Goal: Share content: Share content

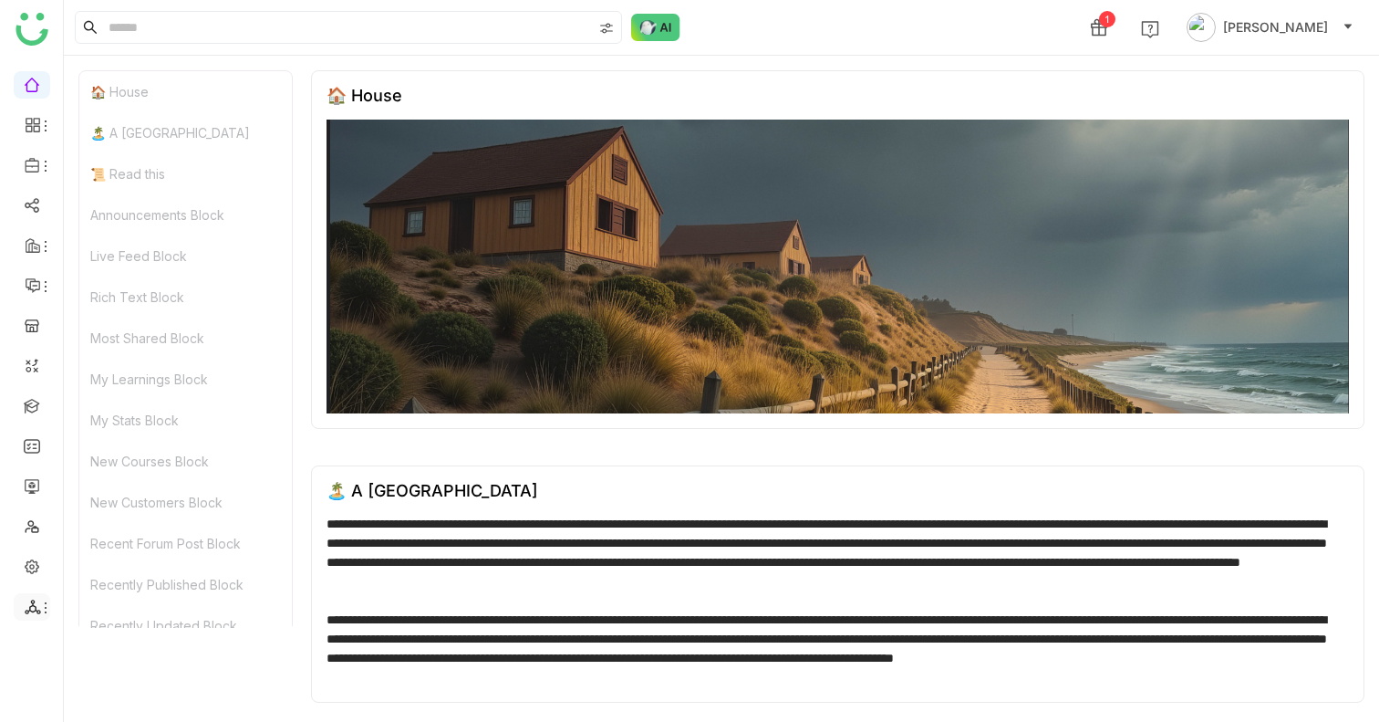
click at [28, 607] on span at bounding box center [30, 607] width 9 height 0
click at [24, 561] on link at bounding box center [32, 565] width 16 height 16
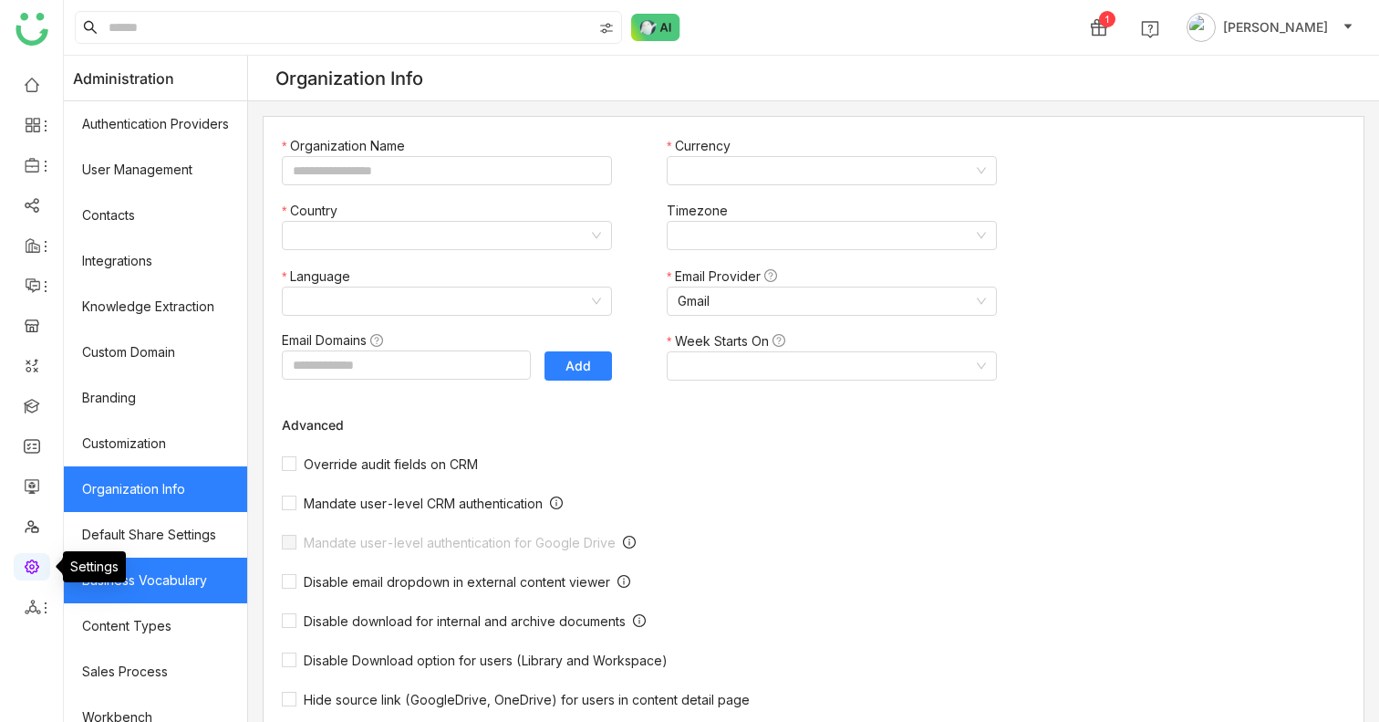
type input "*******"
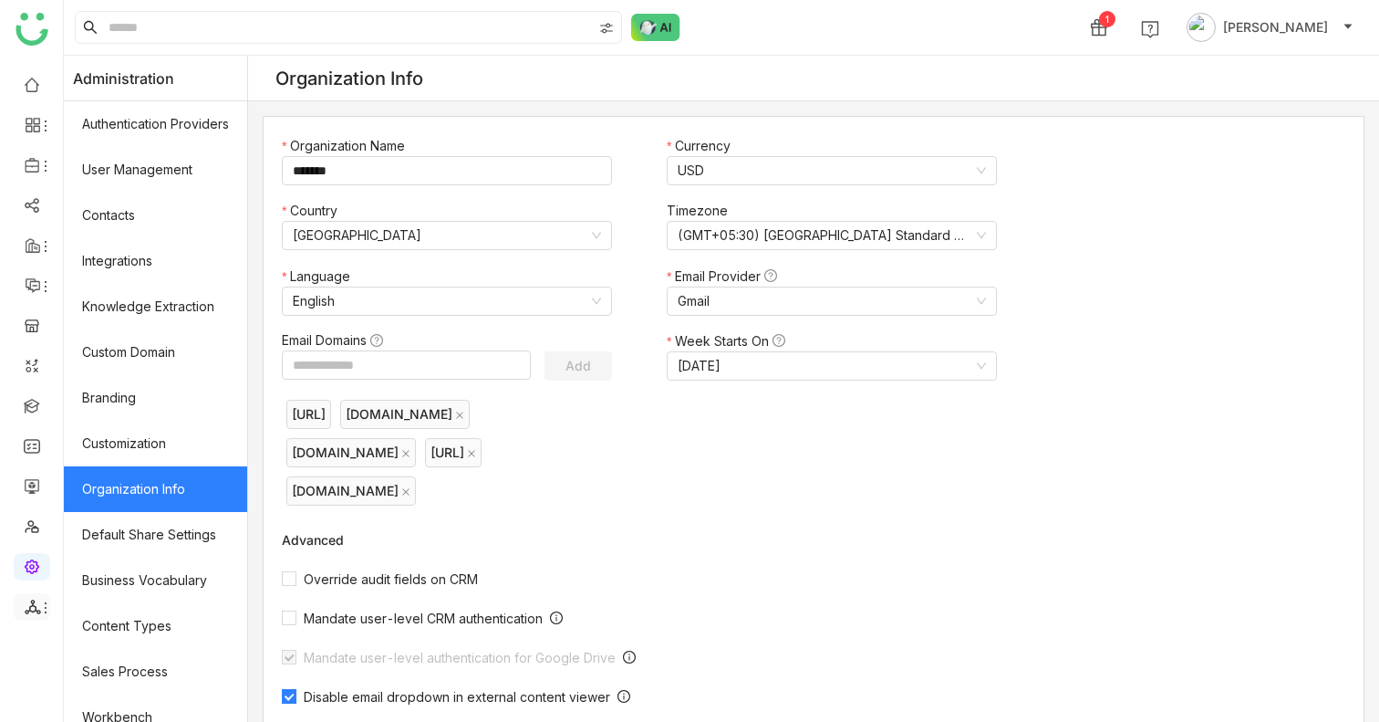
click at [32, 607] on icon at bounding box center [33, 606] width 16 height 16
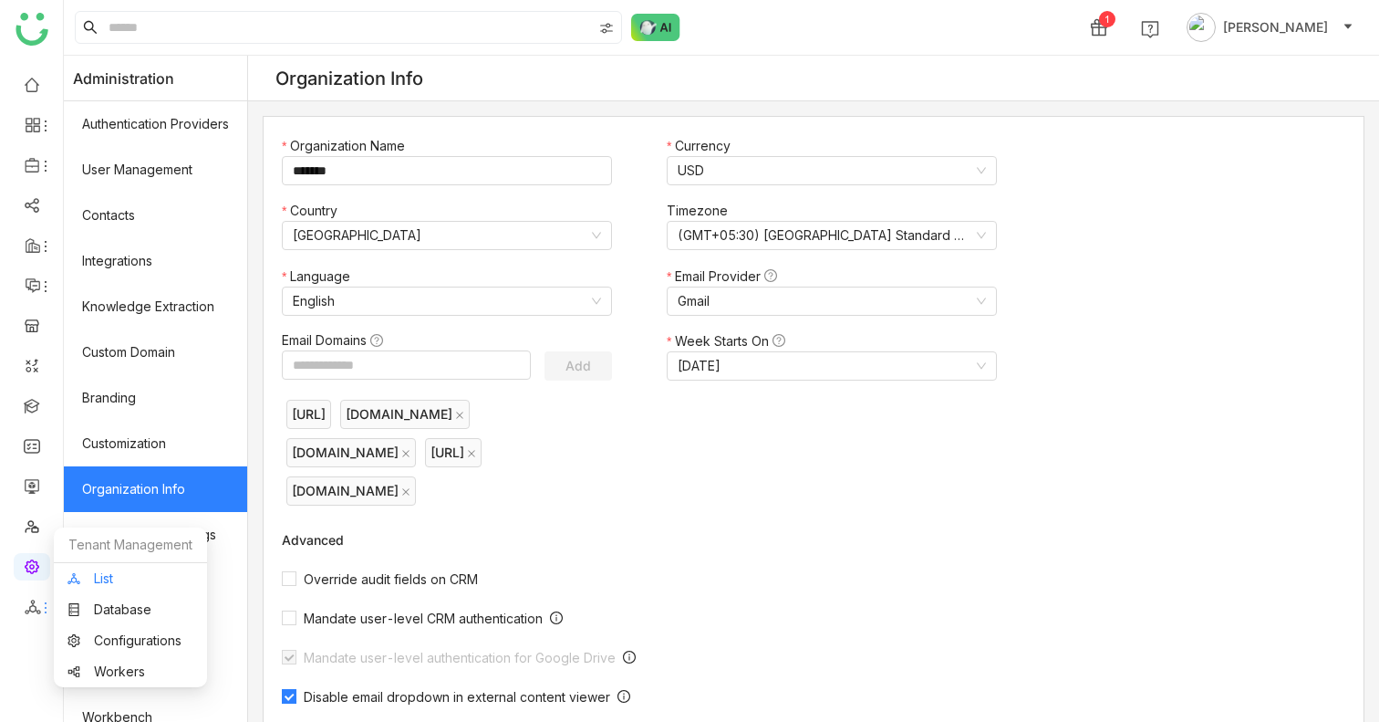
click at [128, 577] on link "List" at bounding box center [130, 578] width 126 height 13
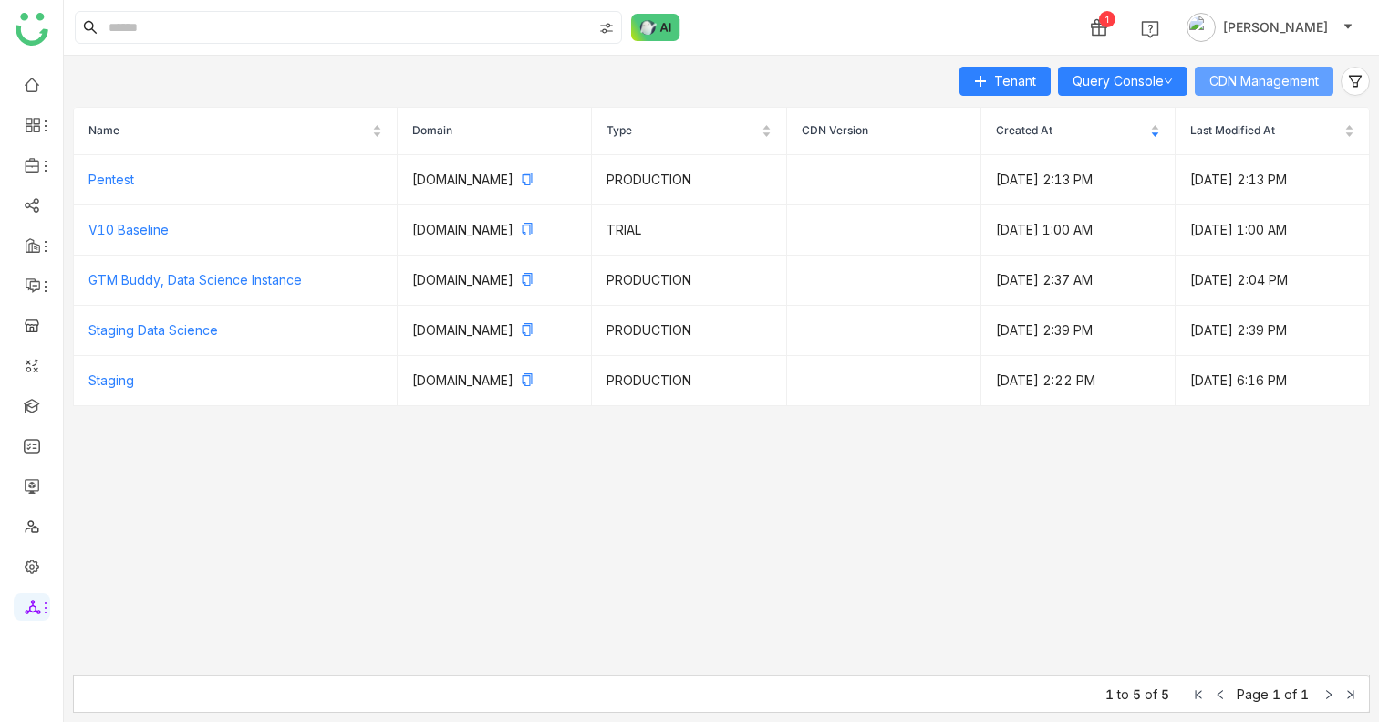
click at [1272, 84] on span "CDN Management" at bounding box center [1264, 81] width 109 height 20
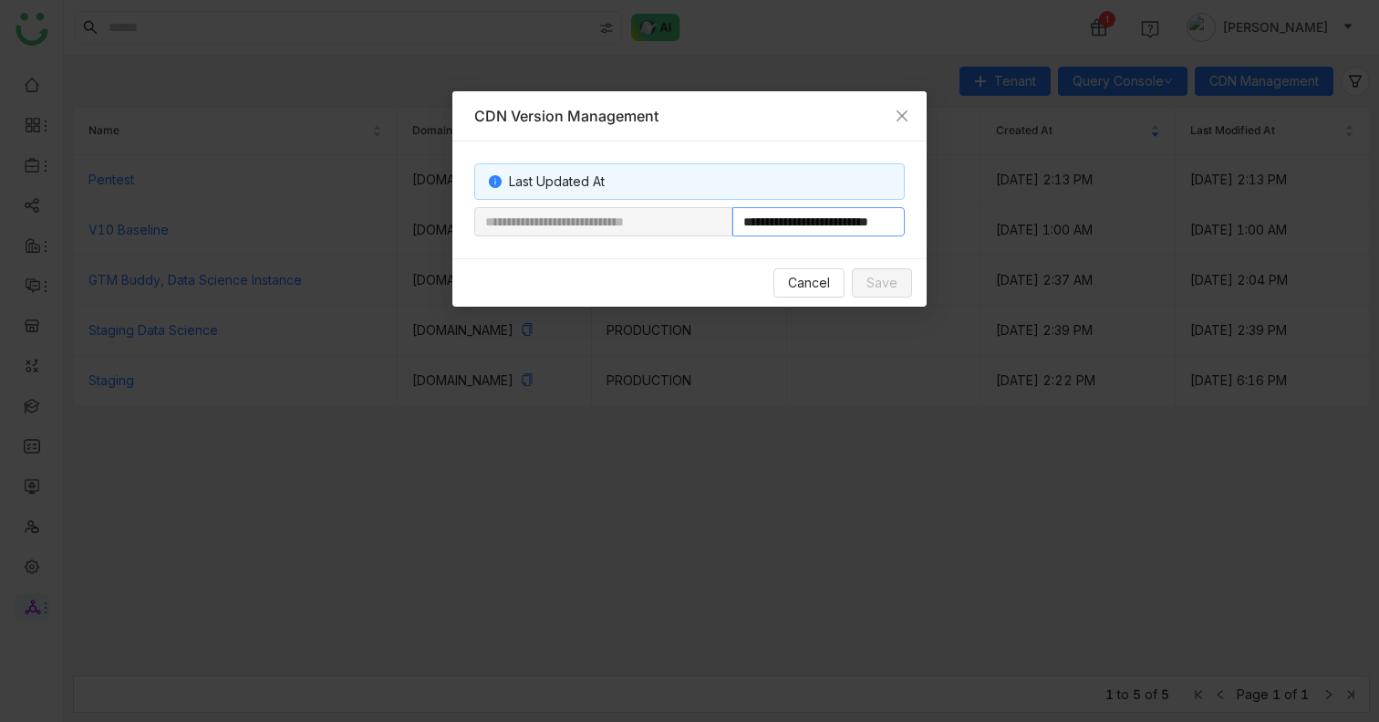
scroll to position [0, 50]
drag, startPoint x: 795, startPoint y: 226, endPoint x: 1176, endPoint y: 226, distance: 380.4
click at [1176, 226] on nz-modal-container "**********" at bounding box center [689, 361] width 1379 height 722
type input "**********"
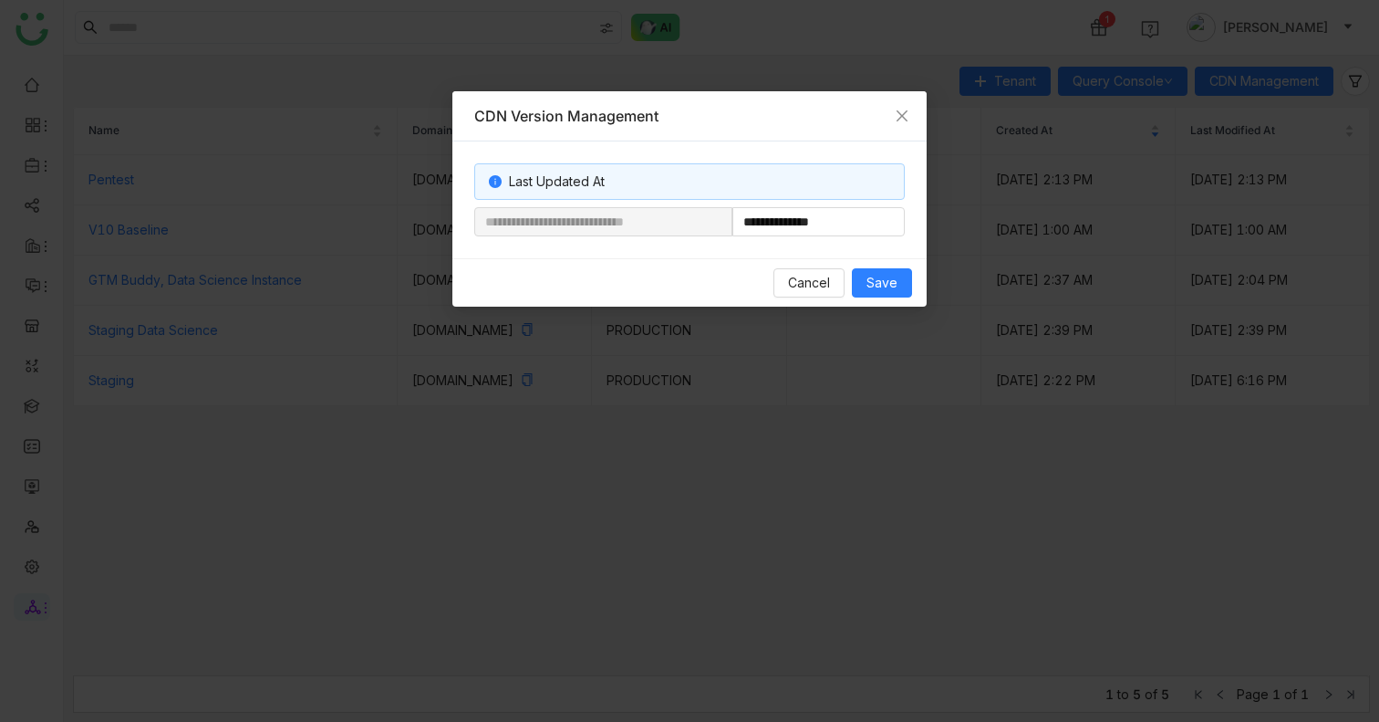
click at [883, 303] on div "Cancel Save" at bounding box center [689, 282] width 474 height 48
click at [885, 284] on span "Save" at bounding box center [882, 283] width 31 height 20
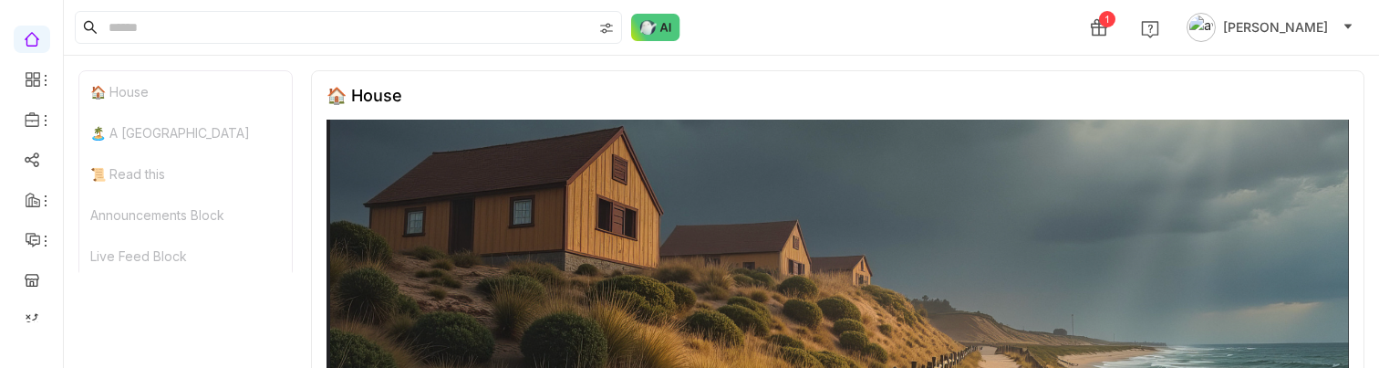
click at [1259, 16] on button "[PERSON_NAME]" at bounding box center [1270, 27] width 174 height 29
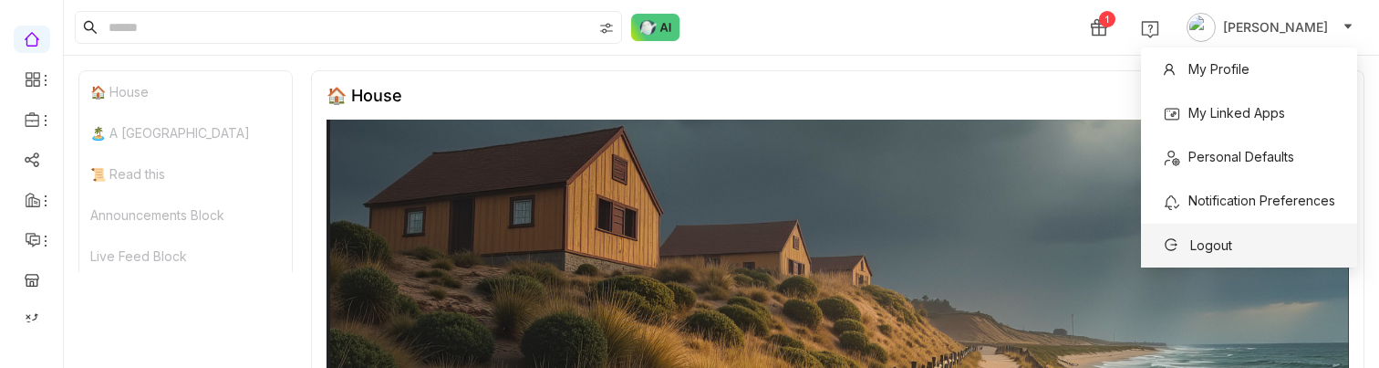
click at [1215, 249] on span "Logout" at bounding box center [1211, 245] width 42 height 16
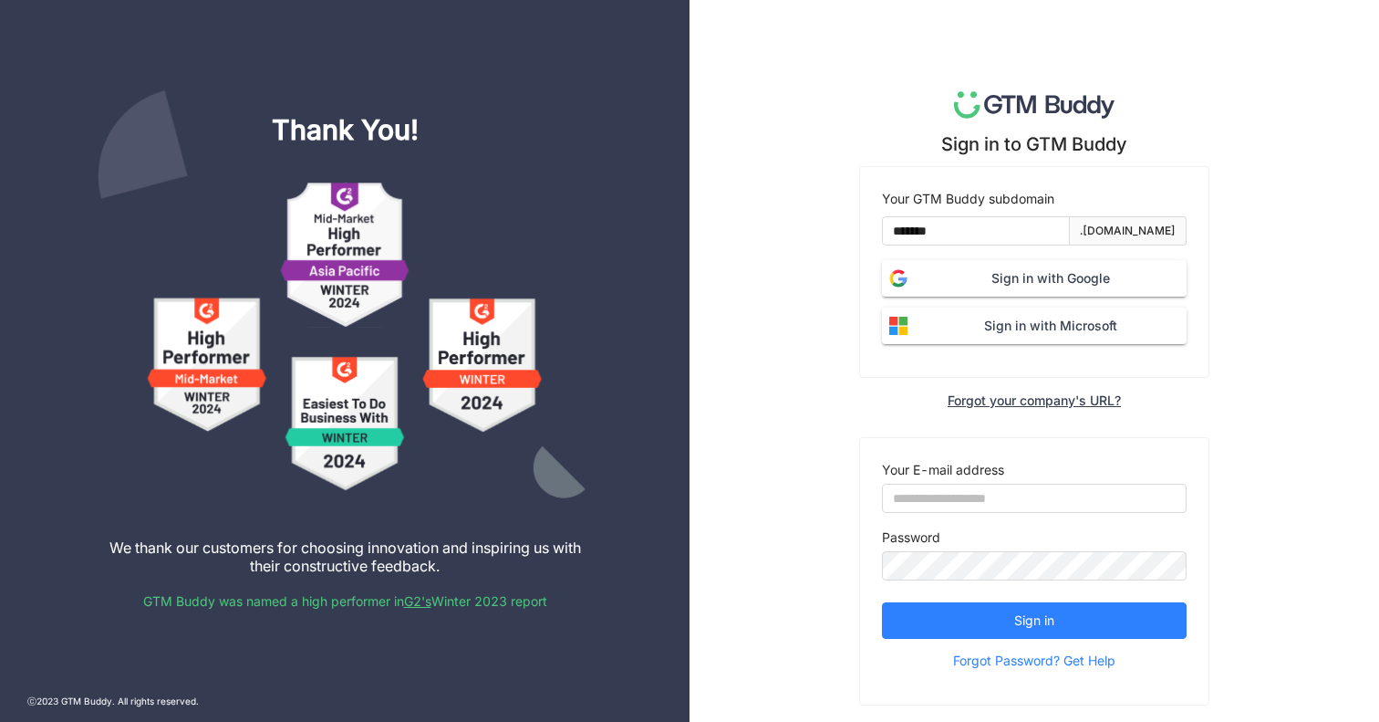
click at [996, 284] on span "Sign in with Google" at bounding box center [1051, 278] width 272 height 20
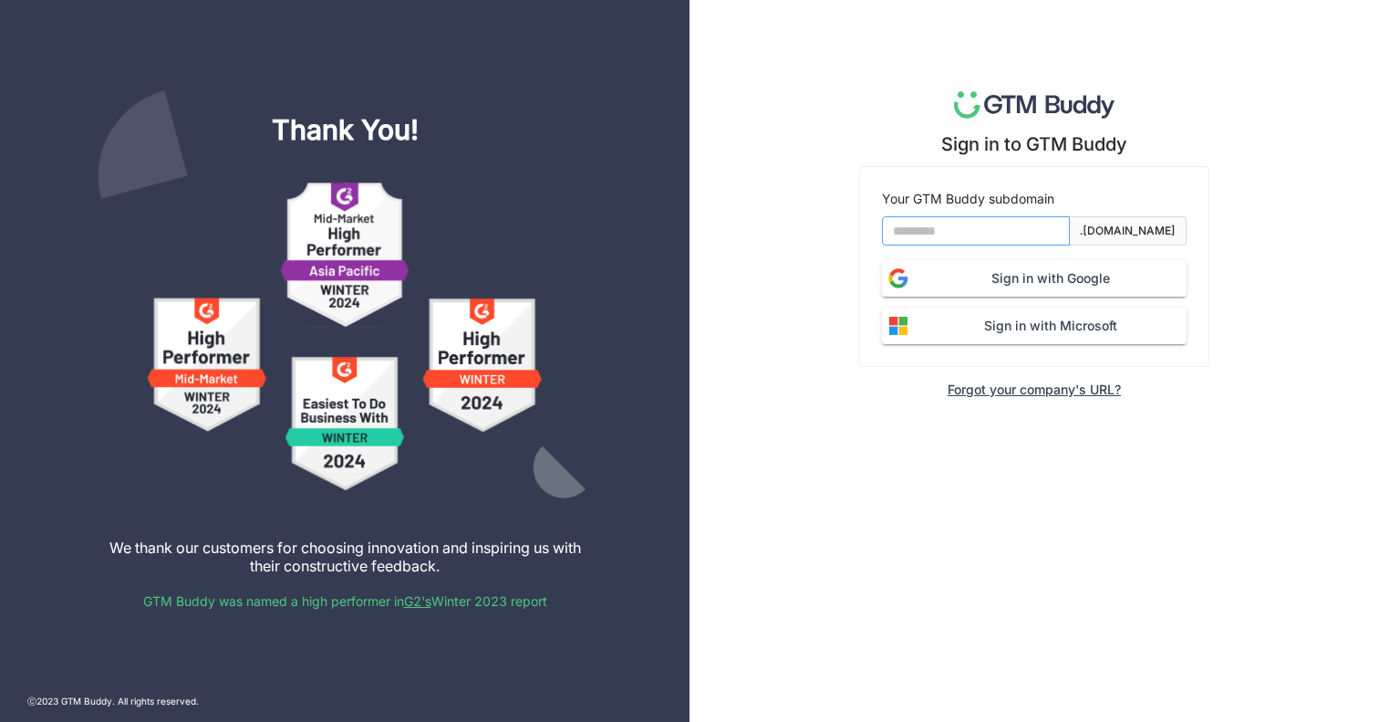
click at [919, 225] on input at bounding box center [976, 230] width 188 height 29
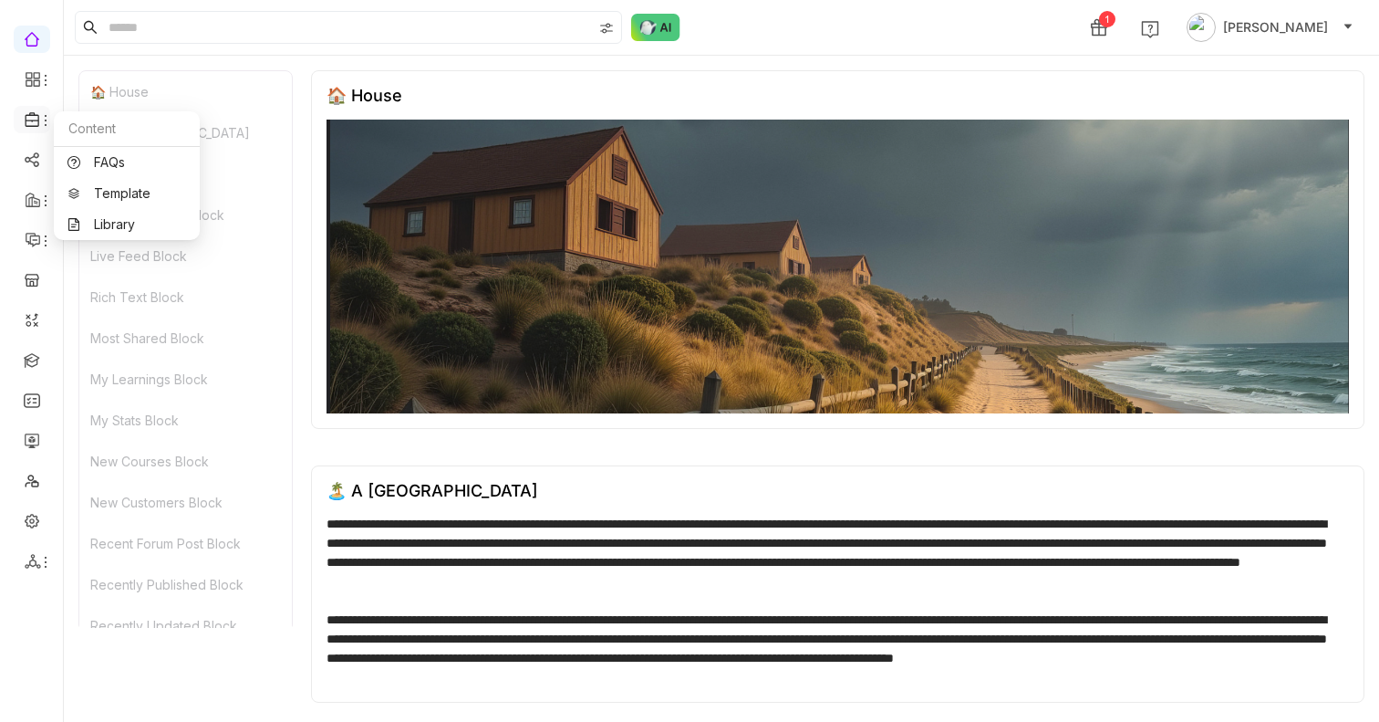
click at [25, 122] on icon at bounding box center [32, 119] width 14 height 15
click at [123, 224] on link "Library" at bounding box center [126, 224] width 119 height 13
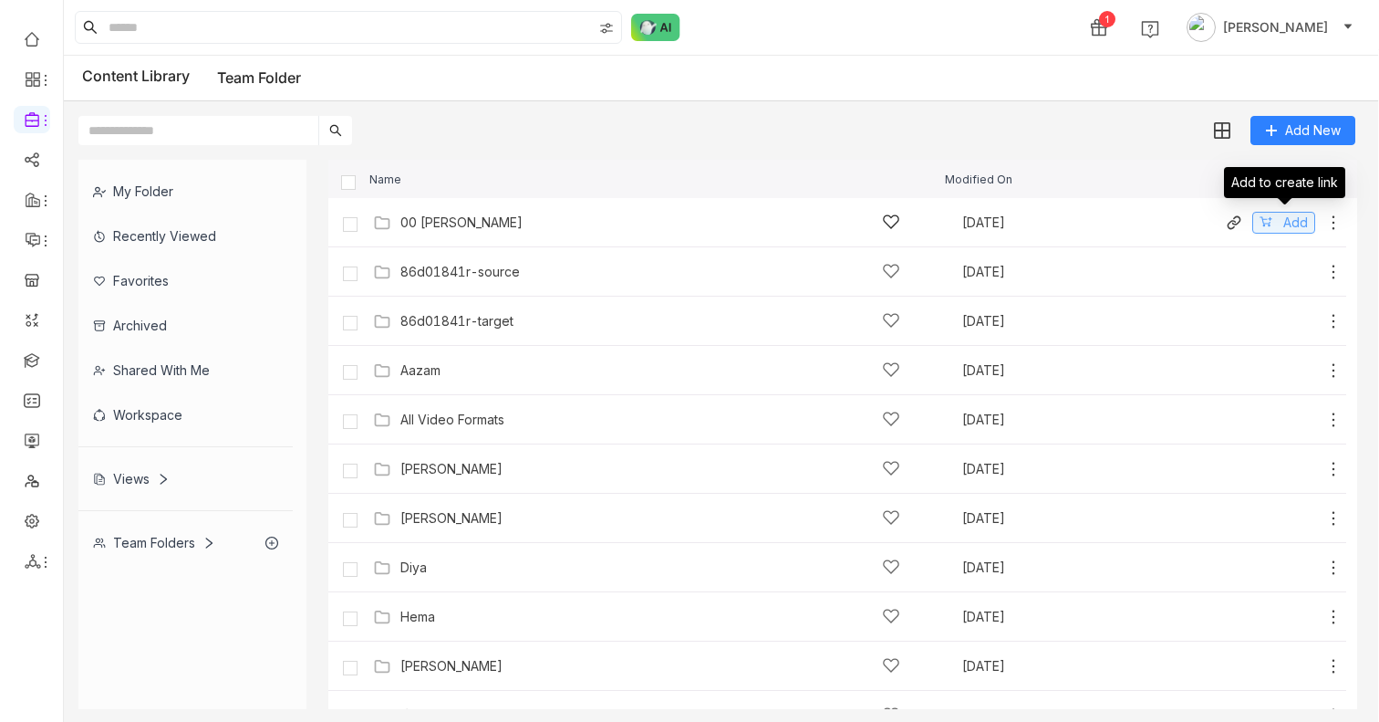
click at [1293, 222] on span "Add" at bounding box center [1295, 223] width 25 height 20
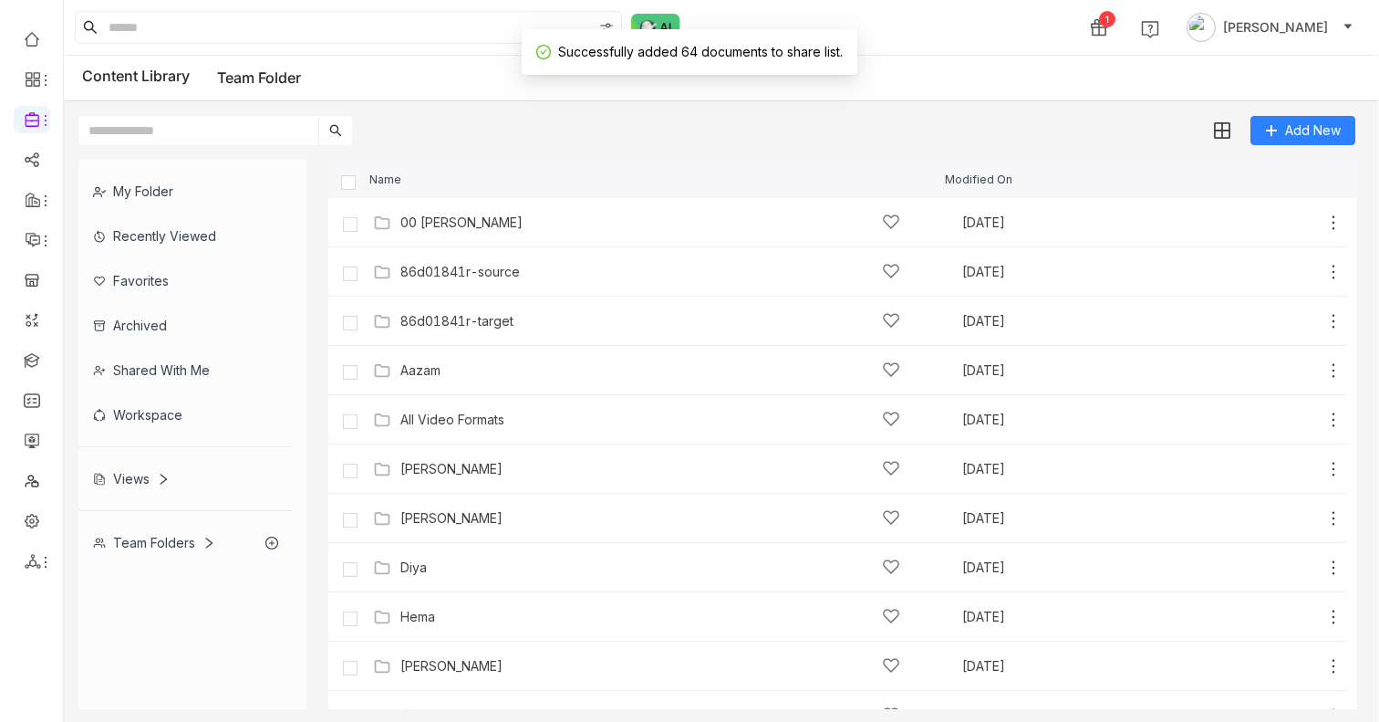
click at [1040, 90] on div "Content Library Team Folder" at bounding box center [721, 79] width 1315 height 46
click at [1081, 24] on div "1 Azhar Uddin" at bounding box center [721, 27] width 1315 height 55
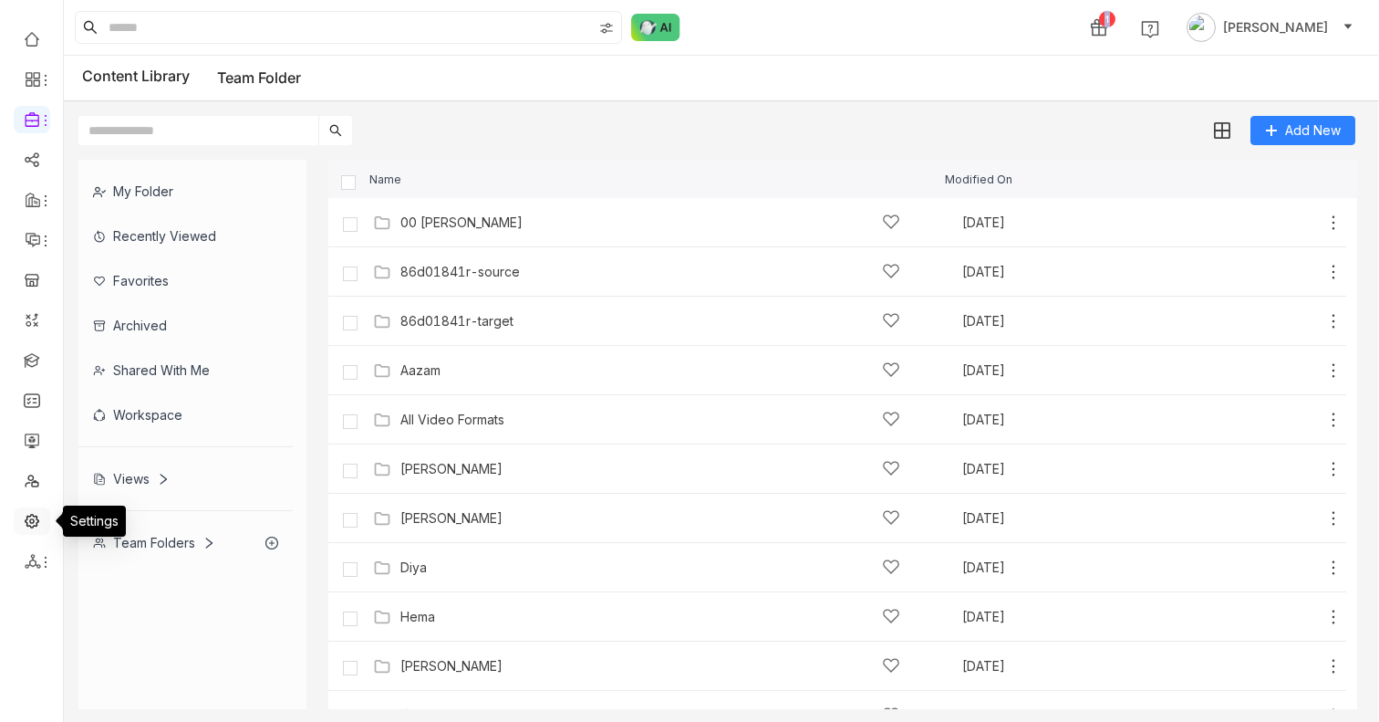
click at [35, 517] on link at bounding box center [32, 520] width 16 height 16
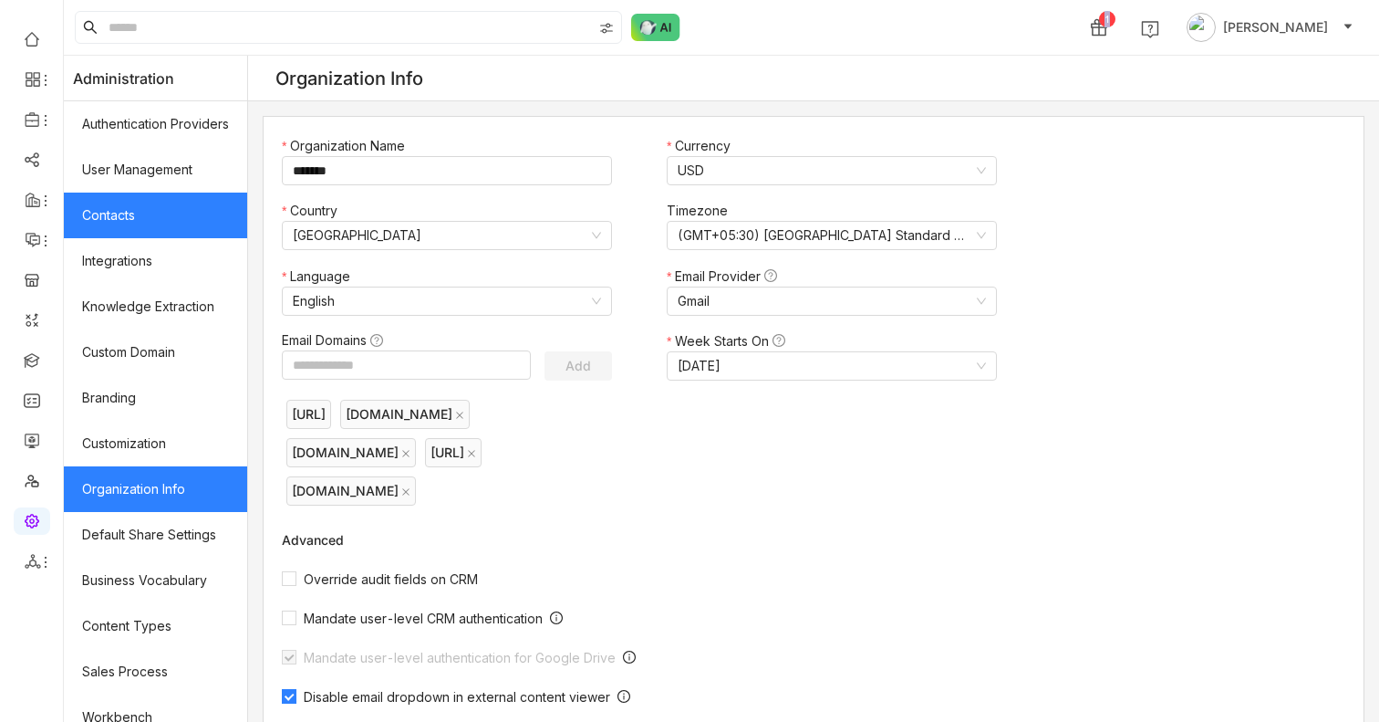
click at [105, 233] on link "Contacts" at bounding box center [155, 215] width 183 height 46
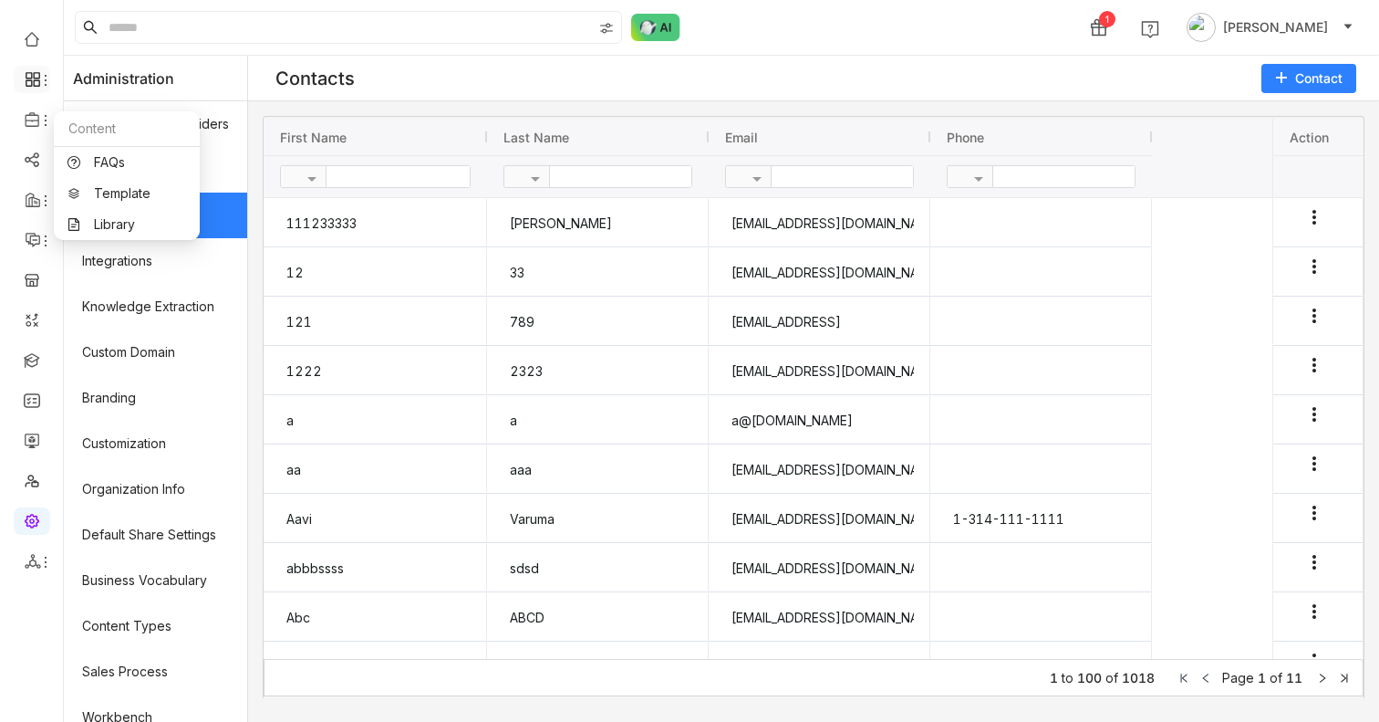
click at [40, 73] on icon at bounding box center [45, 80] width 15 height 15
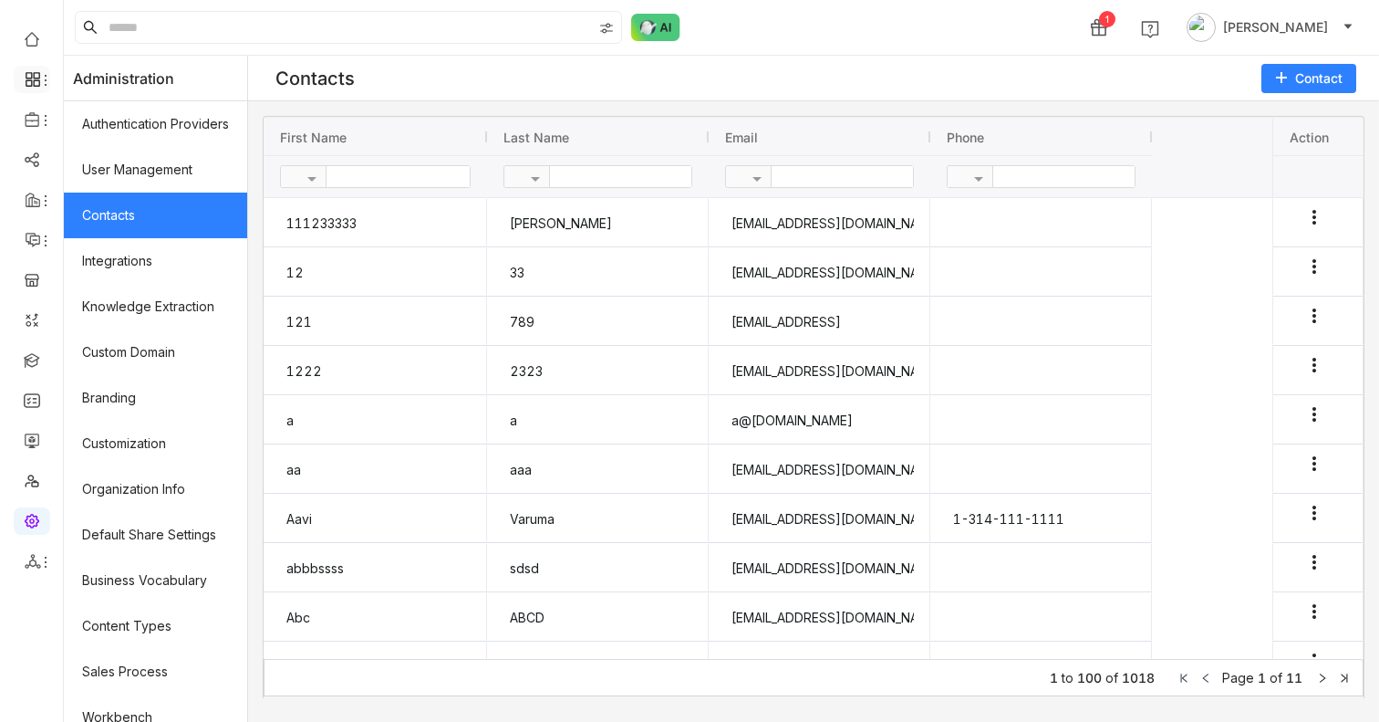
click at [37, 88] on li at bounding box center [32, 79] width 36 height 27
click at [130, 121] on link "Authentication Providers" at bounding box center [155, 124] width 183 height 46
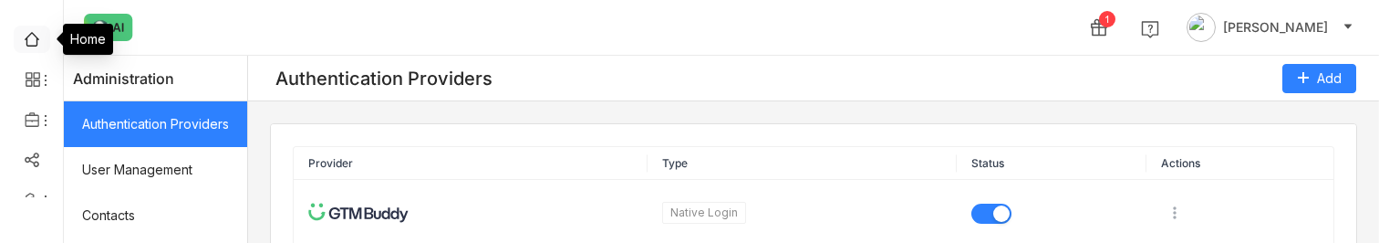
click at [36, 42] on link at bounding box center [32, 38] width 16 height 16
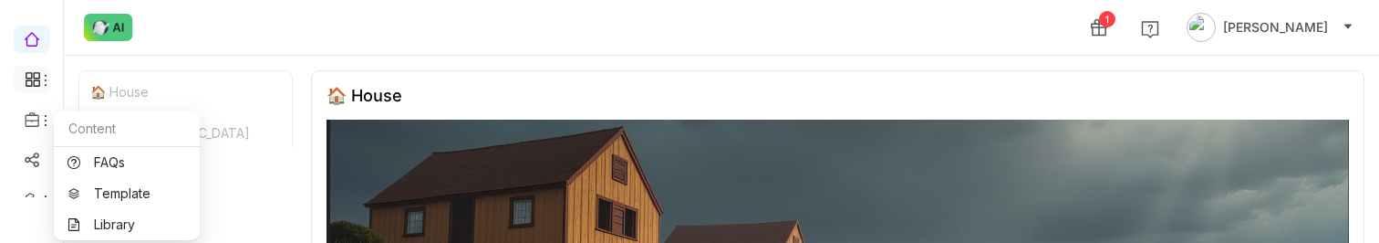
click at [36, 76] on icon at bounding box center [33, 79] width 16 height 16
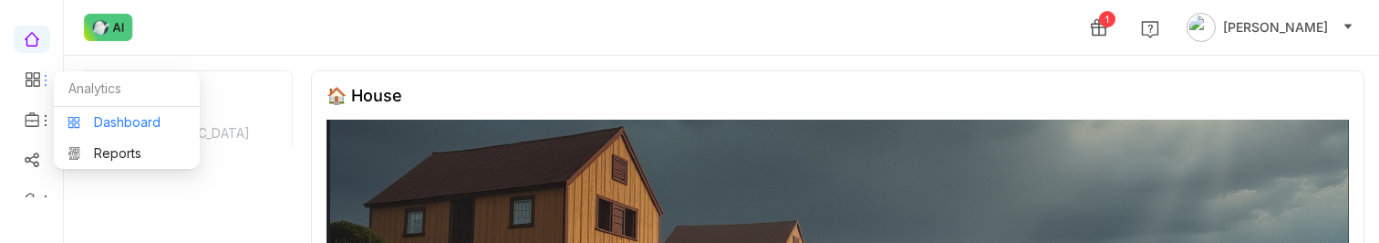
click at [109, 129] on link "Dashboard" at bounding box center [126, 122] width 119 height 13
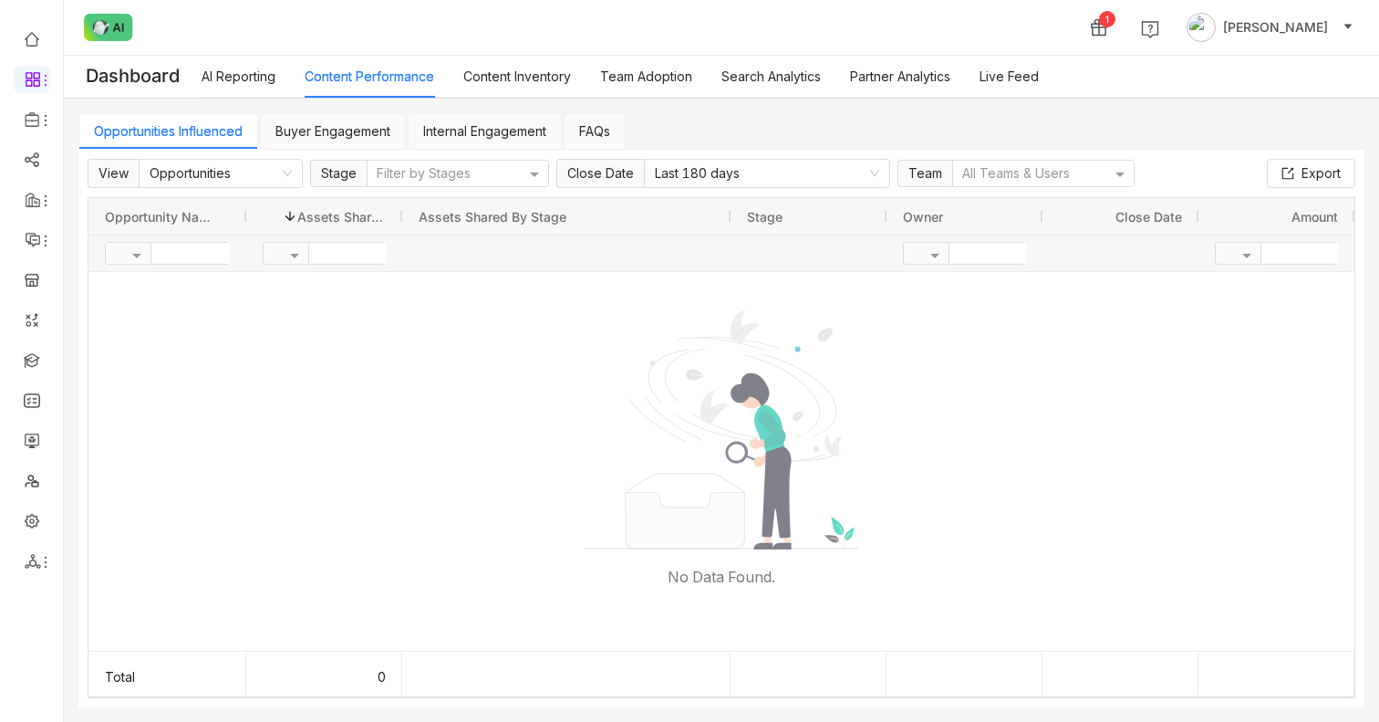
click at [358, 139] on link "Buyer Engagement" at bounding box center [332, 131] width 115 height 16
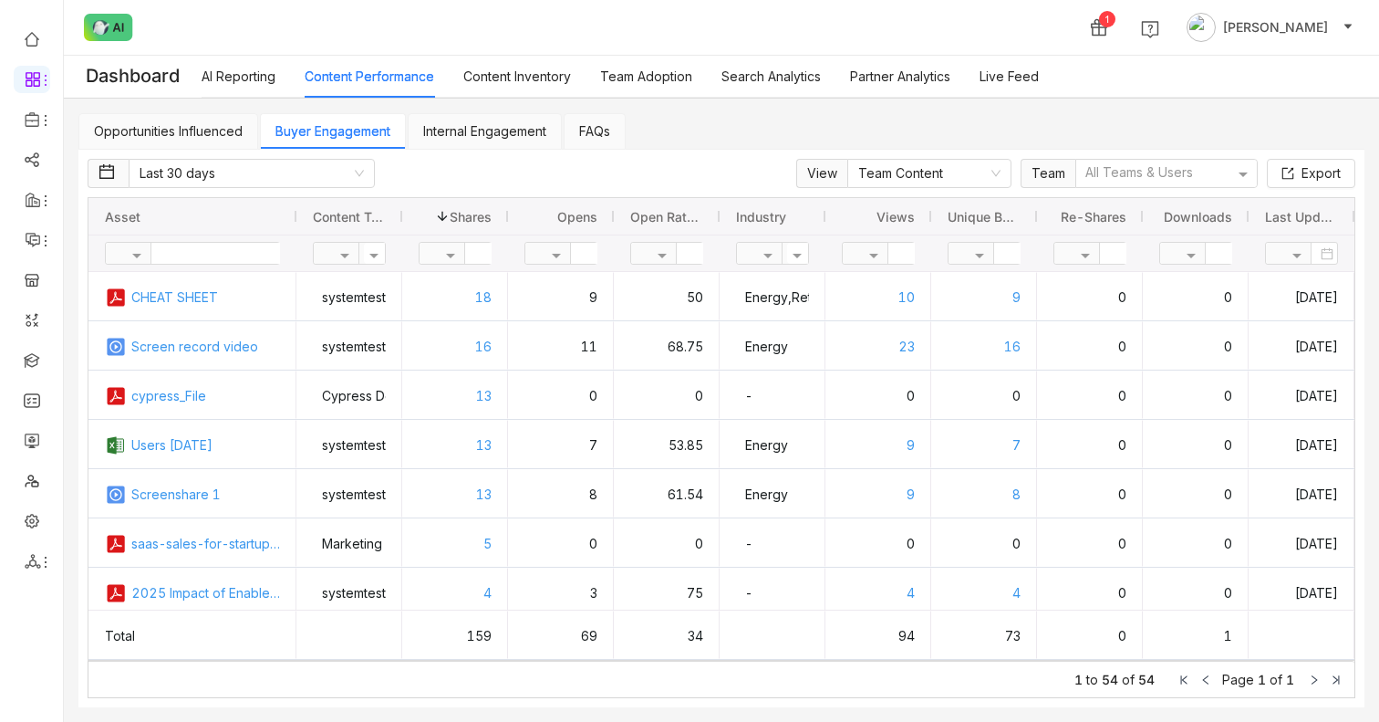
click at [470, 123] on link "Internal Engagement" at bounding box center [484, 131] width 123 height 16
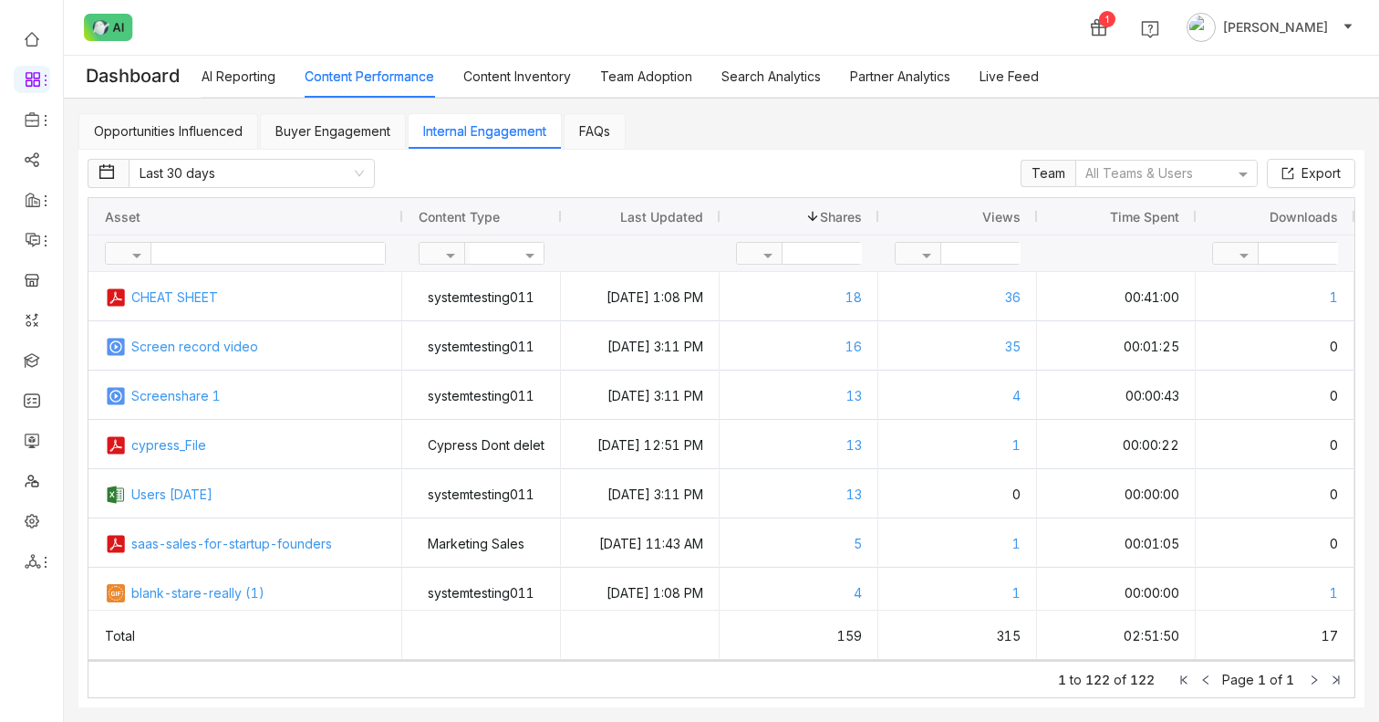
click at [230, 83] on link "AI Reporting" at bounding box center [239, 76] width 74 height 16
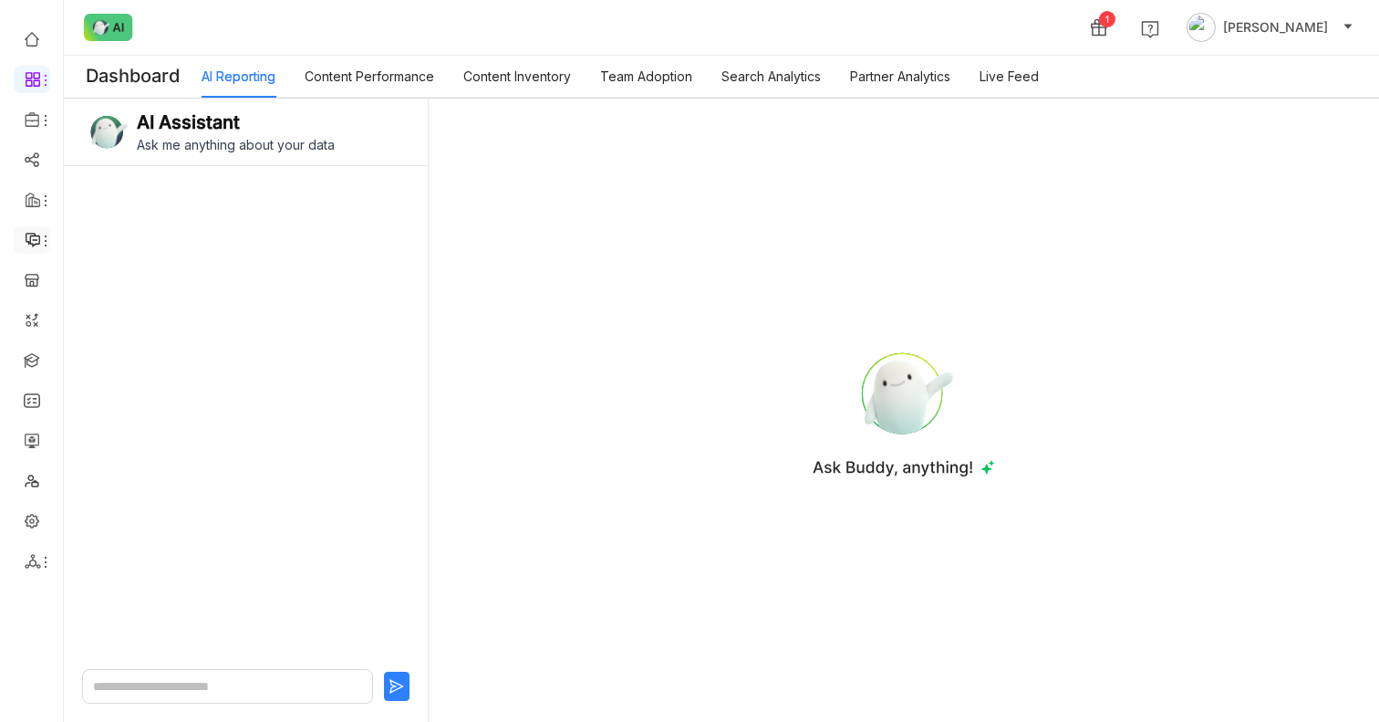
click at [31, 240] on span at bounding box center [30, 240] width 9 height 0
click at [131, 242] on link "Announcements" at bounding box center [128, 282] width 123 height 13
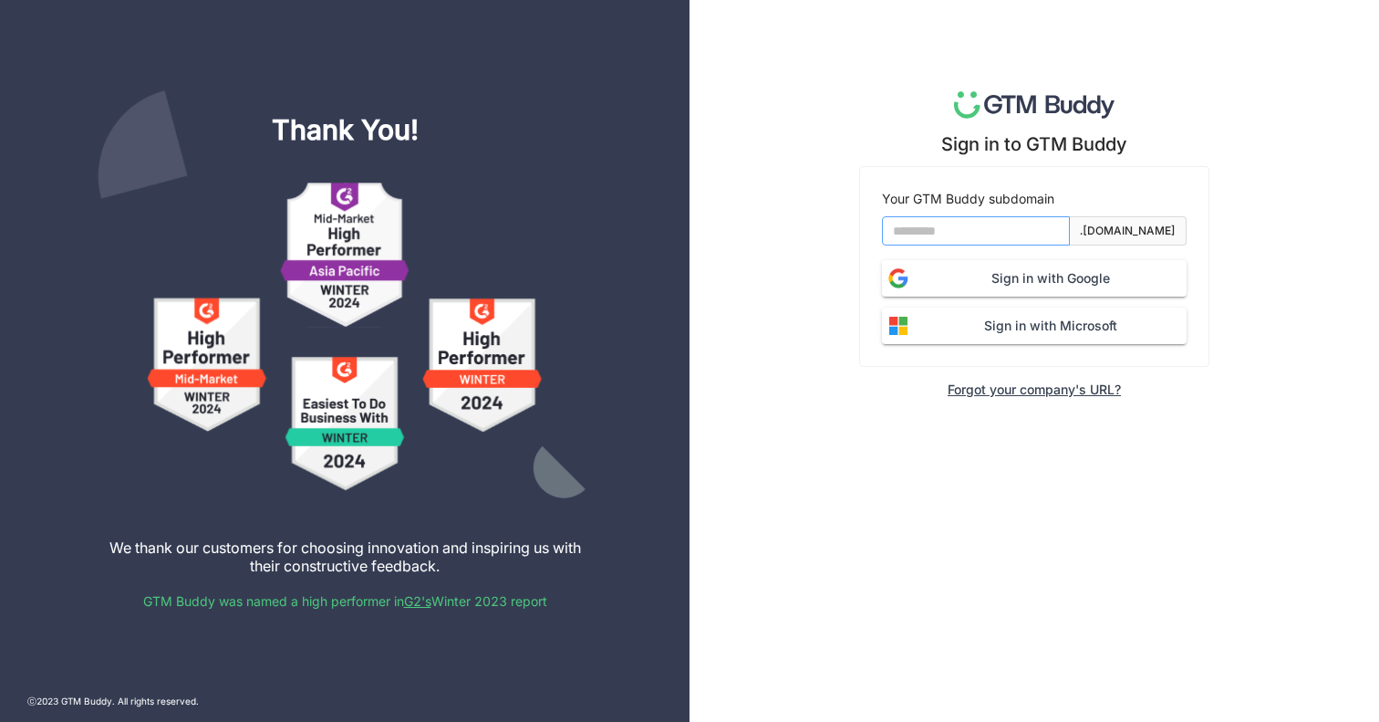
click at [896, 226] on input at bounding box center [976, 230] width 188 height 29
click at [815, 288] on div "Sign in to GTM Buddy Your GTM Buddy subdomain .[DOMAIN_NAME] Sign in with Googl…" at bounding box center [1035, 361] width 690 height 722
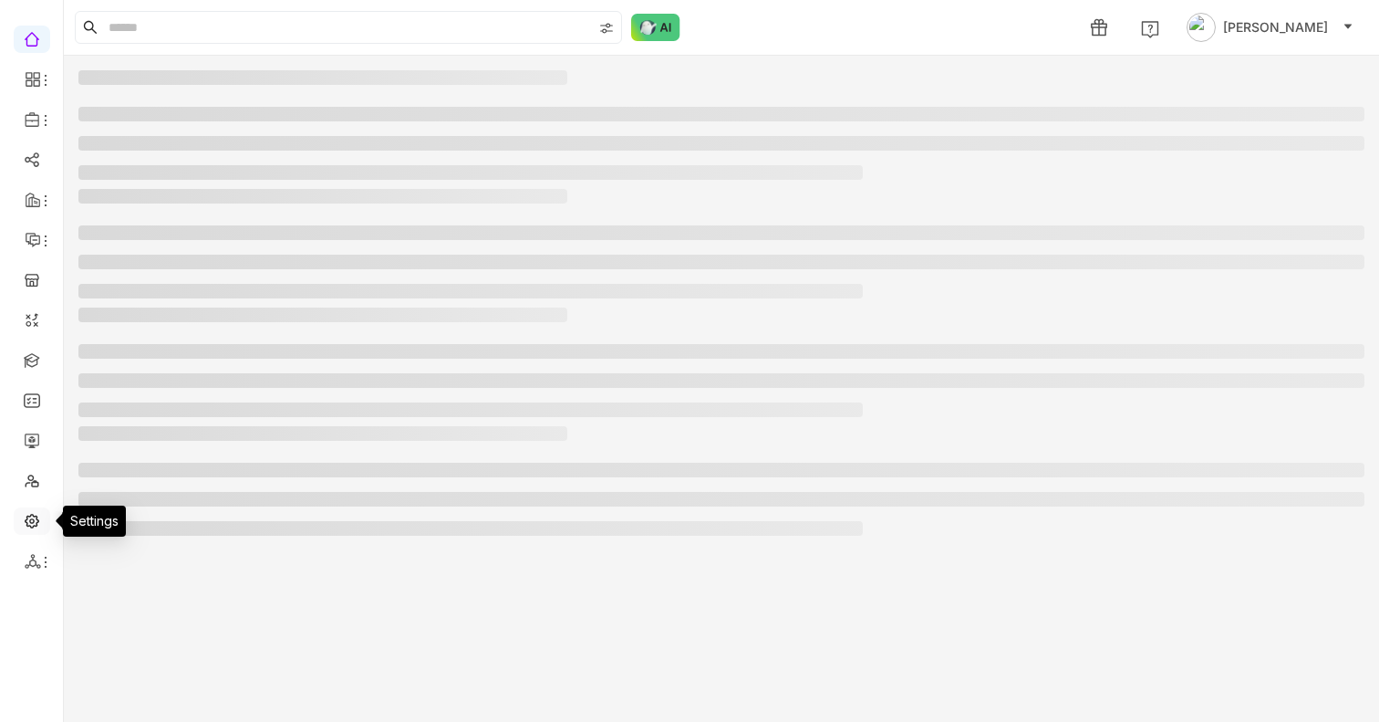
click at [38, 518] on link at bounding box center [32, 520] width 16 height 16
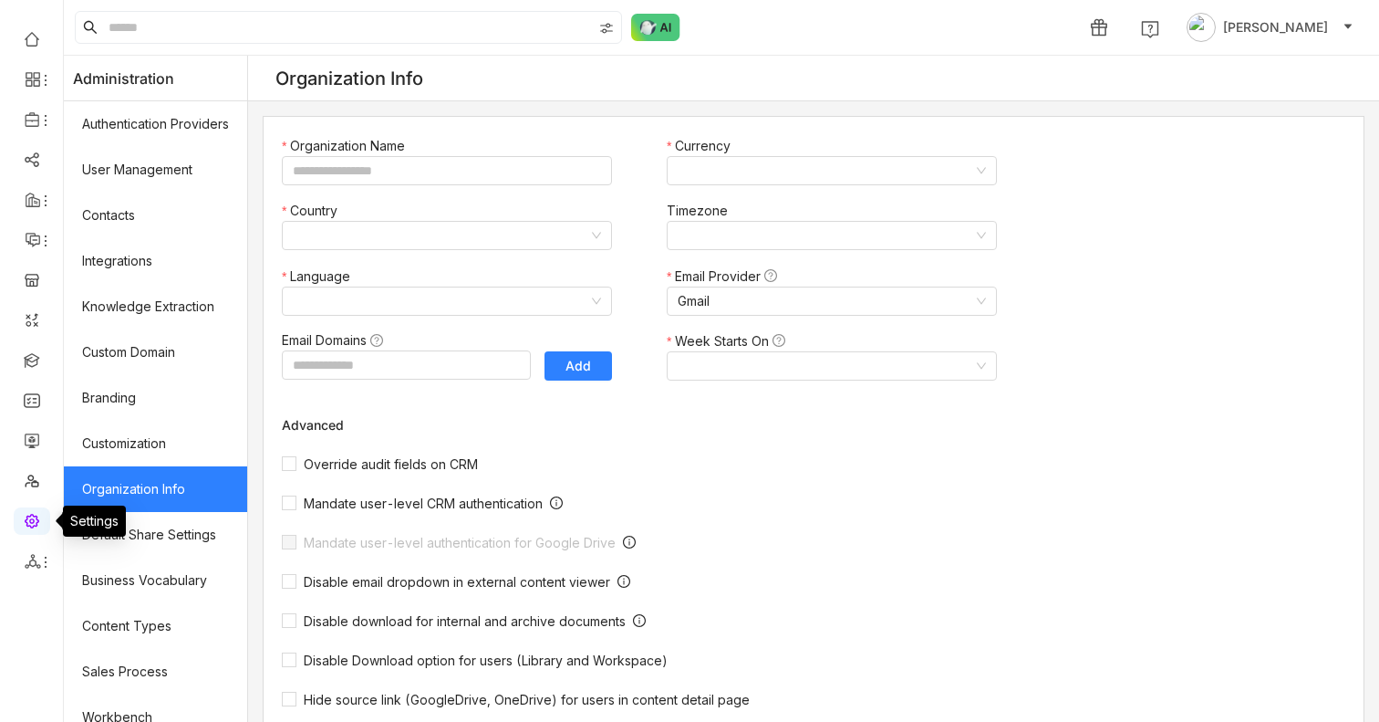
type input "*******"
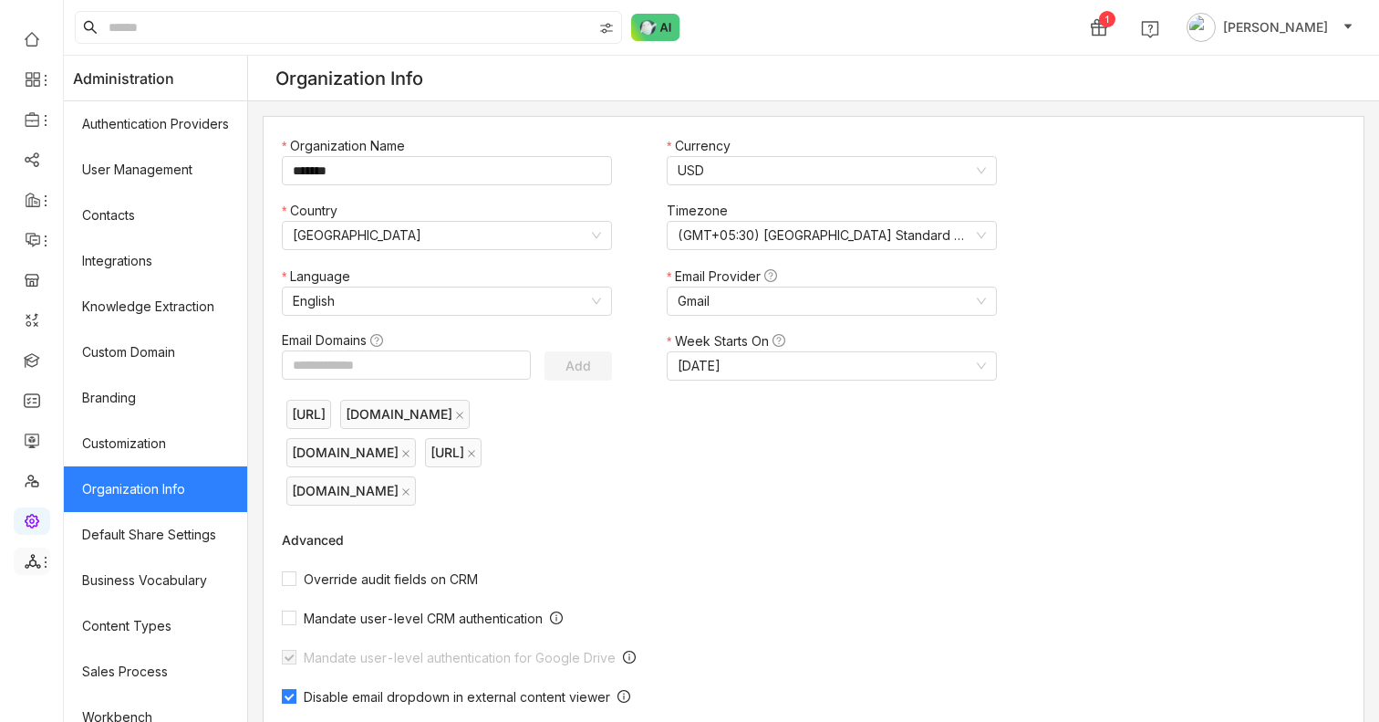
click at [31, 561] on span at bounding box center [30, 561] width 9 height 0
click at [88, 598] on link "List" at bounding box center [130, 603] width 126 height 13
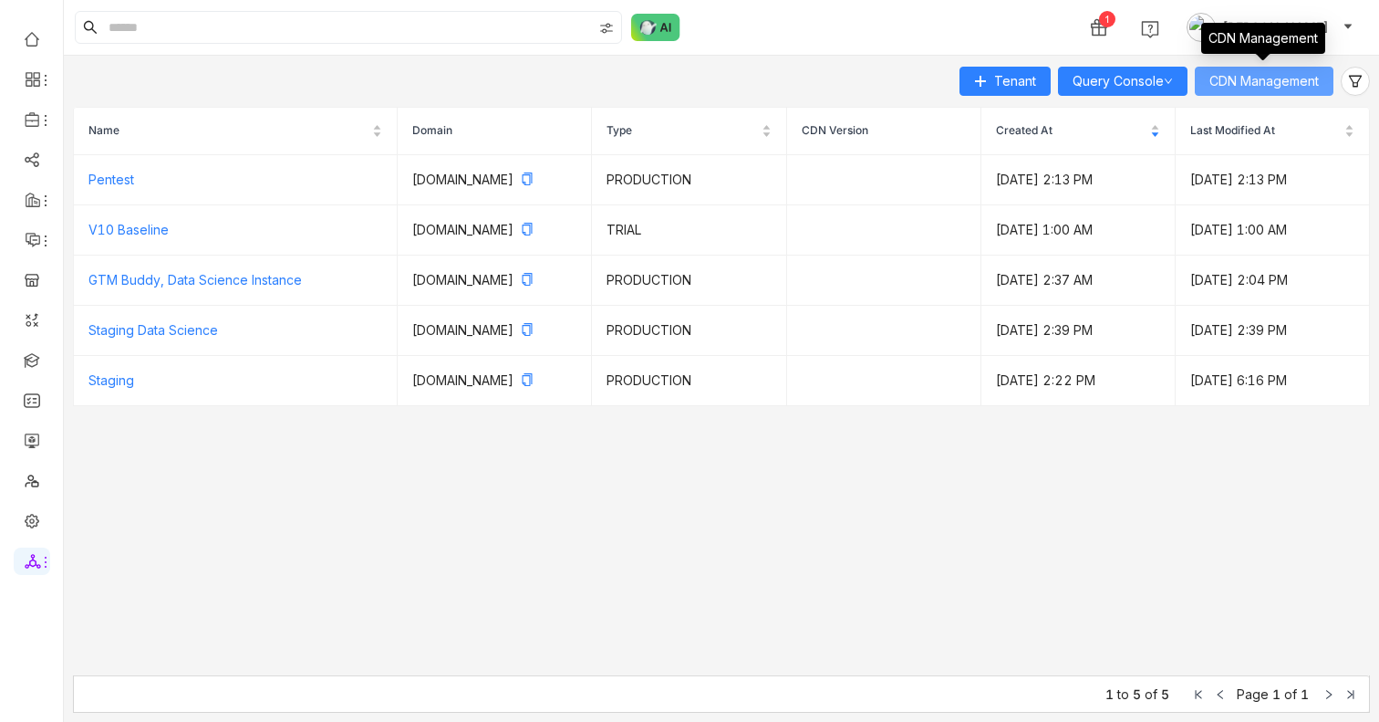
click at [1249, 79] on span "CDN Management" at bounding box center [1264, 81] width 109 height 20
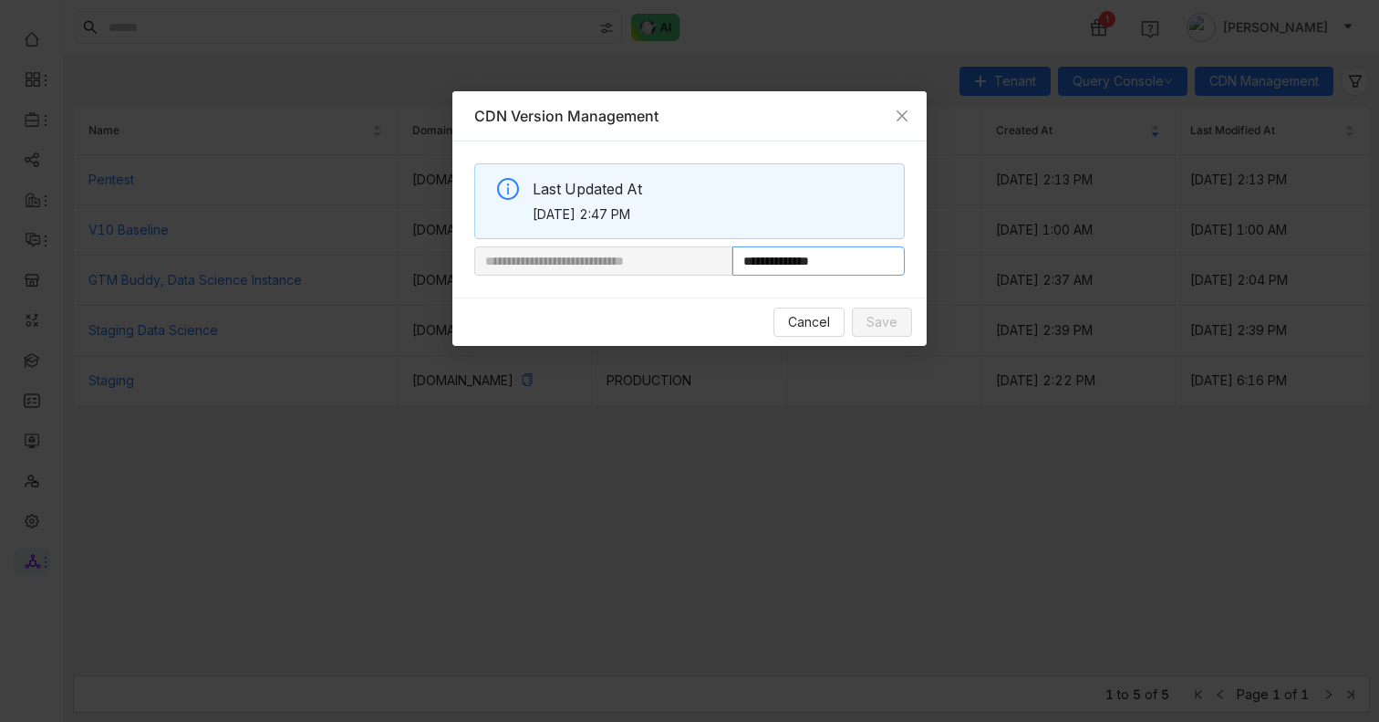
drag, startPoint x: 794, startPoint y: 261, endPoint x: 923, endPoint y: 261, distance: 128.6
click at [923, 261] on div "**********" at bounding box center [689, 219] width 474 height 156
paste input "text"
type input "**********"
click at [885, 317] on span "Save" at bounding box center [882, 322] width 31 height 20
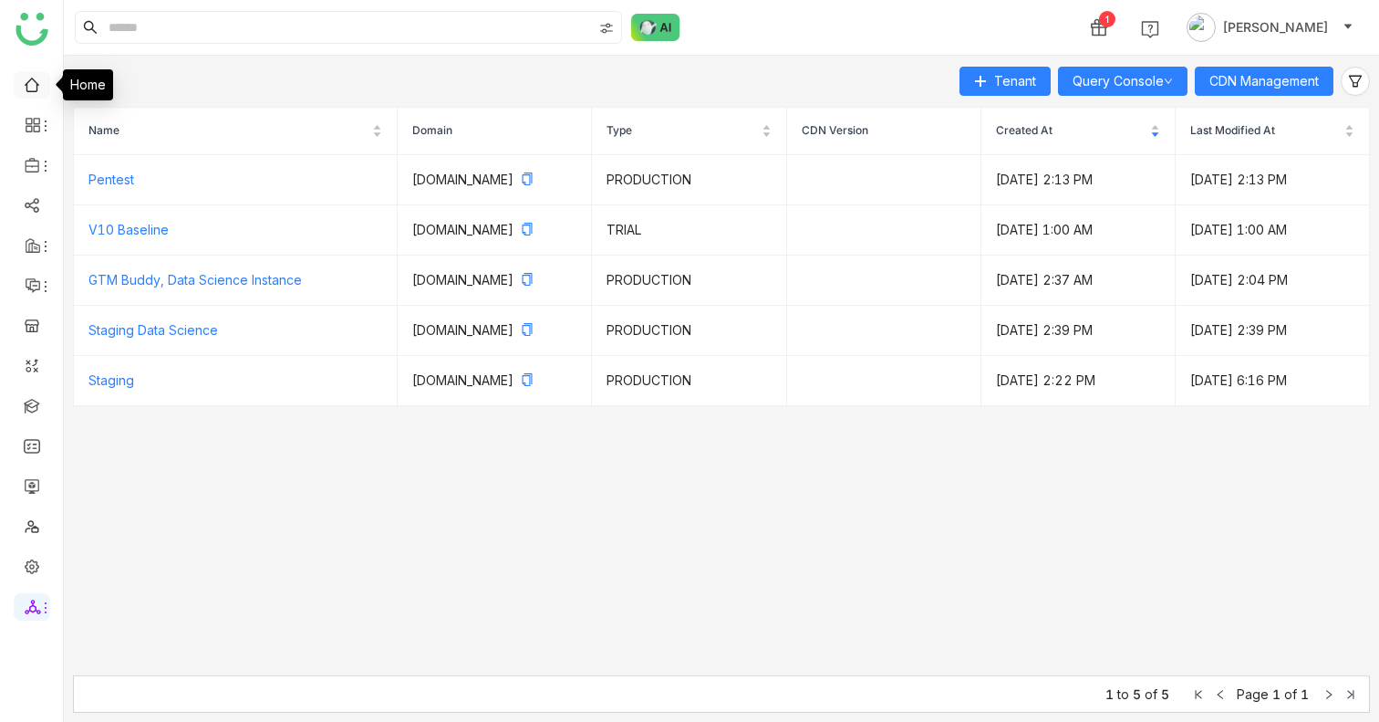
click at [38, 81] on link at bounding box center [32, 84] width 16 height 16
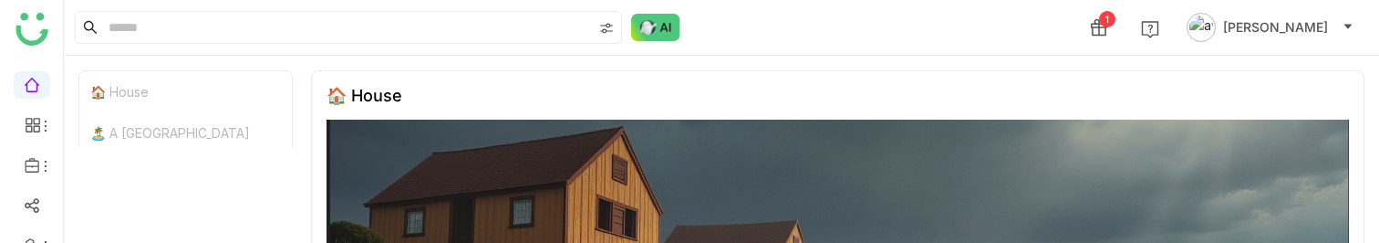
click at [1274, 31] on span "[PERSON_NAME]" at bounding box center [1275, 27] width 105 height 20
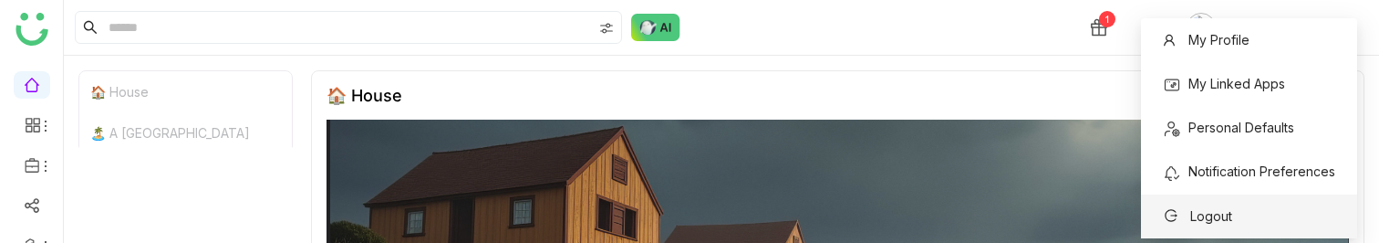
click at [1210, 217] on span "Logout" at bounding box center [1211, 216] width 42 height 16
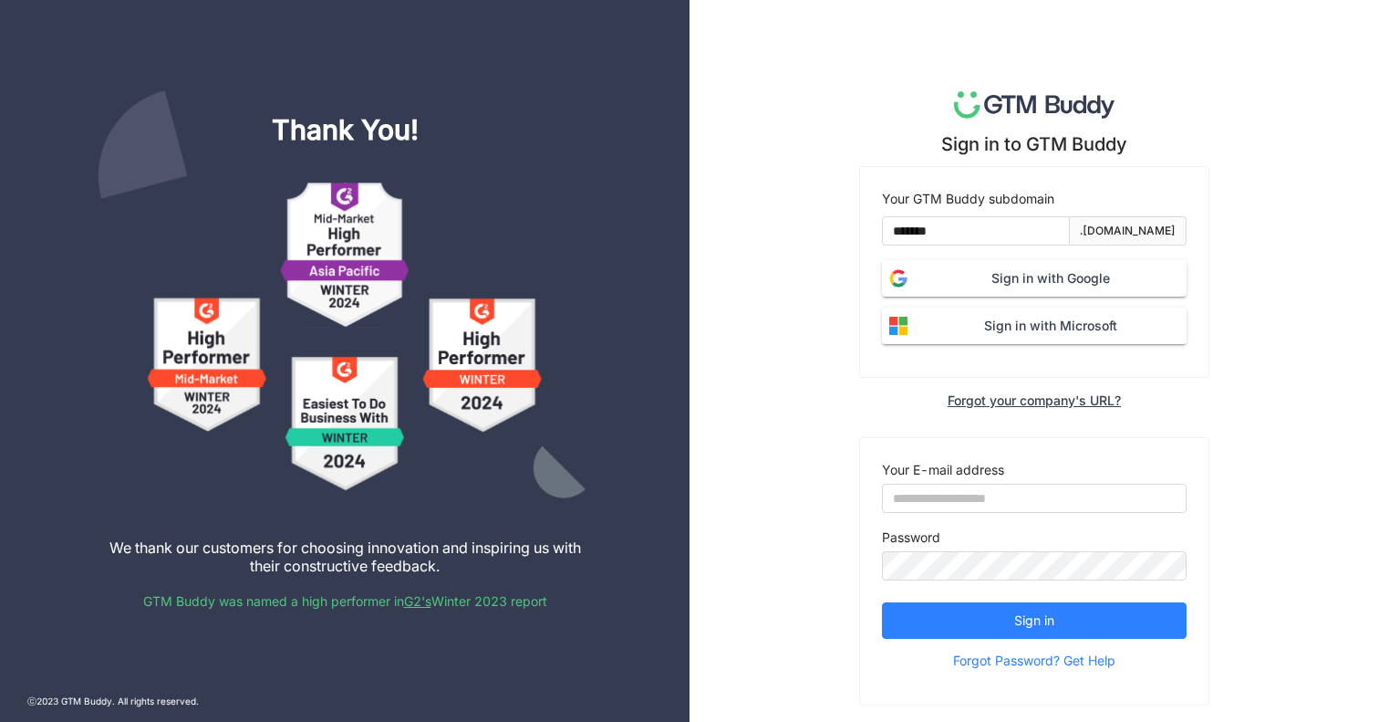
click at [1015, 266] on button "Sign in with Google" at bounding box center [1034, 278] width 305 height 36
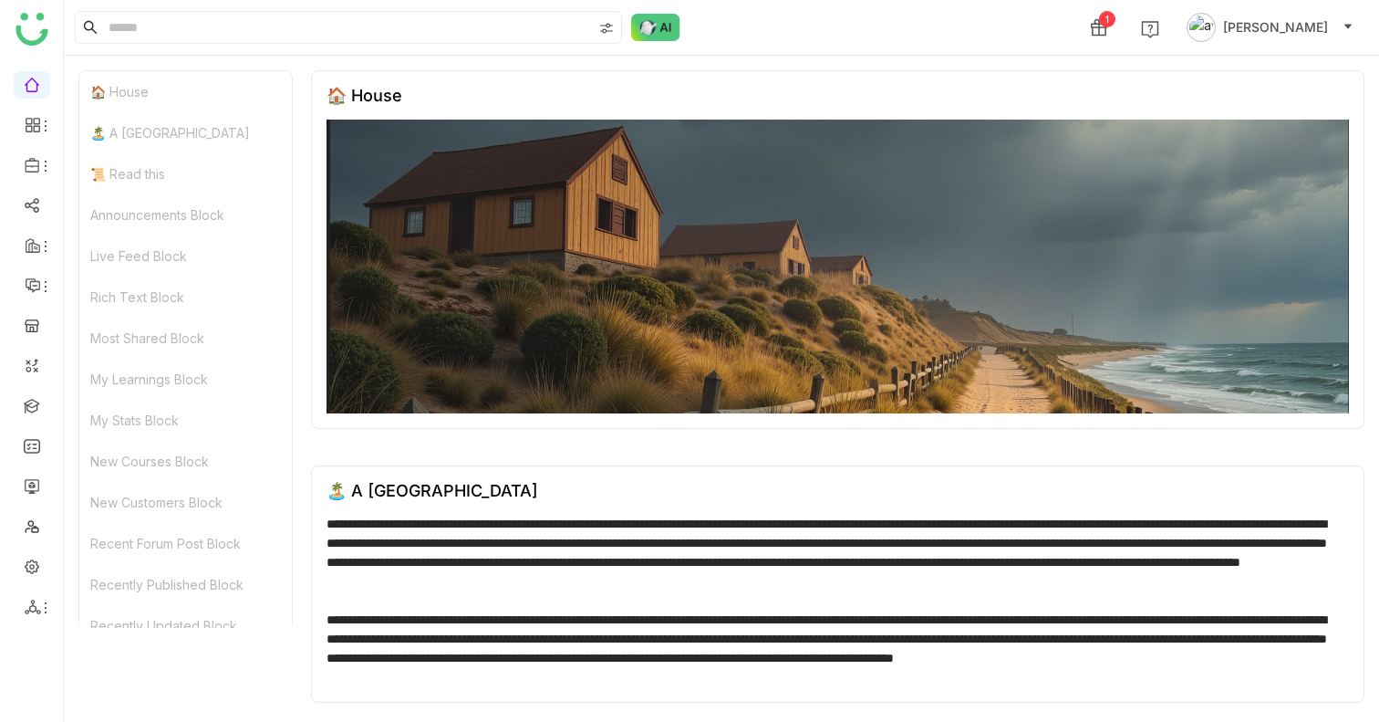
click at [1290, 34] on span "[PERSON_NAME]" at bounding box center [1275, 27] width 105 height 20
click at [1013, 48] on div "1 Azhar Uddin" at bounding box center [721, 27] width 1315 height 55
click at [22, 114] on li at bounding box center [32, 124] width 36 height 27
click at [33, 121] on icon at bounding box center [36, 121] width 6 height 6
click at [160, 30] on input at bounding box center [348, 27] width 487 height 31
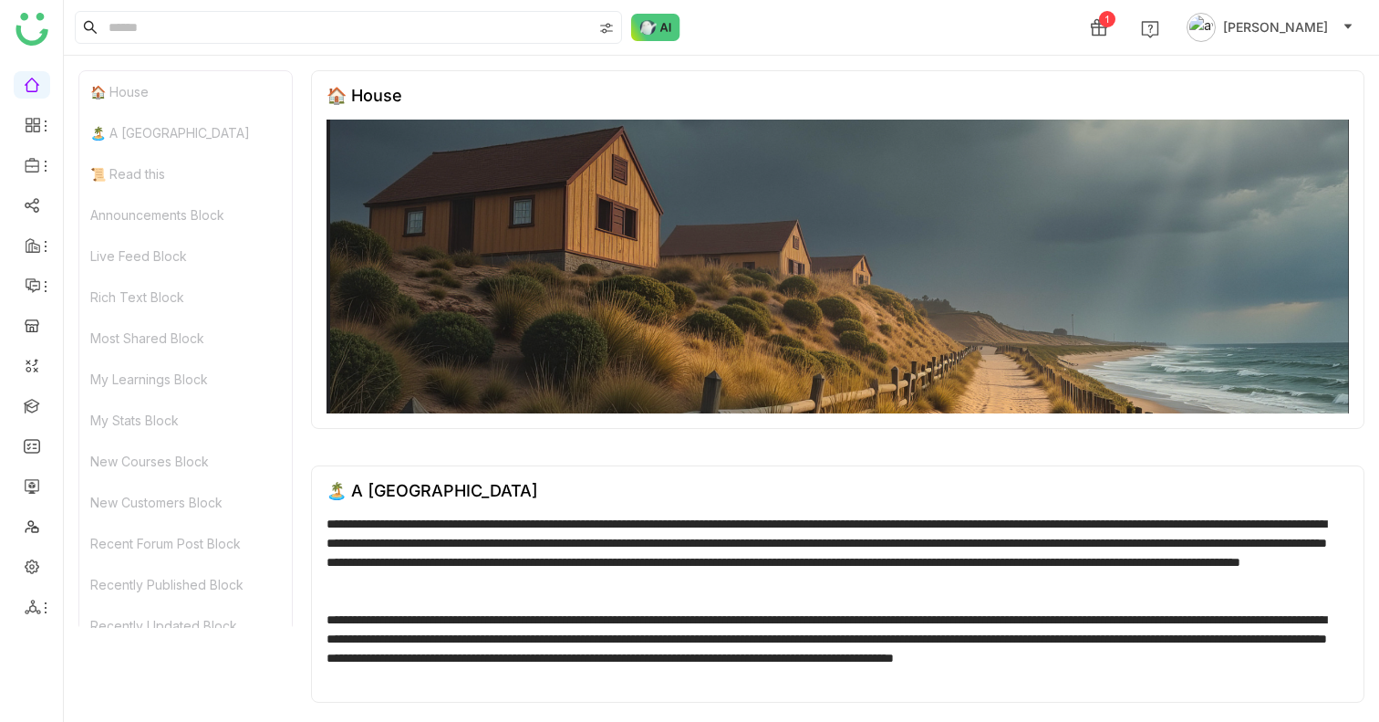
click at [1282, 23] on span "Azhar Uddin" at bounding box center [1275, 27] width 105 height 20
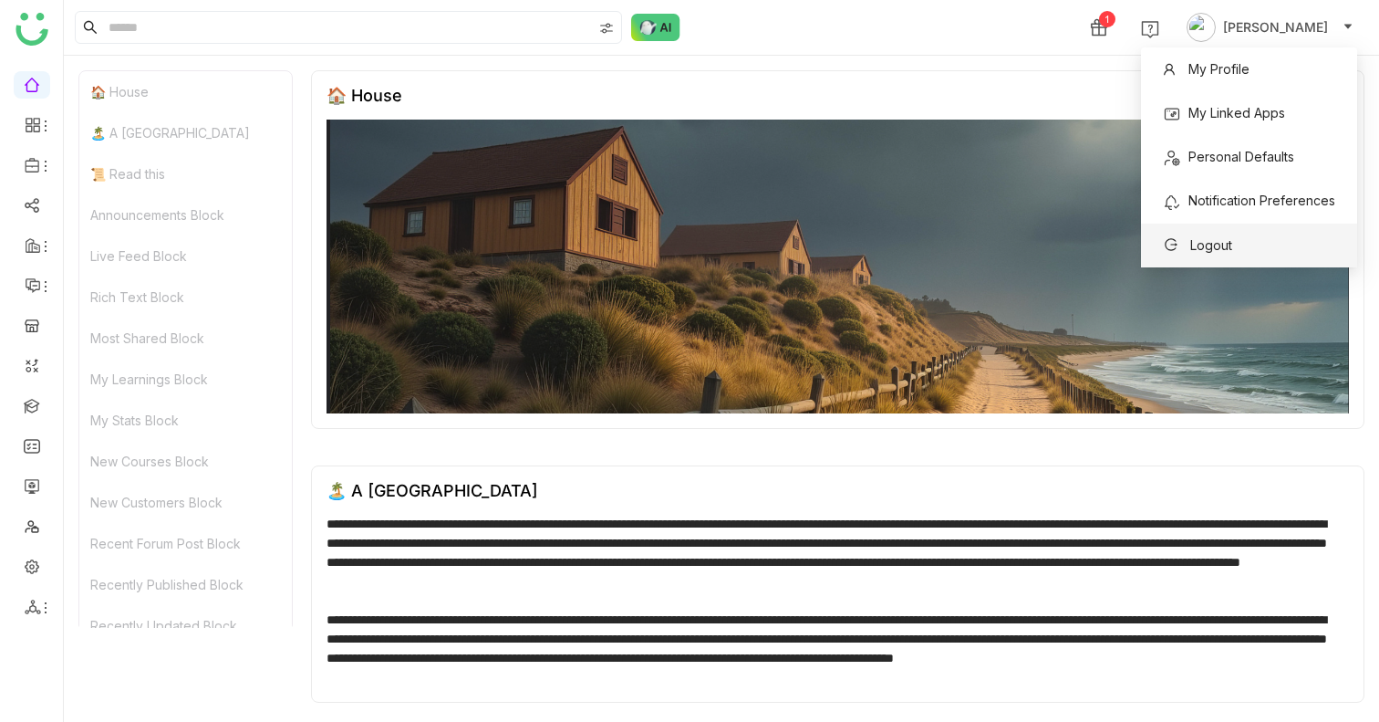
click at [1227, 249] on span "Logout" at bounding box center [1211, 245] width 42 height 16
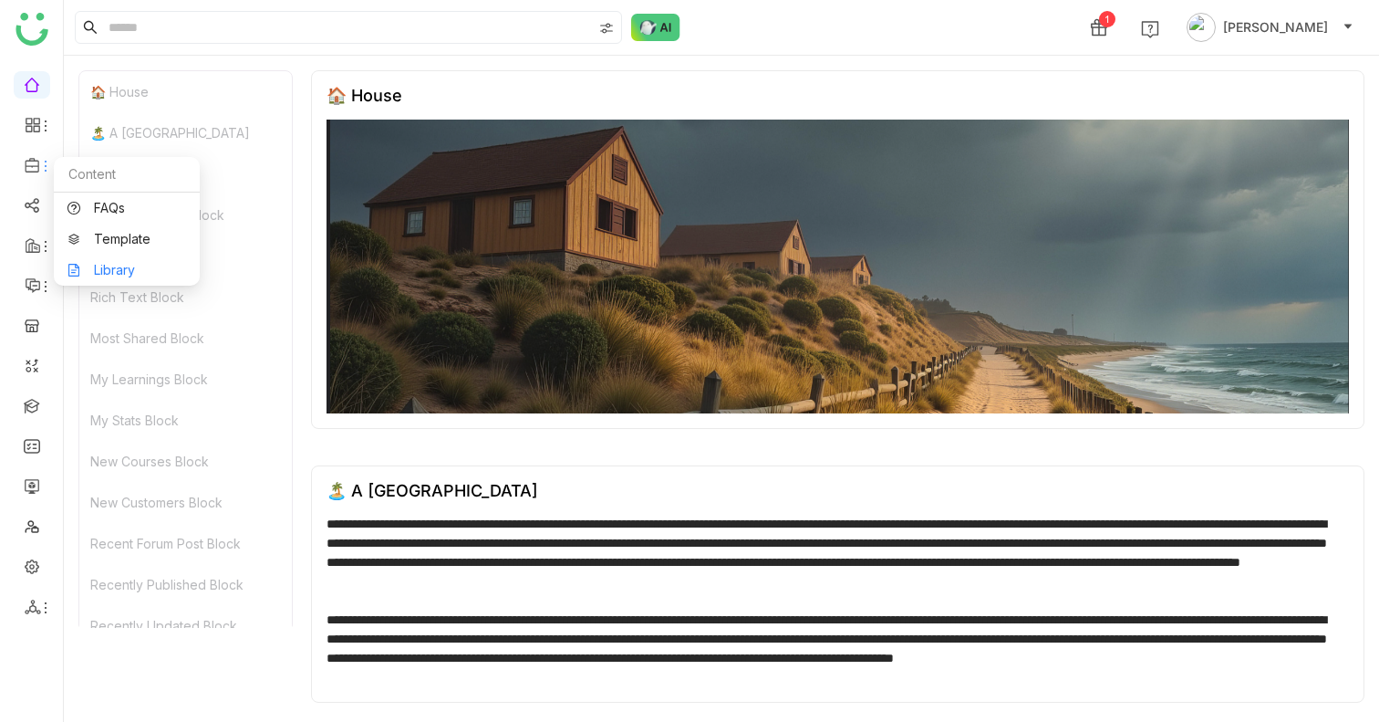
click at [109, 264] on link "Library" at bounding box center [126, 270] width 119 height 13
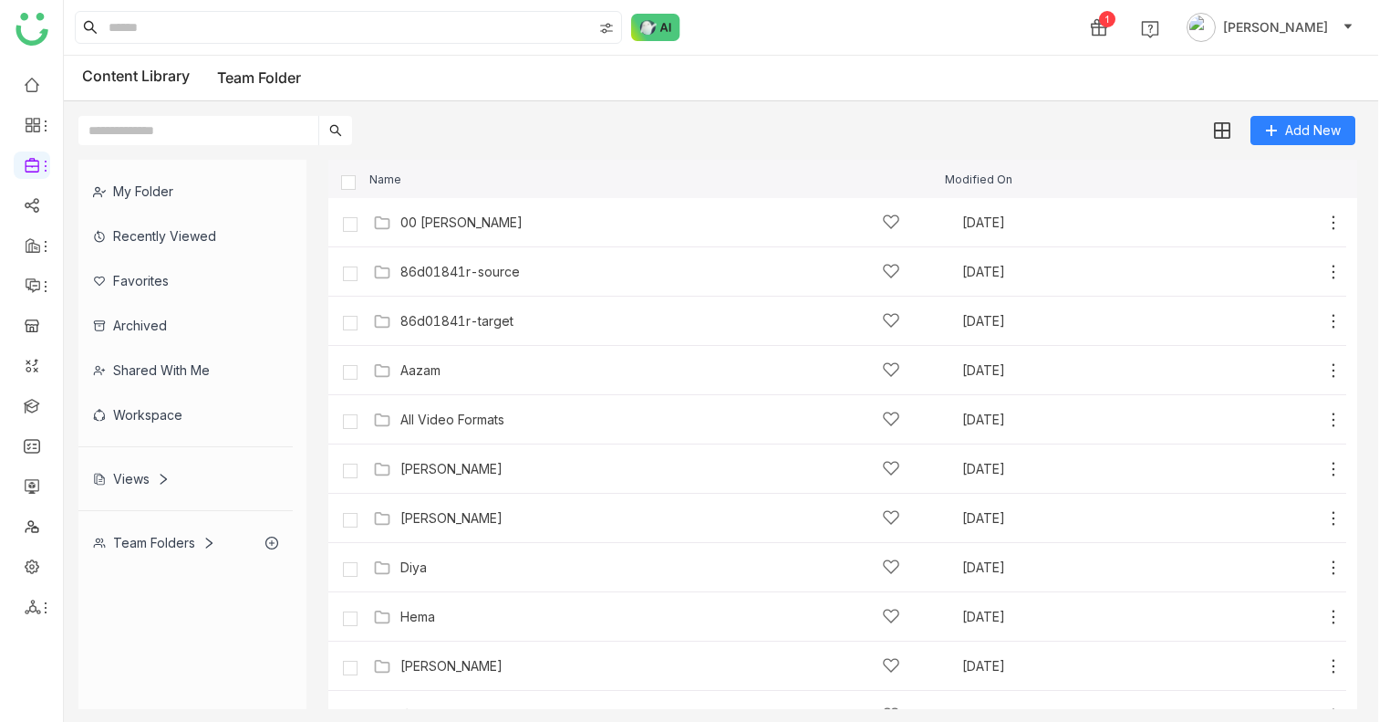
click at [142, 193] on div "My Folder" at bounding box center [185, 191] width 214 height 45
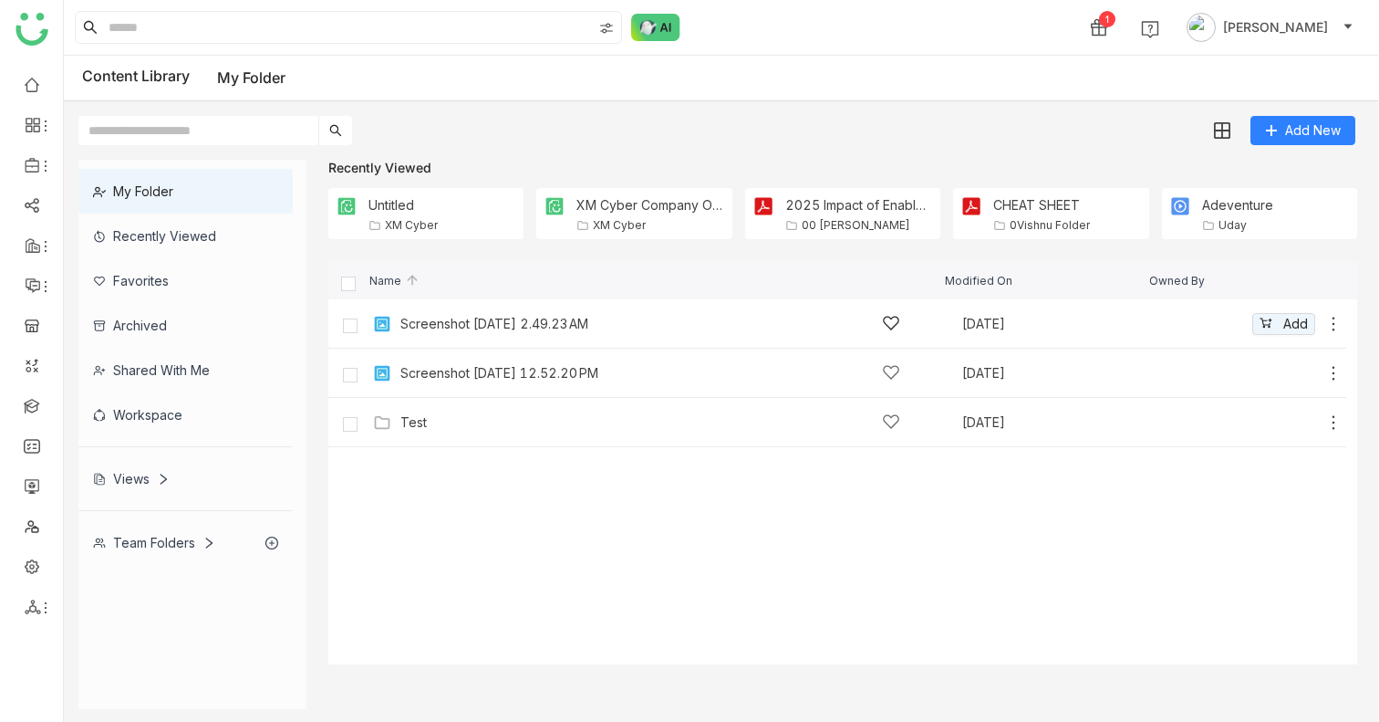
click at [1336, 321] on icon at bounding box center [1333, 324] width 18 height 18
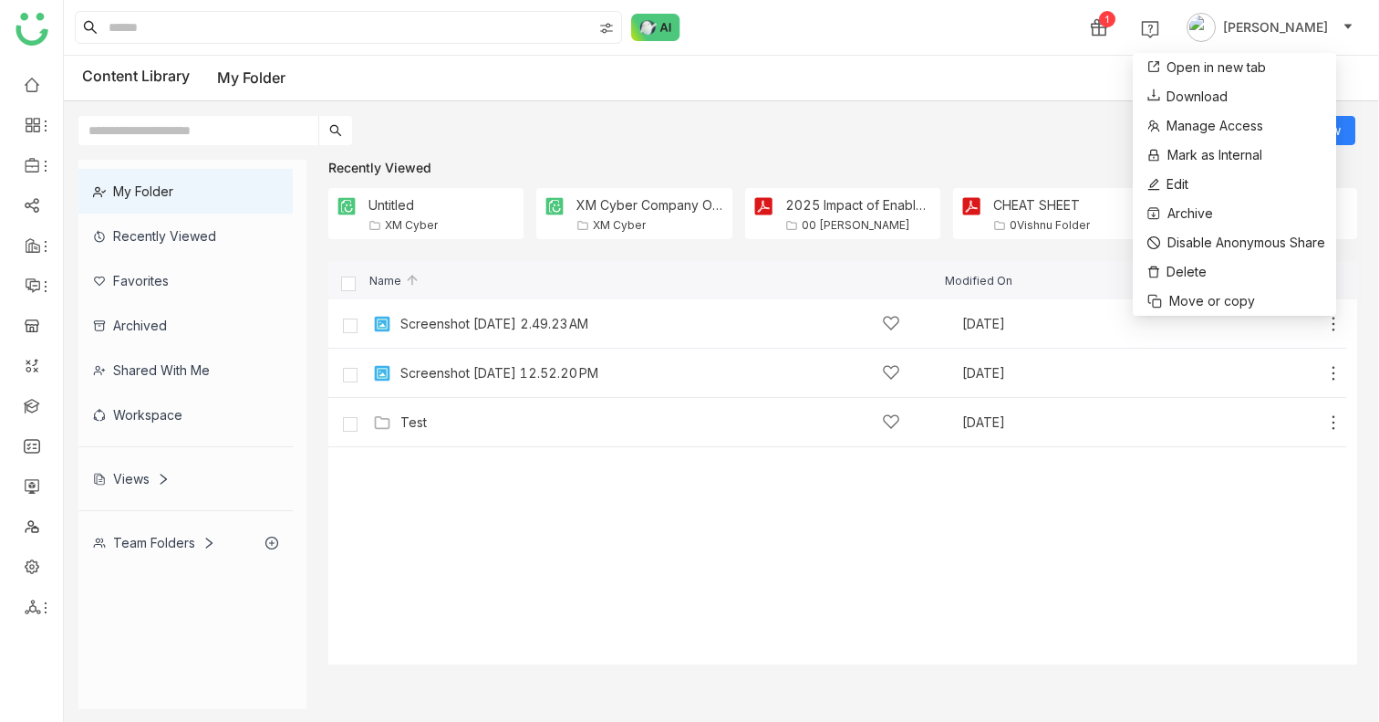
click at [783, 283] on div "Name" at bounding box center [638, 281] width 613 height 12
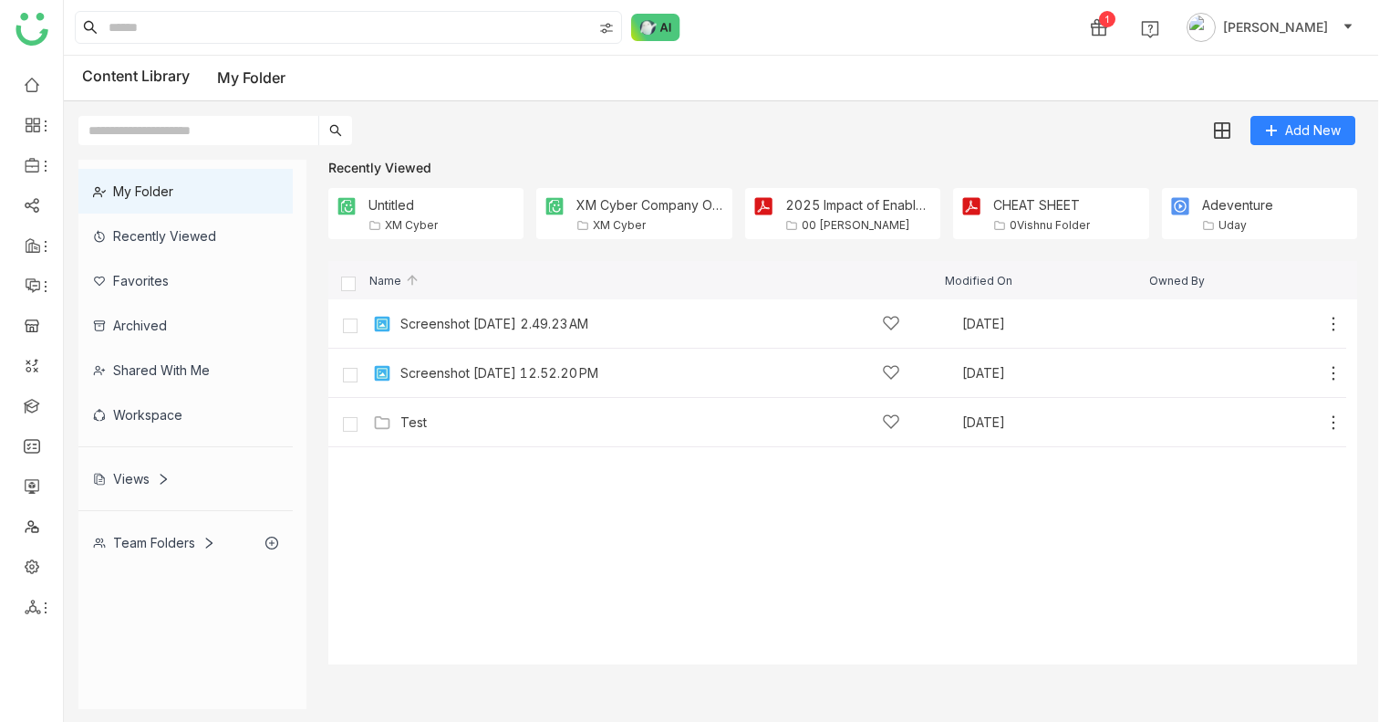
click at [120, 190] on div "My Folder" at bounding box center [185, 191] width 214 height 45
click at [211, 546] on icon at bounding box center [208, 542] width 13 height 13
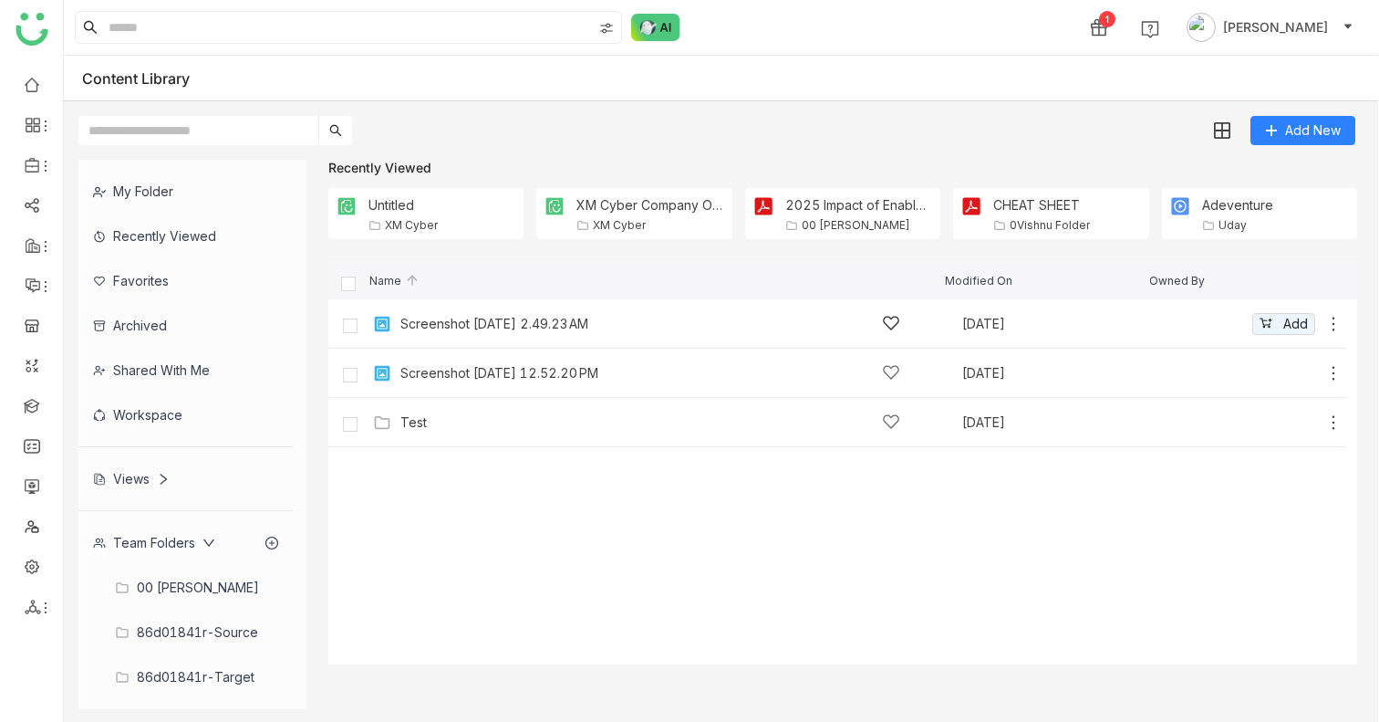
click at [1330, 325] on icon at bounding box center [1333, 324] width 18 height 18
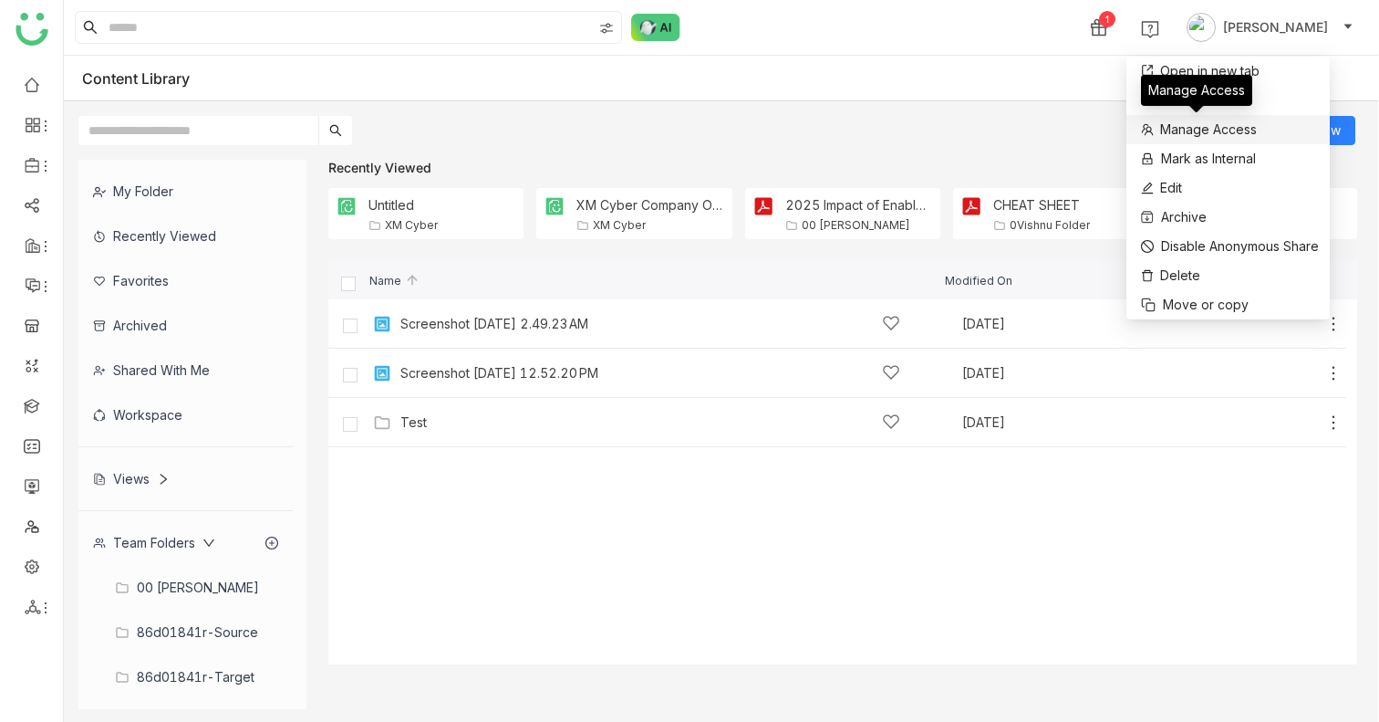
click at [1224, 128] on span "Manage Access" at bounding box center [1208, 129] width 97 height 20
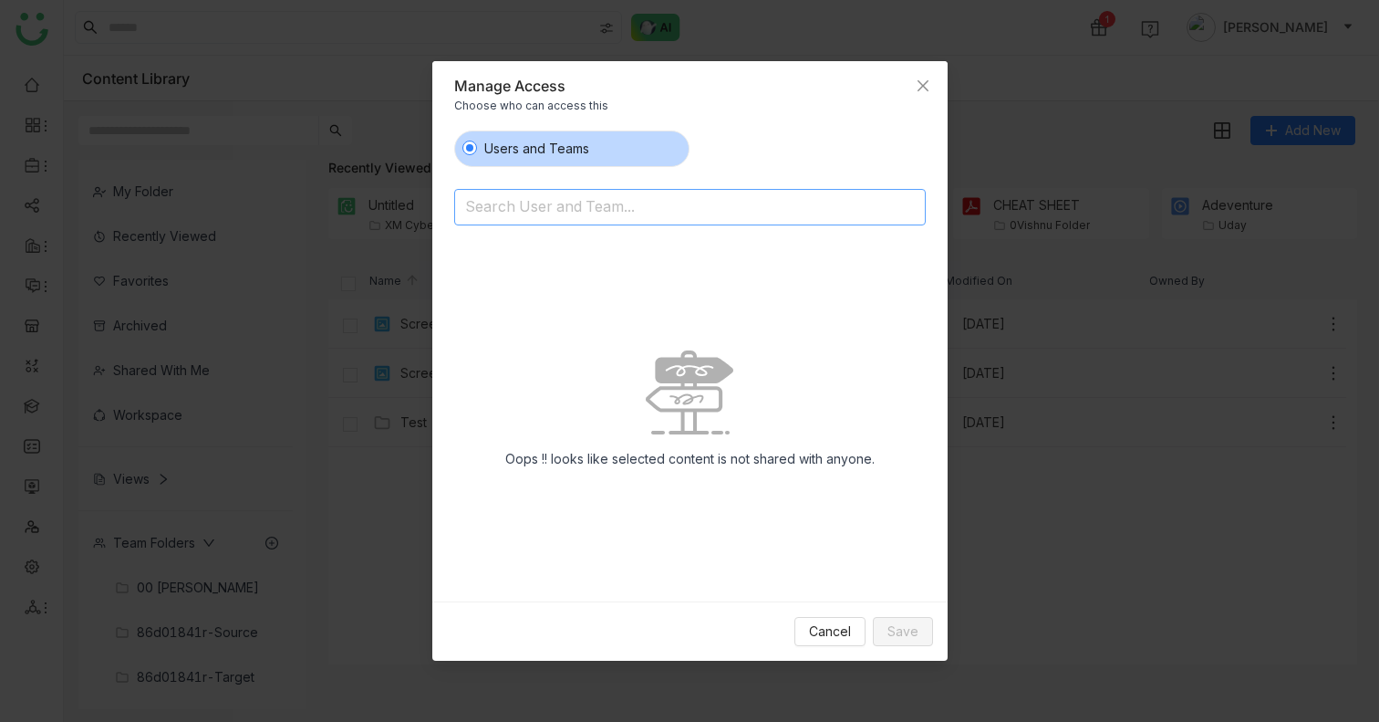
click at [565, 213] on input at bounding box center [643, 207] width 356 height 29
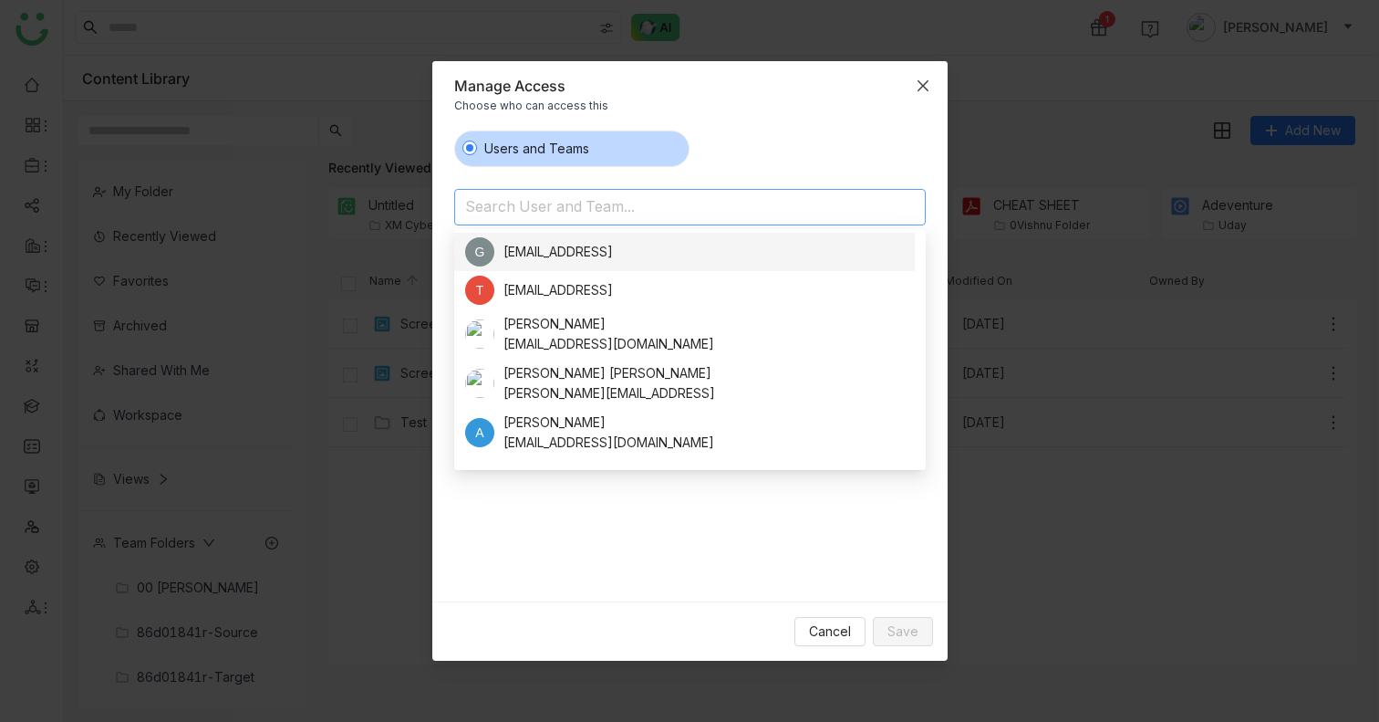
click at [923, 88] on icon "Close" at bounding box center [923, 85] width 15 height 15
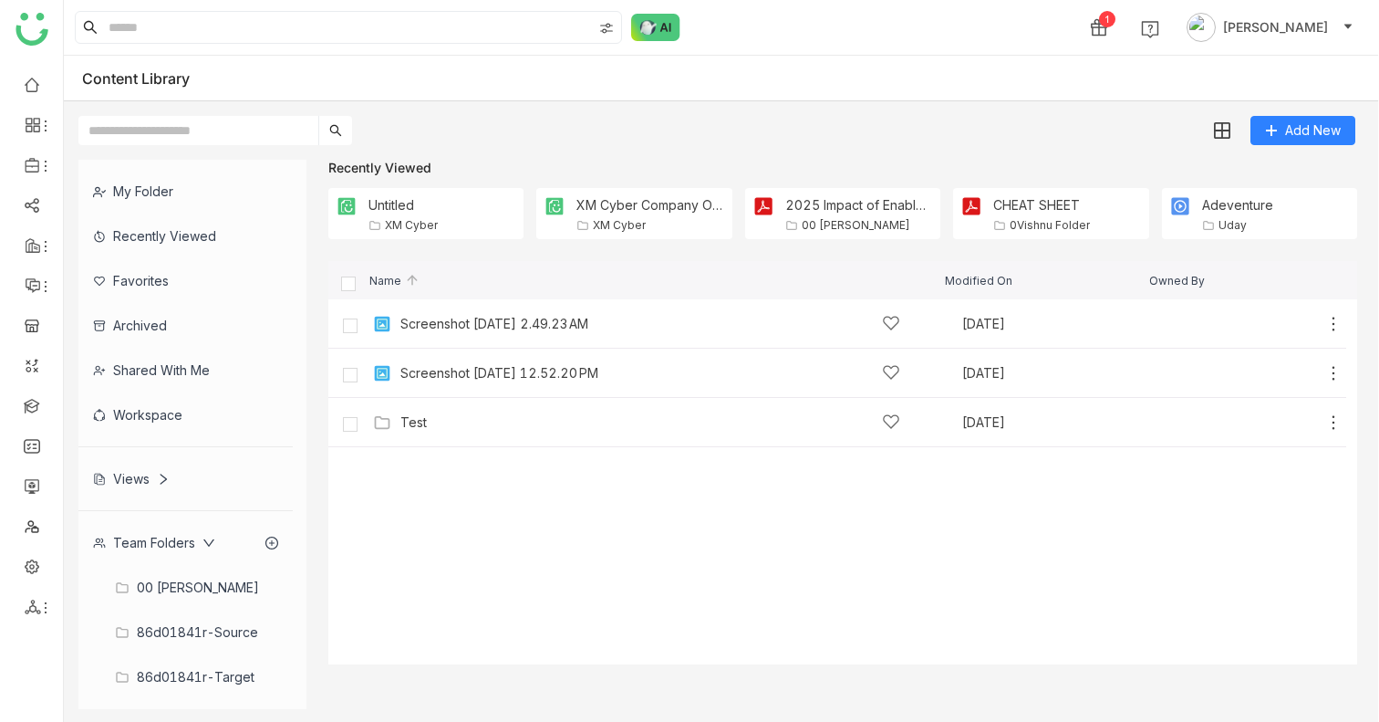
scroll to position [57, 0]
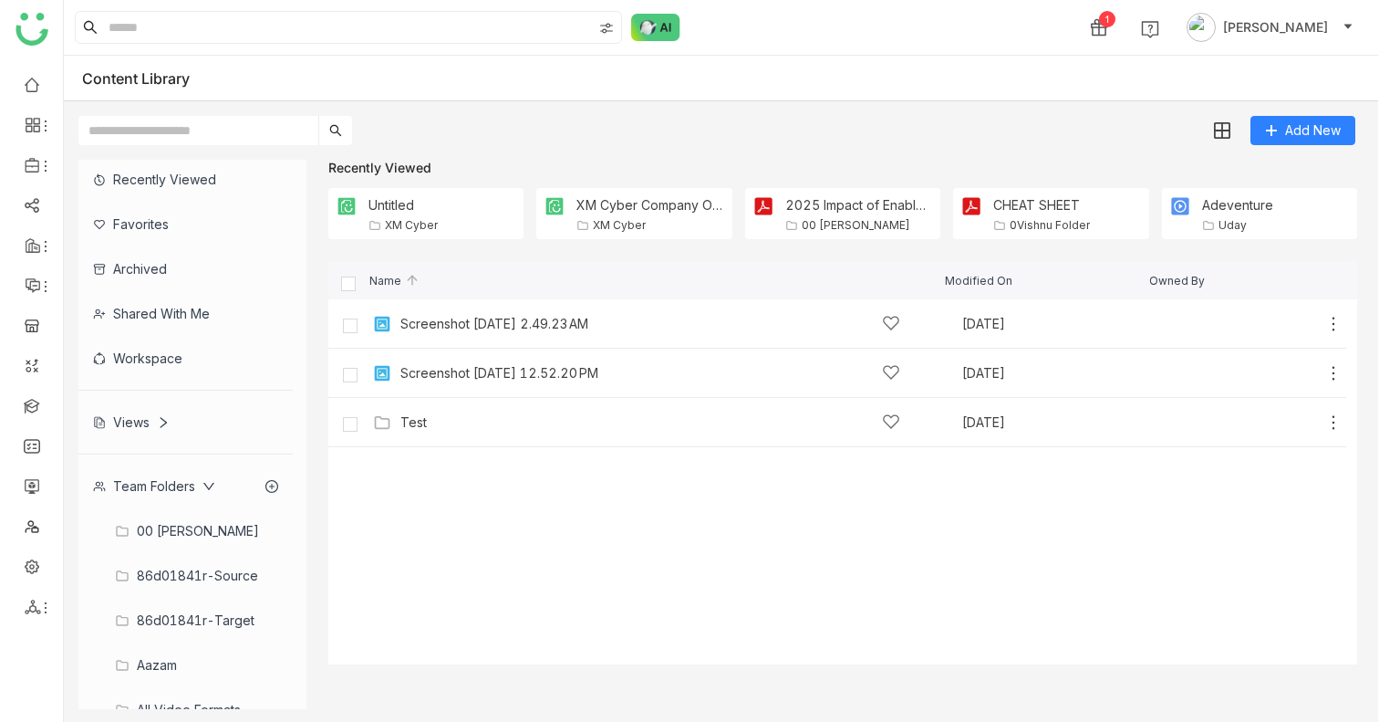
click at [189, 487] on div "Team Folders" at bounding box center [154, 486] width 122 height 16
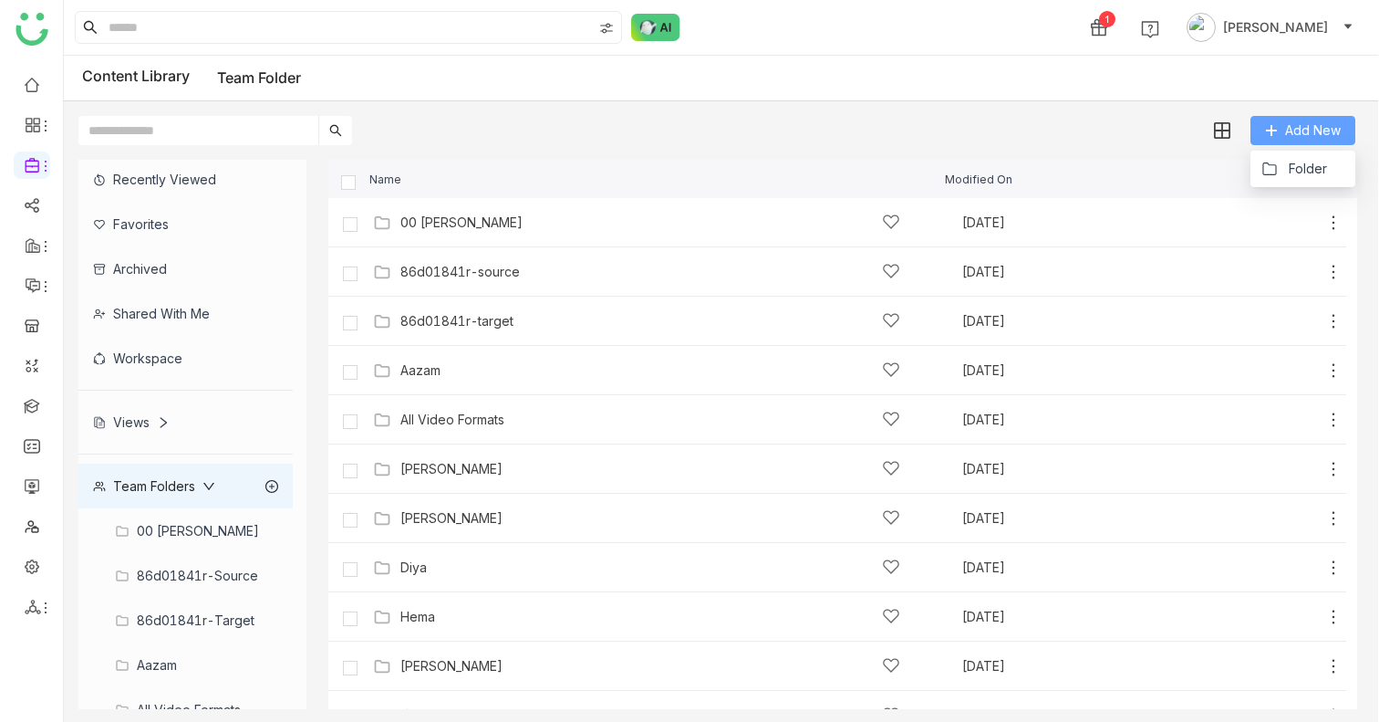
click at [1325, 130] on span "Add New" at bounding box center [1313, 130] width 56 height 20
click at [183, 526] on div "00 [PERSON_NAME]" at bounding box center [185, 530] width 214 height 45
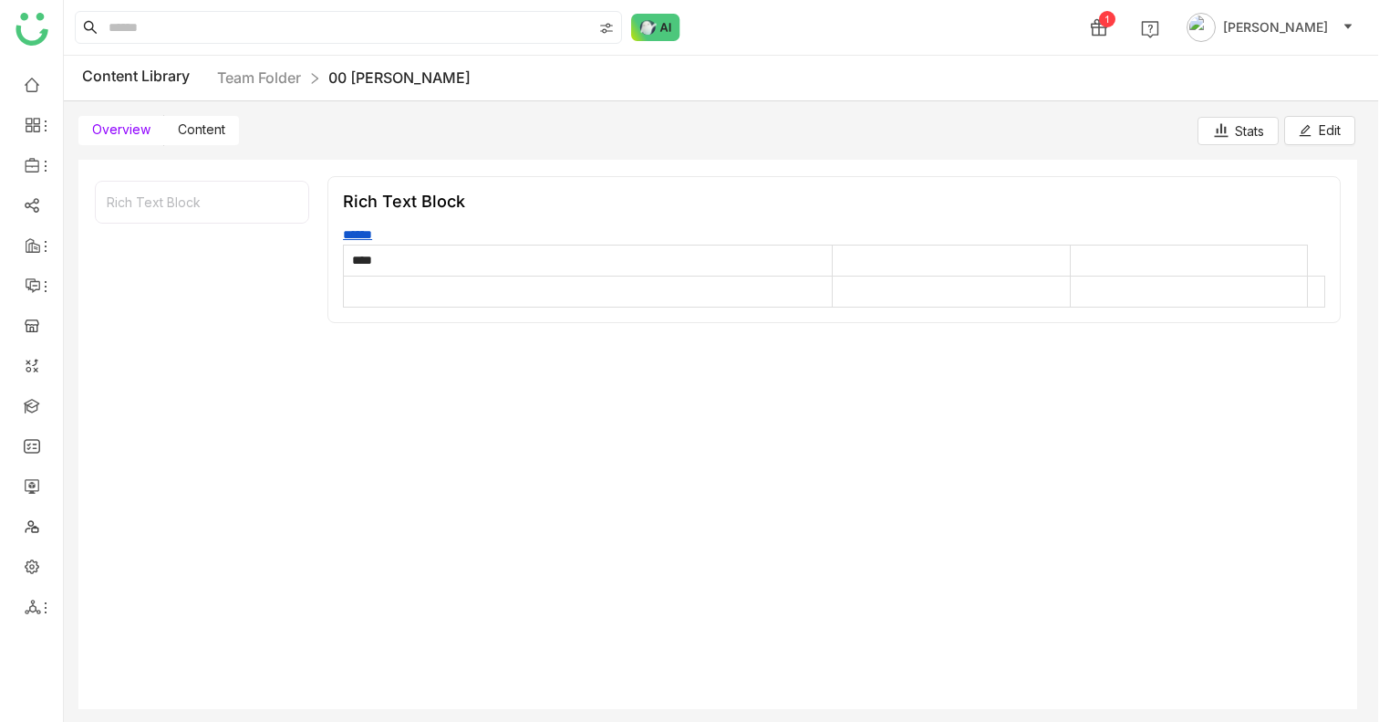
click at [206, 121] on span "Content" at bounding box center [201, 129] width 47 height 16
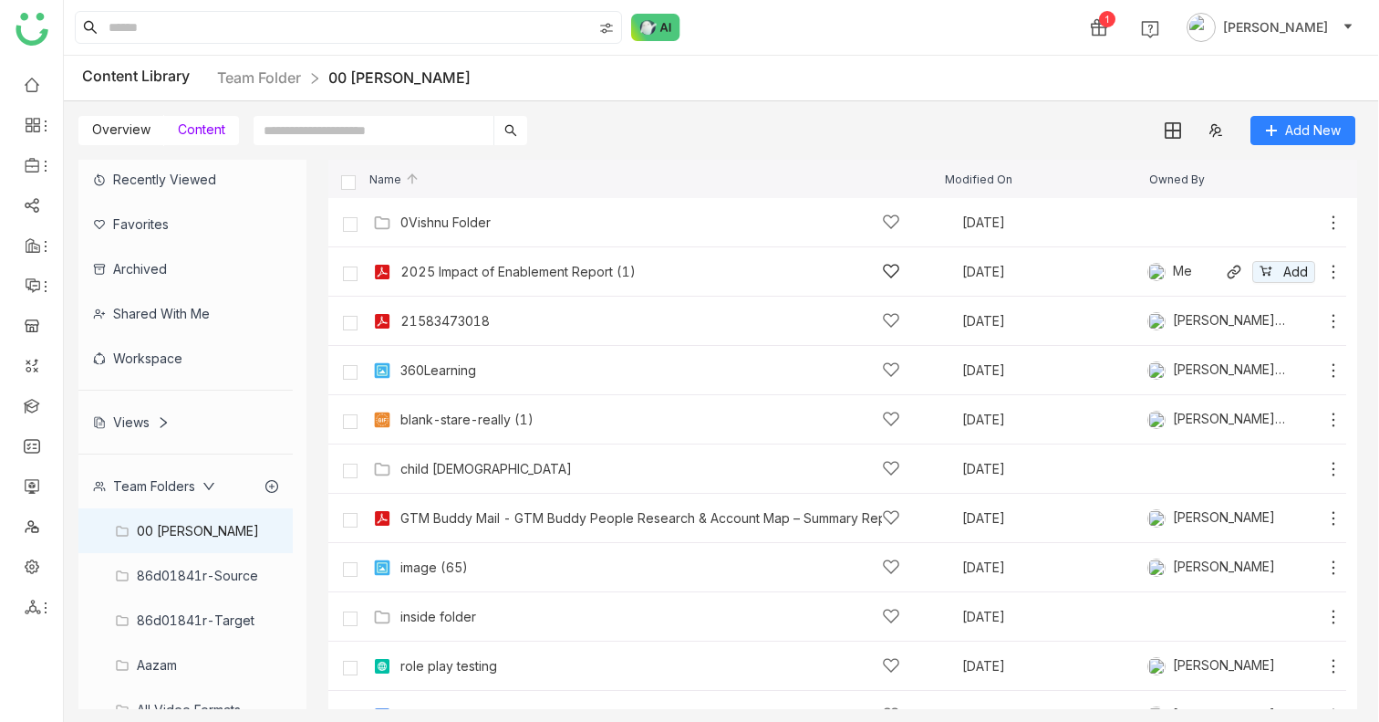
click at [1333, 266] on icon at bounding box center [1334, 272] width 3 height 14
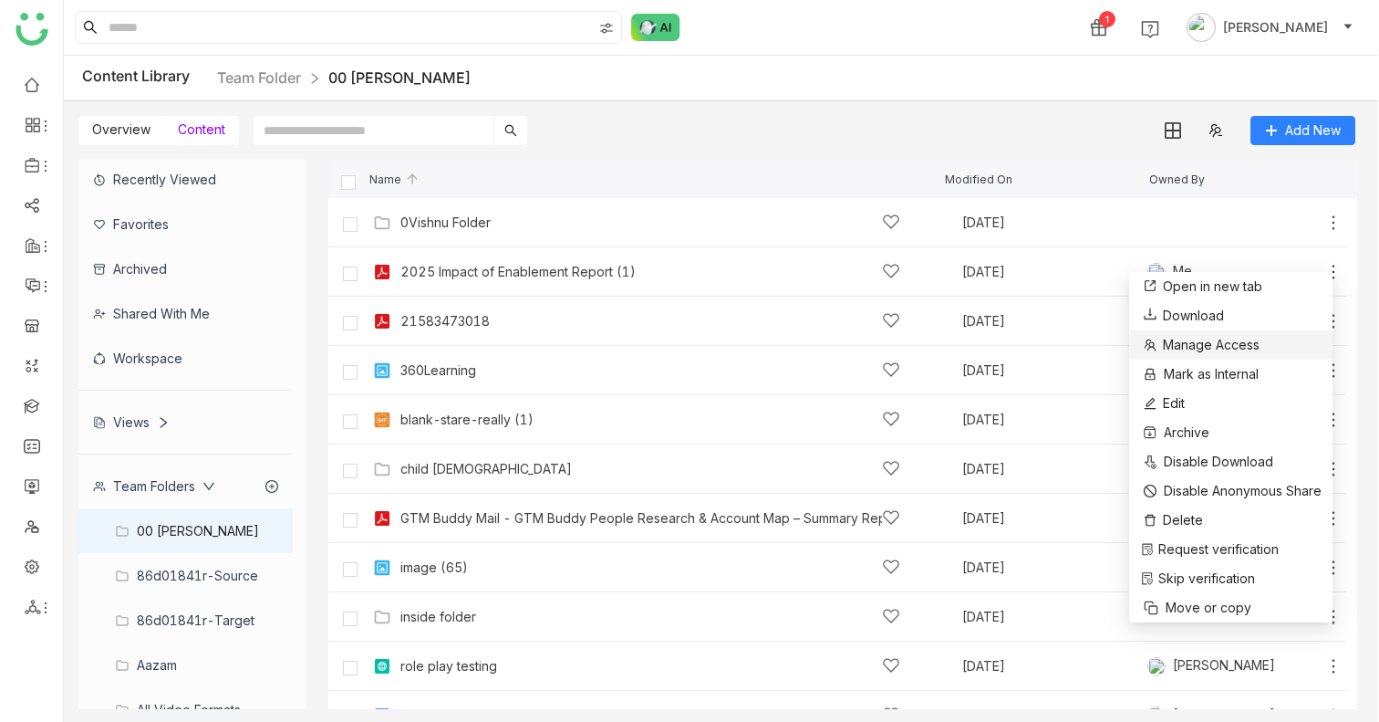
click at [1250, 354] on span "Manage Access" at bounding box center [1211, 345] width 97 height 20
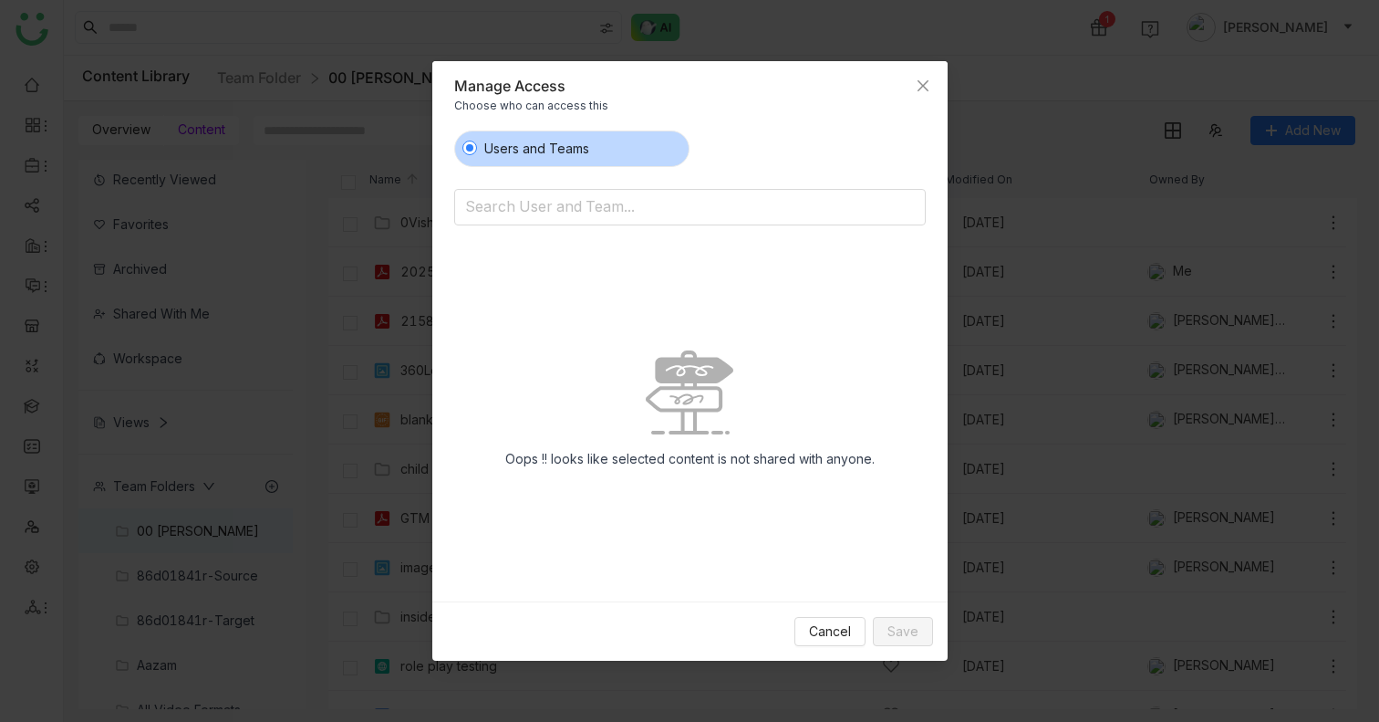
click at [522, 148] on span "Users and Teams" at bounding box center [536, 149] width 119 height 20
click at [516, 193] on input at bounding box center [643, 207] width 356 height 29
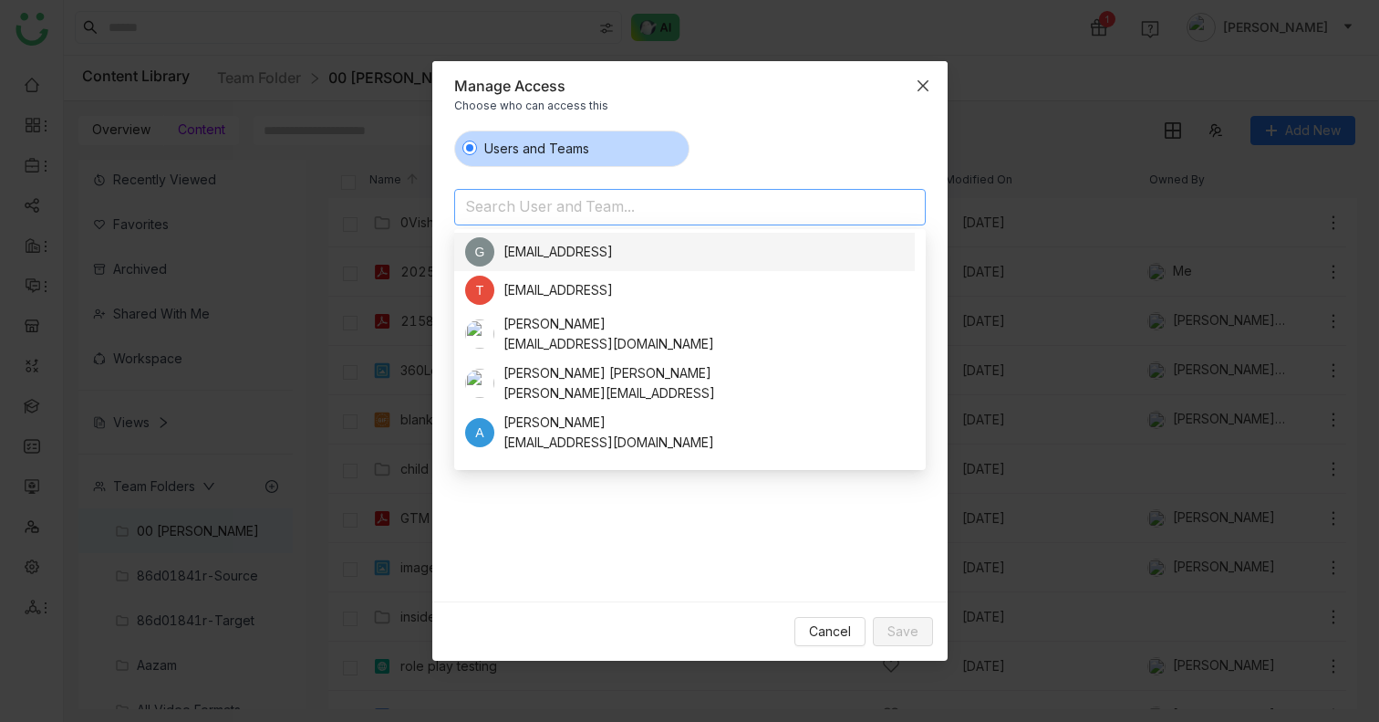
click at [921, 81] on icon "Close" at bounding box center [923, 85] width 15 height 15
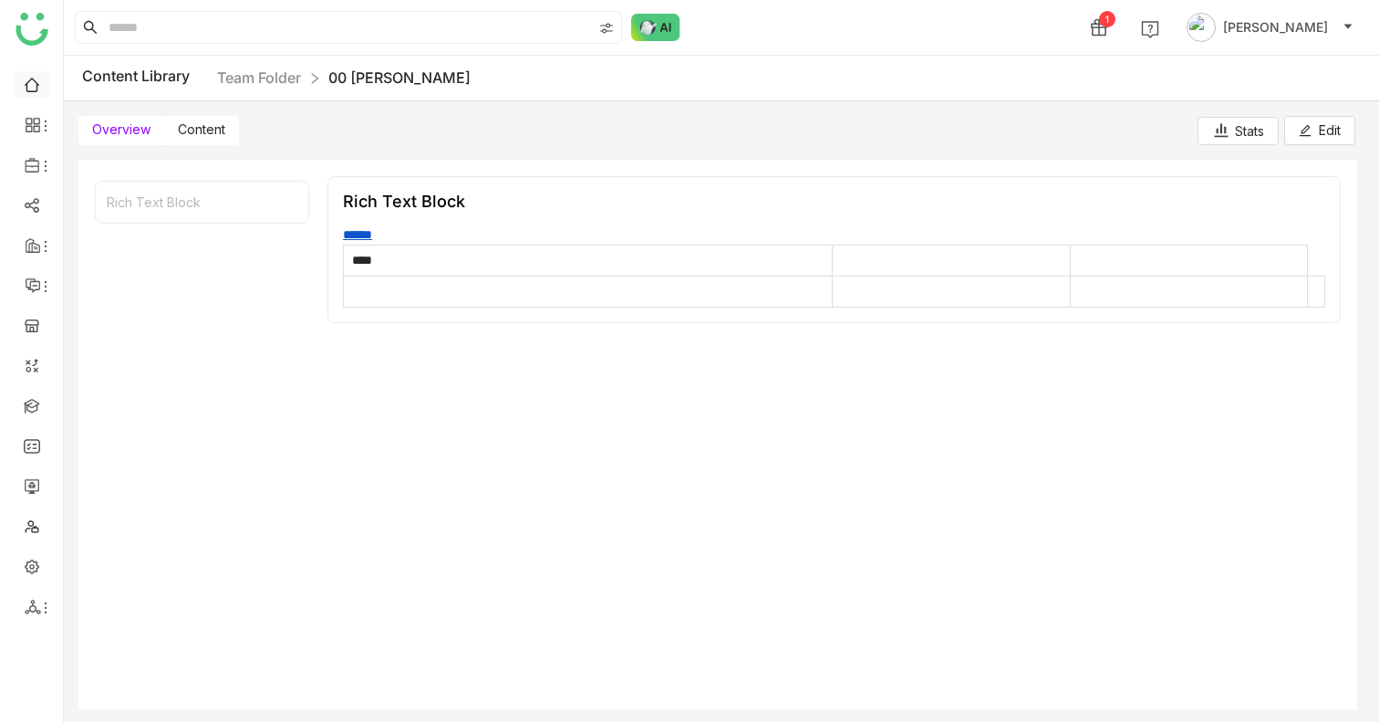
click at [28, 87] on link at bounding box center [32, 84] width 16 height 16
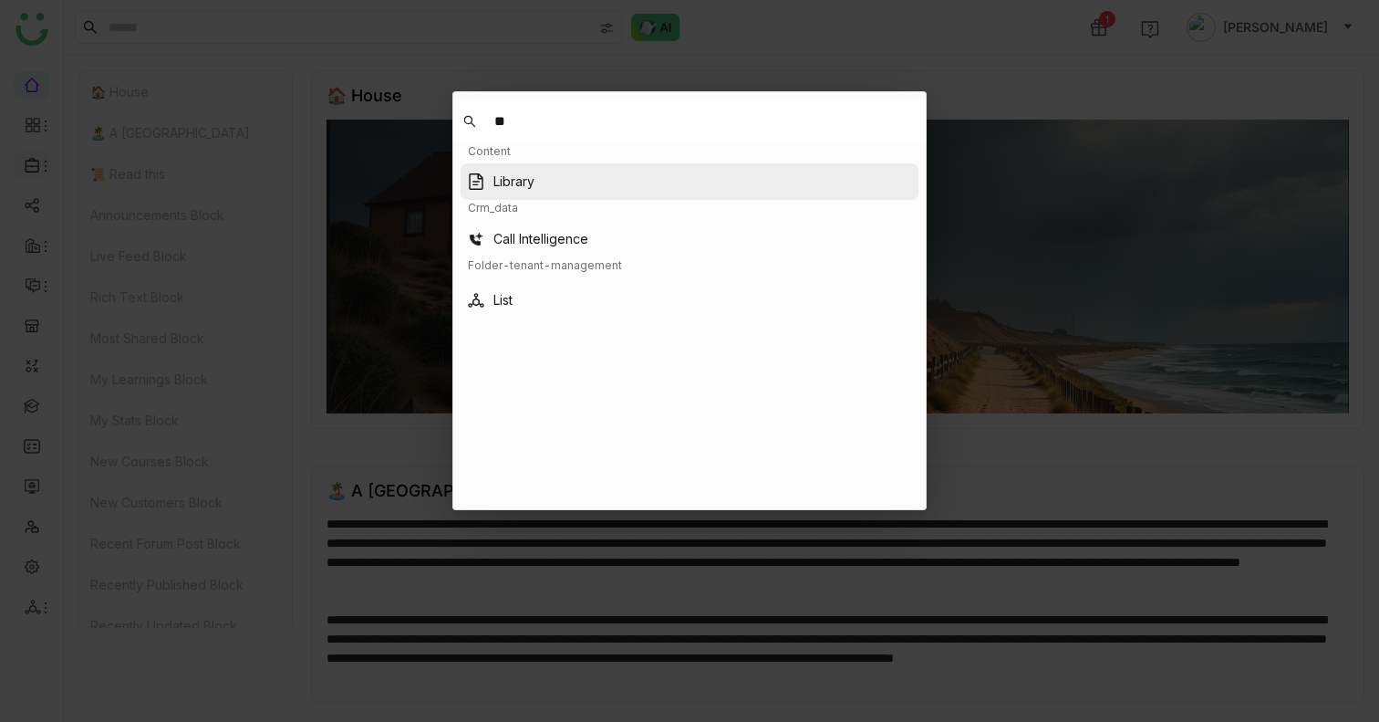
type input "**"
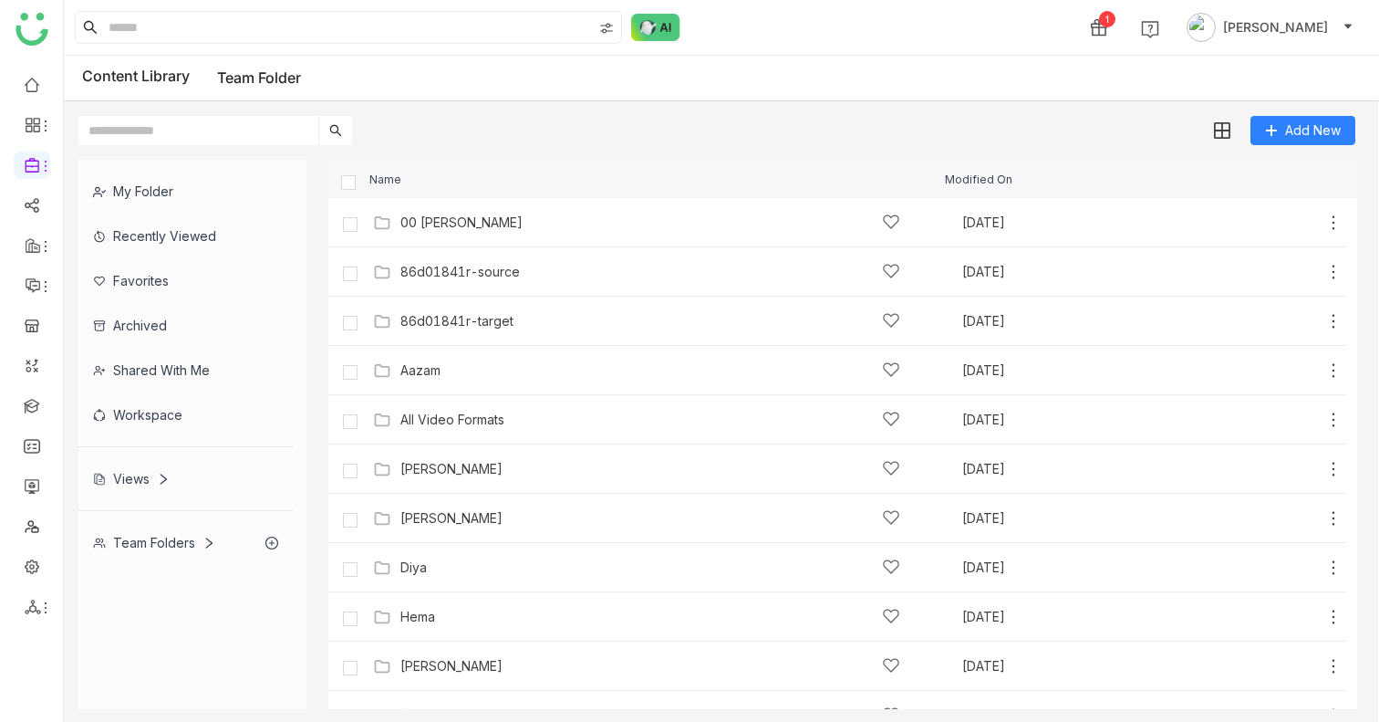
click at [210, 538] on icon at bounding box center [208, 542] width 13 height 13
click at [210, 542] on icon at bounding box center [208, 542] width 11 height 7
click at [210, 542] on icon at bounding box center [209, 542] width 6 height 11
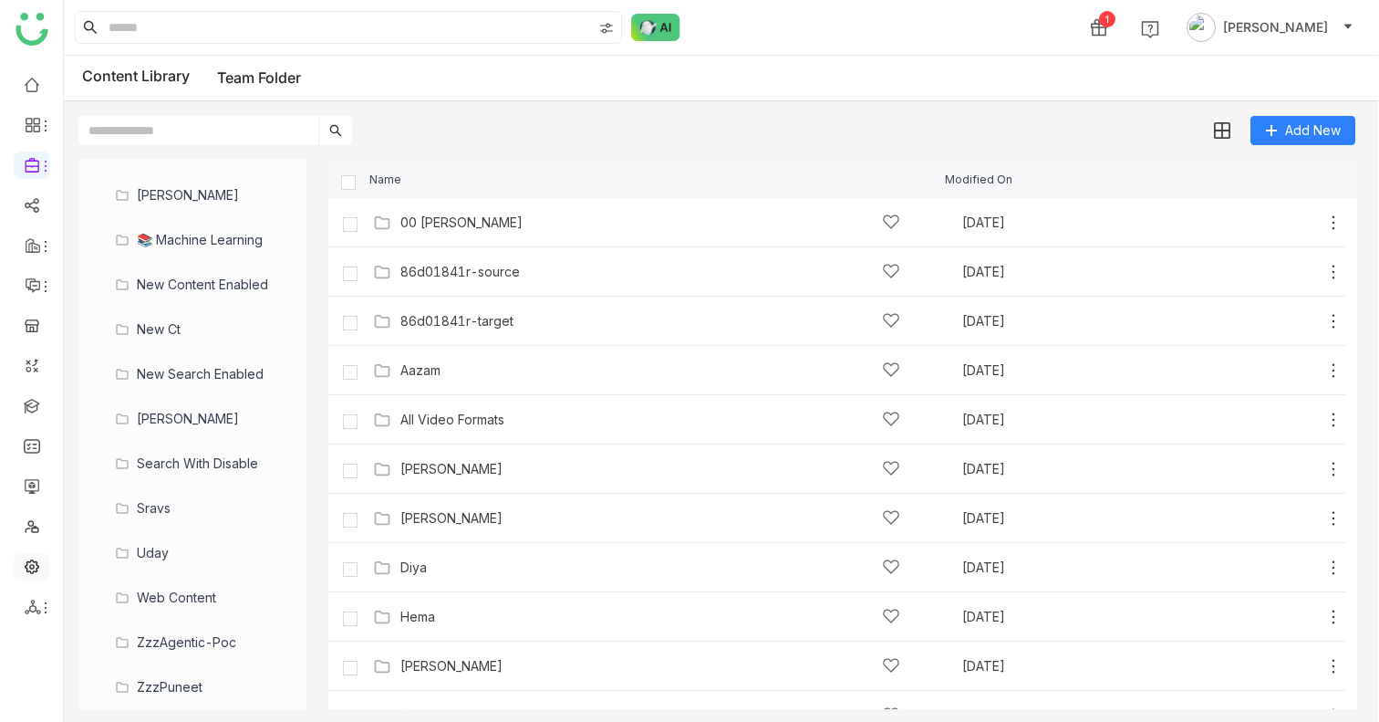
click at [30, 568] on link at bounding box center [32, 565] width 16 height 16
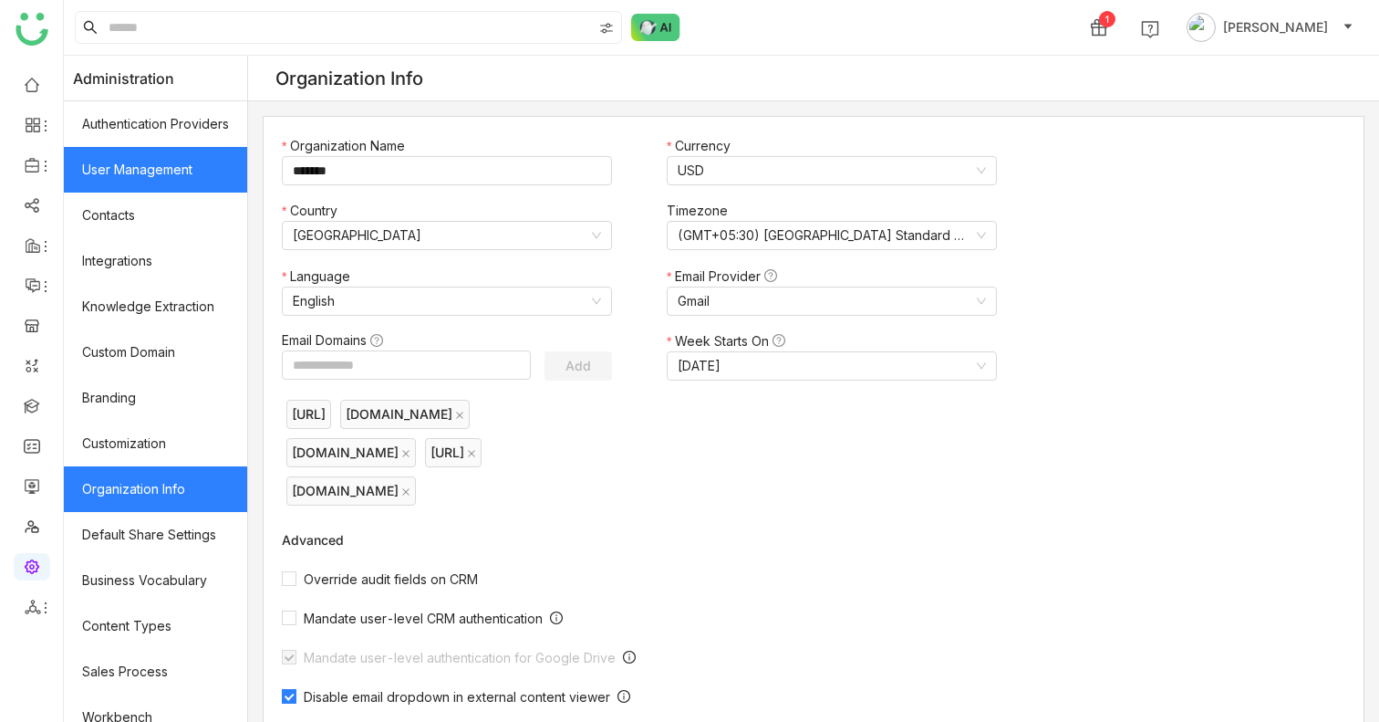
click at [175, 152] on link "User Management" at bounding box center [155, 170] width 183 height 46
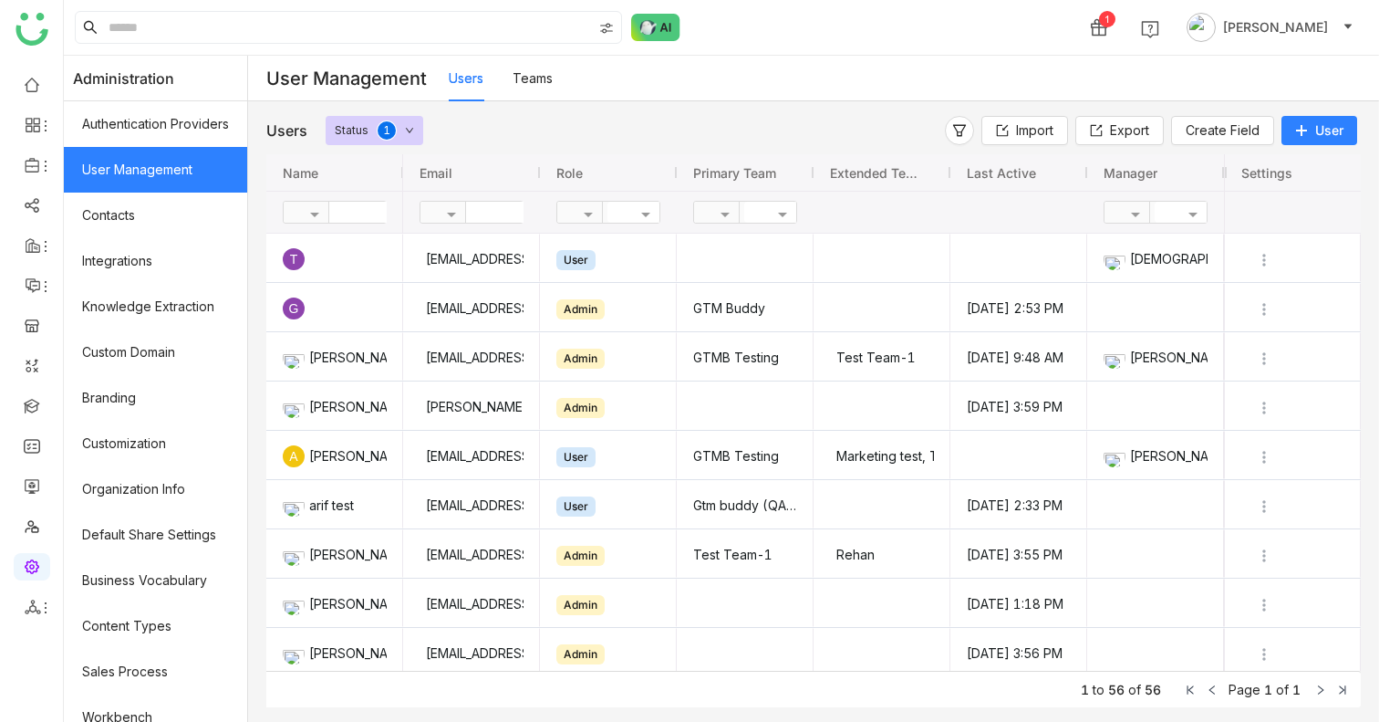
click at [372, 207] on input "text" at bounding box center [395, 212] width 132 height 21
type input "****"
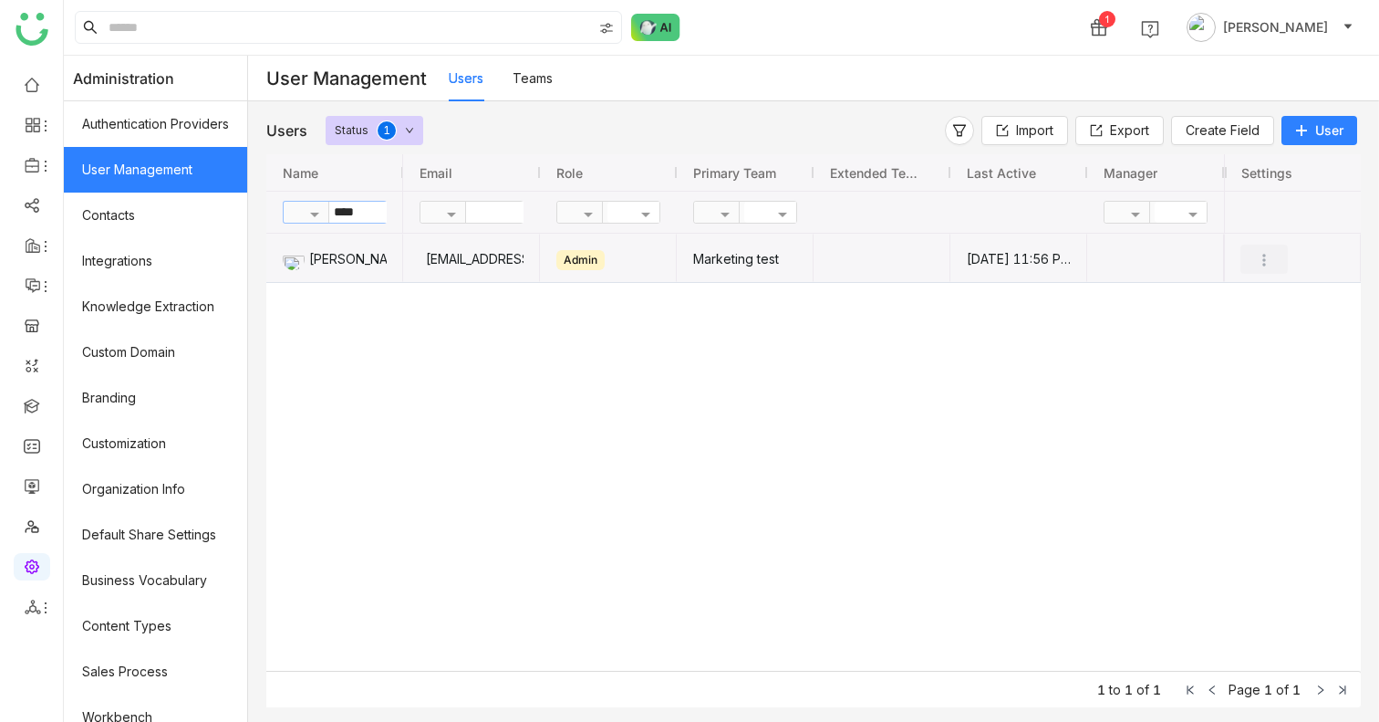
click at [1263, 259] on img "Press SPACE to select this row." at bounding box center [1264, 260] width 18 height 18
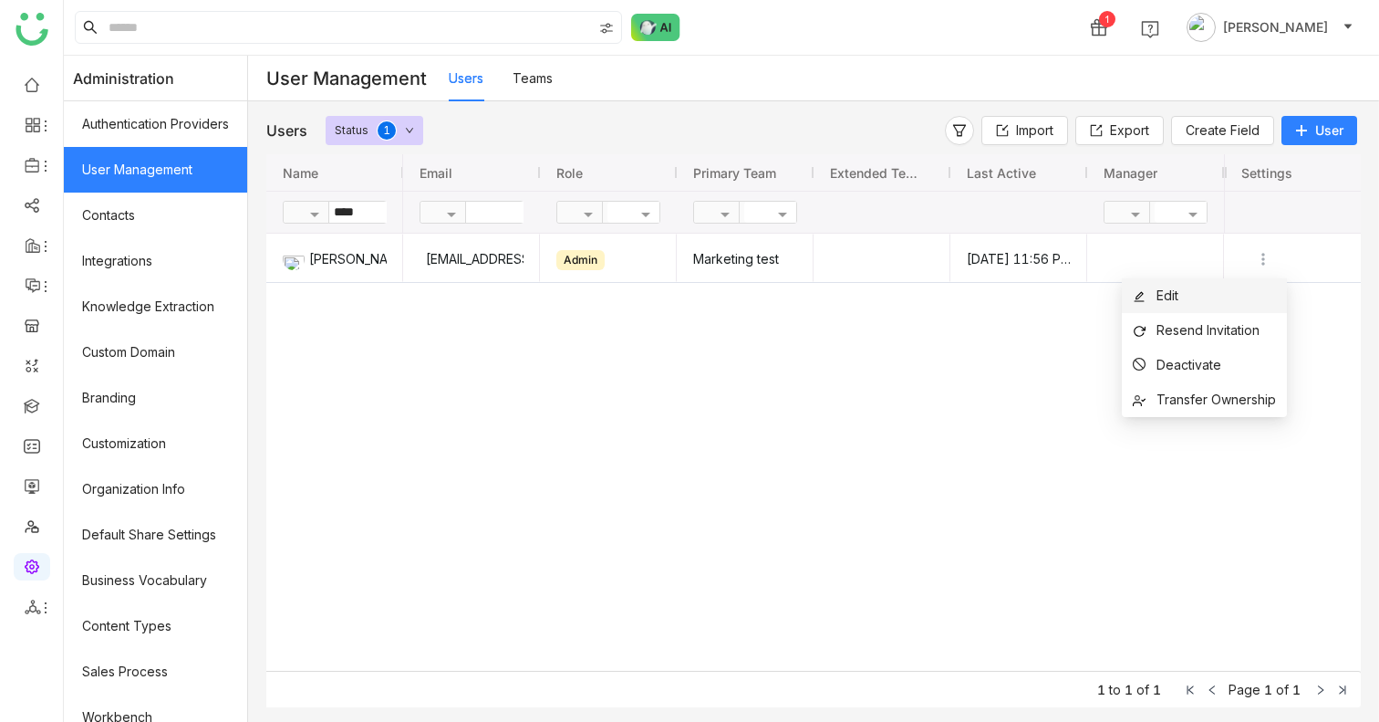
click at [1223, 296] on li "Edit" at bounding box center [1204, 295] width 165 height 35
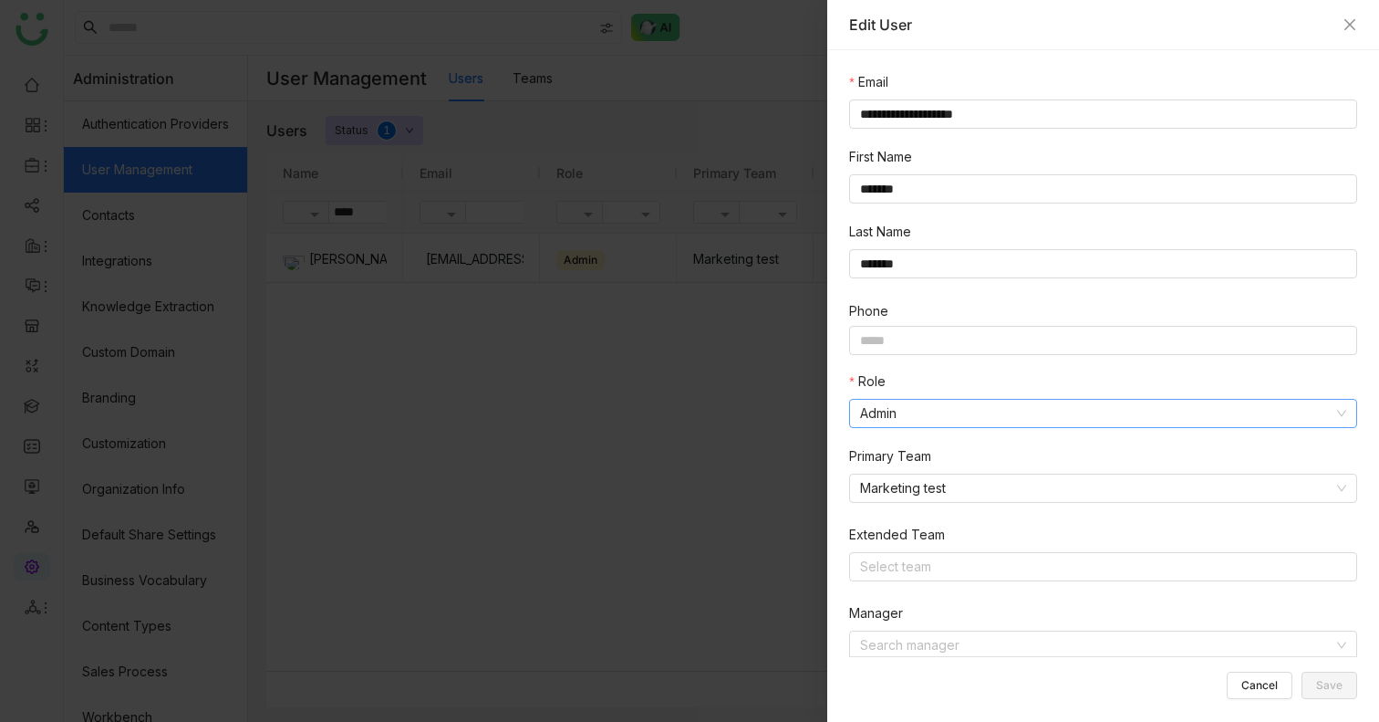
click at [934, 410] on nz-select-item "Admin" at bounding box center [1103, 413] width 486 height 27
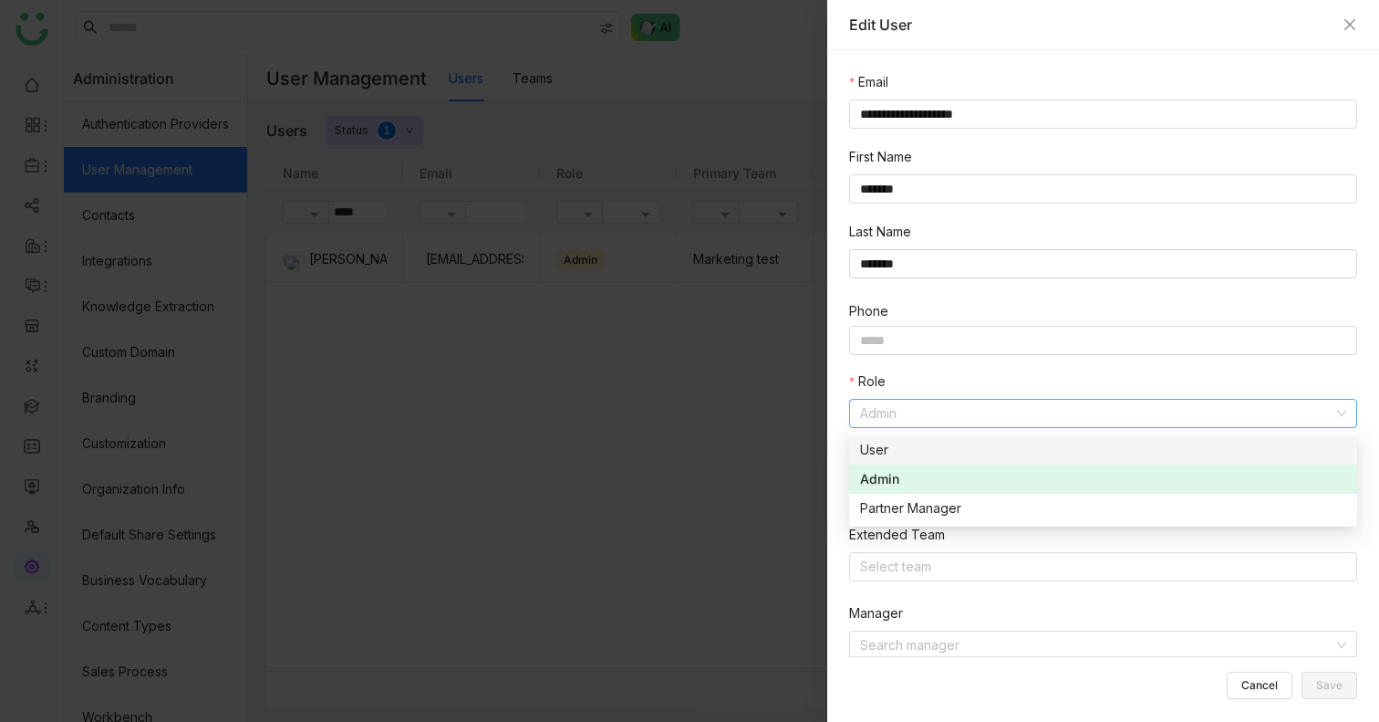
click at [917, 461] on nz-option-item "User" at bounding box center [1103, 449] width 508 height 29
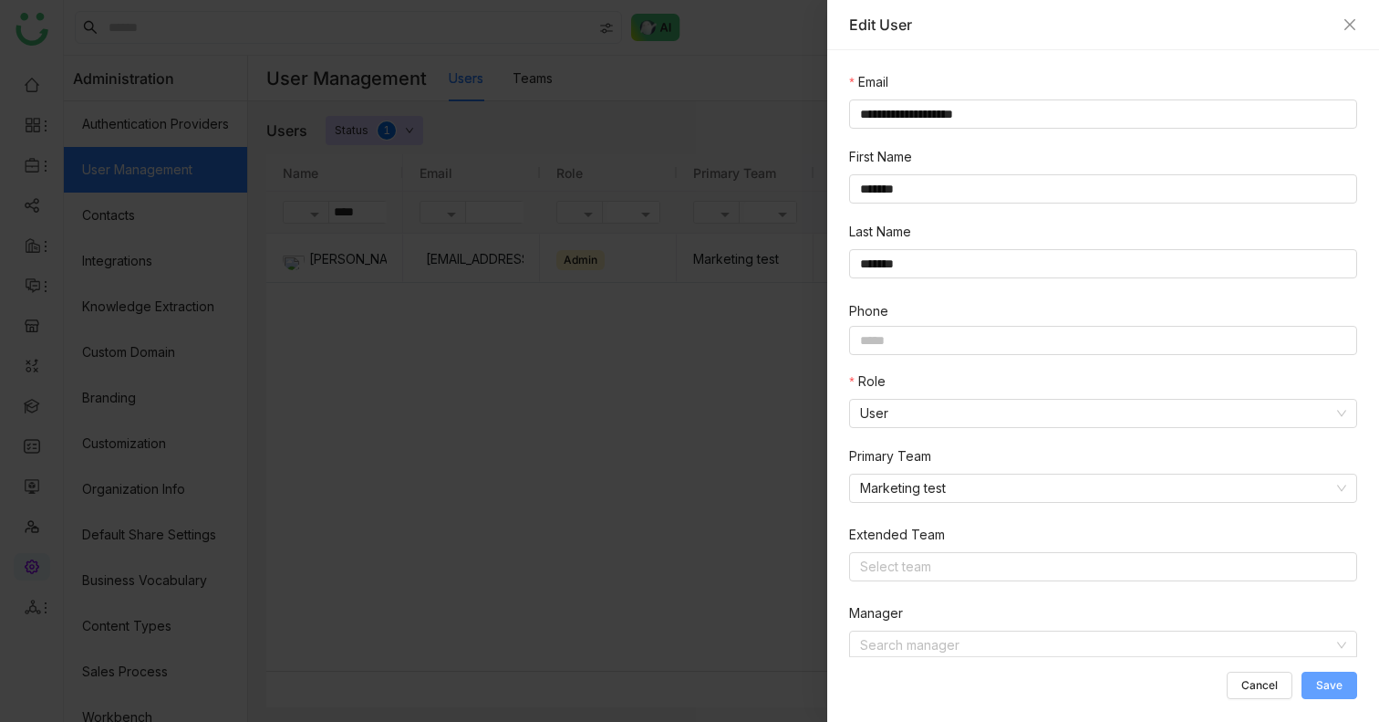
click at [1341, 685] on span "Save" at bounding box center [1329, 685] width 26 height 0
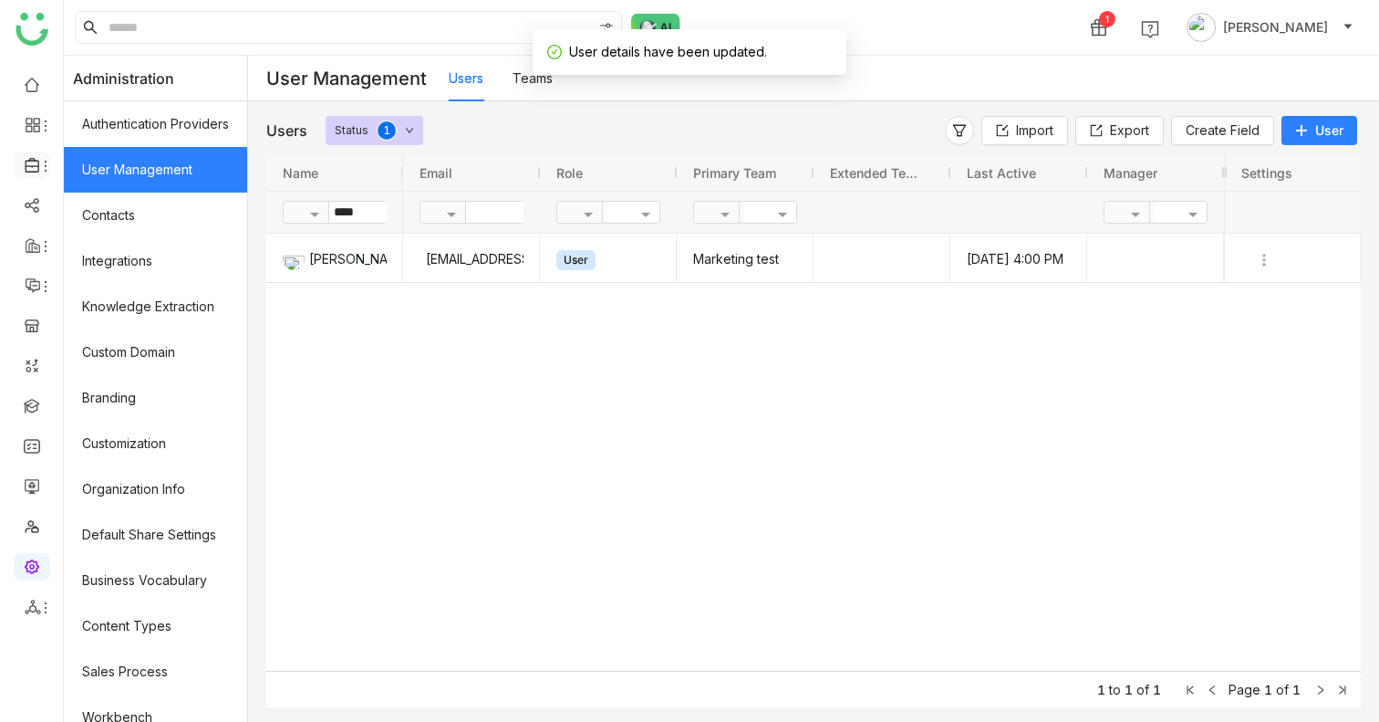
click at [40, 170] on icon at bounding box center [45, 166] width 15 height 15
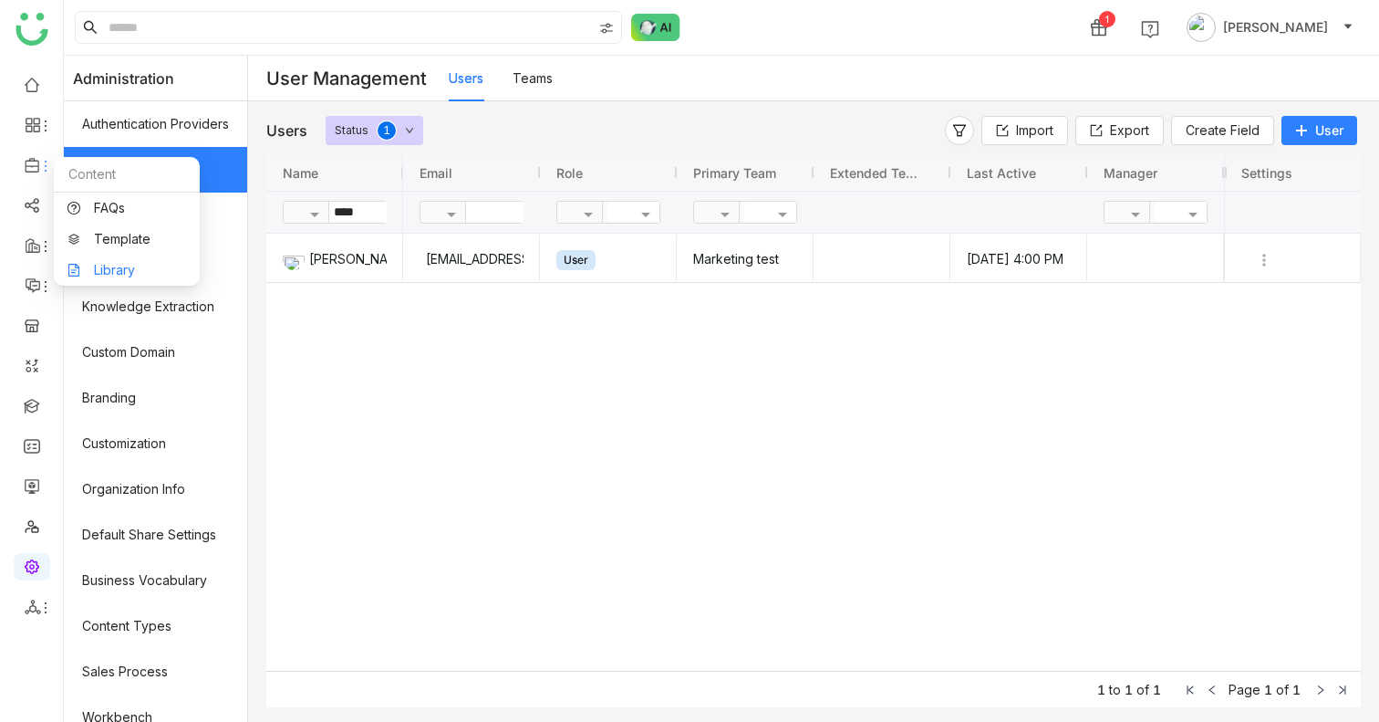
click at [108, 264] on link "Library" at bounding box center [126, 270] width 119 height 13
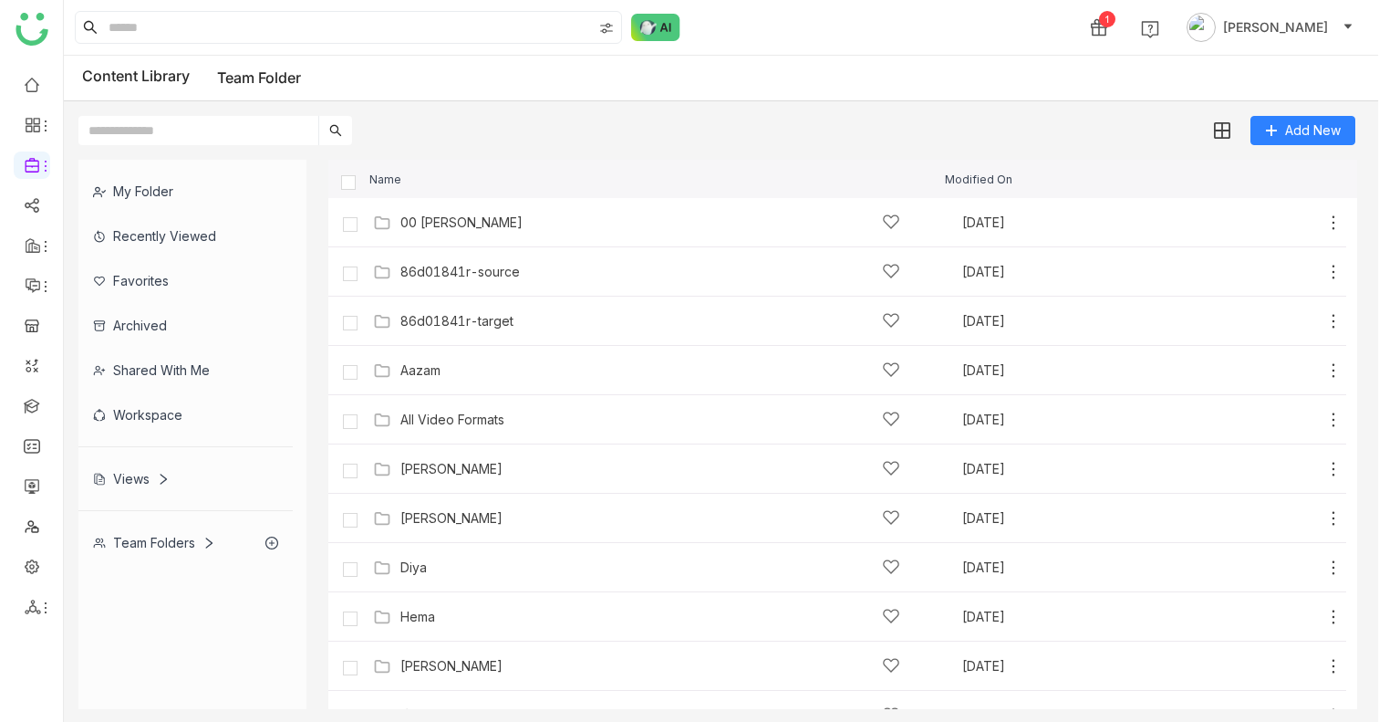
click at [212, 544] on icon at bounding box center [208, 542] width 13 height 13
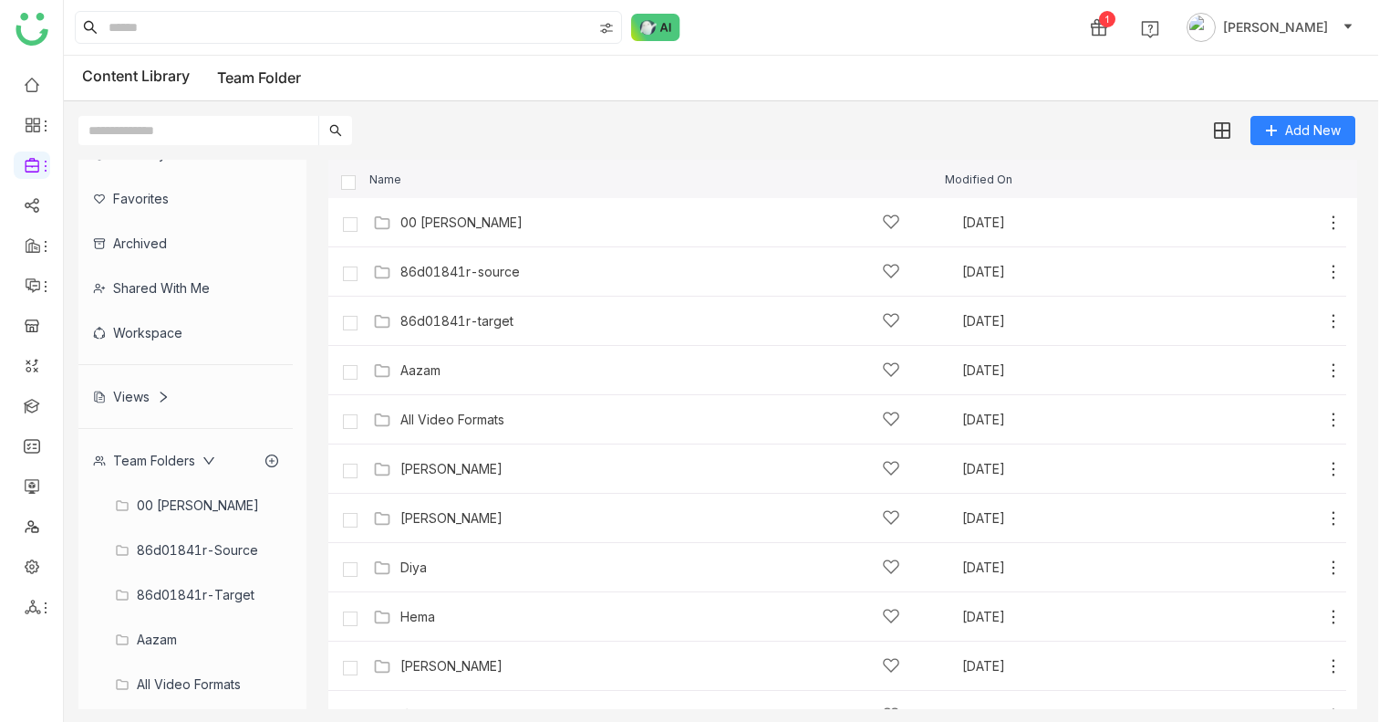
scroll to position [69, 0]
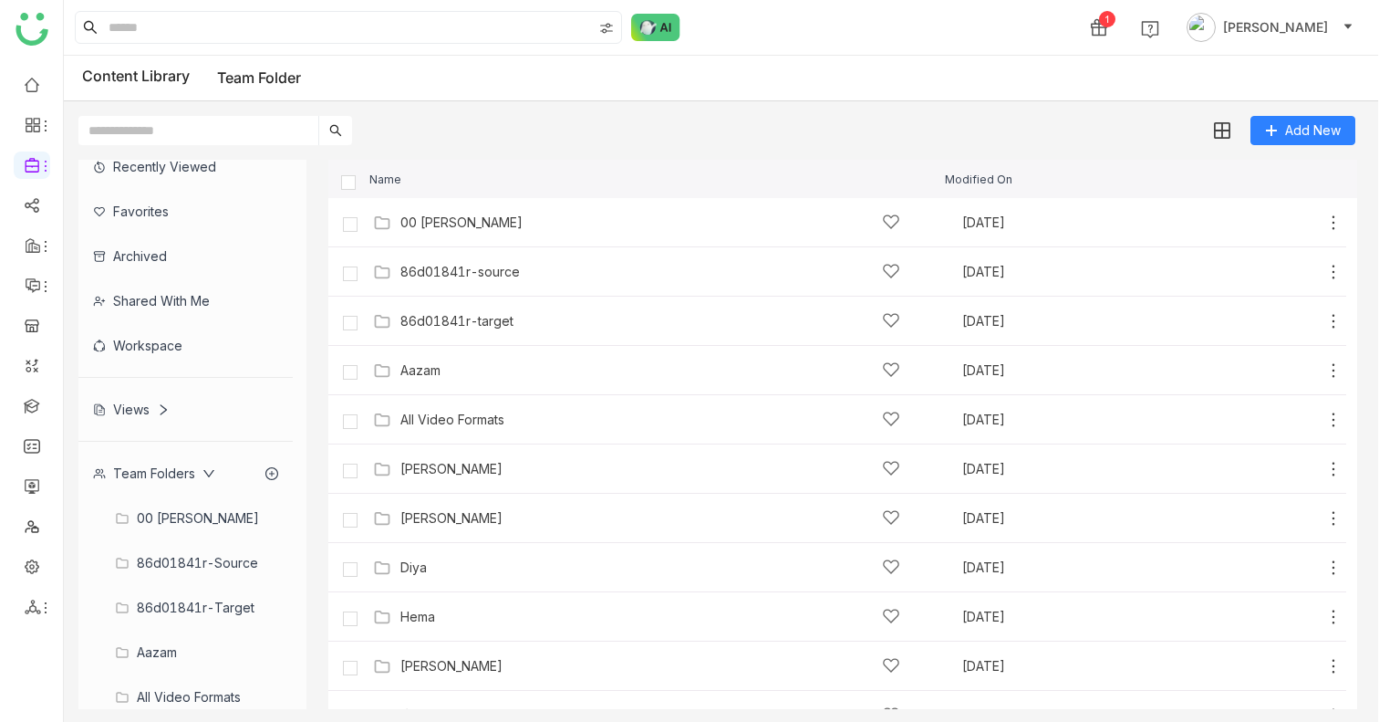
click at [178, 509] on div "00 [PERSON_NAME]" at bounding box center [185, 517] width 214 height 45
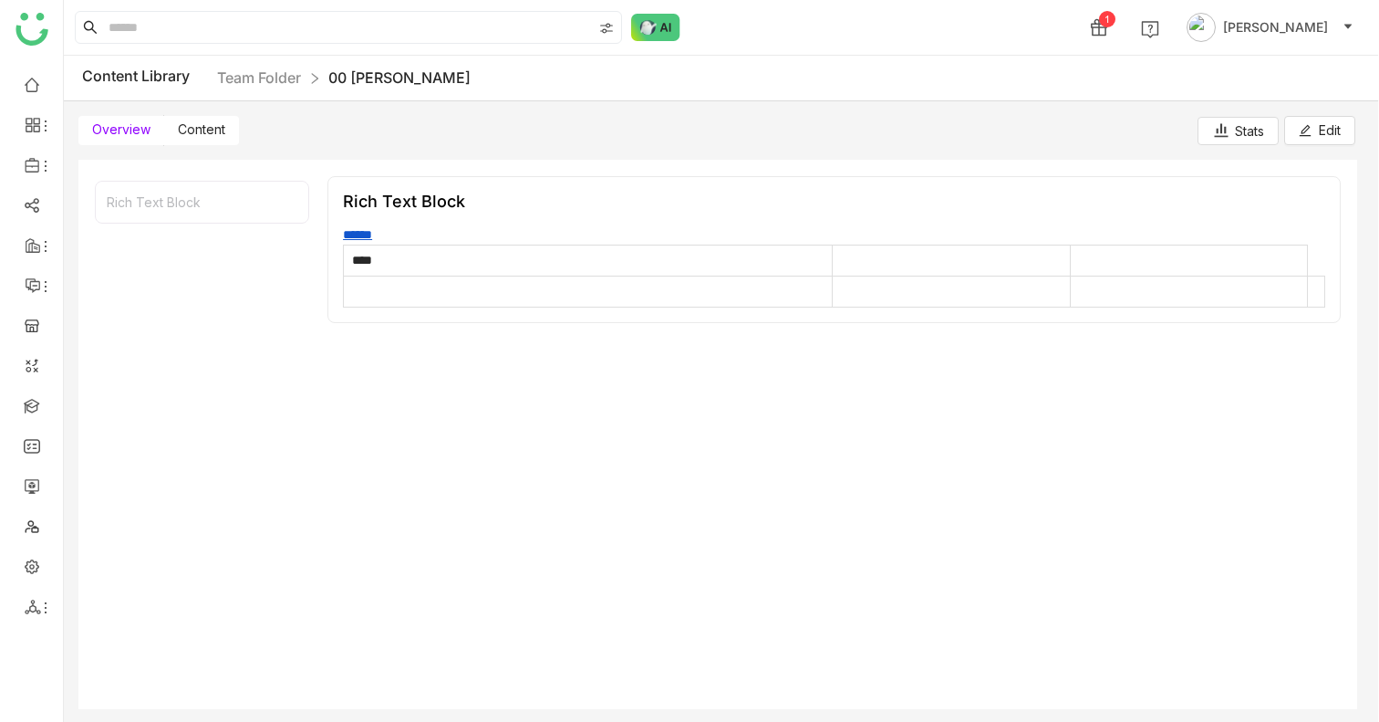
click at [211, 142] on label "Content" at bounding box center [201, 130] width 75 height 29
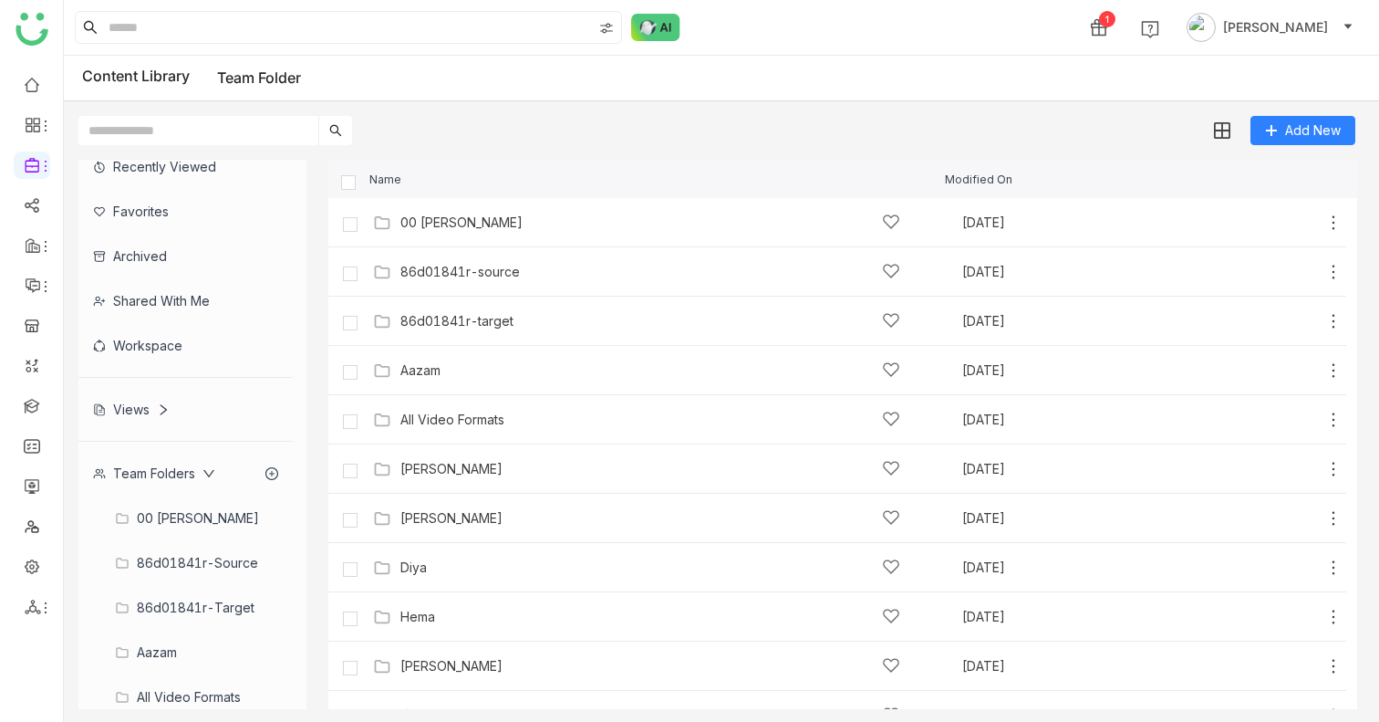
click at [176, 482] on div "Team Folders" at bounding box center [185, 473] width 214 height 45
click at [1334, 223] on icon at bounding box center [1333, 222] width 18 height 18
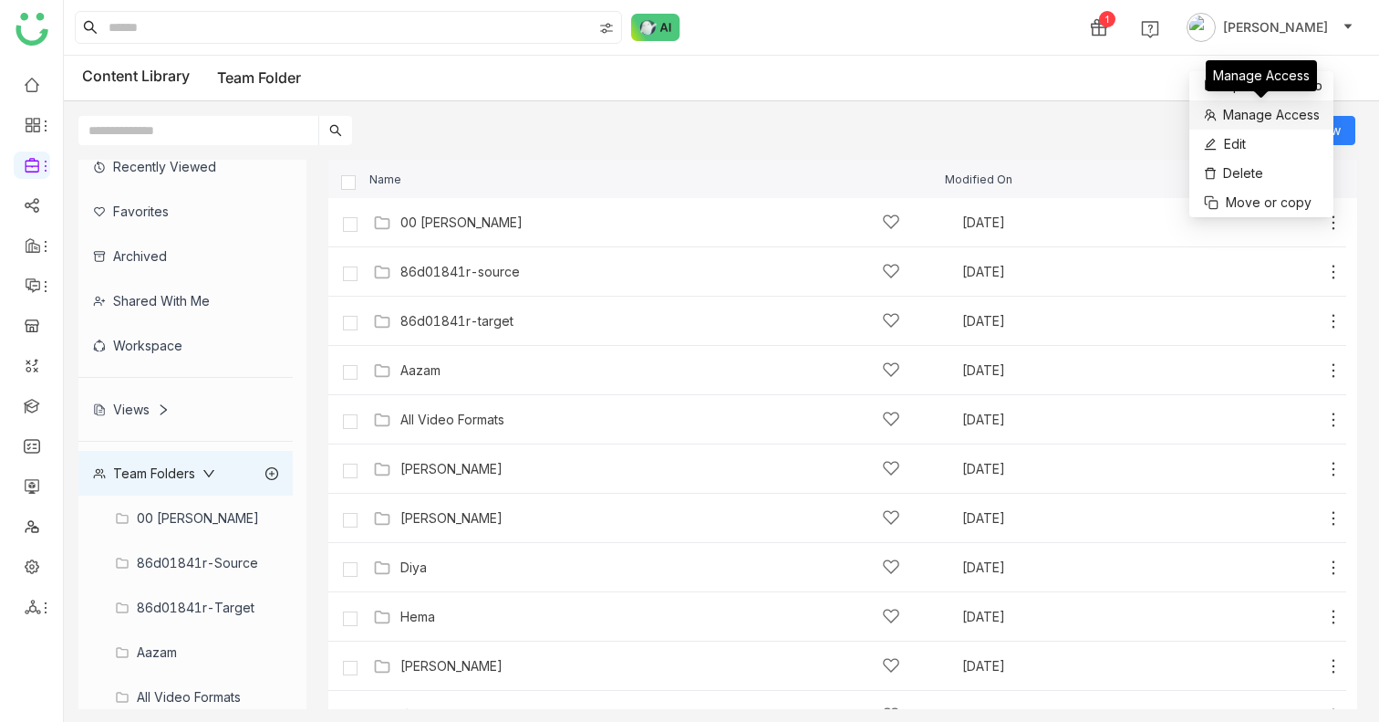
click at [1291, 110] on span "Manage Access" at bounding box center [1271, 115] width 97 height 20
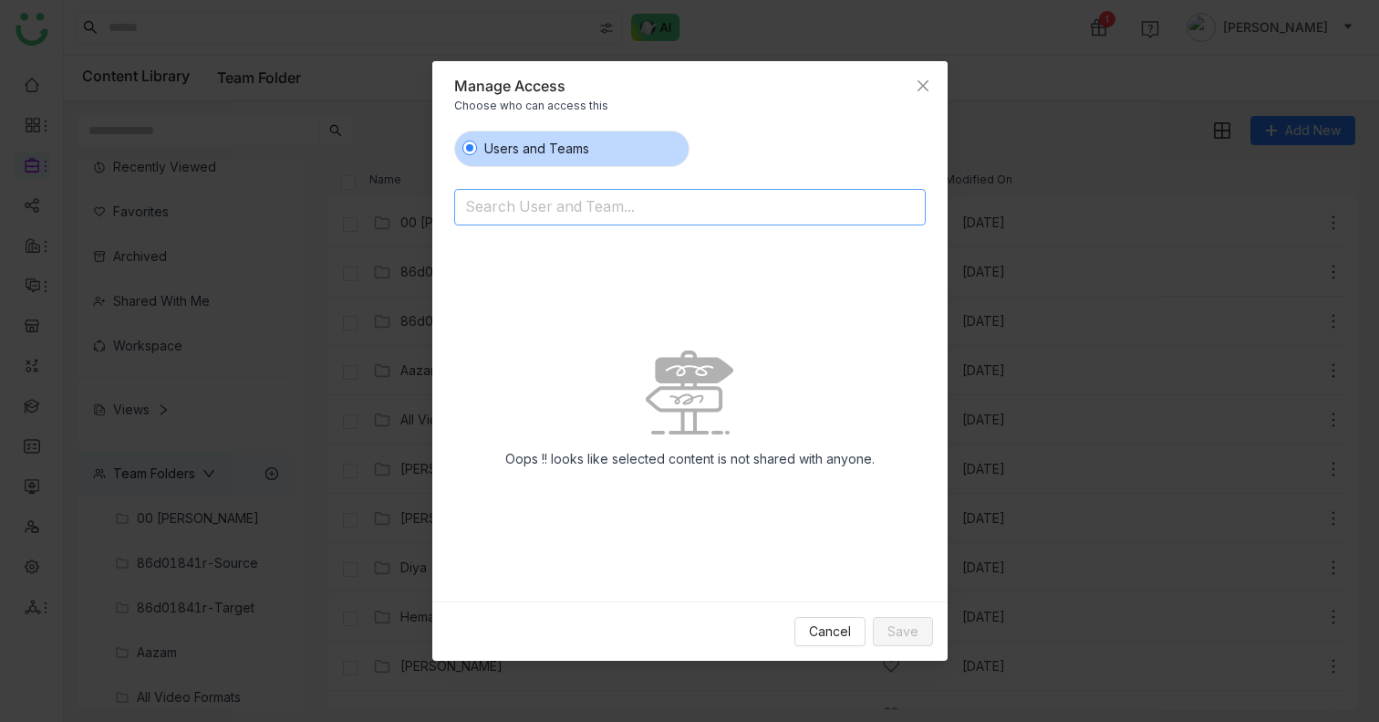
click at [666, 190] on nz-select-top-control "Search User and Team..." at bounding box center [690, 207] width 472 height 36
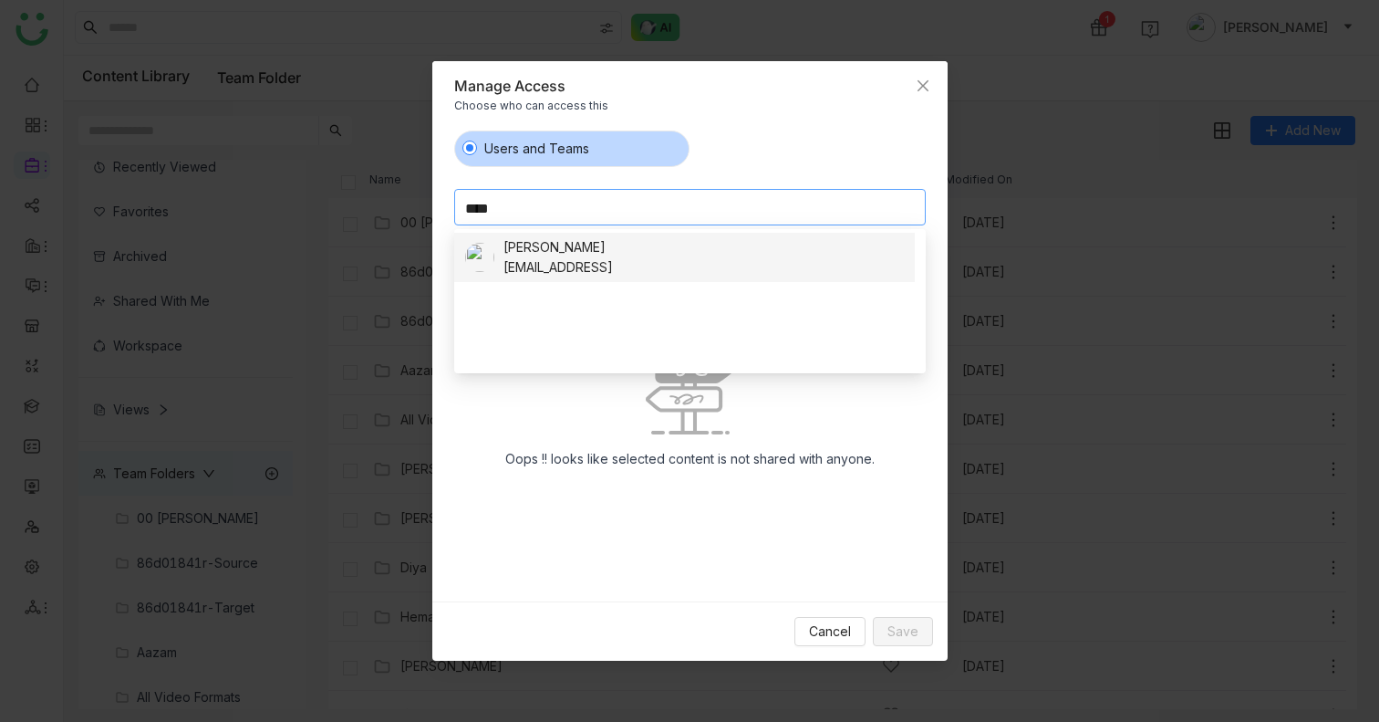
type input "****"
click at [613, 268] on div "mubasilm@gtmbuddy.ai" at bounding box center [558, 267] width 109 height 20
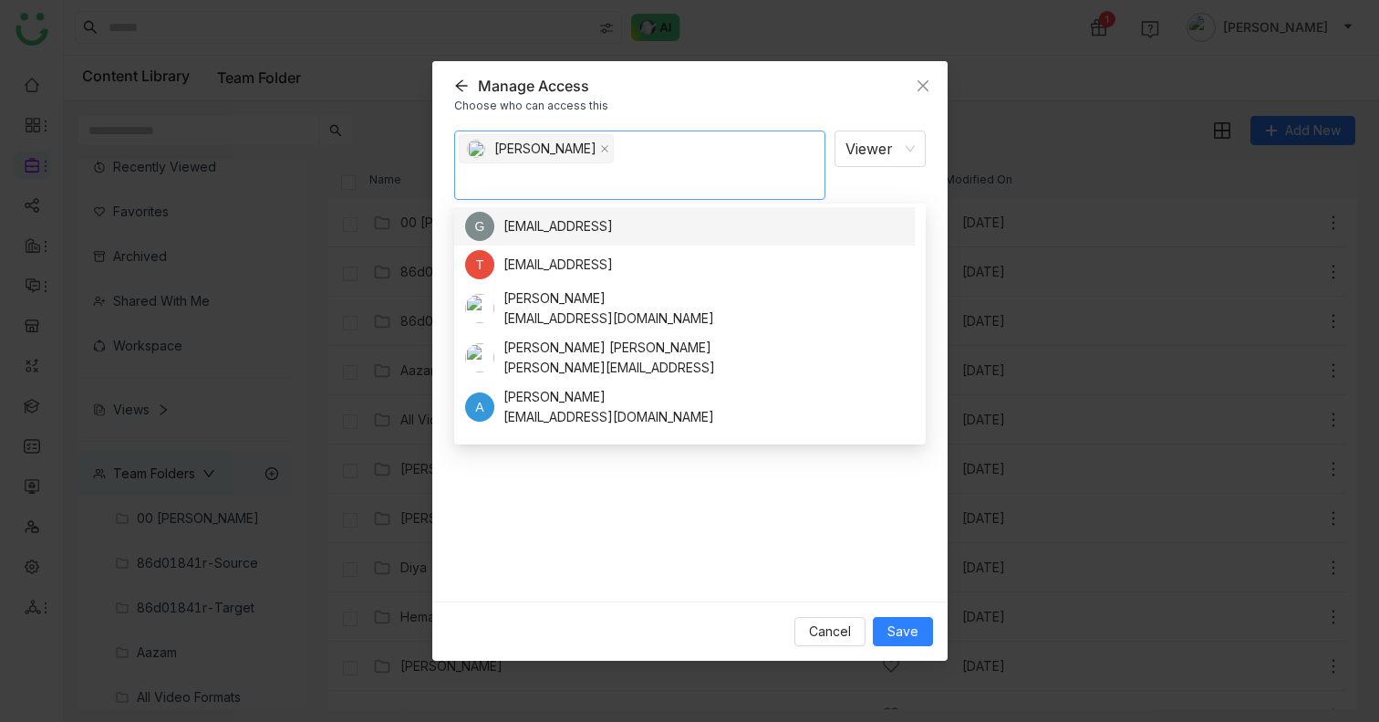
click at [858, 483] on div "Mohamed Mubasil Viewer Notify people" at bounding box center [690, 358] width 472 height 457
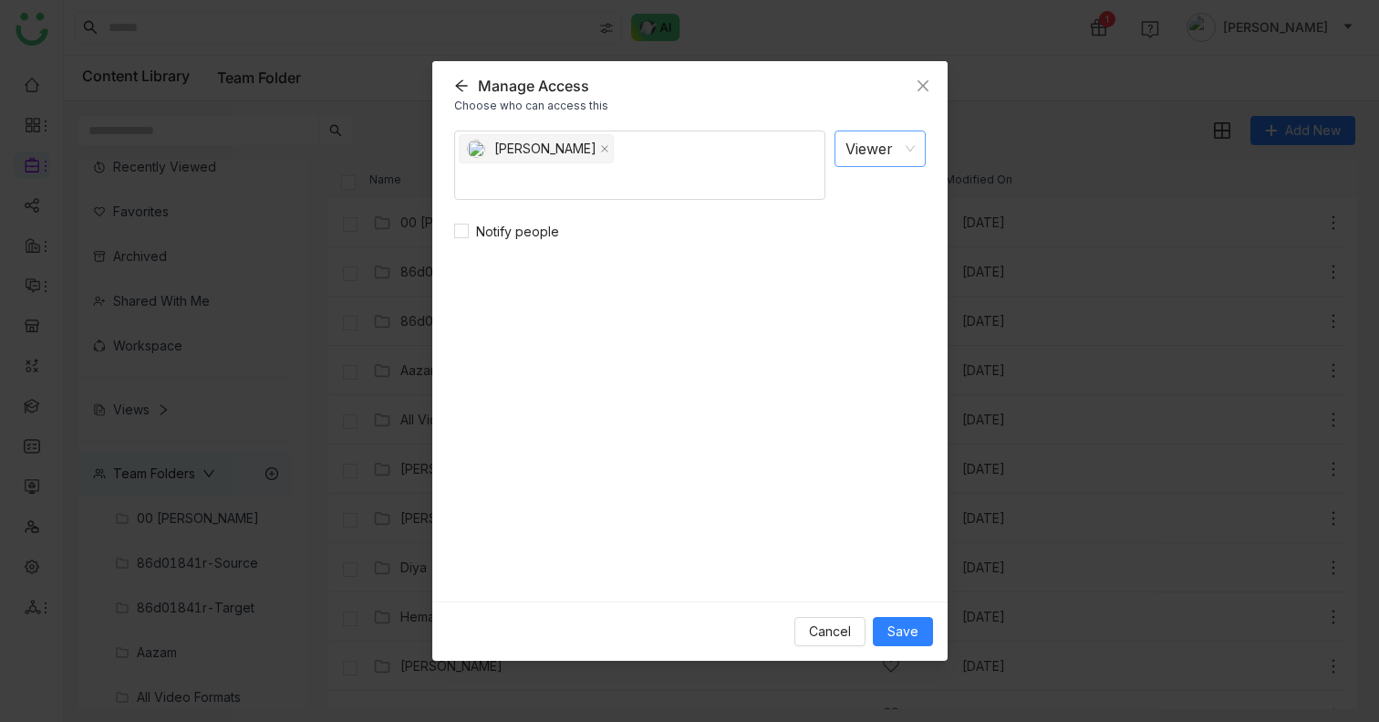
click at [898, 160] on nz-select-item "Viewer" at bounding box center [880, 148] width 69 height 35
click at [879, 213] on div "Editor" at bounding box center [875, 218] width 58 height 20
click at [902, 633] on span "Save" at bounding box center [903, 631] width 31 height 20
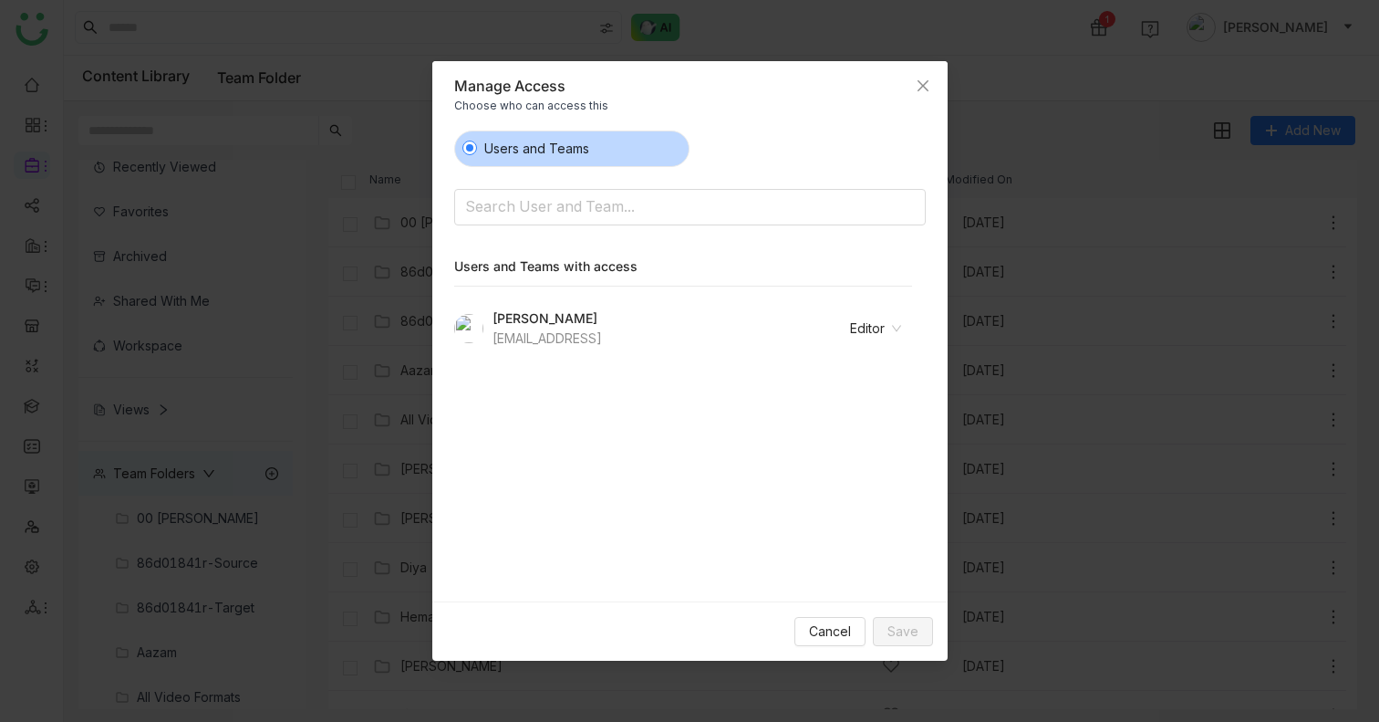
click at [781, 483] on div "Users and Teams Search User and Team... Users and Teams with access Mohamed Mub…" at bounding box center [690, 358] width 472 height 457
click at [916, 86] on icon "Close" at bounding box center [923, 85] width 15 height 15
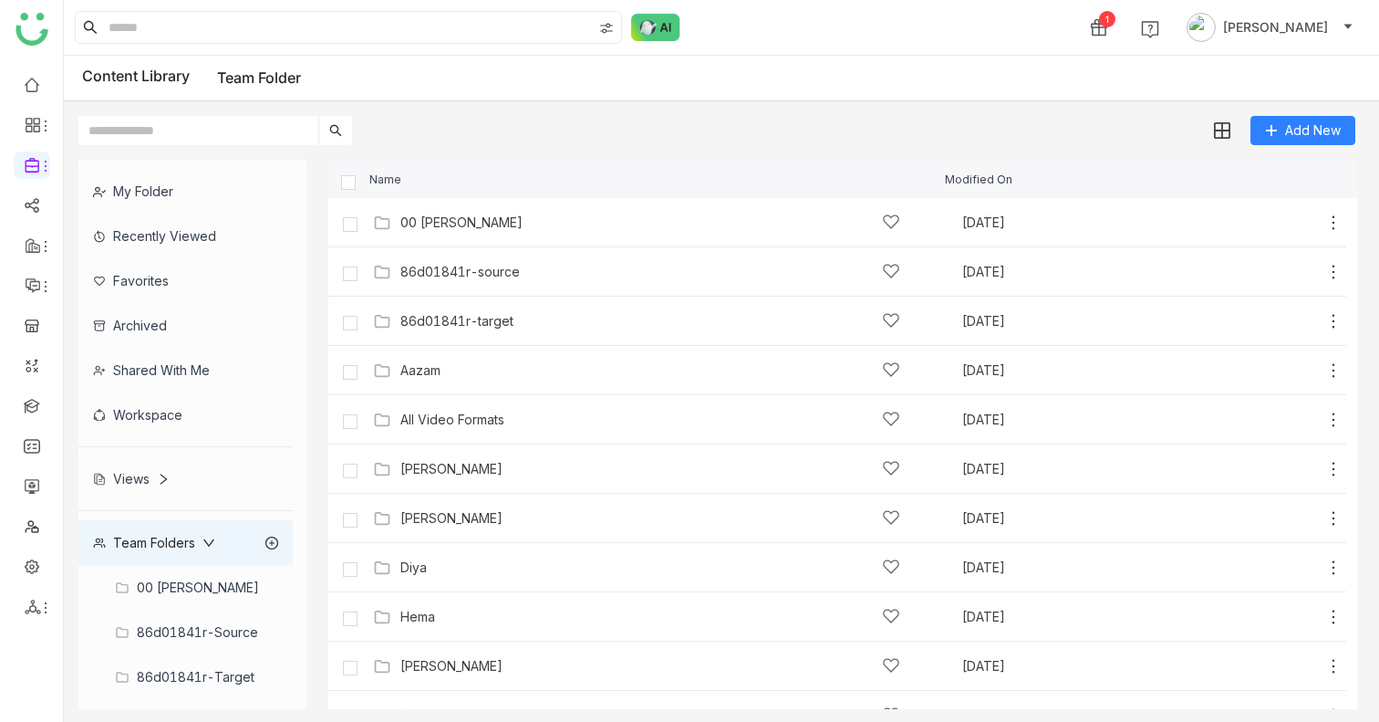
click at [208, 543] on icon at bounding box center [208, 542] width 13 height 13
click at [168, 371] on div "Shared with me" at bounding box center [185, 370] width 214 height 45
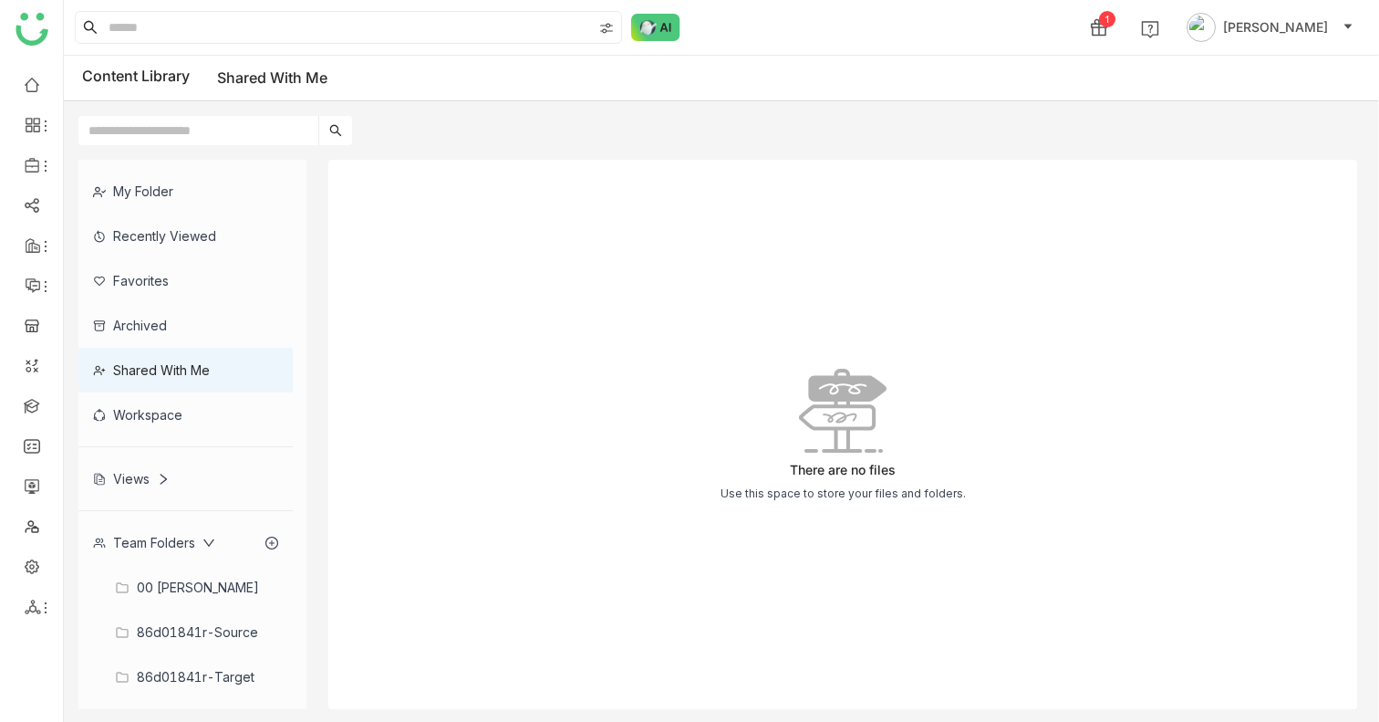
click at [159, 555] on div "Team Folders" at bounding box center [185, 542] width 214 height 45
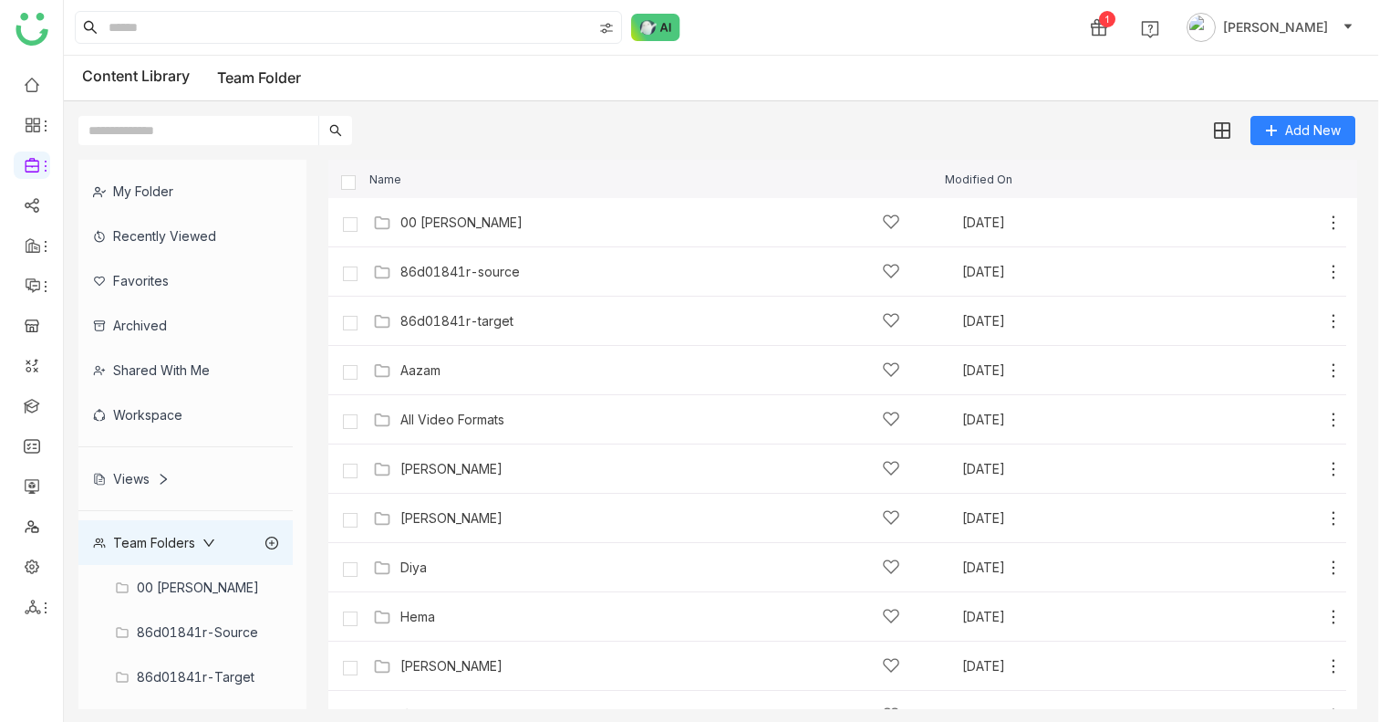
click at [161, 234] on div "Recently Viewed" at bounding box center [185, 235] width 214 height 45
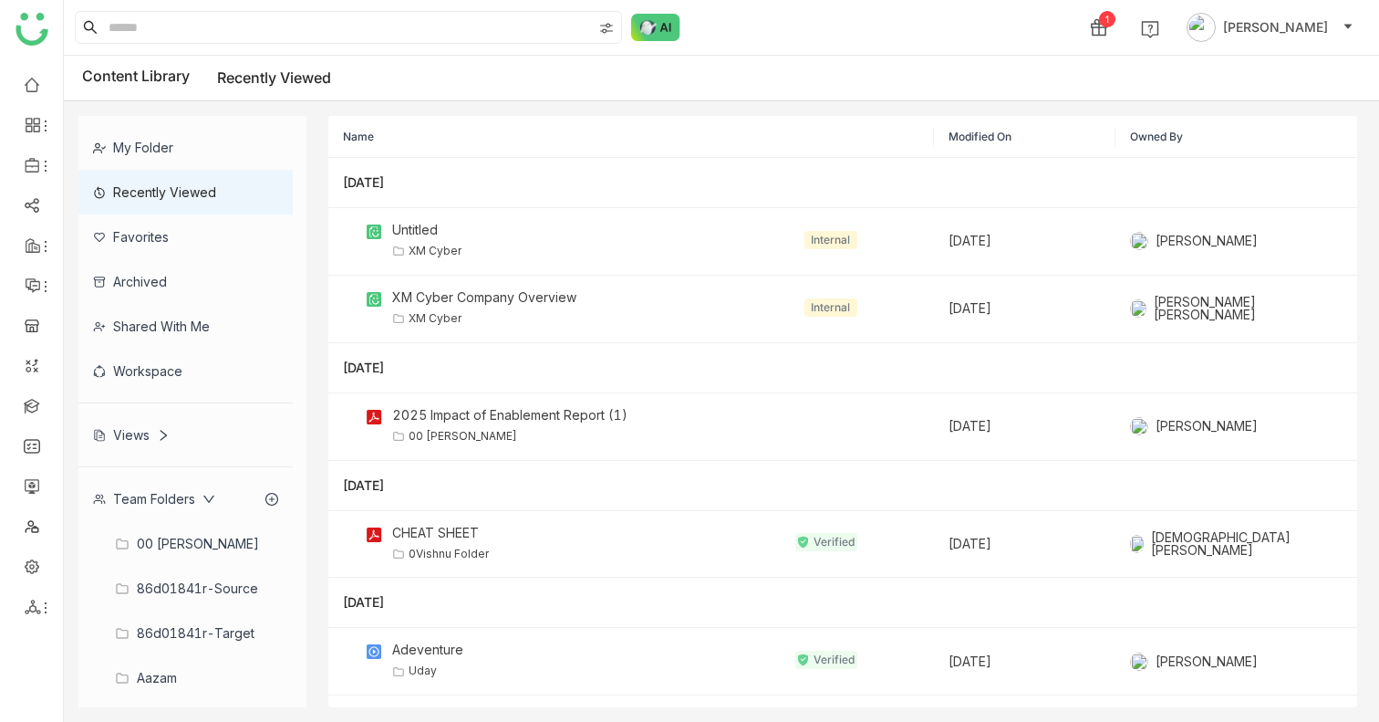
click at [150, 231] on div "Favorites" at bounding box center [185, 236] width 214 height 45
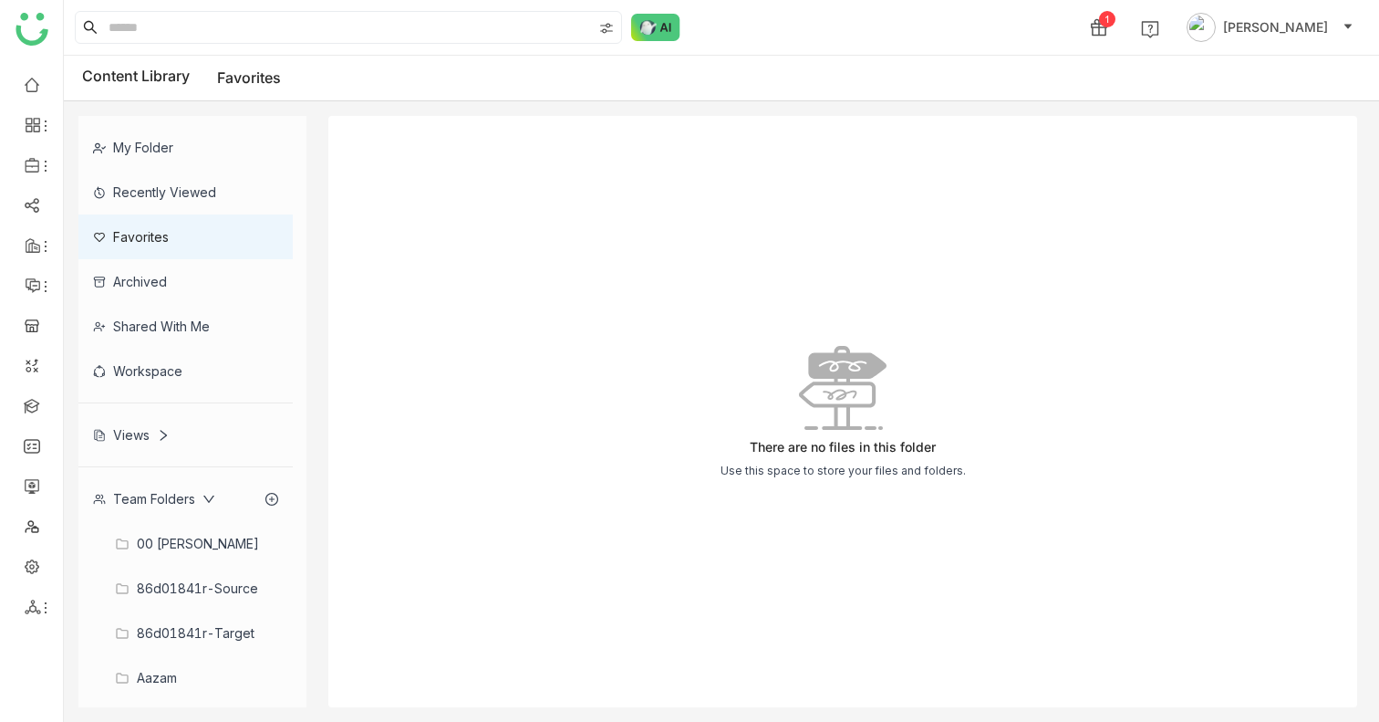
click at [158, 124] on div "My Folder Recently Viewed Favorites Archived Shared with me Workspace Views Tea…" at bounding box center [192, 411] width 228 height 591
click at [154, 241] on div "Favorites" at bounding box center [185, 236] width 214 height 45
click at [154, 155] on div "My Folder" at bounding box center [185, 147] width 214 height 45
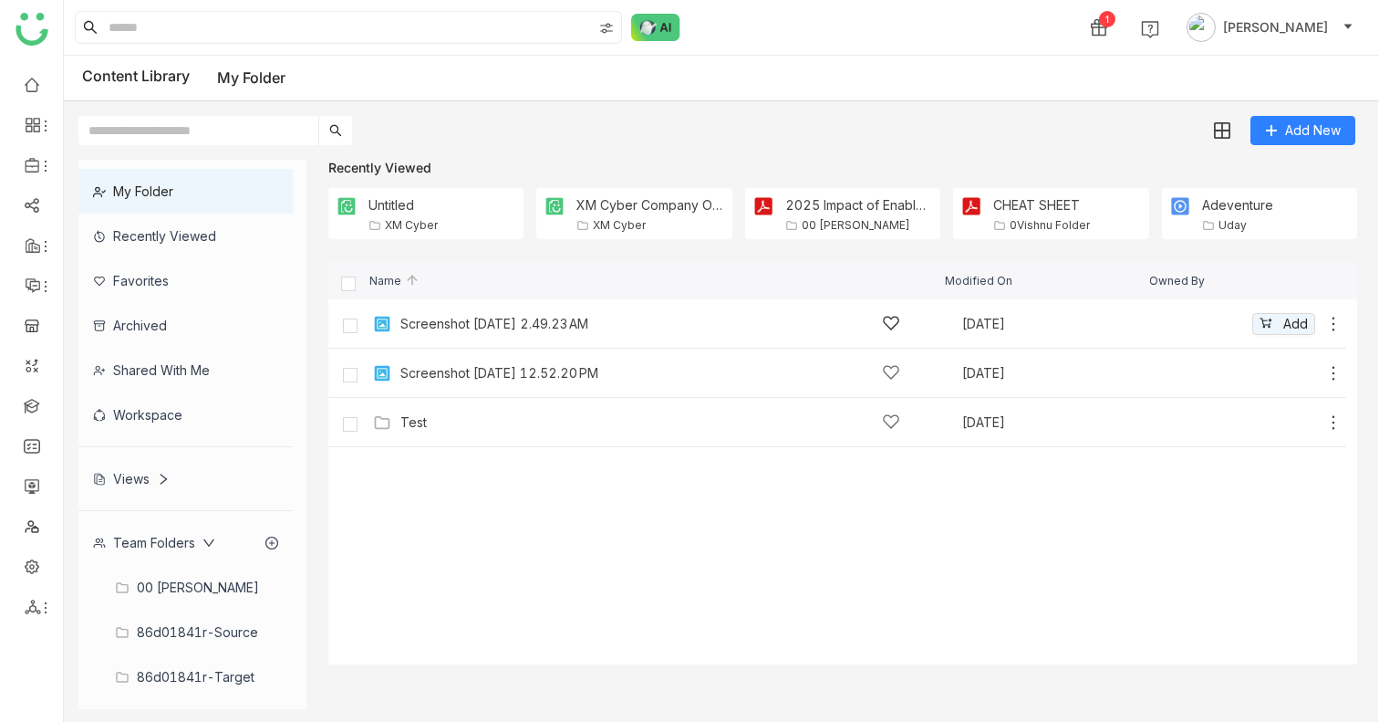
click at [880, 314] on div "Screenshot [DATE] 2.49.23 AM" at bounding box center [650, 323] width 500 height 19
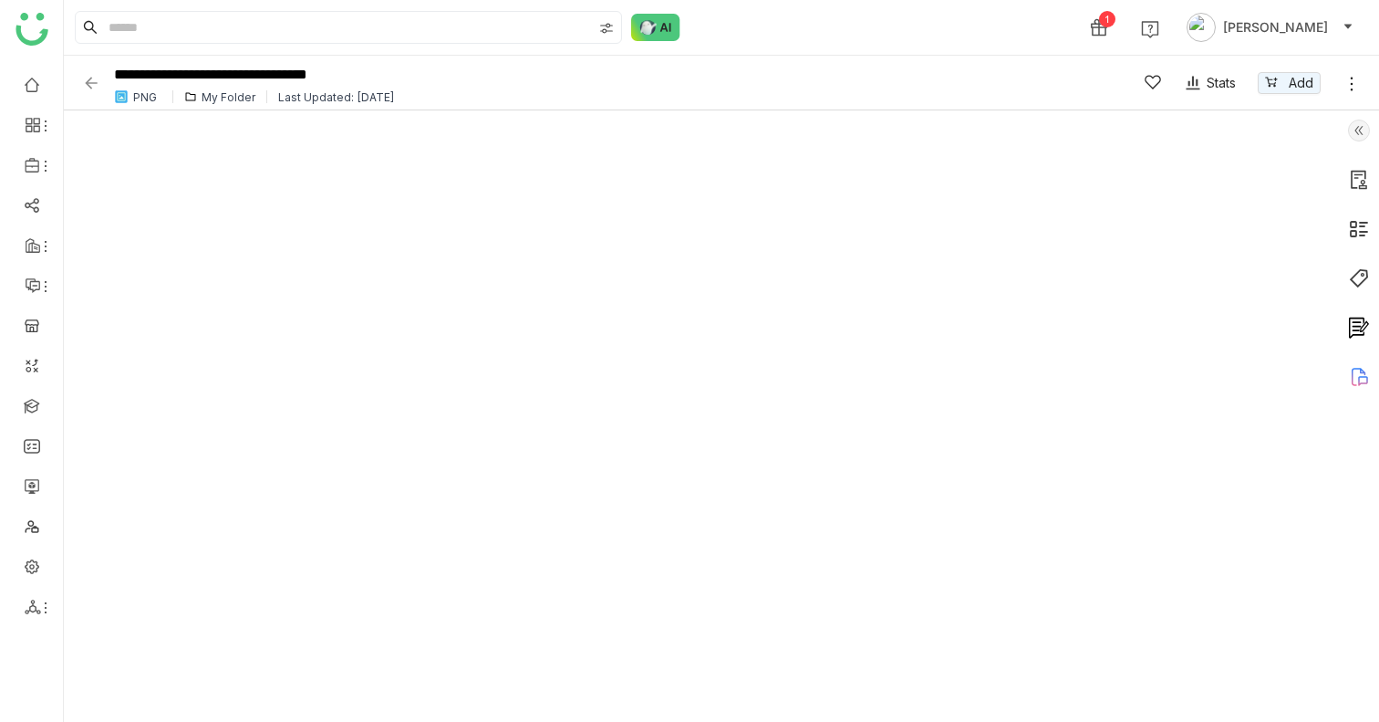
click at [86, 83] on img at bounding box center [91, 83] width 18 height 18
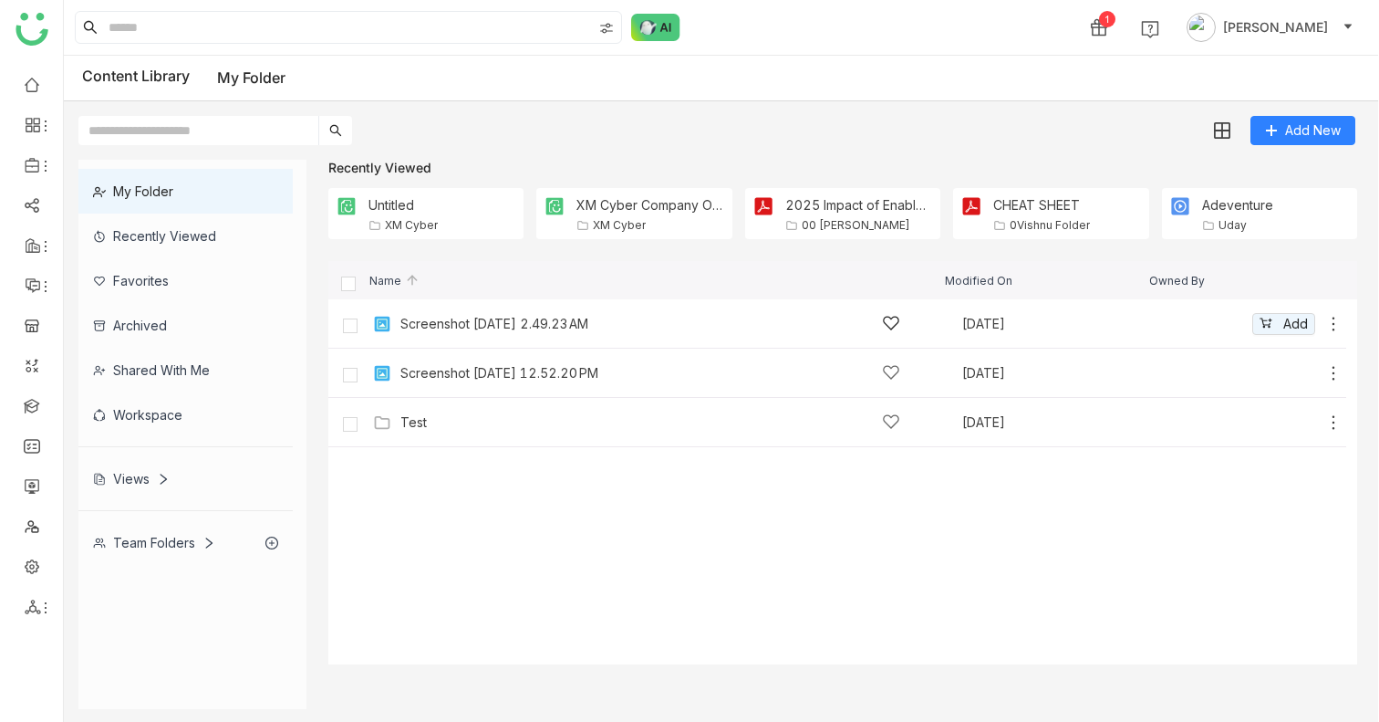
click at [897, 327] on icon at bounding box center [891, 323] width 18 height 18
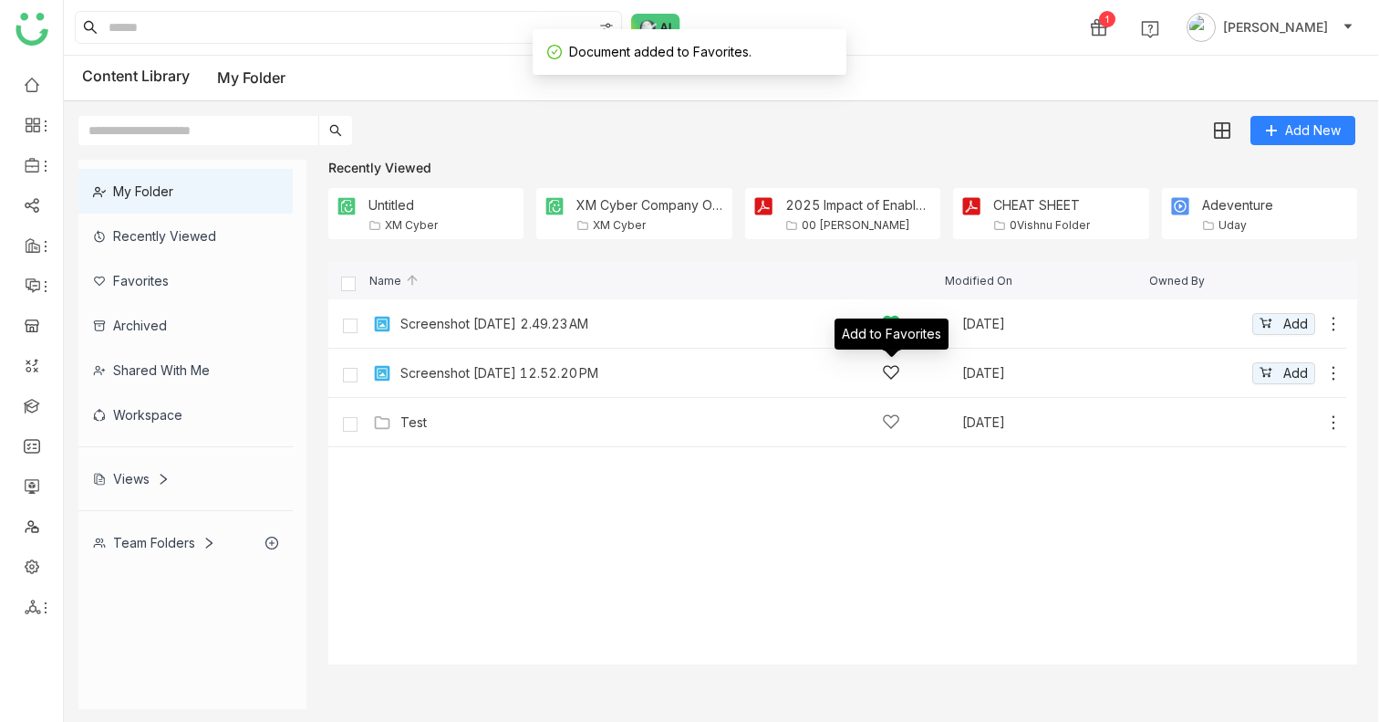
click at [893, 373] on icon at bounding box center [891, 372] width 18 height 18
click at [176, 277] on div "Favorites" at bounding box center [185, 280] width 214 height 45
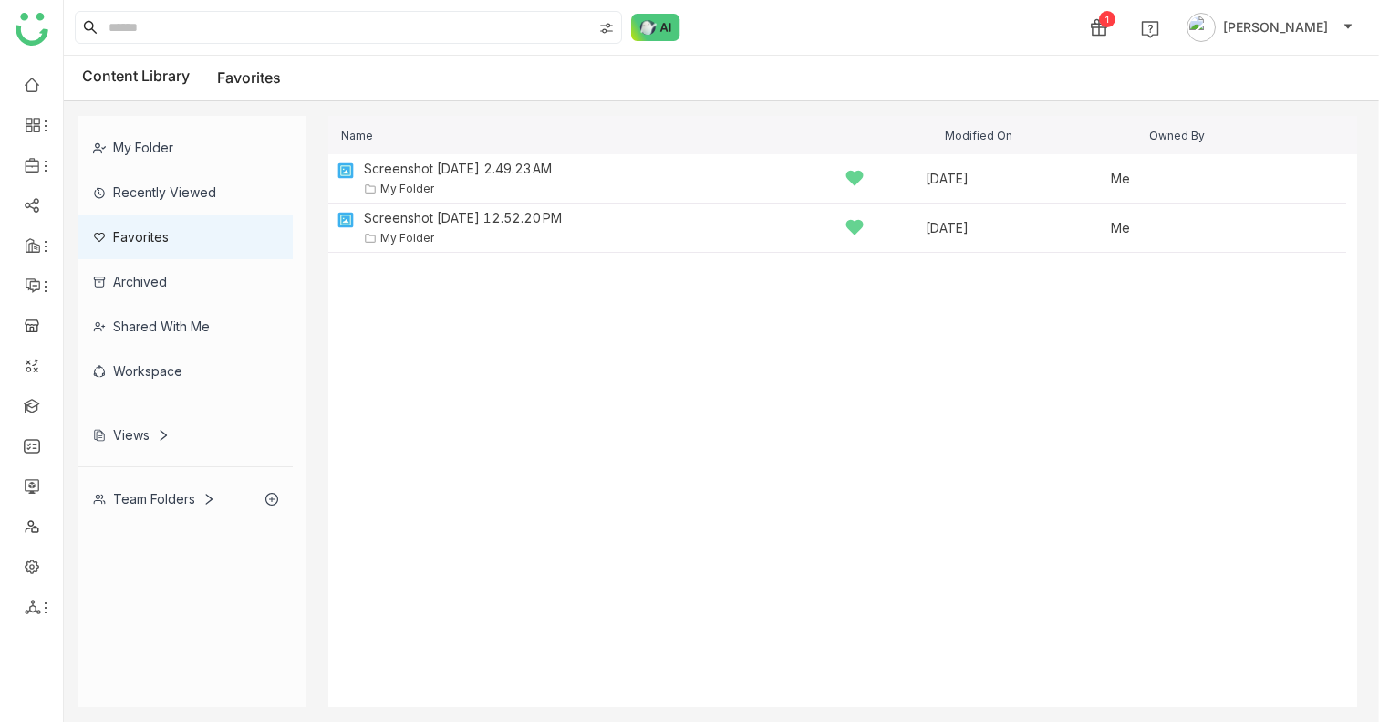
click at [182, 329] on div "Shared with me" at bounding box center [185, 326] width 214 height 45
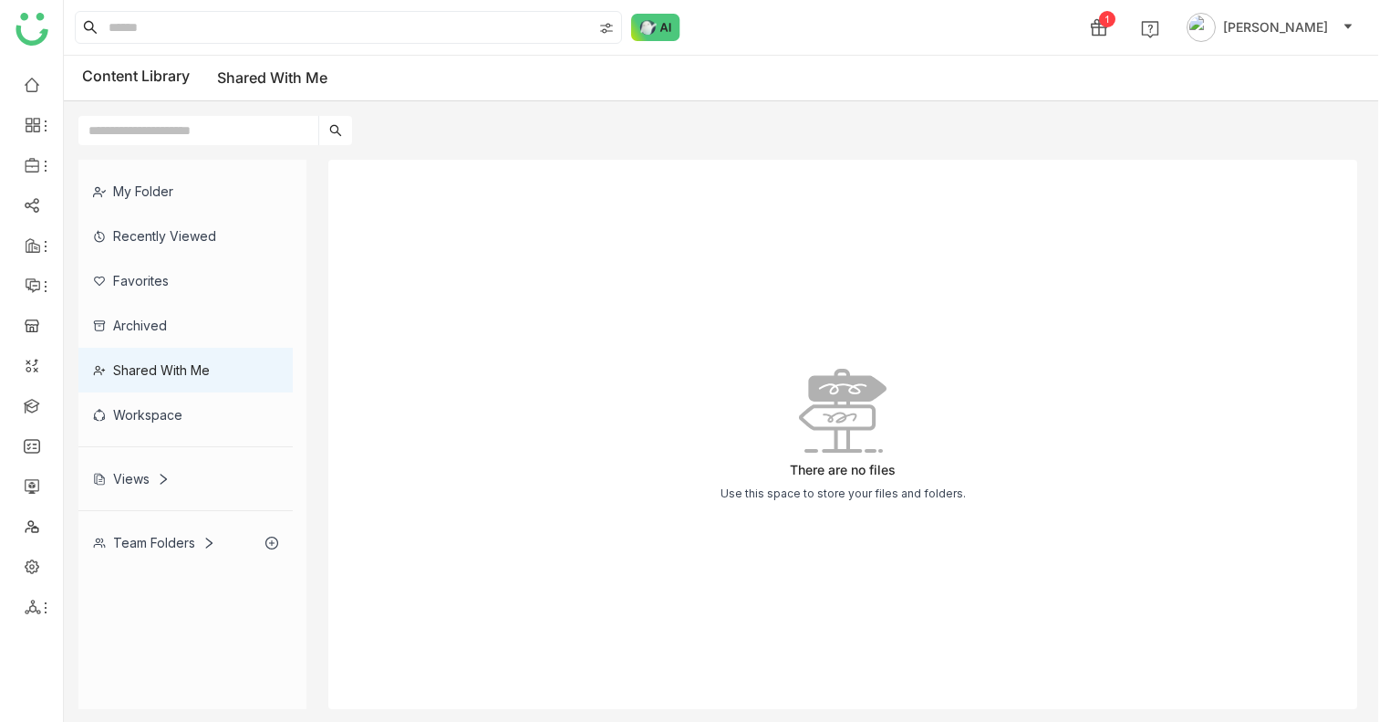
click at [166, 418] on div "Workspace" at bounding box center [185, 414] width 214 height 45
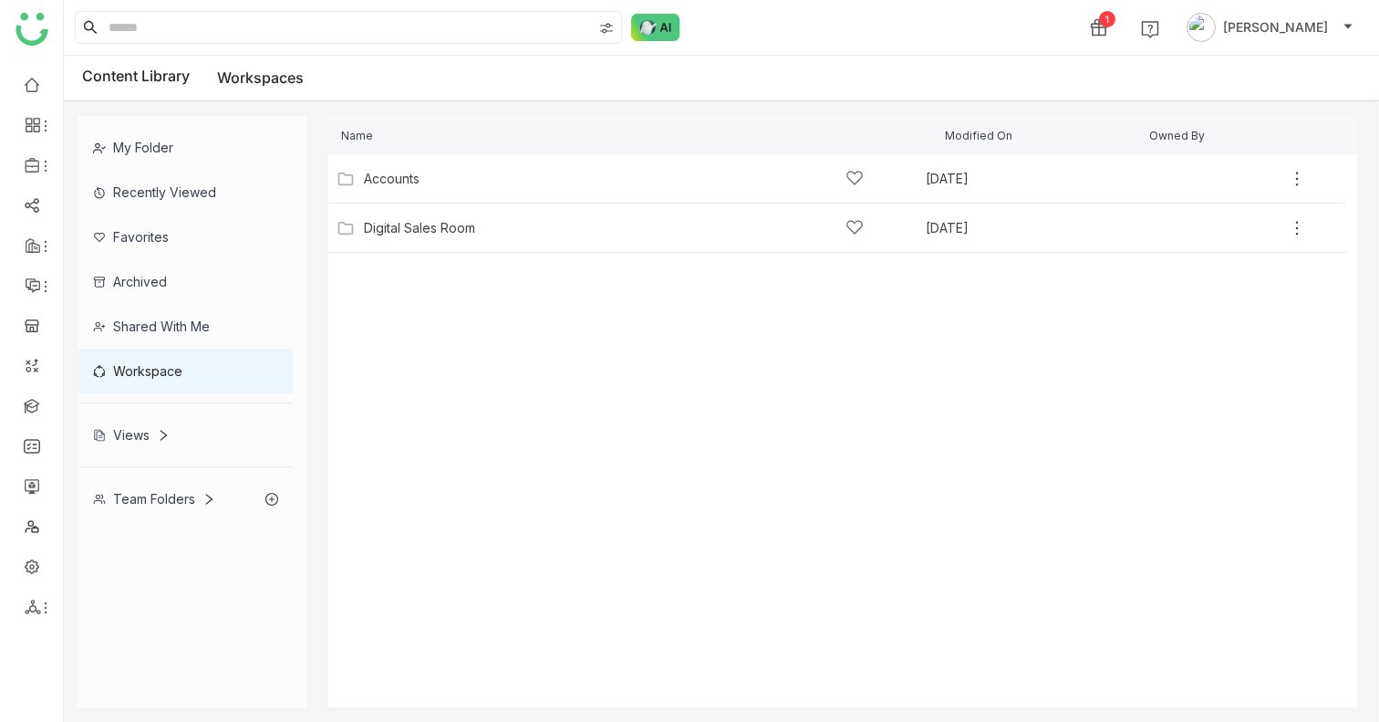
click at [458, 302] on cdk-virtual-scroll-viewport "Accounts Aug 16, 2025 Add Digital Sales Room Aug 16, 2025 Add" at bounding box center [842, 430] width 1029 height 553
click at [392, 222] on div "Digital Sales Room" at bounding box center [419, 228] width 111 height 15
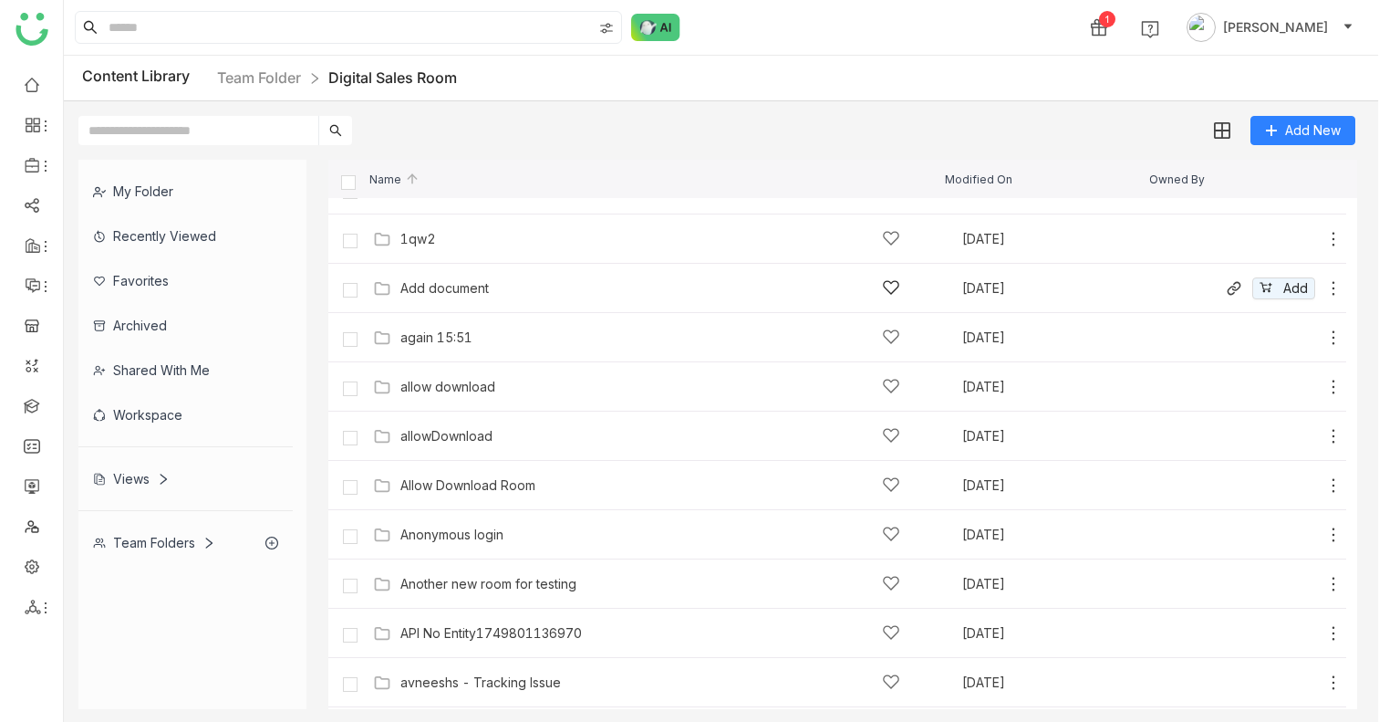
scroll to position [140, 0]
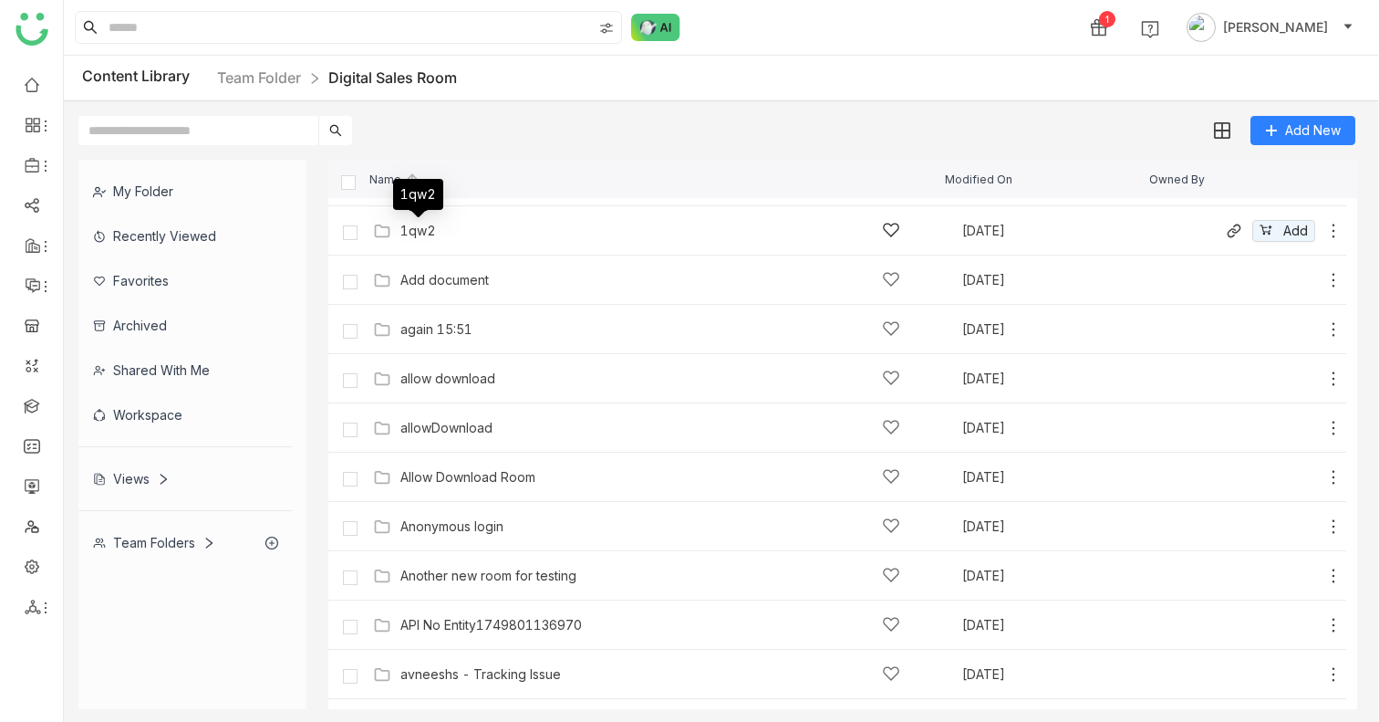
click at [421, 233] on div "1qw2" at bounding box center [418, 230] width 36 height 15
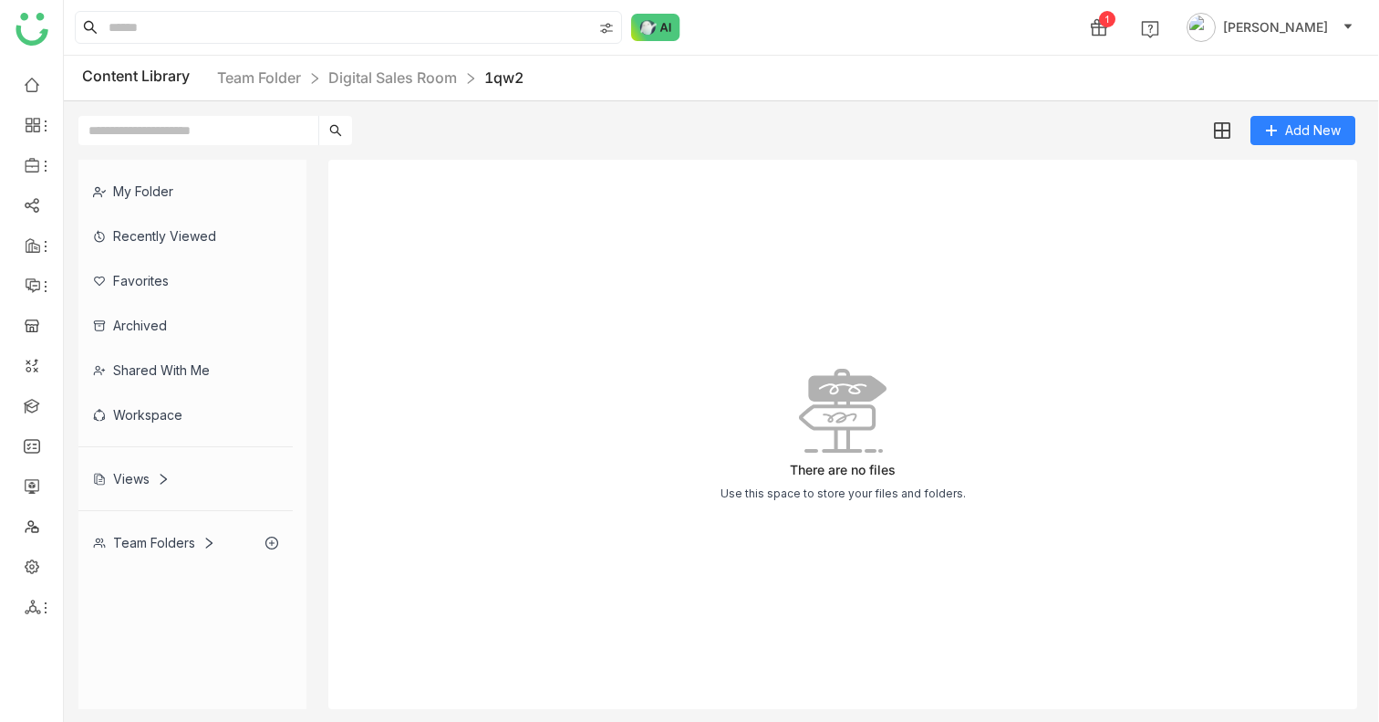
click at [242, 89] on div "Content Library Team Folder Digital Sales Room 1qw2" at bounding box center [721, 79] width 1315 height 46
click at [355, 89] on div "Content Library Team Folder Digital Sales Room 1qw2" at bounding box center [721, 79] width 1315 height 46
click at [361, 76] on link "Digital Sales Room" at bounding box center [392, 77] width 129 height 18
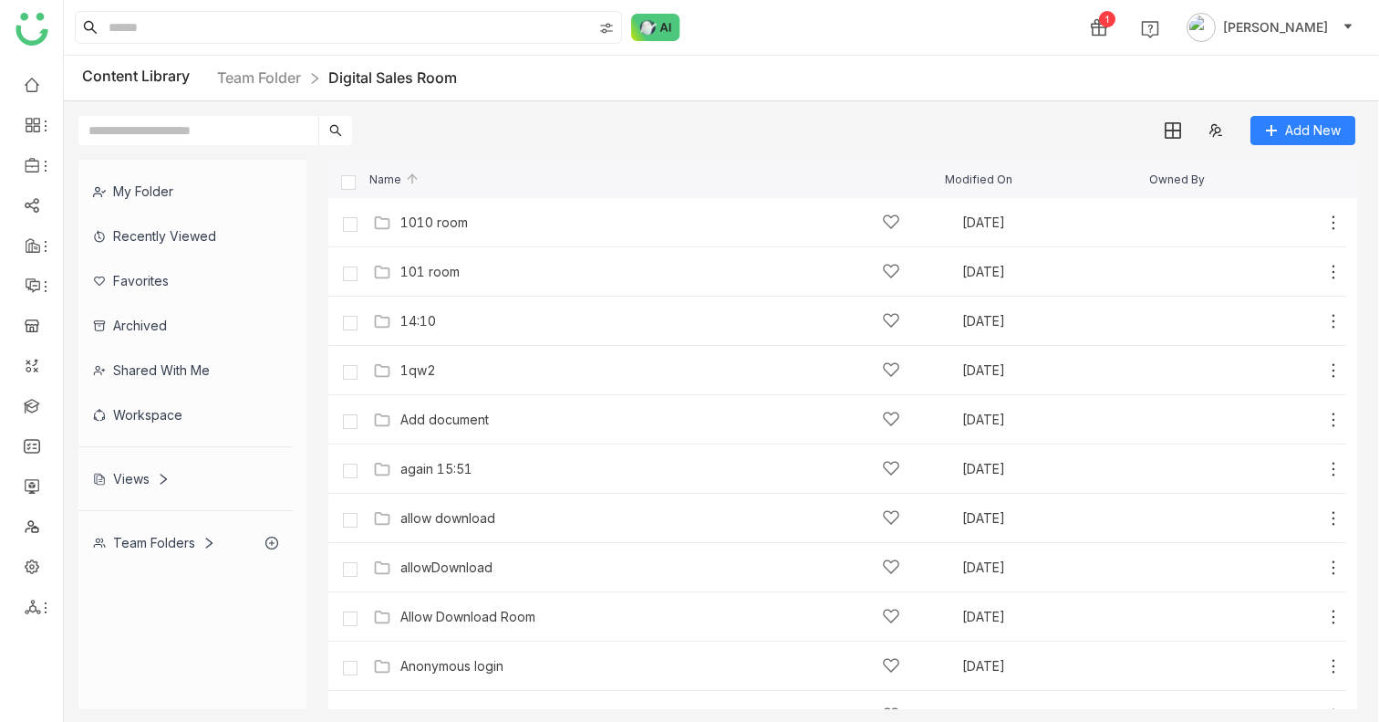
click at [143, 400] on div "Workspace" at bounding box center [185, 414] width 214 height 45
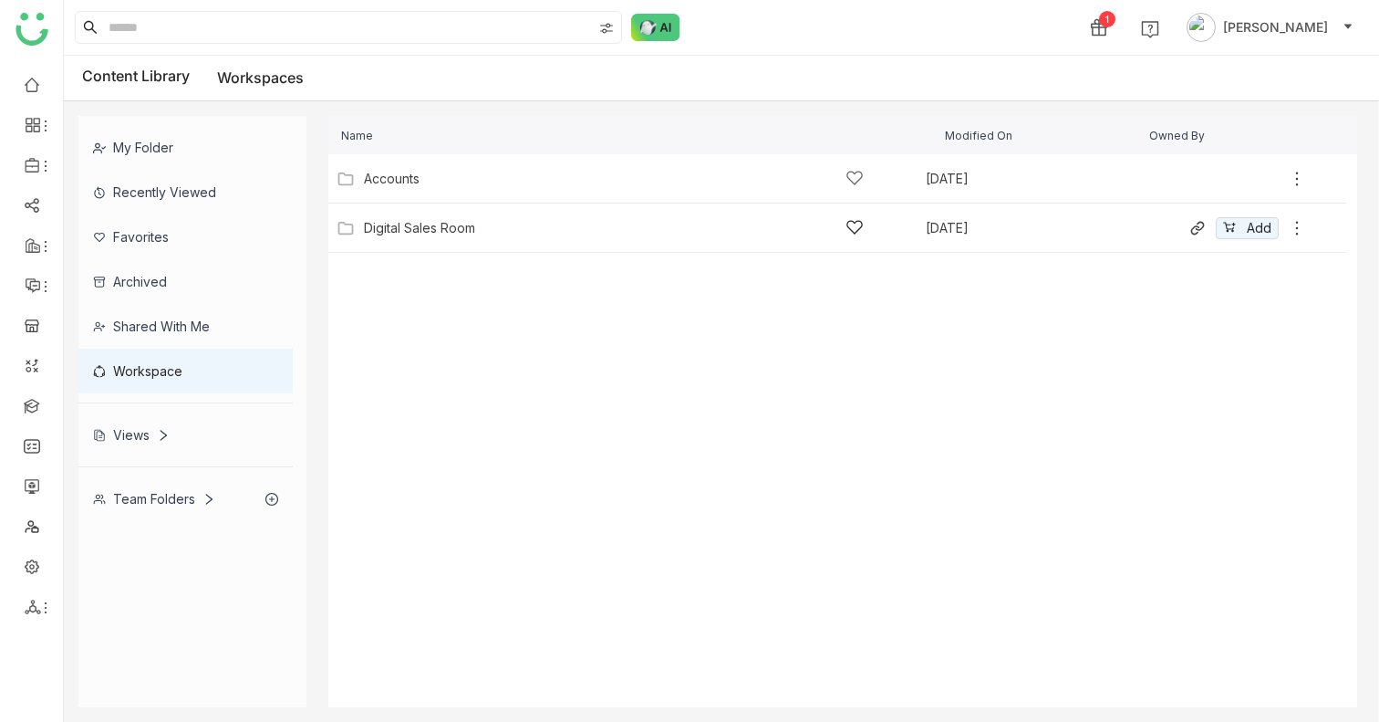
click at [415, 219] on div "Digital Sales Room" at bounding box center [614, 227] width 500 height 19
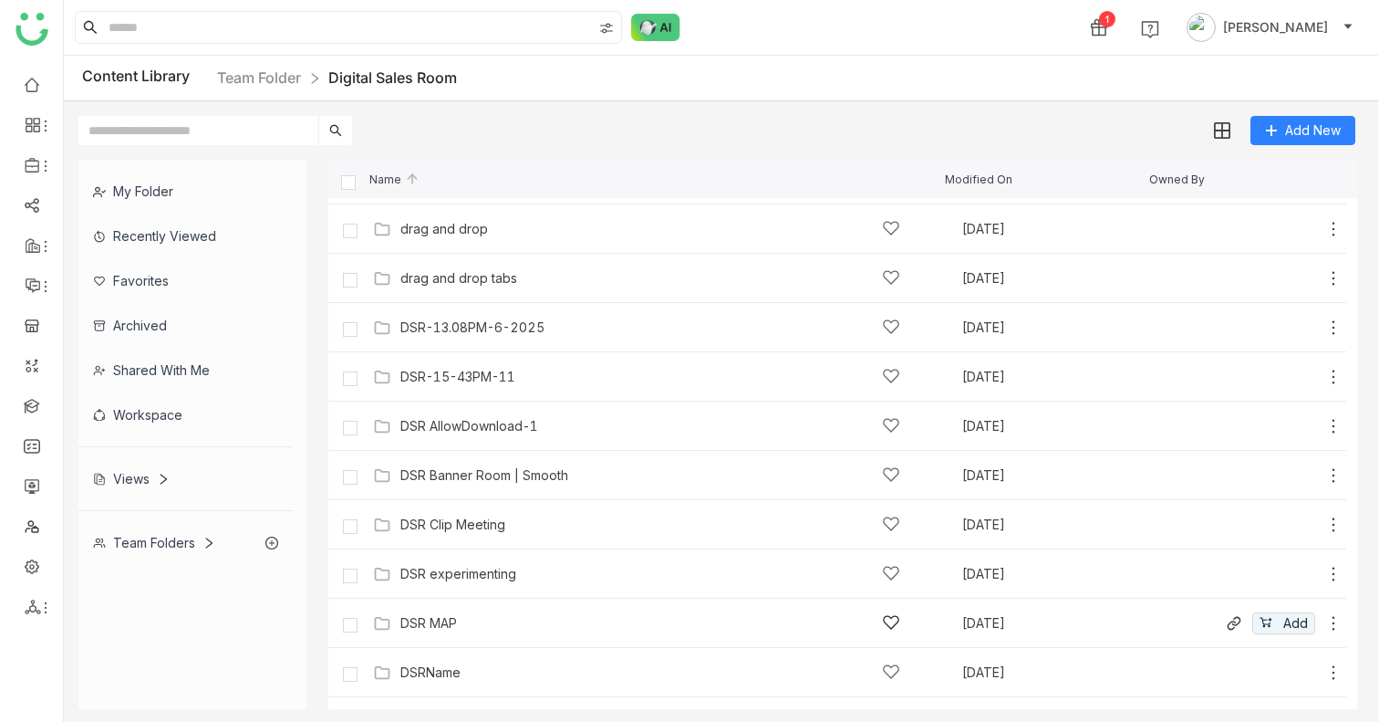
scroll to position [2659, 0]
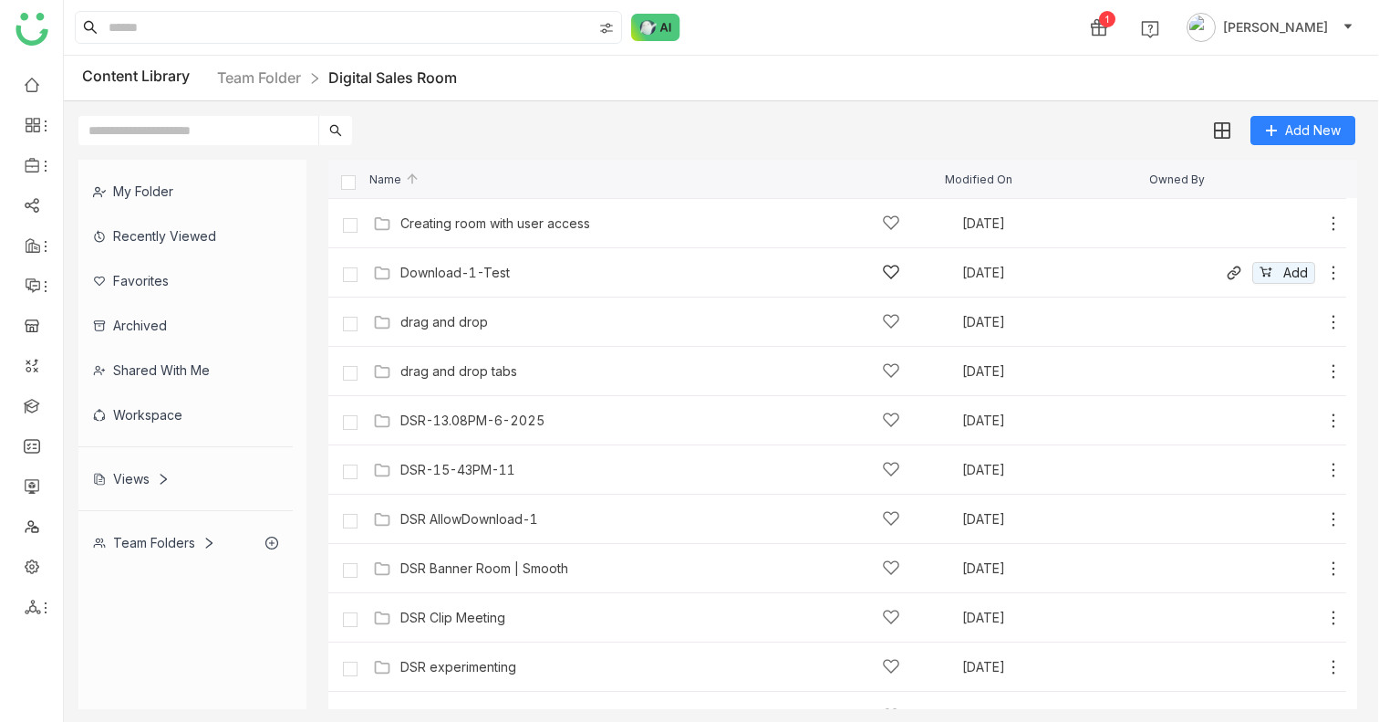
click at [1334, 272] on icon at bounding box center [1333, 273] width 18 height 18
click at [159, 418] on div "Workspace" at bounding box center [185, 414] width 214 height 45
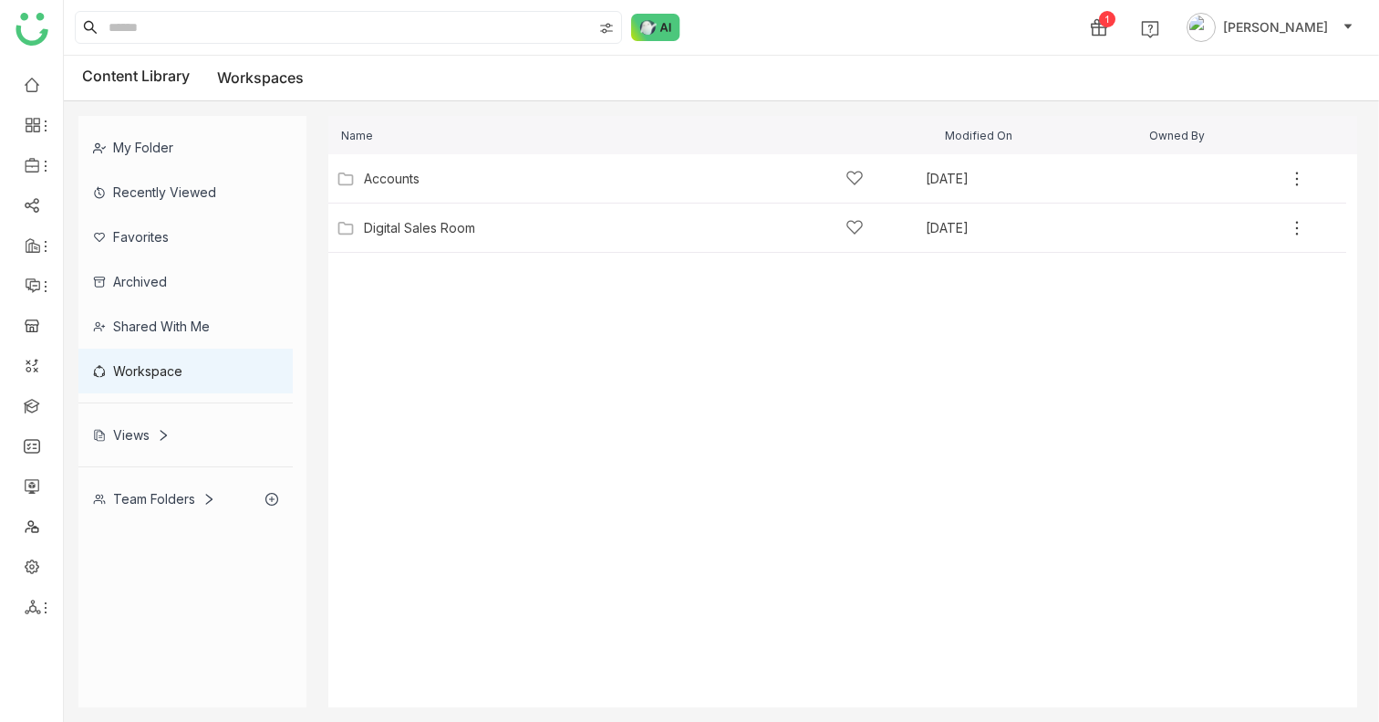
click at [140, 436] on div "Views" at bounding box center [131, 435] width 77 height 16
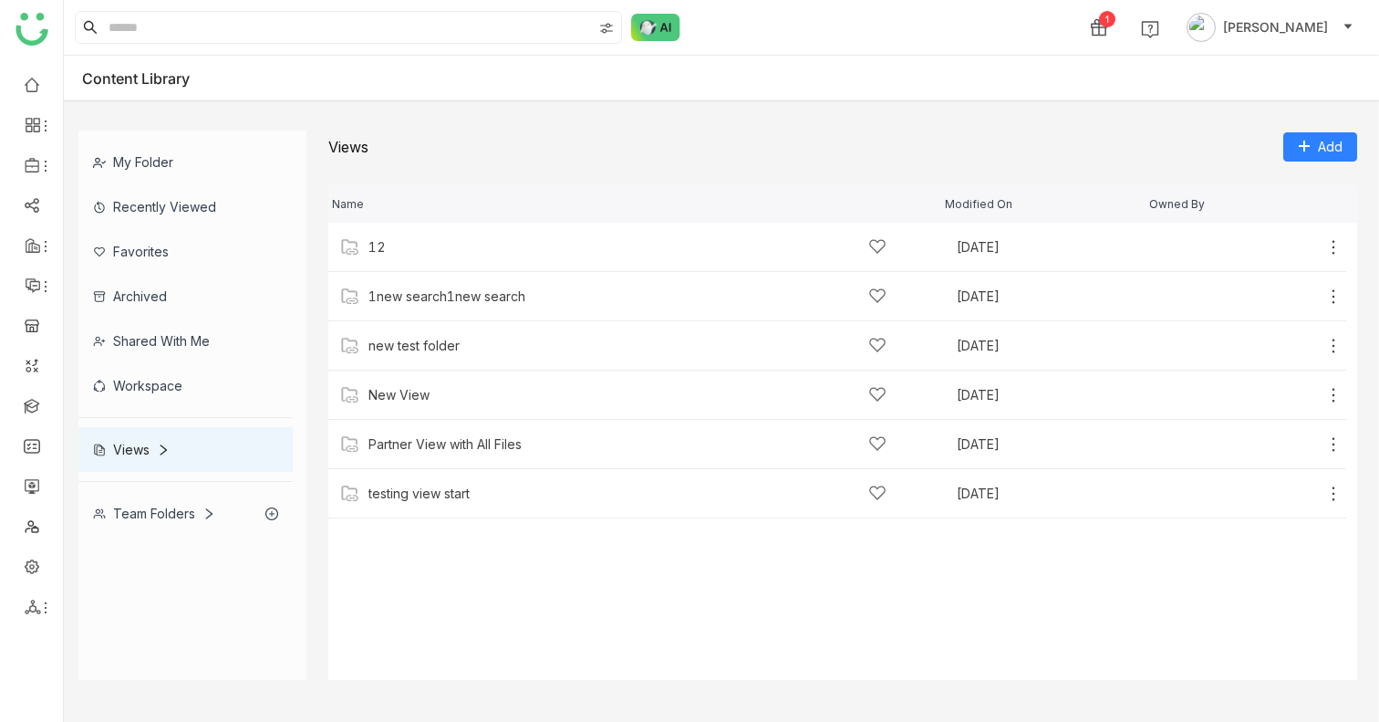
click at [162, 452] on icon at bounding box center [164, 449] width 6 height 11
click at [162, 452] on icon at bounding box center [163, 449] width 11 height 7
click at [162, 452] on icon at bounding box center [164, 449] width 6 height 11
click at [384, 245] on div "12" at bounding box center [377, 247] width 17 height 15
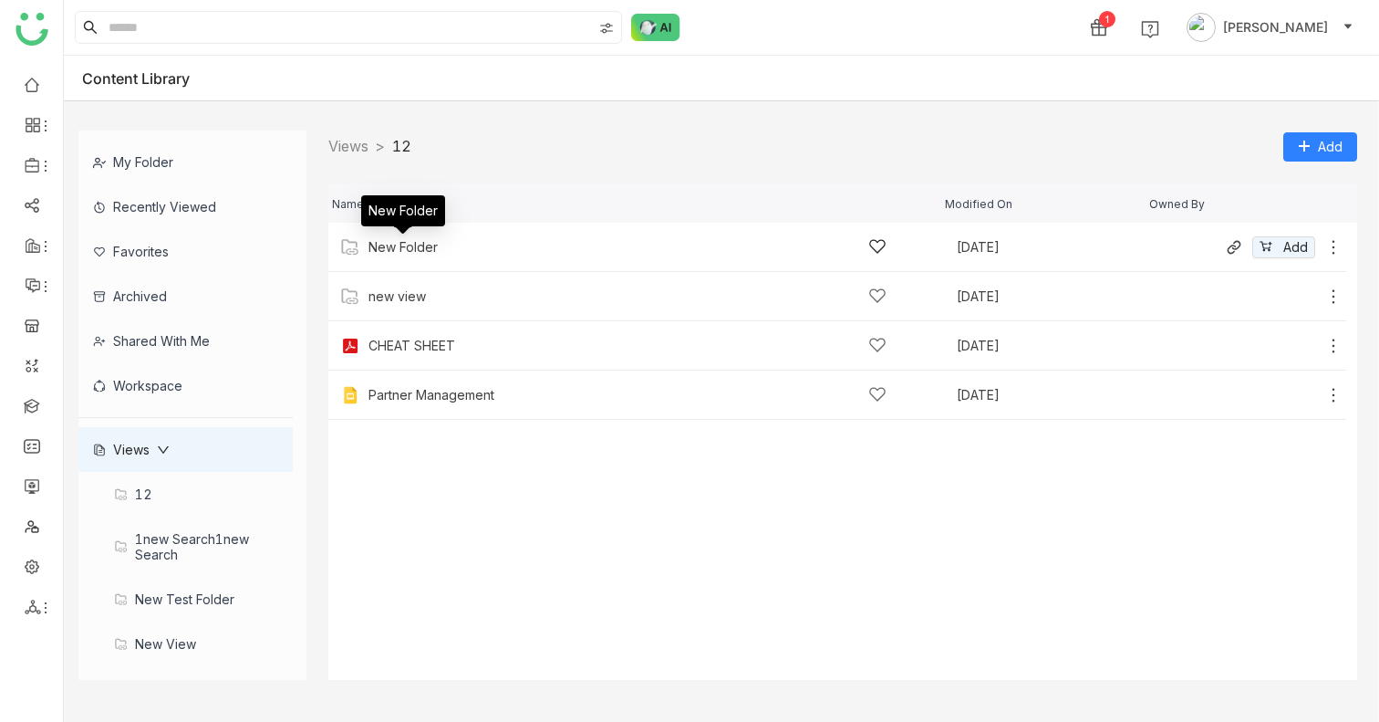
click at [386, 249] on div "New Folder" at bounding box center [403, 247] width 69 height 15
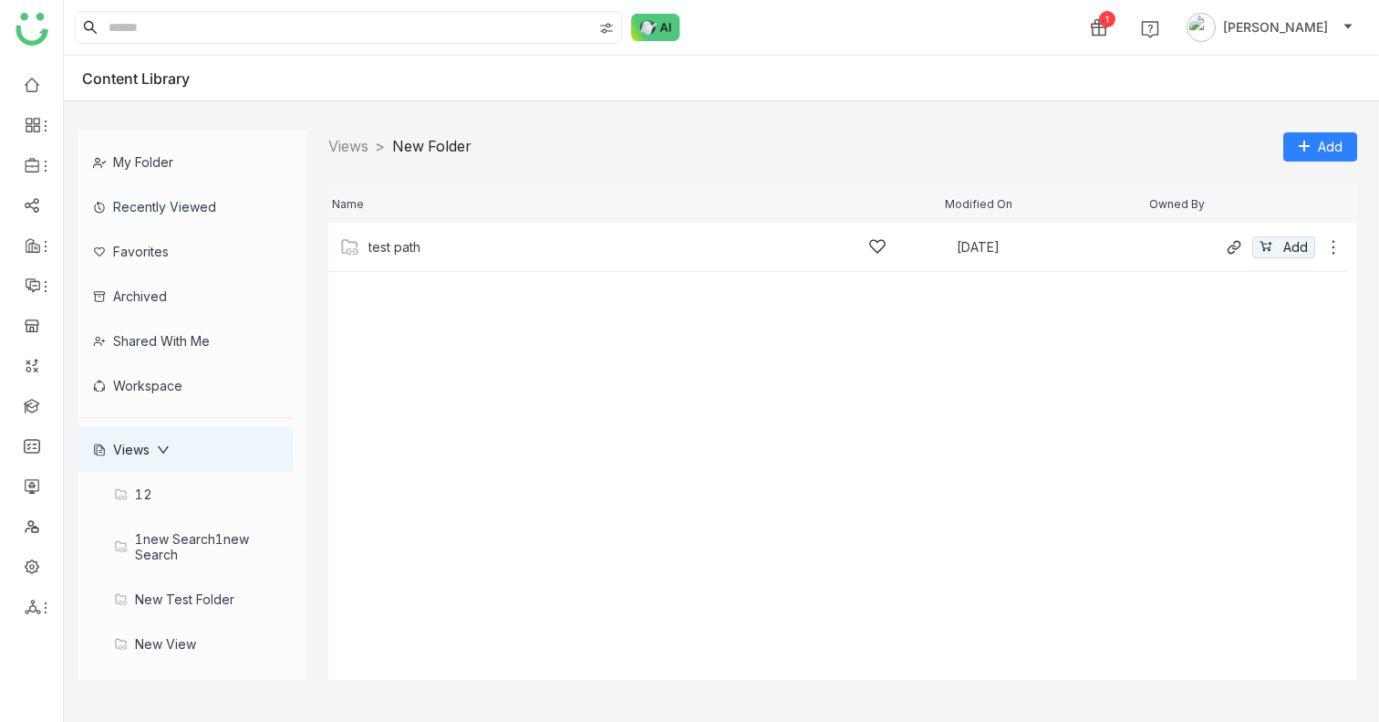
click at [348, 249] on img at bounding box center [350, 247] width 18 height 18
click at [385, 254] on div "sravs" at bounding box center [628, 246] width 518 height 19
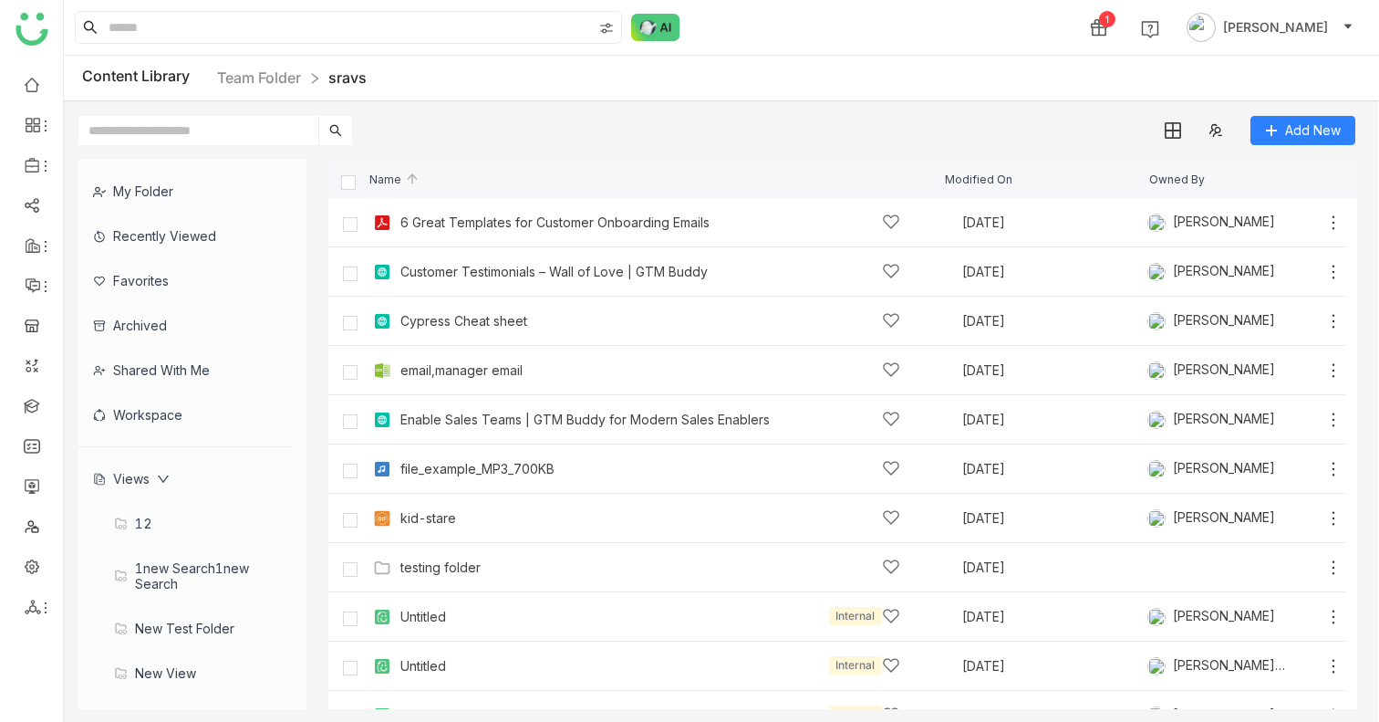
click at [137, 524] on div "12" at bounding box center [185, 523] width 214 height 45
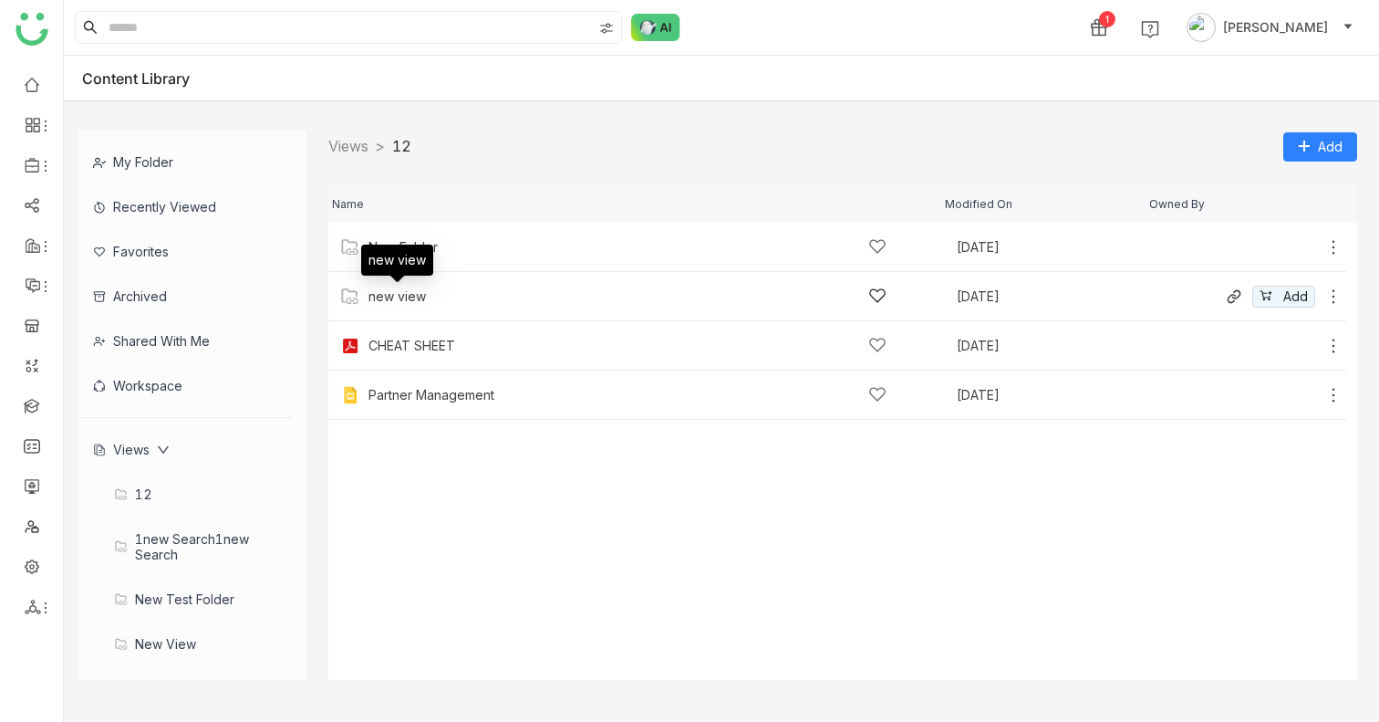
click at [393, 298] on div "new view" at bounding box center [397, 296] width 57 height 15
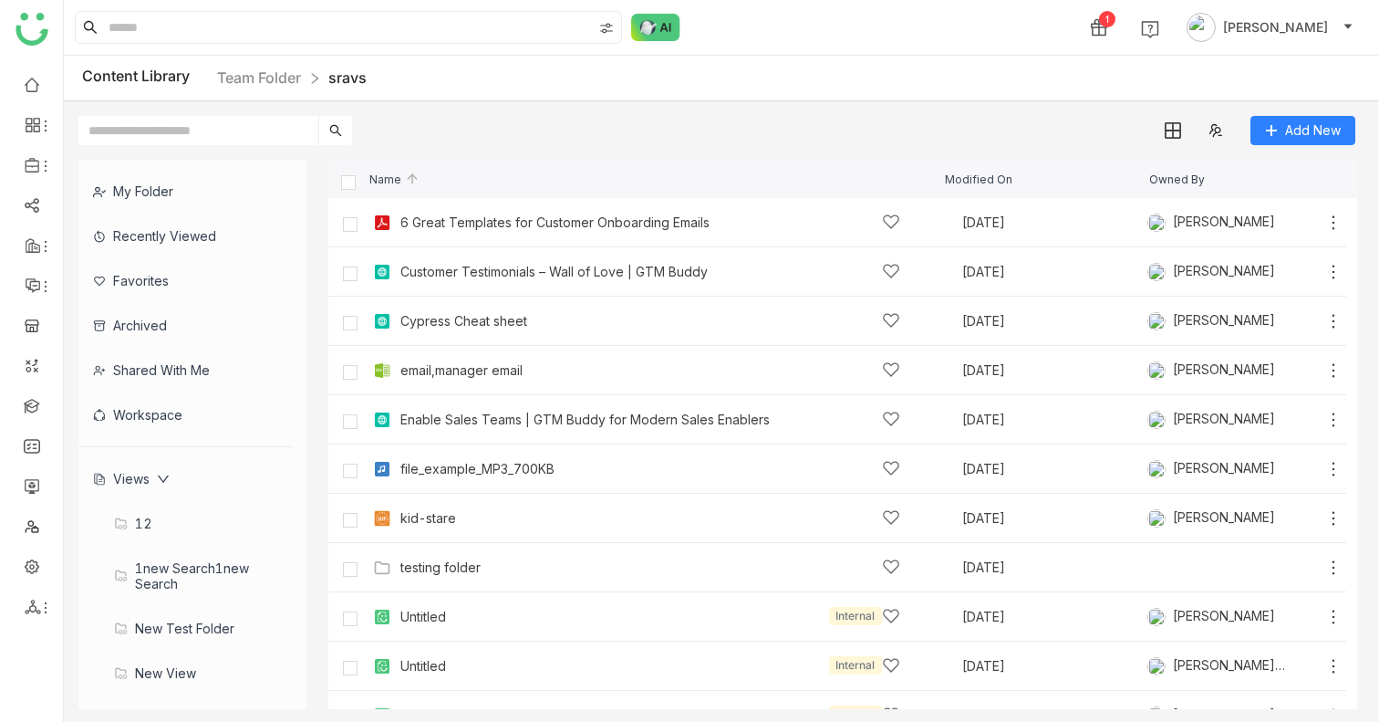
click at [130, 487] on div "Views" at bounding box center [185, 478] width 214 height 45
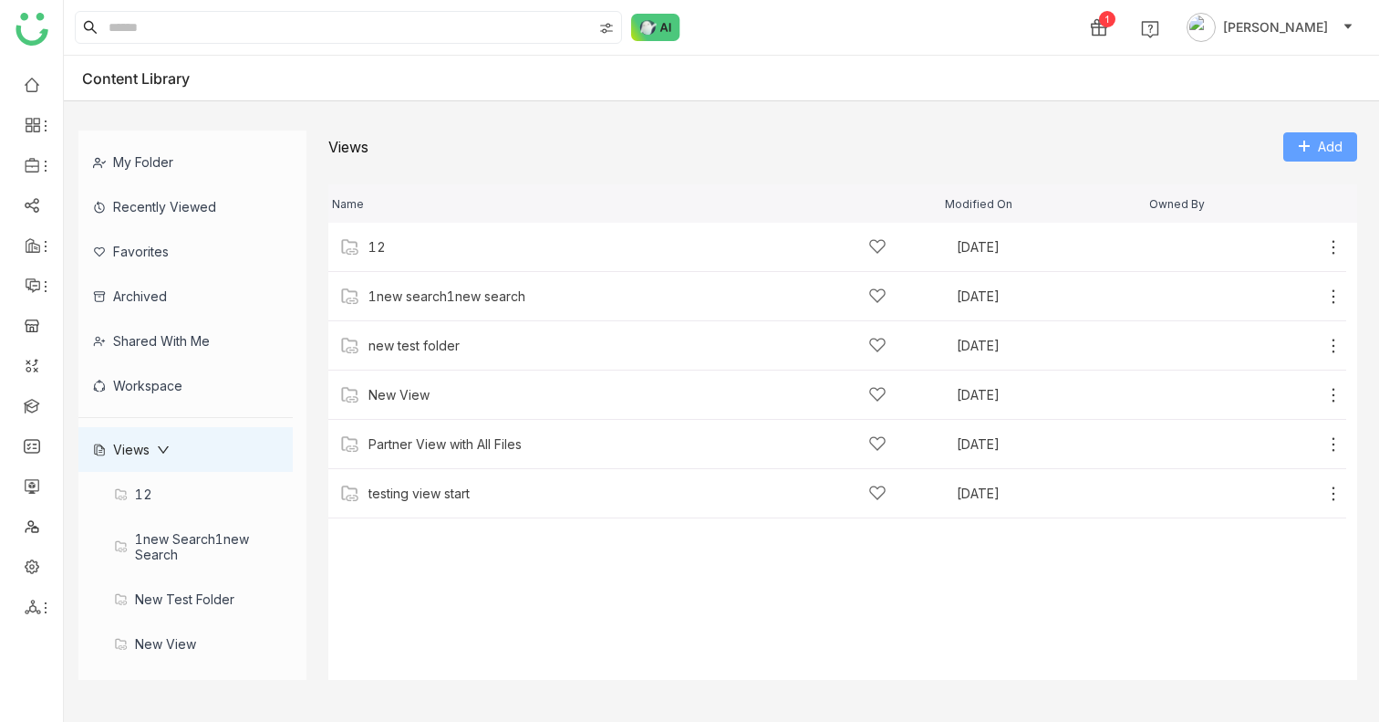
click at [1325, 133] on button "Add" at bounding box center [1320, 146] width 74 height 29
click at [1325, 175] on span "Add View" at bounding box center [1323, 184] width 58 height 20
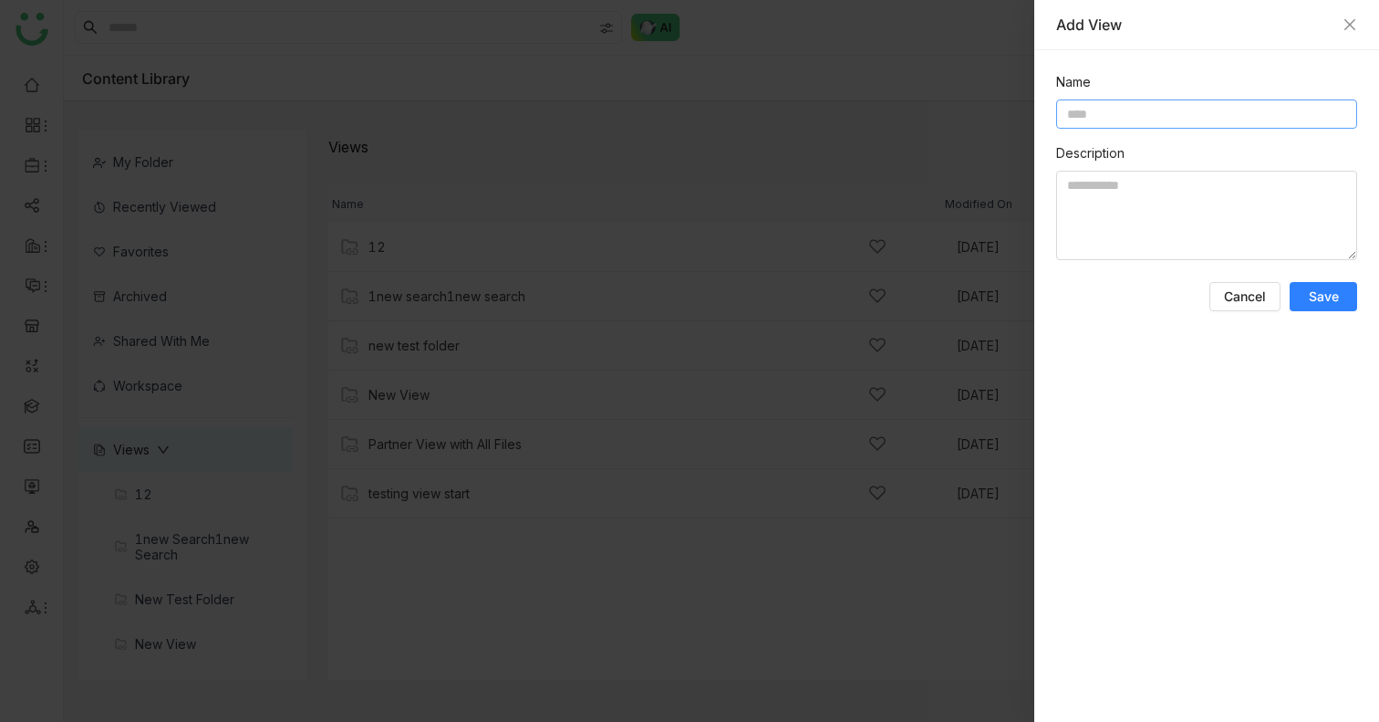
click at [1150, 110] on input at bounding box center [1206, 113] width 301 height 29
type input "**********"
click at [1340, 306] on button "Save" at bounding box center [1323, 296] width 67 height 29
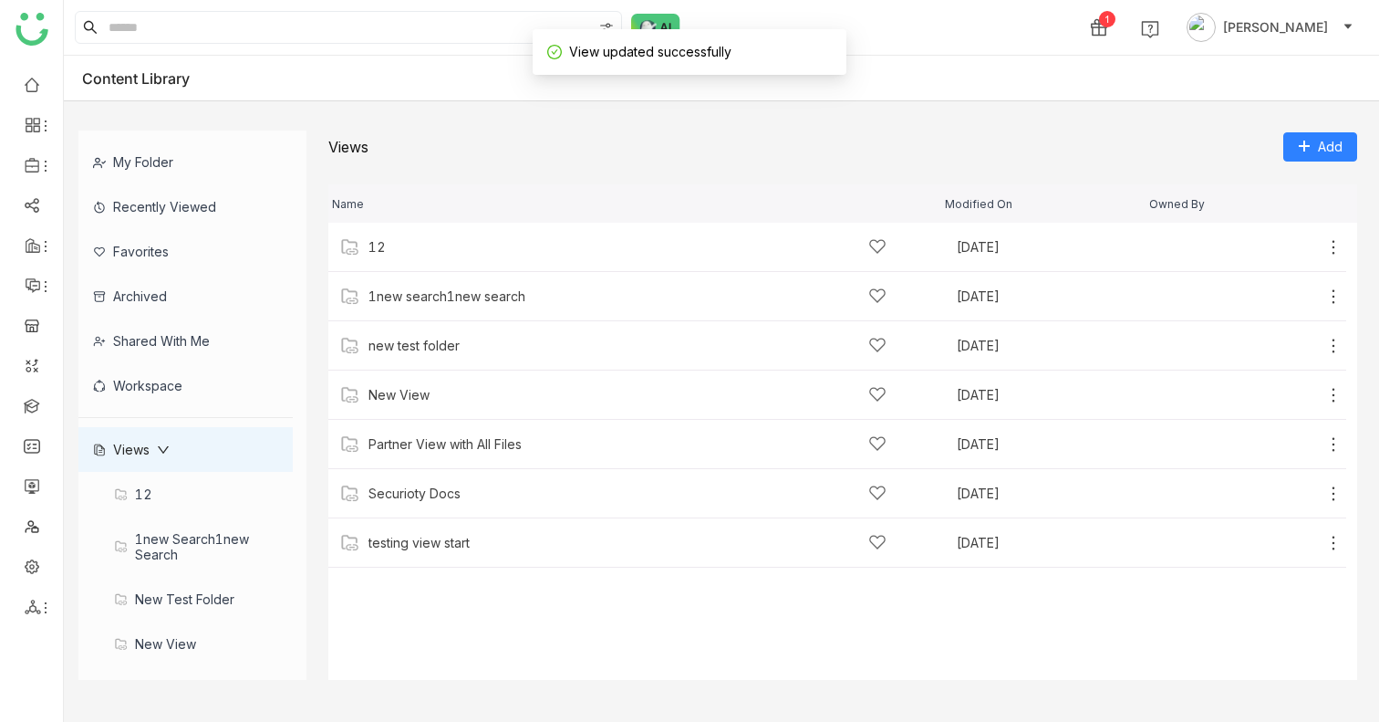
click at [151, 449] on div "Views" at bounding box center [131, 449] width 77 height 16
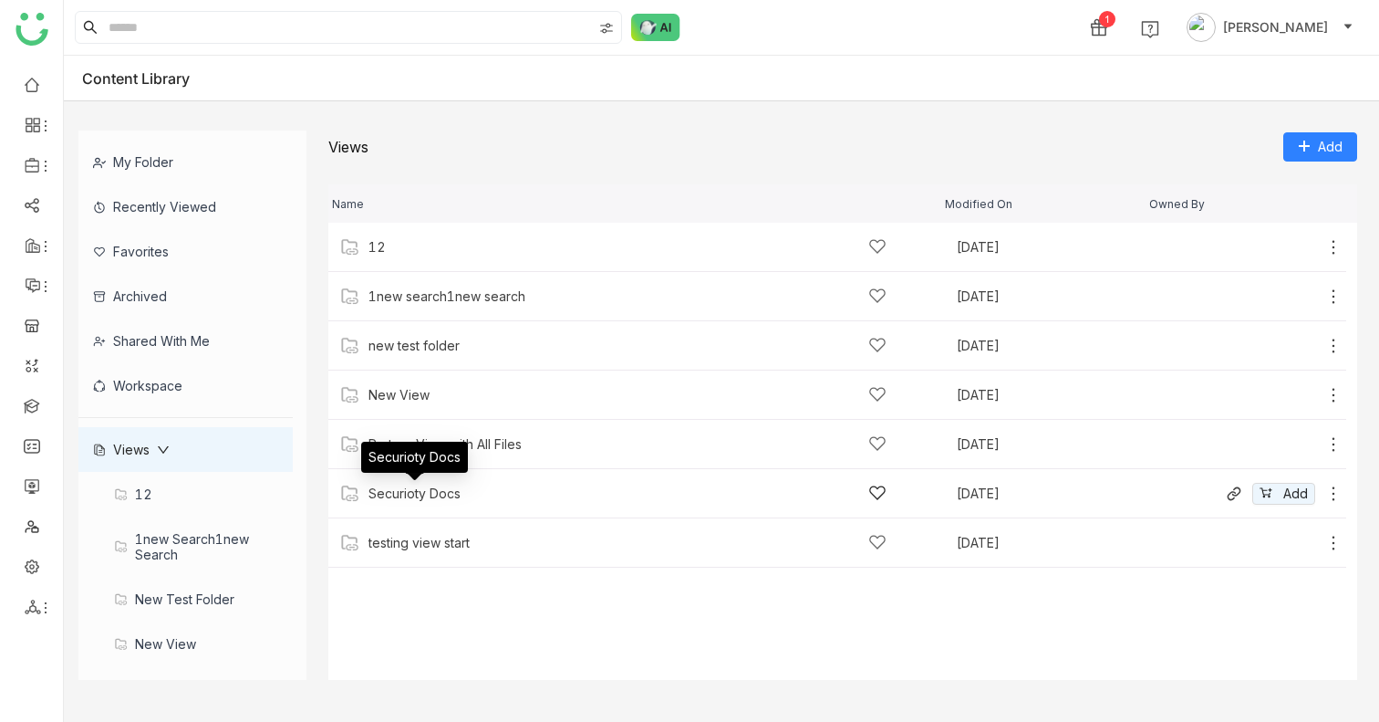
click at [435, 493] on div "Securioty Docs" at bounding box center [415, 493] width 92 height 15
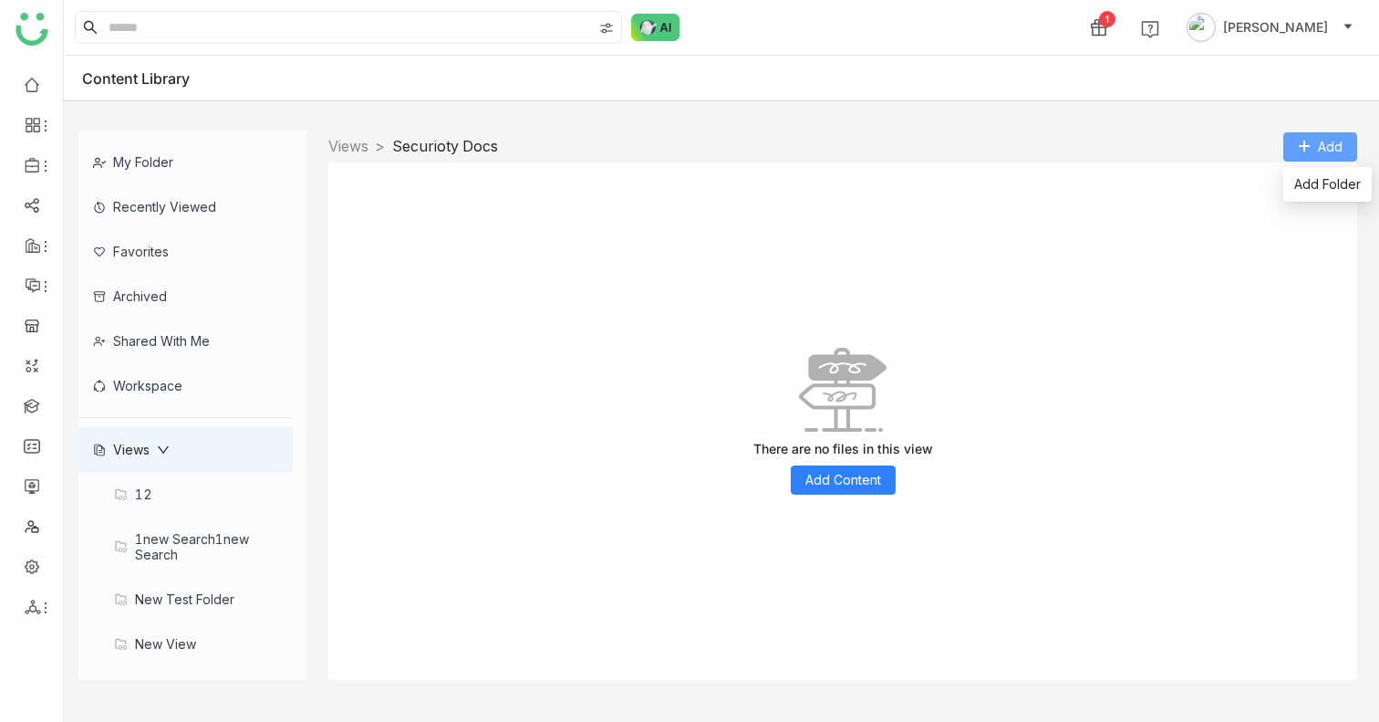
click at [1334, 151] on span "Add" at bounding box center [1330, 147] width 25 height 20
click at [852, 483] on span "Add Content" at bounding box center [843, 480] width 76 height 20
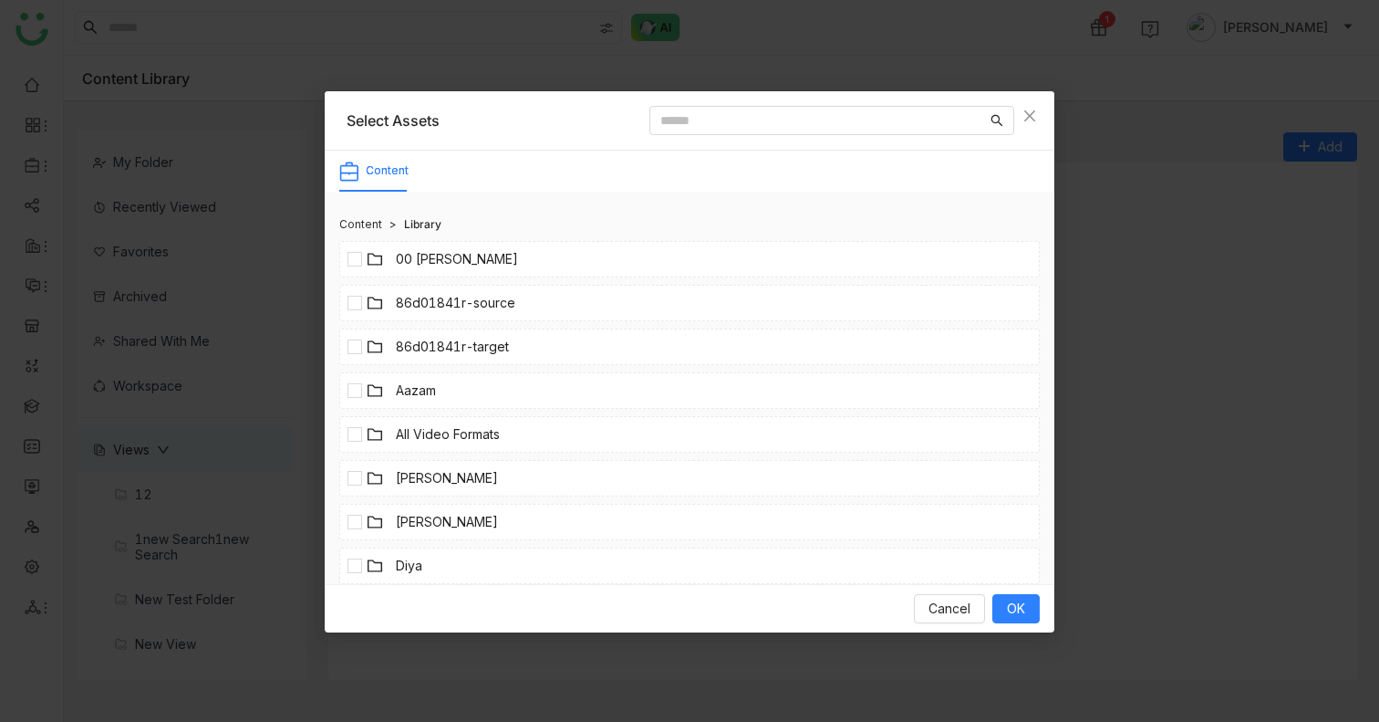
click at [421, 255] on link "00 [PERSON_NAME]" at bounding box center [457, 259] width 122 height 20
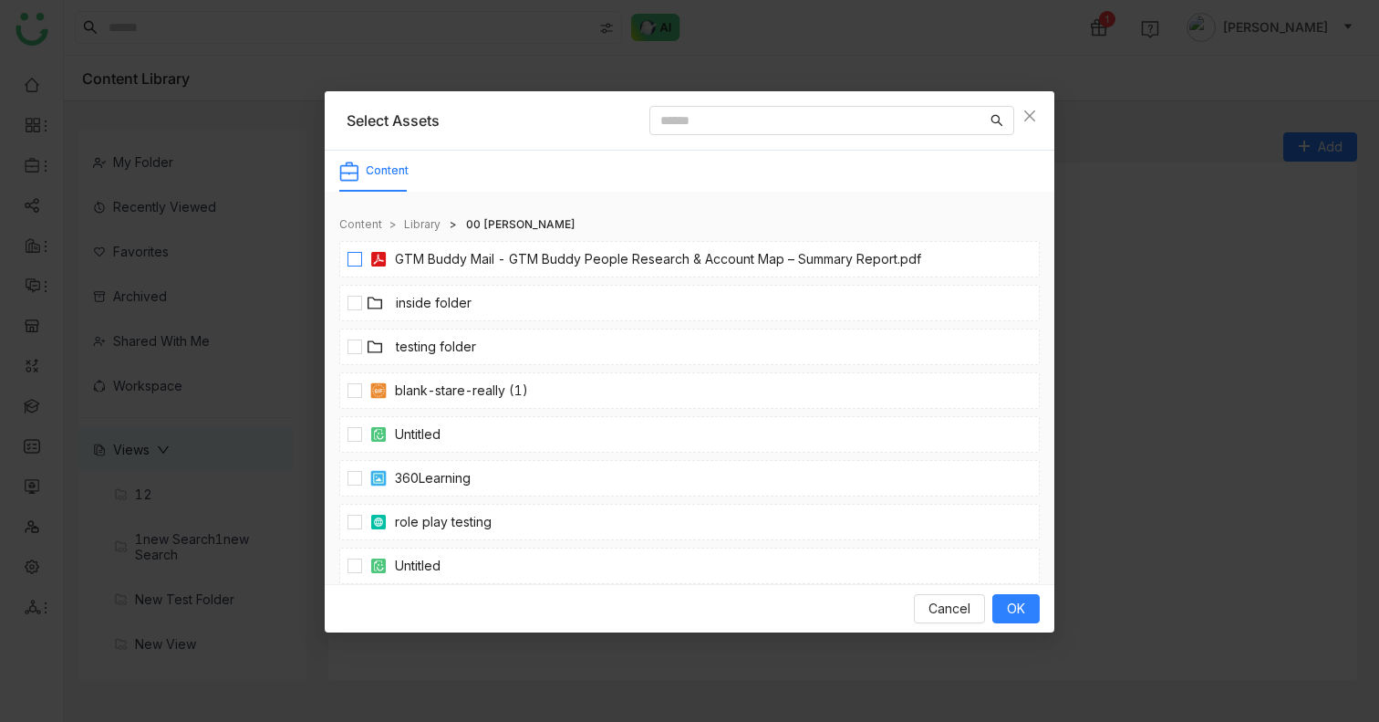
click at [432, 256] on link "GTM Buddy Mail - GTM Buddy People Research & Account Map – Summary Report.pdf" at bounding box center [658, 259] width 526 height 20
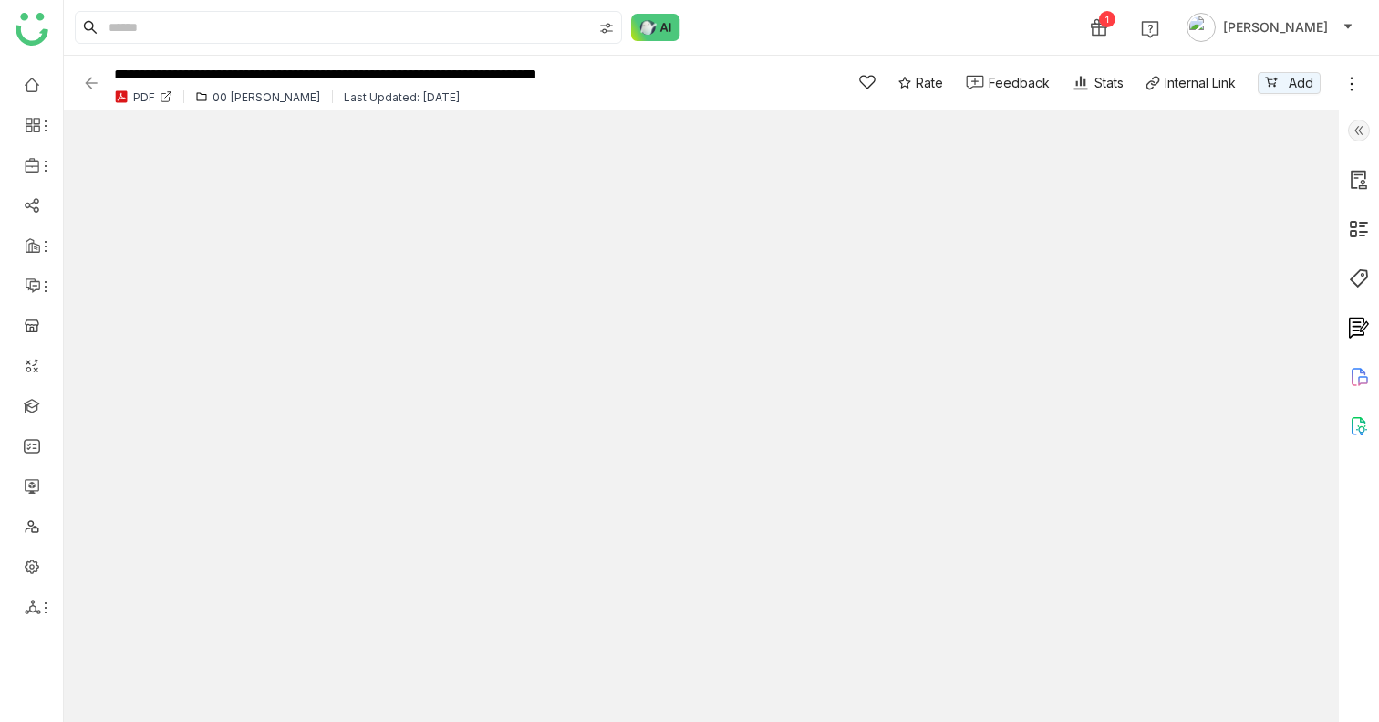
click at [93, 82] on img at bounding box center [91, 83] width 18 height 18
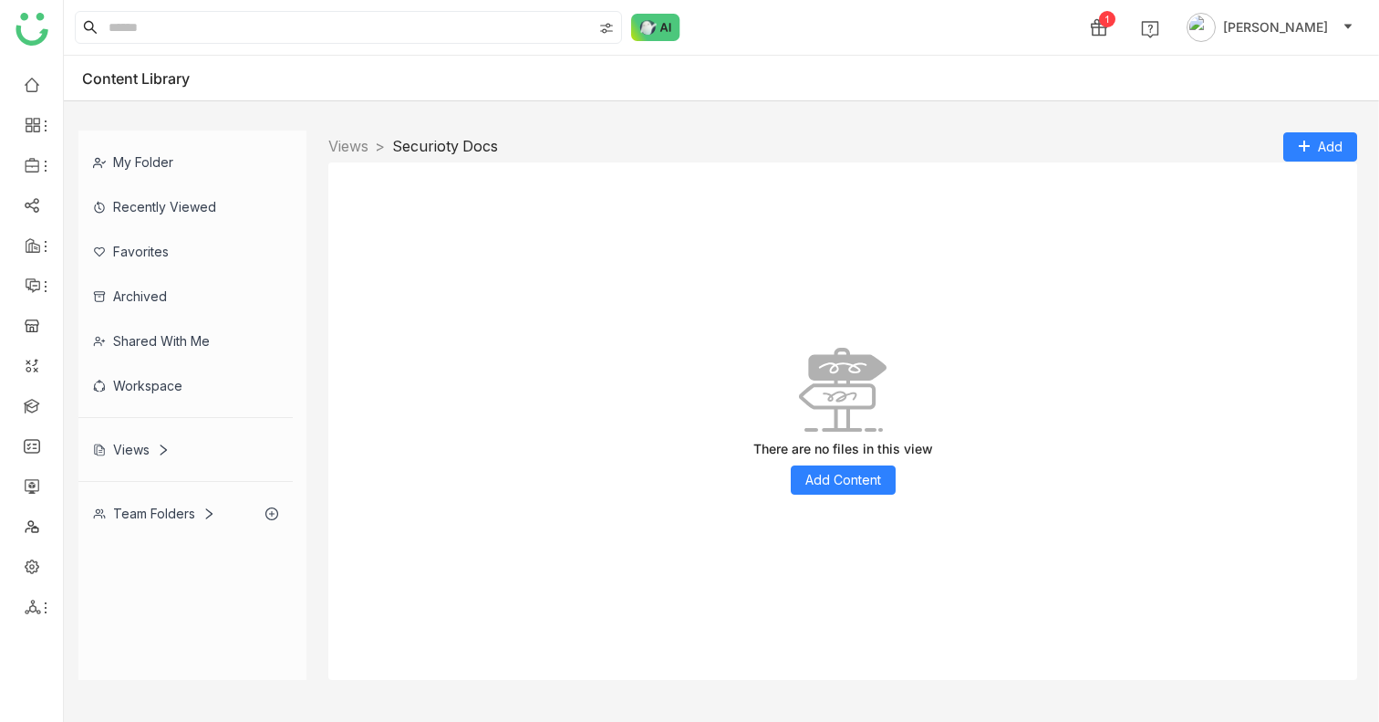
click at [821, 500] on div "There are no files in this view Add Content" at bounding box center [842, 420] width 1029 height 517
click at [825, 497] on div "There are no files in this view Add Content" at bounding box center [842, 420] width 1029 height 517
click at [827, 489] on span "Add Content" at bounding box center [843, 480] width 76 height 20
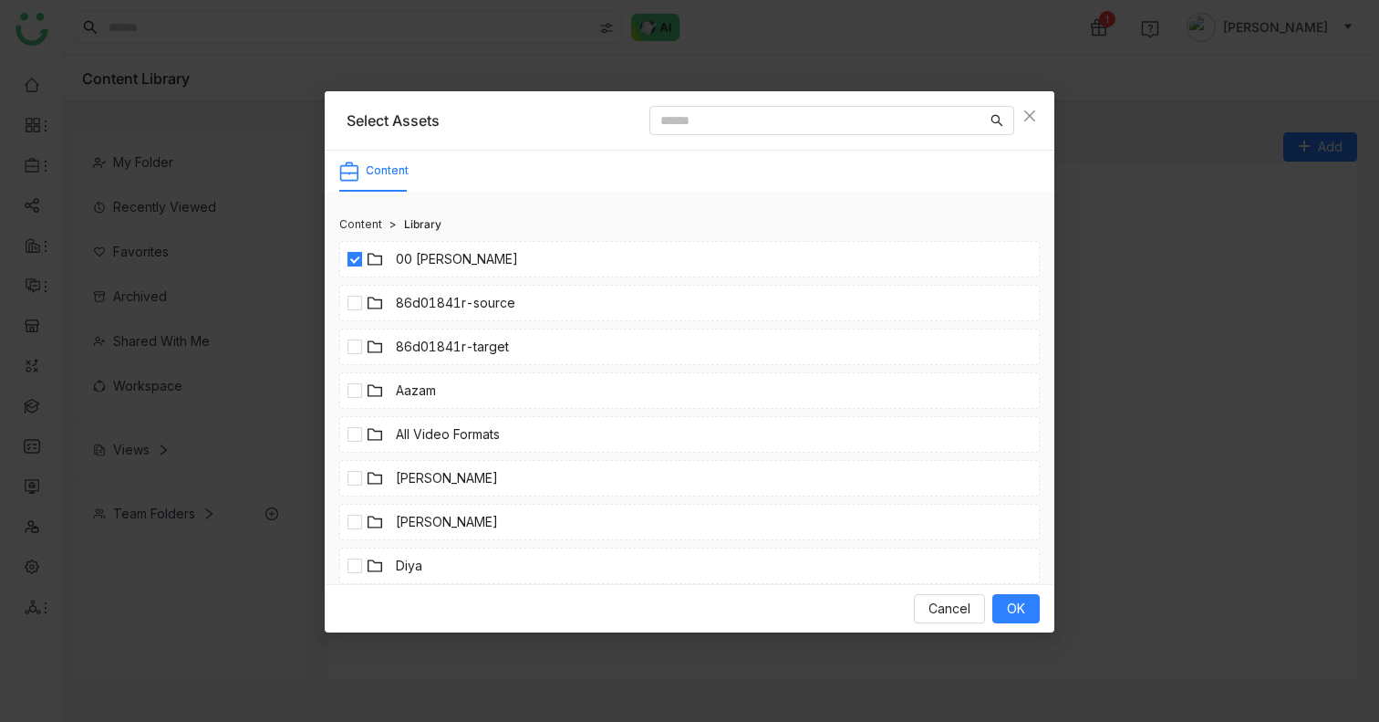
click at [357, 289] on li "86d01841r-source" at bounding box center [689, 303] width 701 height 36
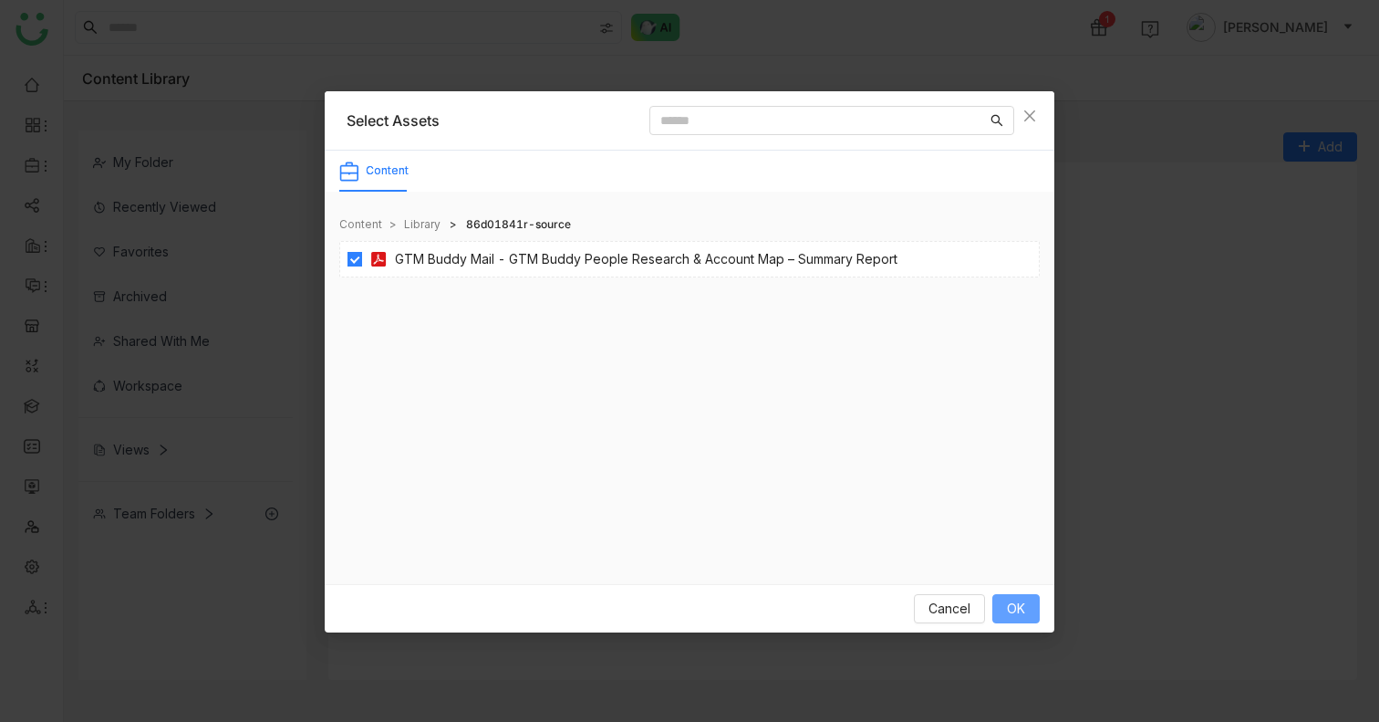
click at [997, 606] on button "OK" at bounding box center [1015, 608] width 47 height 29
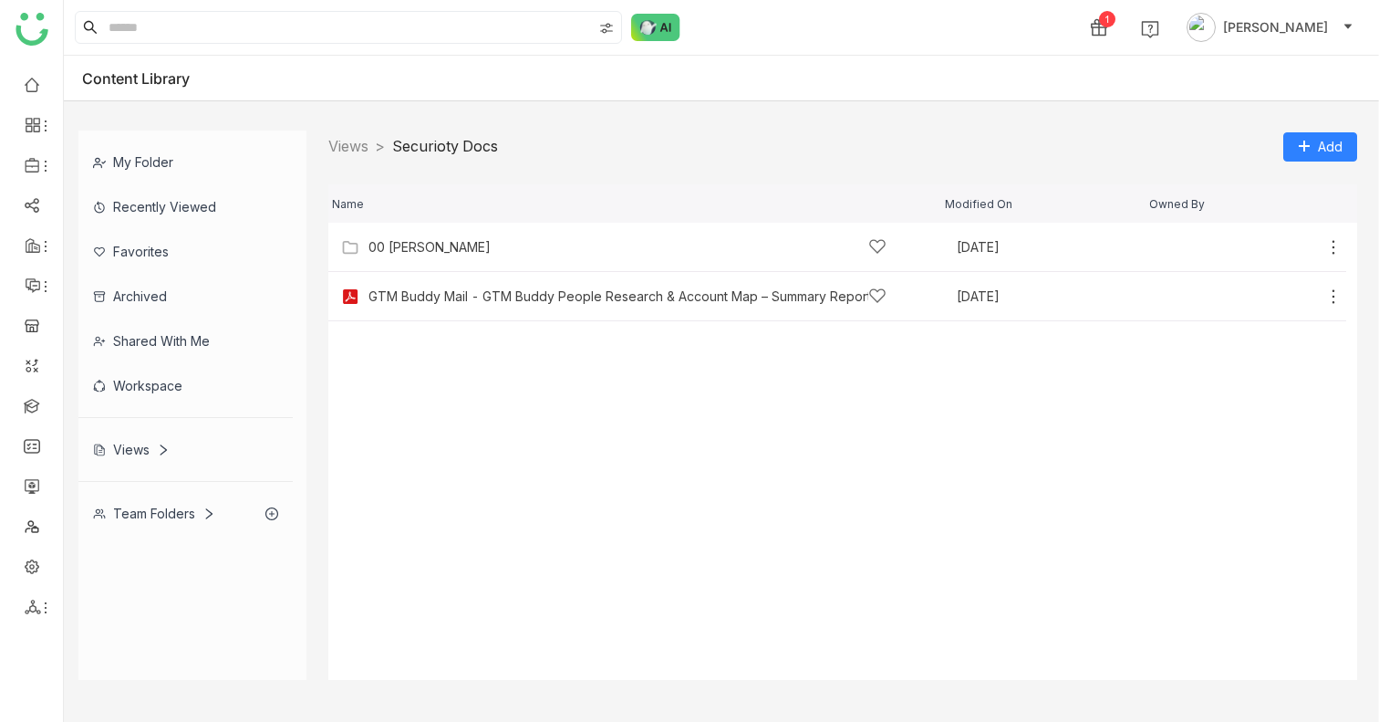
click at [136, 443] on div "Views" at bounding box center [131, 449] width 77 height 16
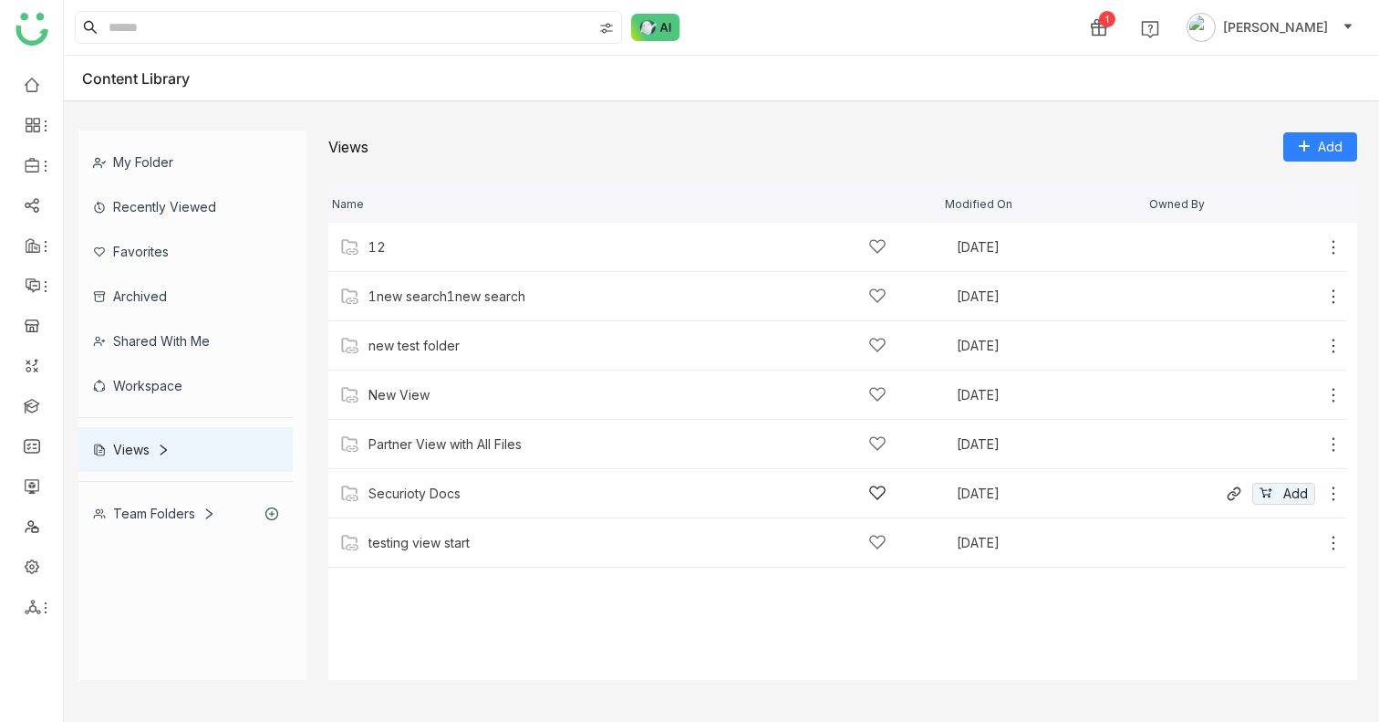
click at [1330, 490] on icon at bounding box center [1333, 493] width 18 height 18
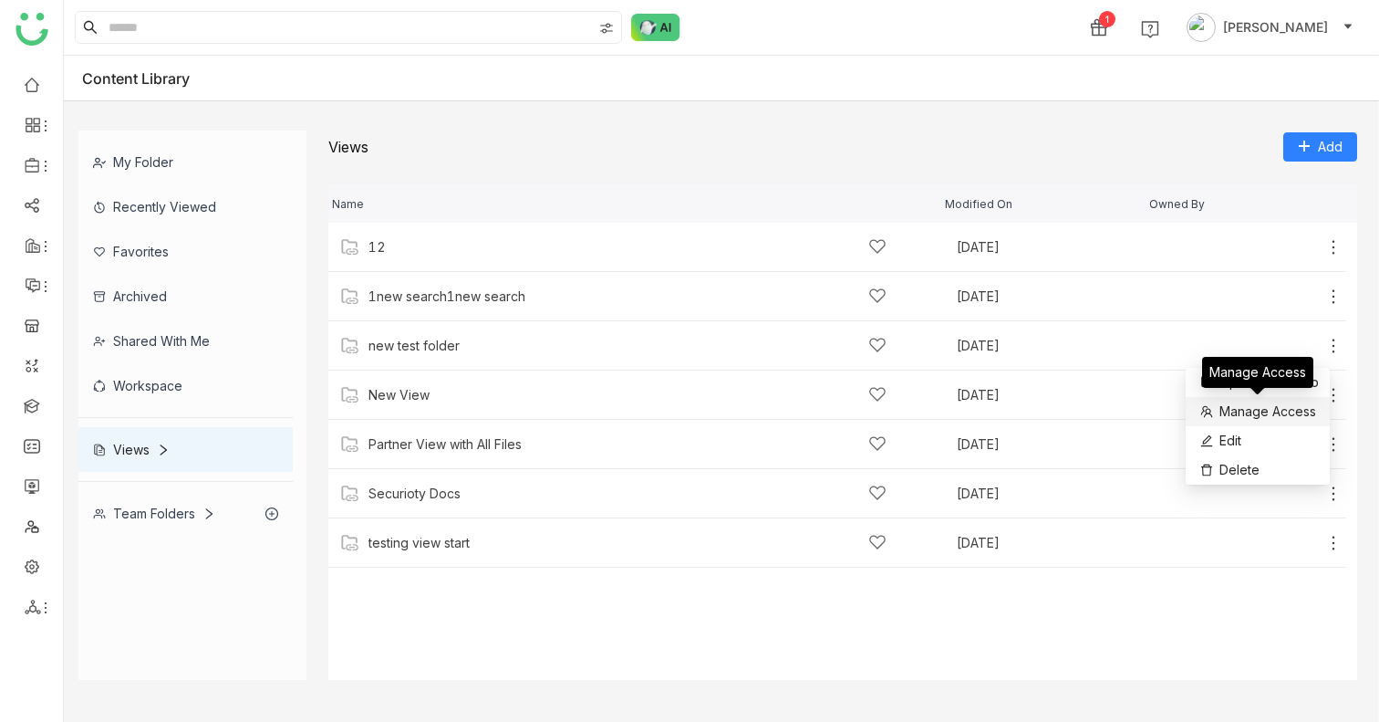
click at [1295, 409] on span "Manage Access" at bounding box center [1268, 411] width 97 height 20
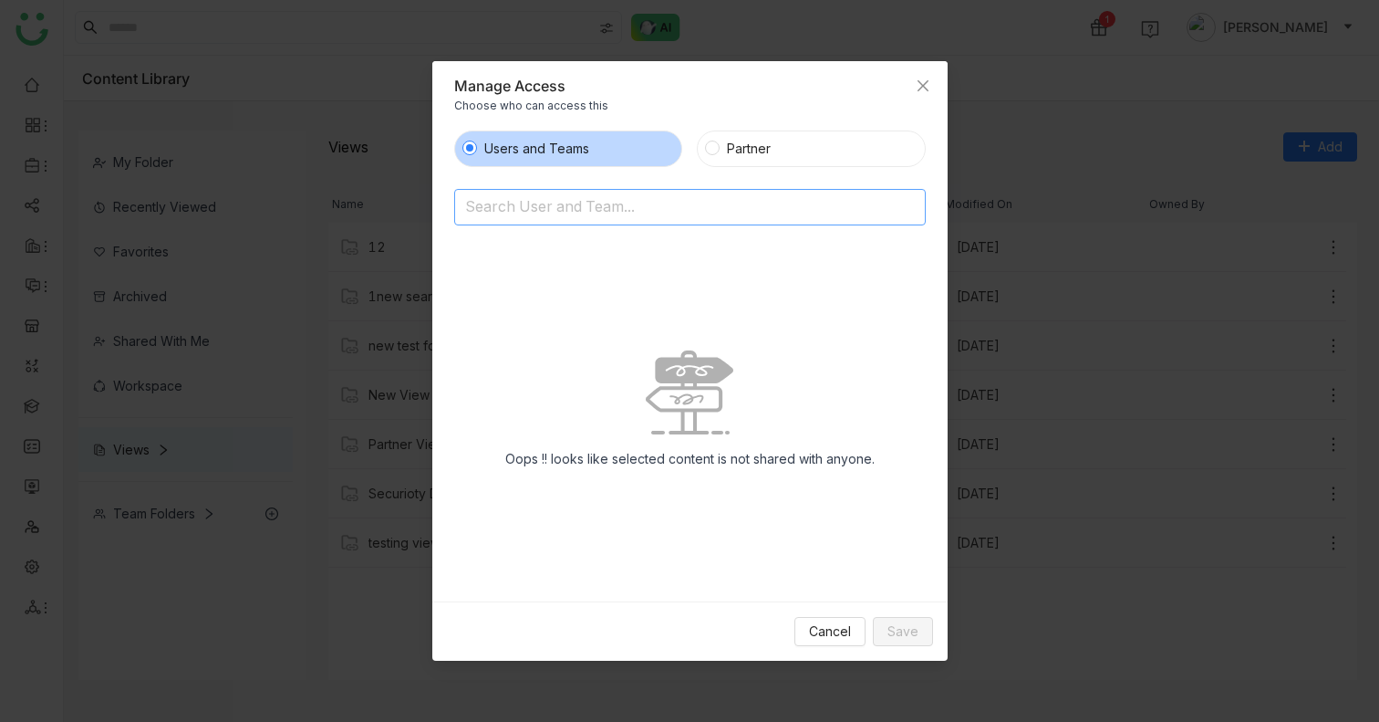
click at [533, 208] on input at bounding box center [643, 207] width 356 height 29
click at [927, 92] on span "Close" at bounding box center [922, 85] width 49 height 49
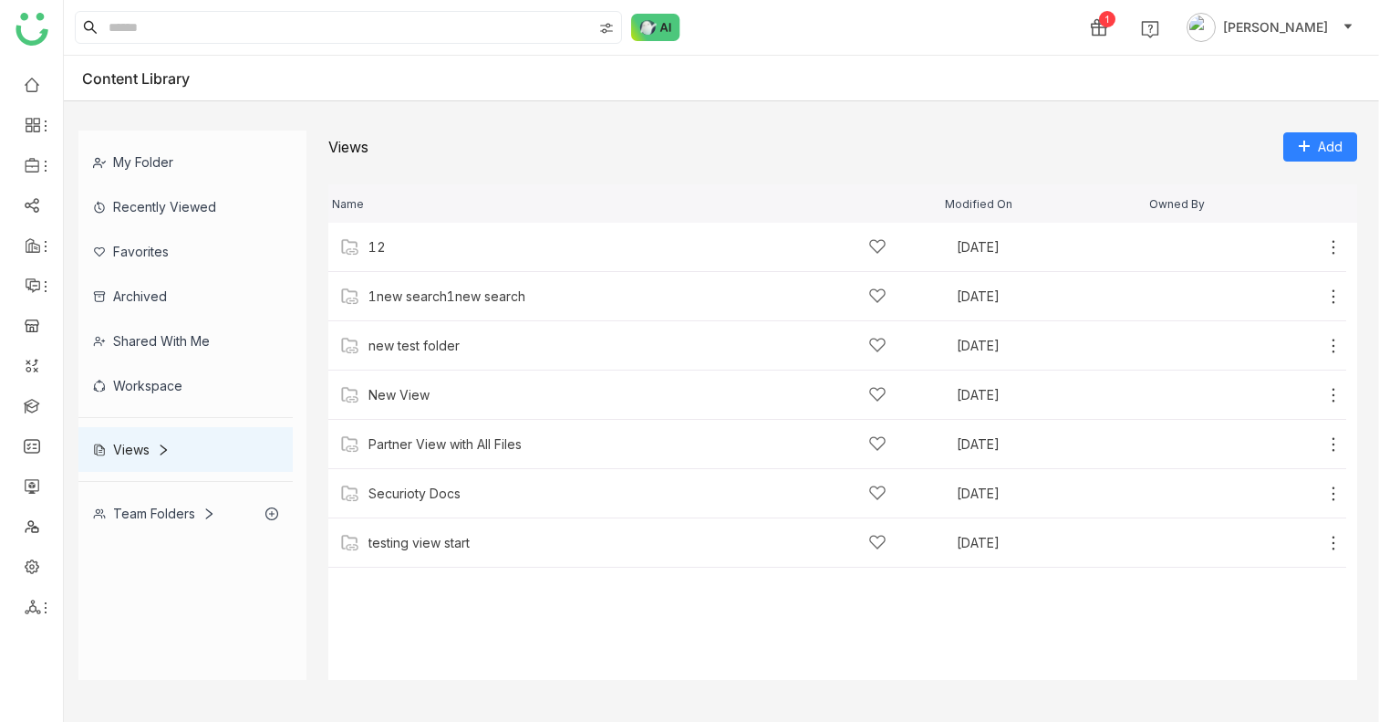
click at [210, 508] on icon at bounding box center [208, 513] width 13 height 13
click at [153, 158] on div "My Folder" at bounding box center [185, 162] width 214 height 45
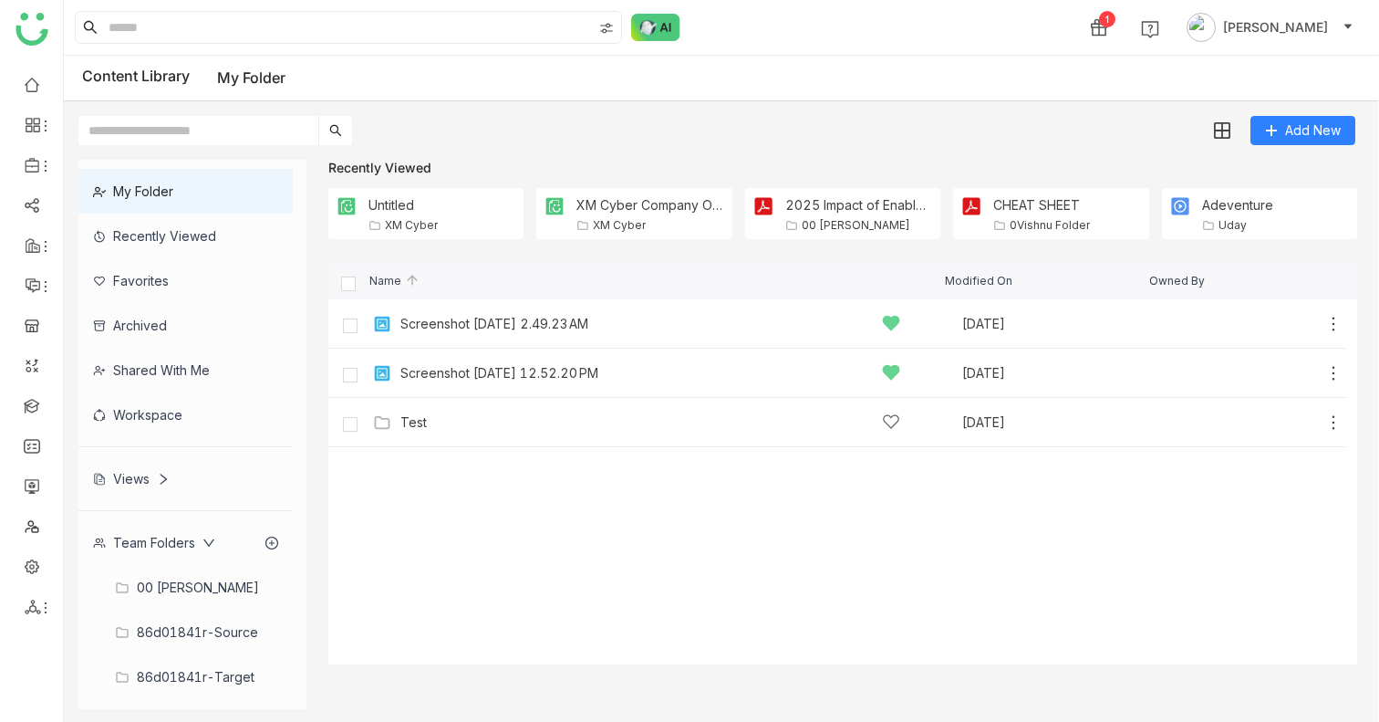
click at [1062, 123] on div "Add New" at bounding box center [717, 123] width 1306 height 44
click at [1225, 130] on img at bounding box center [1222, 130] width 16 height 16
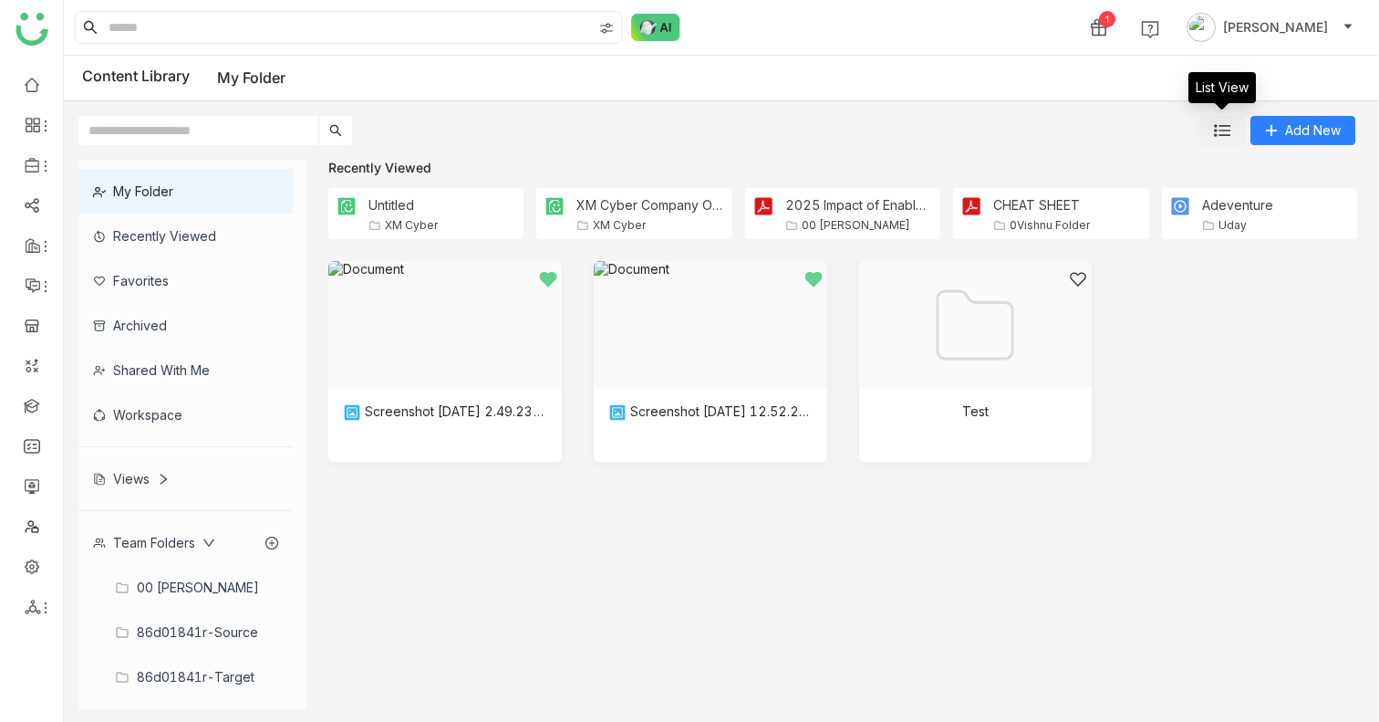
click at [1225, 129] on img at bounding box center [1222, 130] width 16 height 16
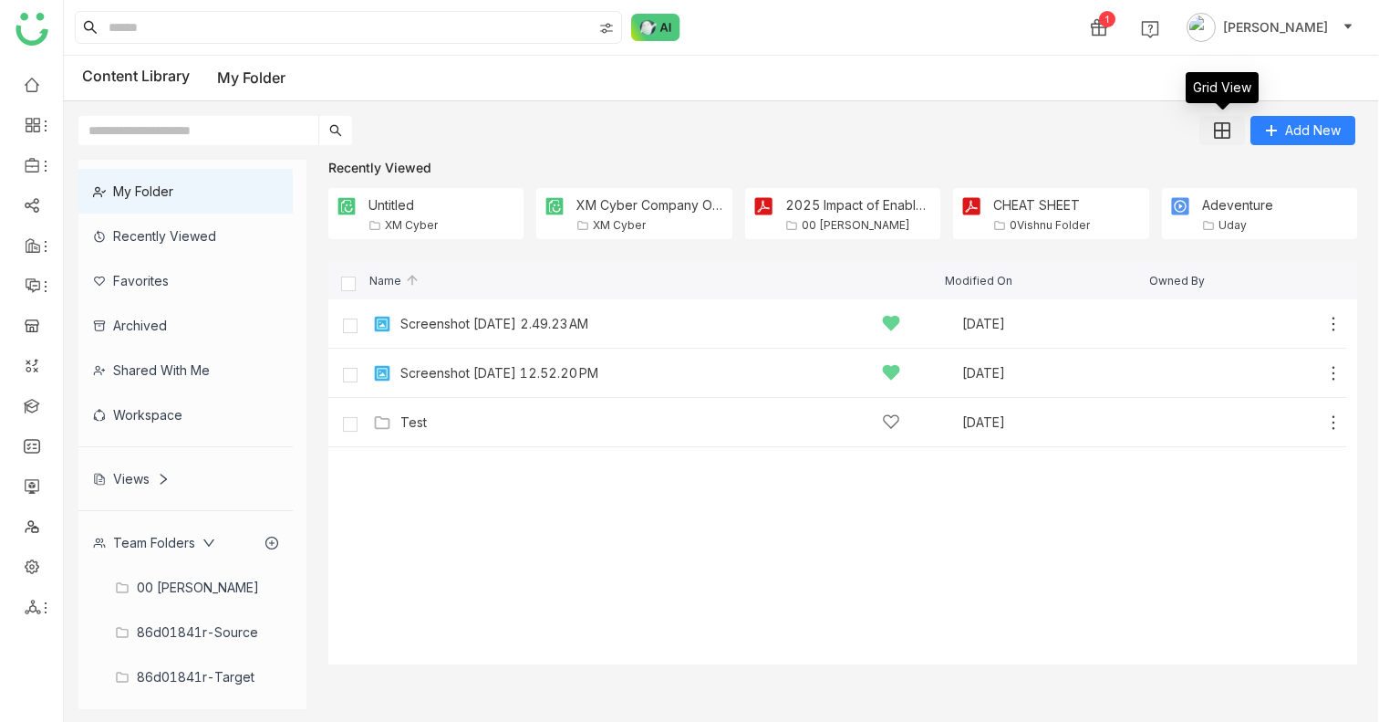
click at [1225, 129] on img at bounding box center [1222, 130] width 16 height 16
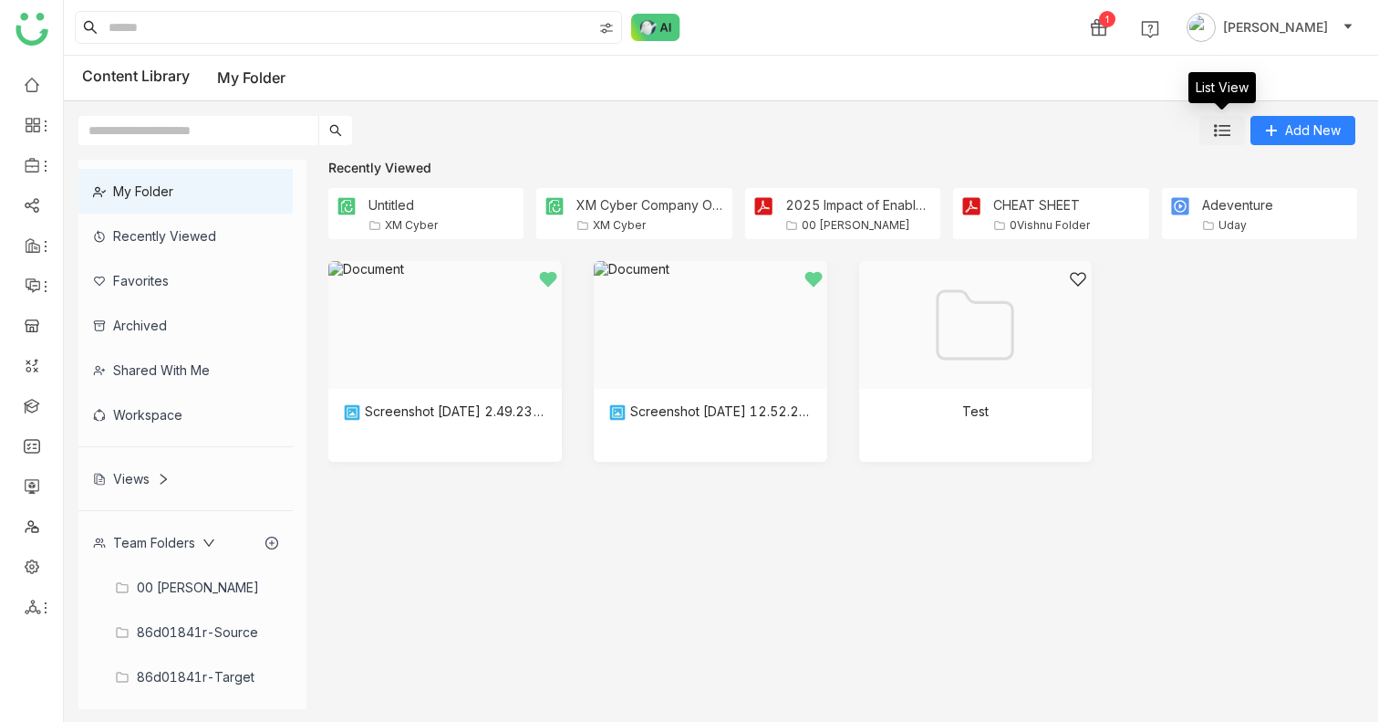
click at [1225, 129] on img at bounding box center [1222, 130] width 16 height 16
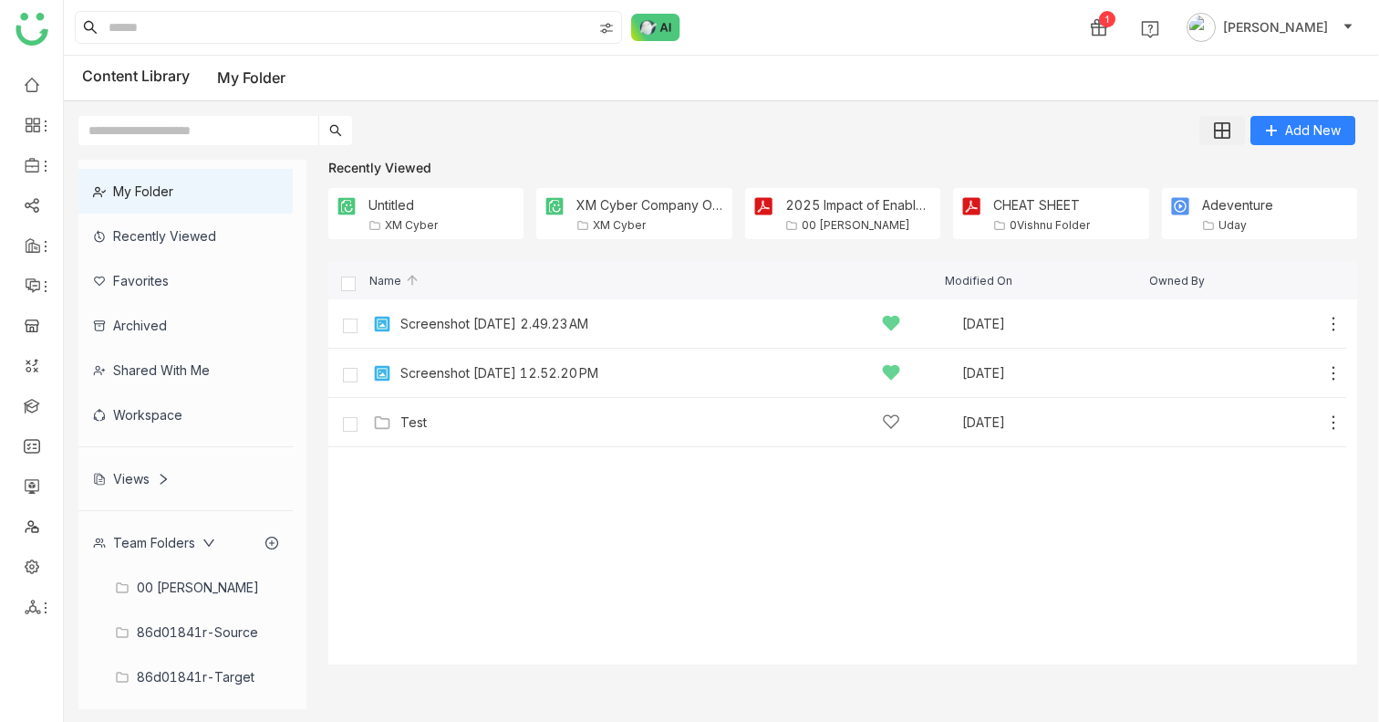
click at [1210, 128] on button at bounding box center [1222, 130] width 46 height 29
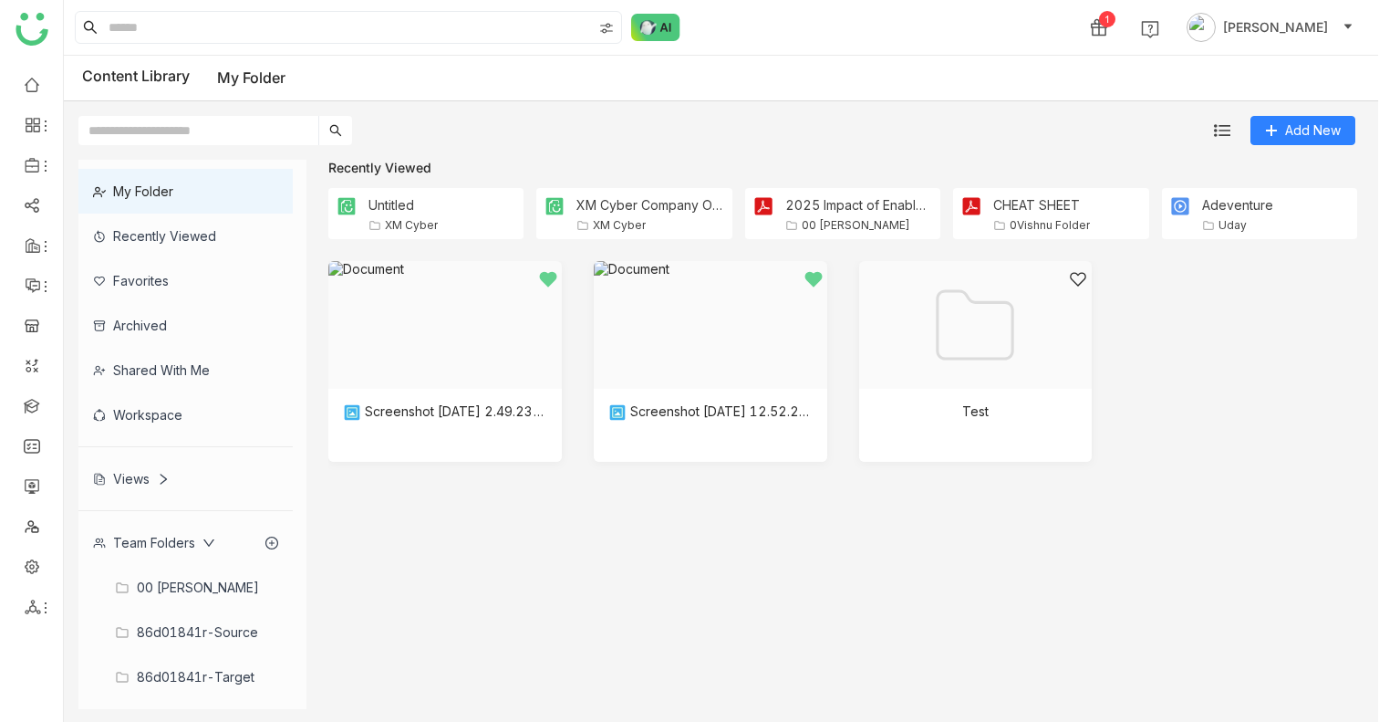
click at [171, 597] on div "00 [PERSON_NAME]" at bounding box center [185, 587] width 214 height 45
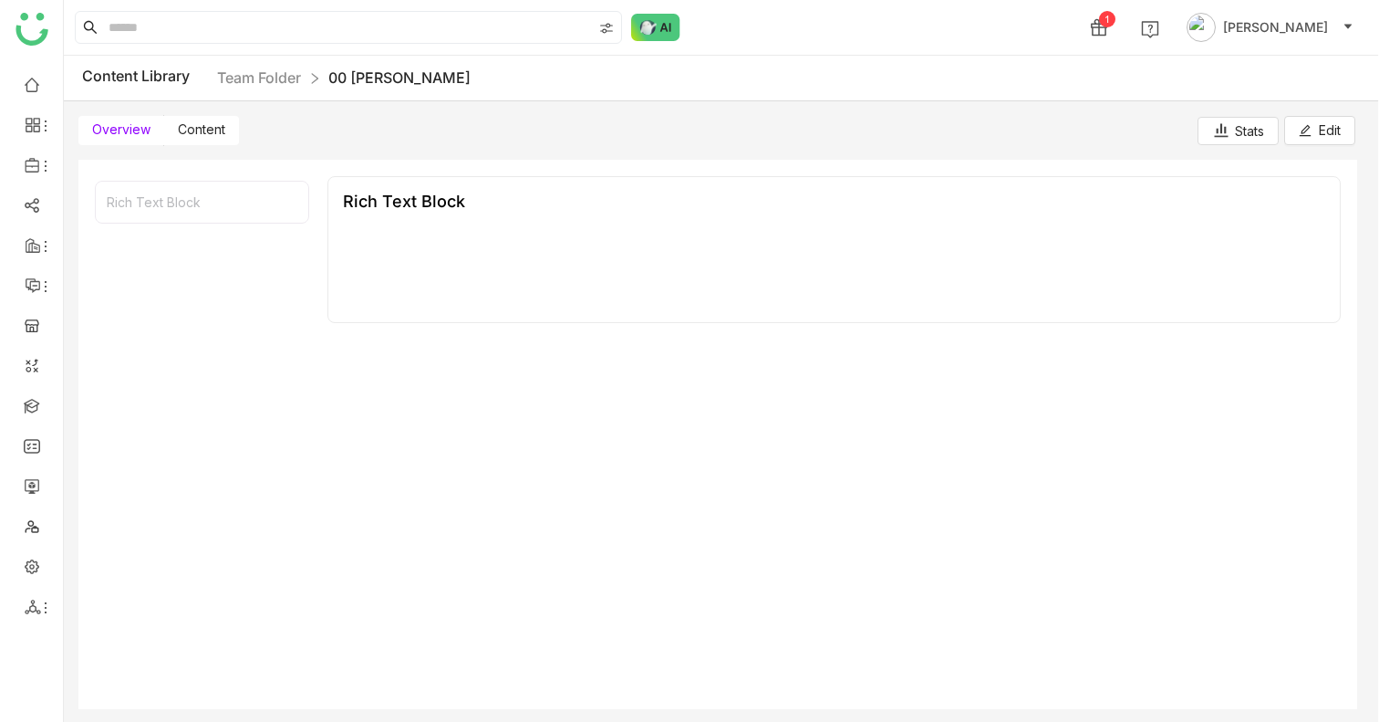
click at [173, 626] on div "Rich Text Block" at bounding box center [202, 427] width 214 height 493
click at [219, 119] on label "Content" at bounding box center [201, 130] width 75 height 29
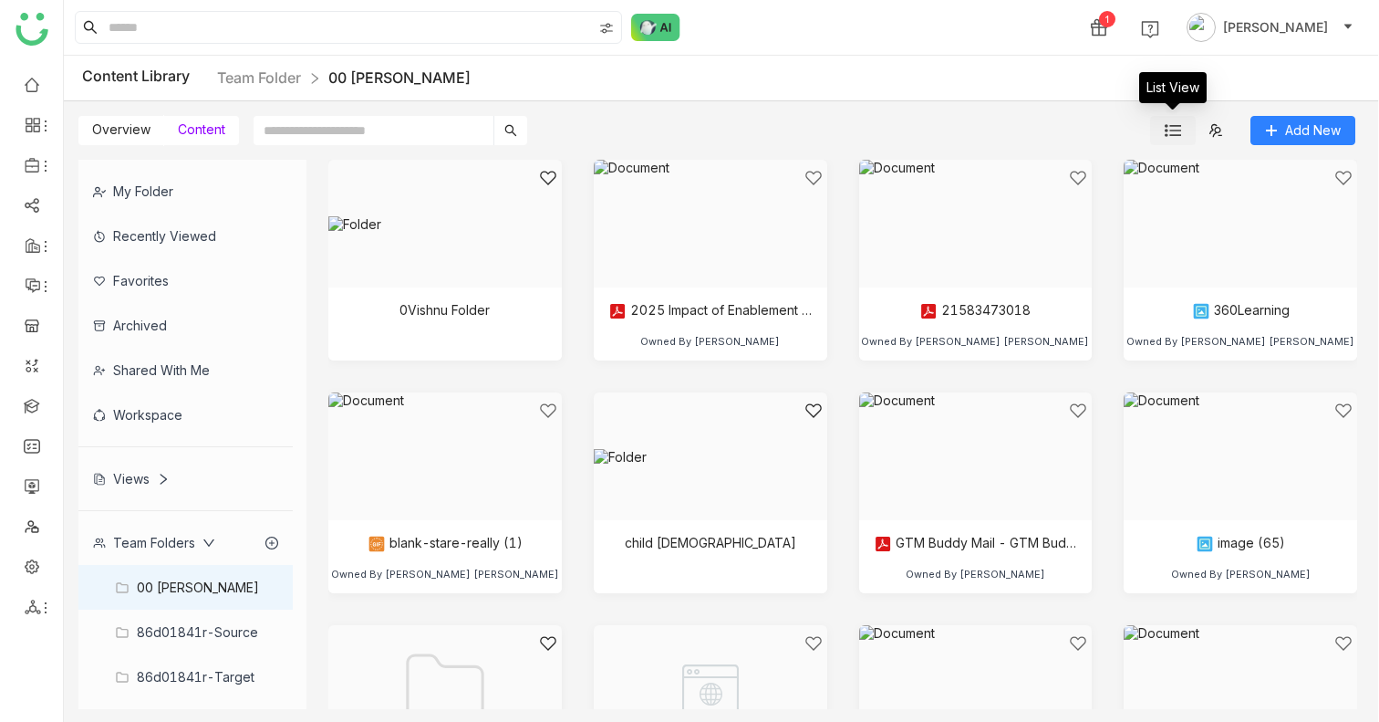
click at [1172, 130] on img at bounding box center [1173, 130] width 16 height 16
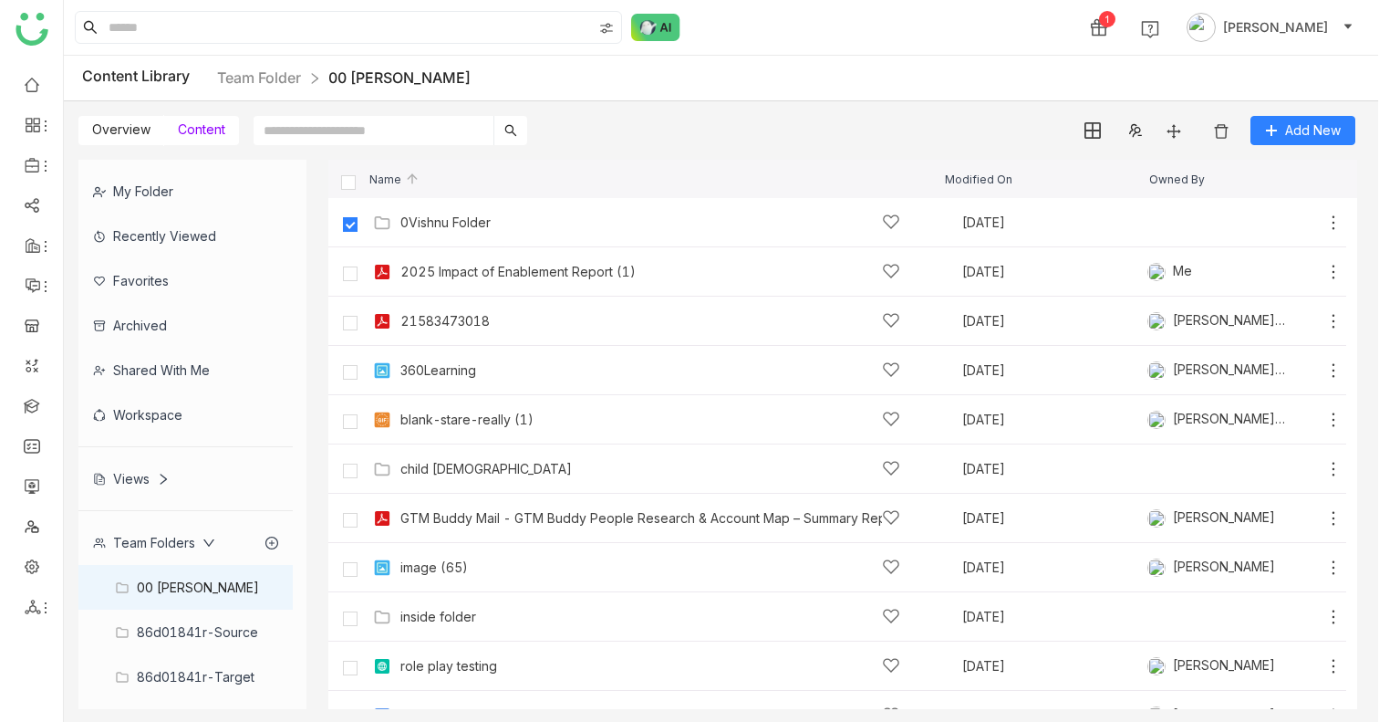
click at [140, 197] on div "My Folder" at bounding box center [185, 191] width 214 height 45
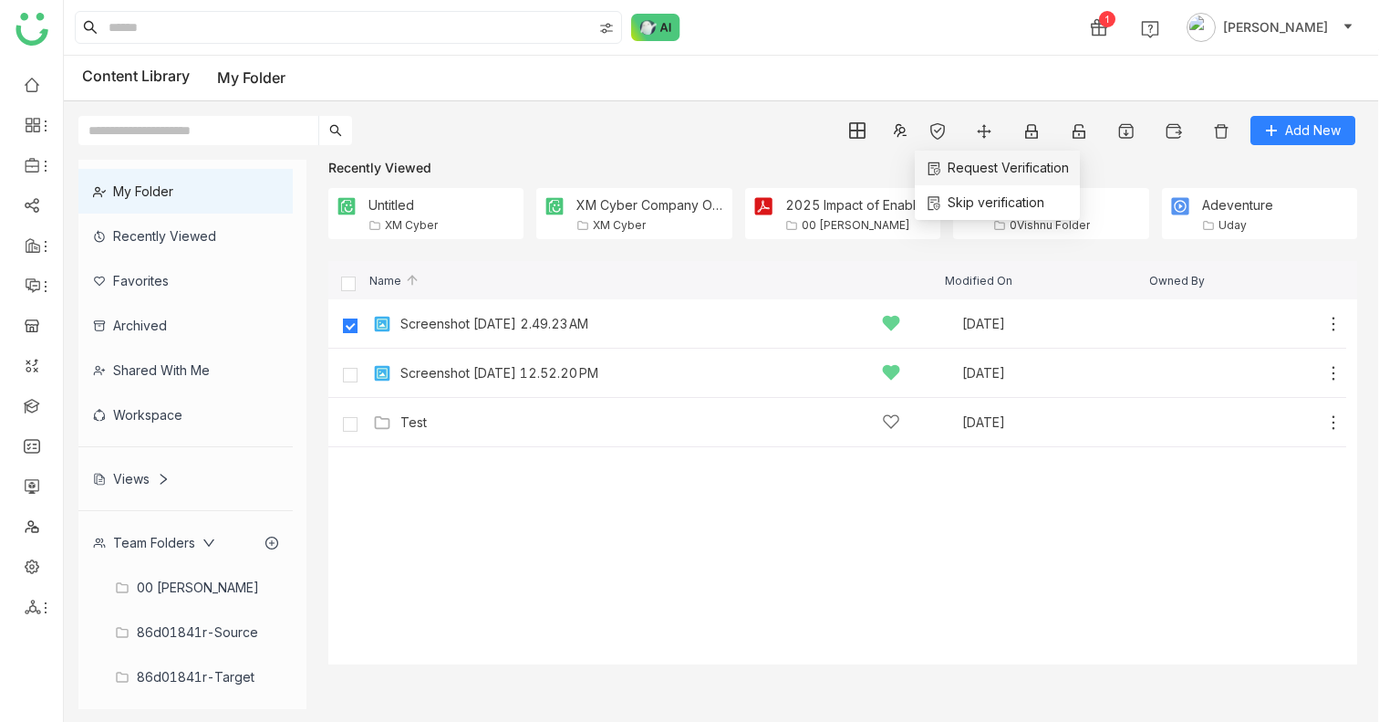
click at [967, 168] on span "Request Verification" at bounding box center [997, 168] width 143 height 20
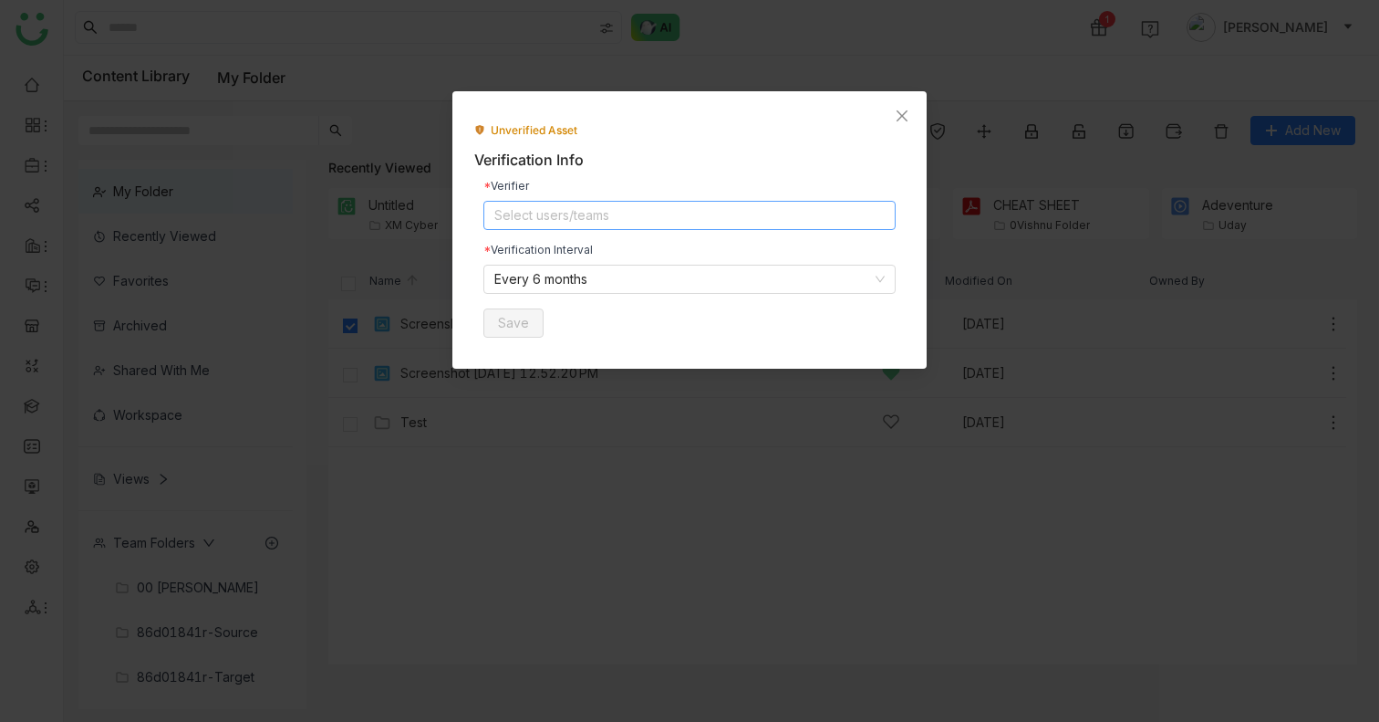
click at [573, 211] on nz-select-top-control "Select users/teams" at bounding box center [689, 215] width 412 height 29
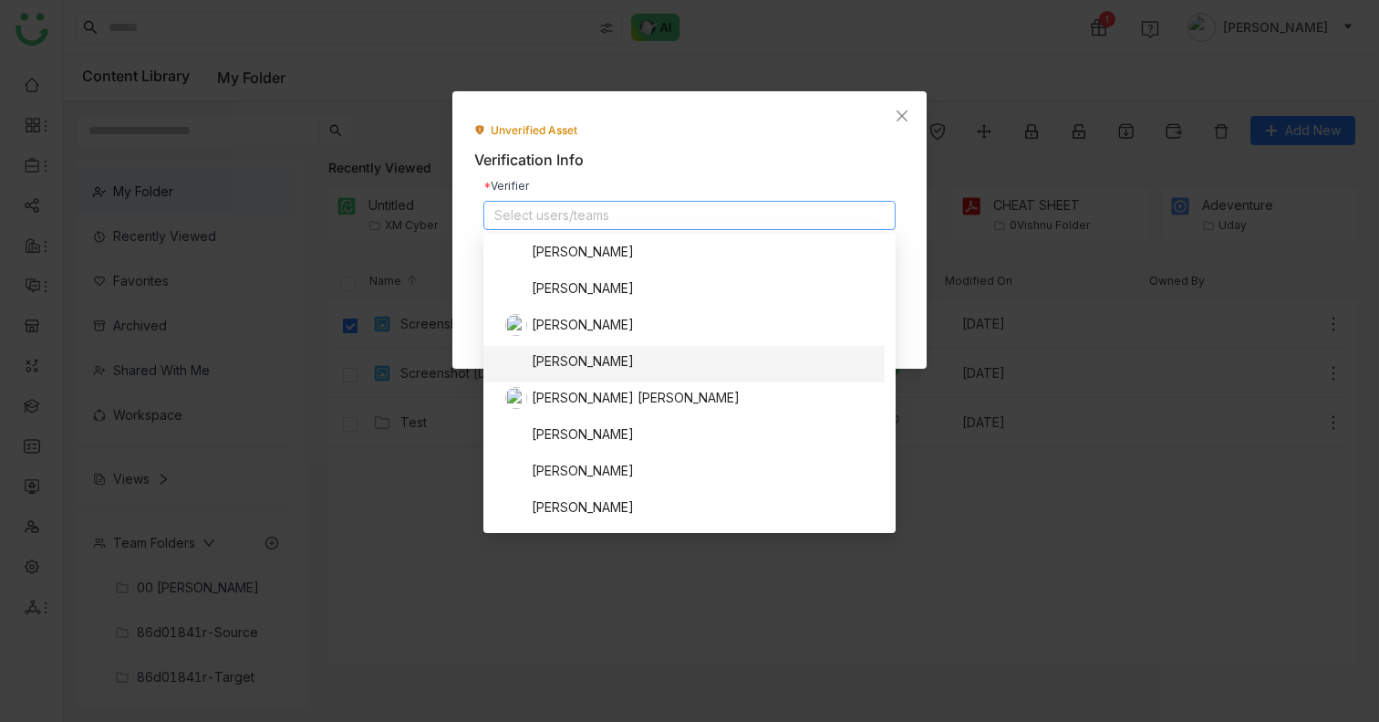
scroll to position [621, 0]
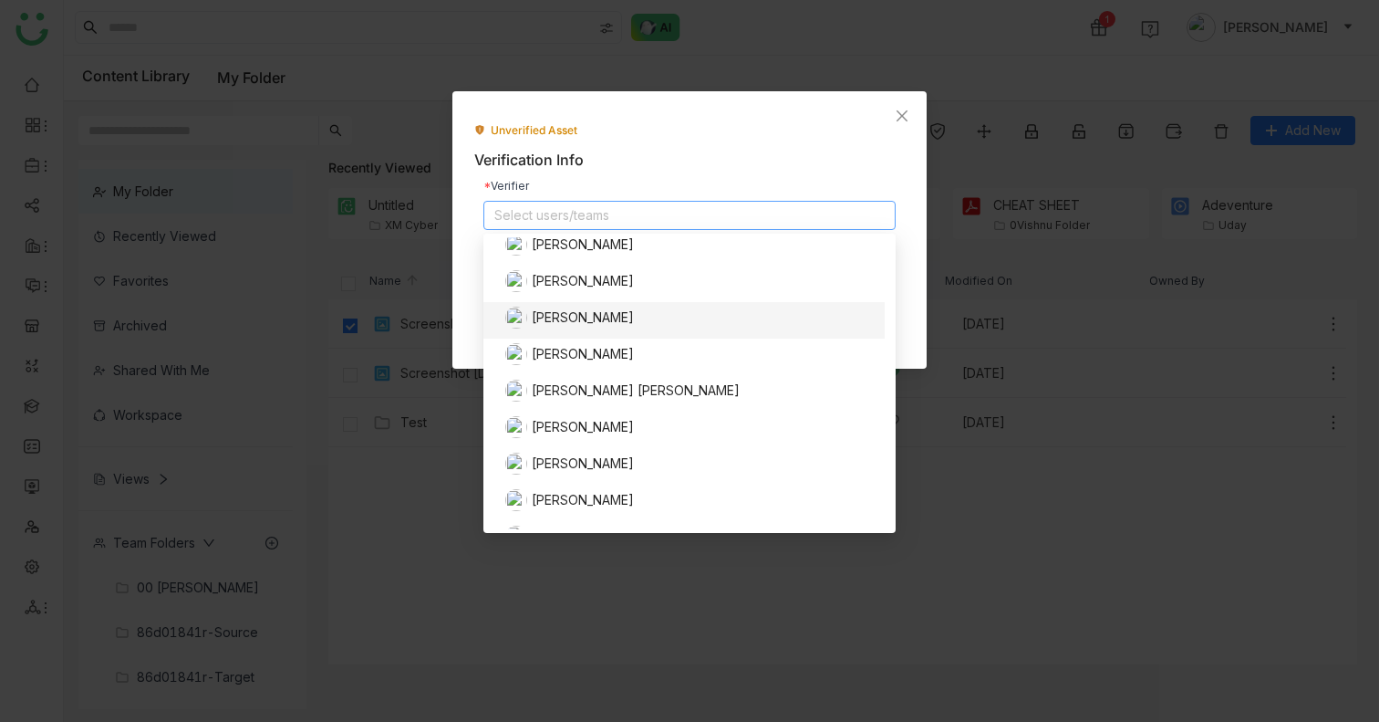
click at [587, 318] on div "[PERSON_NAME]" at bounding box center [689, 317] width 369 height 22
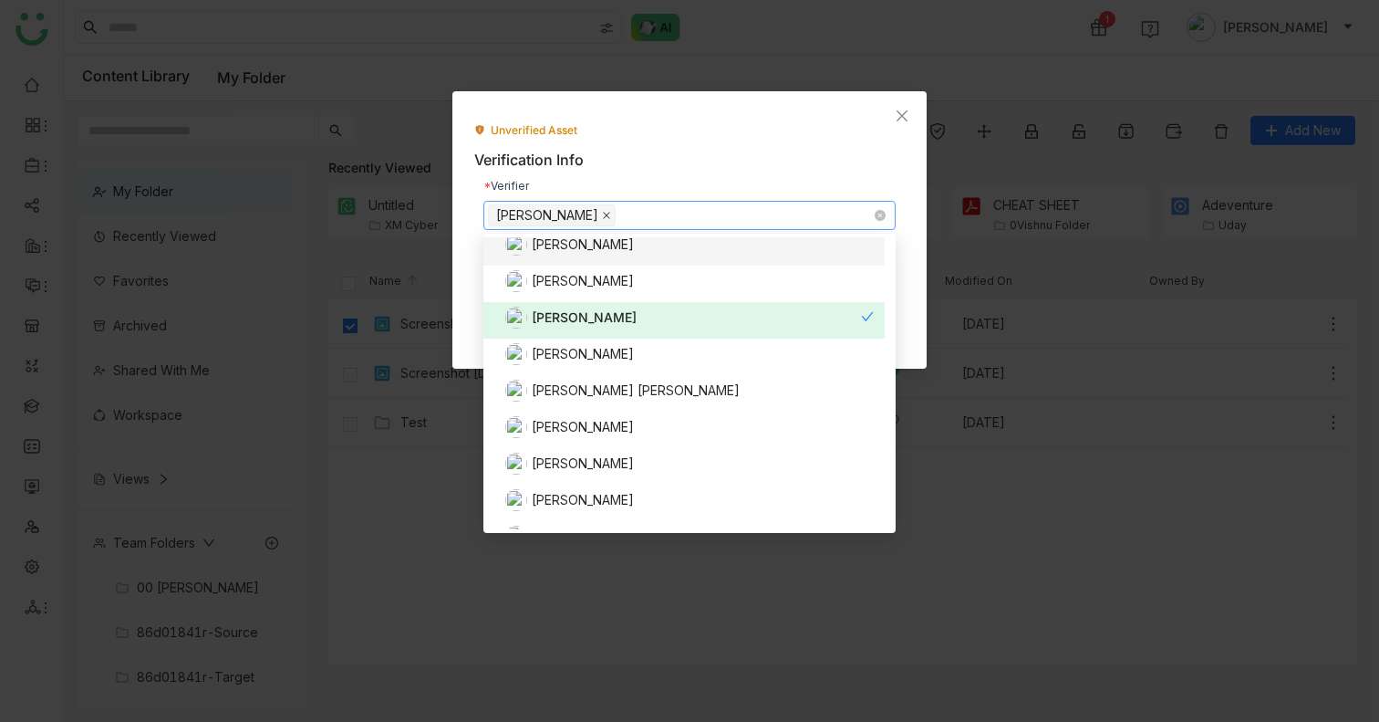
click at [602, 211] on icon at bounding box center [606, 215] width 9 height 9
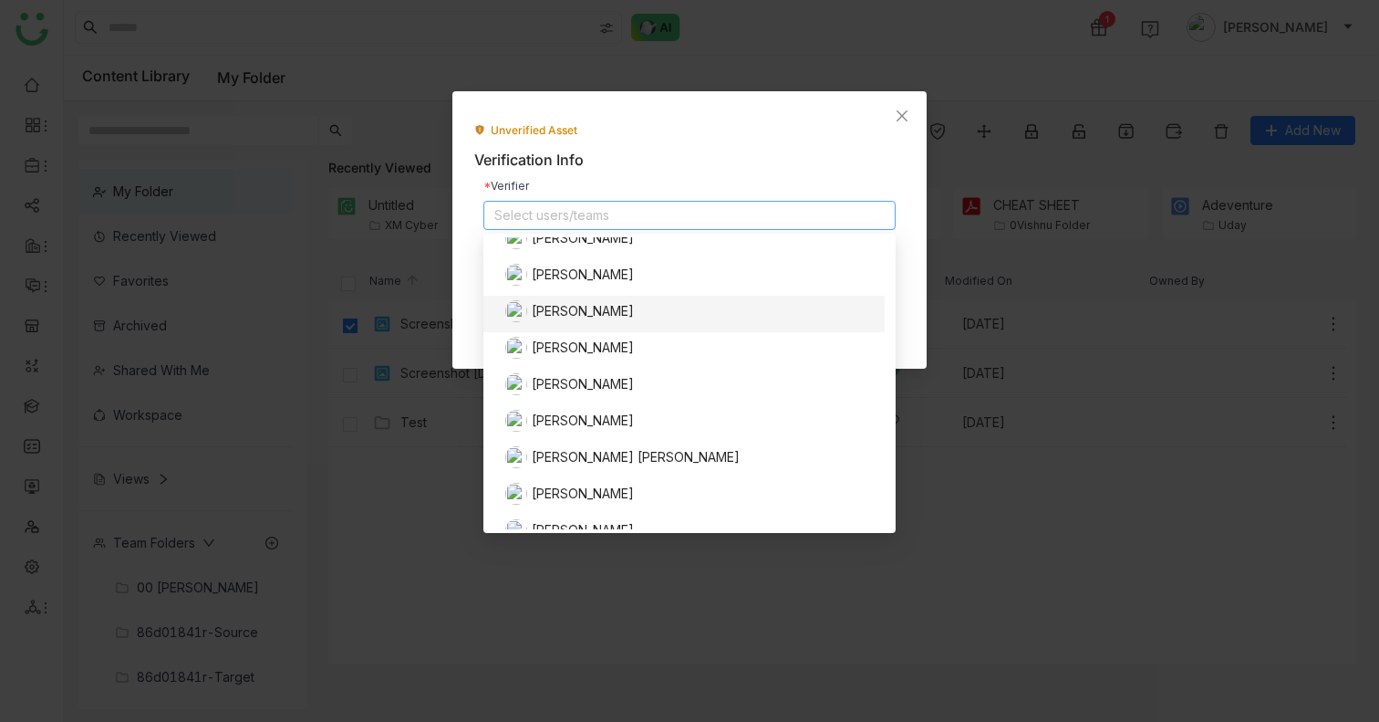
click at [581, 216] on nz-select-top-control "Select users/teams" at bounding box center [689, 215] width 412 height 29
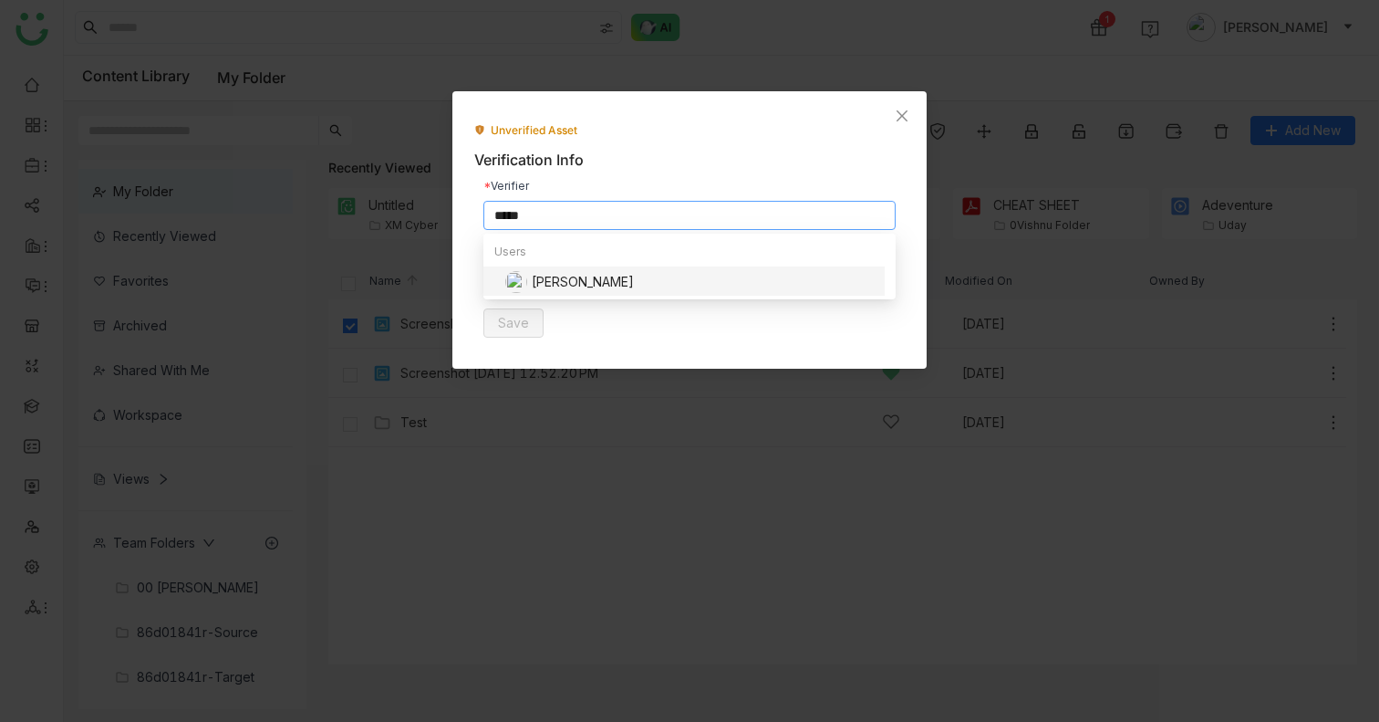
type input "*****"
click at [592, 281] on div "[PERSON_NAME]" at bounding box center [689, 282] width 369 height 22
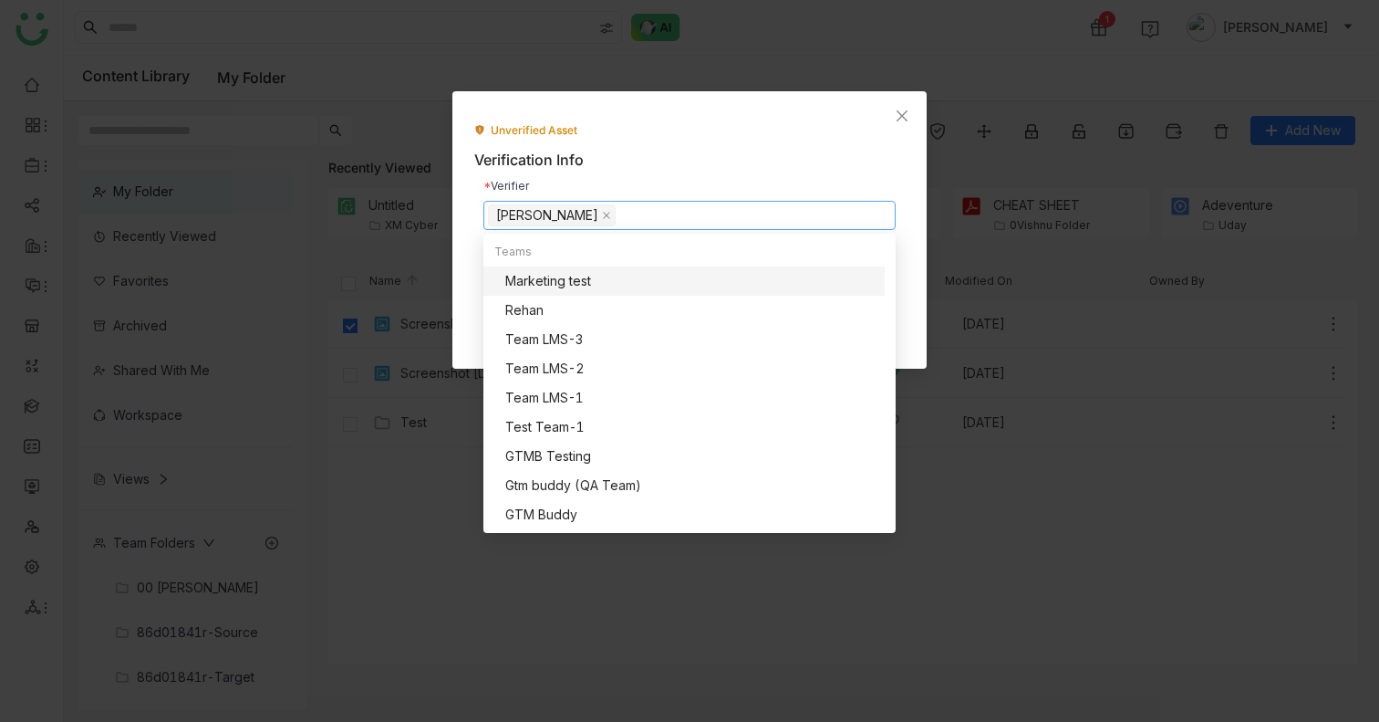
click at [694, 164] on div "Verification Info" at bounding box center [689, 160] width 431 height 23
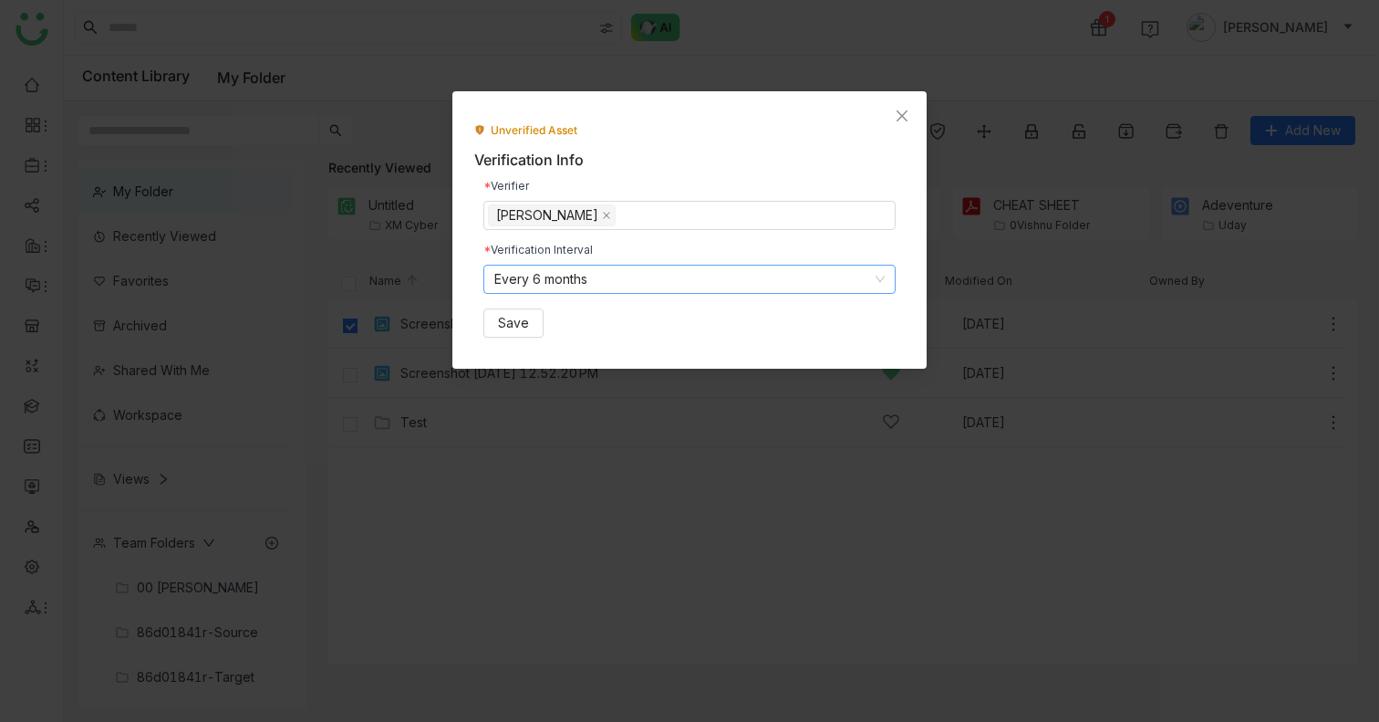
click at [607, 286] on nz-select-item "Every 6 months" at bounding box center [689, 278] width 390 height 27
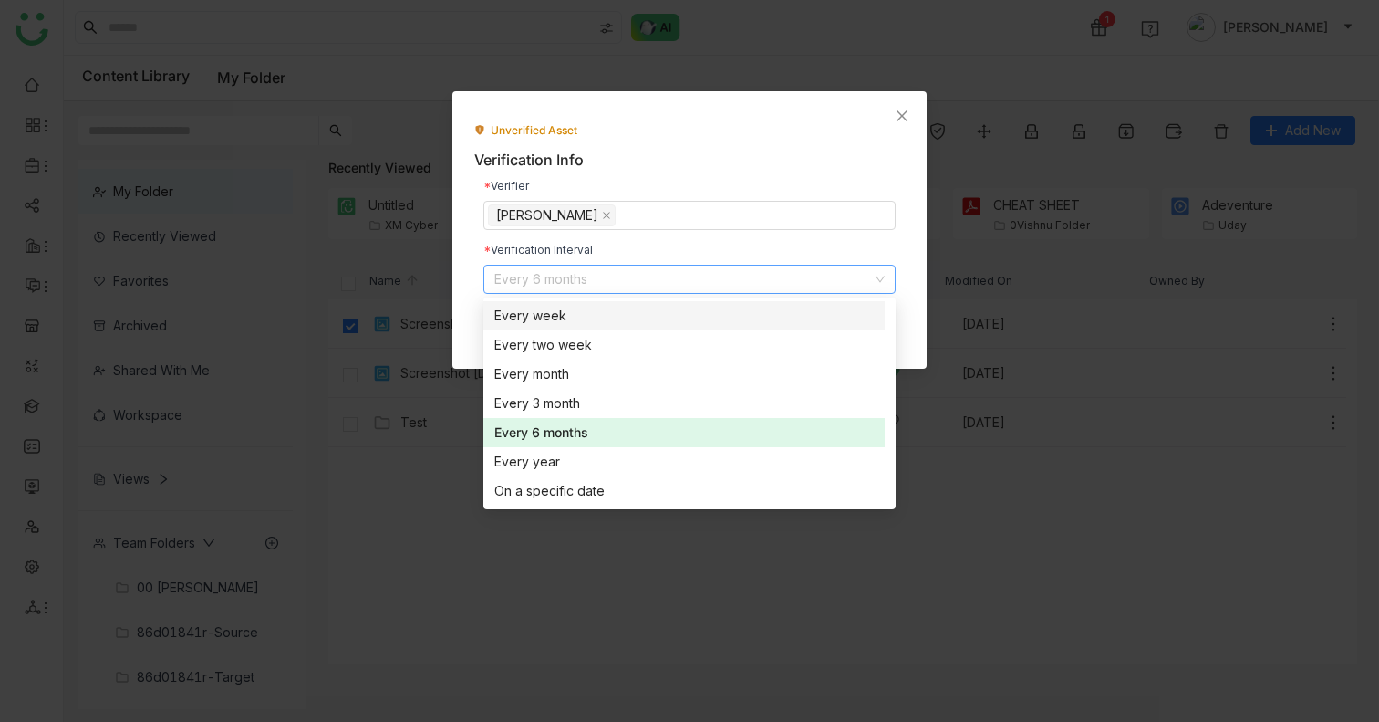
click at [583, 314] on div "Every week" at bounding box center [683, 316] width 379 height 20
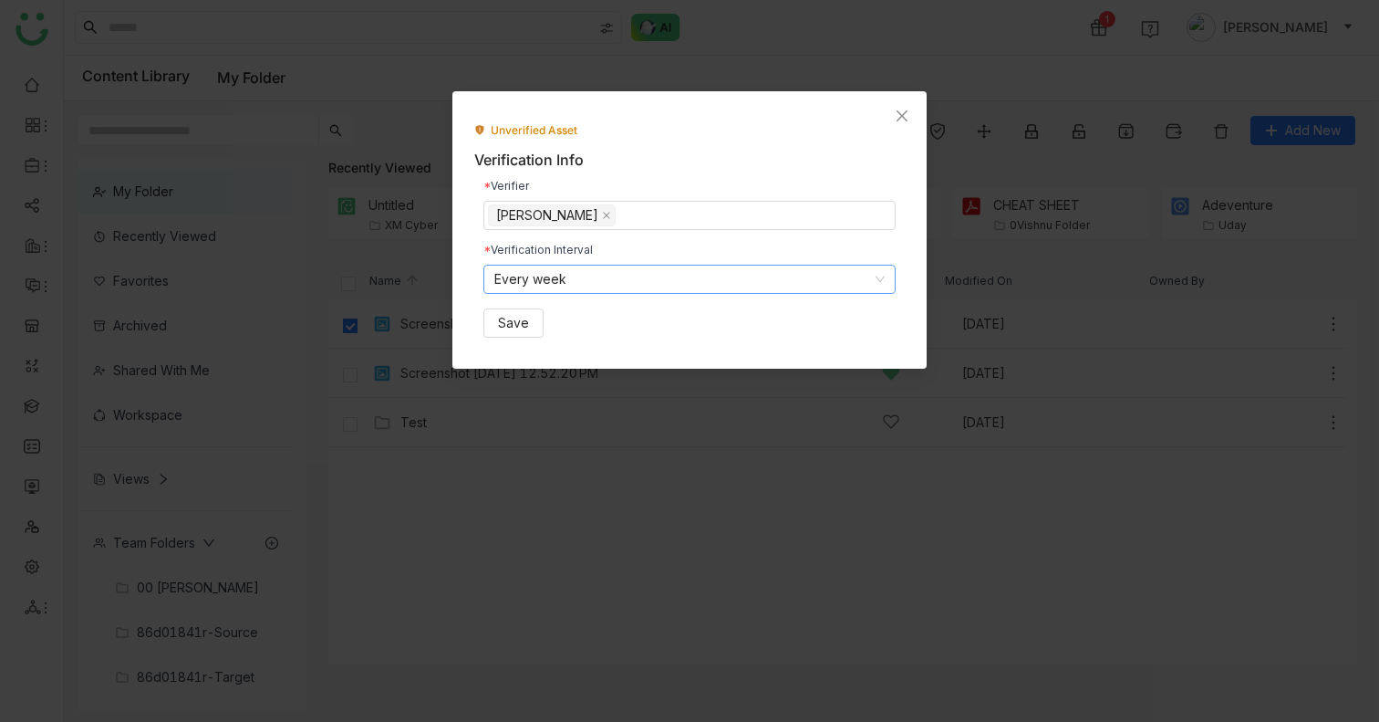
click at [624, 281] on nz-select-item "Every week" at bounding box center [689, 278] width 390 height 27
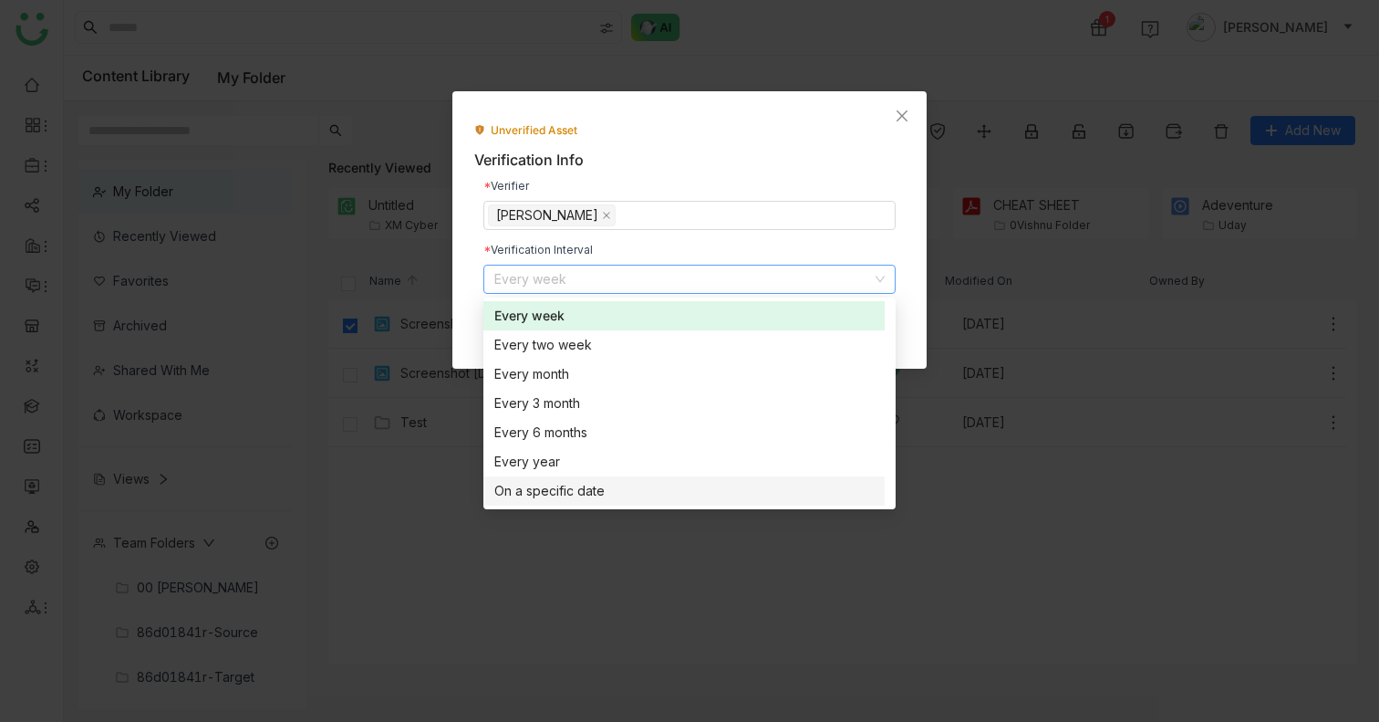
click at [562, 495] on div "On a specific date" at bounding box center [683, 491] width 379 height 20
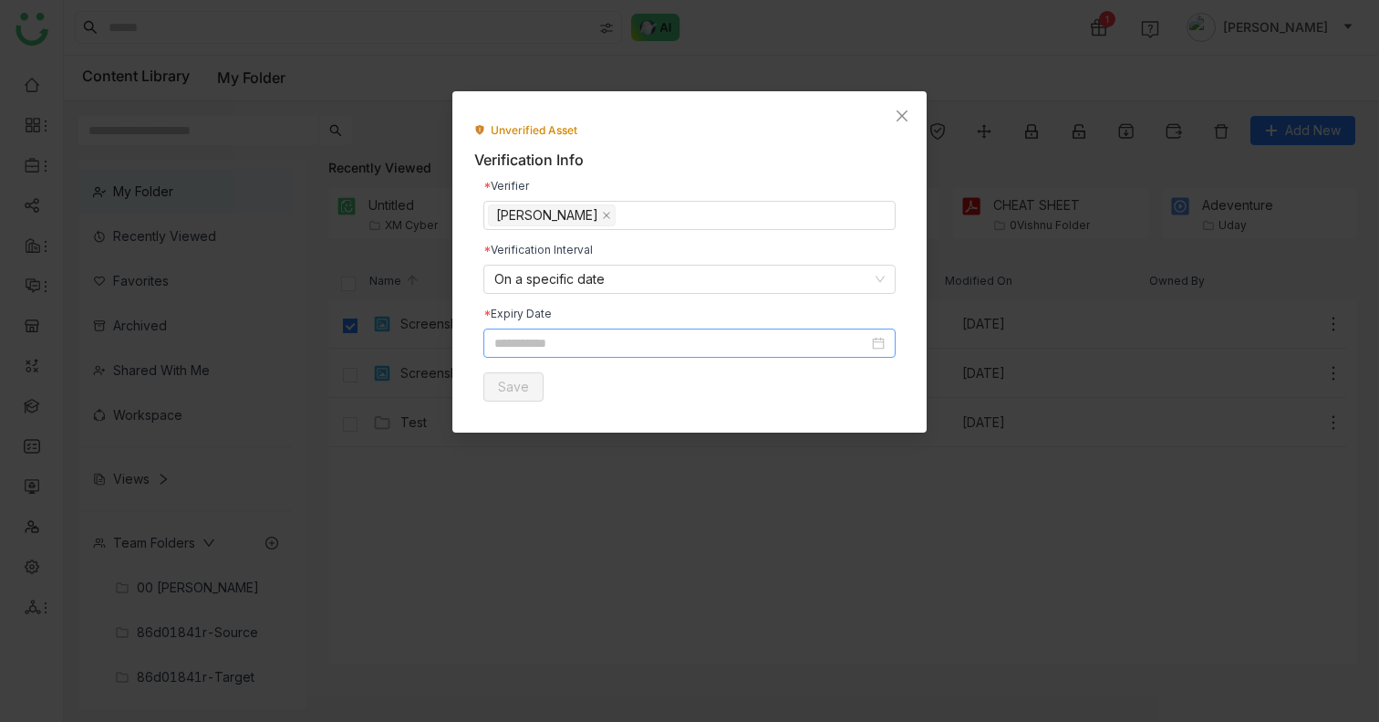
click at [566, 347] on input at bounding box center [681, 343] width 374 height 20
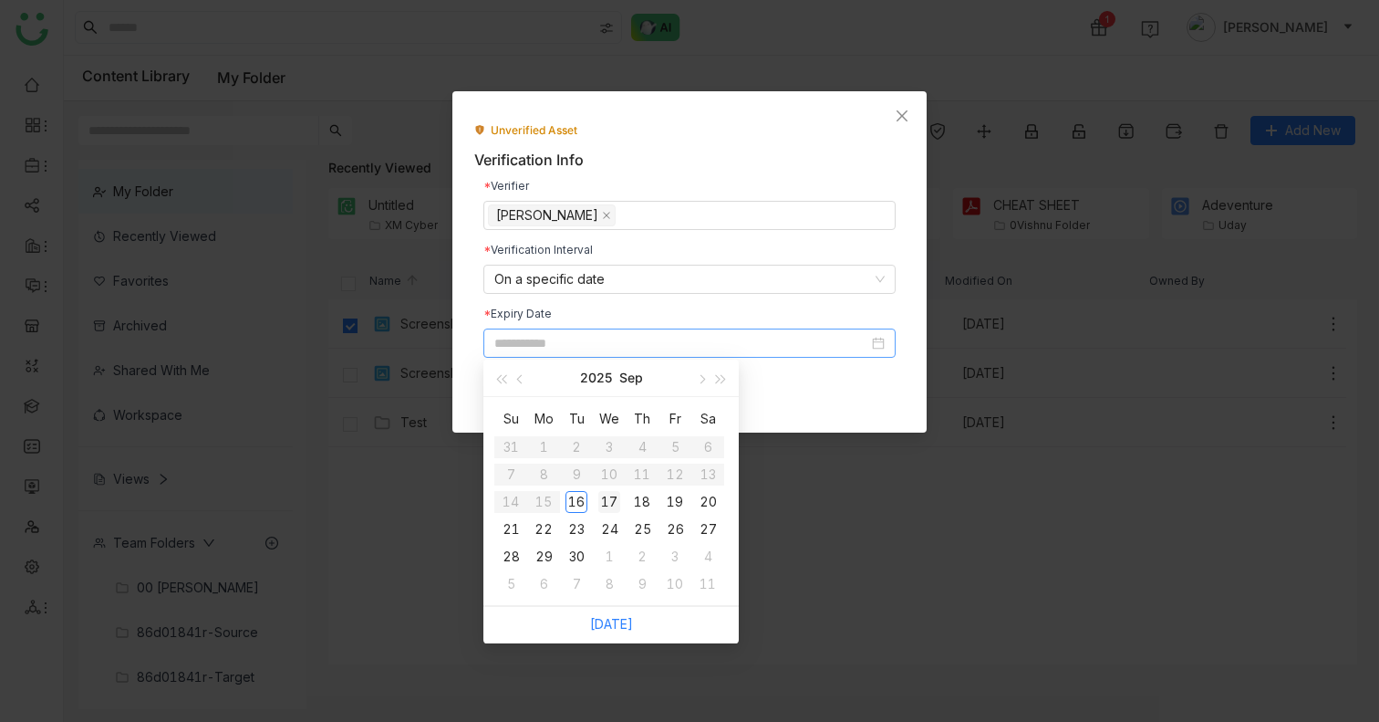
click at [606, 508] on div "17" at bounding box center [609, 502] width 22 height 22
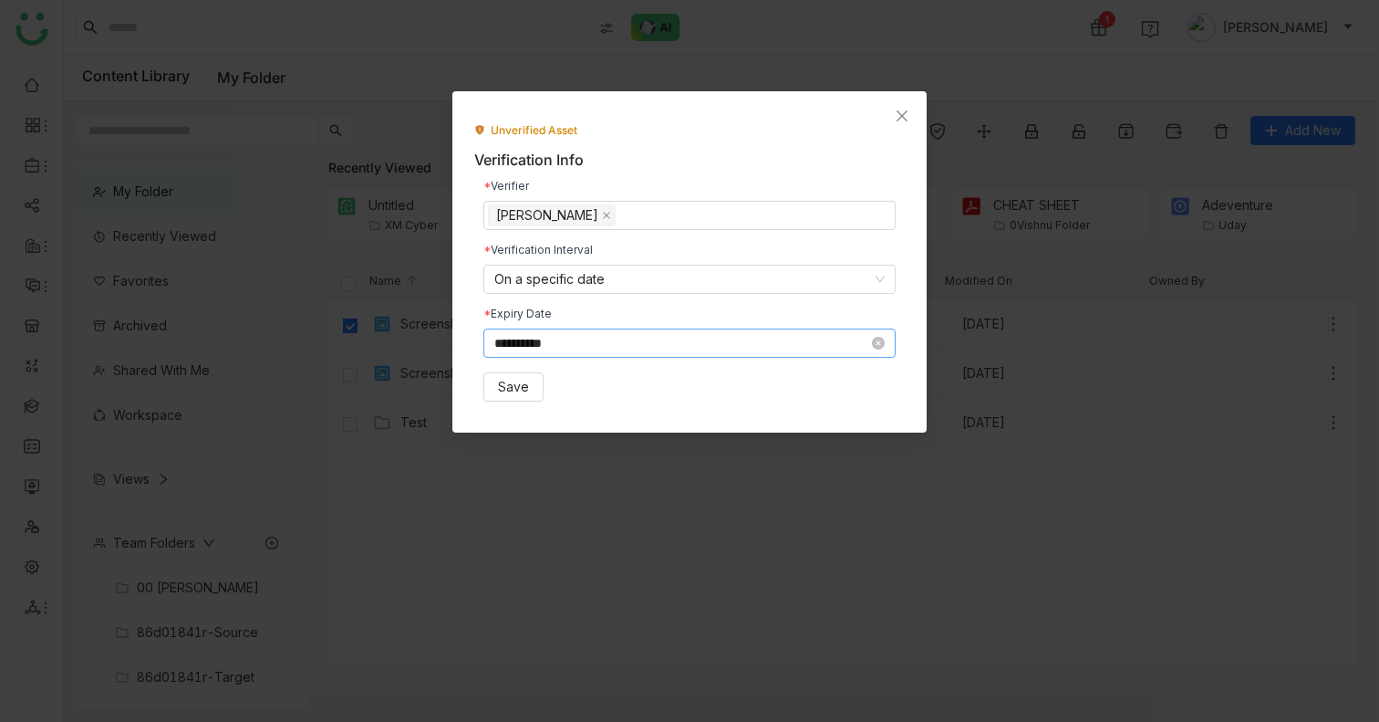
click at [640, 337] on input "**********" at bounding box center [681, 343] width 374 height 20
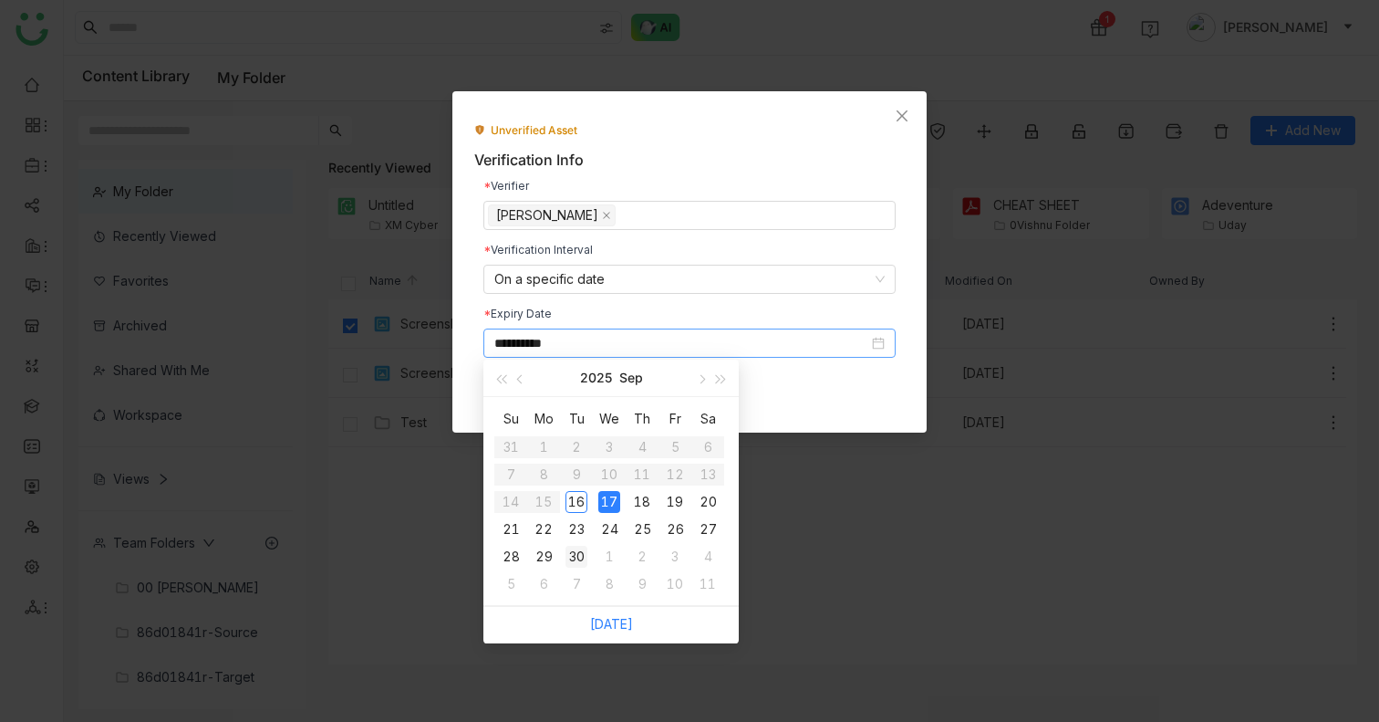
click at [568, 554] on div "30" at bounding box center [577, 556] width 22 height 22
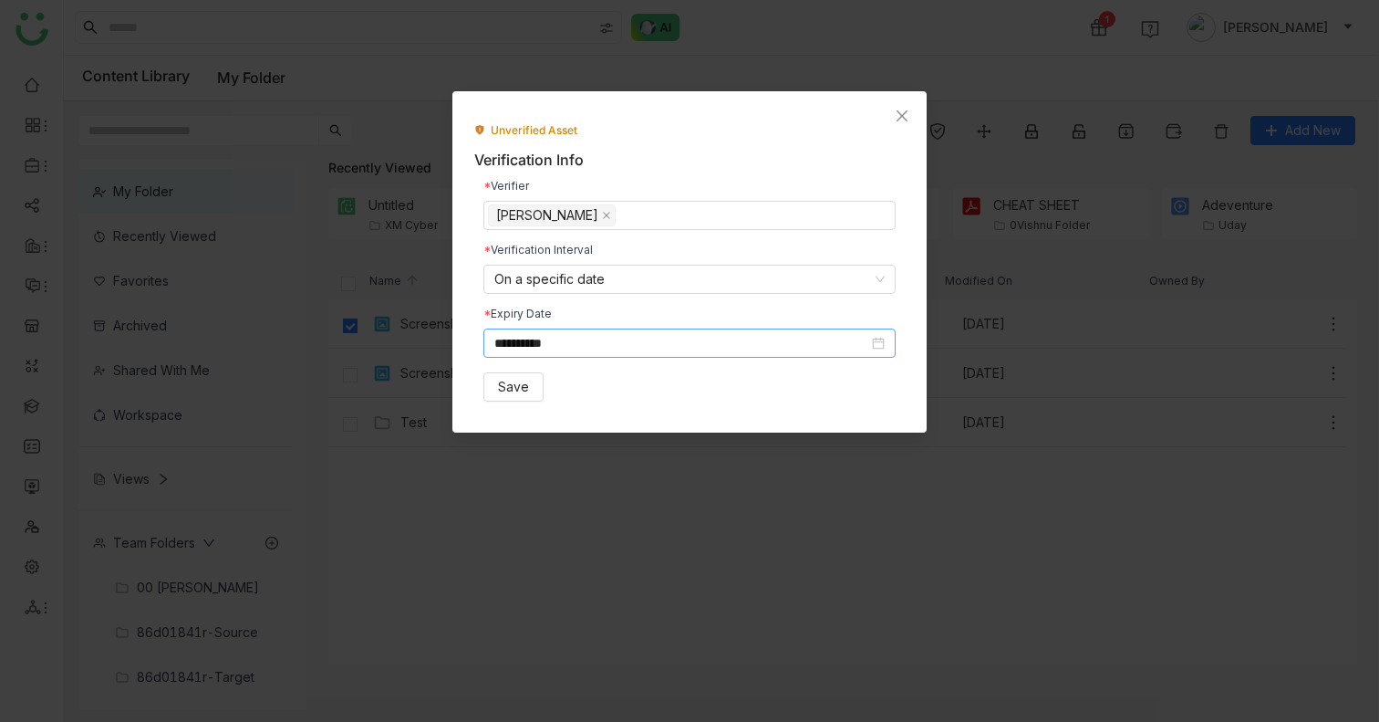
type input "**********"
click at [678, 410] on div "**********" at bounding box center [689, 290] width 431 height 239
click at [513, 393] on span "Save" at bounding box center [513, 387] width 31 height 20
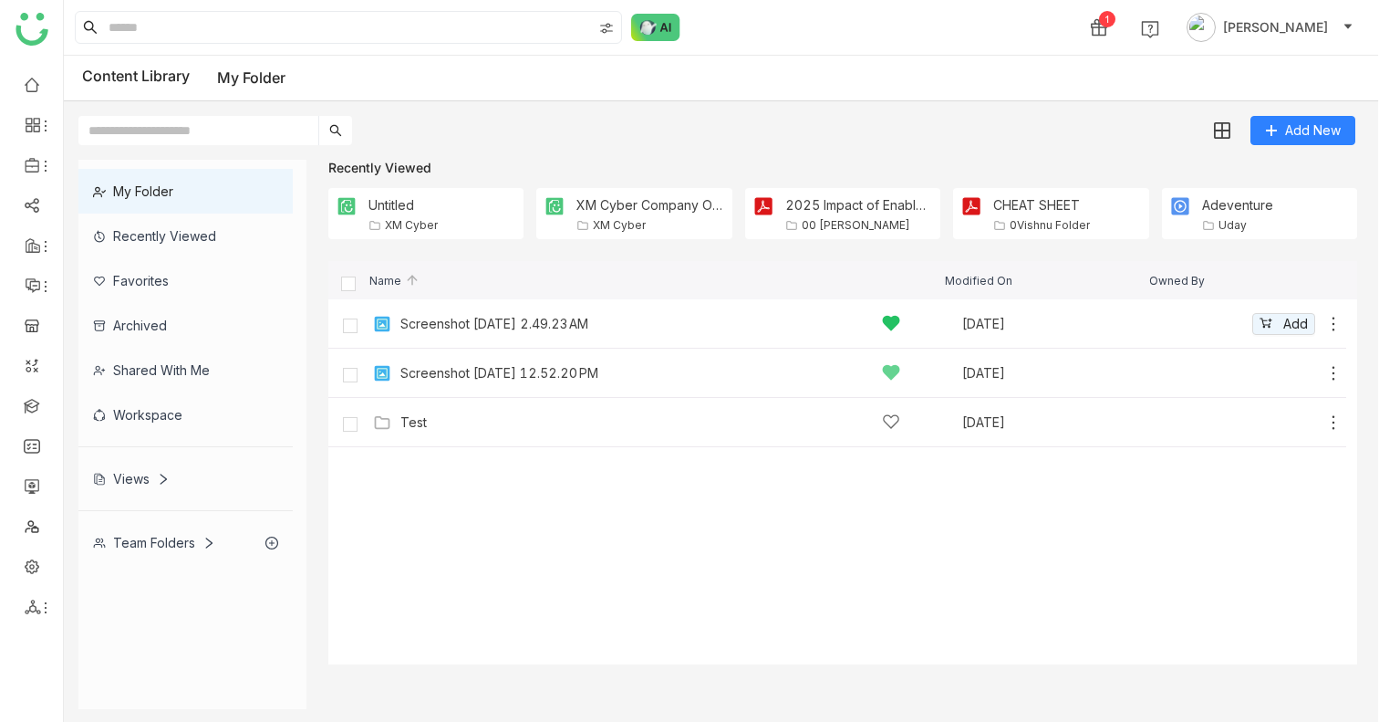
click at [469, 314] on div "Screenshot [DATE] 2.49.23 AM" at bounding box center [650, 323] width 500 height 19
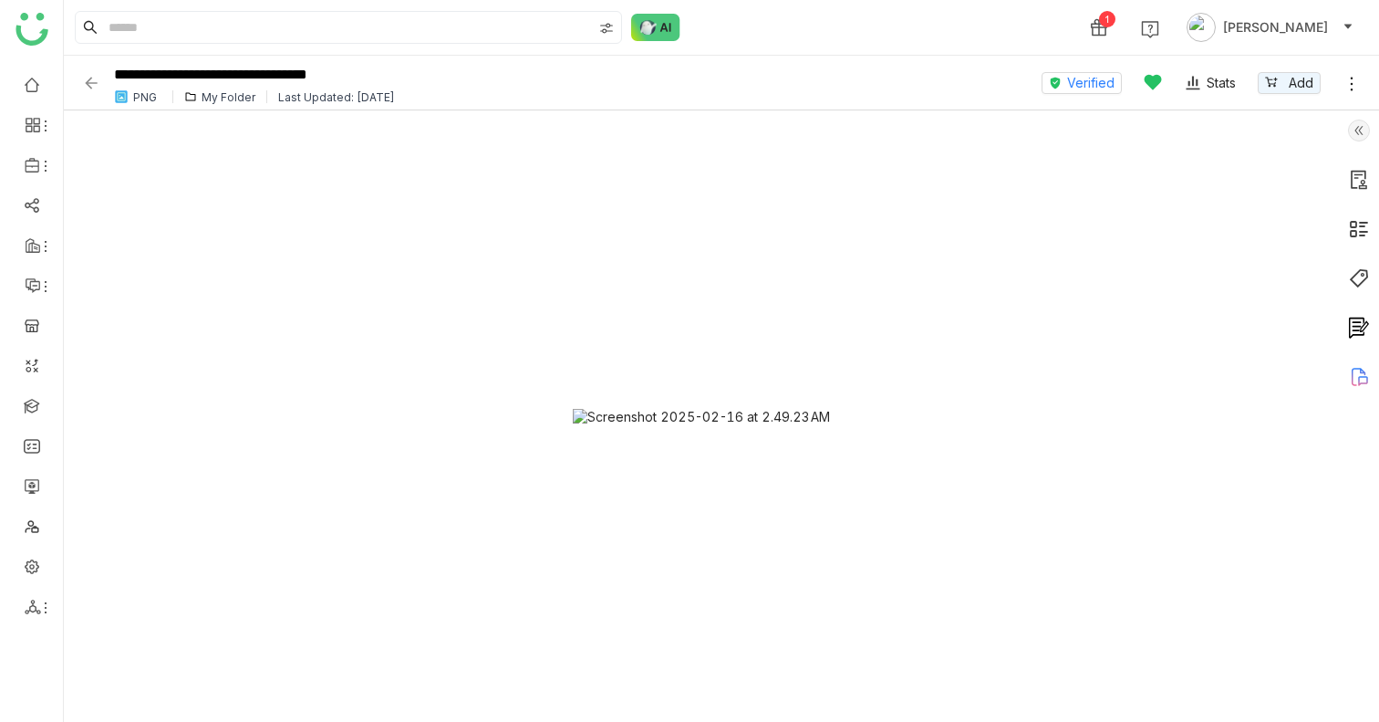
click at [1360, 82] on icon at bounding box center [1352, 84] width 18 height 18
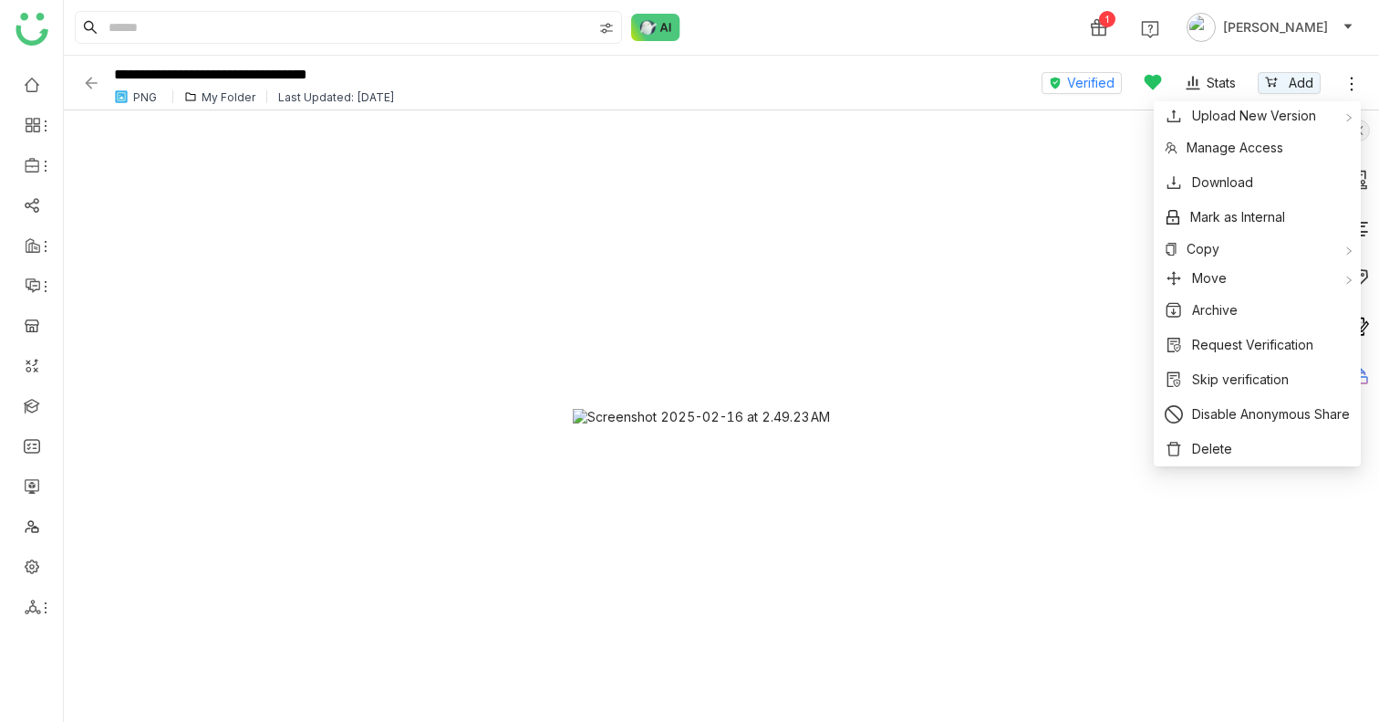
click at [1090, 67] on div "Verified Stats Add" at bounding box center [1201, 83] width 319 height 54
click at [1087, 78] on span "Verified" at bounding box center [1090, 83] width 47 height 20
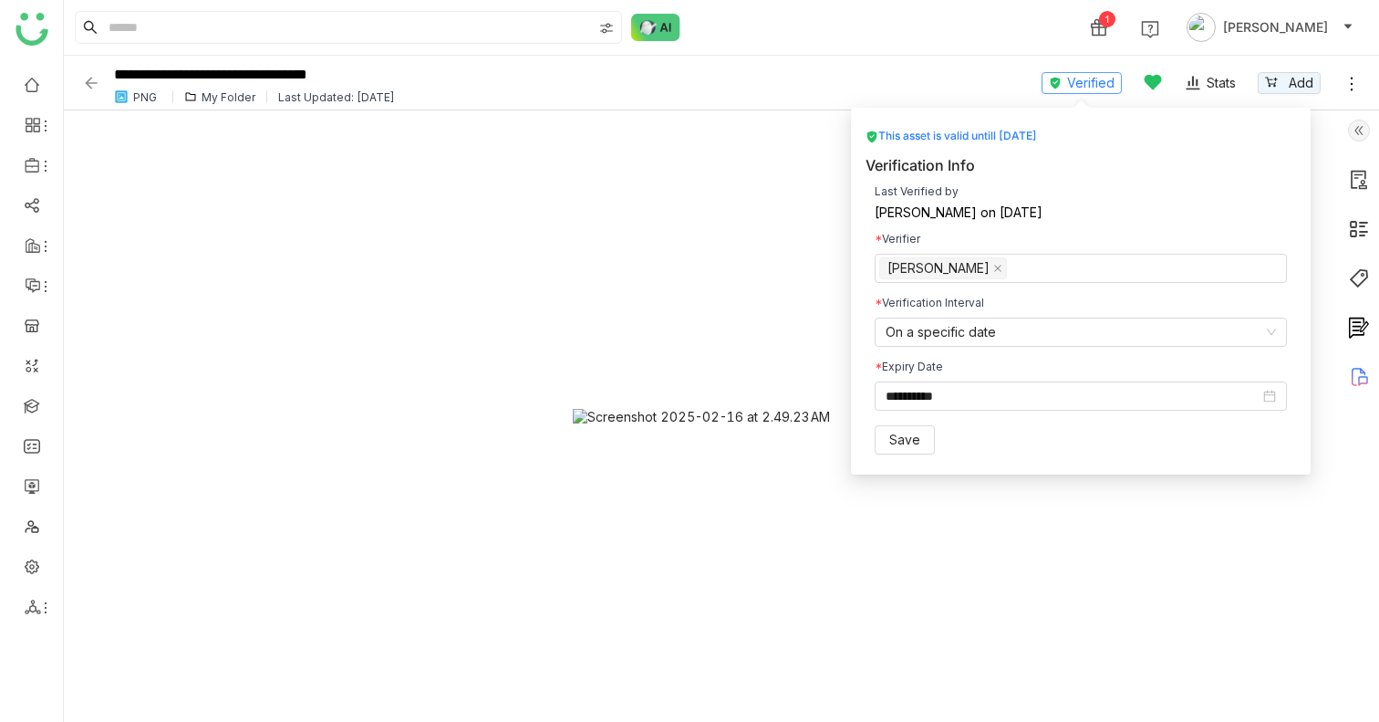
click at [1042, 72] on button "Verified" at bounding box center [1082, 83] width 80 height 22
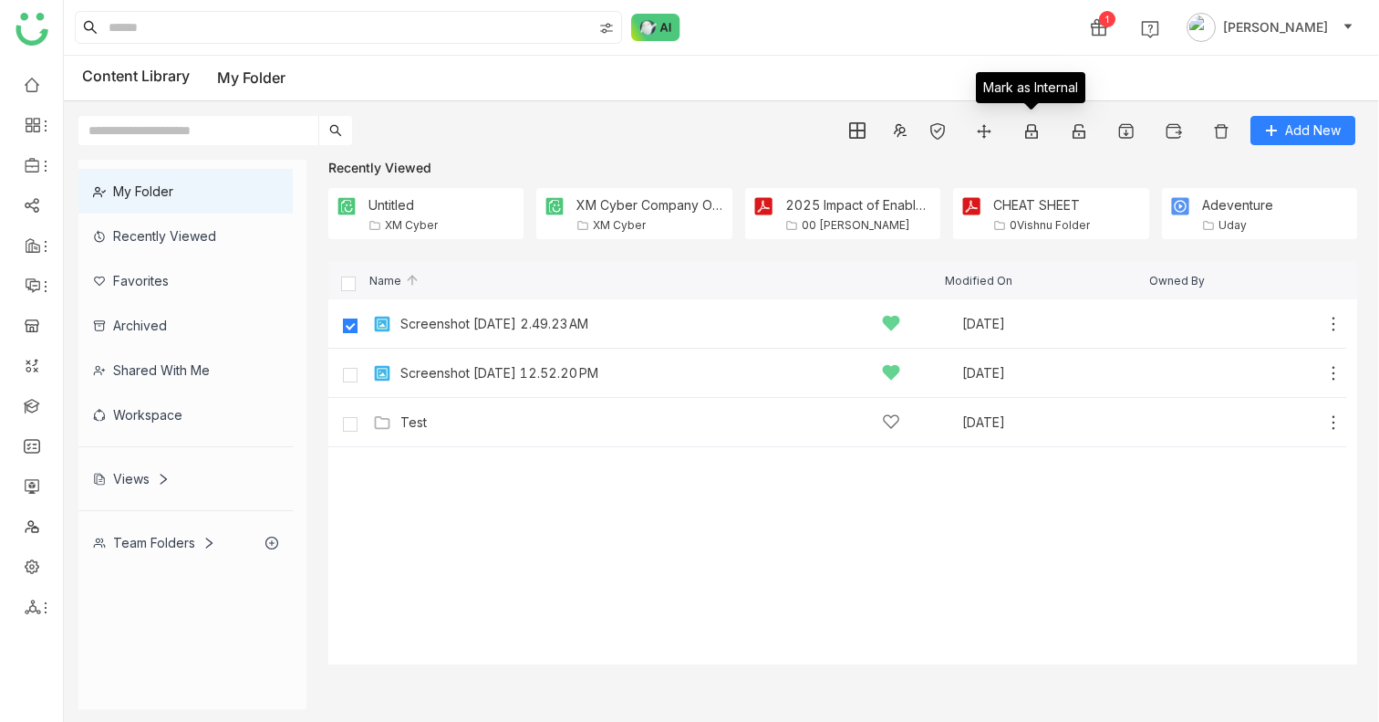
click at [1026, 115] on div "Mark as Internal" at bounding box center [1030, 94] width 109 height 44
click at [1033, 139] on img at bounding box center [1032, 131] width 18 height 18
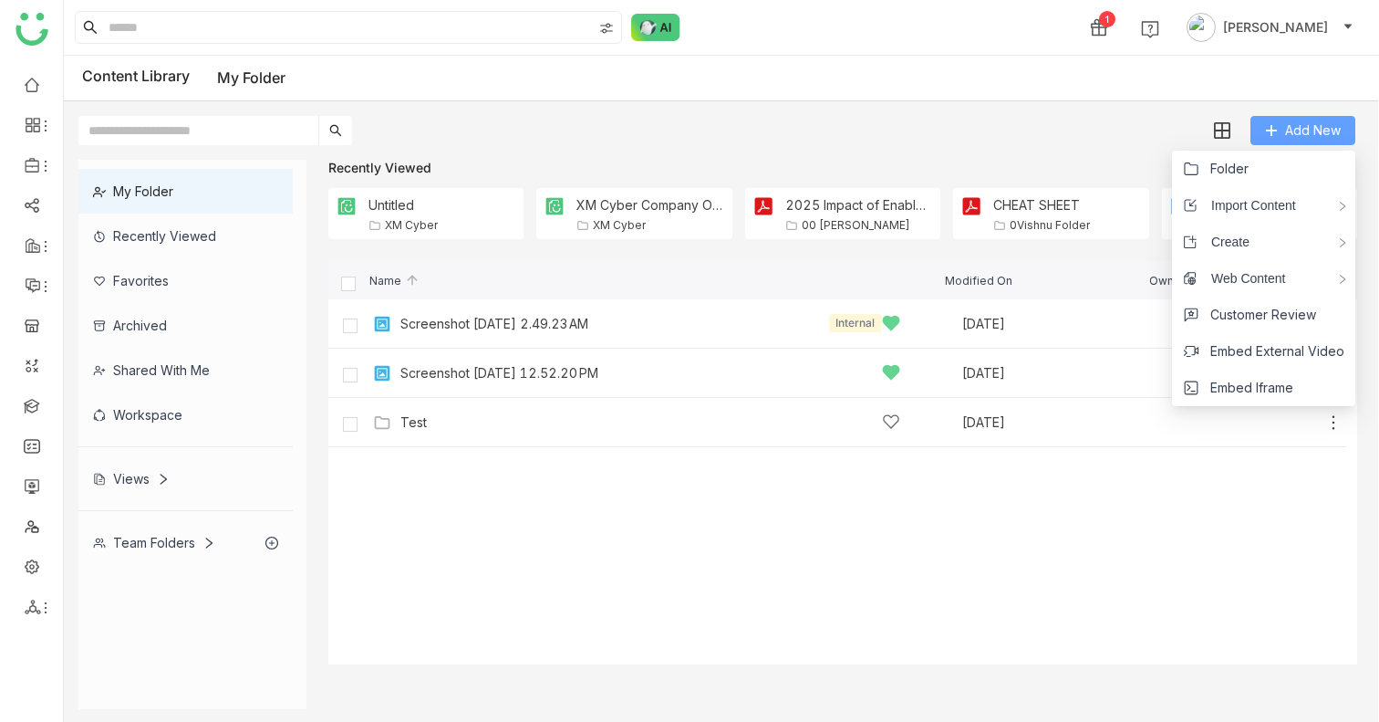
click at [1303, 116] on button "Add New" at bounding box center [1303, 130] width 105 height 29
click at [1232, 316] on span "Customer Review" at bounding box center [1263, 315] width 106 height 20
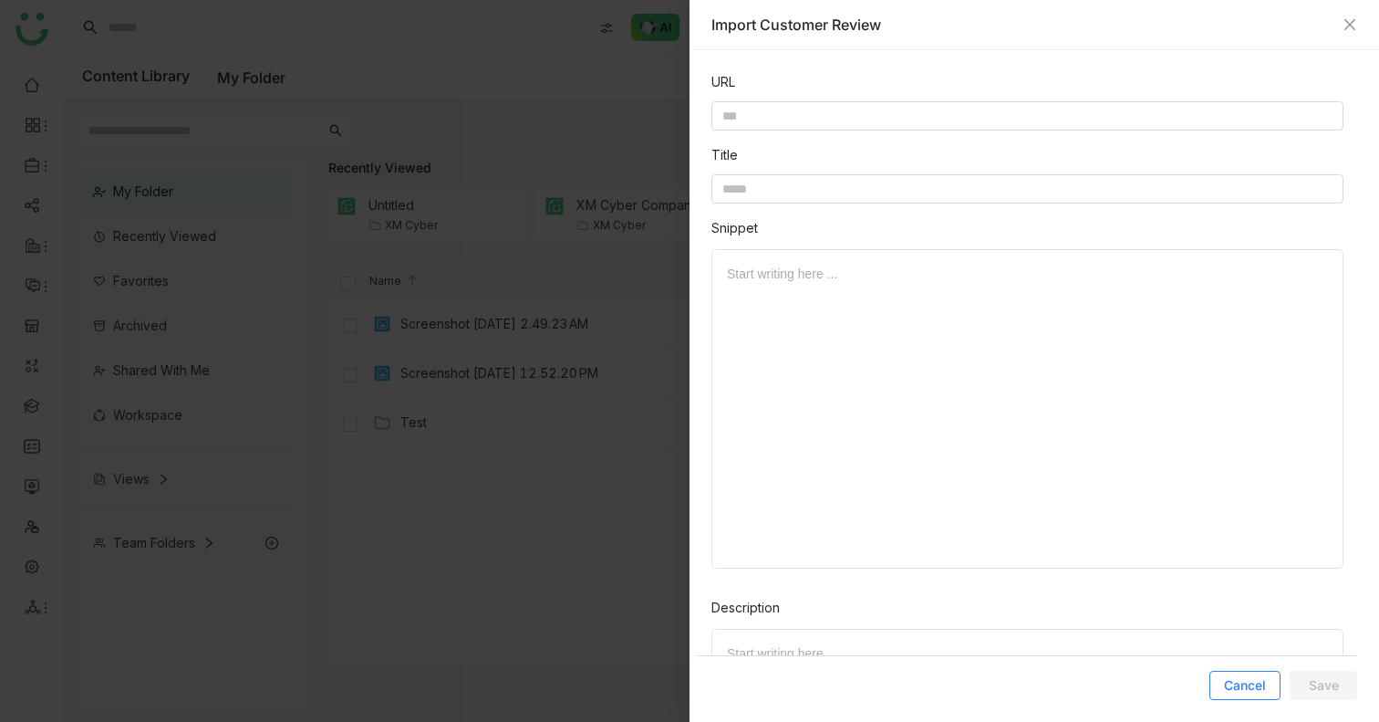
click at [1237, 683] on span "Cancel" at bounding box center [1245, 685] width 42 height 18
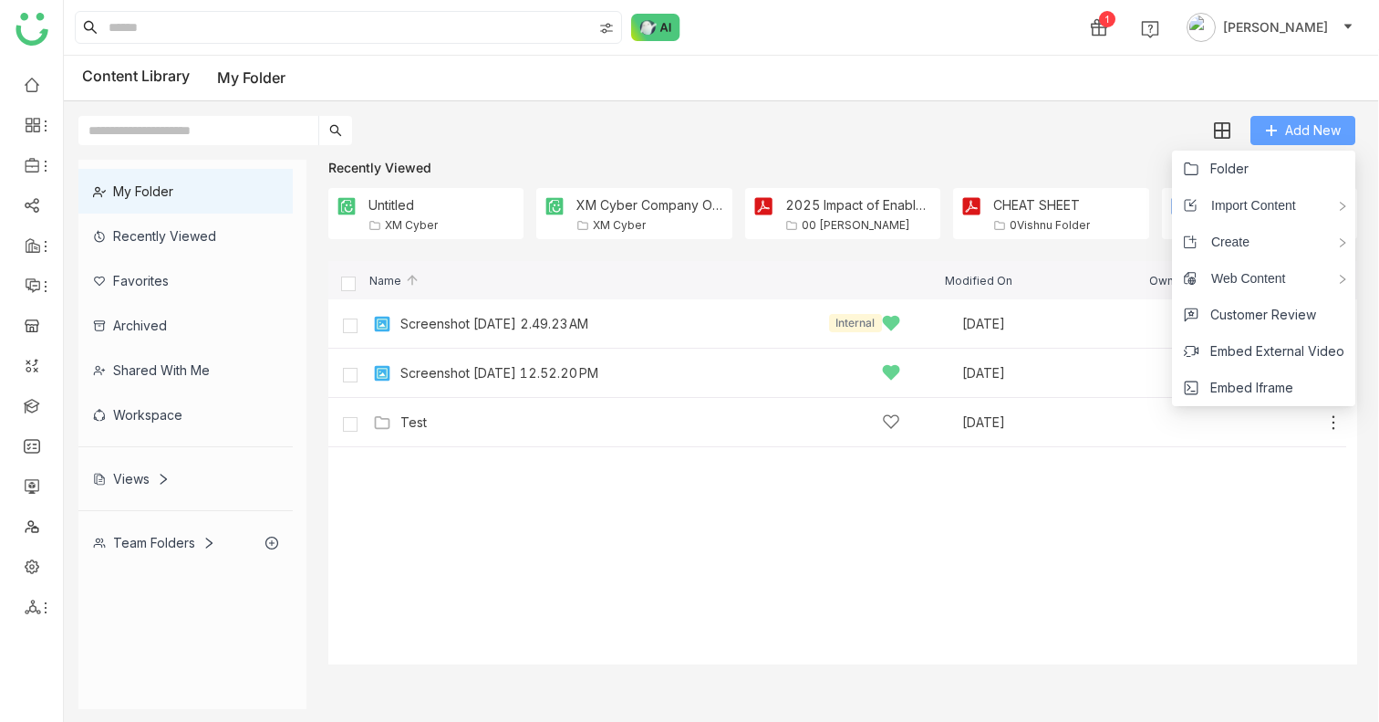
click at [1314, 139] on span "Add New" at bounding box center [1313, 130] width 56 height 20
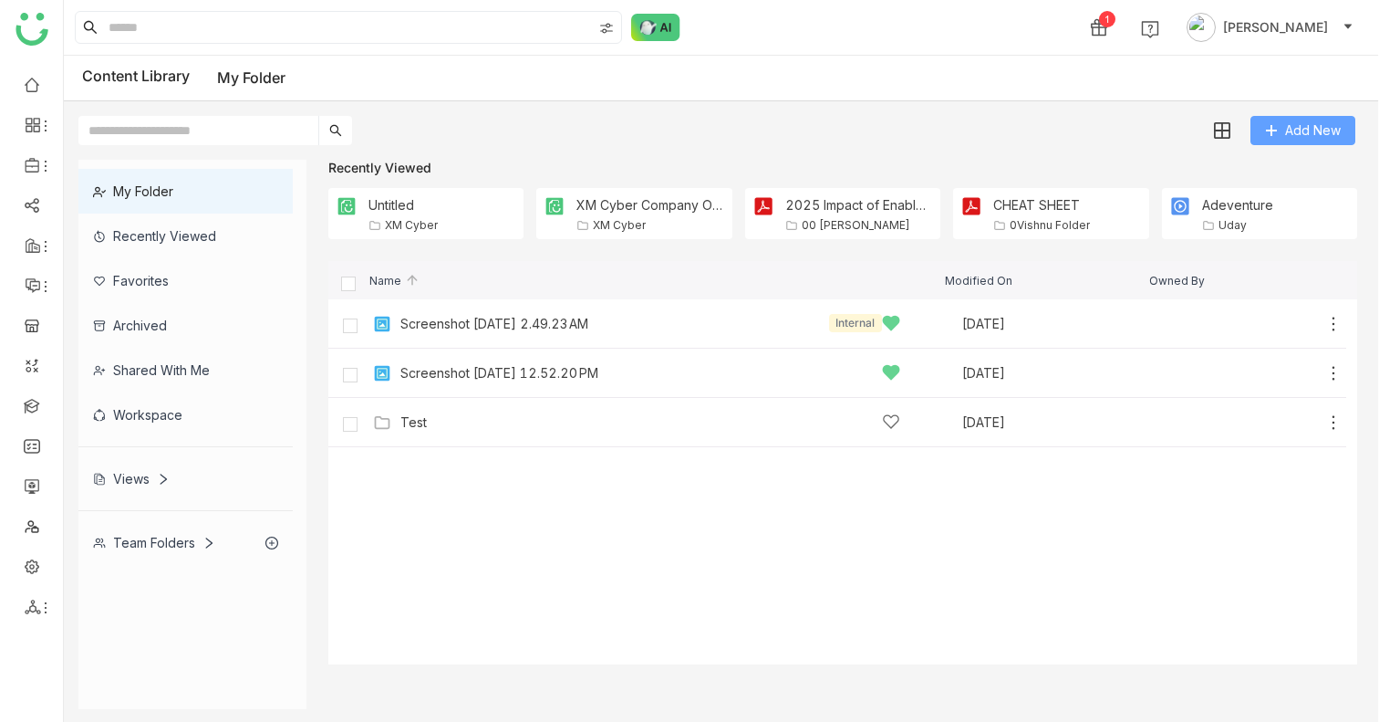
click at [1294, 126] on span "Add New" at bounding box center [1313, 130] width 56 height 20
click at [1295, 376] on span "Add" at bounding box center [1295, 373] width 25 height 20
click at [1332, 372] on icon at bounding box center [1333, 373] width 18 height 18
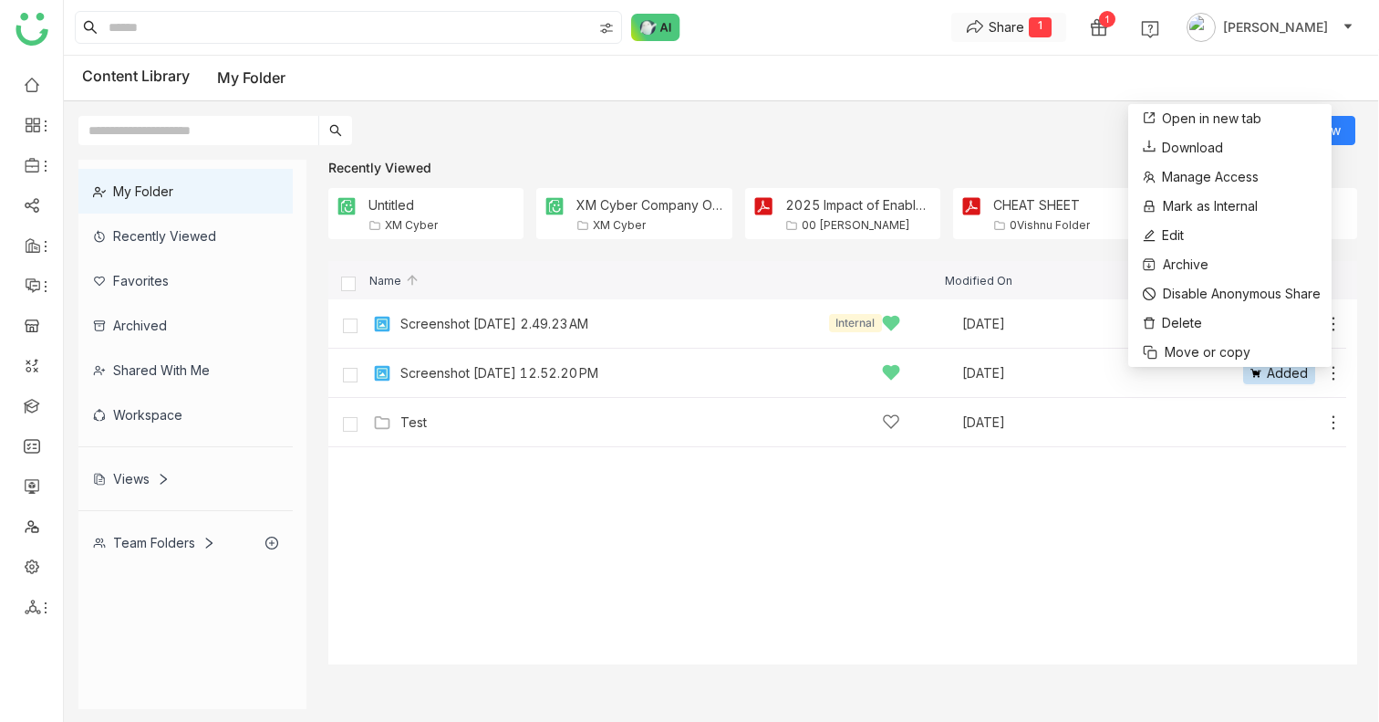
click at [1024, 26] on div "Share" at bounding box center [1007, 26] width 36 height 19
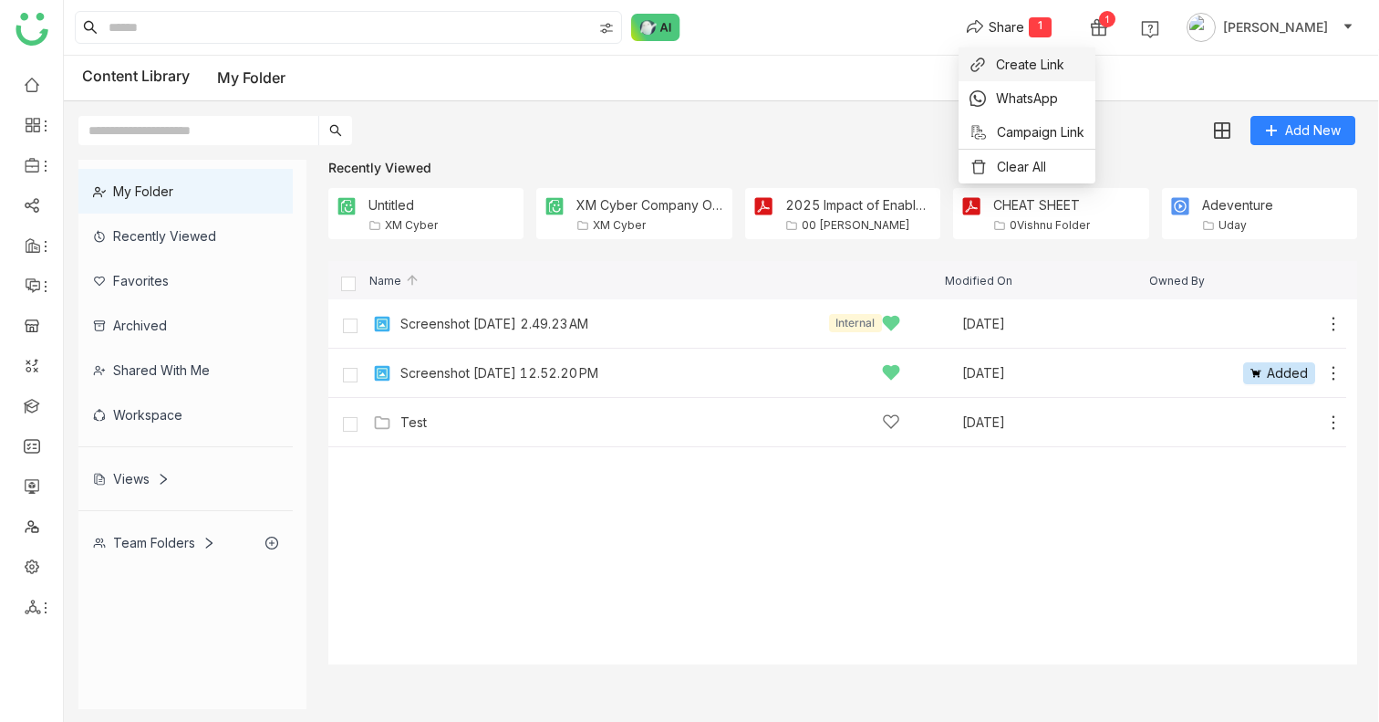
click at [1024, 59] on span "Create Link" at bounding box center [1030, 64] width 68 height 19
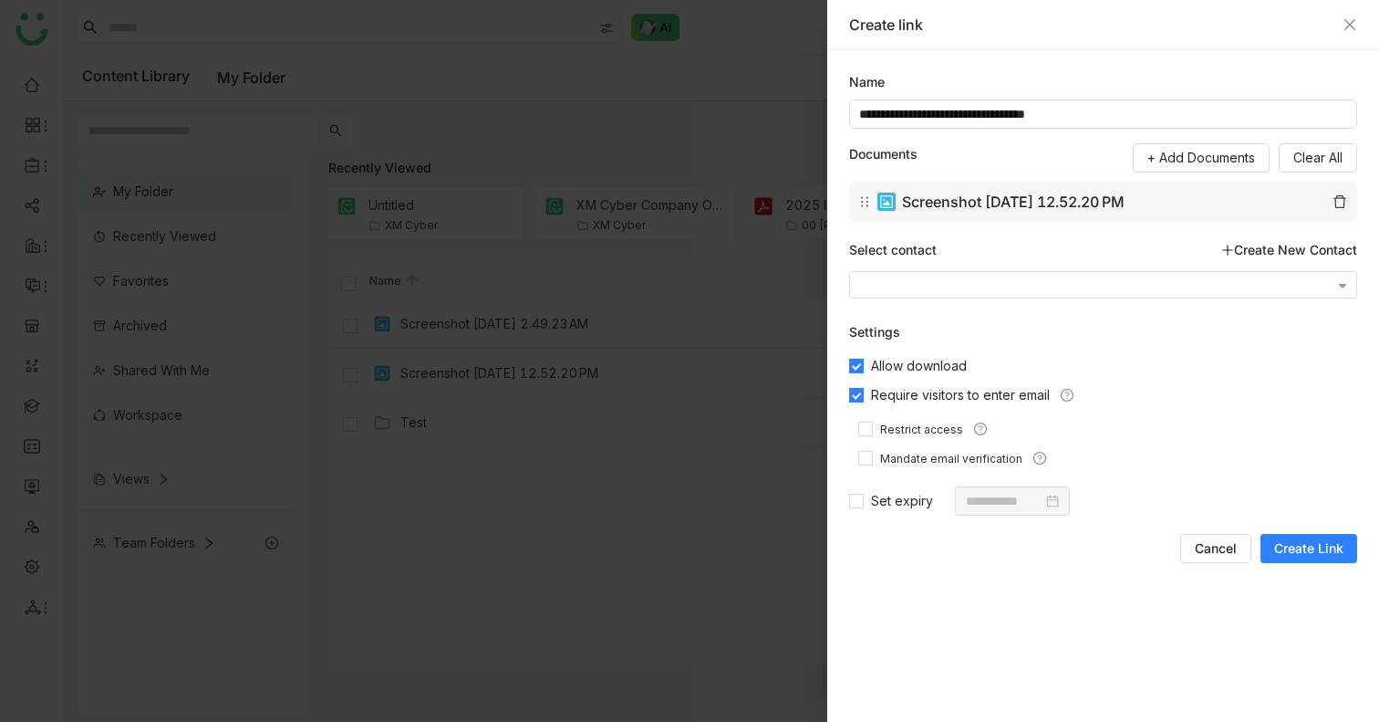
click at [1297, 543] on span "Create Link" at bounding box center [1308, 548] width 69 height 18
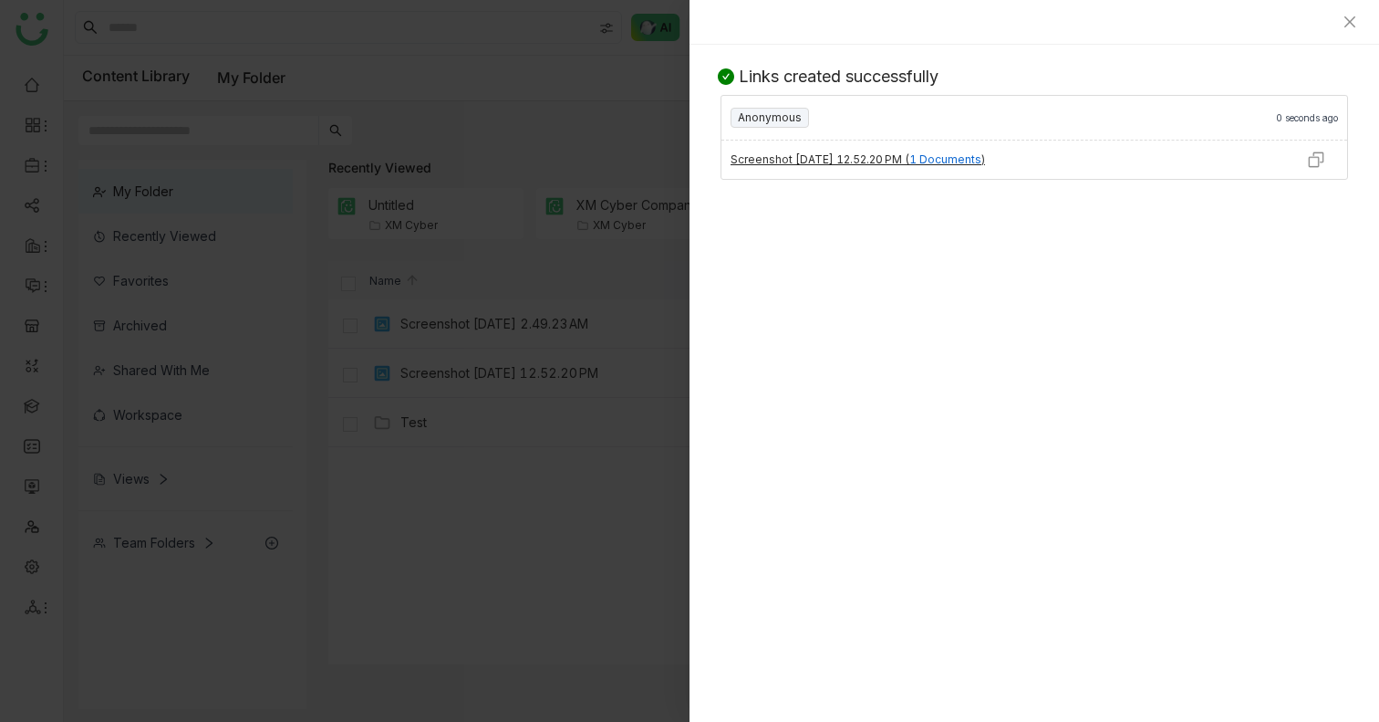
click at [1312, 166] on img at bounding box center [1316, 160] width 18 height 18
click at [185, 319] on div at bounding box center [689, 361] width 1379 height 722
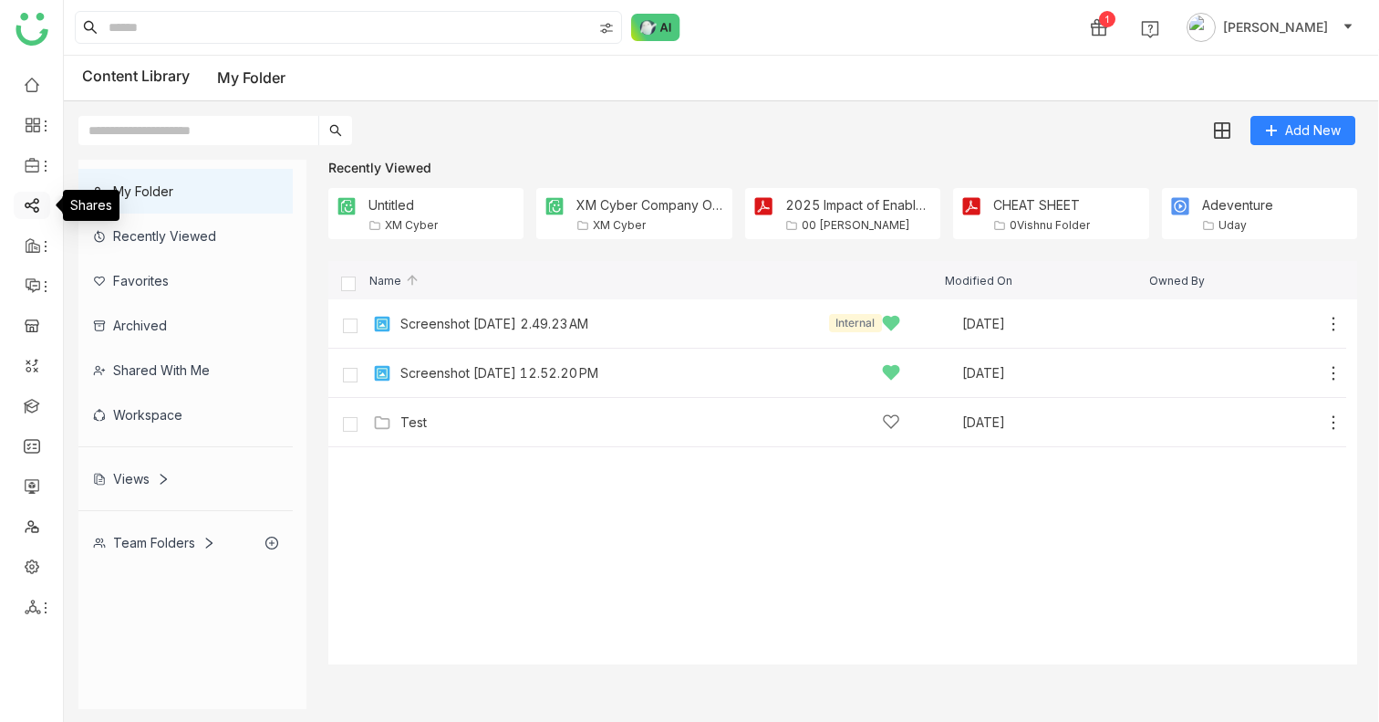
click at [24, 205] on link at bounding box center [32, 204] width 16 height 16
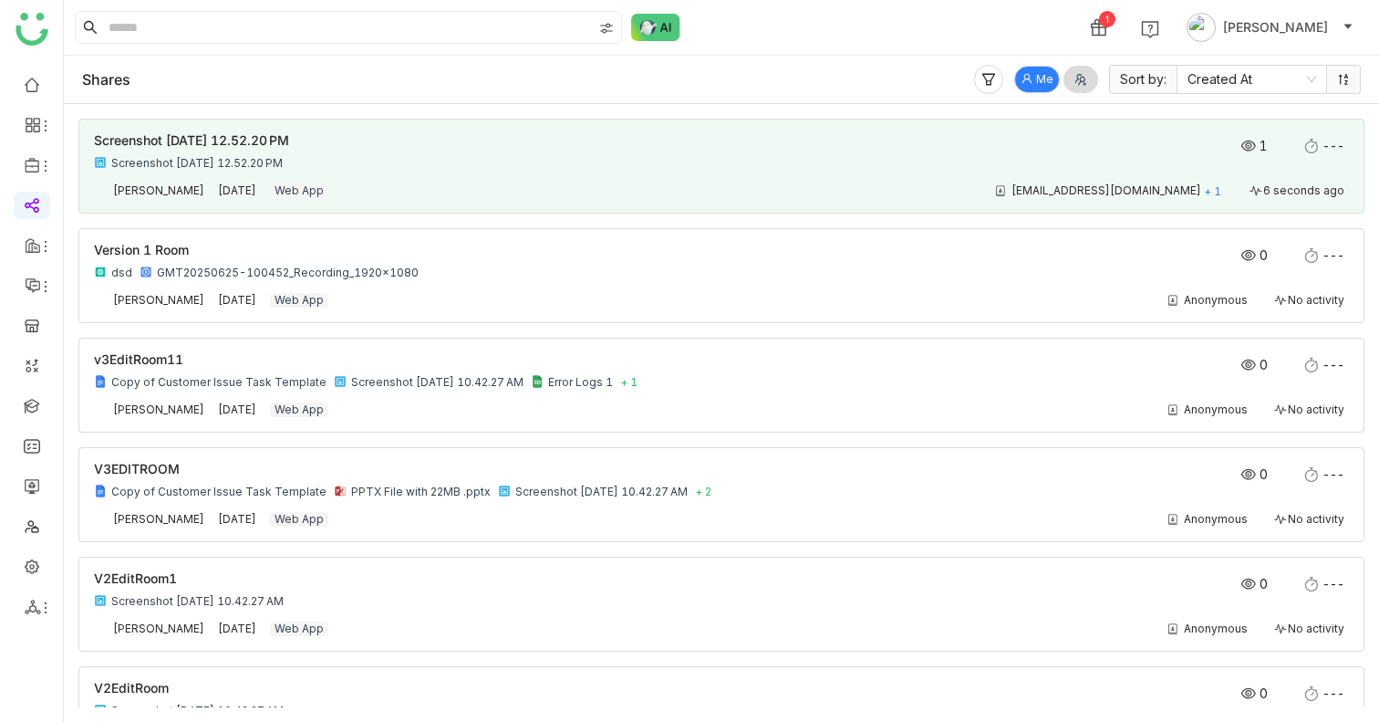
click at [493, 166] on div "Screenshot [DATE] 12.52.20 PM" at bounding box center [596, 163] width 1004 height 15
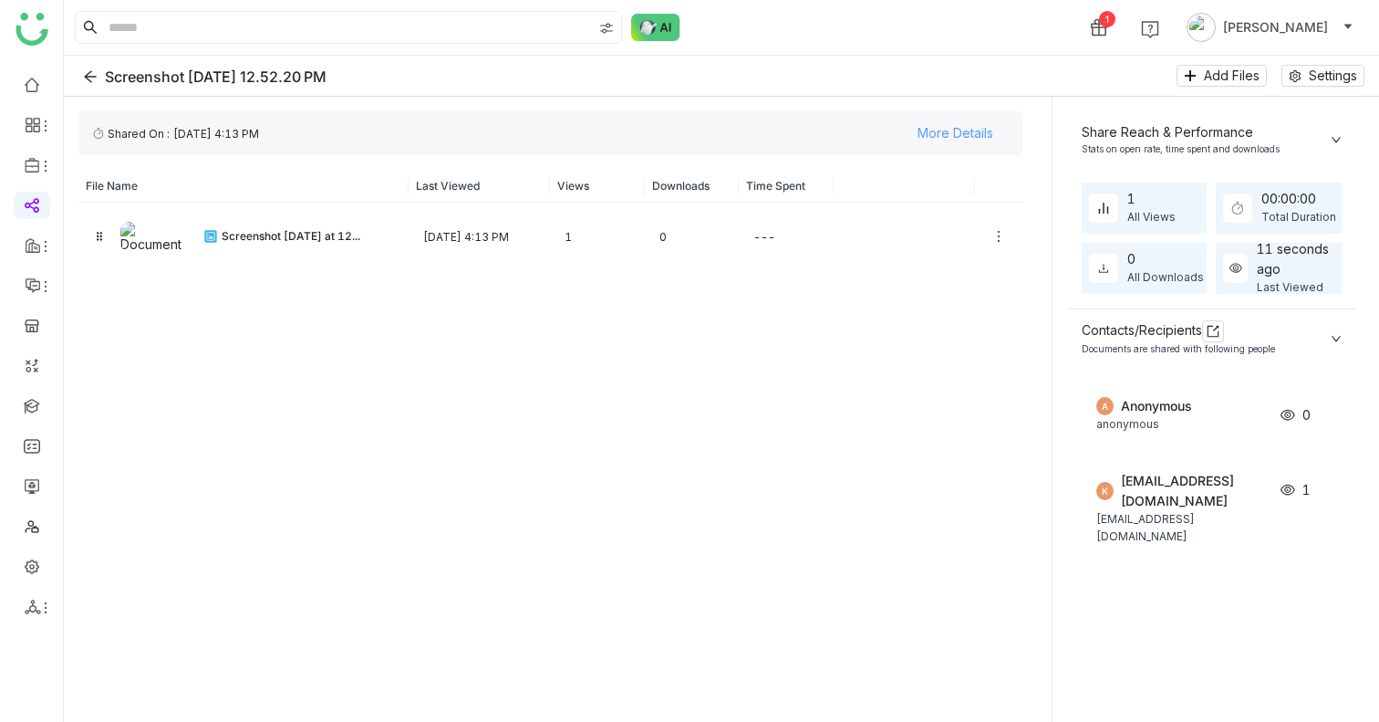
click at [937, 127] on span "More Details" at bounding box center [956, 132] width 76 height 27
click at [516, 311] on div "FC359BC4-A5F2-4CC2-B274-524677642BAD Shared On : [DATE] 4:13 PM More Details Fi…" at bounding box center [550, 409] width 973 height 625
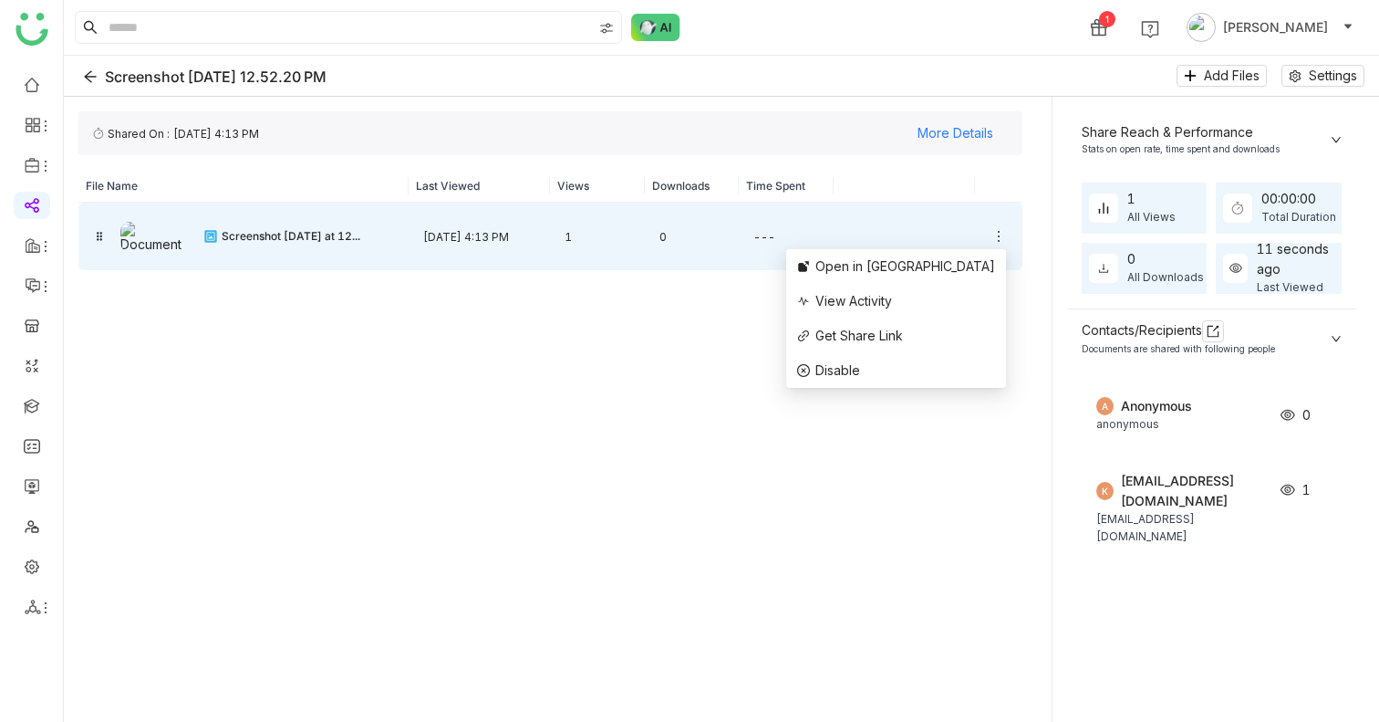
click at [994, 236] on icon at bounding box center [999, 236] width 15 height 15
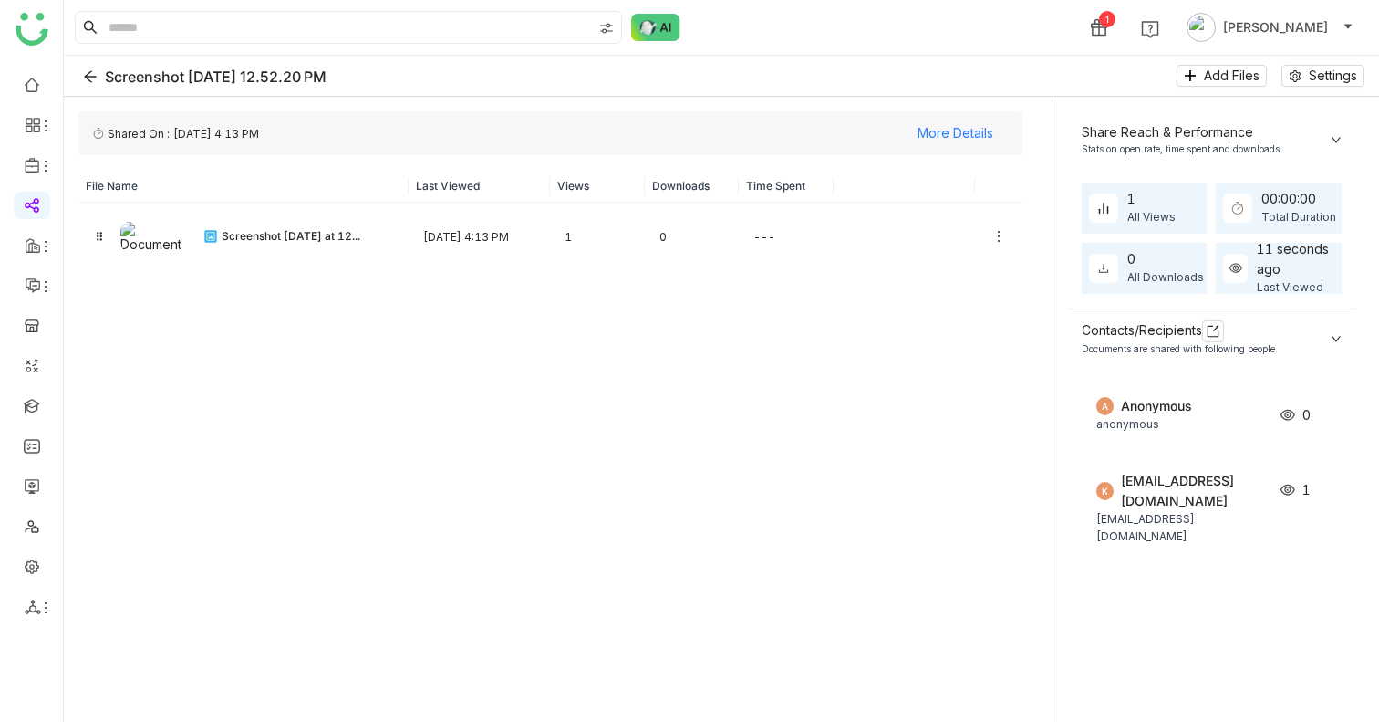
click at [850, 488] on div "FC359BC4-A5F2-4CC2-B274-524677642BAD Shared On : [DATE] 4:13 PM More Details Fi…" at bounding box center [550, 409] width 973 height 625
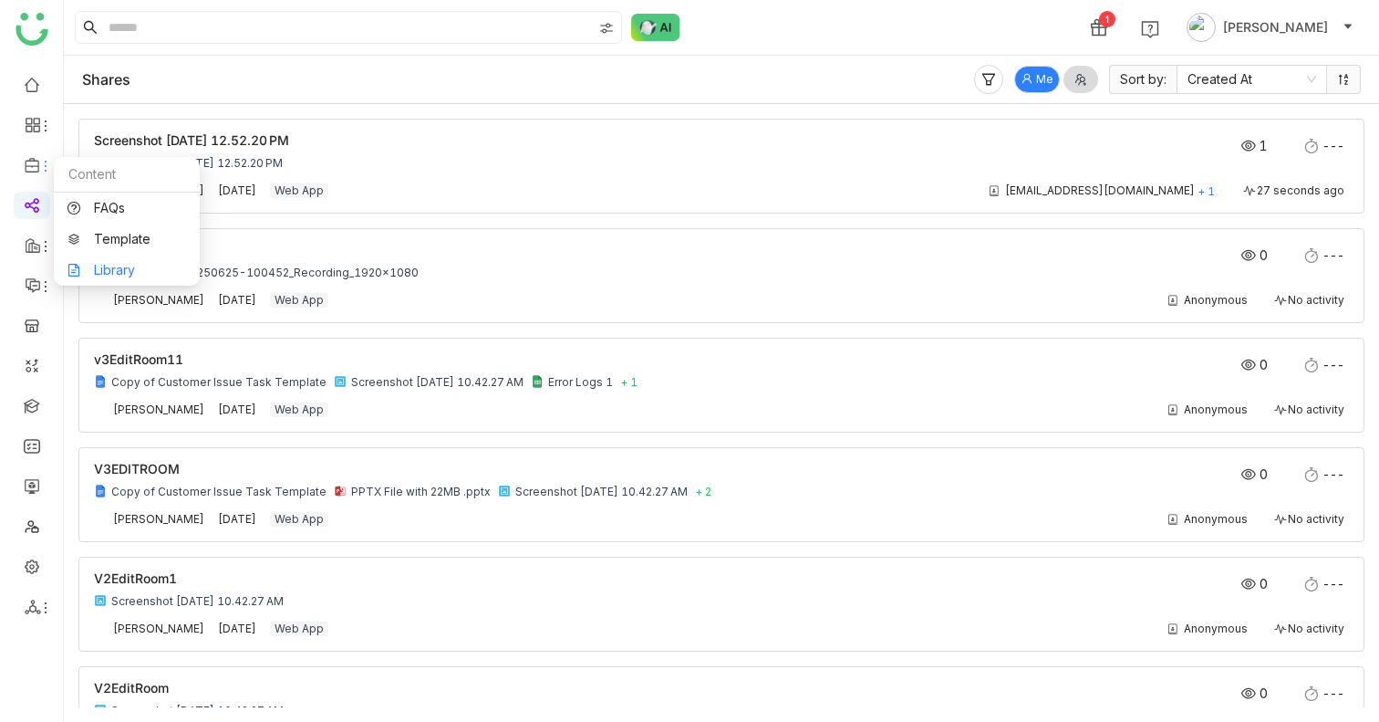
click at [117, 274] on link "Library" at bounding box center [126, 270] width 119 height 13
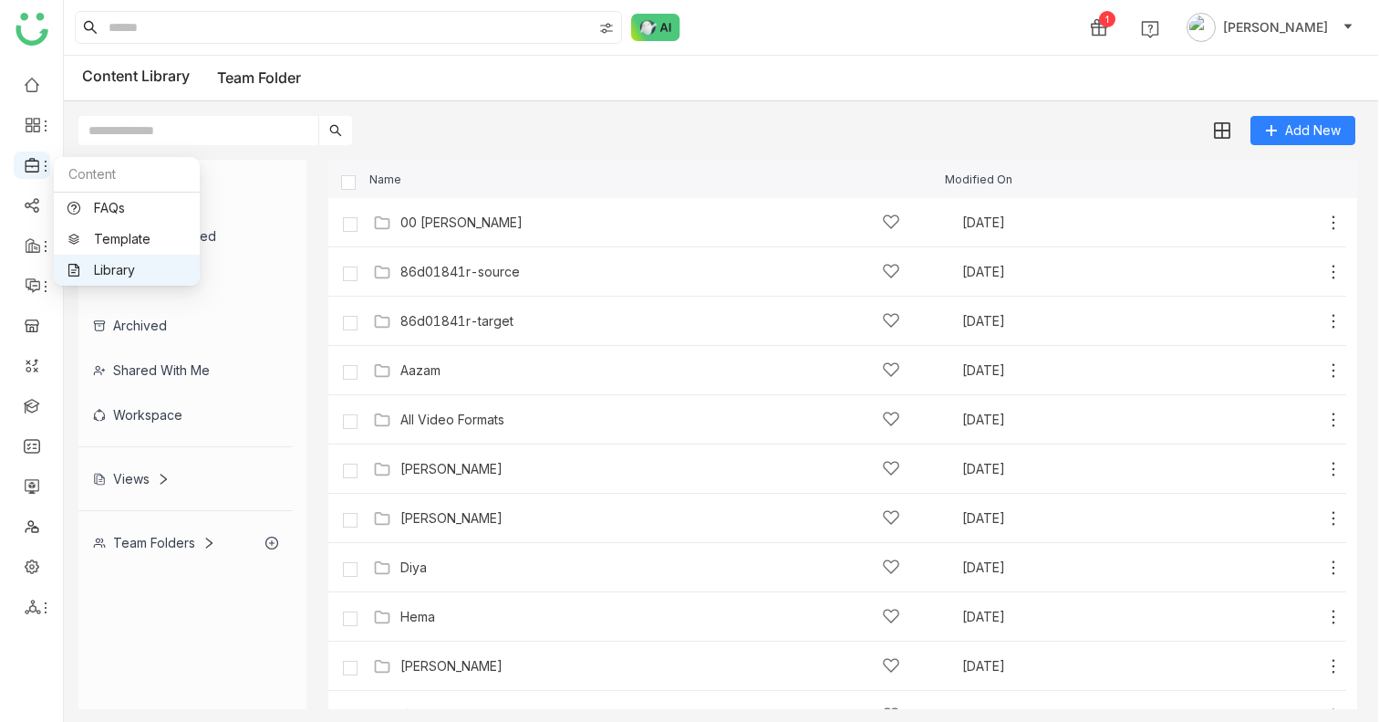
click at [28, 161] on icon at bounding box center [33, 165] width 16 height 16
click at [106, 214] on link "FAQs" at bounding box center [126, 208] width 119 height 13
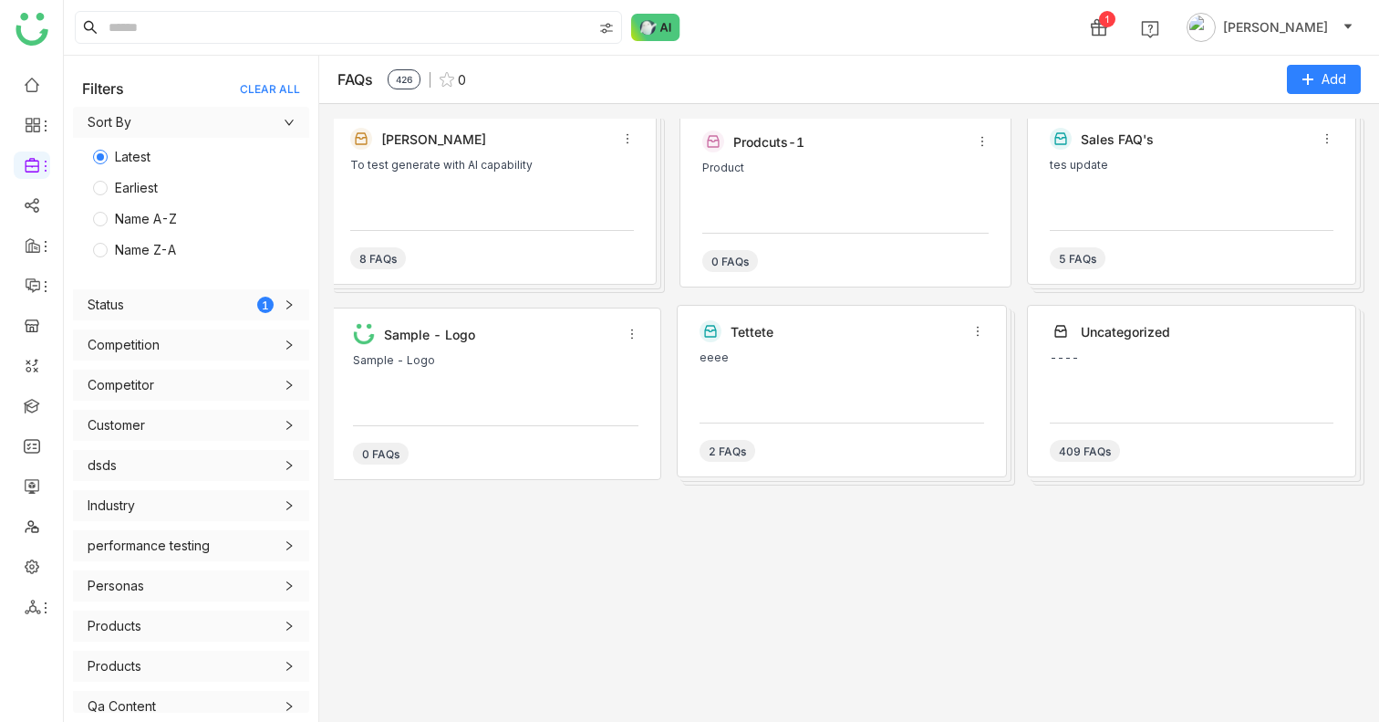
click at [1085, 111] on div "Karthick To test generate with AI capability 8 FAQs Prodcuts-1 Product 0 FAQs S…" at bounding box center [849, 413] width 1060 height 618
click at [1318, 80] on button "Add" at bounding box center [1324, 79] width 74 height 29
click at [576, 156] on div "Karthick To test generate with AI capability 8 FAQs" at bounding box center [491, 198] width 329 height 172
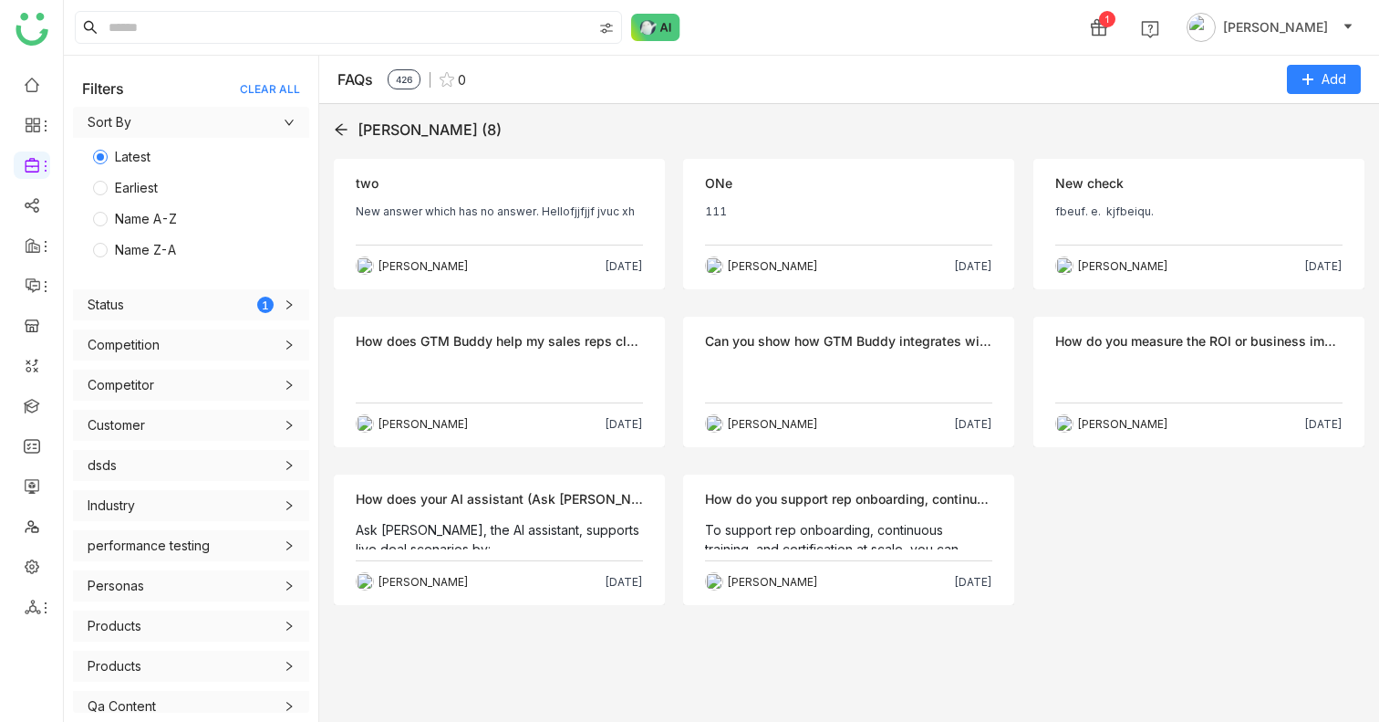
click at [514, 368] on p at bounding box center [499, 376] width 287 height 29
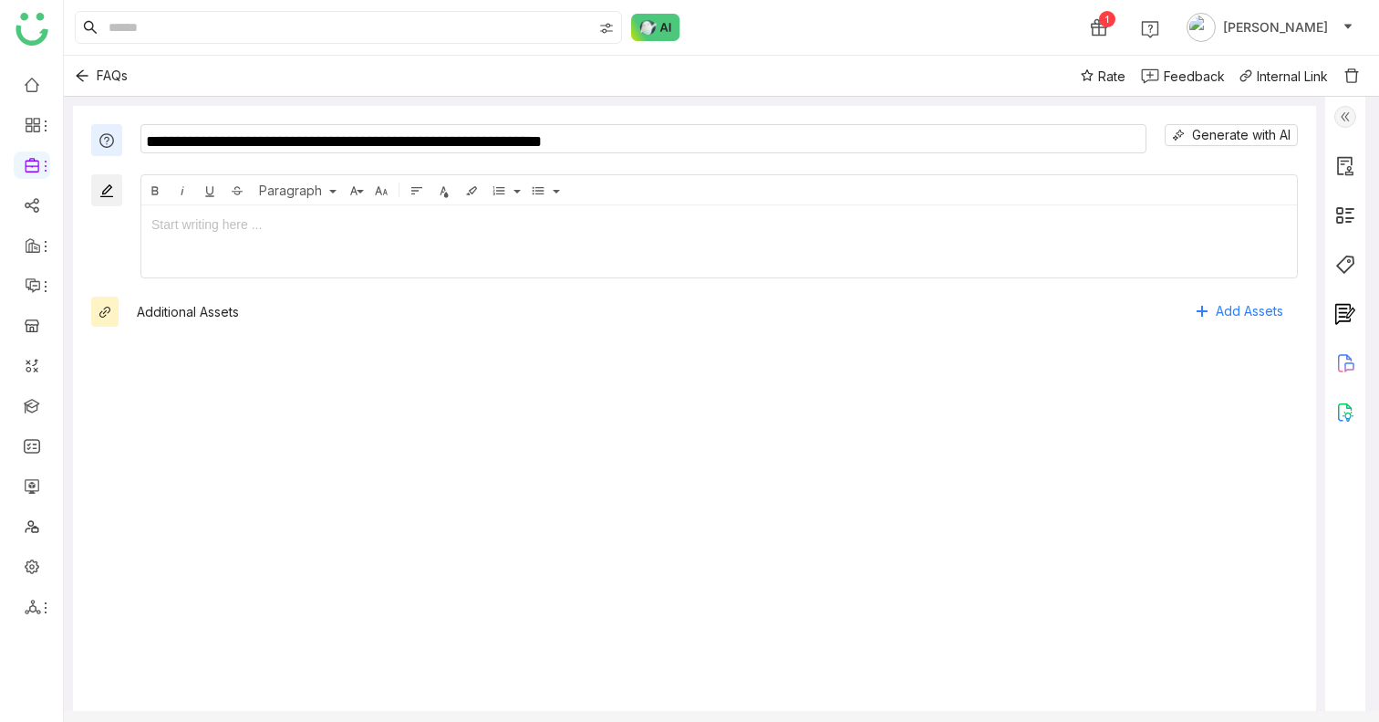
drag, startPoint x: 513, startPoint y: 139, endPoint x: 684, endPoint y: 139, distance: 171.5
click at [684, 139] on textarea "**********" at bounding box center [643, 138] width 1006 height 29
click at [182, 228] on div at bounding box center [719, 224] width 1136 height 20
click at [78, 74] on icon "Back" at bounding box center [82, 76] width 12 height 12
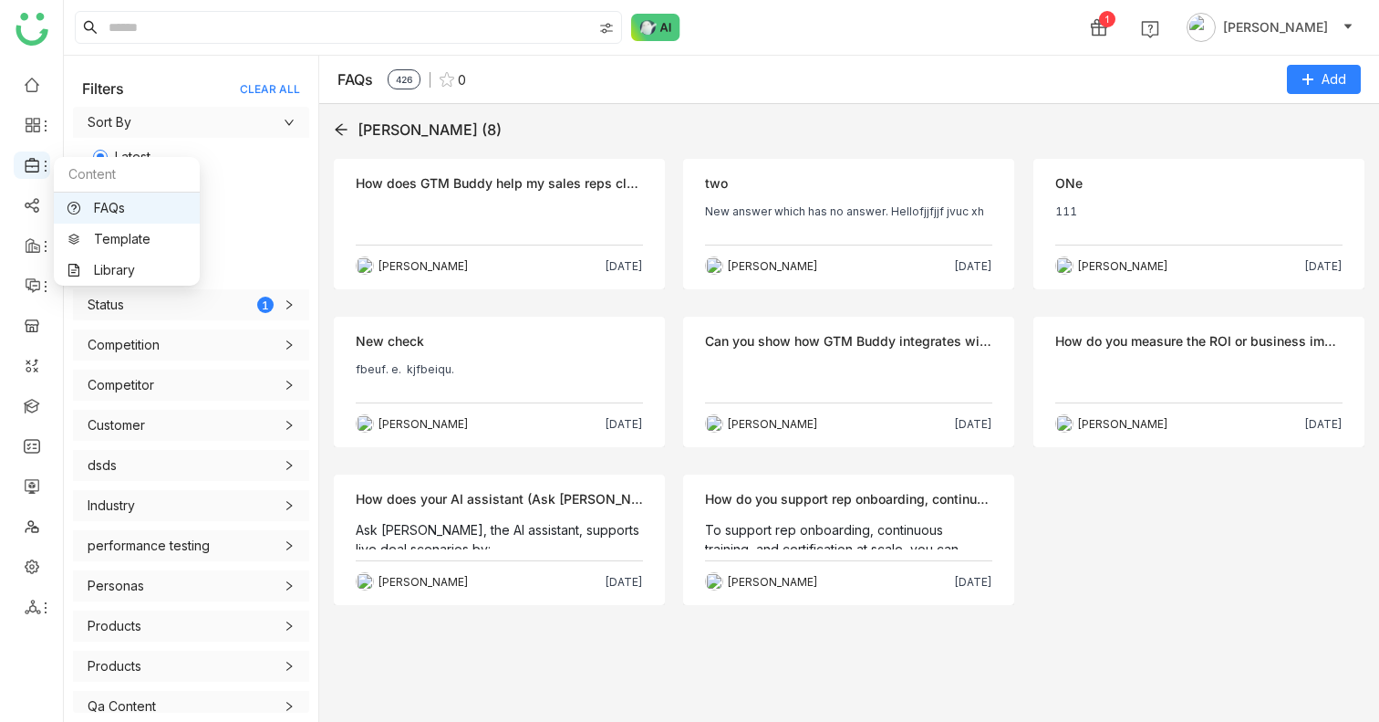
click at [45, 169] on icon at bounding box center [45, 166] width 15 height 15
click at [133, 245] on link "Template" at bounding box center [126, 239] width 119 height 13
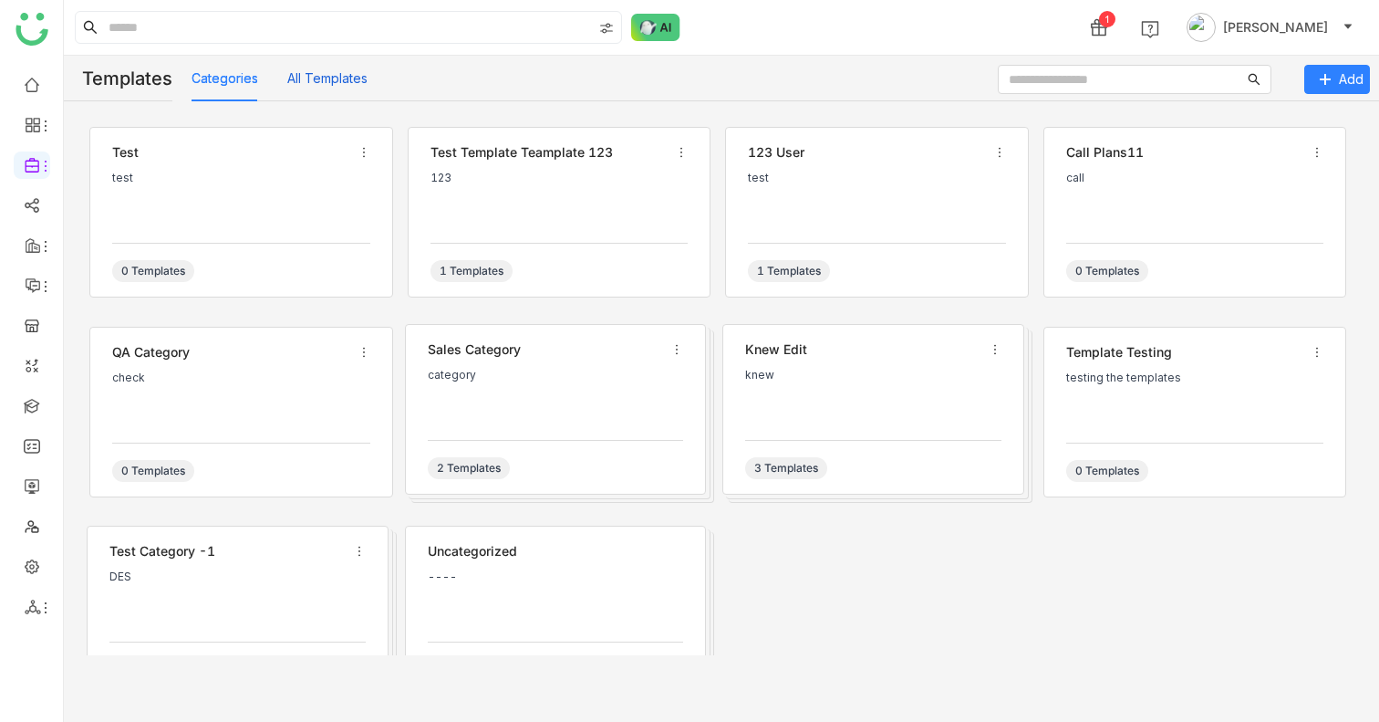
click at [315, 83] on button "All Templates" at bounding box center [327, 78] width 80 height 20
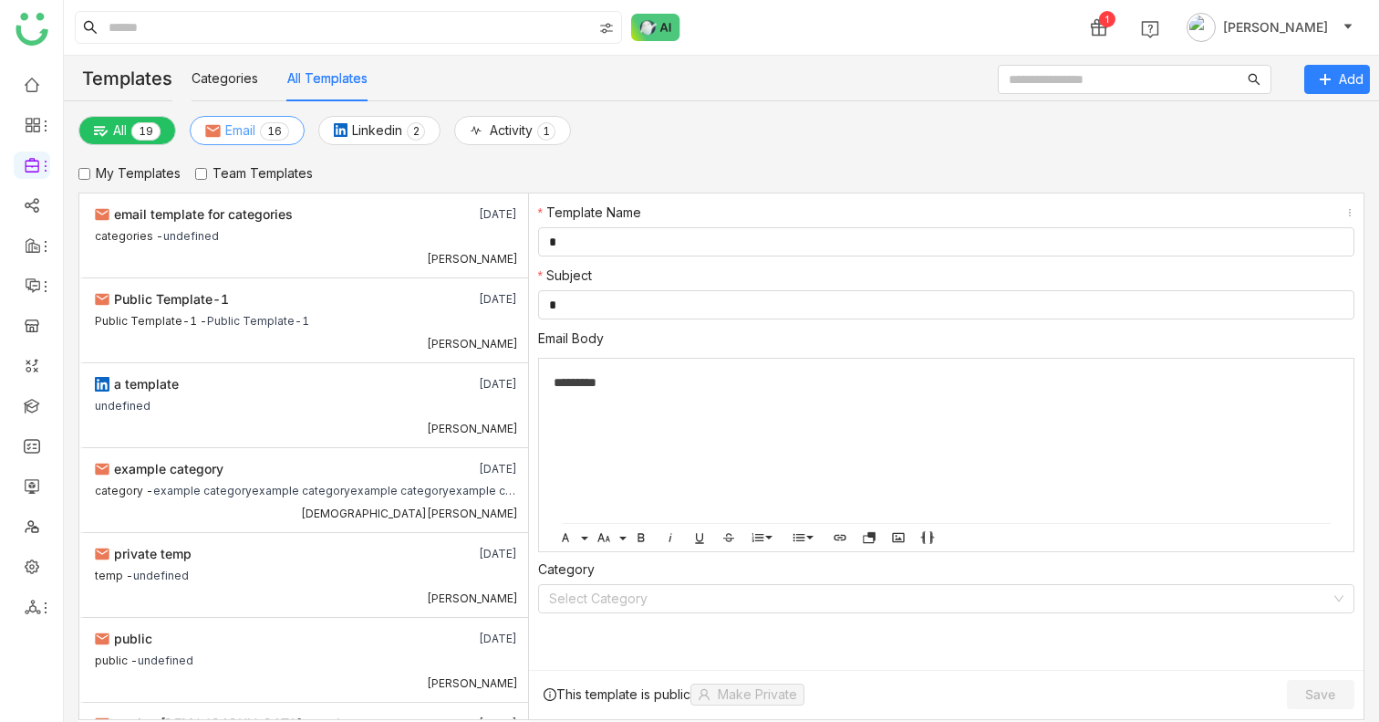
click at [248, 128] on span "Email" at bounding box center [240, 130] width 30 height 20
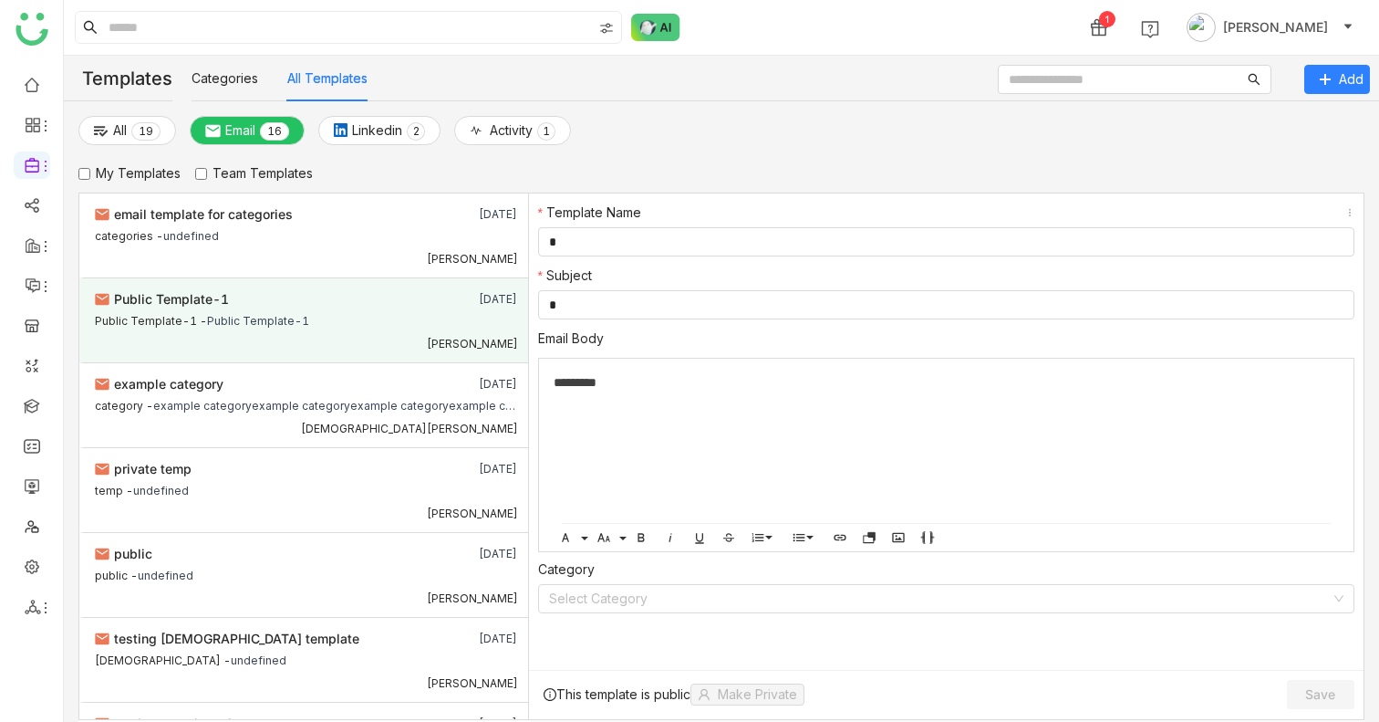
click at [291, 303] on div "Public Template-1" at bounding box center [264, 299] width 338 height 20
click at [387, 120] on span "Linkedin" at bounding box center [377, 130] width 50 height 20
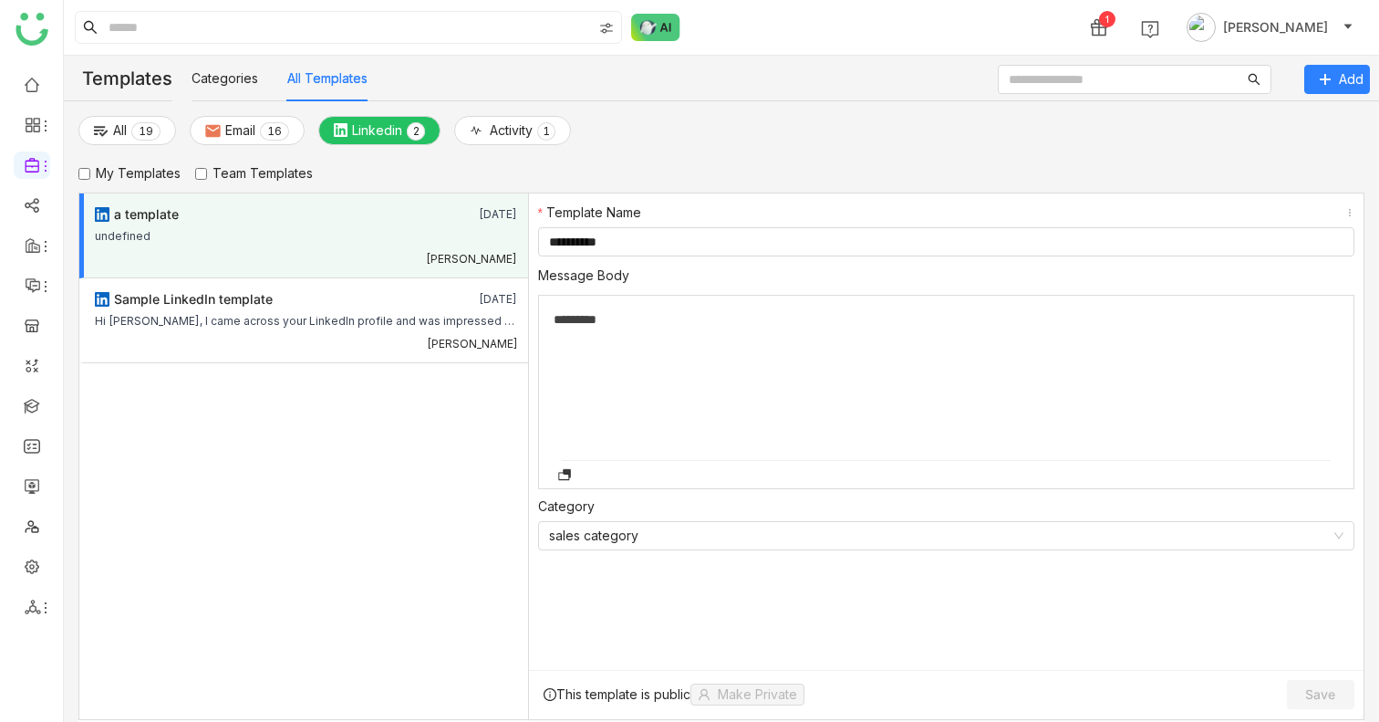
click at [597, 302] on div "*********" at bounding box center [947, 323] width 786 height 55
click at [628, 338] on div at bounding box center [947, 323] width 786 height 55
click at [222, 142] on button "Email 0 1 2 3 4 5 6 7 8 9 0 1 2 3 4 5 6 7 8 9" at bounding box center [247, 130] width 115 height 29
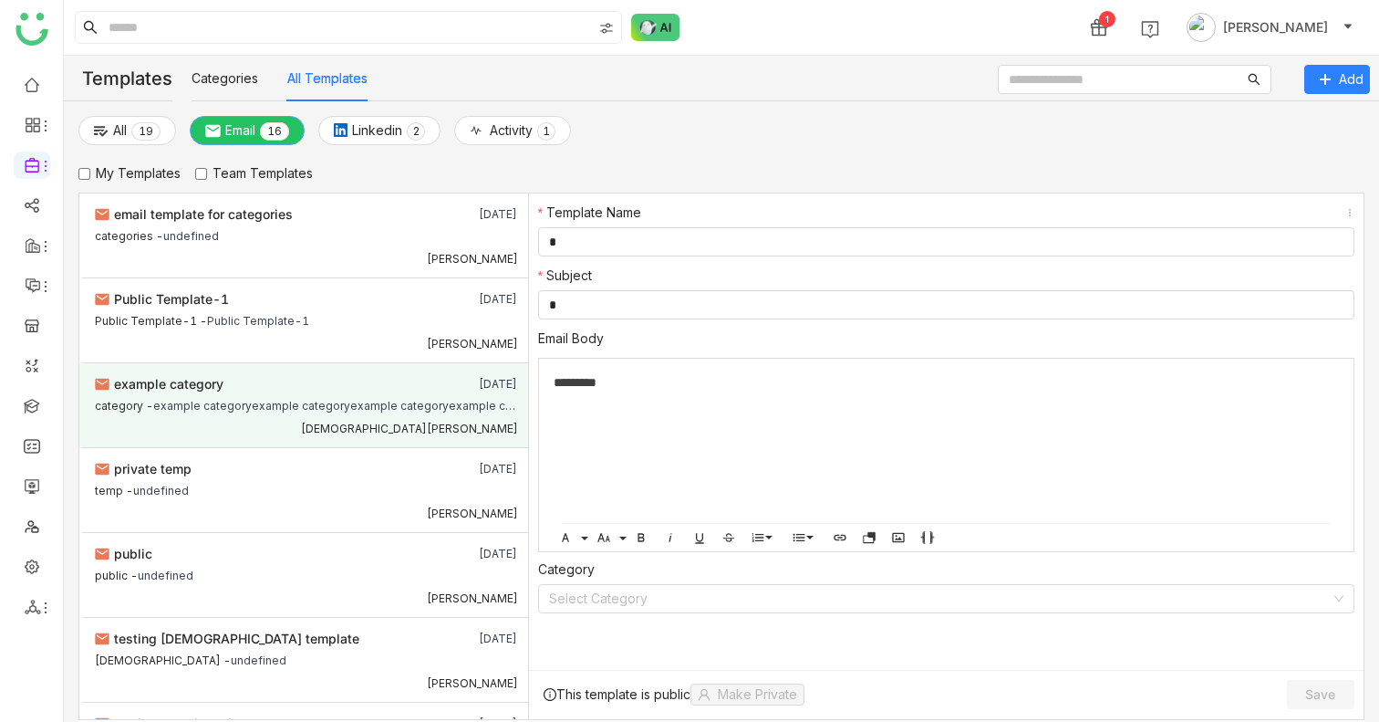
scroll to position [832, 0]
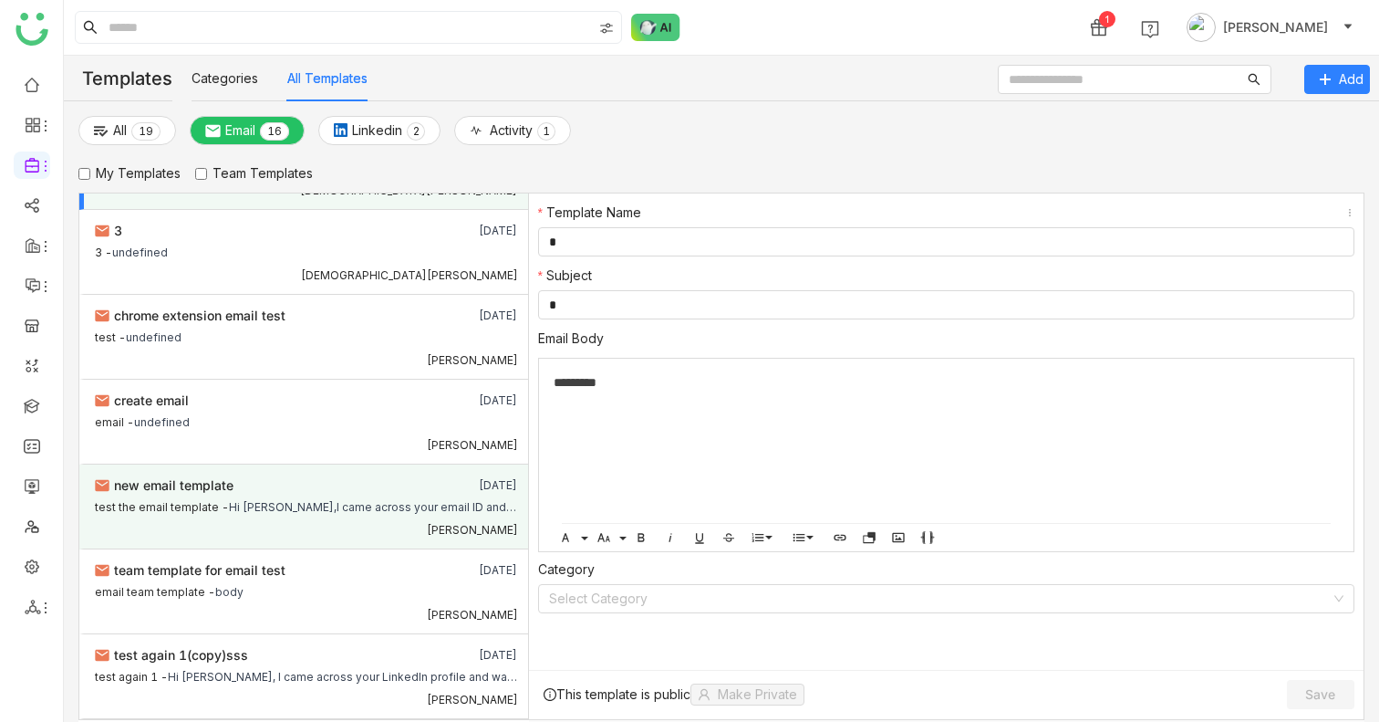
click at [280, 518] on div "[PERSON_NAME]" at bounding box center [306, 527] width 423 height 19
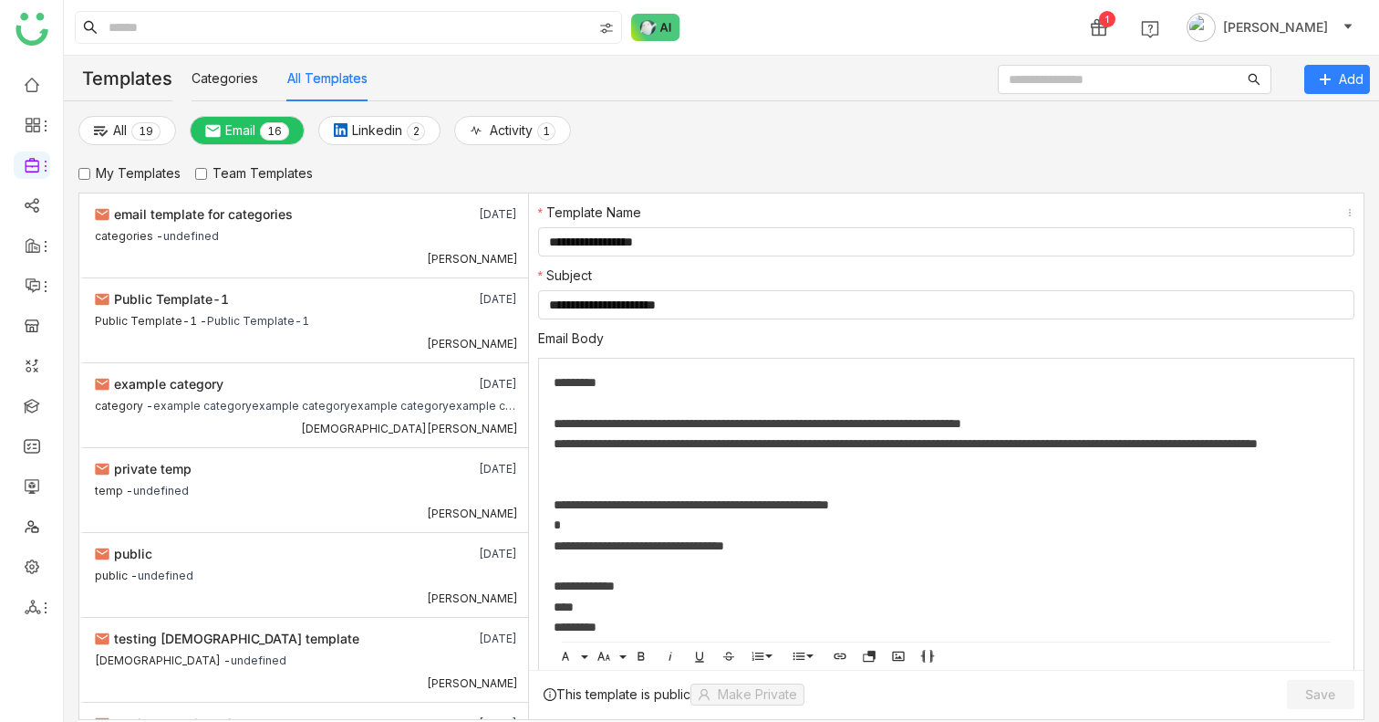
drag, startPoint x: 552, startPoint y: 430, endPoint x: 981, endPoint y: 421, distance: 429.7
click at [981, 427] on div "**********" at bounding box center [946, 519] width 817 height 322
click at [1156, 176] on div "My Templates Team Templates" at bounding box center [721, 173] width 1286 height 20
click at [1148, 421] on div "**********" at bounding box center [947, 423] width 786 height 20
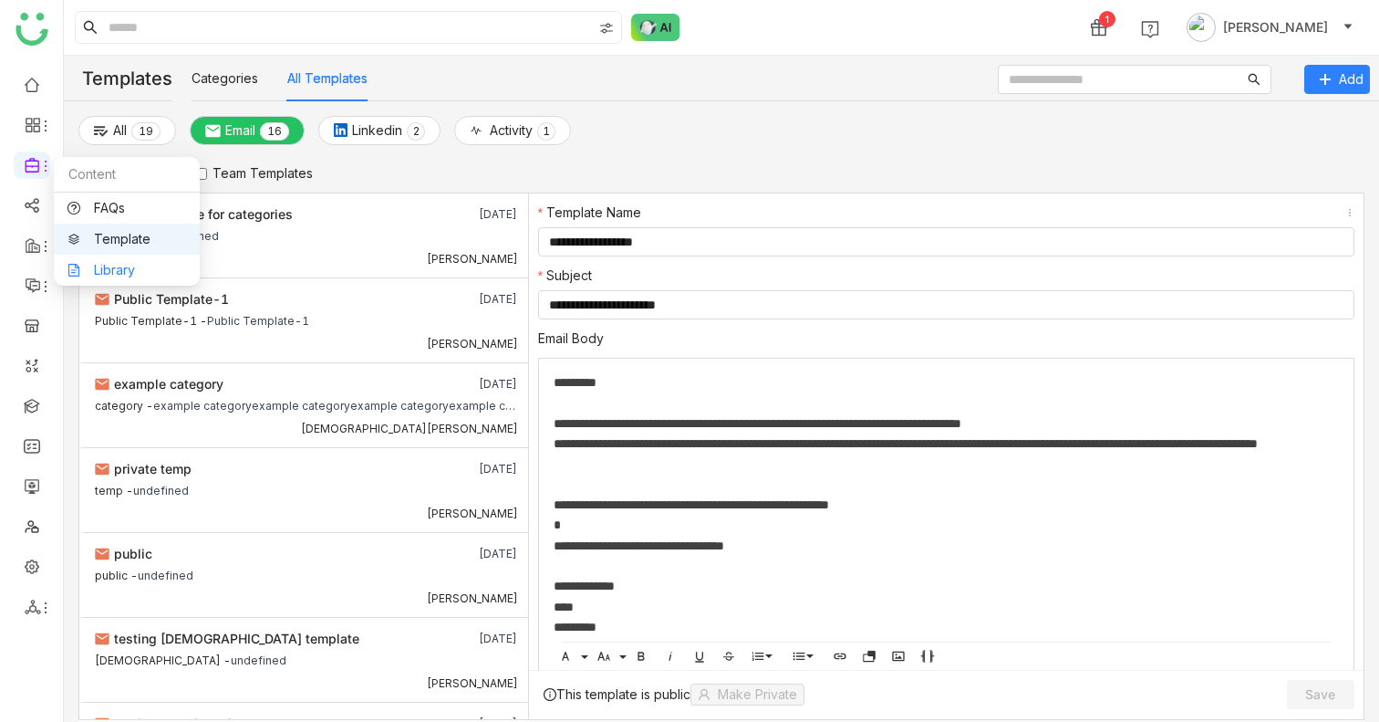
click at [126, 269] on link "Library" at bounding box center [126, 270] width 119 height 13
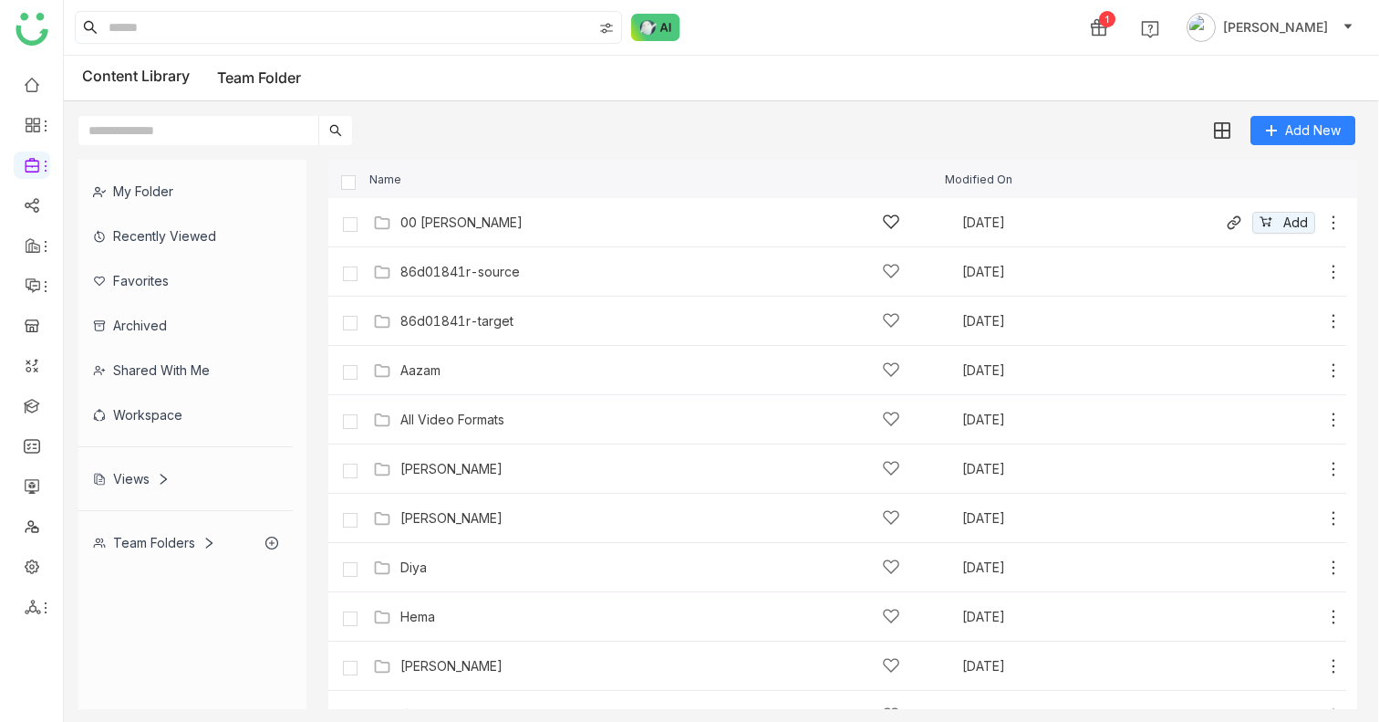
click at [435, 229] on div "00 [PERSON_NAME]" at bounding box center [461, 222] width 122 height 15
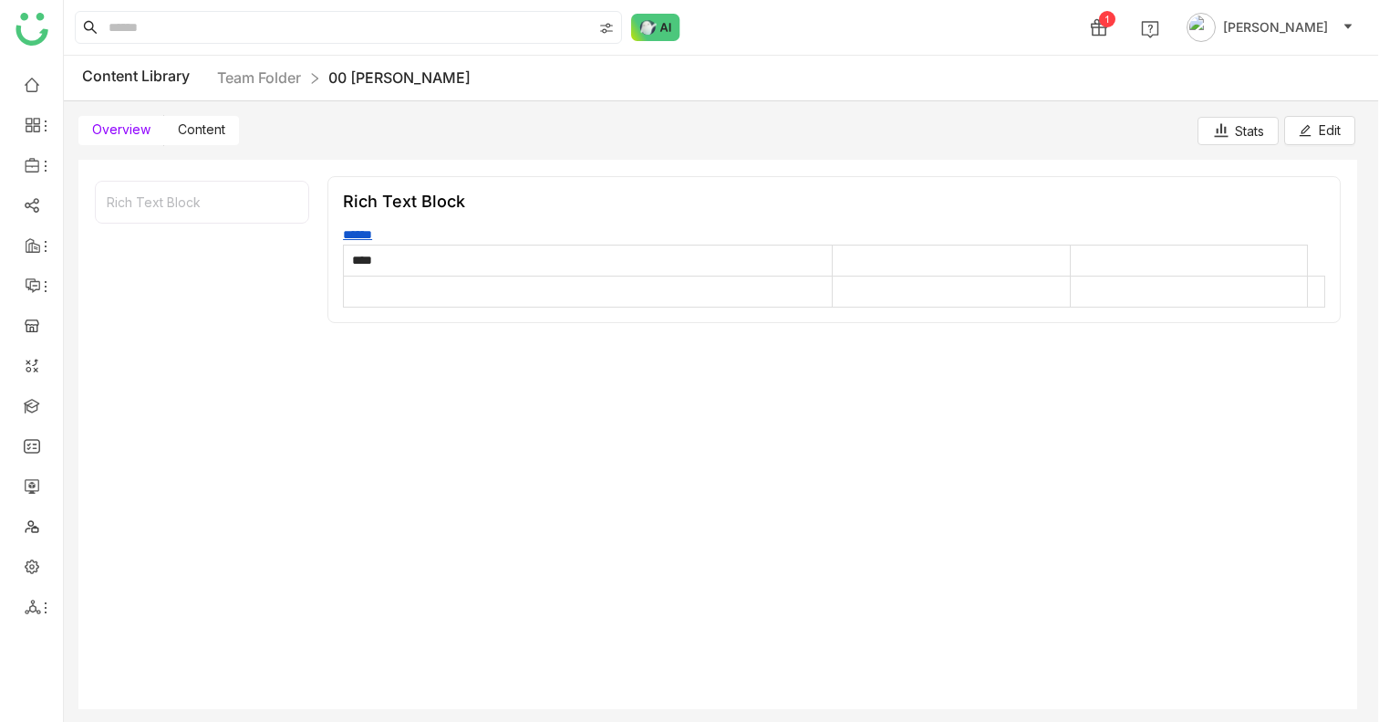
click at [236, 148] on div "My Folder Recently Viewed Favorites Archived Shared with me Workspace Views Tea…" at bounding box center [721, 434] width 1315 height 578
click at [217, 129] on span "Content" at bounding box center [201, 129] width 47 height 16
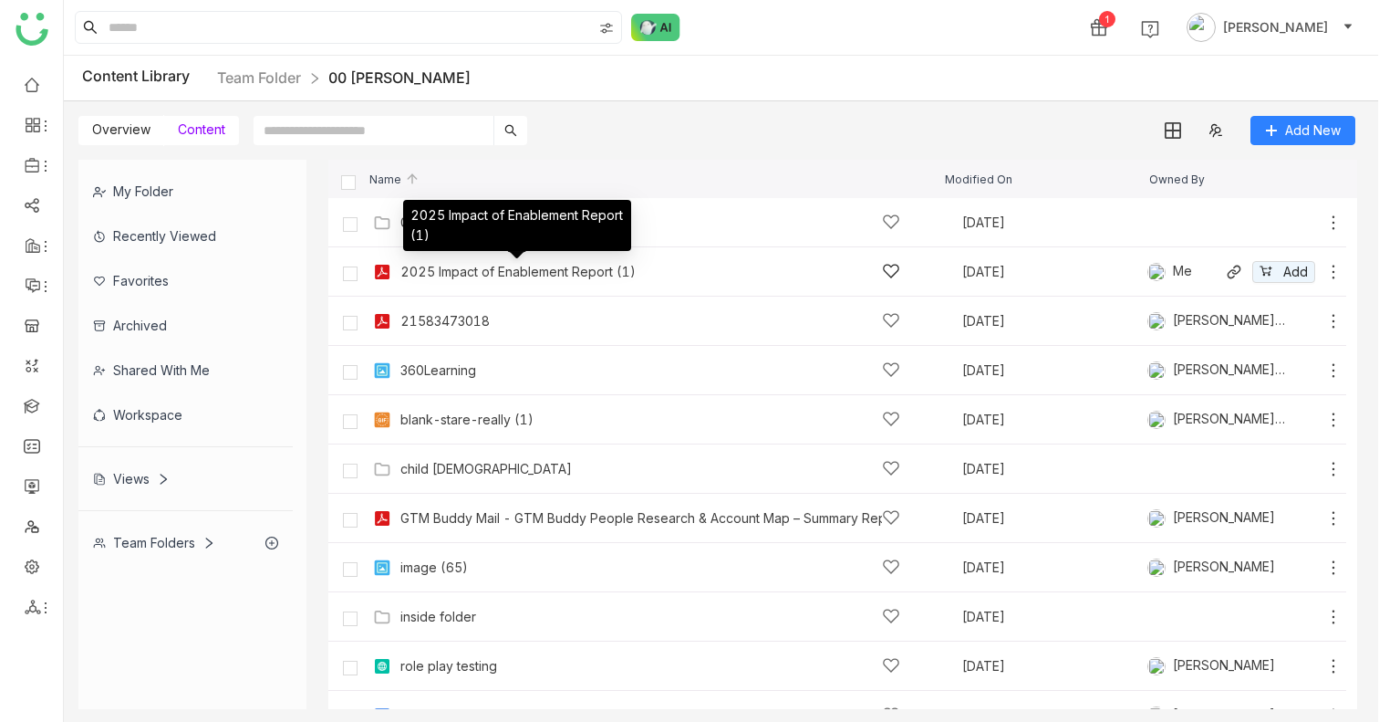
click at [455, 277] on div "2025 Impact of Enablement Report (1)" at bounding box center [517, 272] width 235 height 15
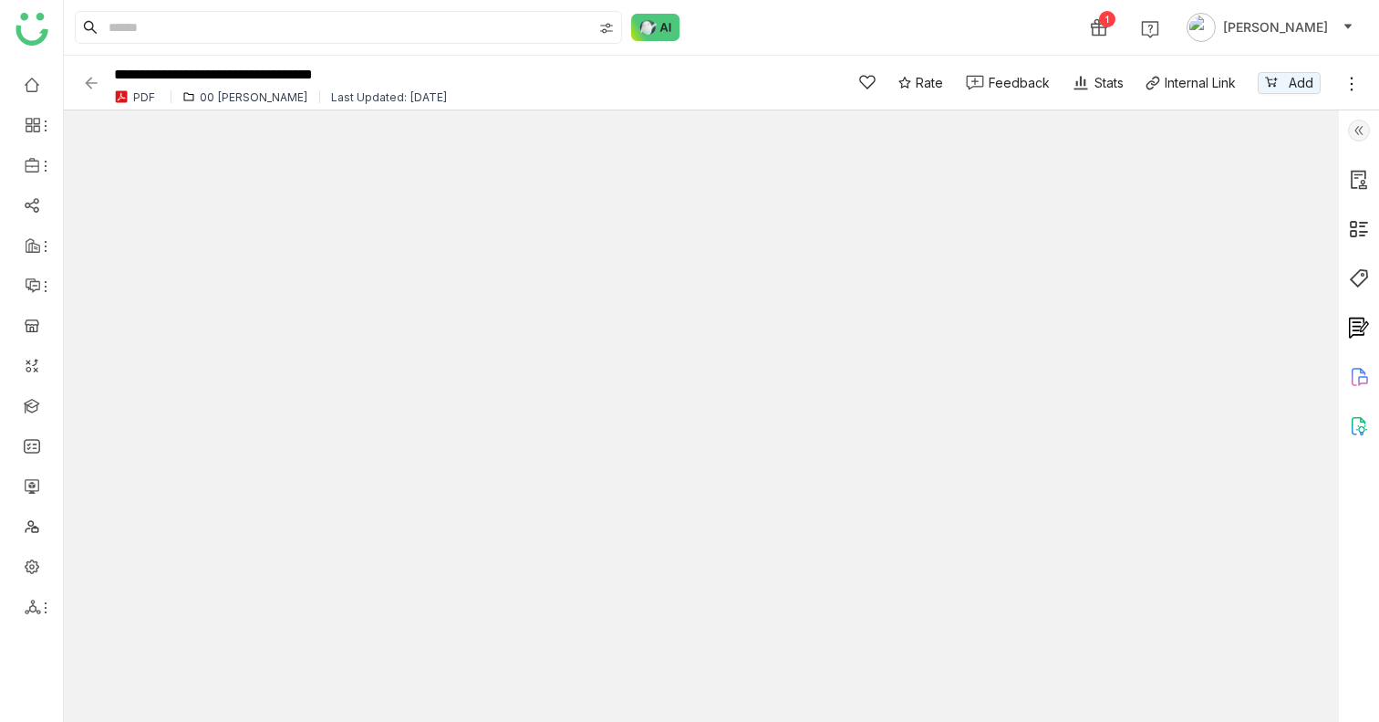
click at [1093, 81] on div "Stats" at bounding box center [1098, 82] width 52 height 19
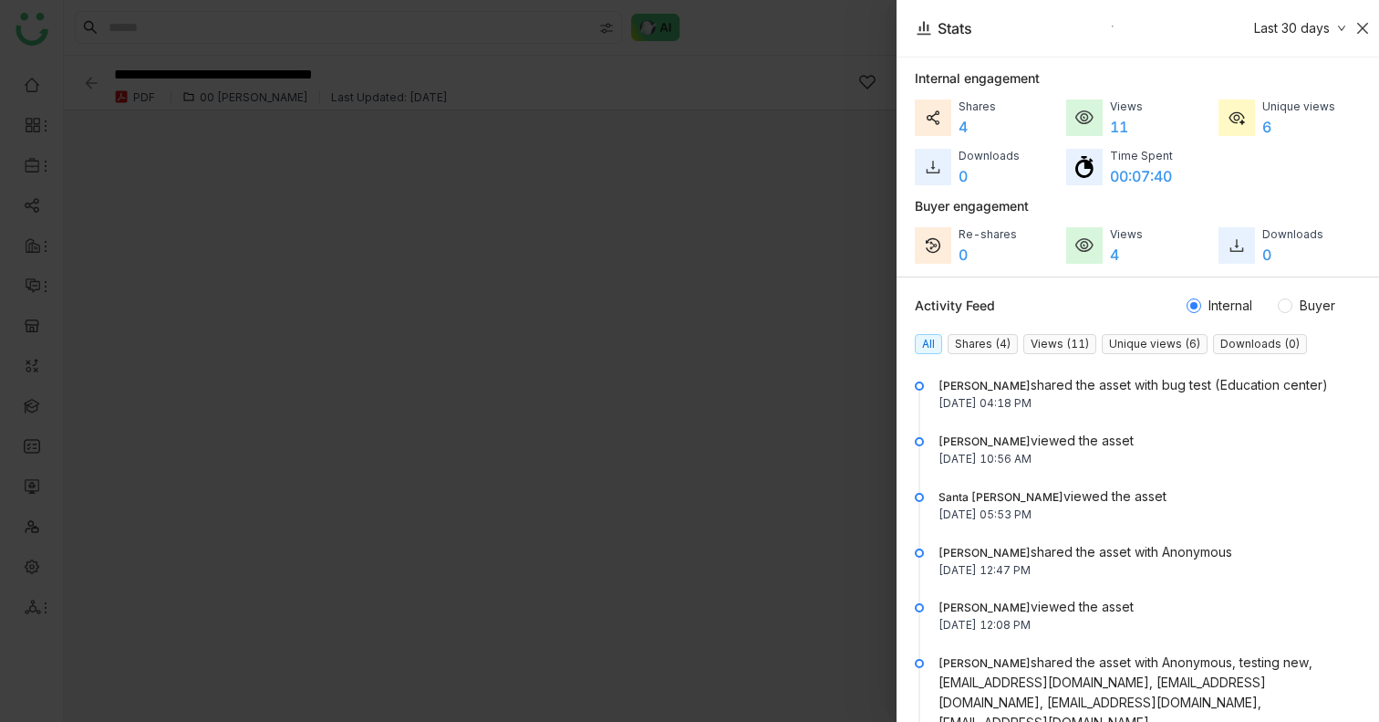
click at [1365, 26] on icon "Close" at bounding box center [1362, 28] width 15 height 15
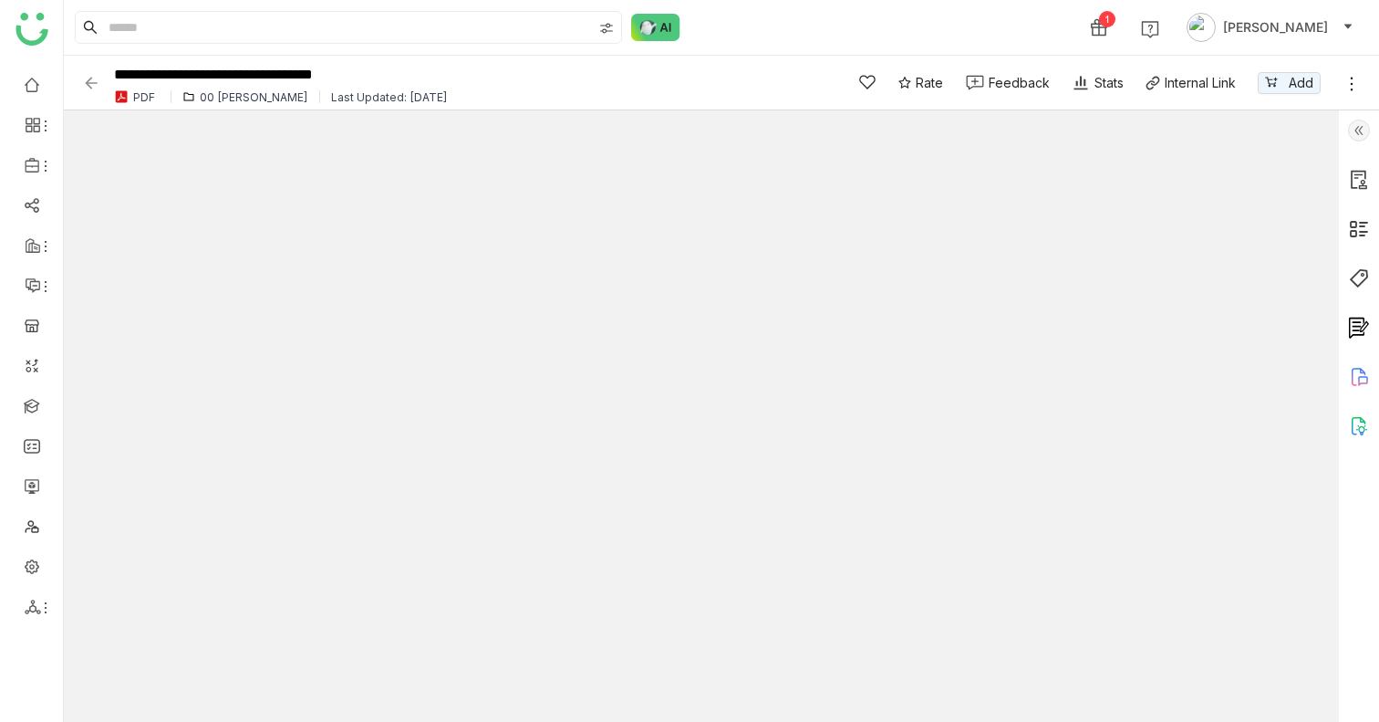
click at [1102, 83] on div "Stats" at bounding box center [1098, 82] width 52 height 19
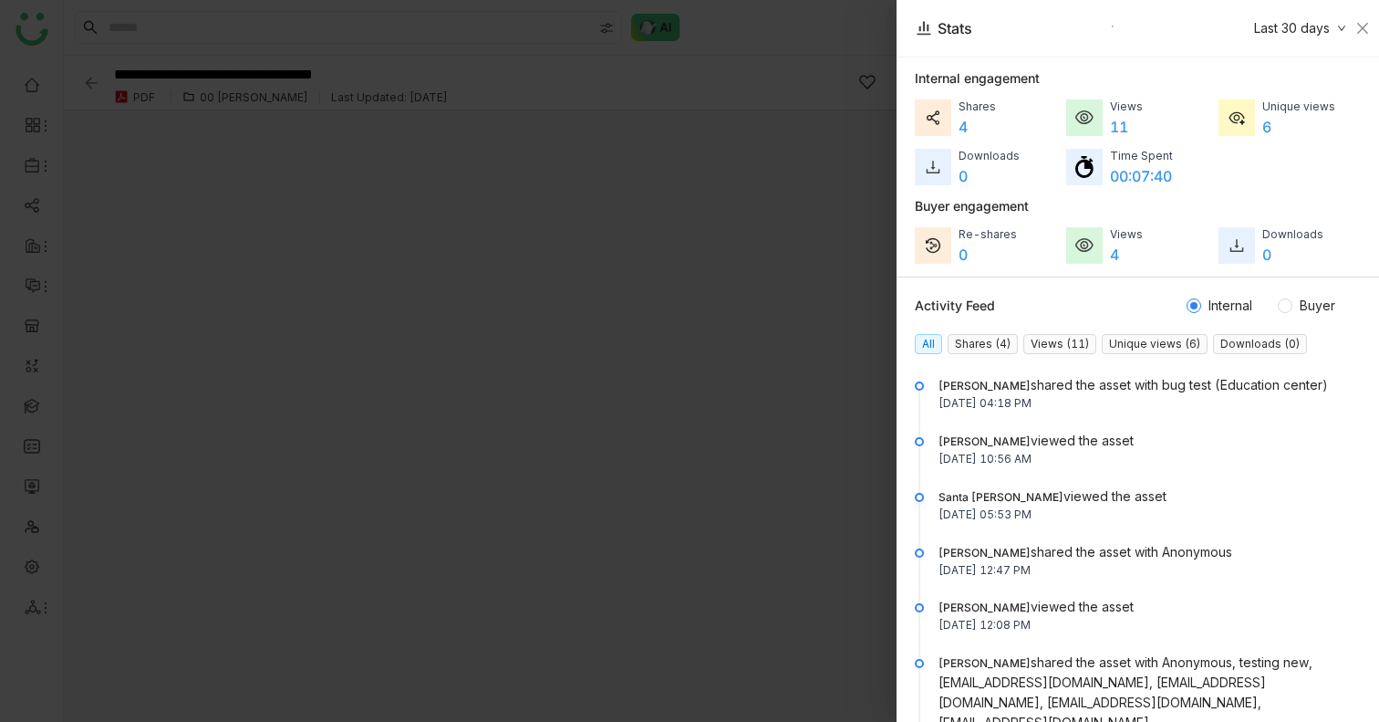
click at [976, 345] on nz-tag "Shares (4)" at bounding box center [983, 344] width 70 height 20
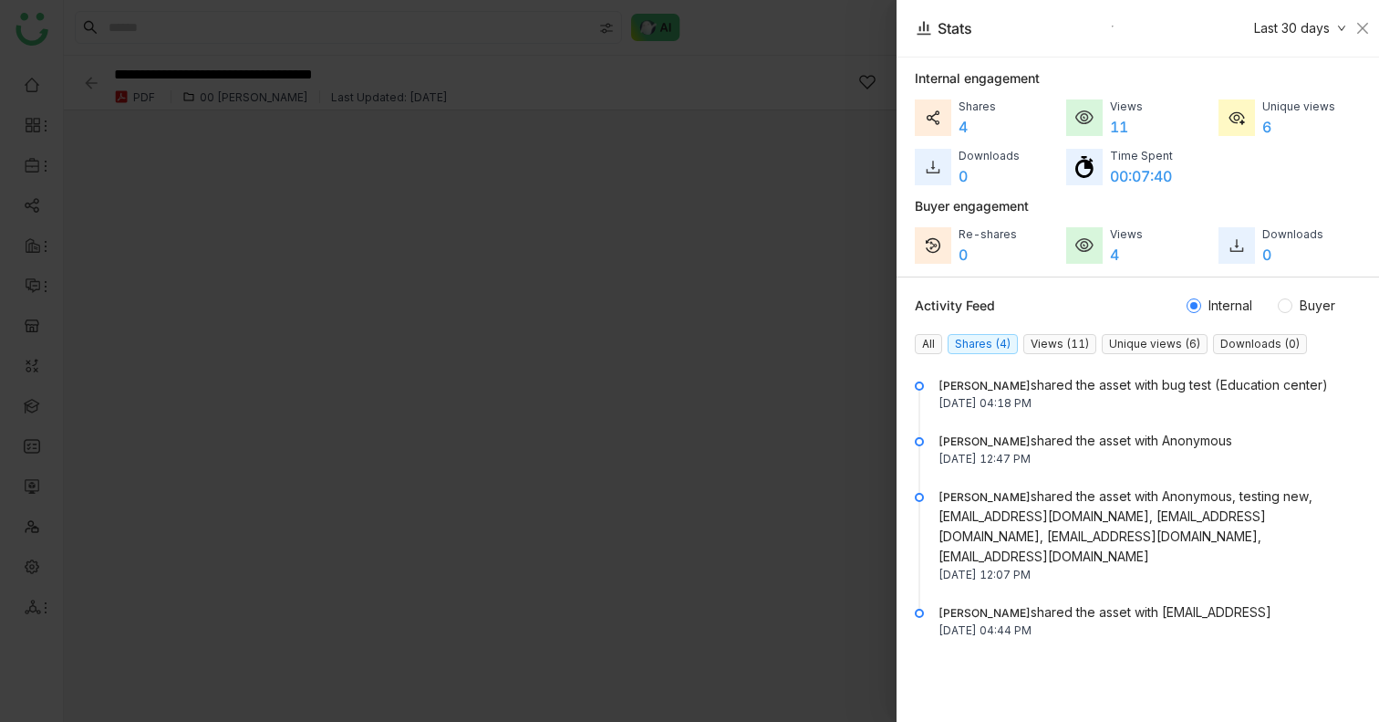
click at [1072, 339] on nz-tag "Views (11)" at bounding box center [1059, 344] width 73 height 20
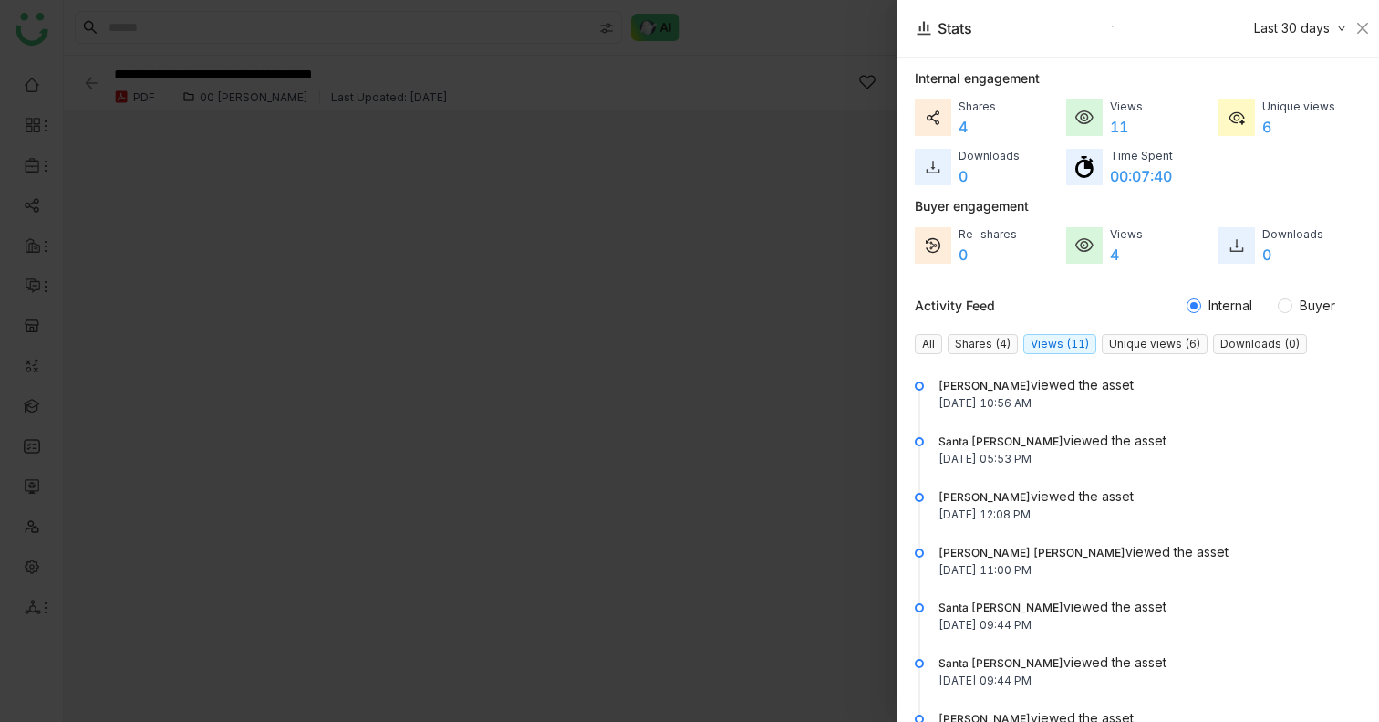
click at [1120, 344] on nz-tag "Unique views (6)" at bounding box center [1155, 344] width 106 height 20
click at [1227, 342] on nz-tag "Downloads (0)" at bounding box center [1260, 344] width 94 height 20
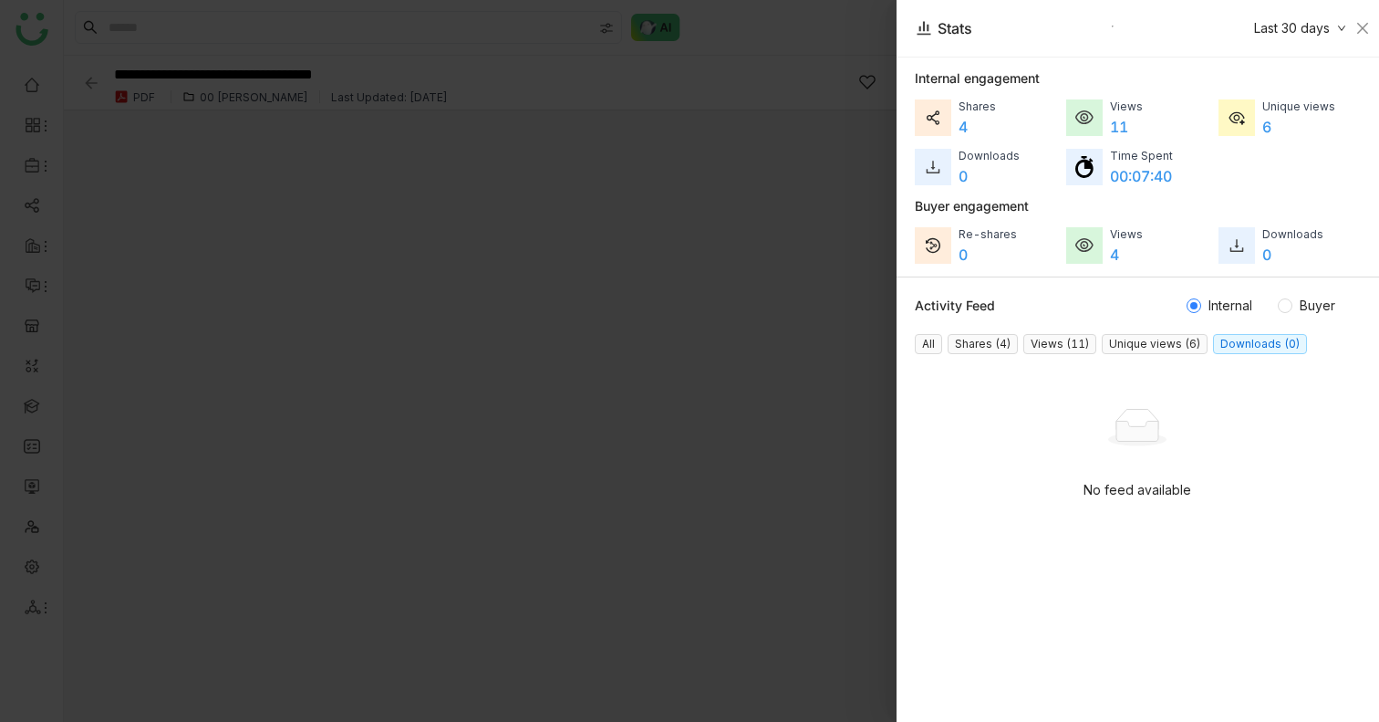
click at [808, 52] on div at bounding box center [689, 361] width 1379 height 722
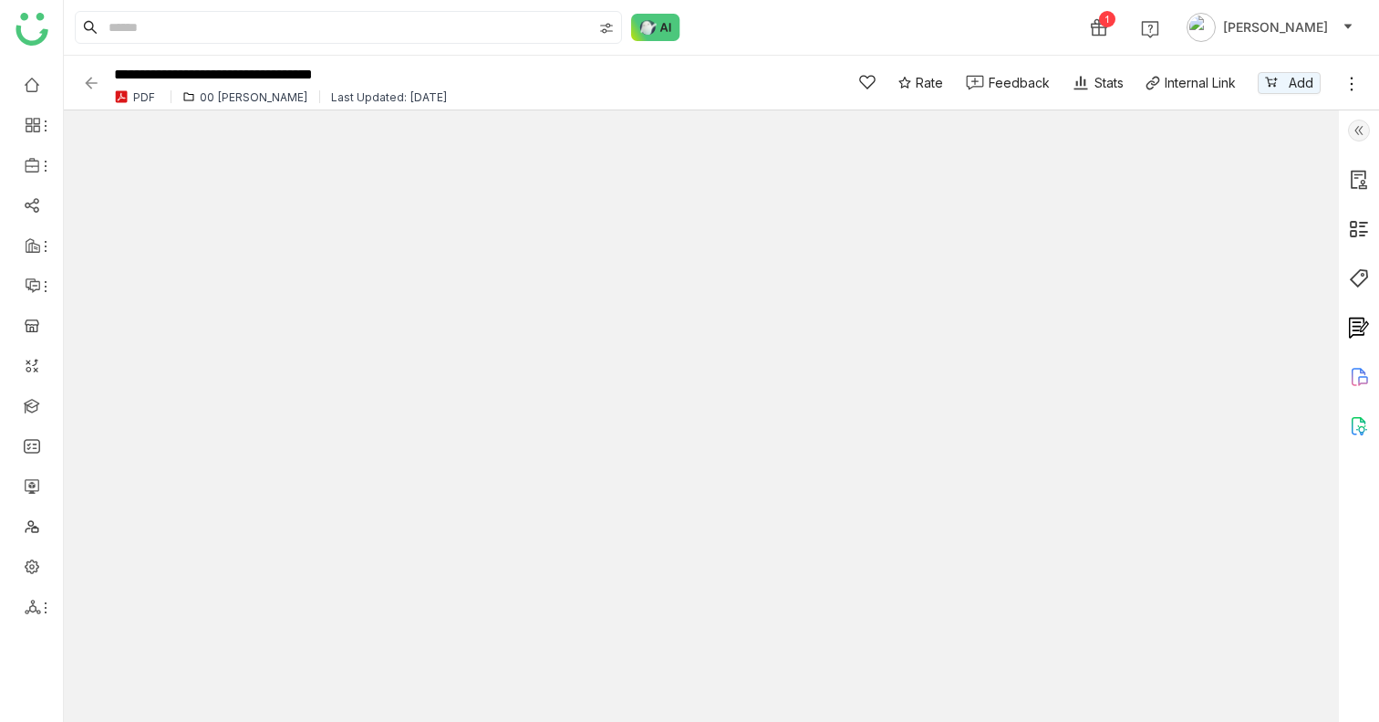
click at [1360, 129] on img at bounding box center [1359, 130] width 22 height 22
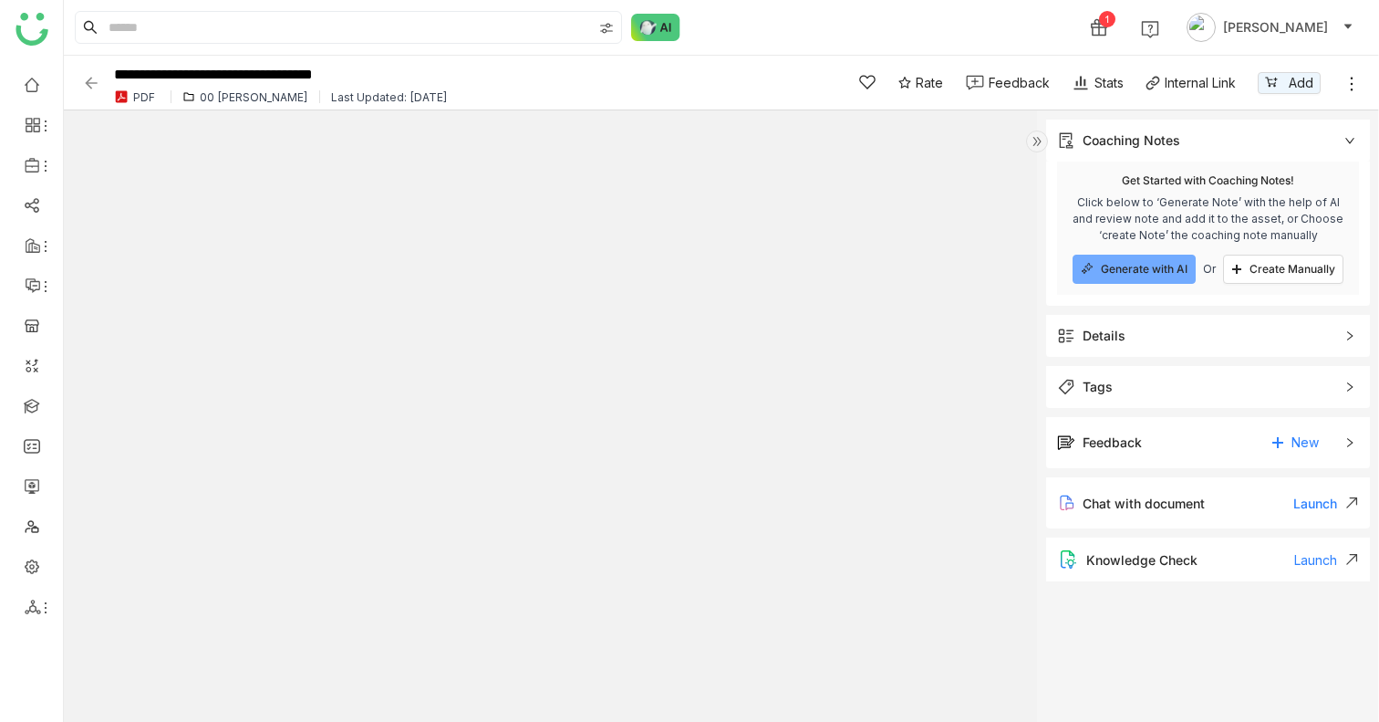
click at [1349, 143] on icon at bounding box center [1349, 140] width 9 height 5
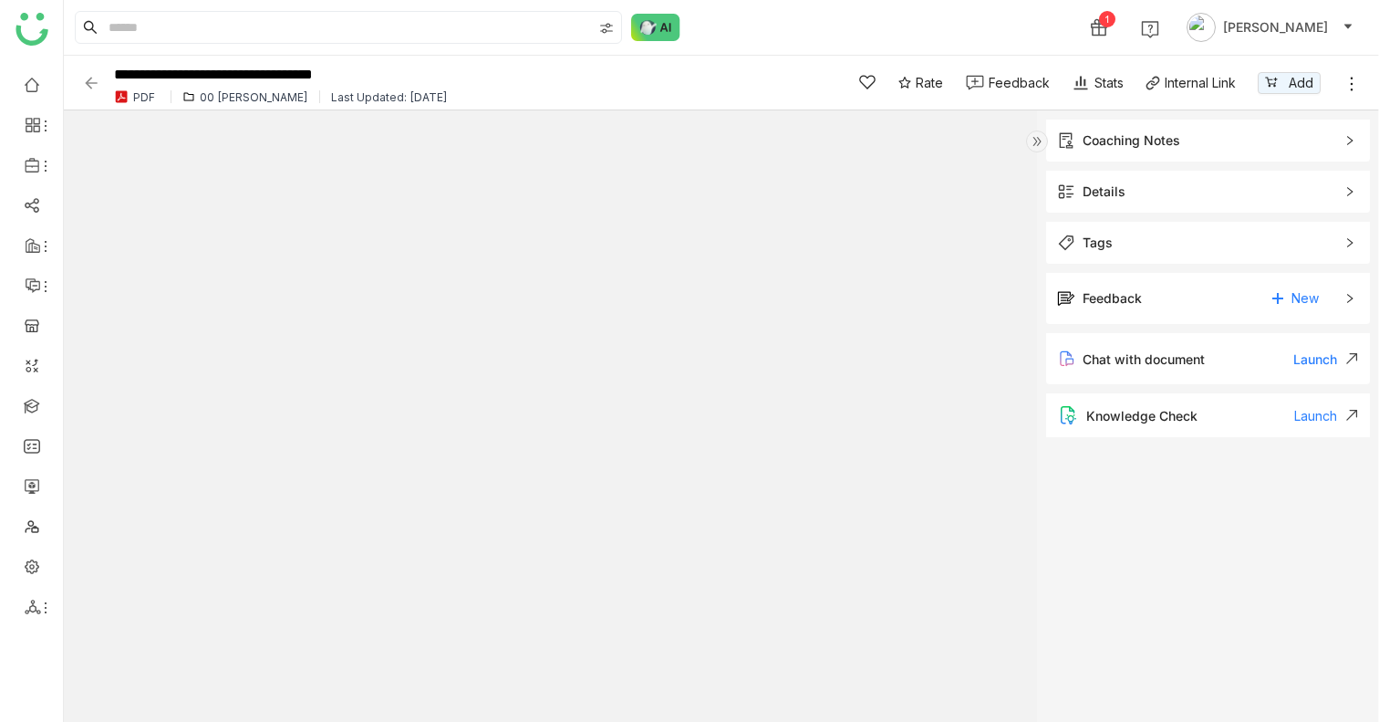
click at [1099, 202] on div "Details" at bounding box center [1208, 192] width 324 height 42
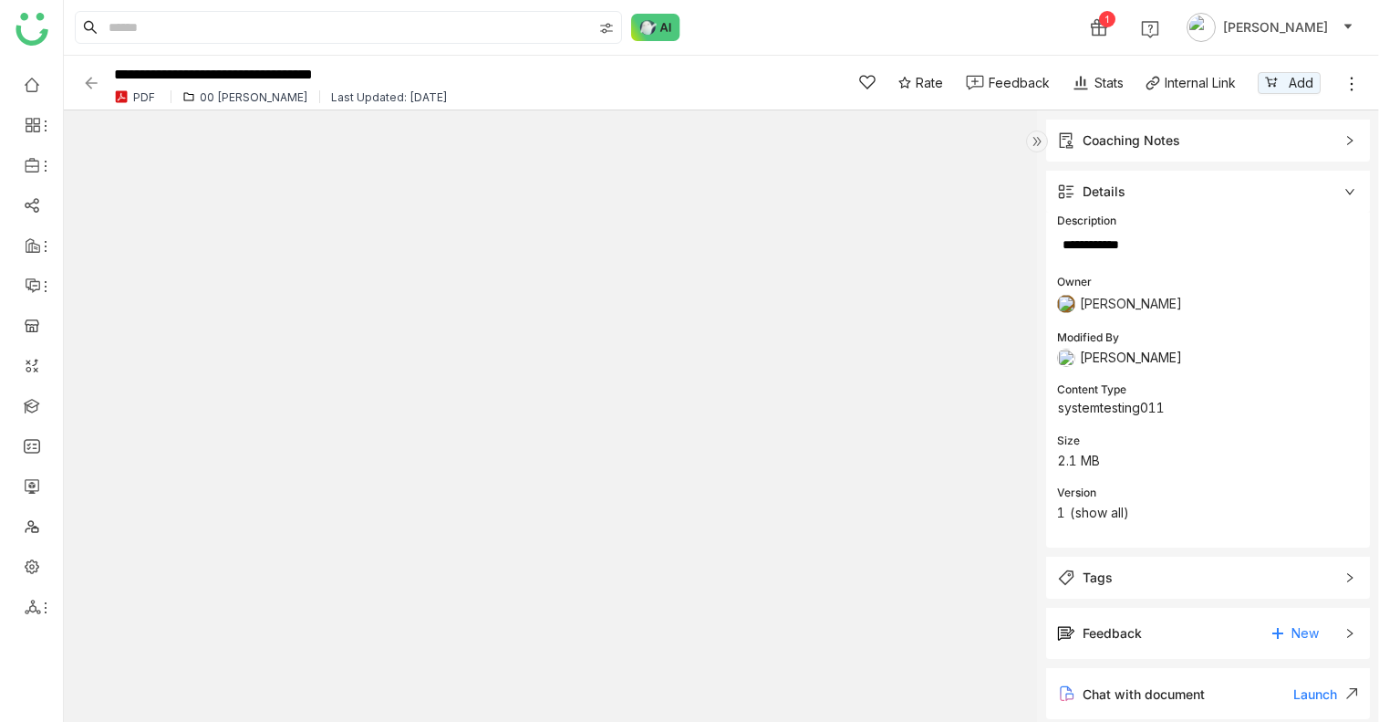
click at [1099, 202] on div "Details" at bounding box center [1208, 192] width 324 height 42
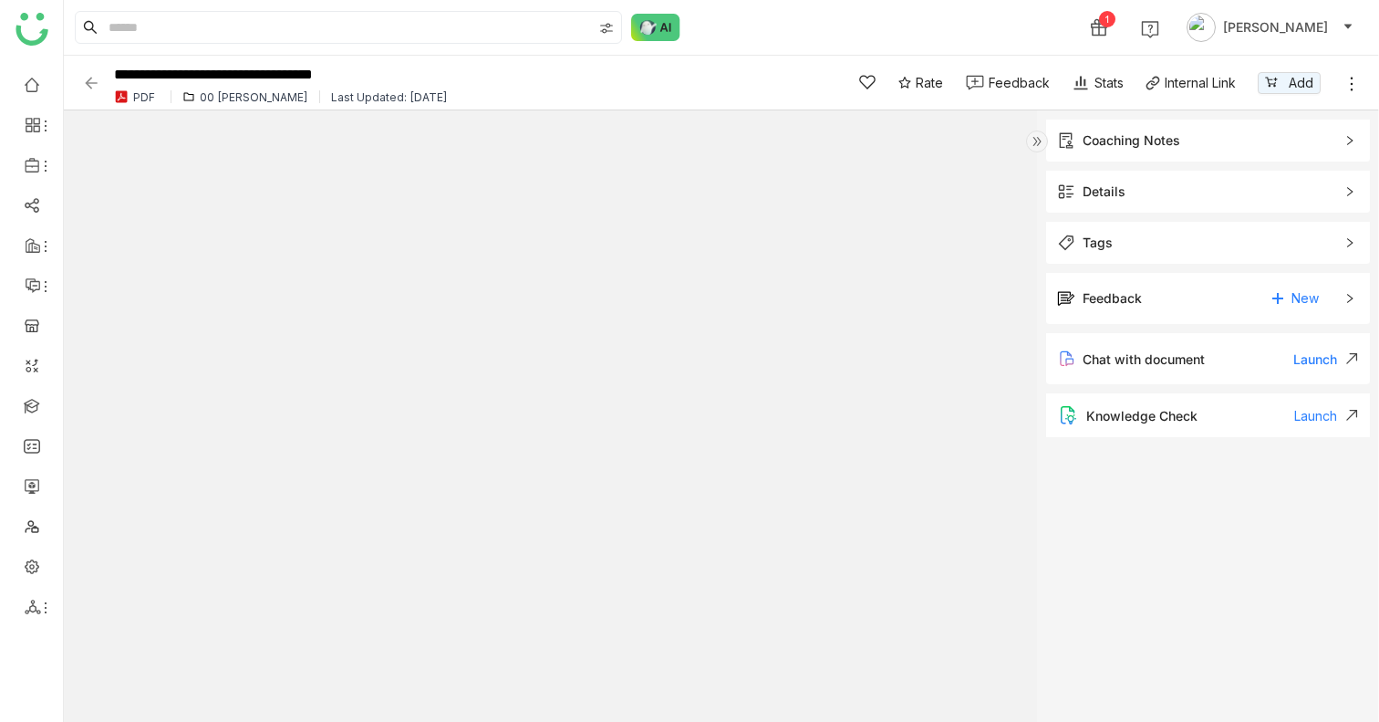
click at [1099, 202] on div "Details" at bounding box center [1208, 192] width 324 height 42
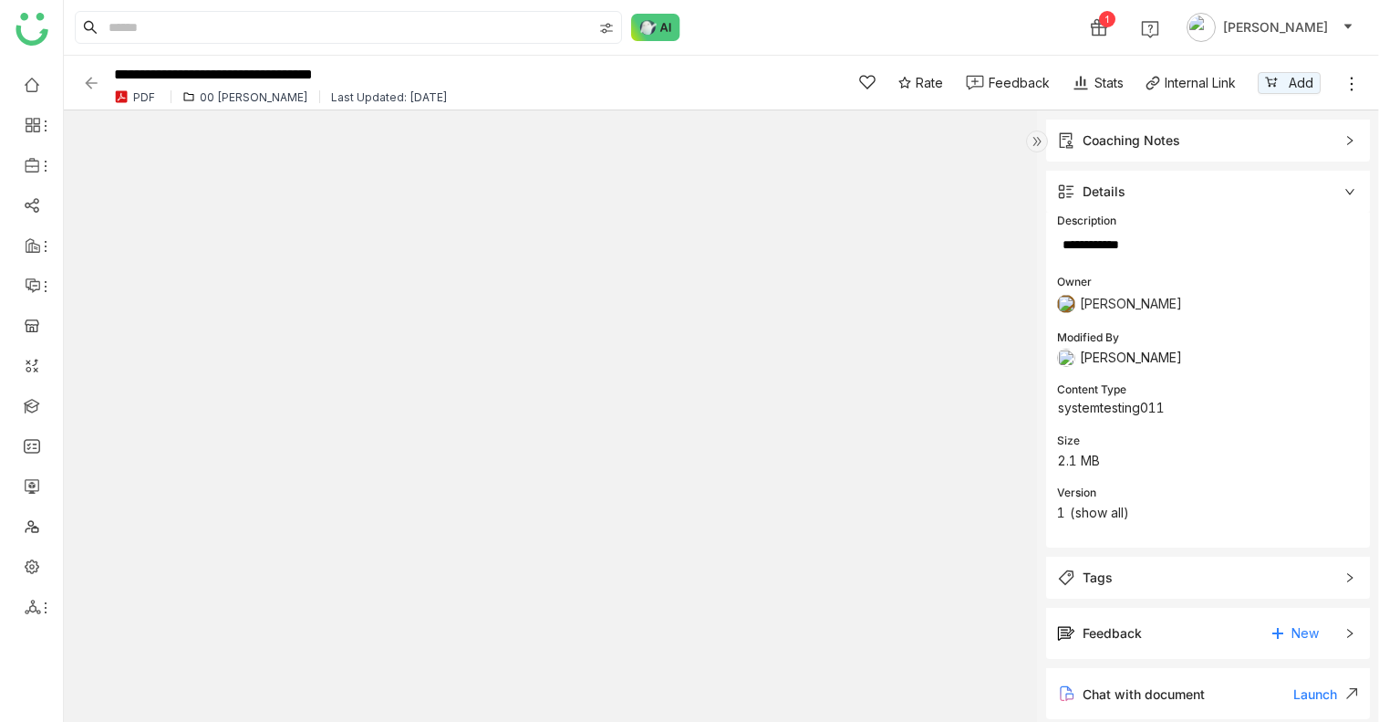
click at [1179, 181] on div "Details" at bounding box center [1208, 192] width 324 height 42
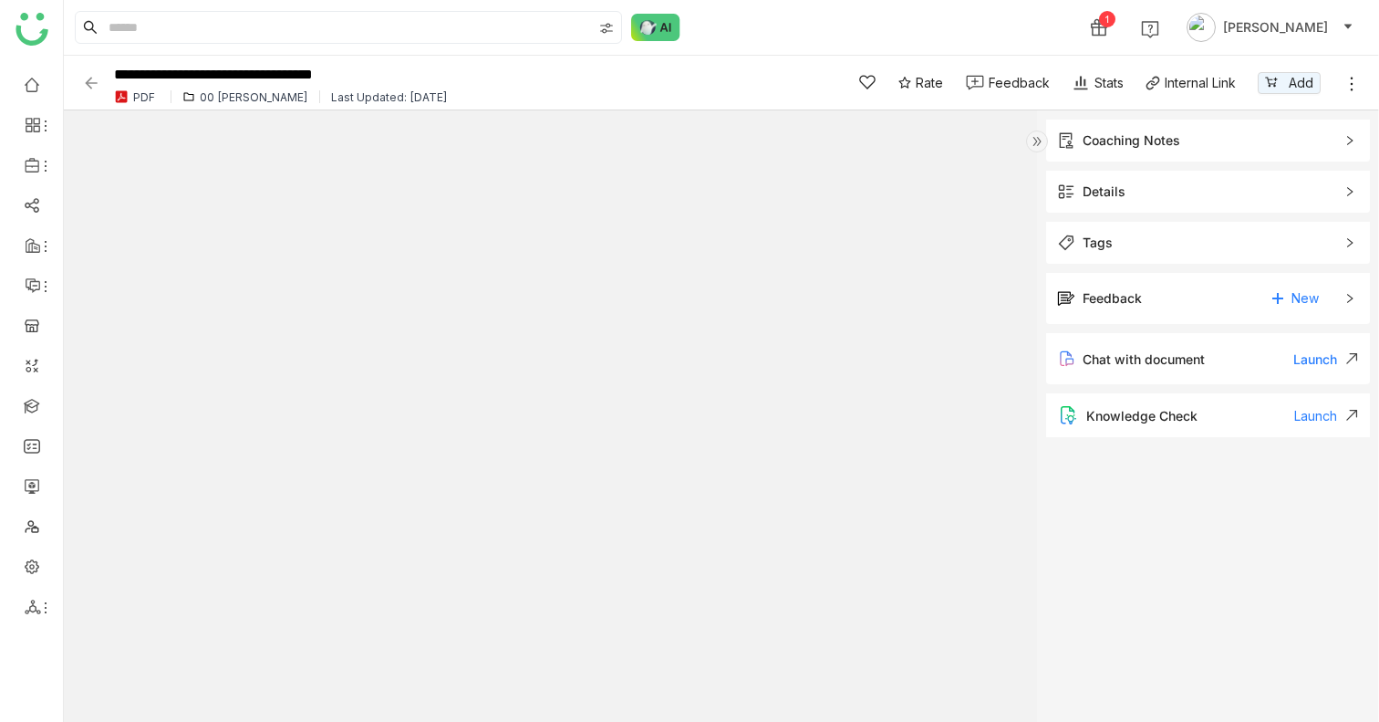
click at [1146, 235] on span "Tags" at bounding box center [1195, 243] width 276 height 20
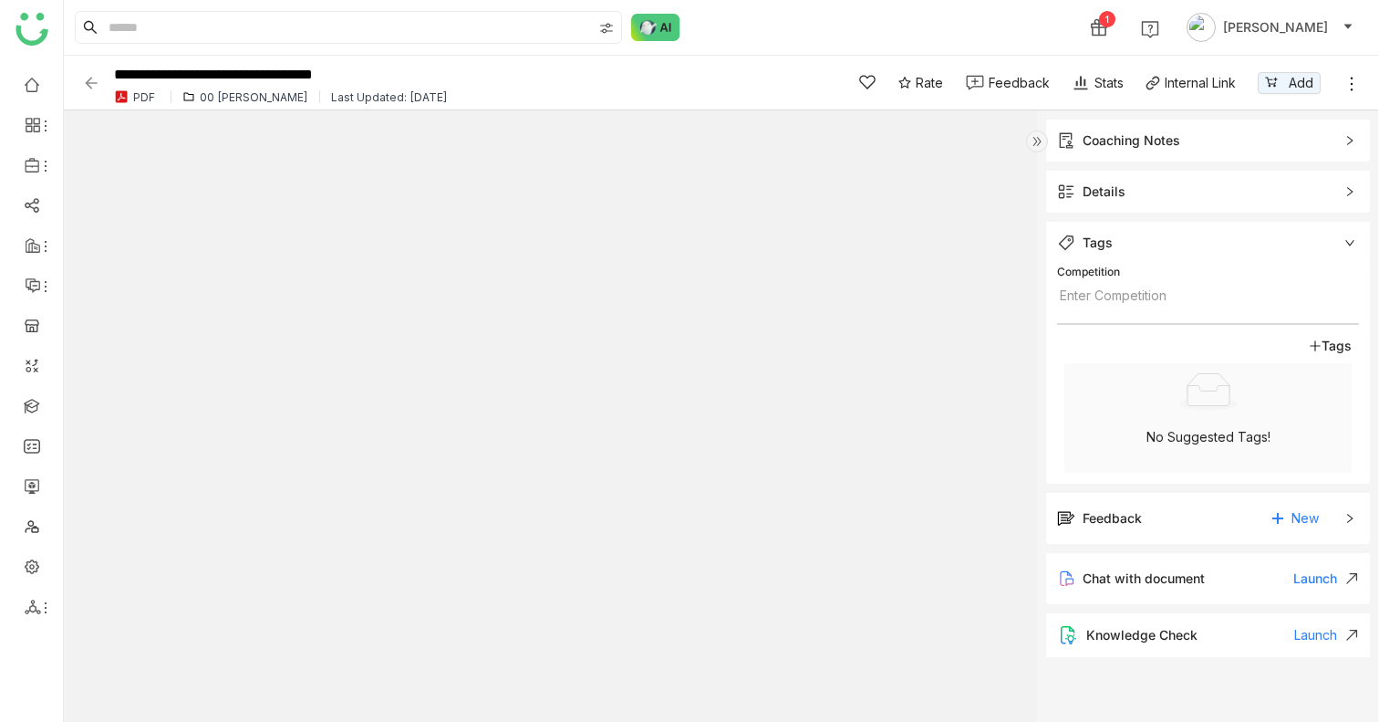
click at [1170, 243] on span "Tags" at bounding box center [1195, 243] width 276 height 20
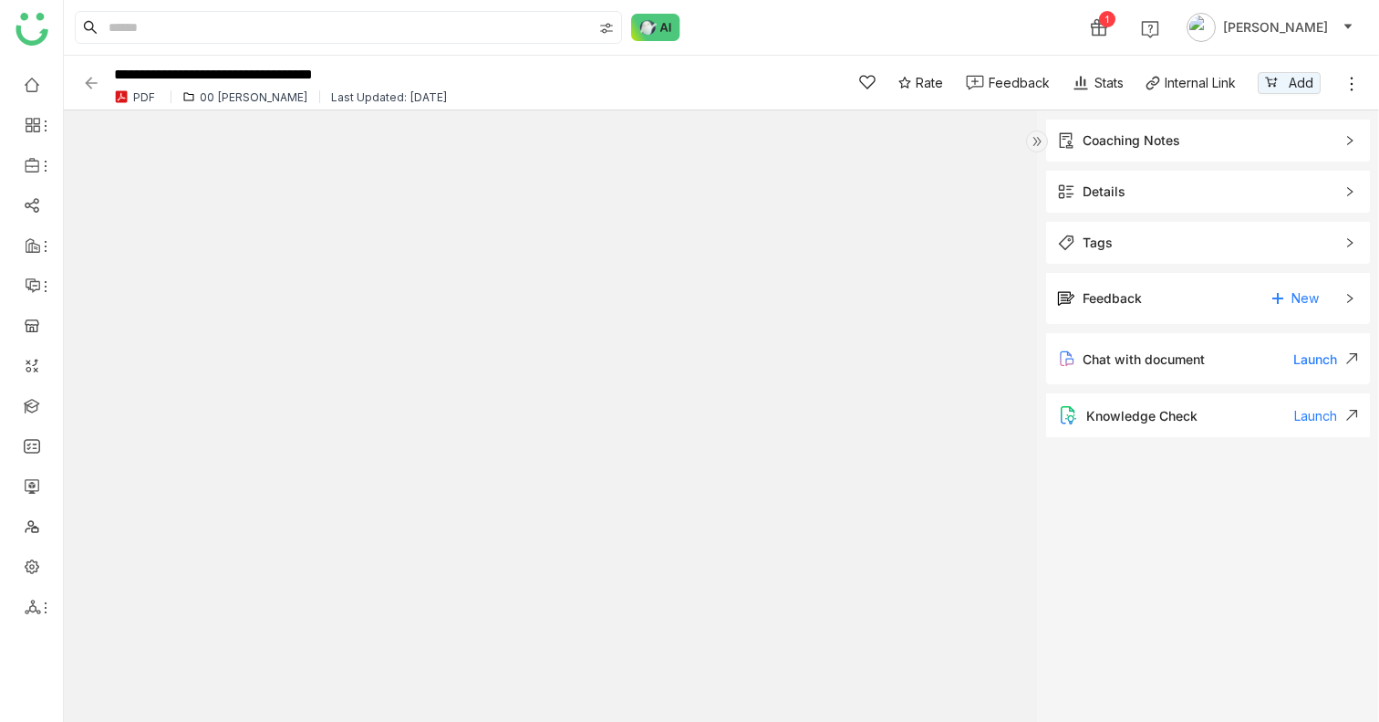
click at [1176, 298] on div "Feedback New" at bounding box center [1195, 298] width 276 height 29
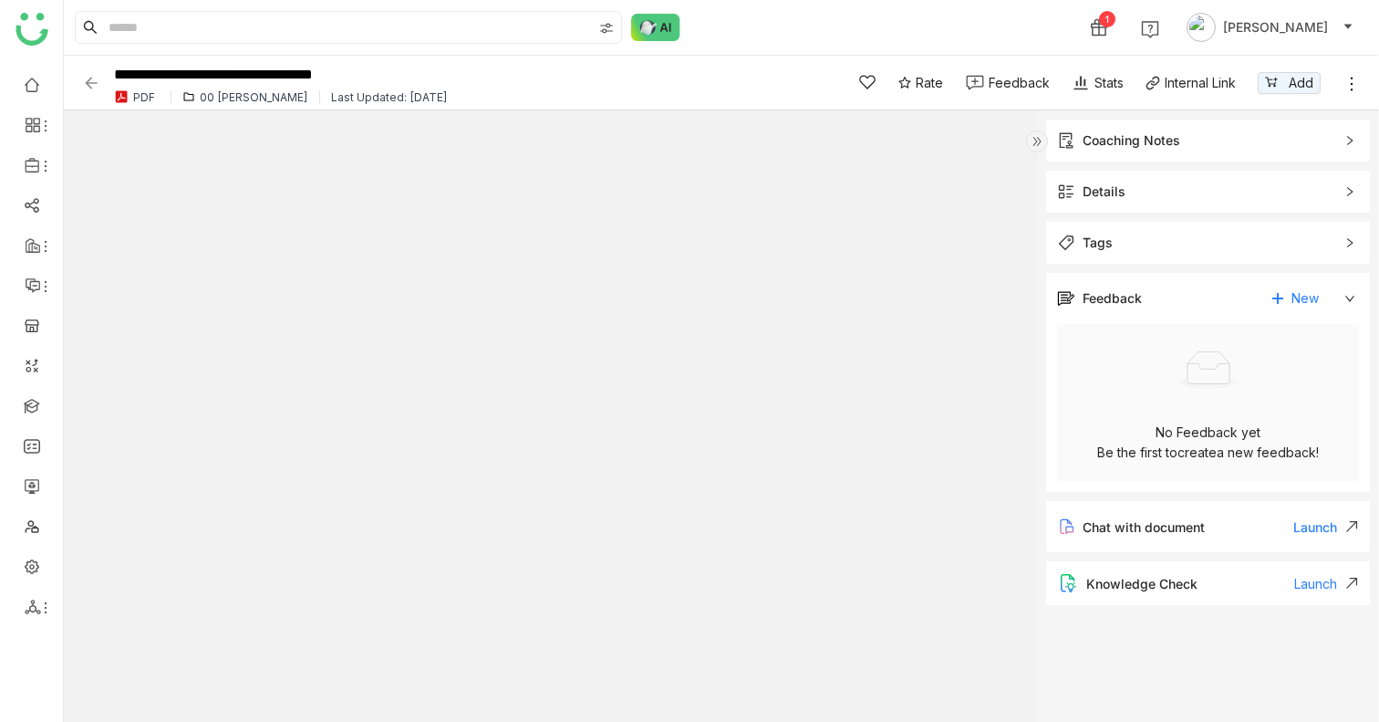
click at [1222, 306] on div "Feedback New" at bounding box center [1195, 298] width 276 height 29
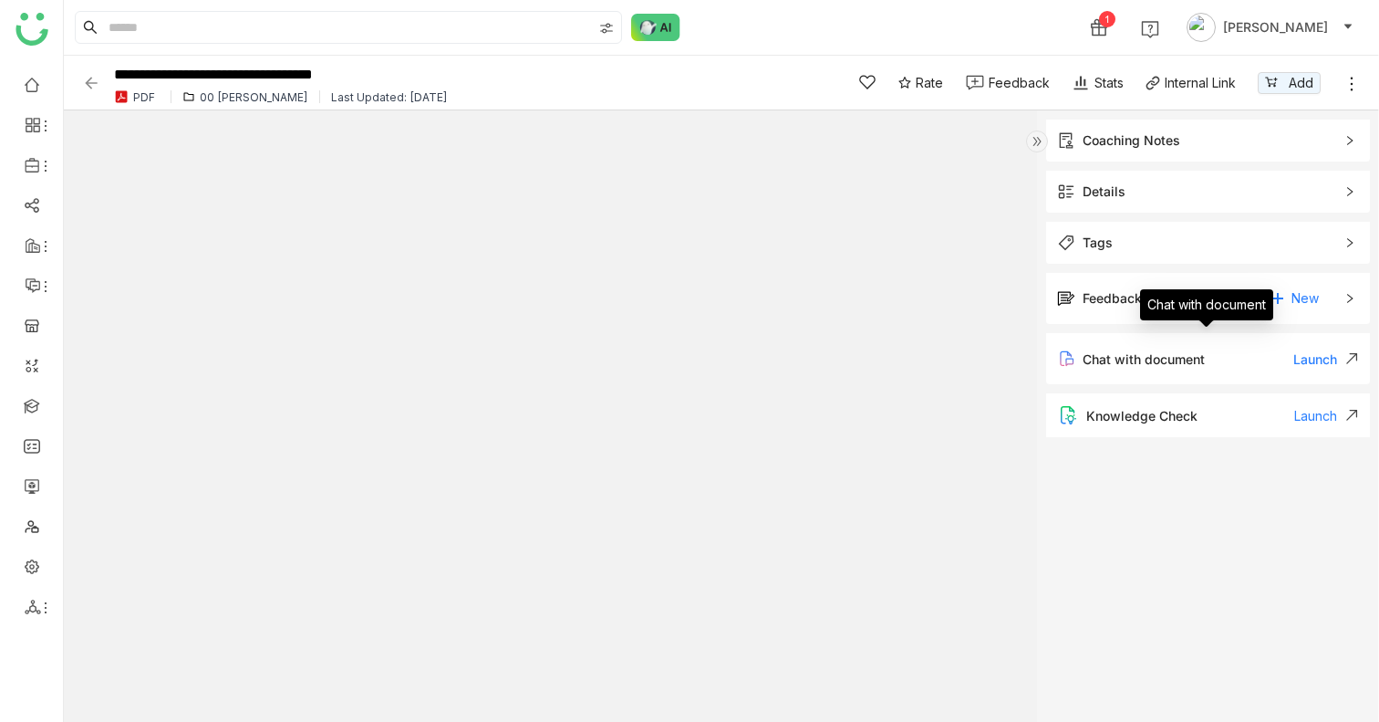
click at [1122, 298] on div "Feedback" at bounding box center [1112, 298] width 59 height 20
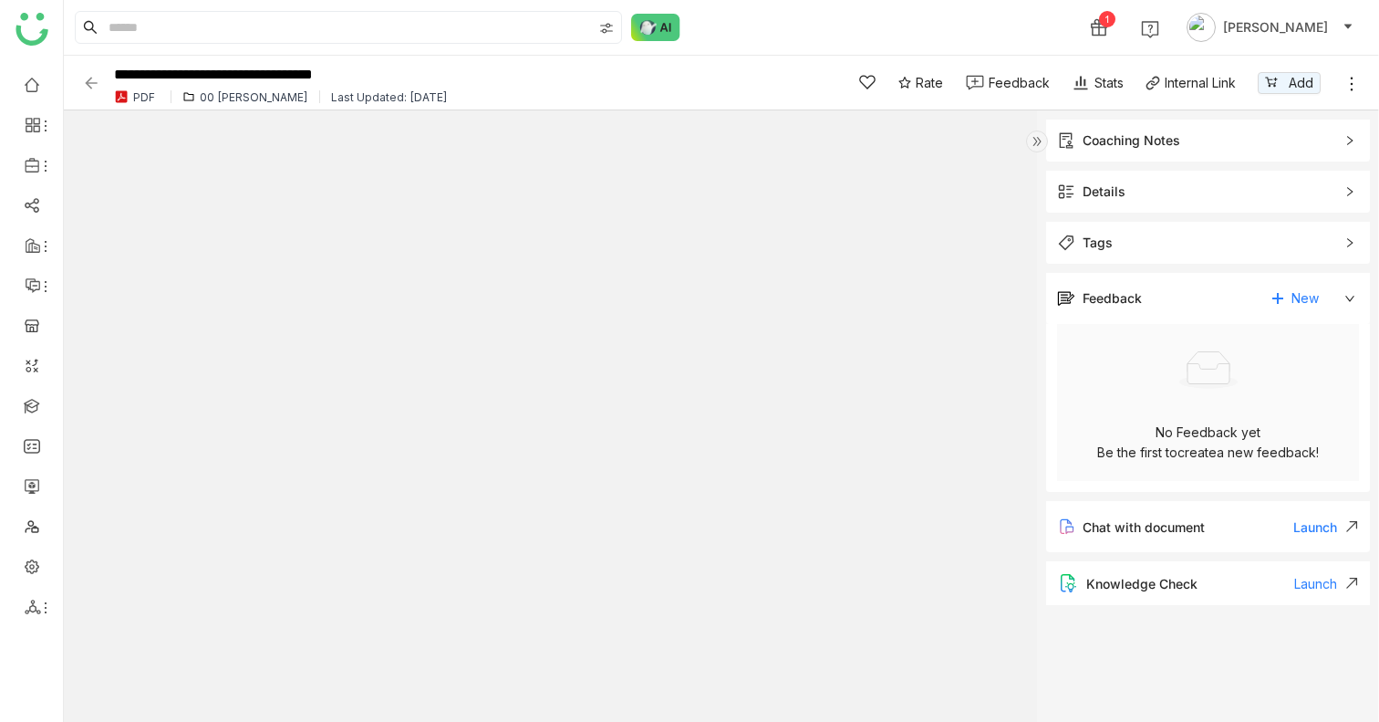
click at [1143, 209] on div "Details" at bounding box center [1208, 192] width 324 height 42
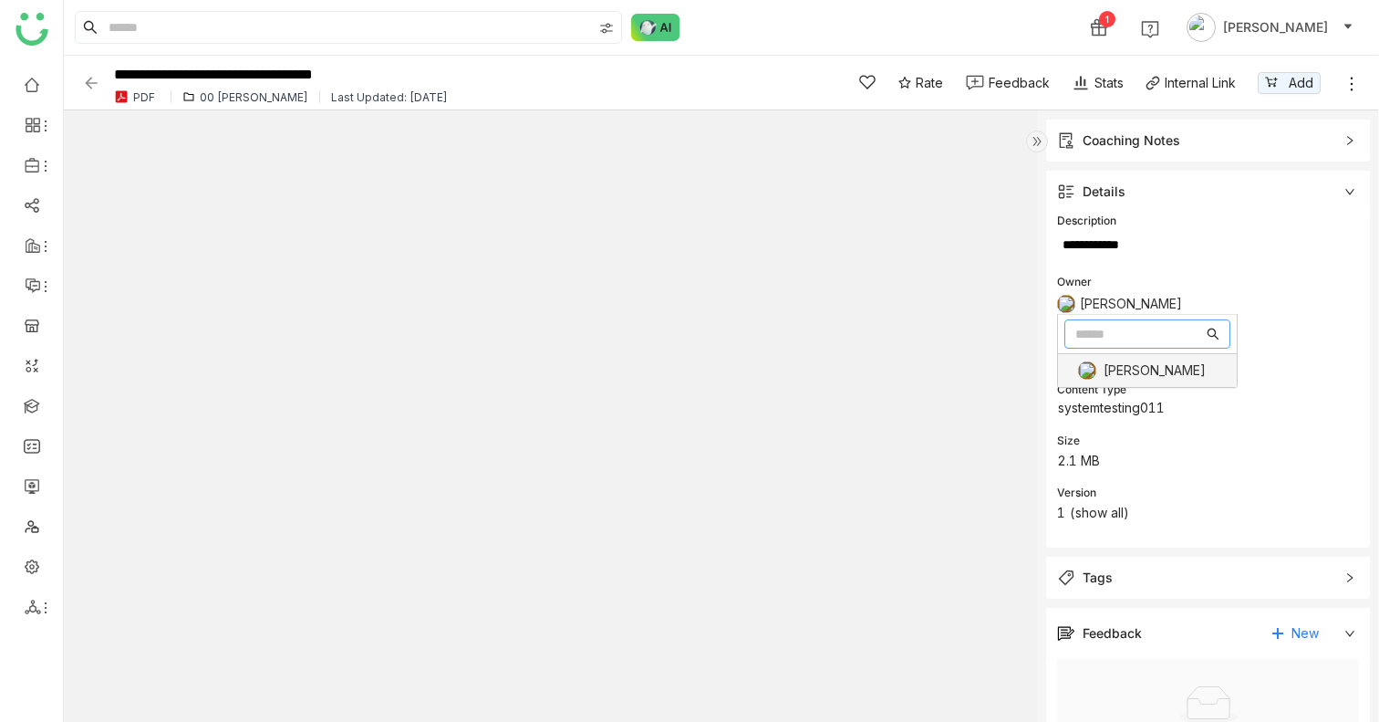
drag, startPoint x: 1093, startPoint y: 303, endPoint x: 1168, endPoint y: 303, distance: 74.8
click at [1168, 303] on div at bounding box center [1208, 305] width 302 height 16
click at [1234, 122] on div "Coaching Notes" at bounding box center [1208, 140] width 324 height 42
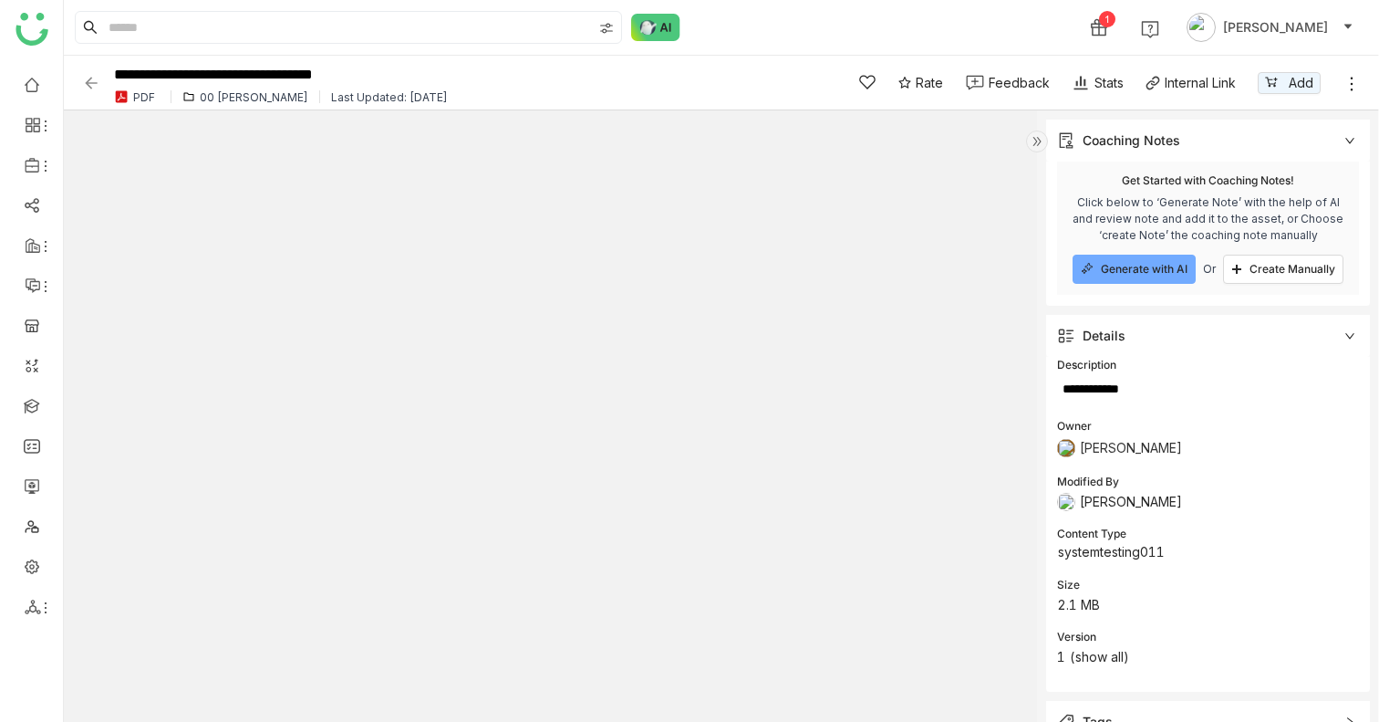
click at [1356, 139] on div "Coaching Notes" at bounding box center [1208, 140] width 324 height 42
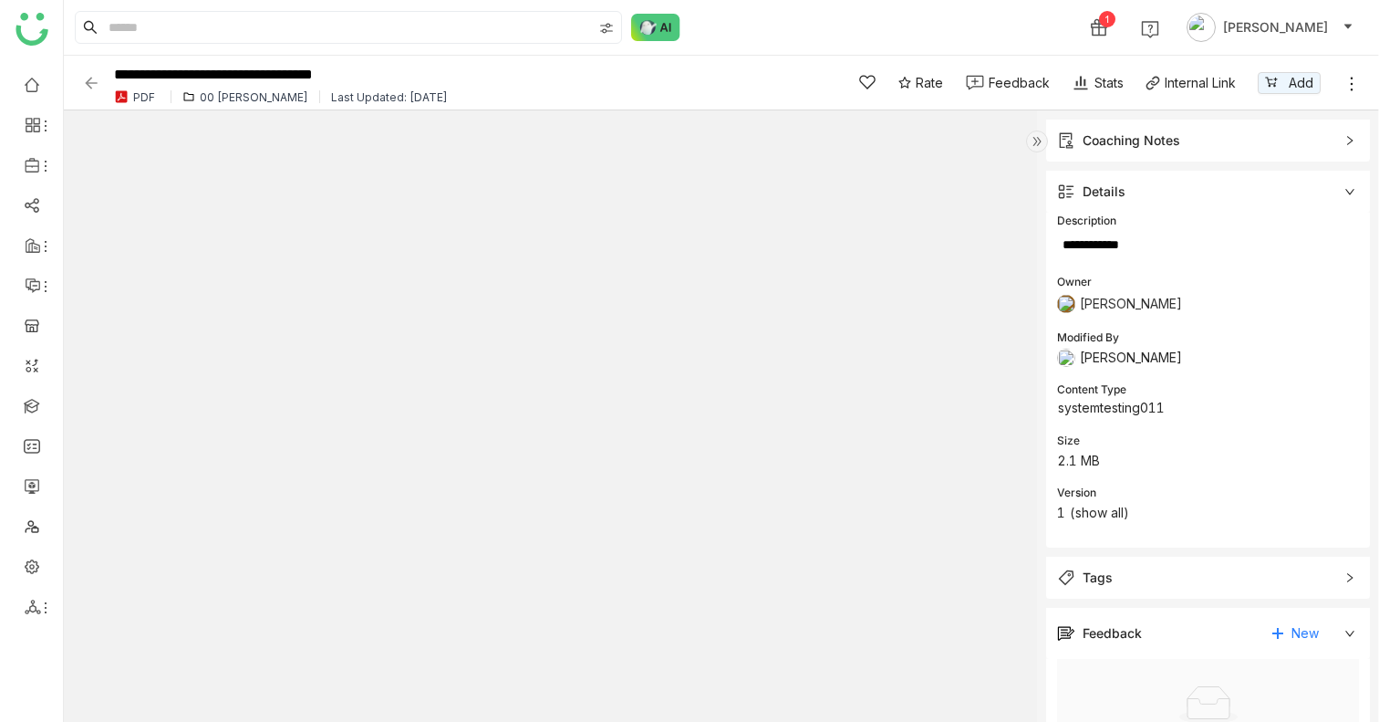
click at [1337, 193] on div "Details" at bounding box center [1208, 192] width 324 height 42
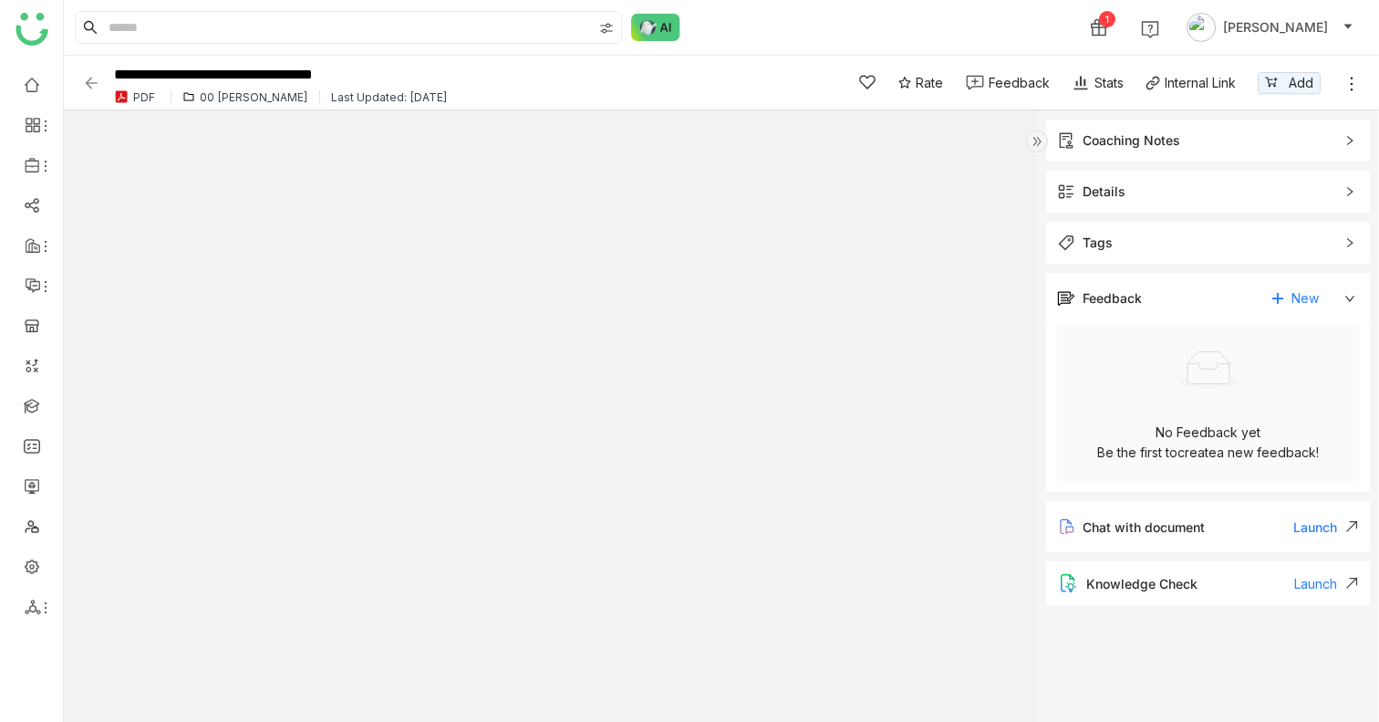
click at [1158, 133] on div "Coaching Notes" at bounding box center [1132, 140] width 98 height 20
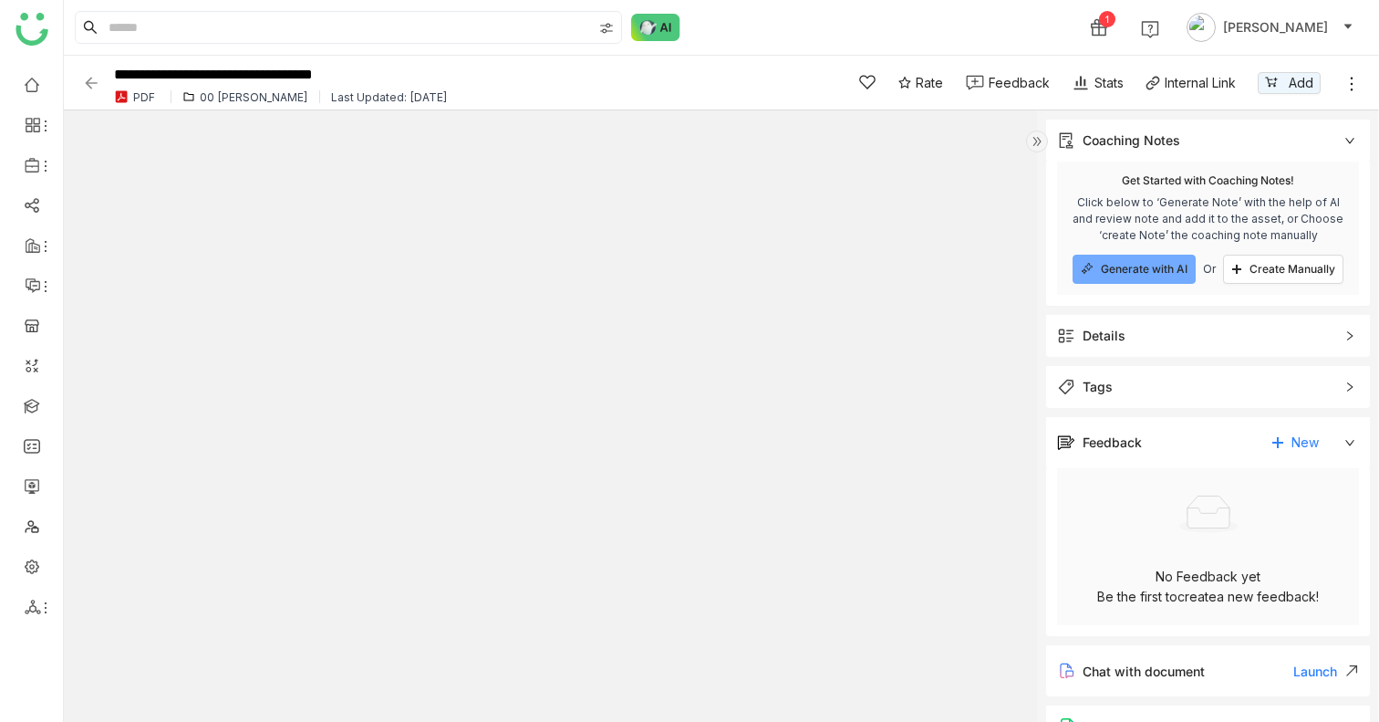
click at [1350, 150] on div "Coaching Notes" at bounding box center [1208, 140] width 324 height 42
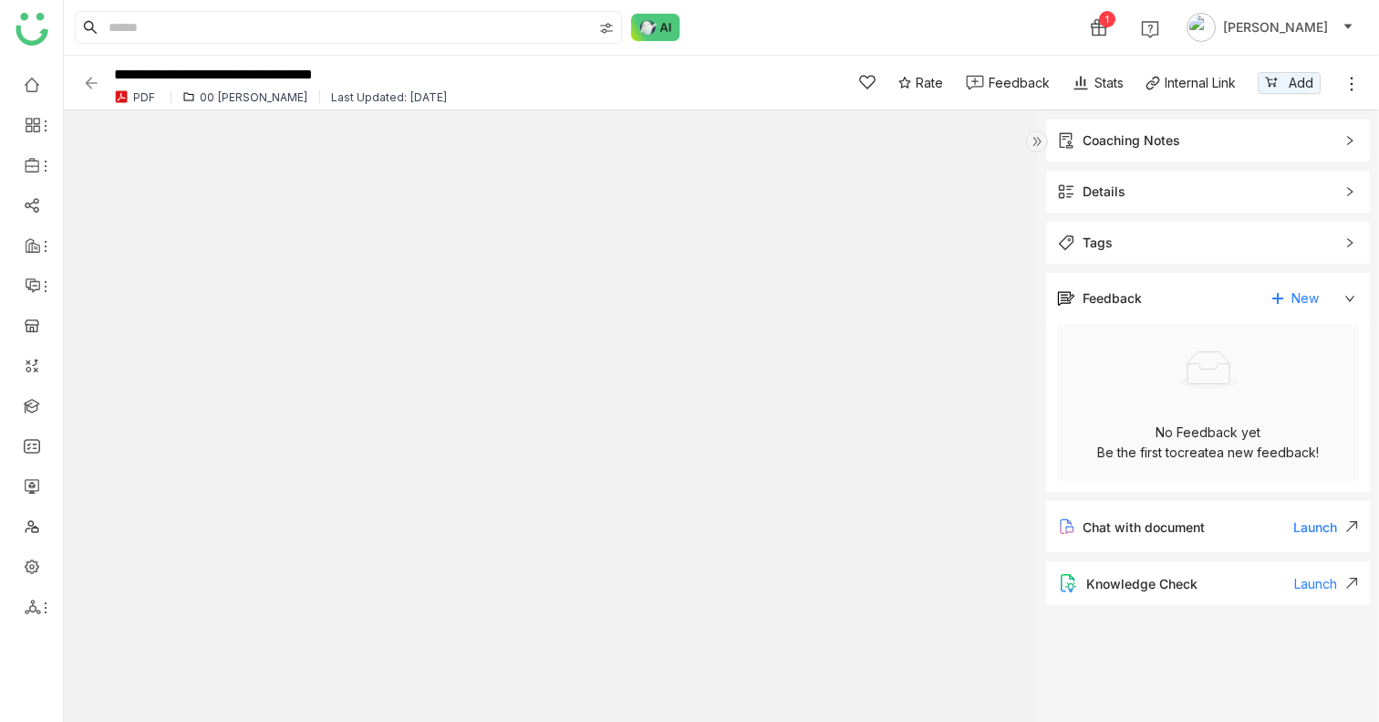
click at [1354, 300] on icon at bounding box center [1350, 298] width 11 height 11
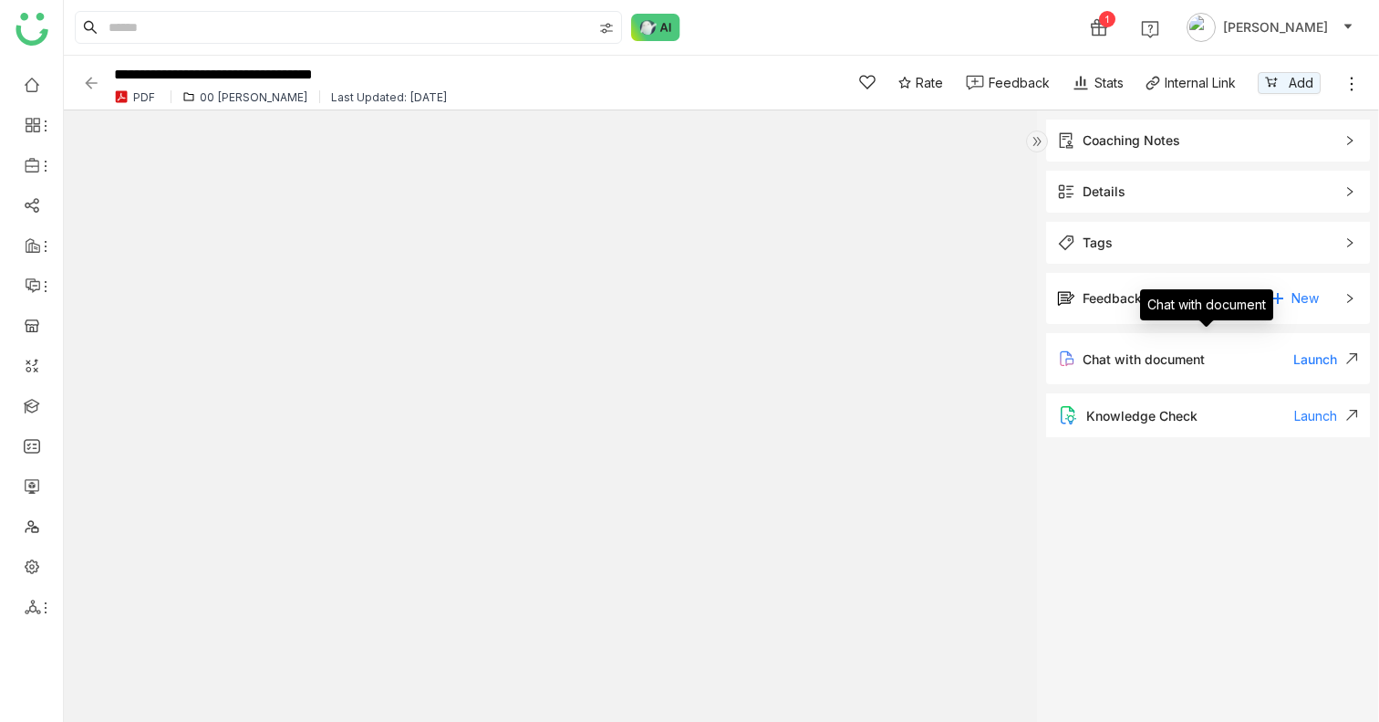
click at [1228, 360] on div "Chat with document Launch" at bounding box center [1208, 358] width 324 height 51
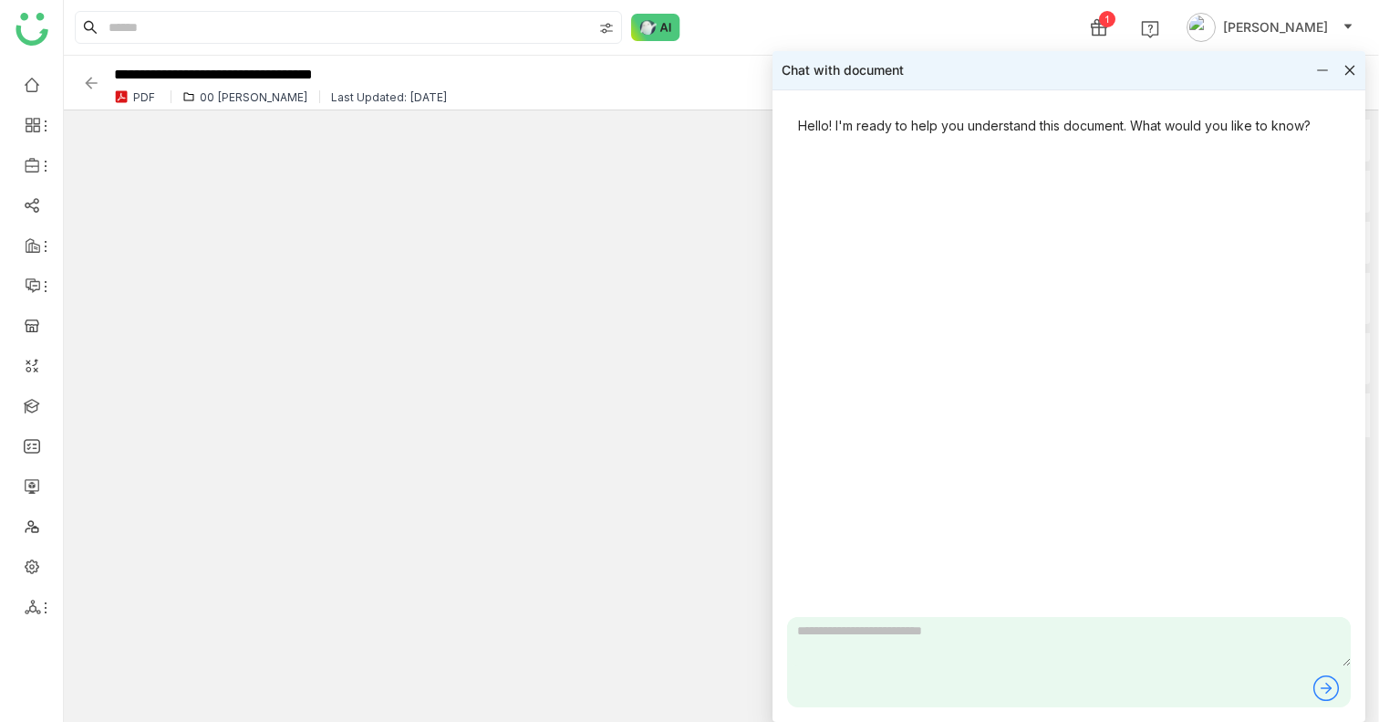
type input "*"
click at [920, 640] on textarea at bounding box center [1069, 641] width 564 height 49
type textarea "**********"
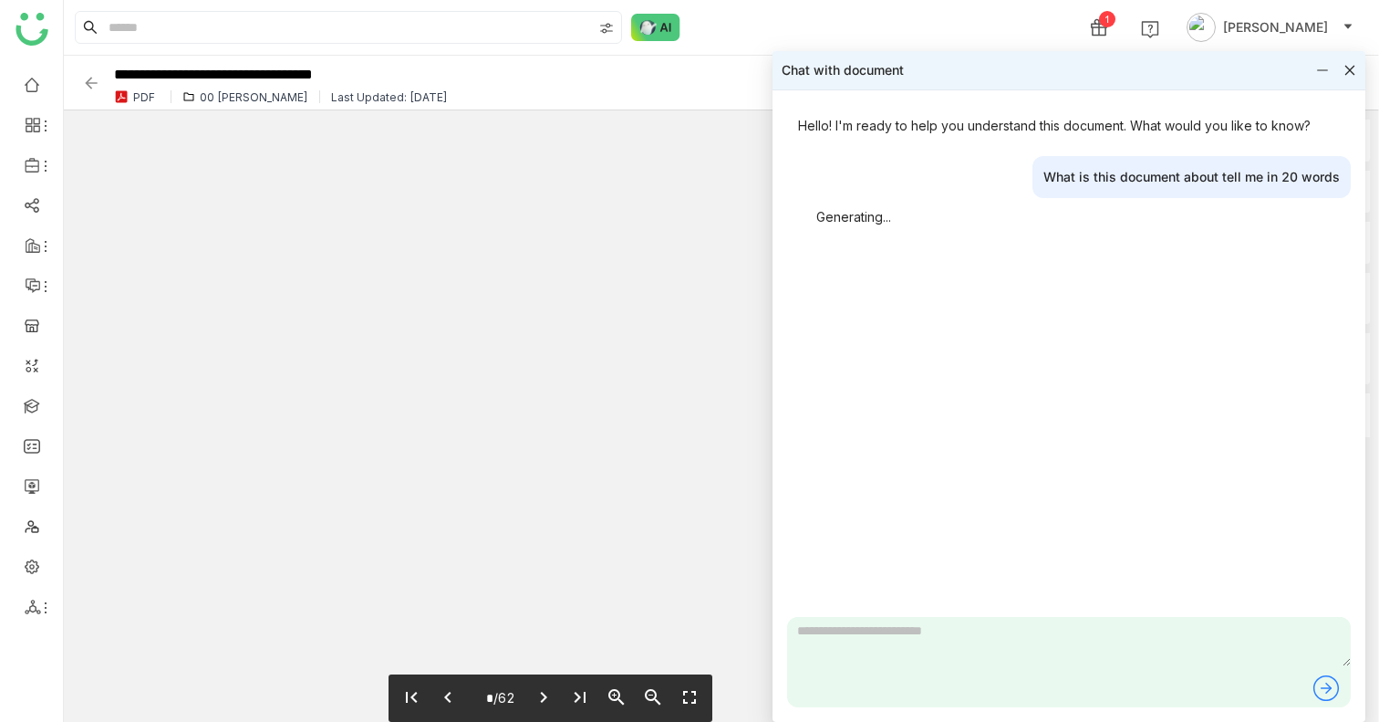
type input "*"
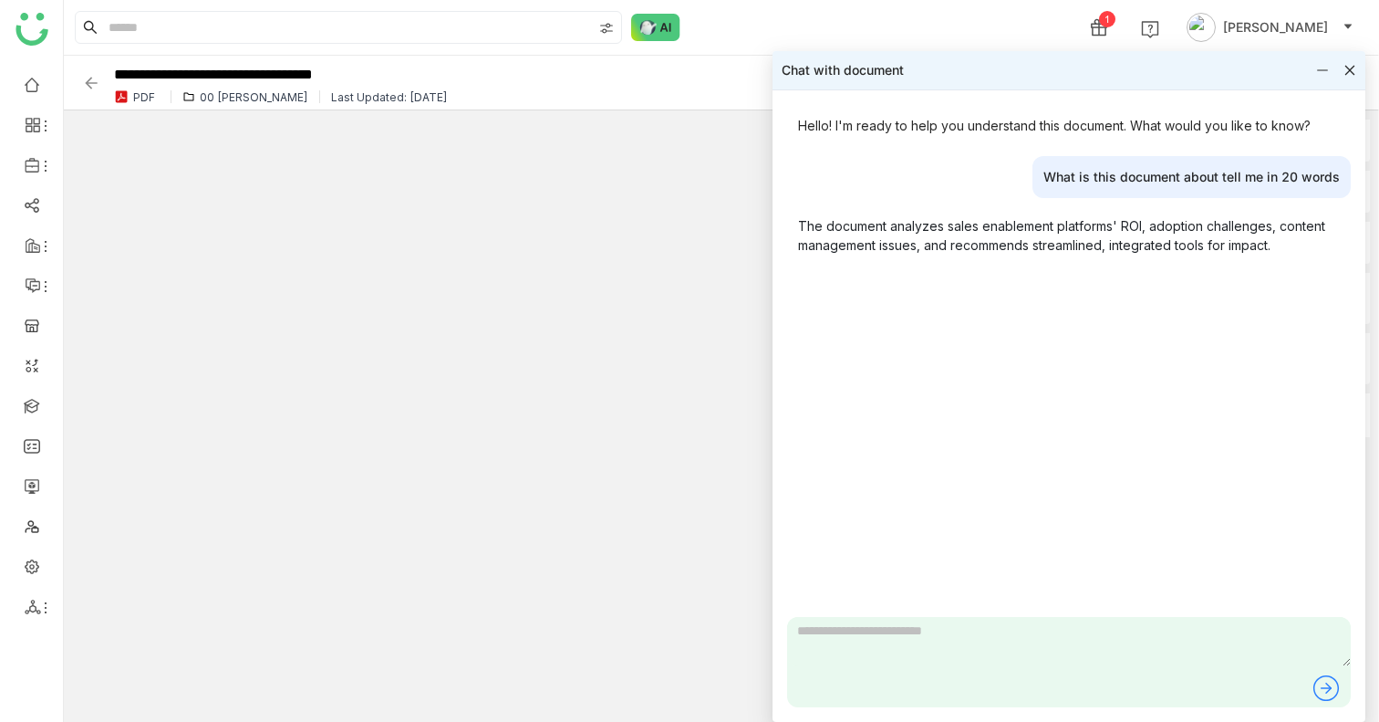
click at [1342, 67] on div at bounding box center [1336, 70] width 40 height 13
click at [1350, 67] on icon at bounding box center [1350, 70] width 13 height 13
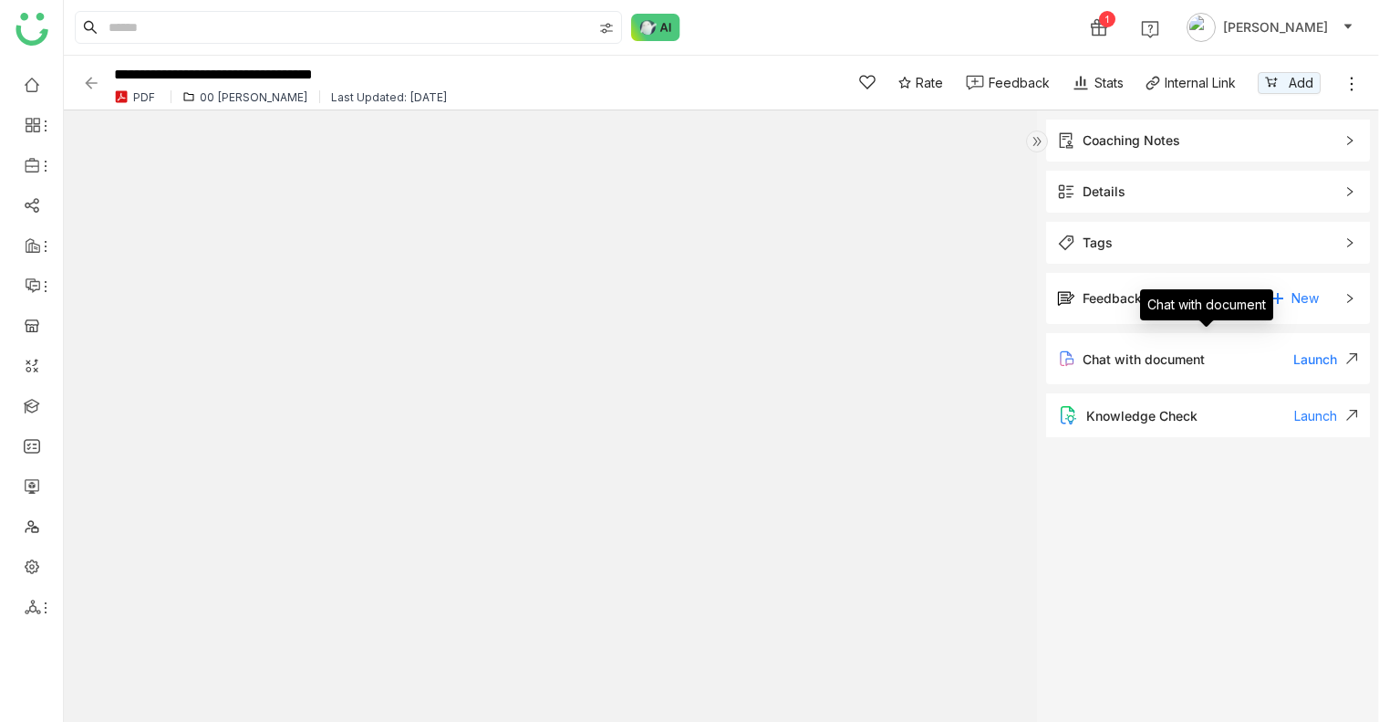
click at [1137, 415] on div "Knowledge Check" at bounding box center [1141, 416] width 111 height 16
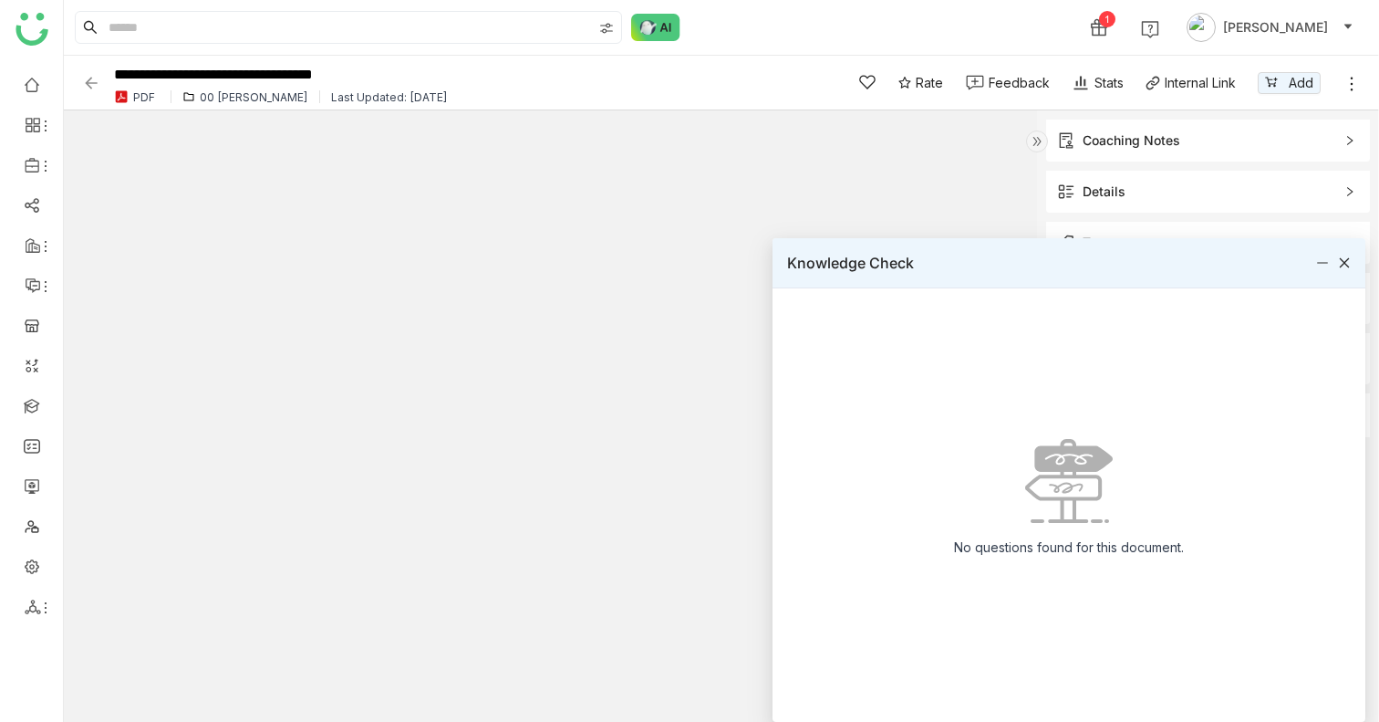
click at [940, 561] on div "No questions found for this document." at bounding box center [1069, 547] width 259 height 49
click at [1346, 265] on icon at bounding box center [1345, 263] width 10 height 10
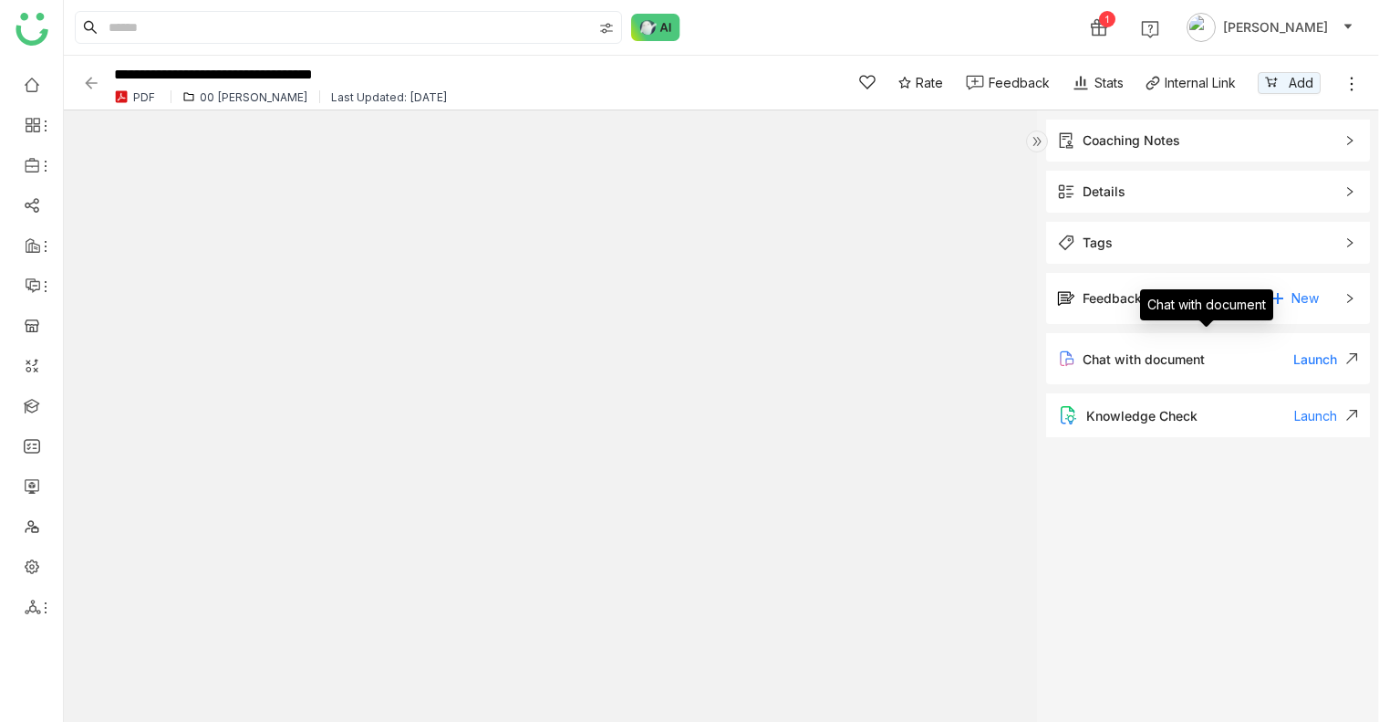
click at [1316, 414] on div "Launch" at bounding box center [1326, 416] width 65 height 16
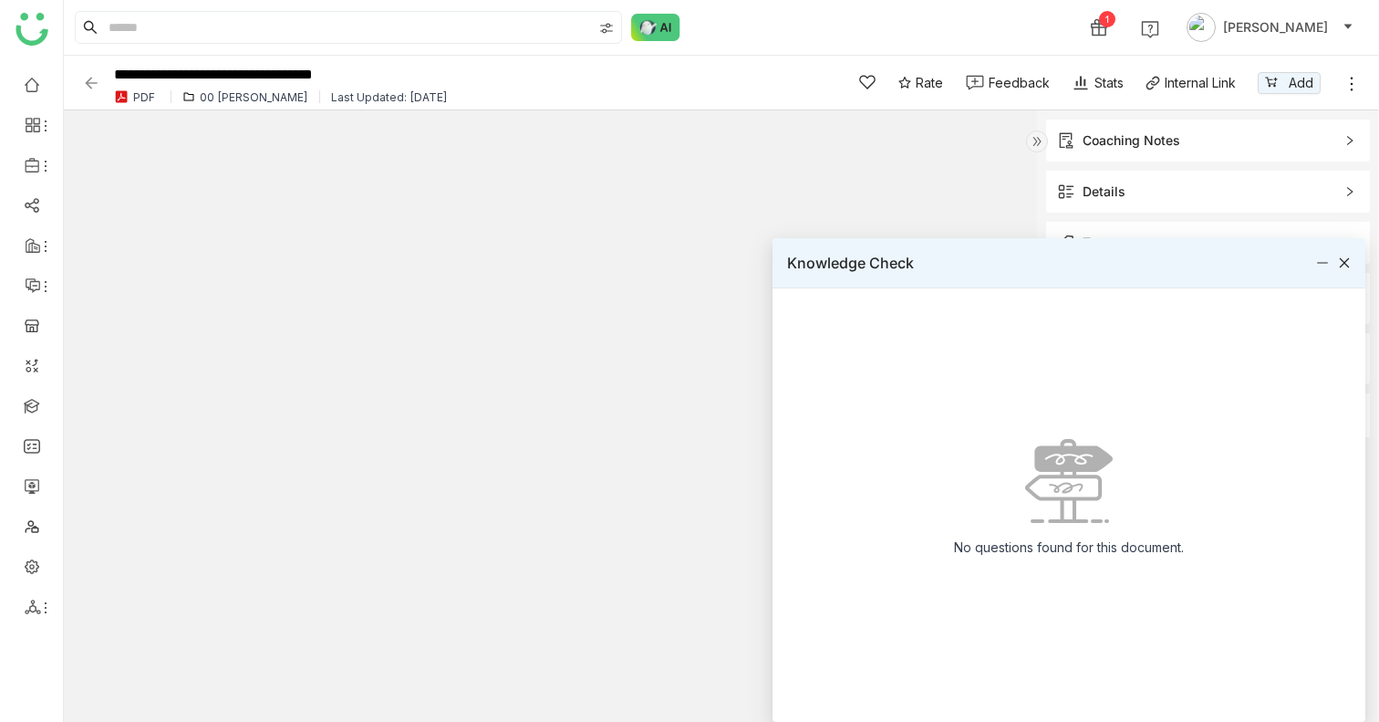
click at [1349, 270] on div at bounding box center [1344, 263] width 13 height 20
click at [1348, 264] on icon at bounding box center [1344, 262] width 13 height 13
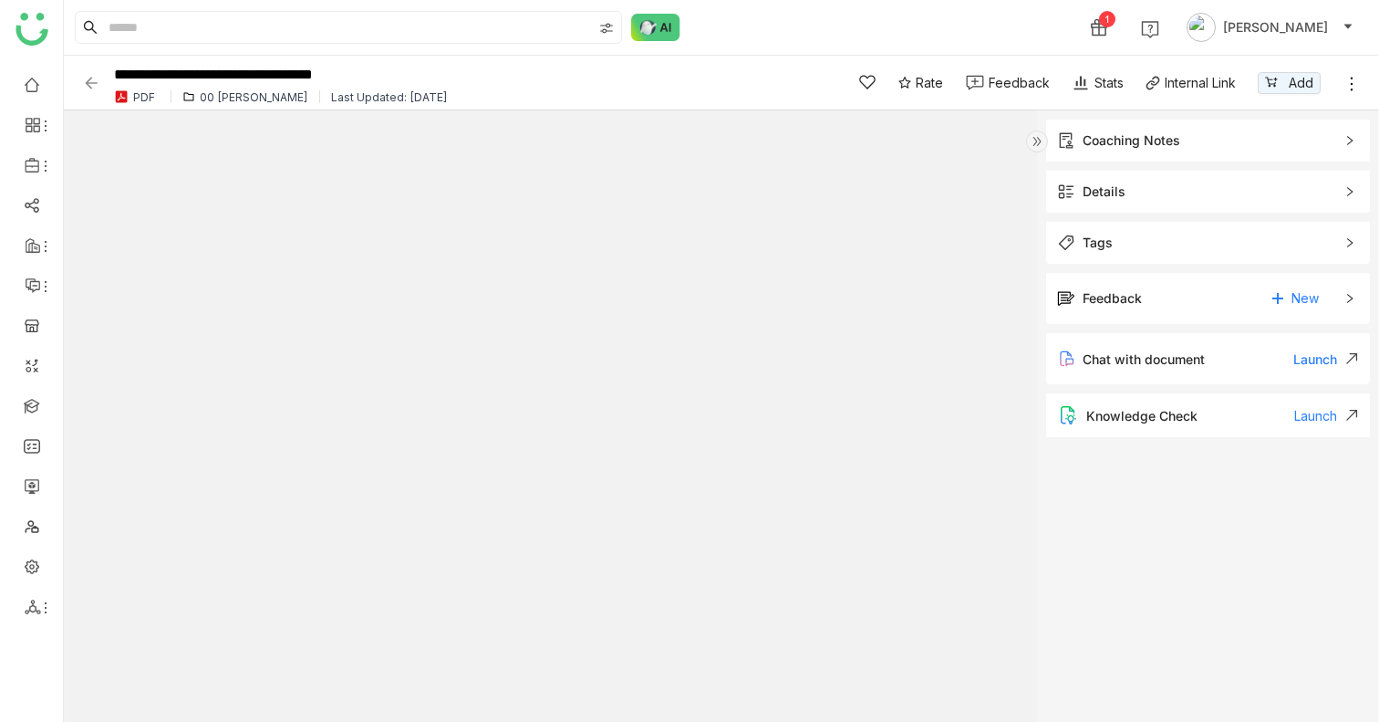
click at [1039, 151] on img at bounding box center [1037, 141] width 22 height 22
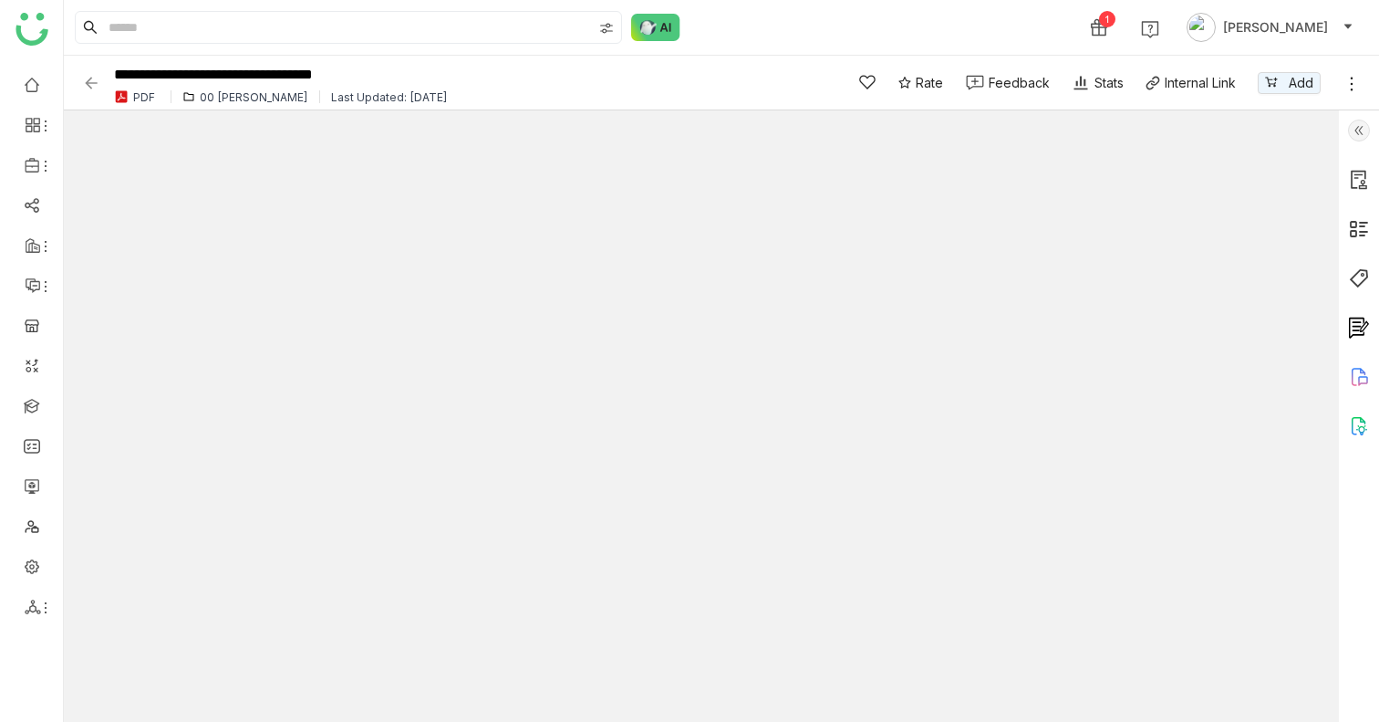
click at [1358, 128] on img at bounding box center [1359, 130] width 22 height 22
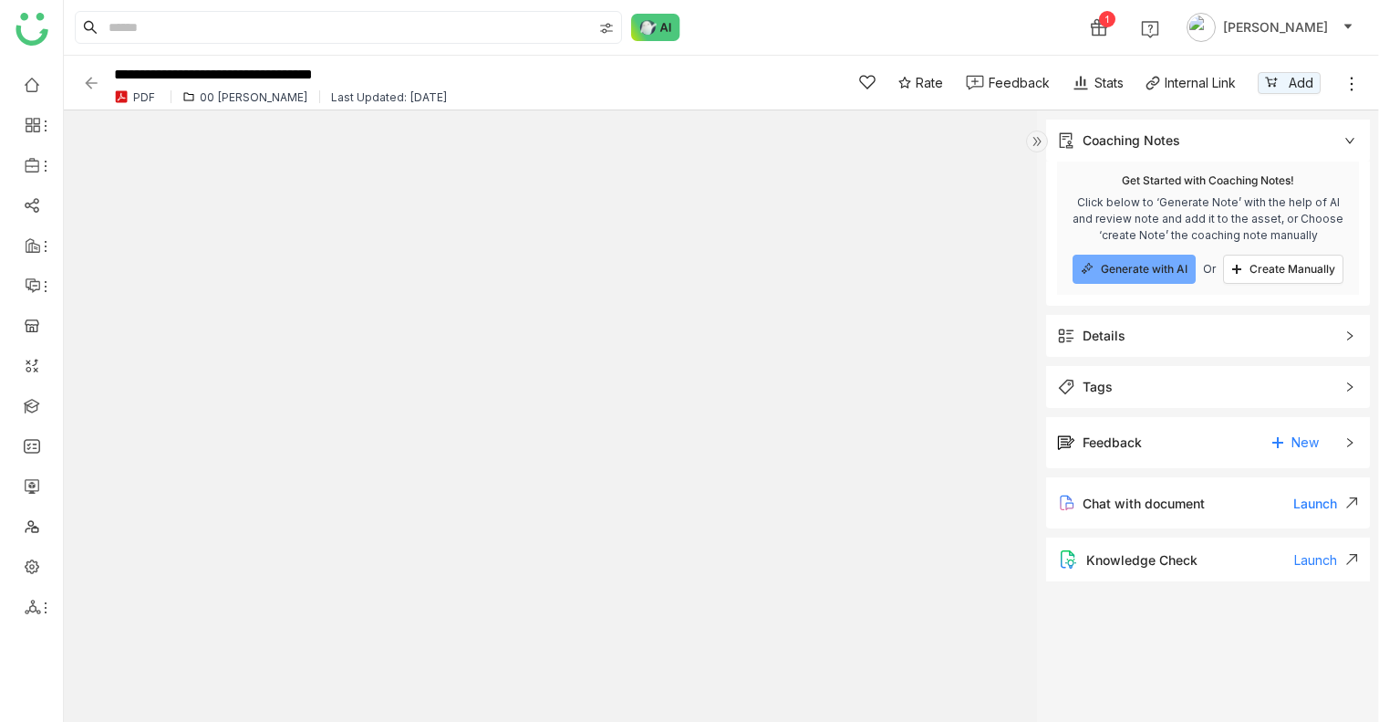
click at [1301, 321] on div "Details" at bounding box center [1208, 336] width 324 height 42
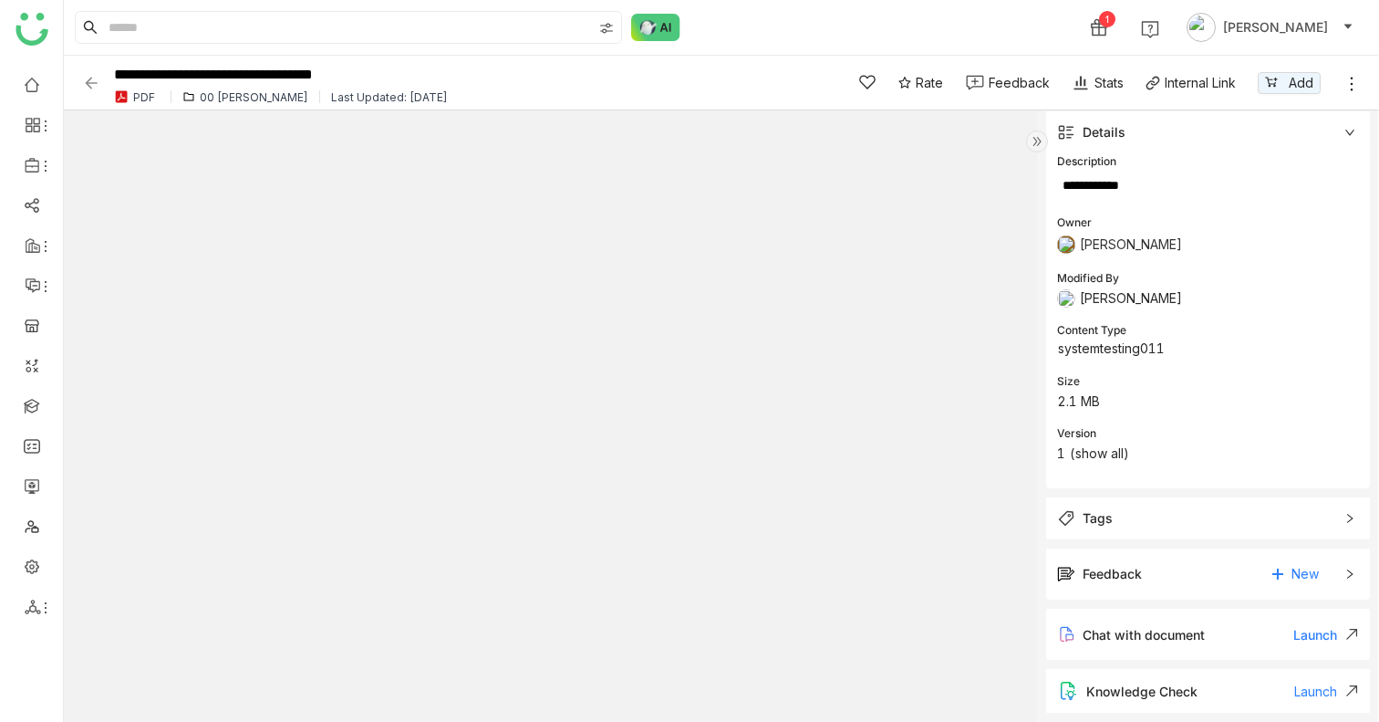
click at [1192, 507] on div "Tags" at bounding box center [1208, 518] width 324 height 42
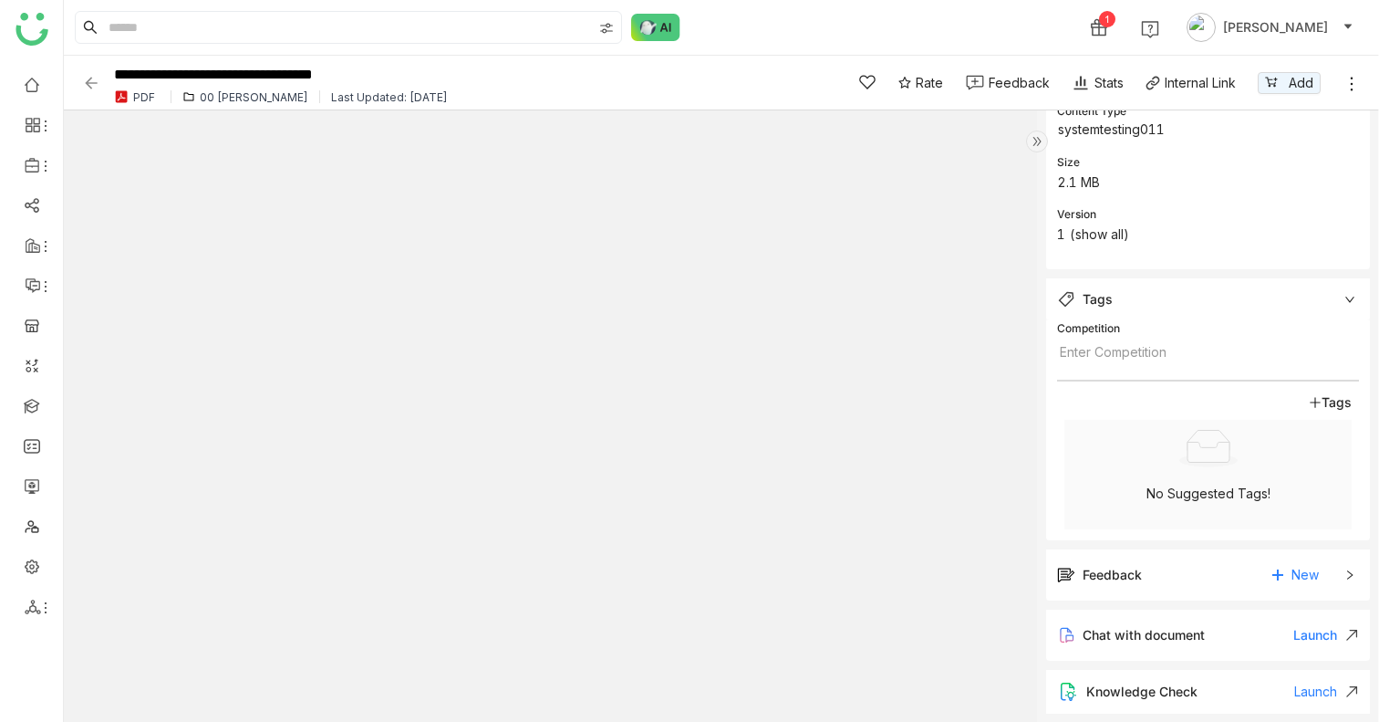
click at [1176, 567] on div "Feedback New" at bounding box center [1195, 574] width 276 height 29
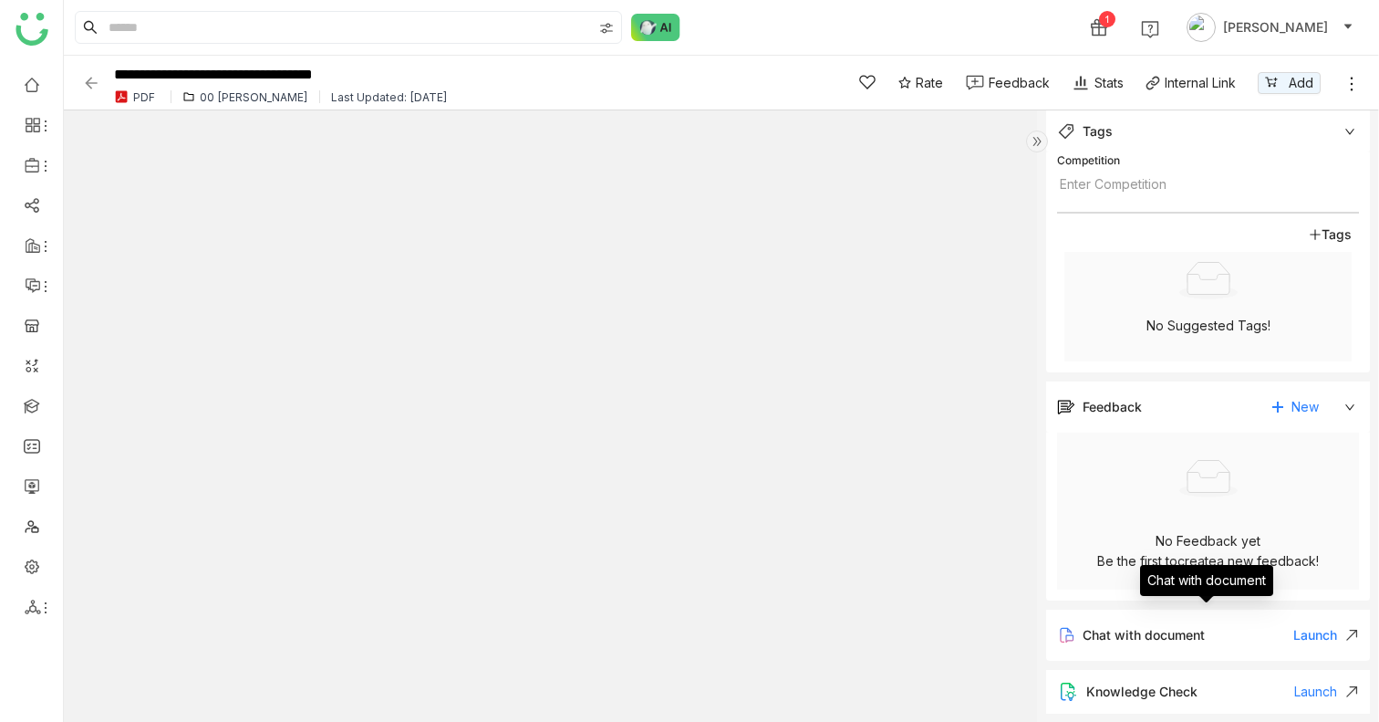
click at [1176, 614] on div "Chat with document Launch" at bounding box center [1208, 634] width 324 height 51
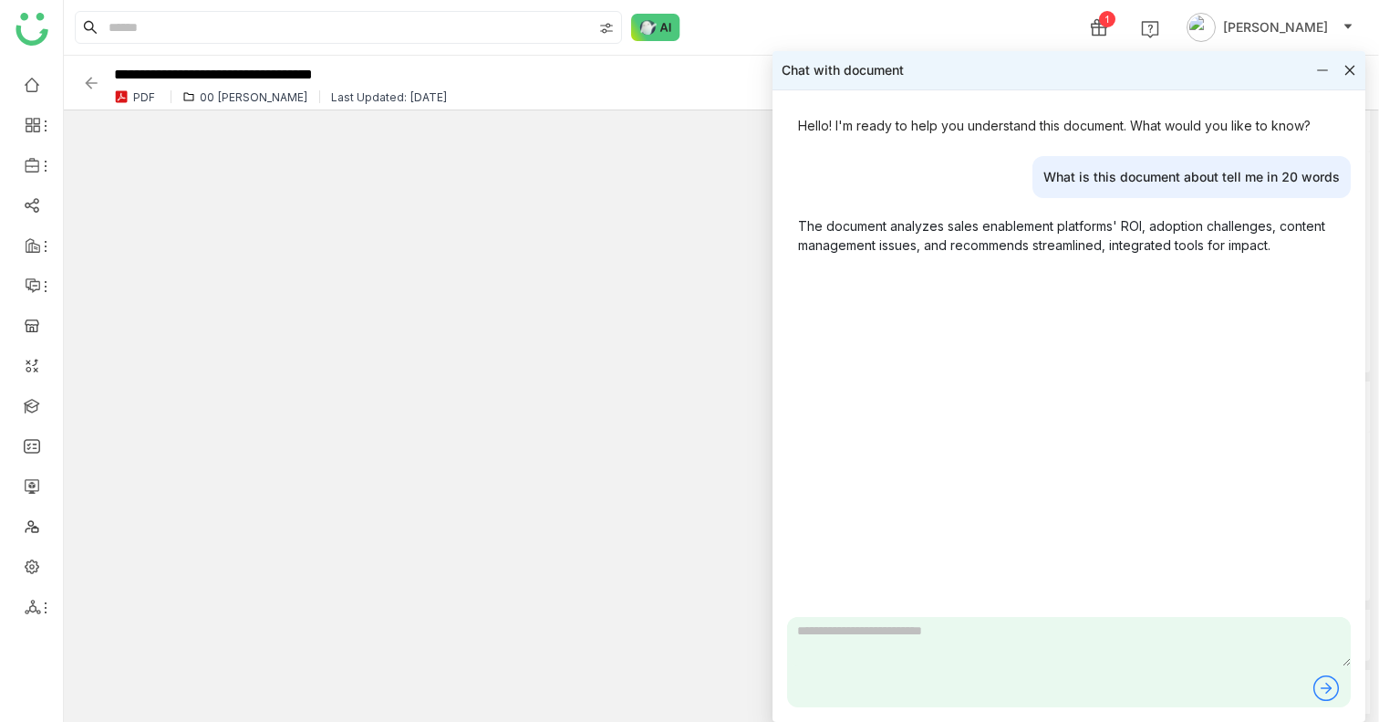
click at [1350, 77] on div "Chat with document" at bounding box center [1069, 70] width 593 height 38
click at [1350, 67] on icon at bounding box center [1350, 70] width 13 height 13
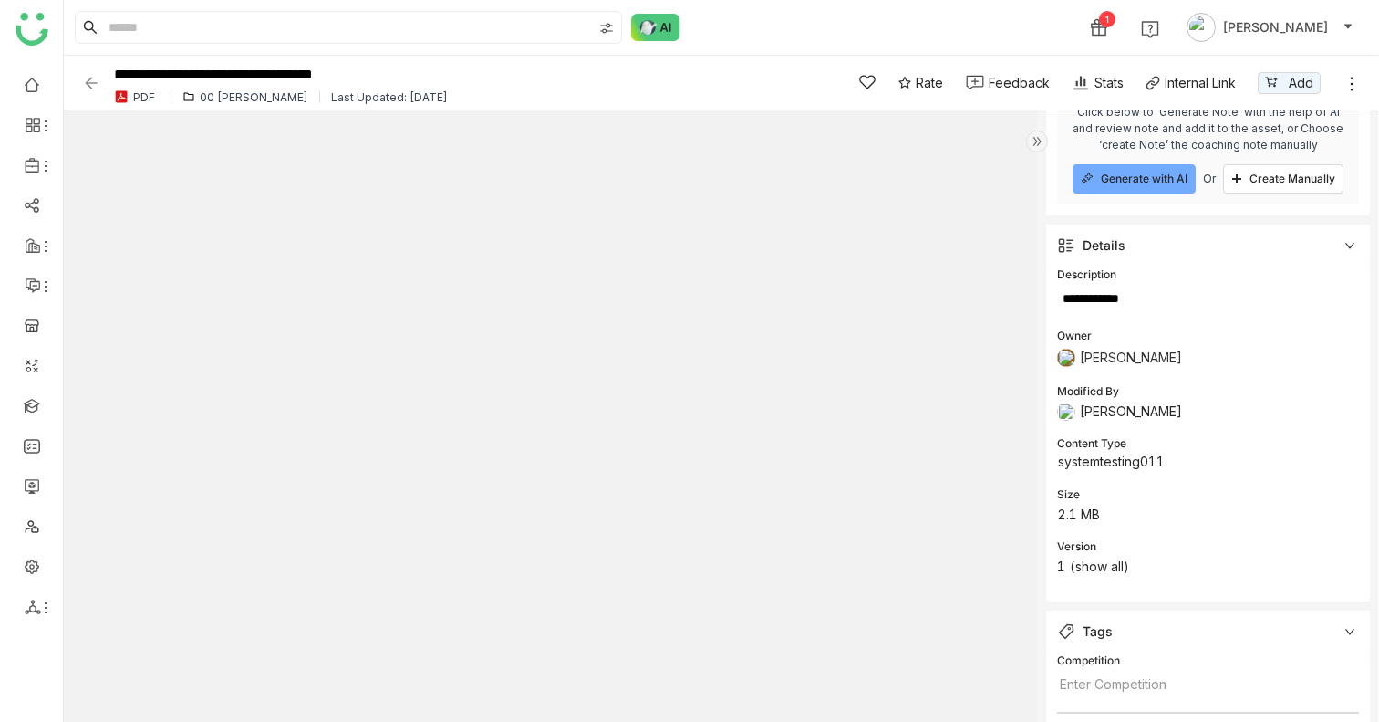
scroll to position [0, 0]
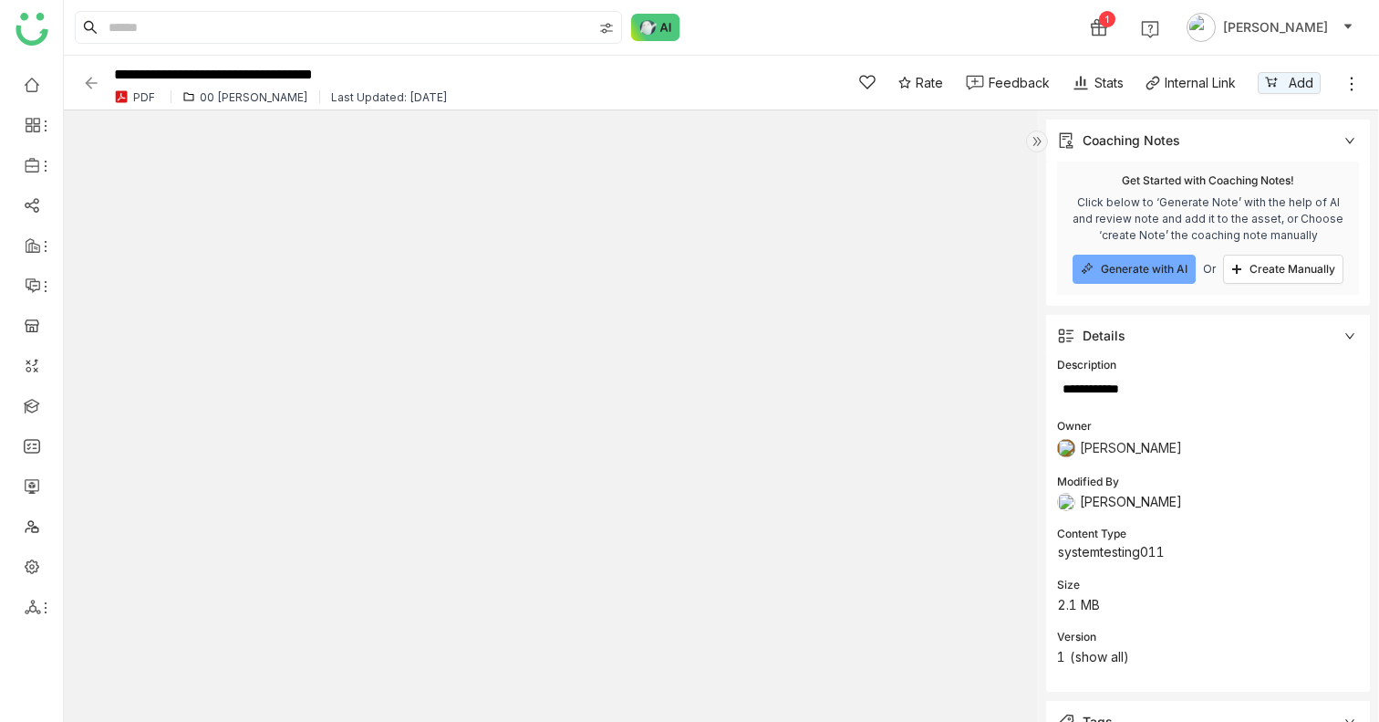
click at [1045, 131] on img at bounding box center [1037, 141] width 22 height 22
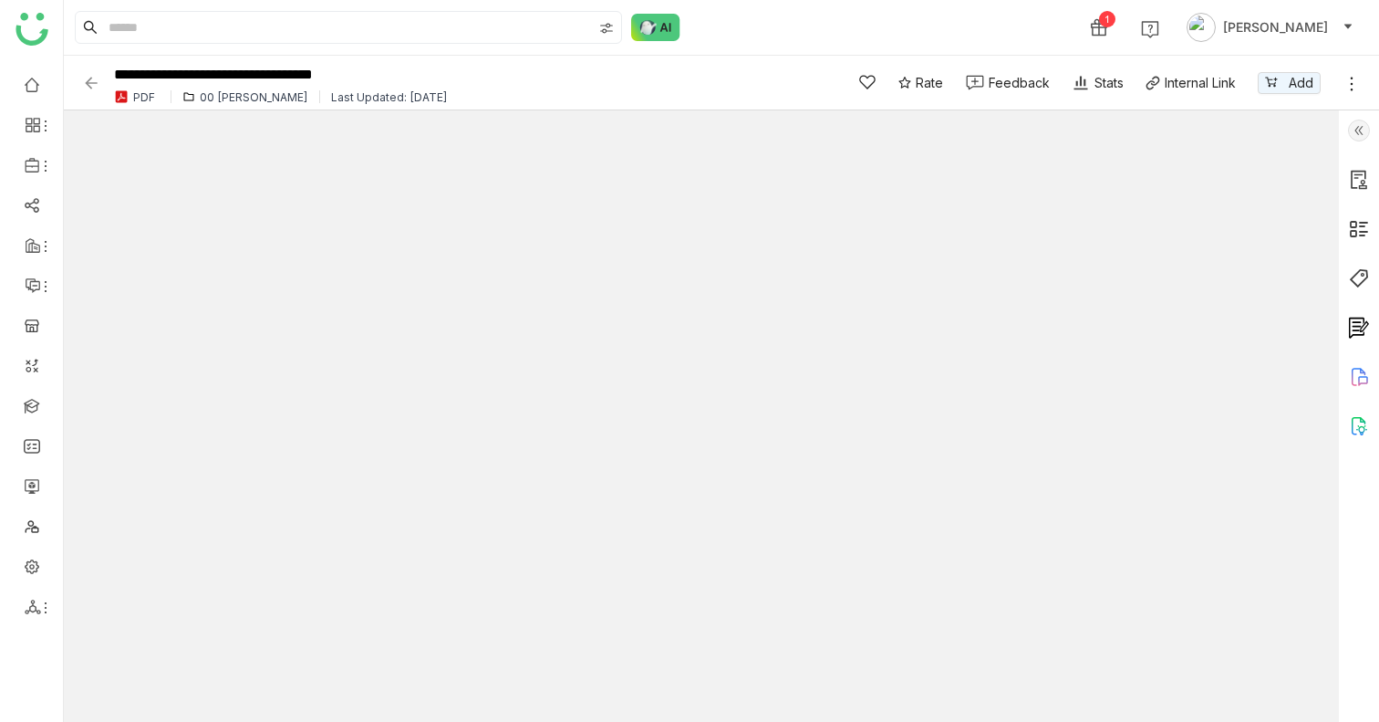
click at [1363, 133] on img at bounding box center [1359, 130] width 22 height 22
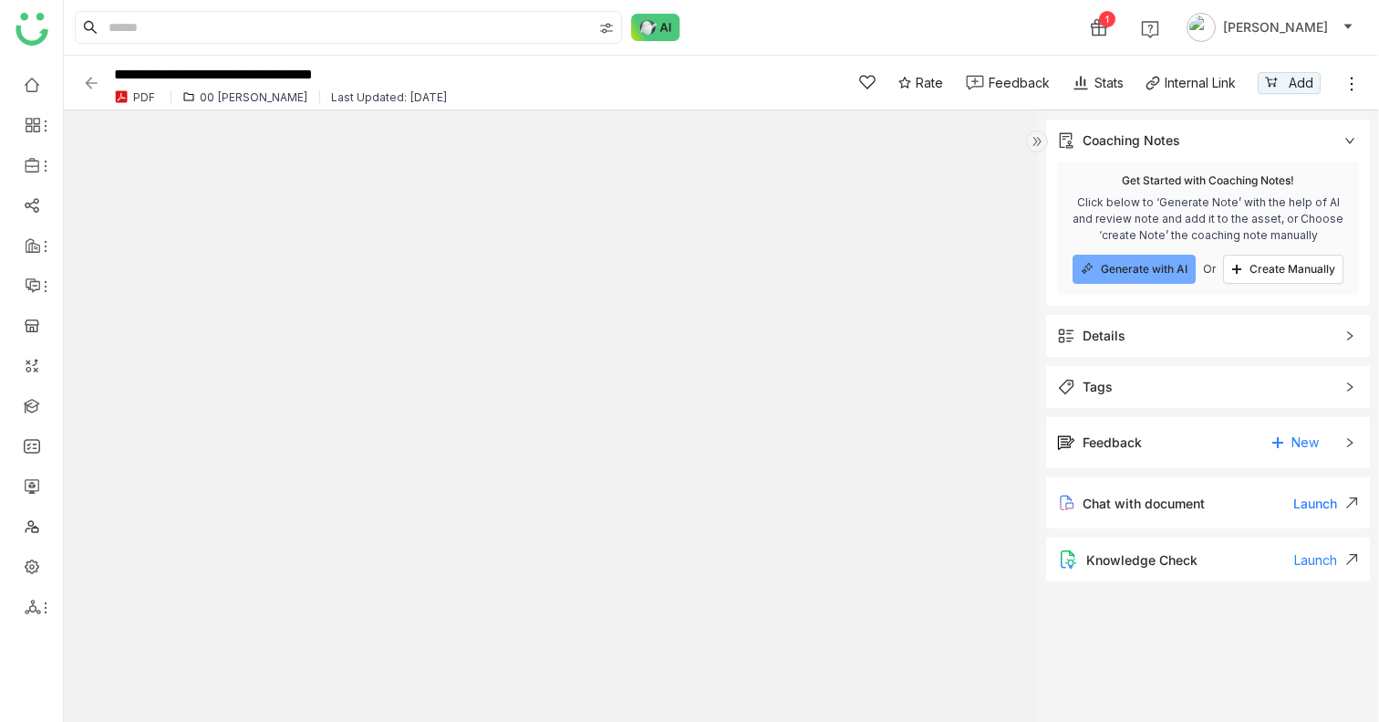
click at [1355, 332] on div "Details" at bounding box center [1208, 336] width 324 height 42
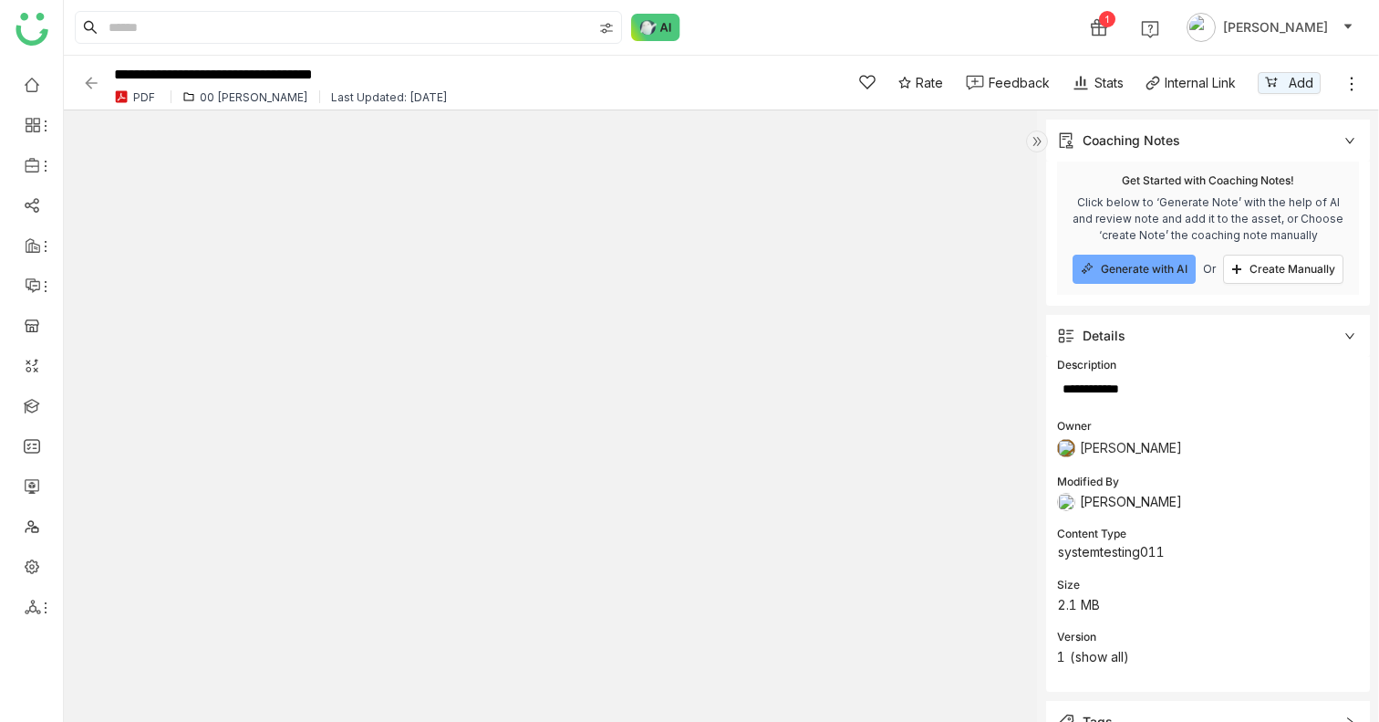
click at [1355, 332] on div "Details" at bounding box center [1208, 336] width 324 height 42
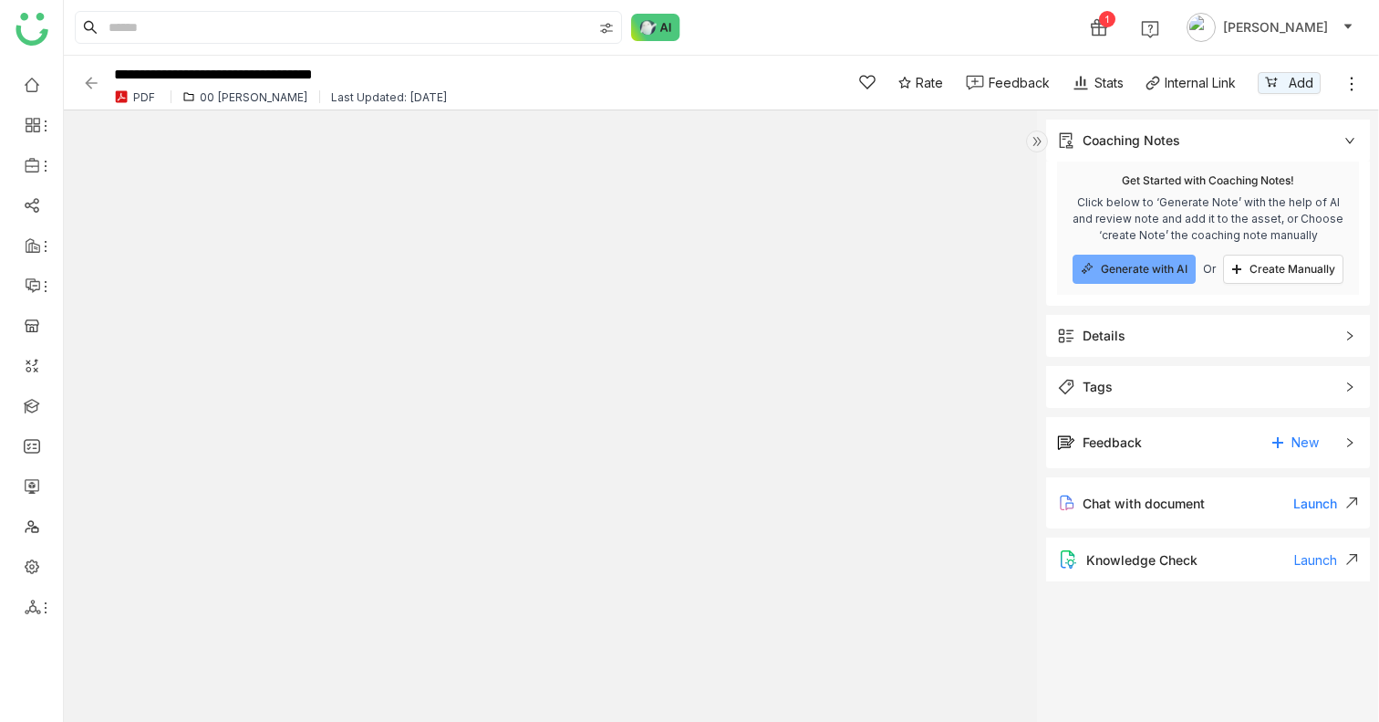
click at [1300, 320] on div "Details" at bounding box center [1208, 336] width 324 height 42
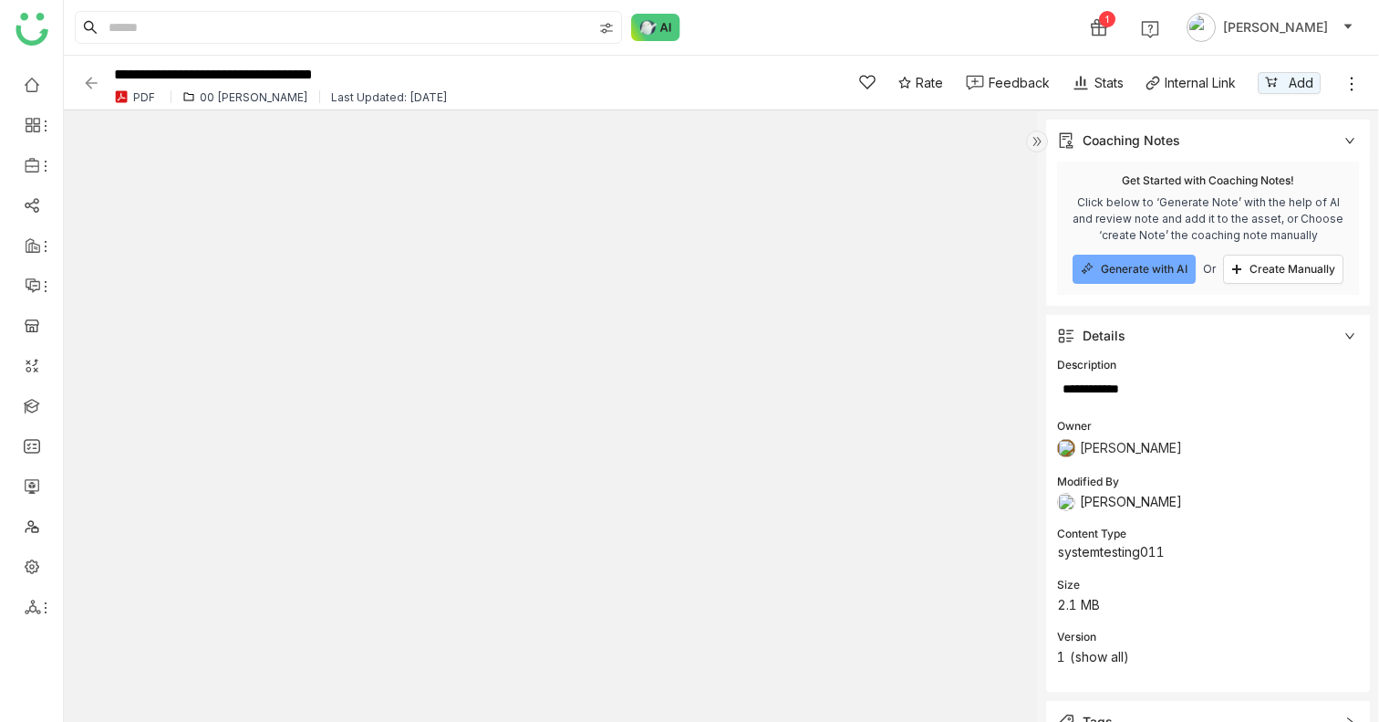
click at [1349, 337] on icon at bounding box center [1349, 335] width 9 height 5
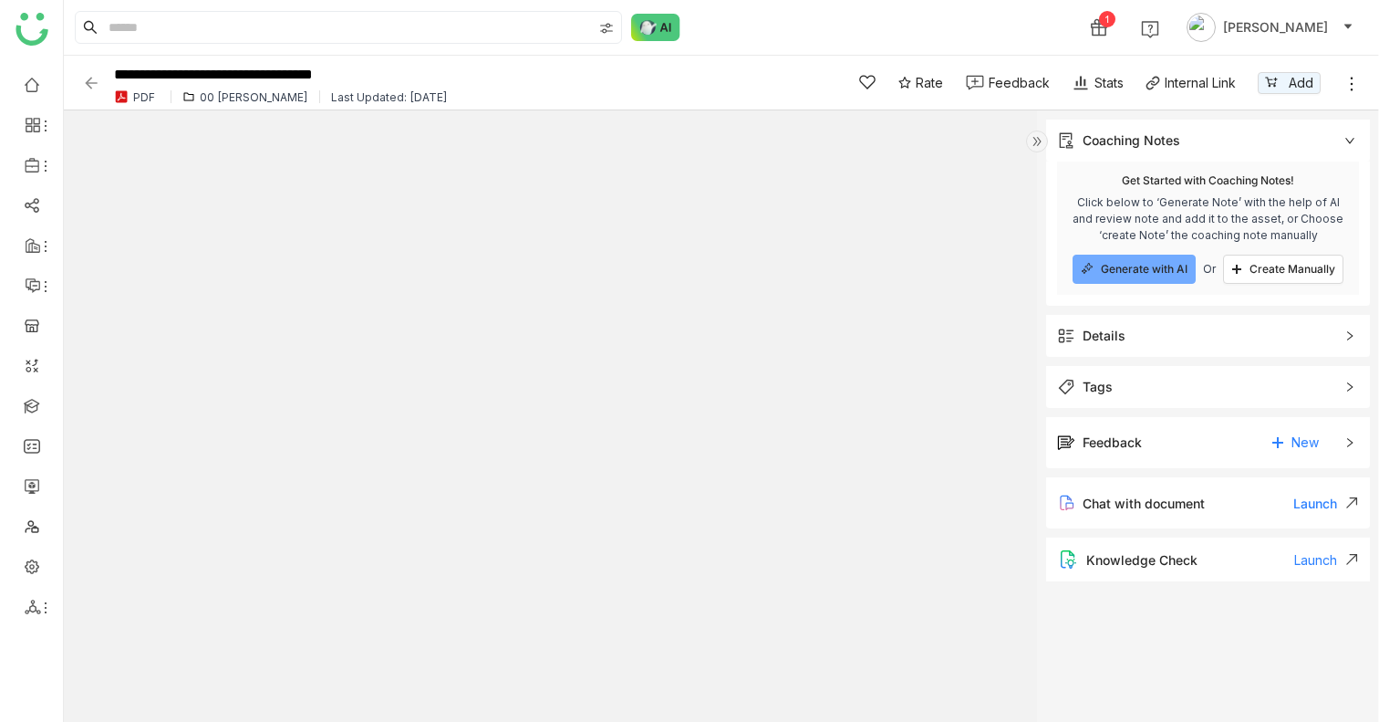
click at [1104, 81] on div "Stats" at bounding box center [1098, 82] width 52 height 19
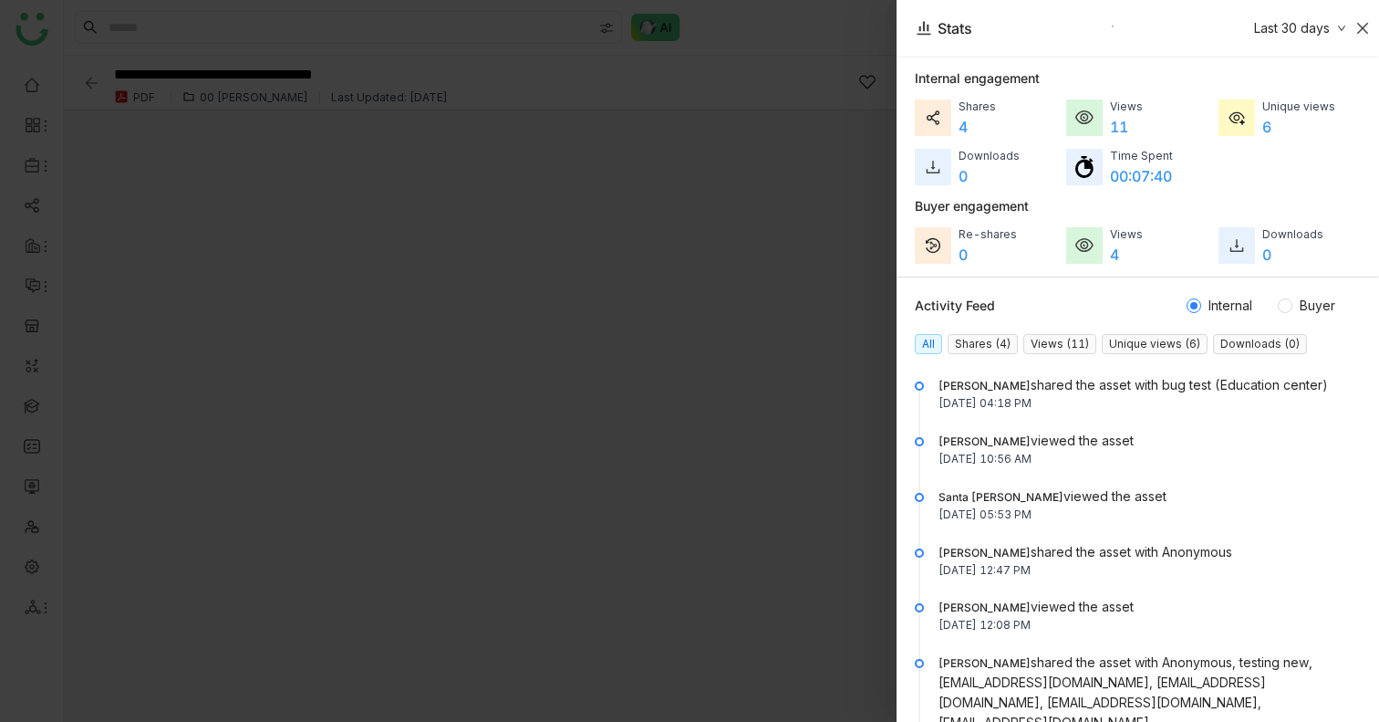
click at [1364, 30] on icon "Close" at bounding box center [1362, 28] width 11 height 11
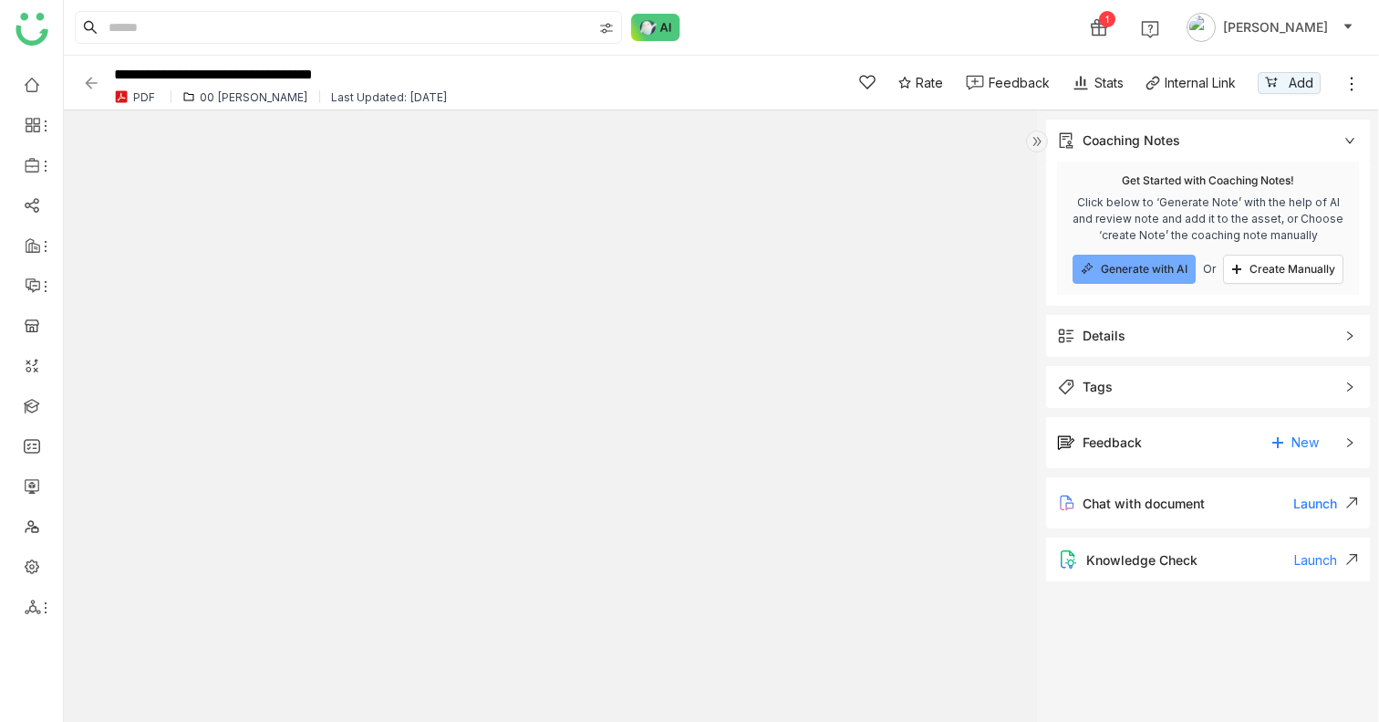
click at [1101, 336] on div "Details" at bounding box center [1104, 336] width 43 height 20
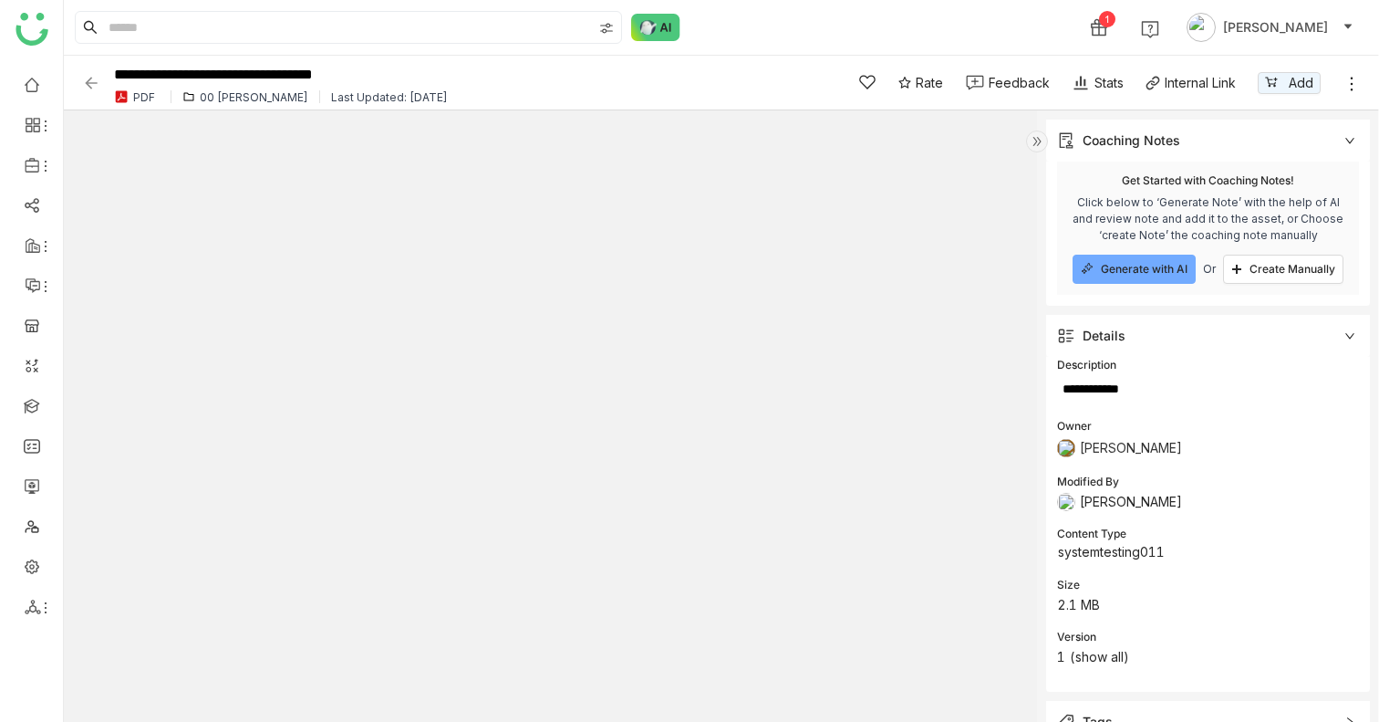
click at [1346, 333] on icon at bounding box center [1349, 335] width 9 height 5
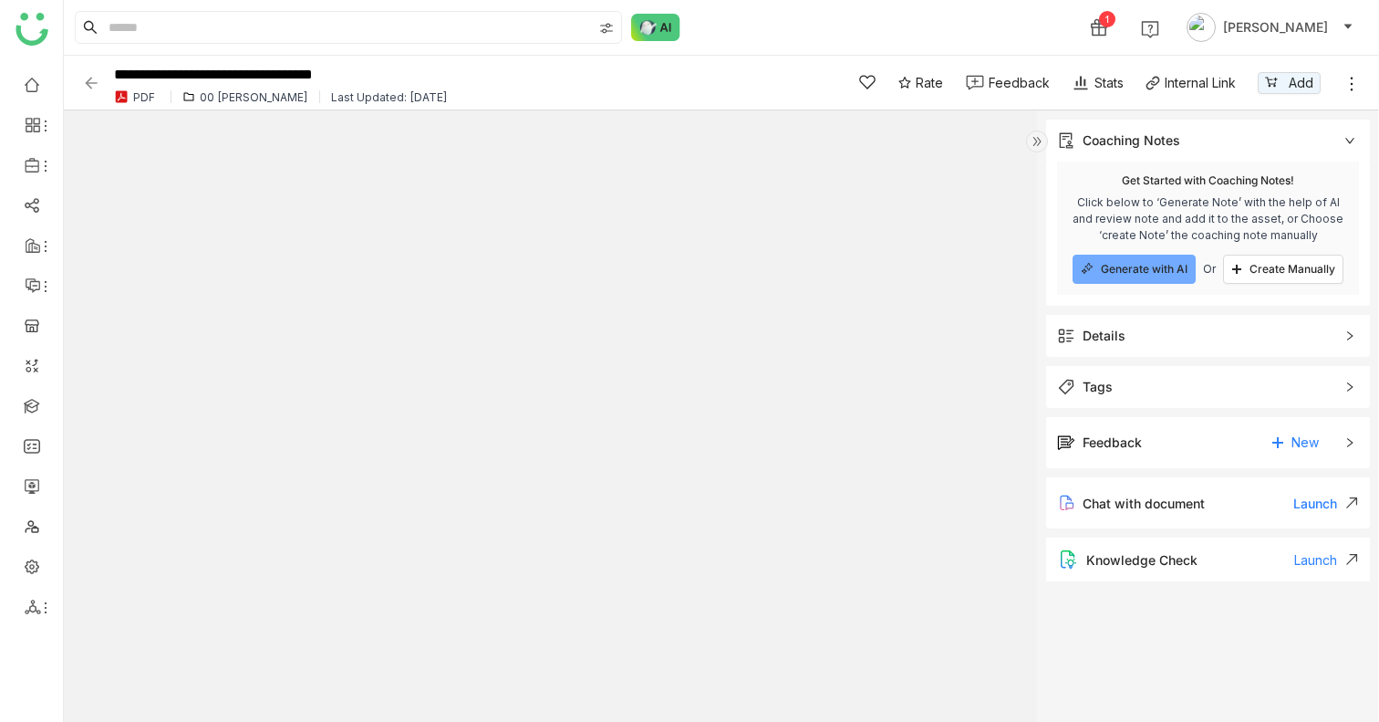
click at [1353, 150] on div "Coaching Notes" at bounding box center [1208, 140] width 324 height 42
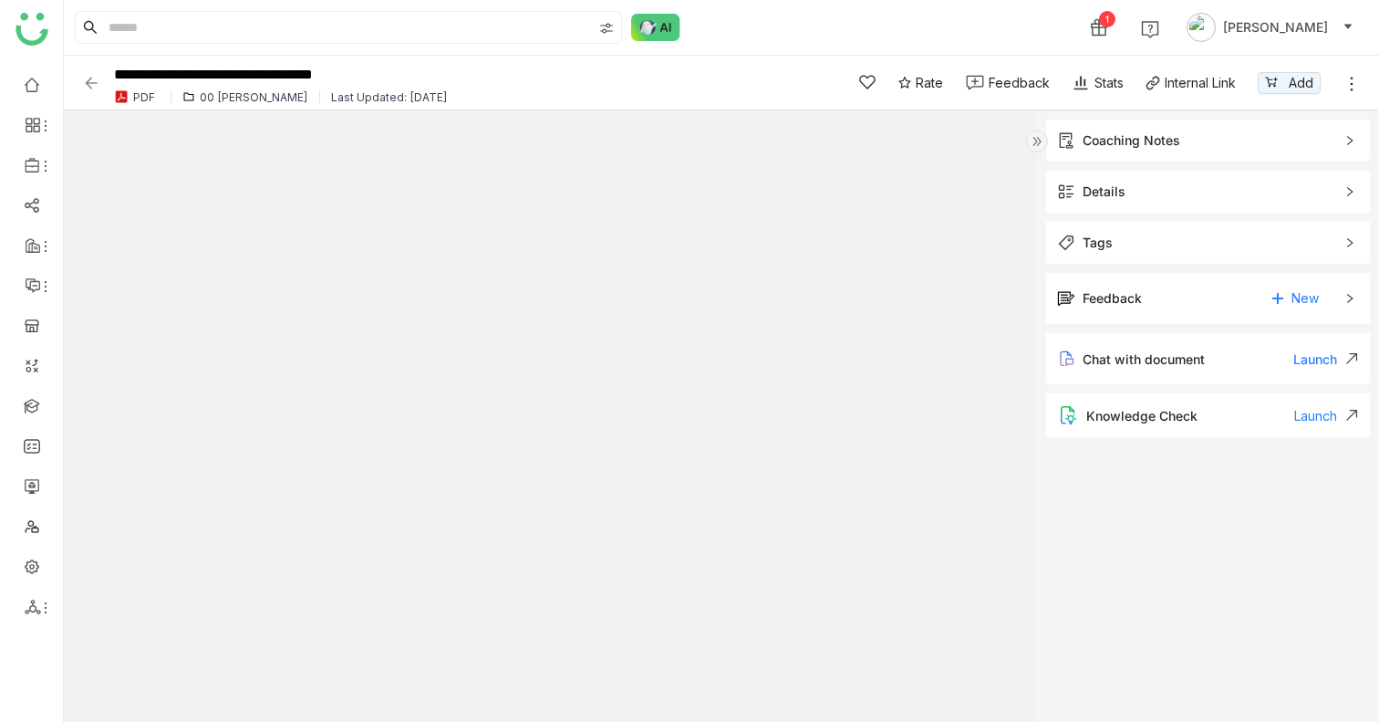
click at [1042, 137] on img at bounding box center [1037, 141] width 22 height 22
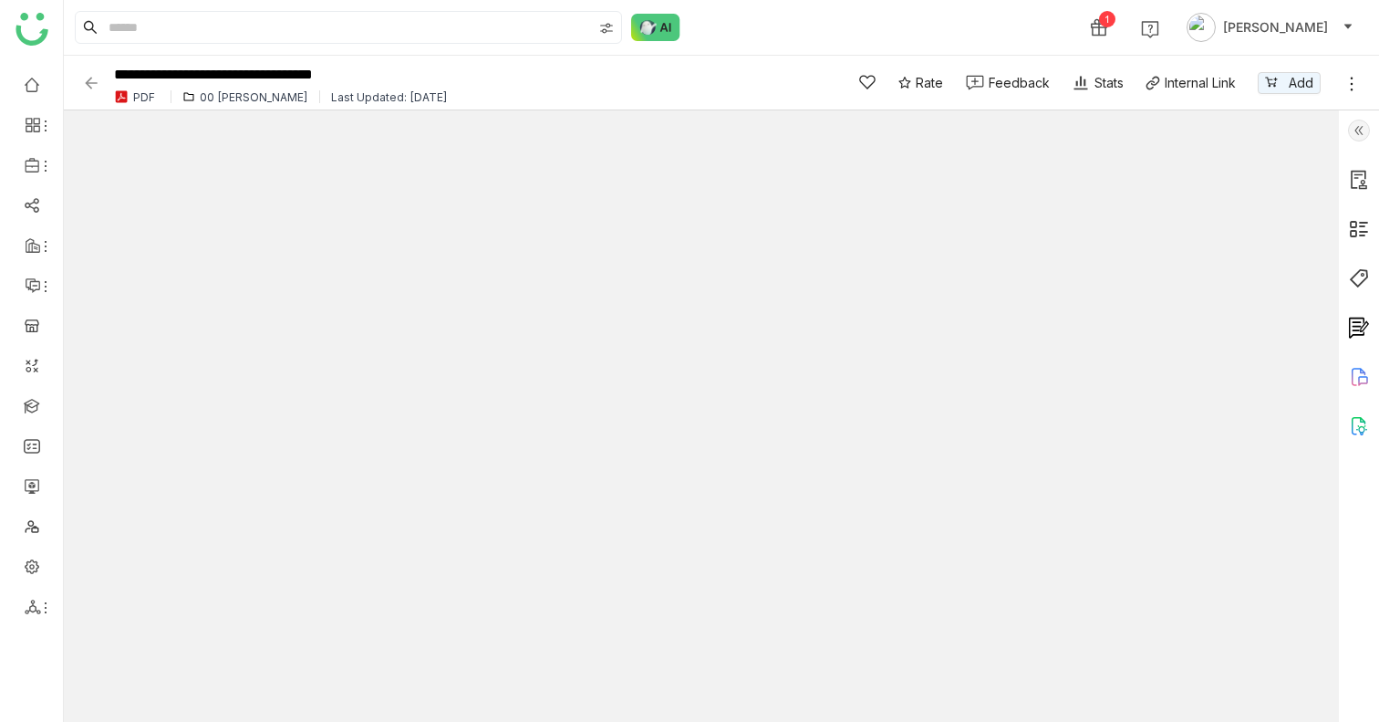
click at [1349, 91] on icon at bounding box center [1352, 84] width 18 height 18
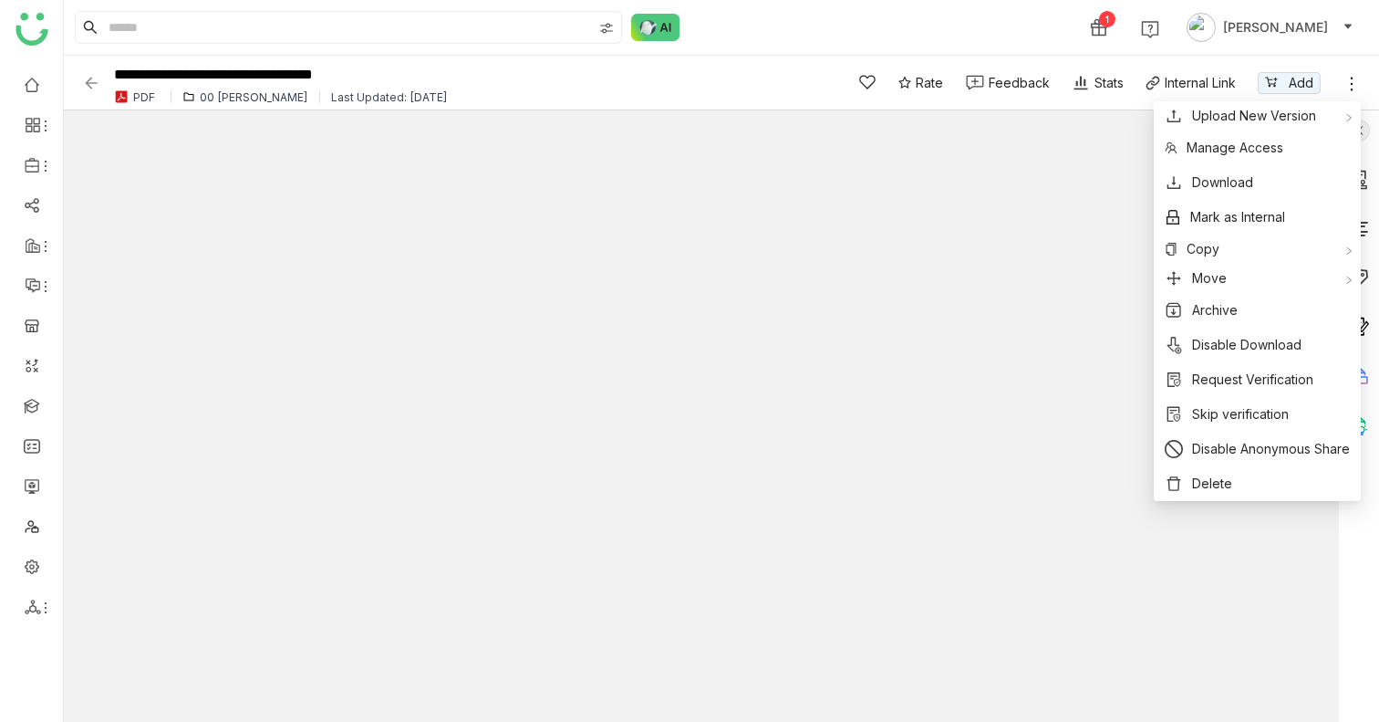
click at [1359, 76] on icon at bounding box center [1352, 84] width 18 height 18
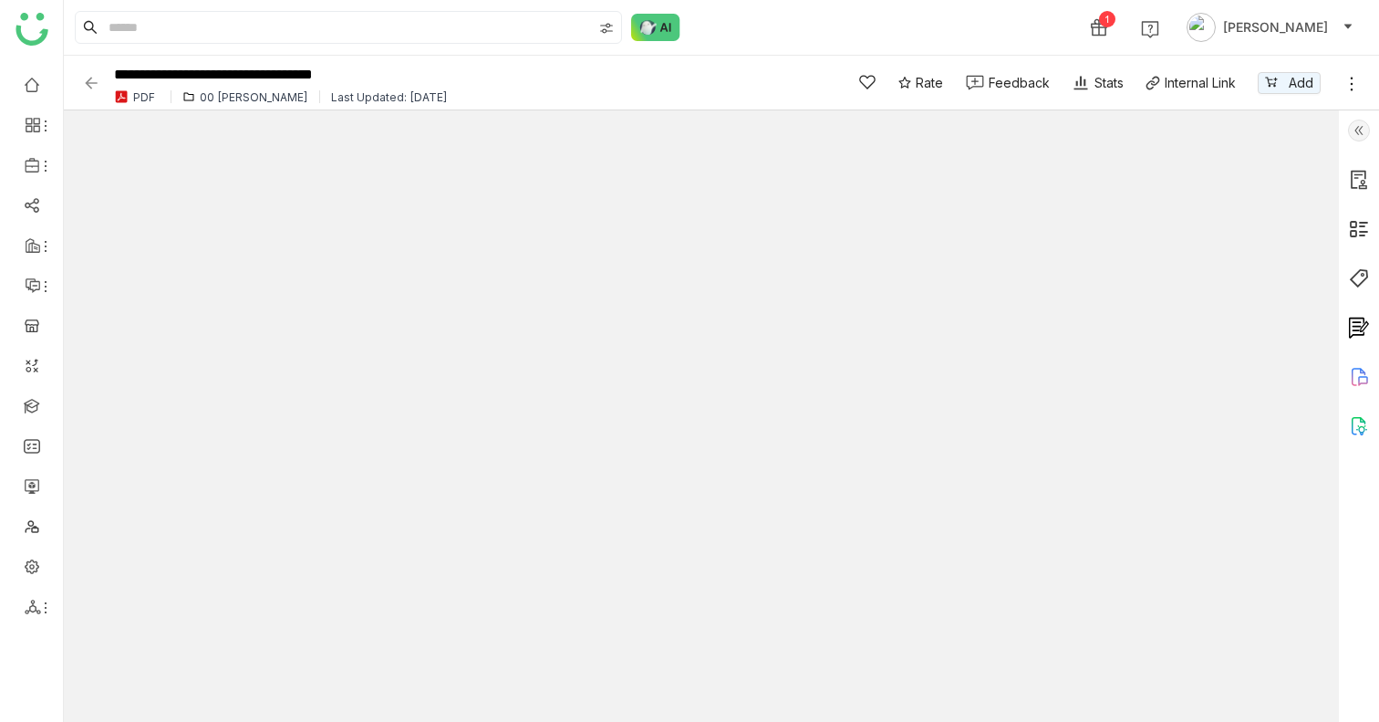
click at [1355, 78] on icon at bounding box center [1352, 84] width 18 height 18
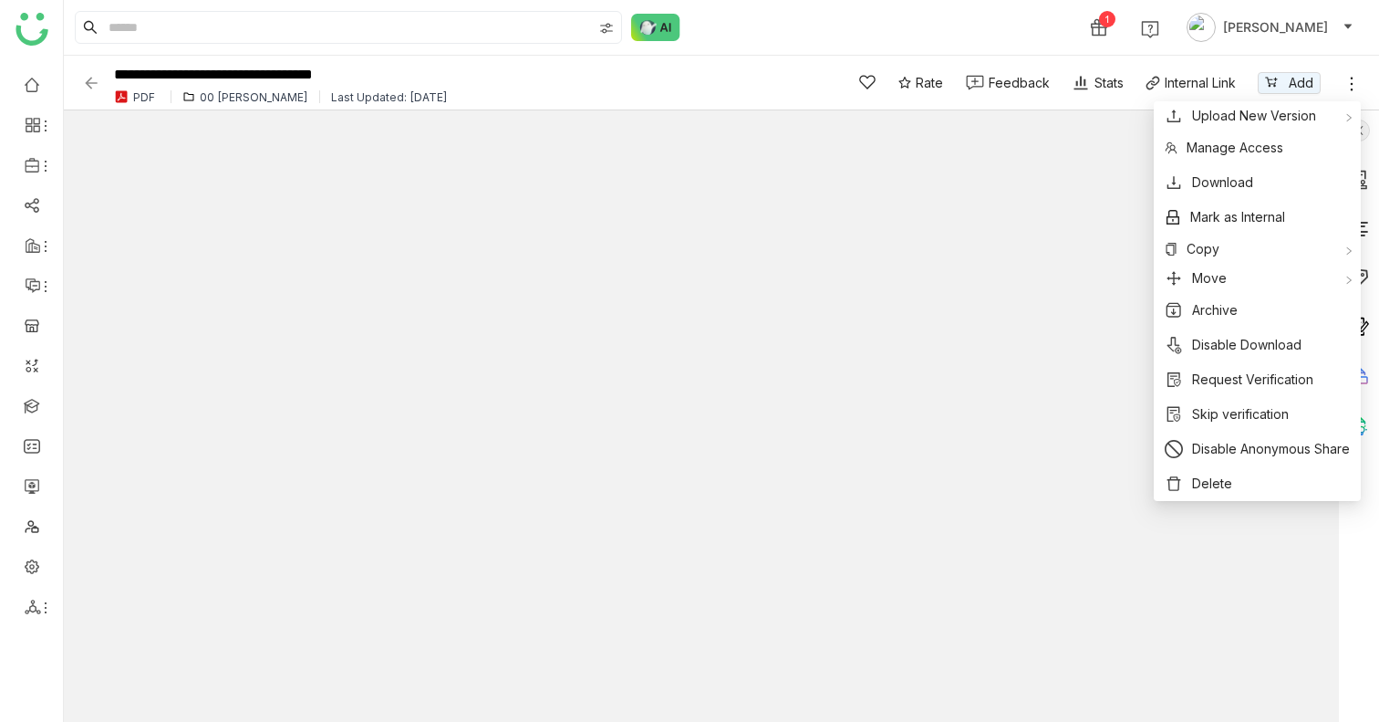
click at [1355, 78] on icon at bounding box center [1352, 84] width 18 height 18
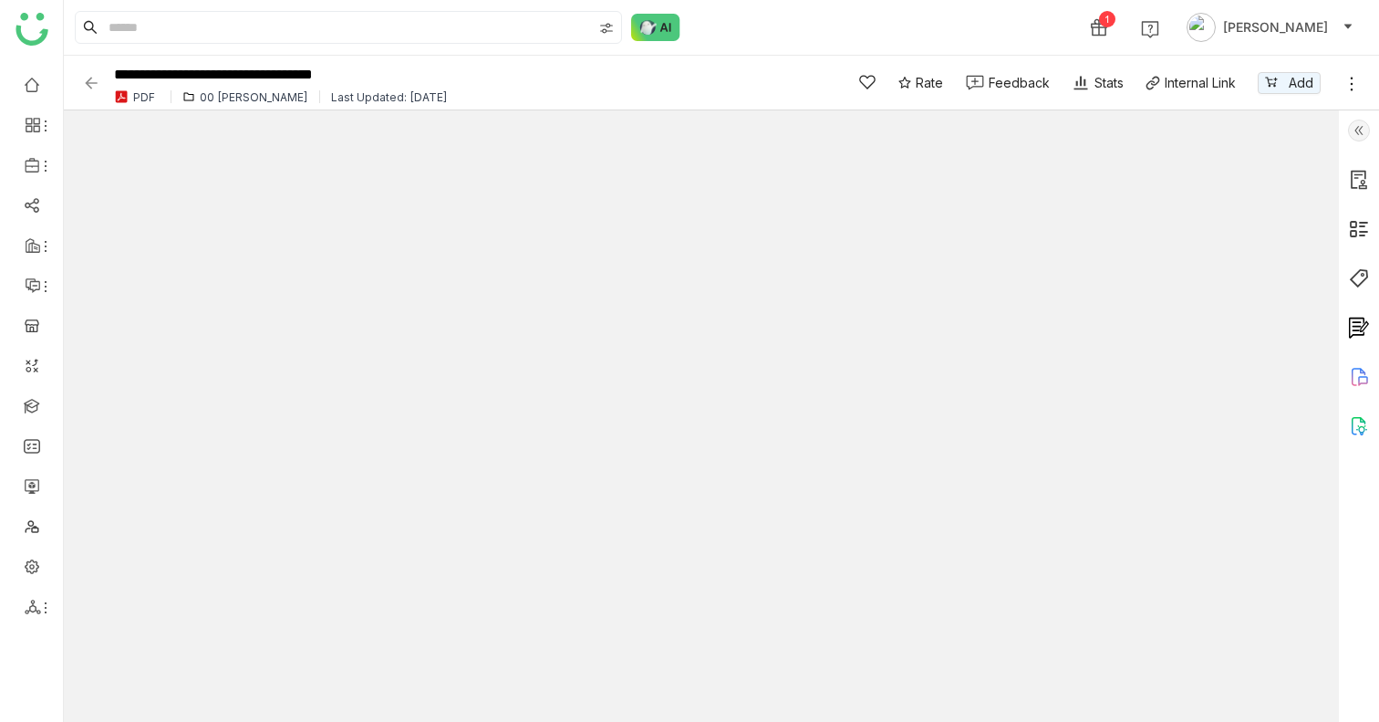
click at [1363, 131] on img at bounding box center [1359, 130] width 22 height 22
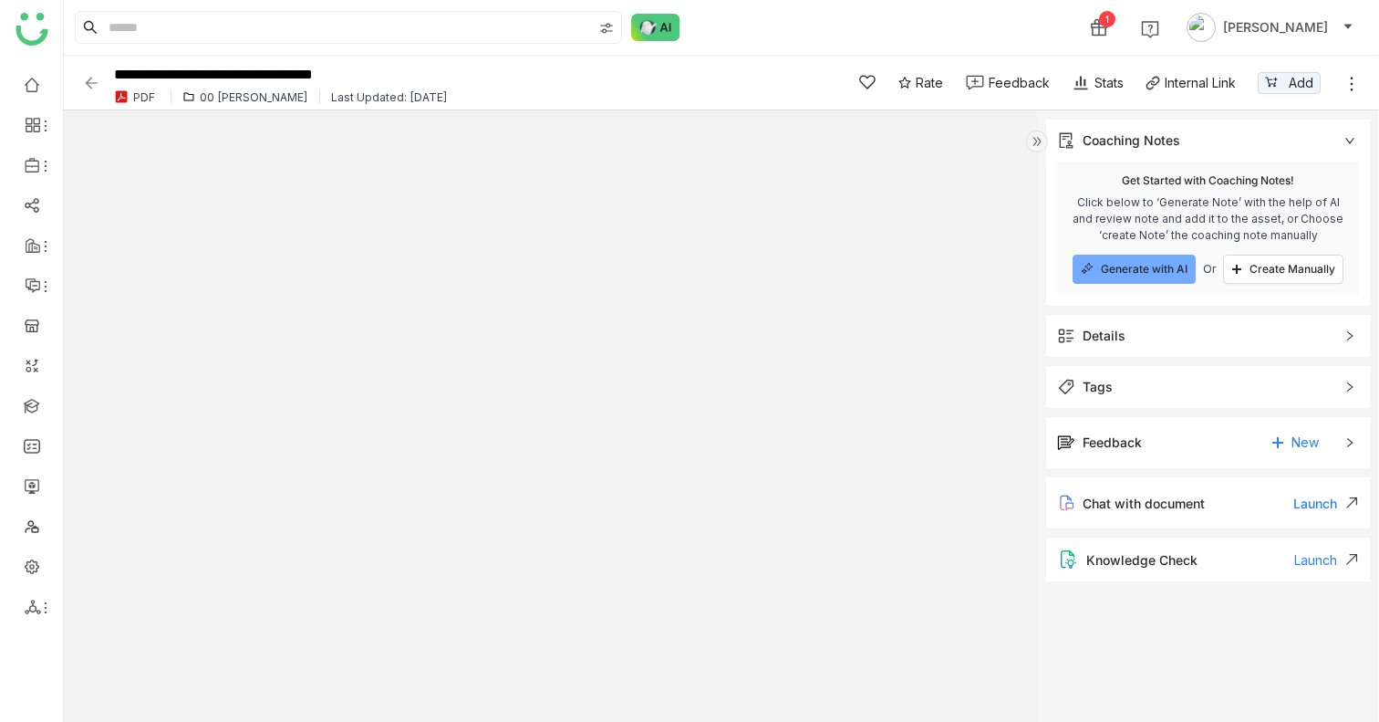
click at [1141, 351] on div "Details" at bounding box center [1208, 336] width 324 height 42
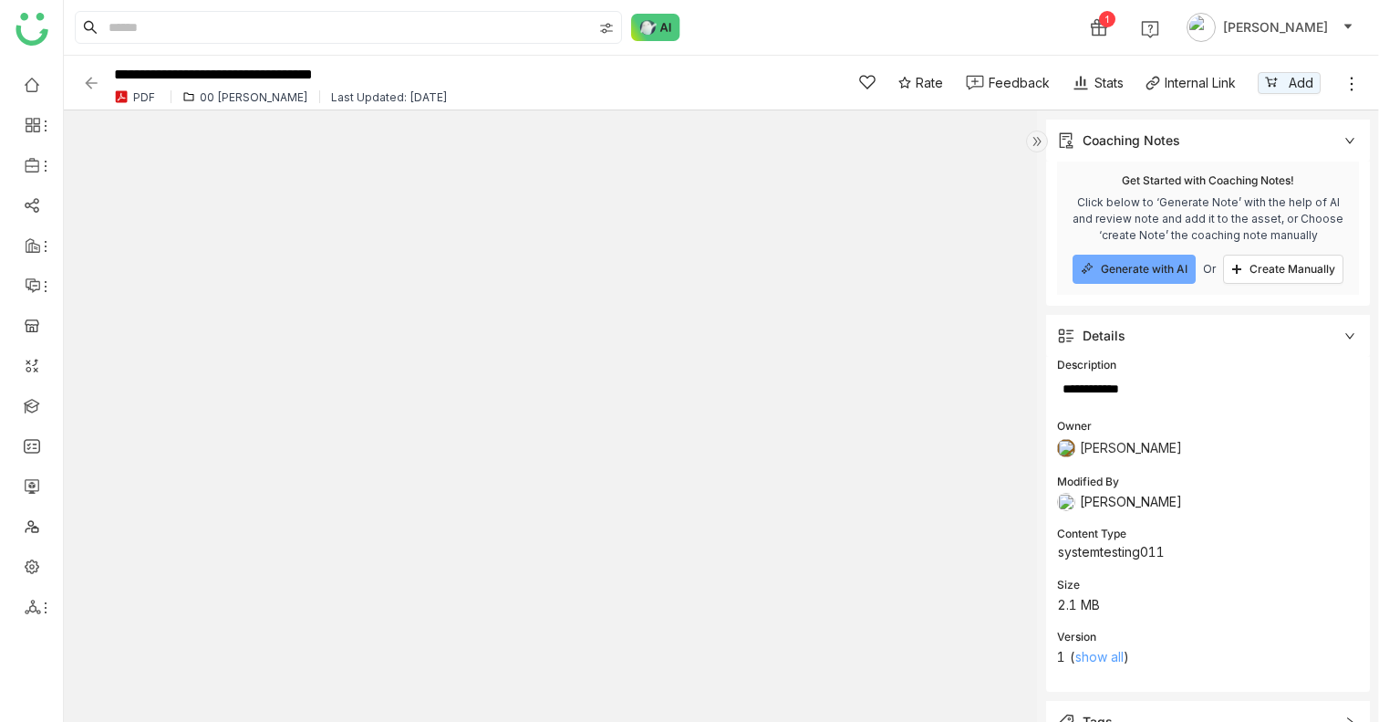
click at [1089, 655] on link "show all" at bounding box center [1099, 657] width 48 height 16
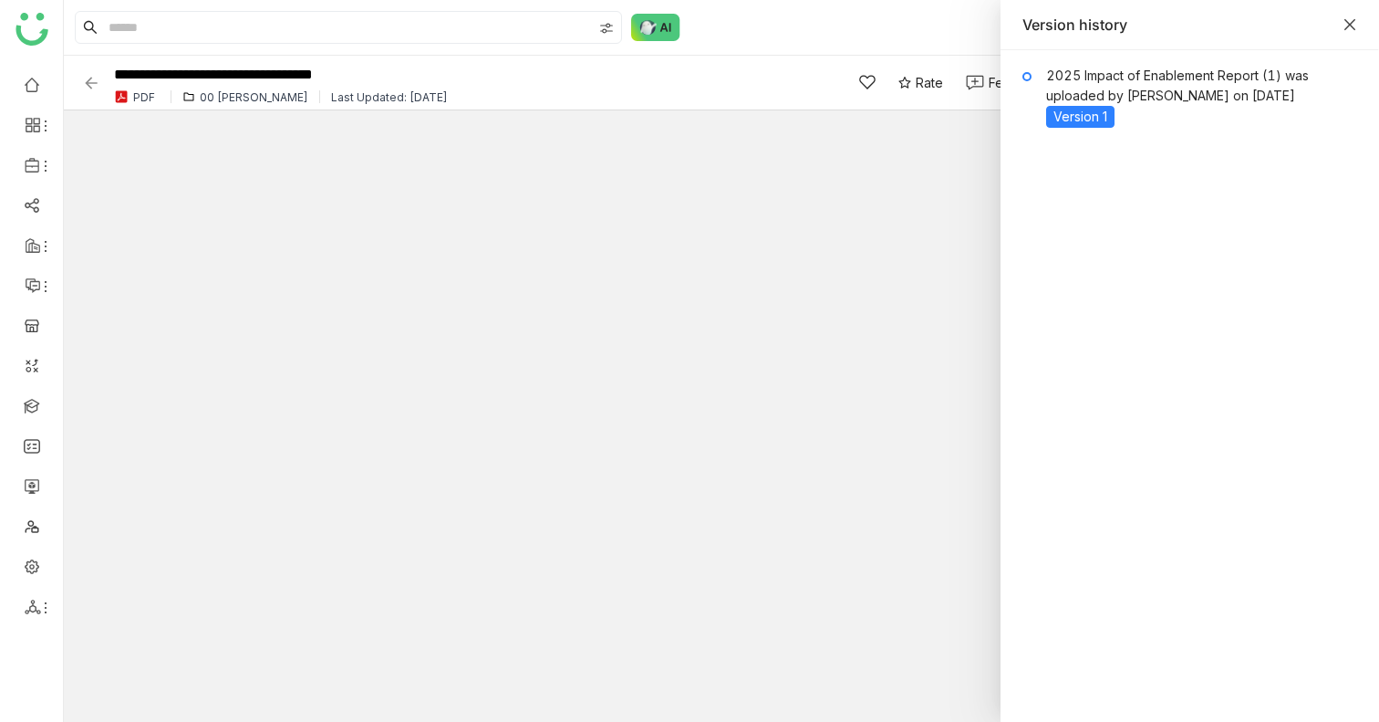
click at [1354, 23] on icon "Close" at bounding box center [1350, 24] width 15 height 15
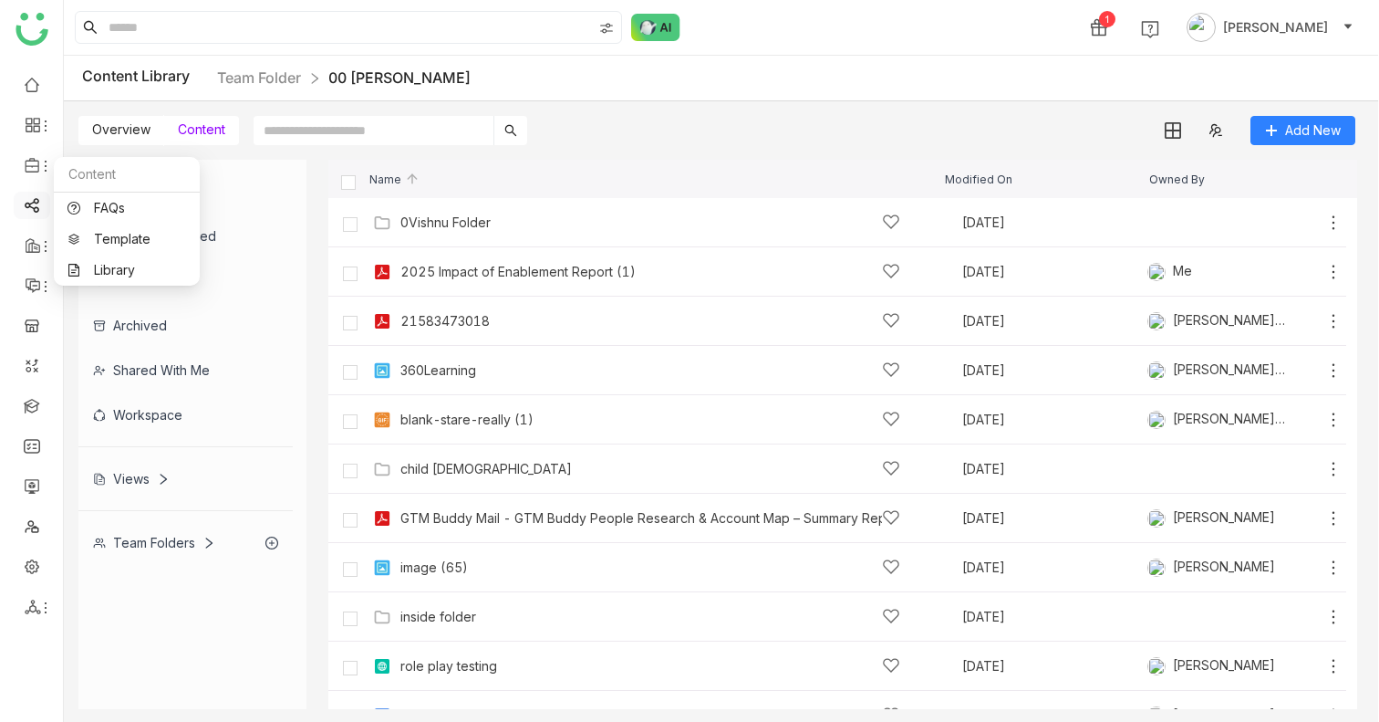
click at [29, 208] on link at bounding box center [32, 204] width 16 height 16
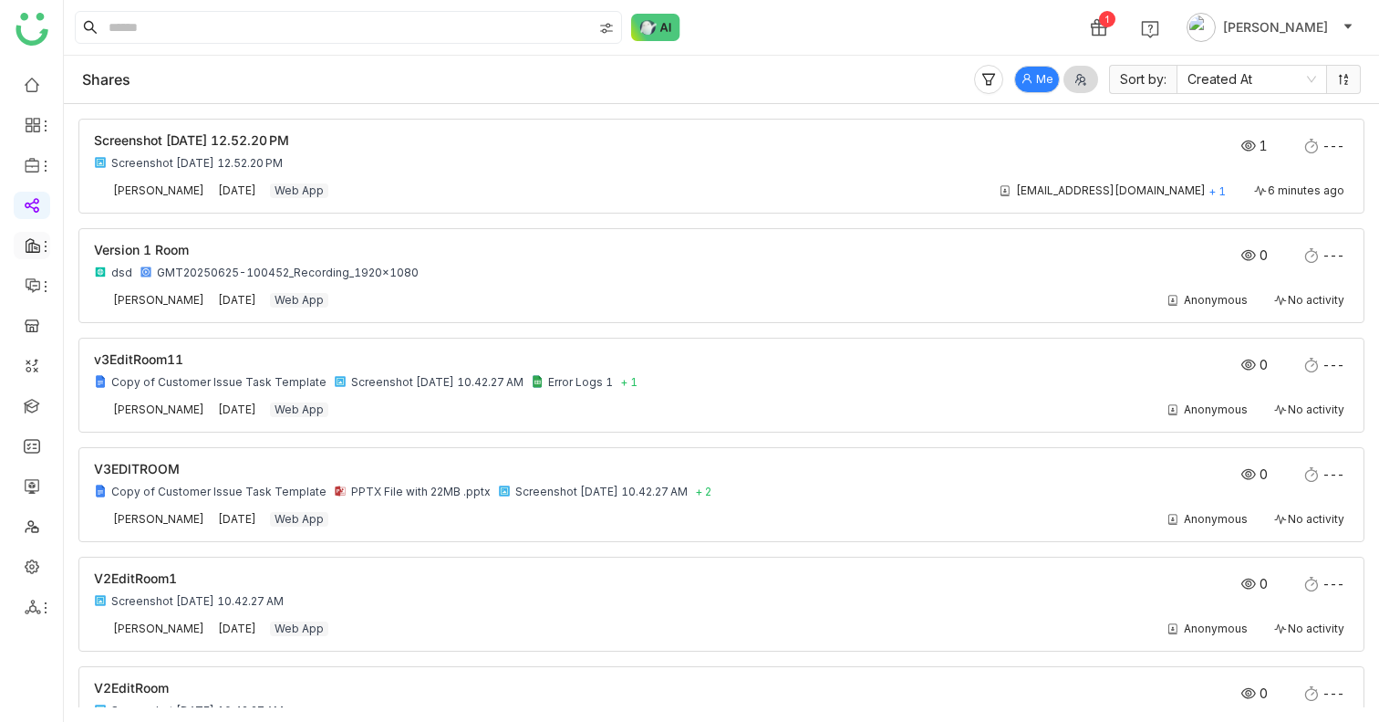
click at [28, 251] on icon at bounding box center [33, 245] width 15 height 15
click at [27, 165] on span at bounding box center [30, 165] width 9 height 0
click at [46, 101] on ul at bounding box center [31, 345] width 63 height 575
click at [37, 114] on li at bounding box center [32, 124] width 36 height 27
click at [38, 126] on icon at bounding box center [45, 126] width 15 height 15
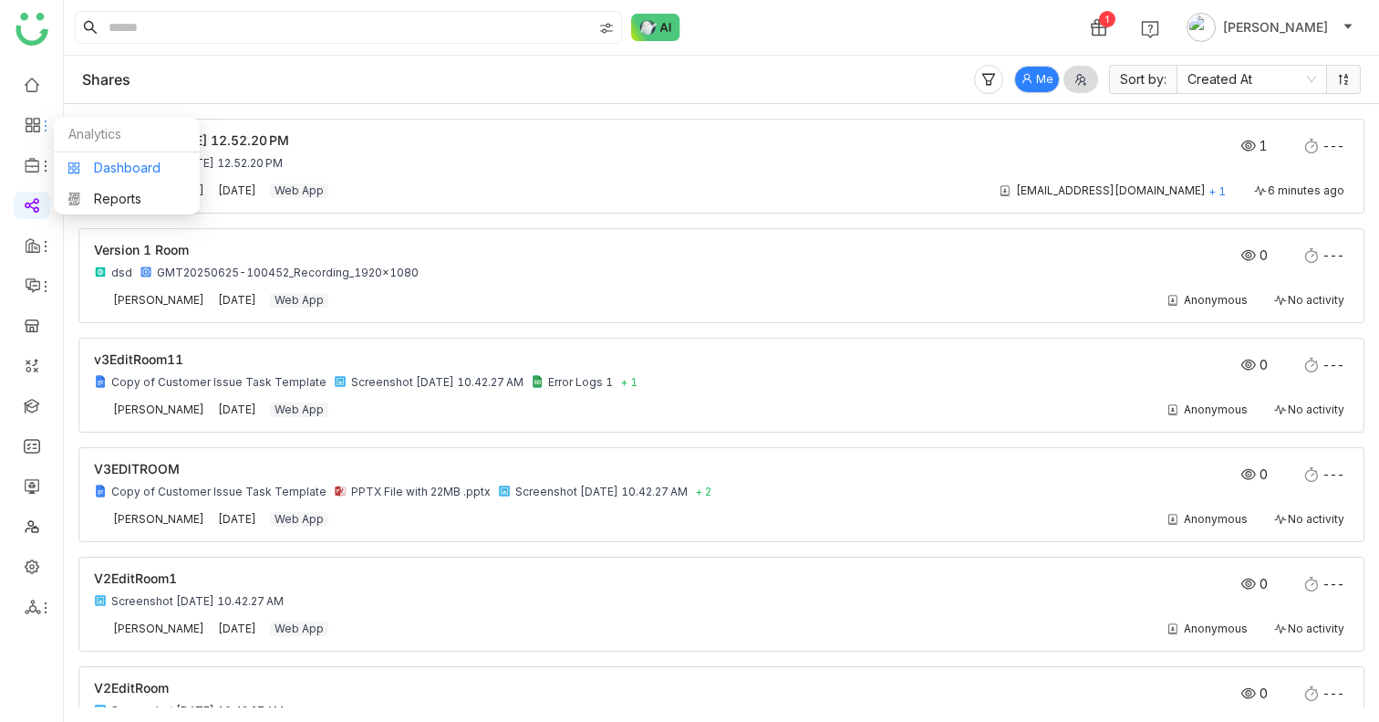
click at [106, 161] on link "Dashboard" at bounding box center [126, 167] width 119 height 13
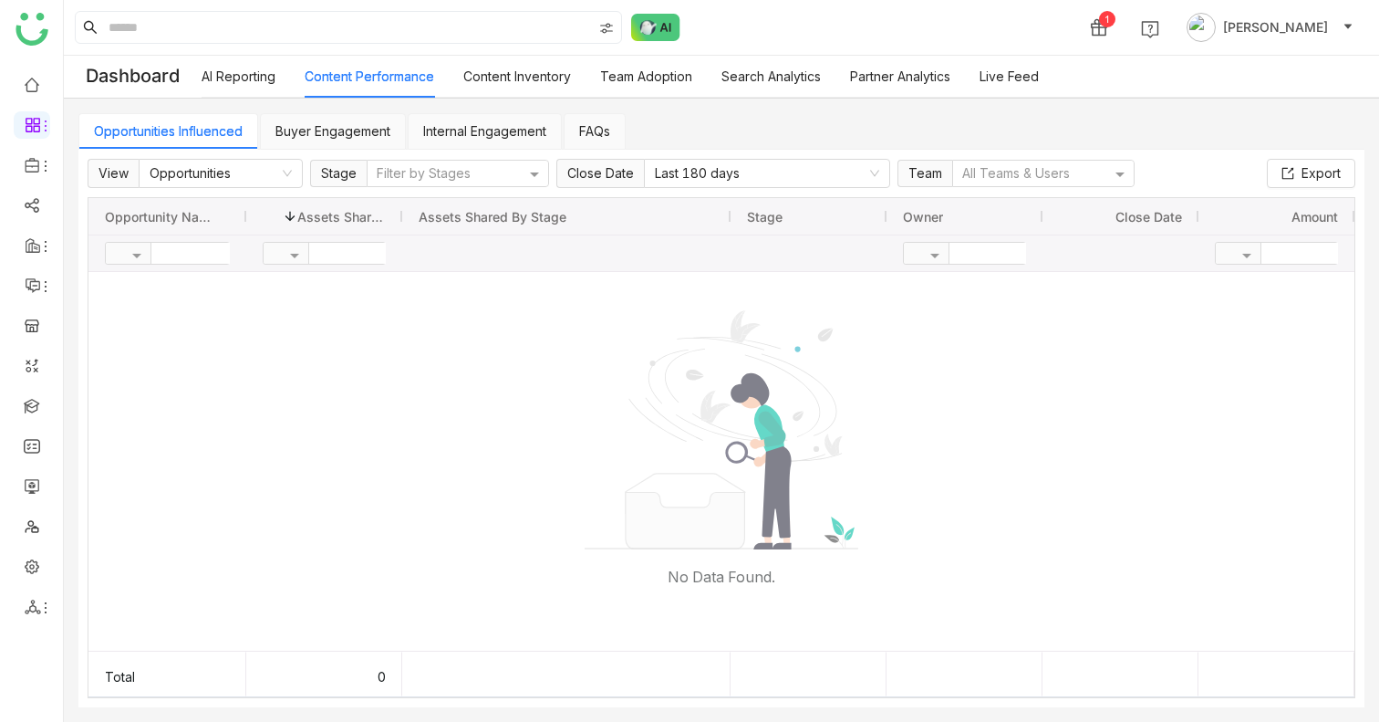
click at [321, 131] on link "Buyer Engagement" at bounding box center [332, 131] width 115 height 16
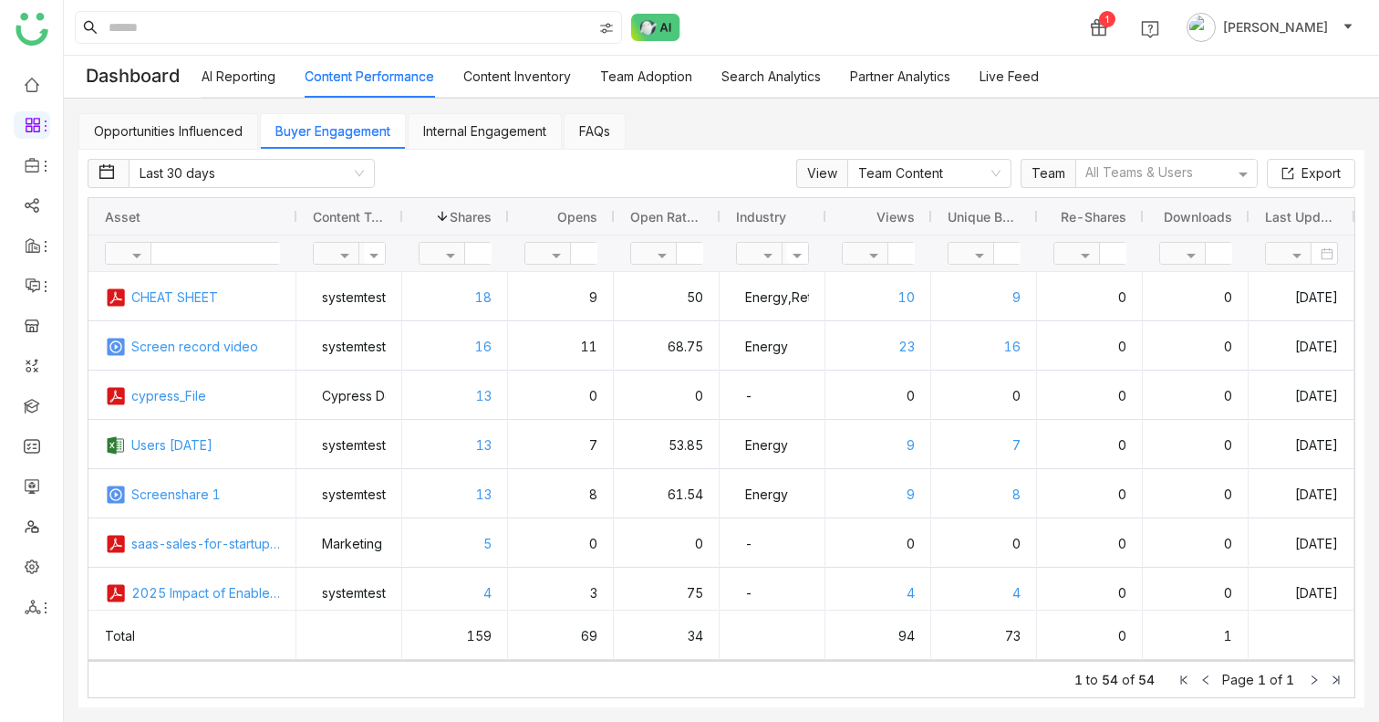
click at [501, 134] on link "Internal Engagement" at bounding box center [484, 131] width 123 height 16
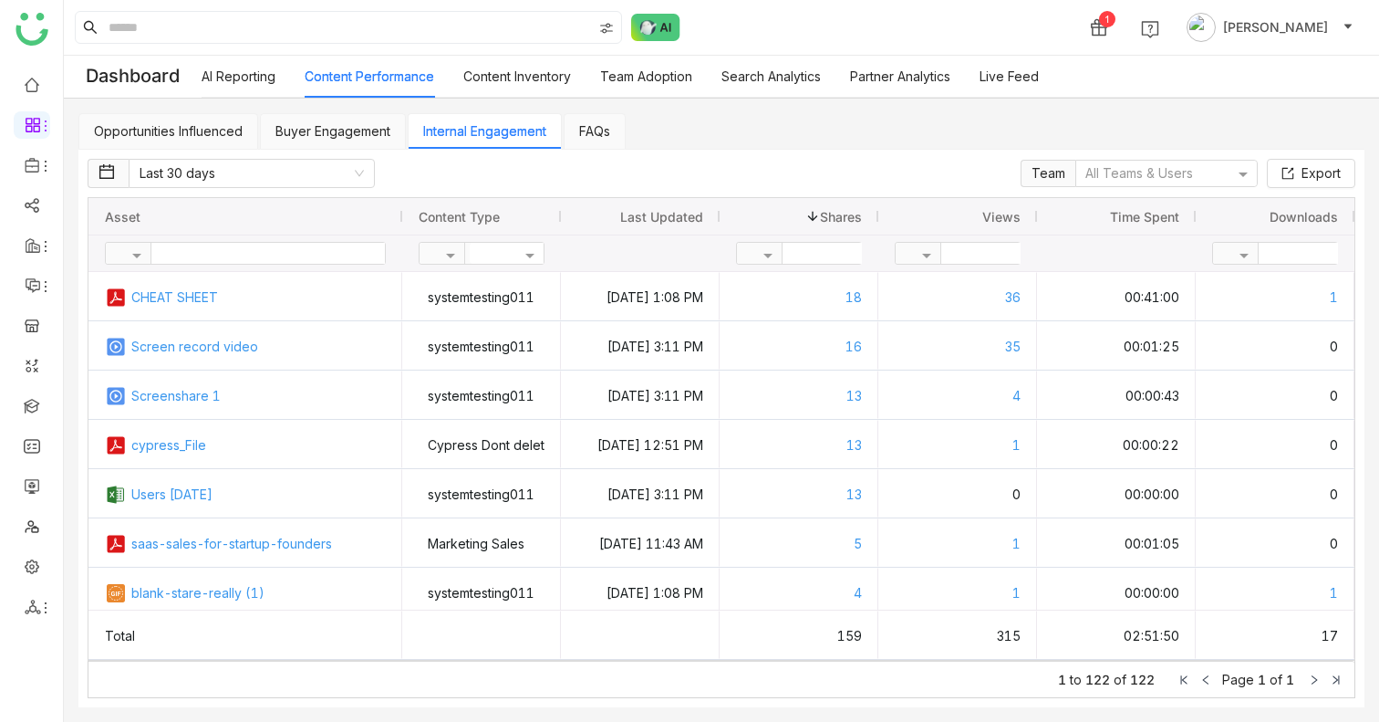
click at [340, 74] on link "Content Performance" at bounding box center [370, 76] width 130 height 16
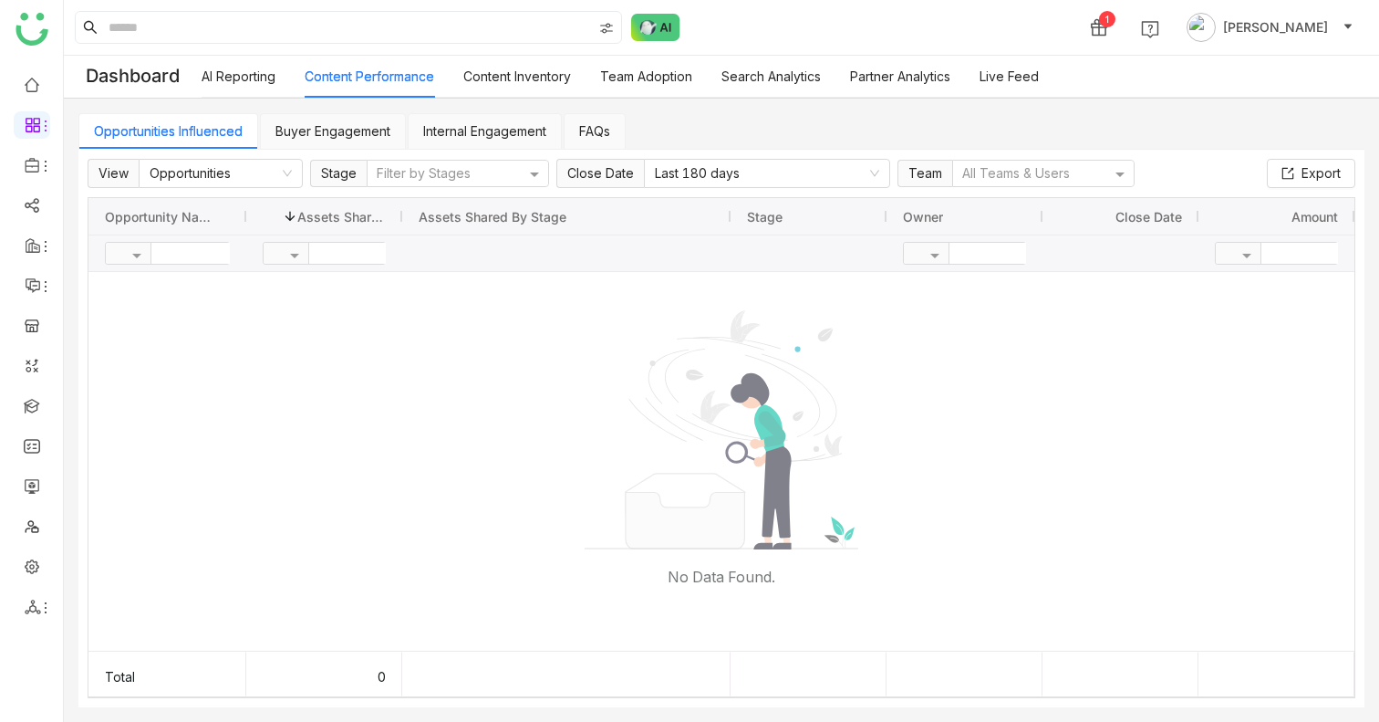
click at [340, 74] on link "Content Performance" at bounding box center [370, 76] width 130 height 16
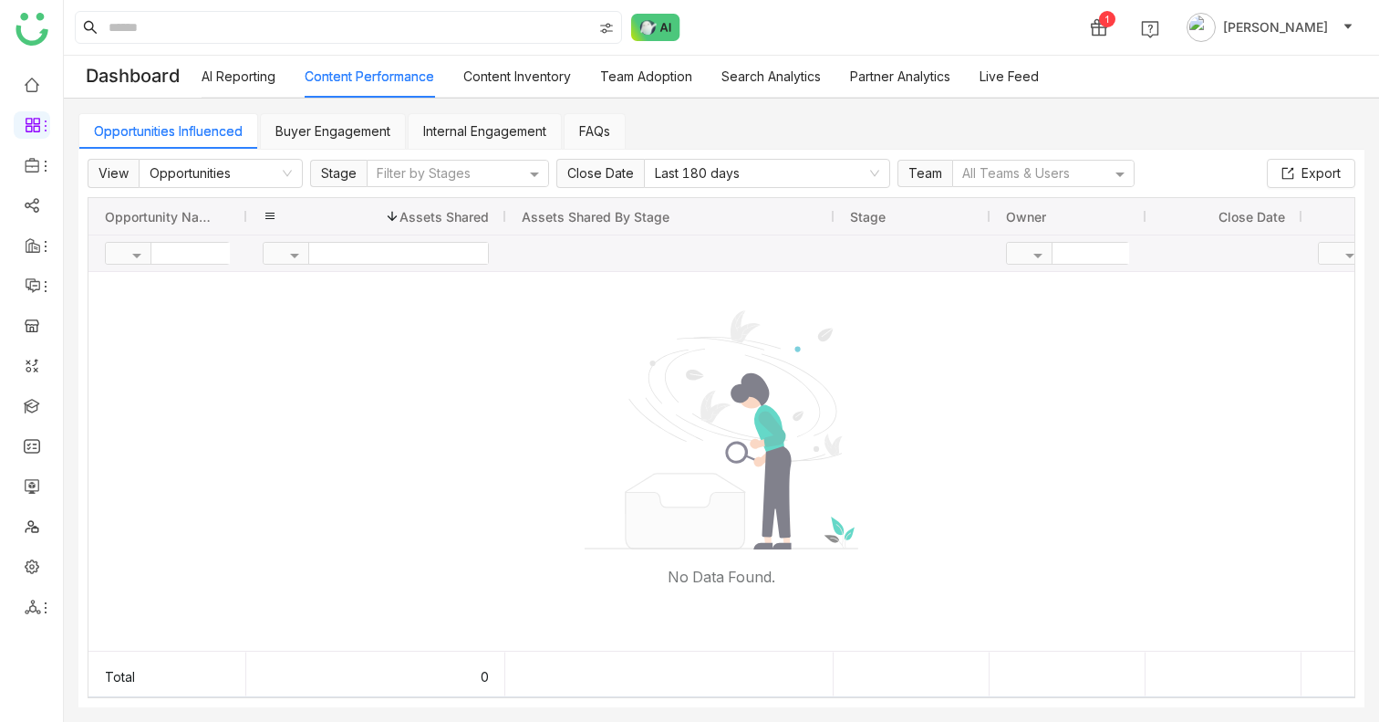
drag, startPoint x: 400, startPoint y: 212, endPoint x: 481, endPoint y: 217, distance: 81.4
click at [502, 217] on div at bounding box center [505, 216] width 7 height 36
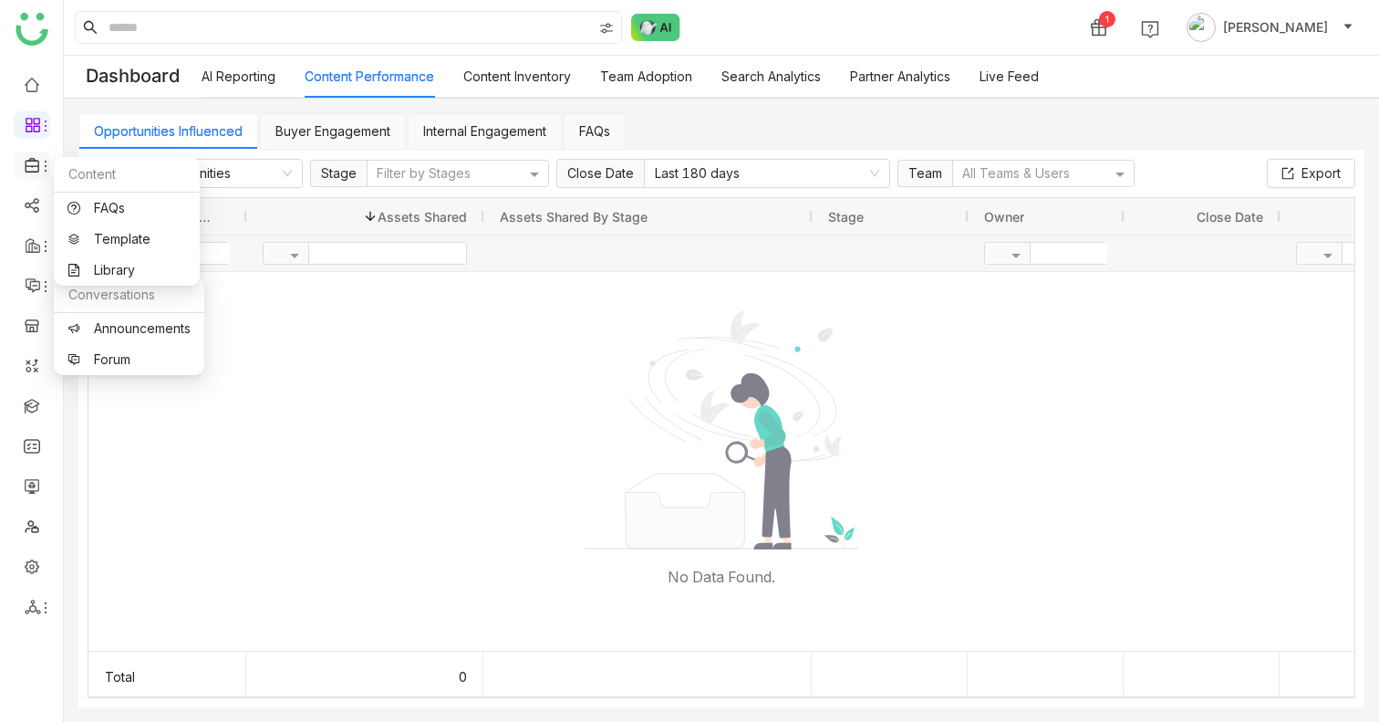
click at [39, 159] on icon at bounding box center [45, 166] width 15 height 15
click at [118, 270] on link "Library" at bounding box center [126, 270] width 119 height 13
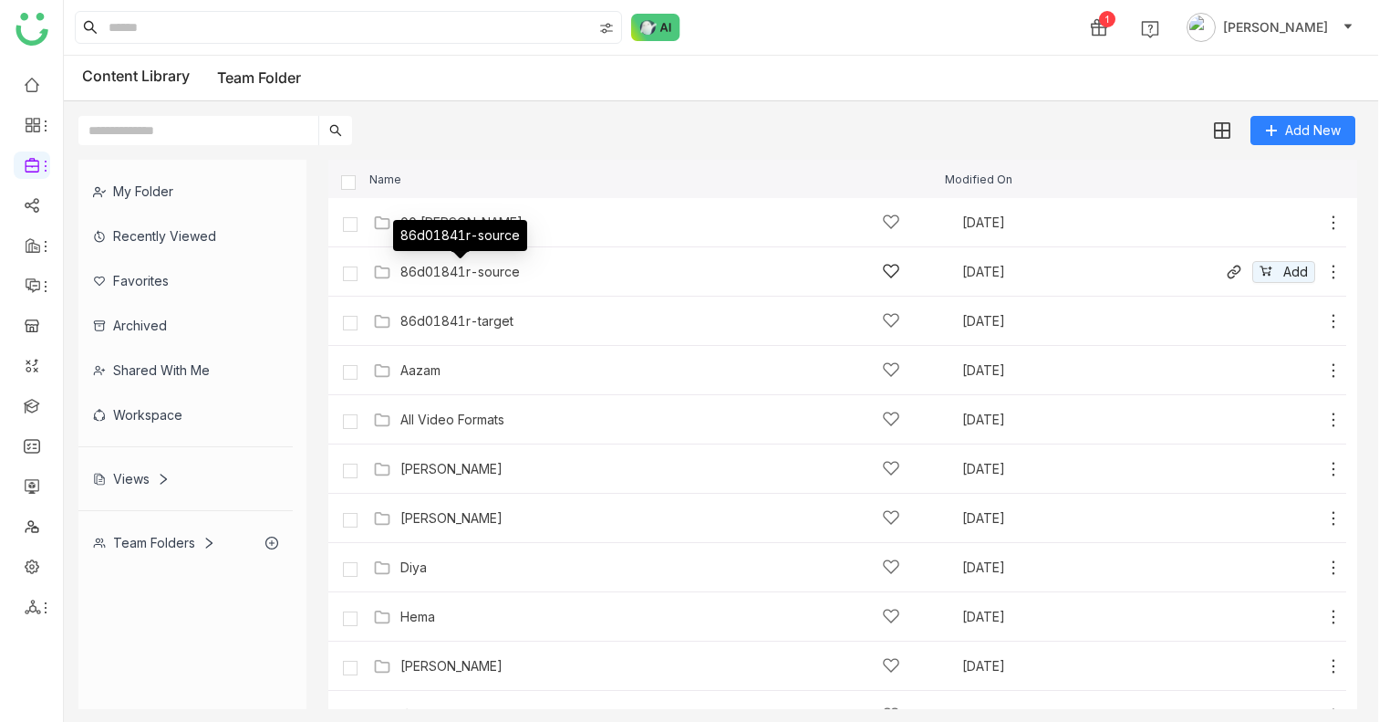
click at [492, 268] on div "86d01841r-source" at bounding box center [459, 272] width 119 height 15
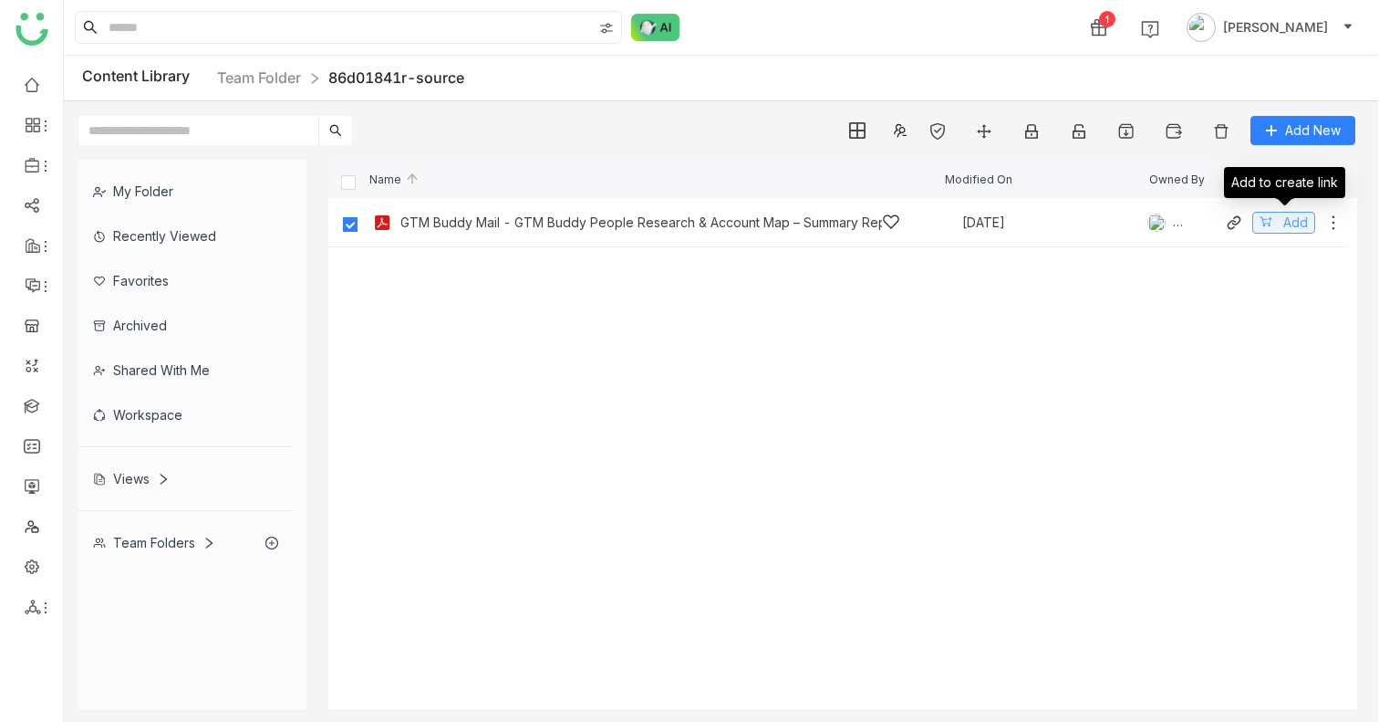
click at [1288, 227] on span "Add" at bounding box center [1295, 223] width 25 height 20
click at [1330, 225] on icon at bounding box center [1333, 222] width 18 height 18
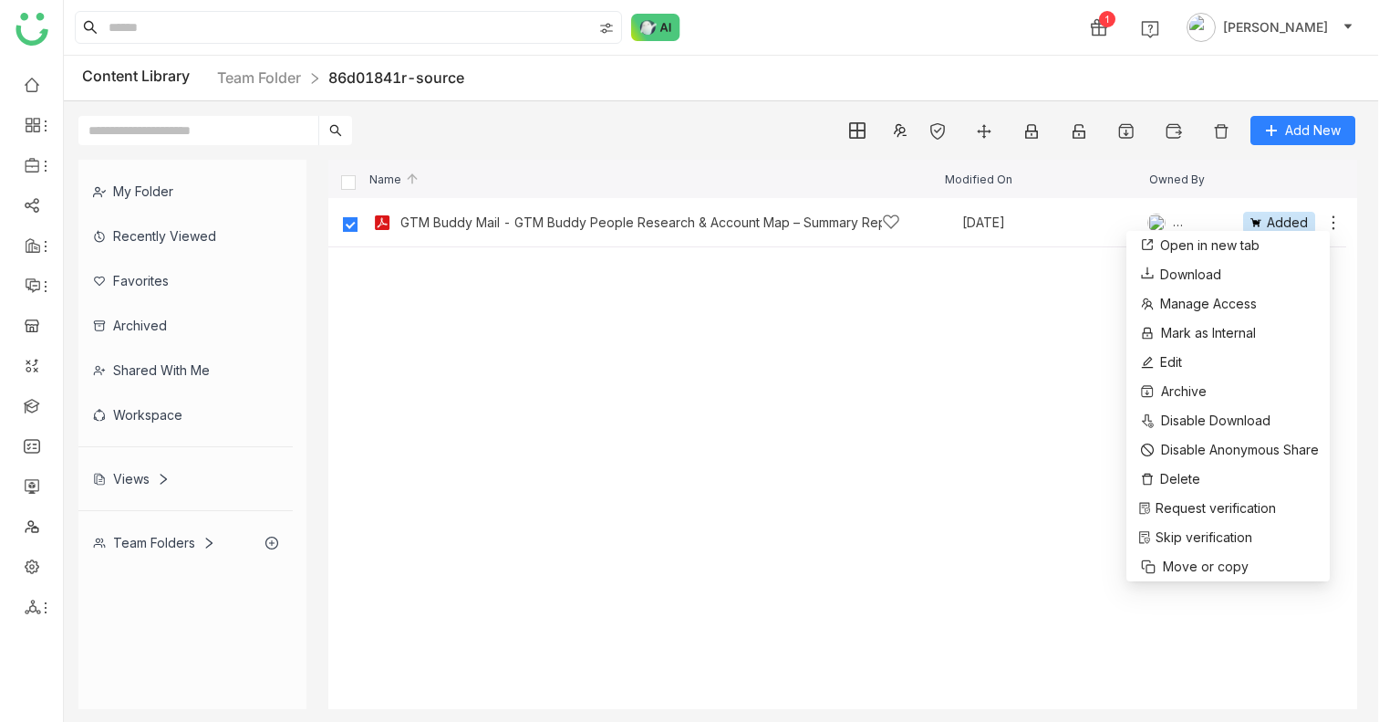
click at [986, 304] on cdk-virtual-scroll-viewport "GTM Buddy Mail - GTM Buddy People Research & Account Map – Summary Report Sep 1…" at bounding box center [842, 453] width 1029 height 511
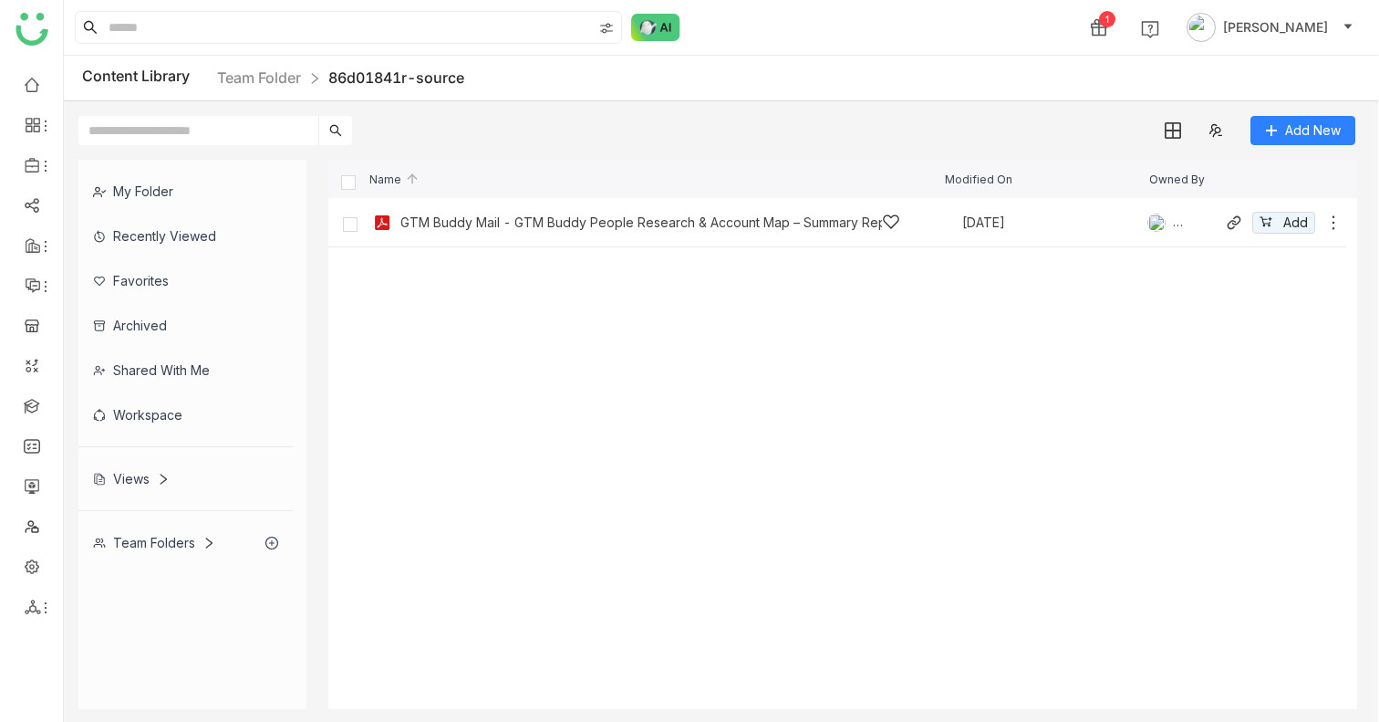
click at [1336, 219] on icon at bounding box center [1333, 222] width 18 height 18
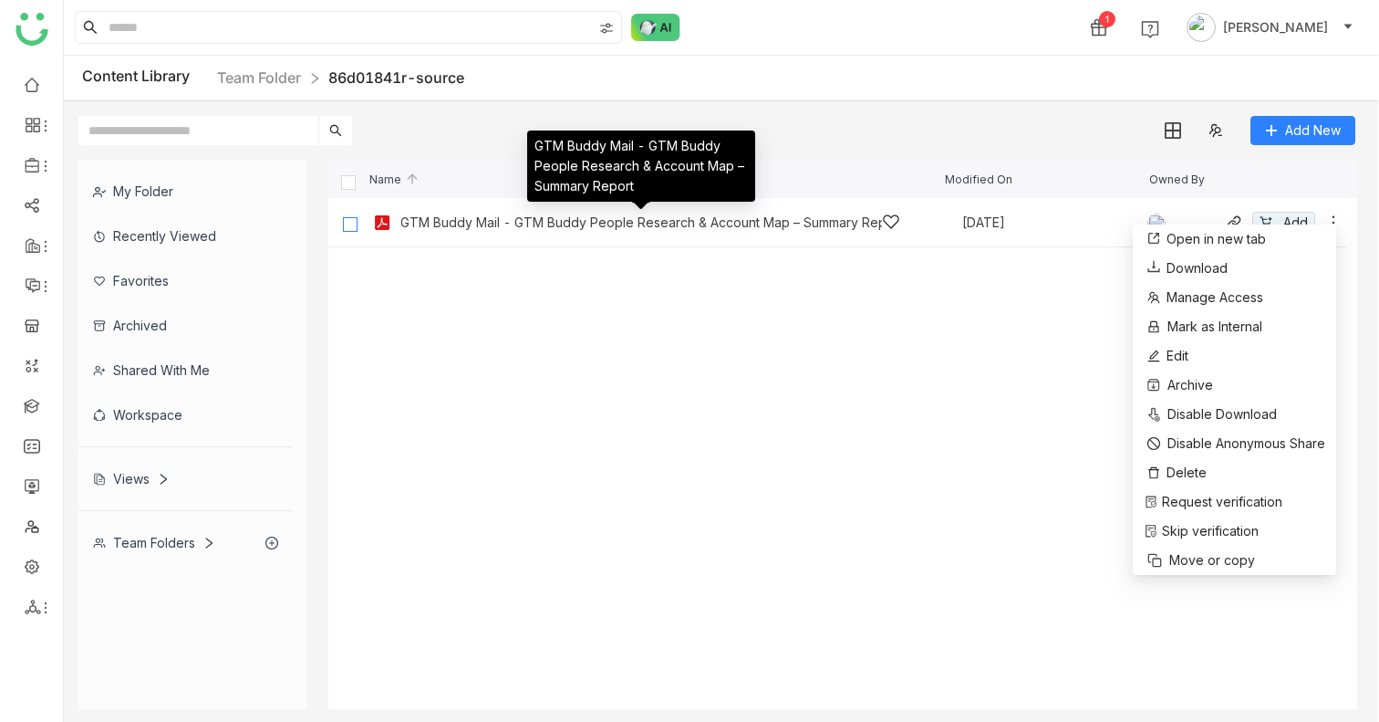
click at [358, 223] on label at bounding box center [350, 223] width 36 height 44
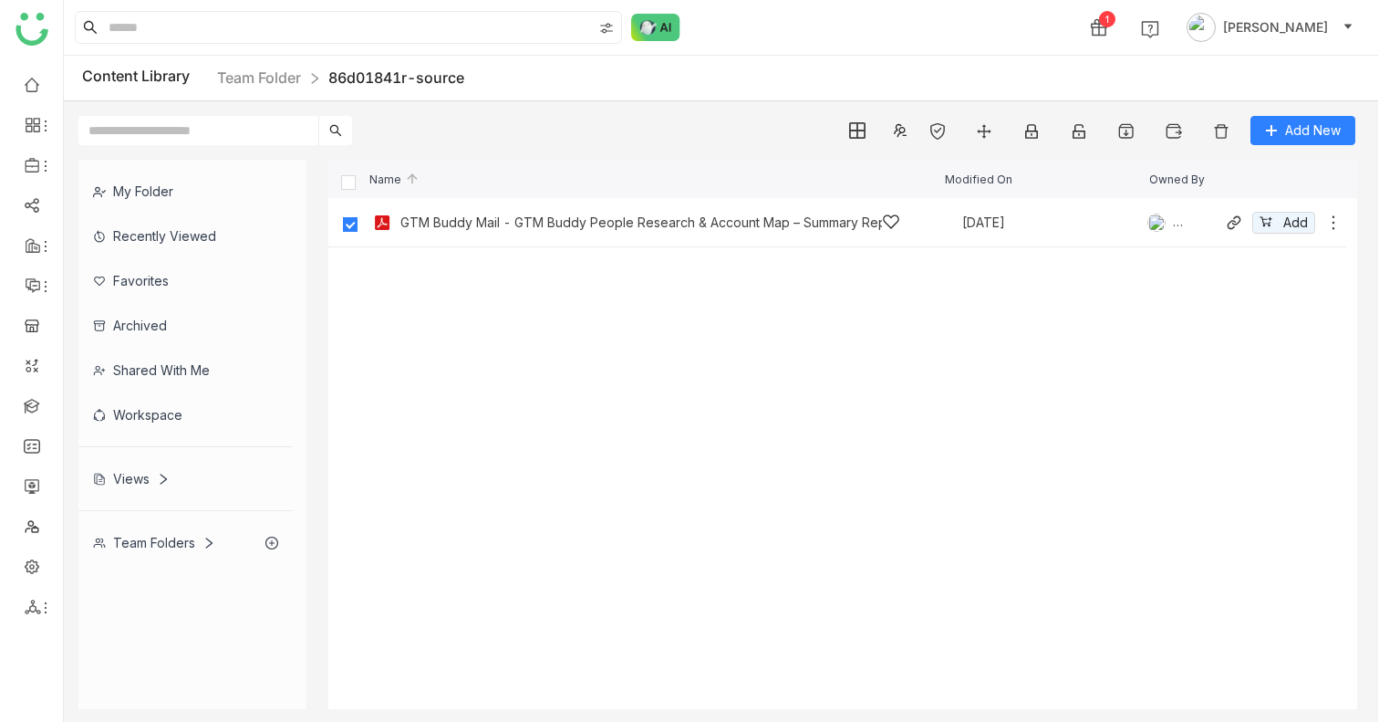
click at [358, 223] on label at bounding box center [350, 223] width 36 height 44
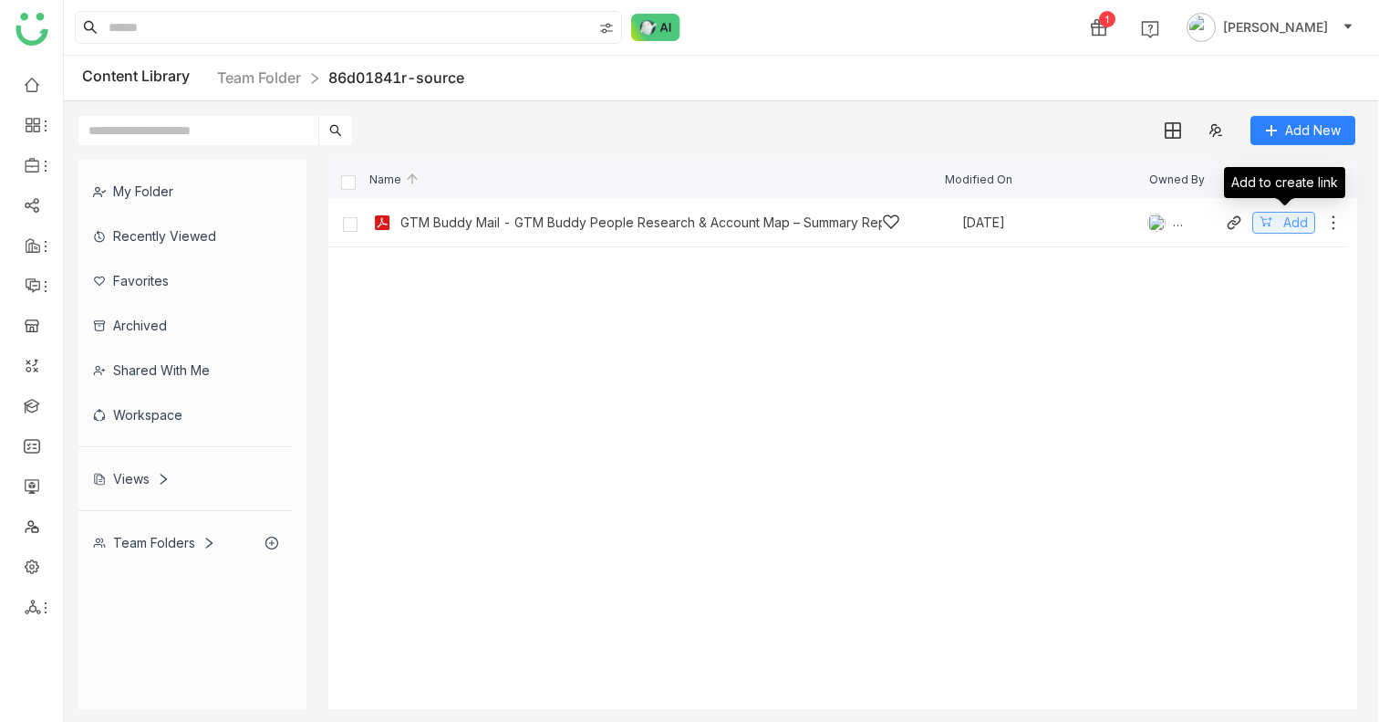
click at [1279, 218] on button "Add" at bounding box center [1283, 223] width 63 height 22
click at [1024, 26] on div "Share" at bounding box center [1007, 26] width 36 height 19
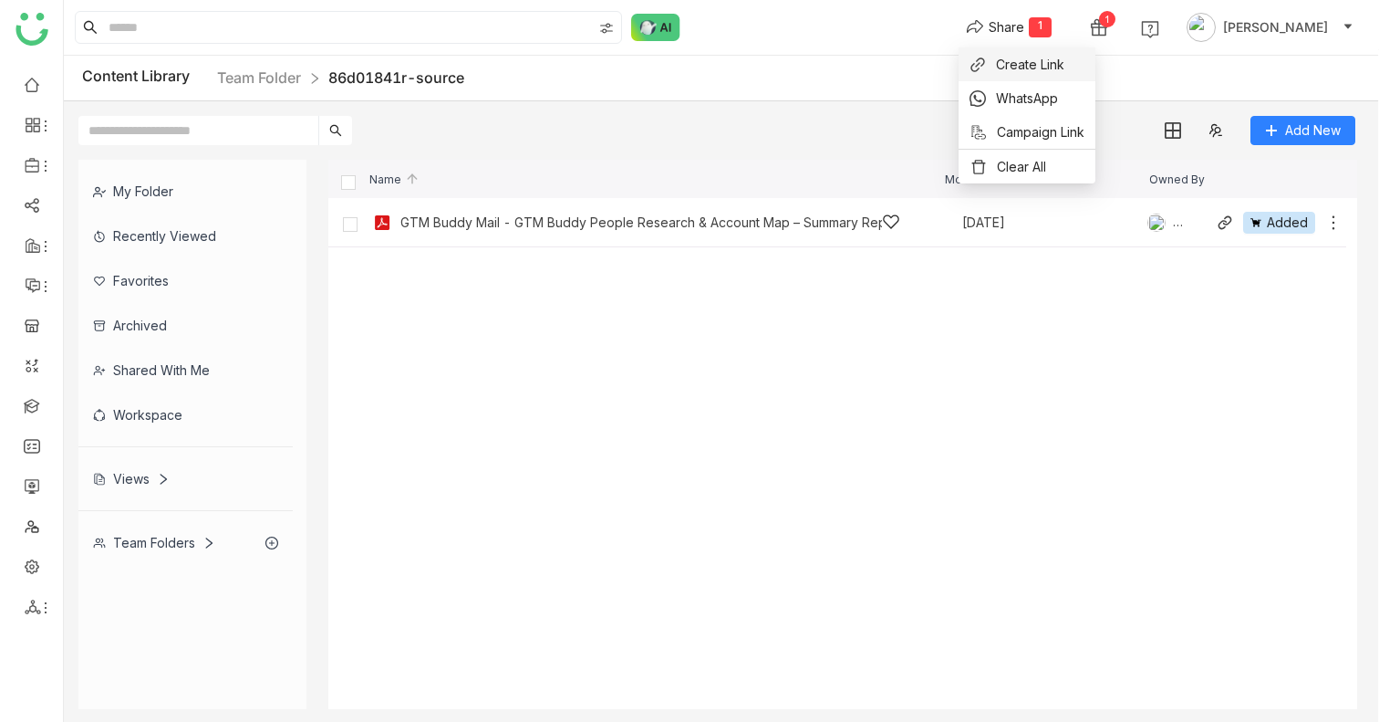
click at [1024, 62] on span "Create Link" at bounding box center [1030, 64] width 68 height 19
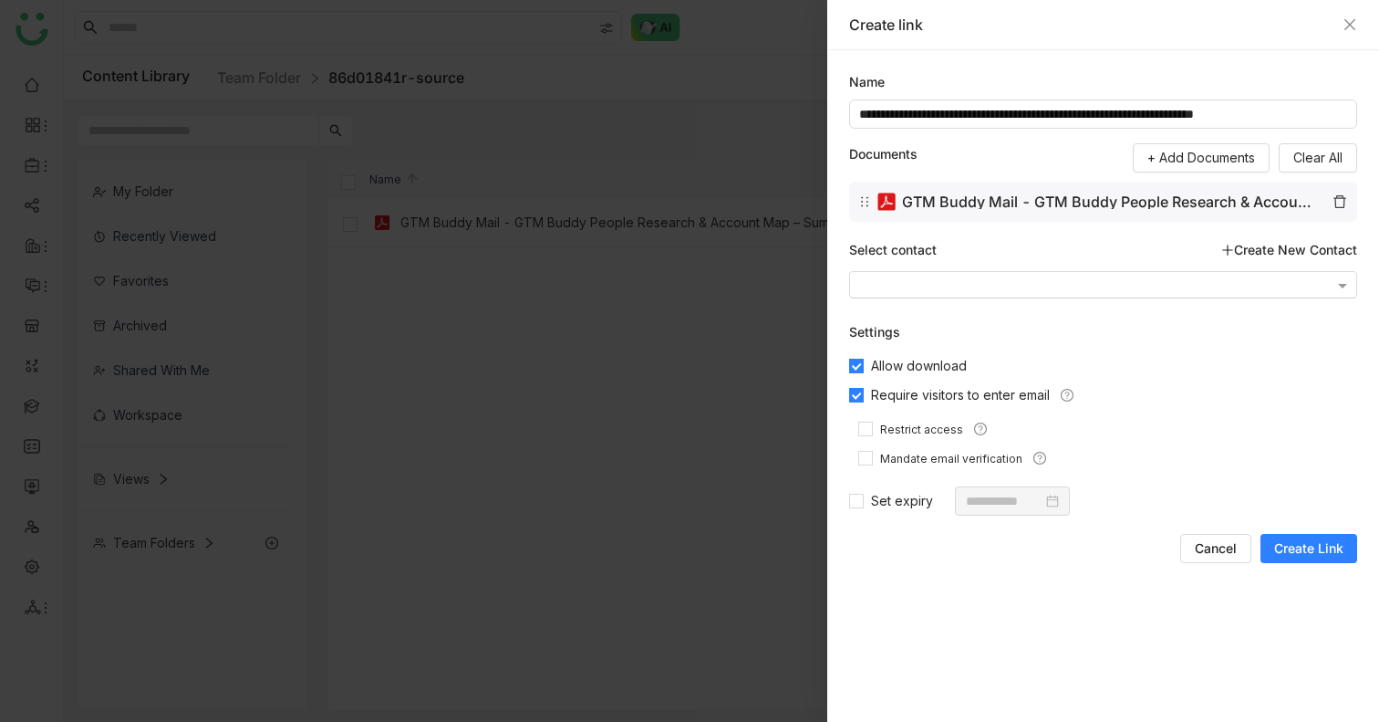
click at [937, 286] on input "text" at bounding box center [1096, 287] width 474 height 14
click at [1182, 391] on label "Require visitors to enter email" at bounding box center [1103, 394] width 508 height 29
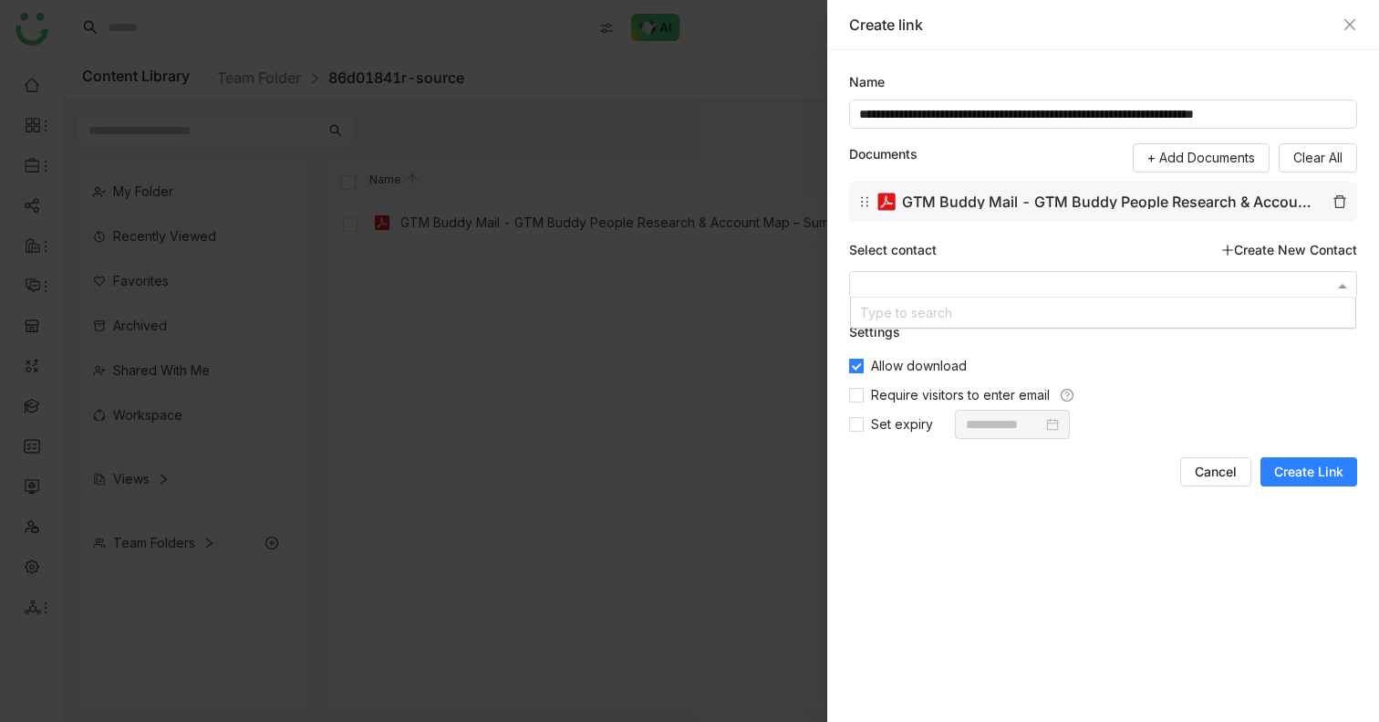
click at [971, 287] on input "text" at bounding box center [1096, 287] width 474 height 14
click at [954, 288] on input "text" at bounding box center [1096, 287] width 474 height 14
click at [1258, 248] on link "Create New Contact" at bounding box center [1289, 250] width 136 height 20
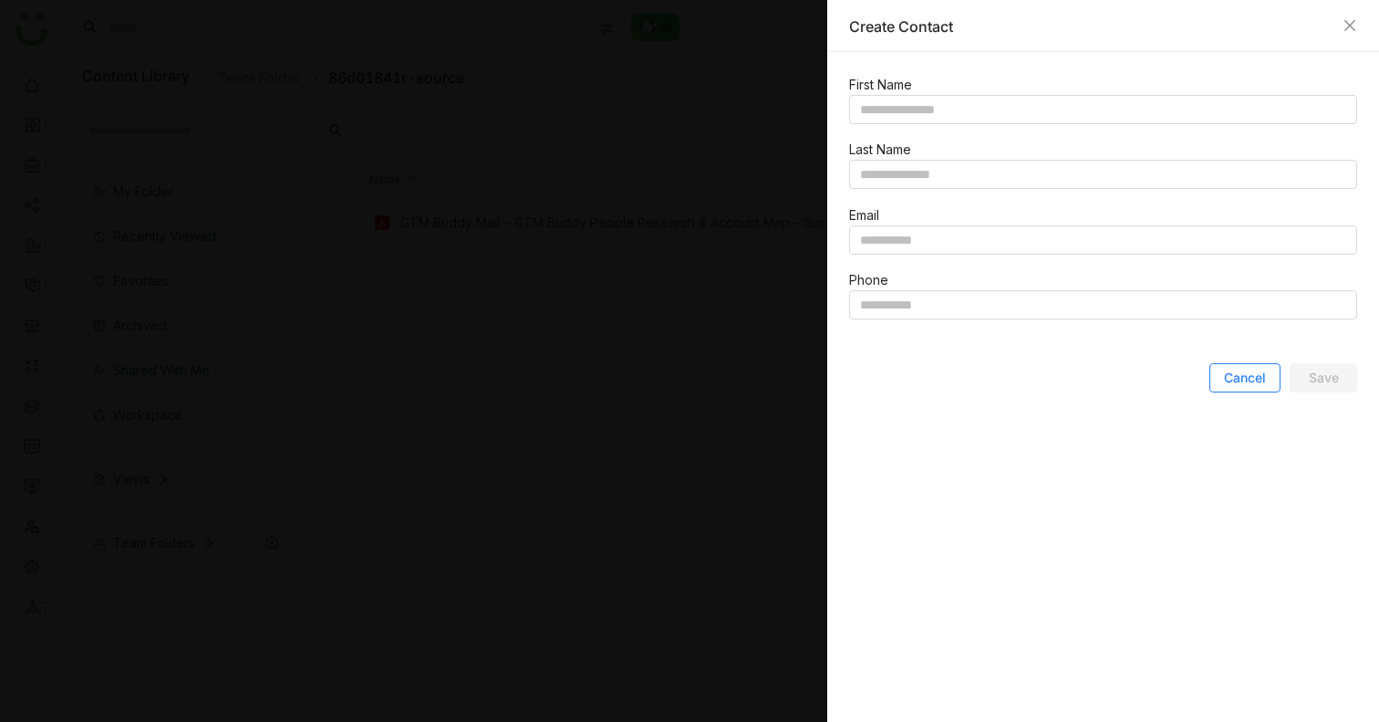
click at [1238, 385] on span "Cancel" at bounding box center [1245, 378] width 42 height 18
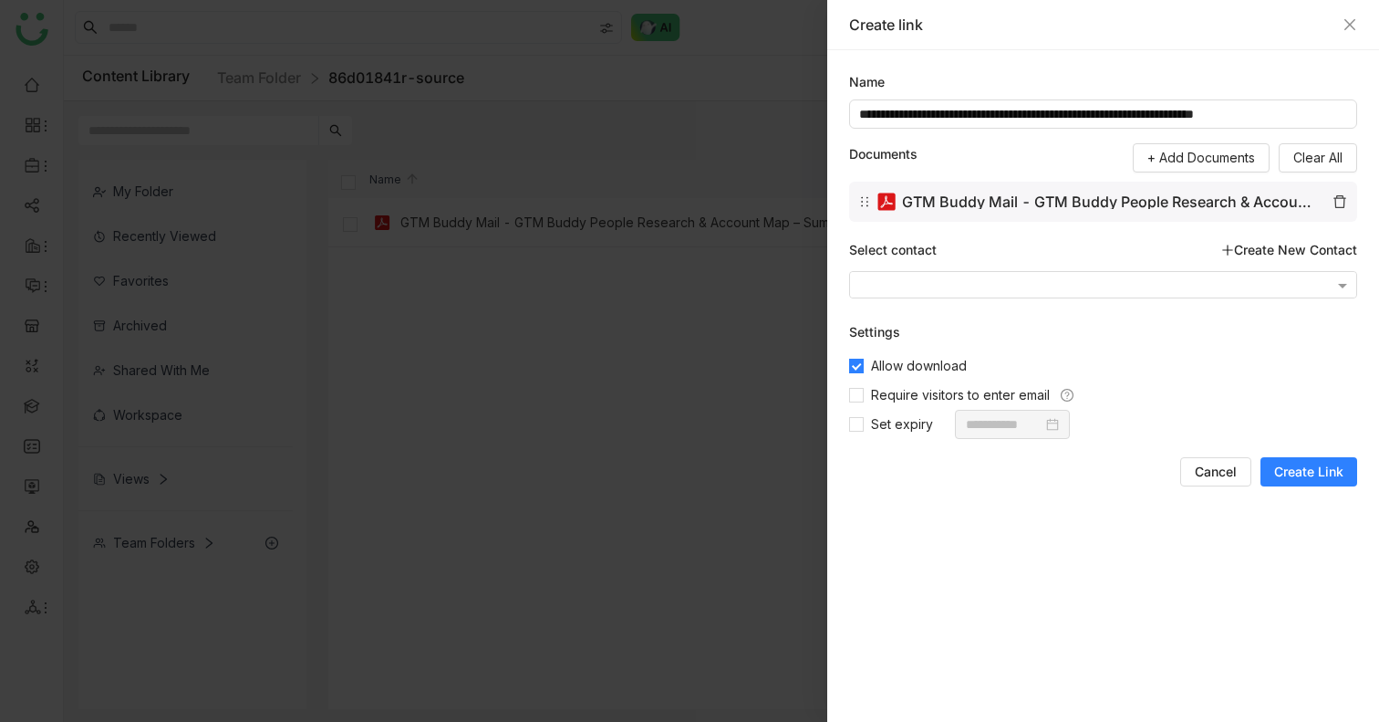
click at [1034, 269] on nz-form-label "Select contact Create New Contact" at bounding box center [1103, 253] width 508 height 35
click at [1034, 280] on input "text" at bounding box center [1096, 287] width 474 height 14
click at [994, 318] on div "Type to search" at bounding box center [1103, 312] width 504 height 30
click at [1010, 332] on div "Settings" at bounding box center [1103, 332] width 508 height 20
click at [1348, 29] on icon "Close" at bounding box center [1350, 24] width 15 height 15
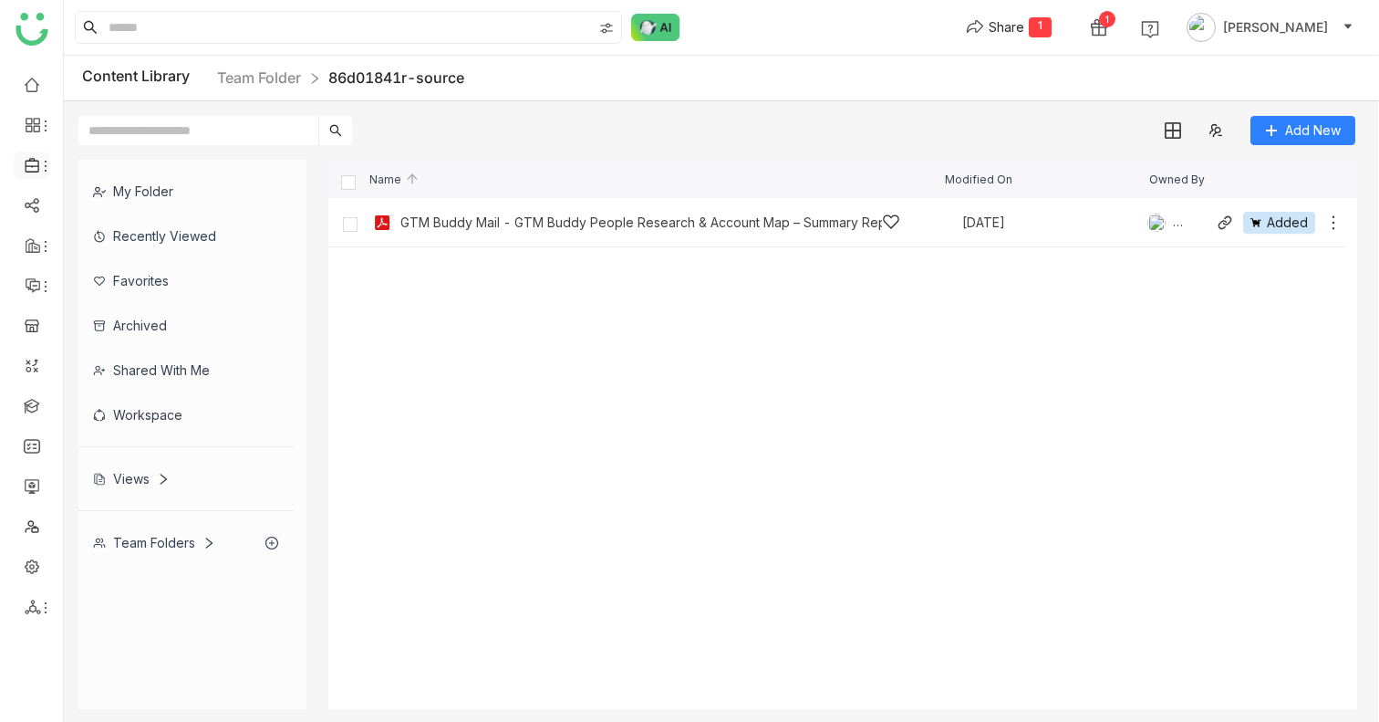
click at [38, 169] on icon at bounding box center [45, 166] width 15 height 15
click at [106, 270] on link "Library" at bounding box center [126, 270] width 119 height 13
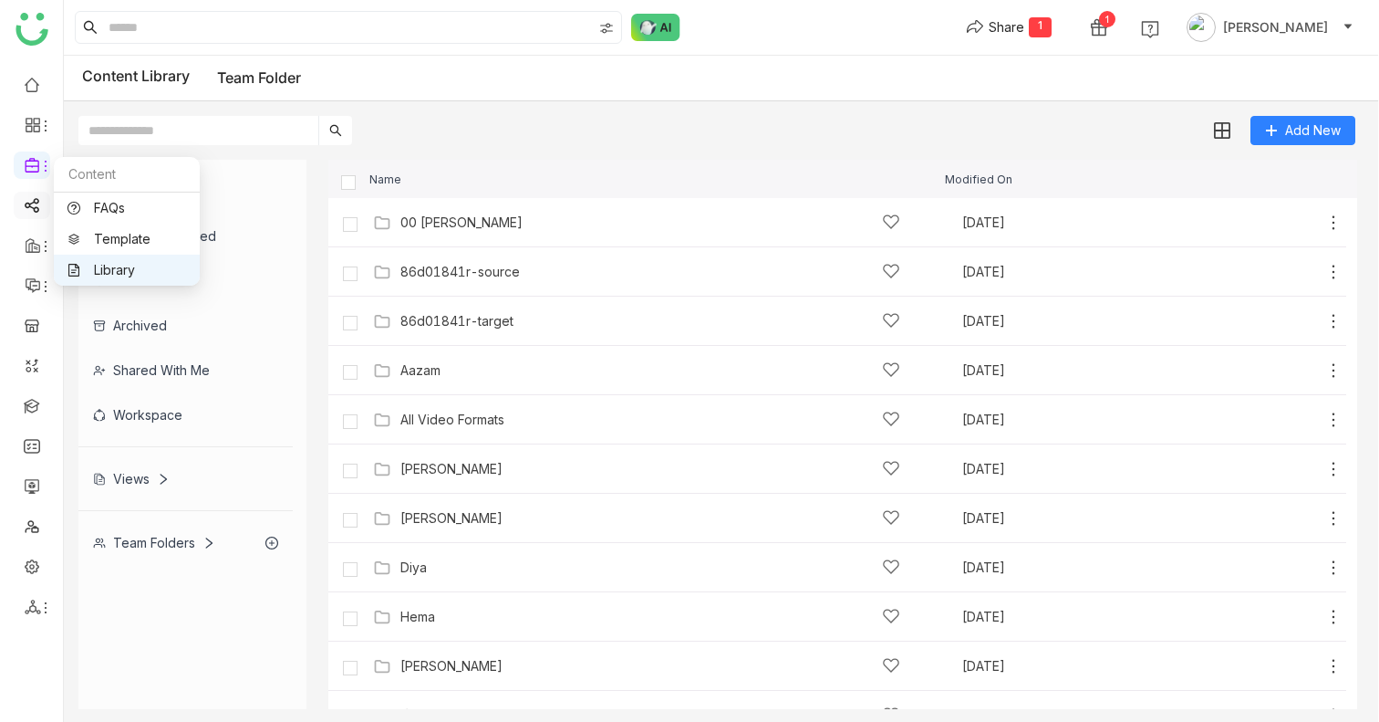
click at [28, 204] on link at bounding box center [32, 204] width 16 height 16
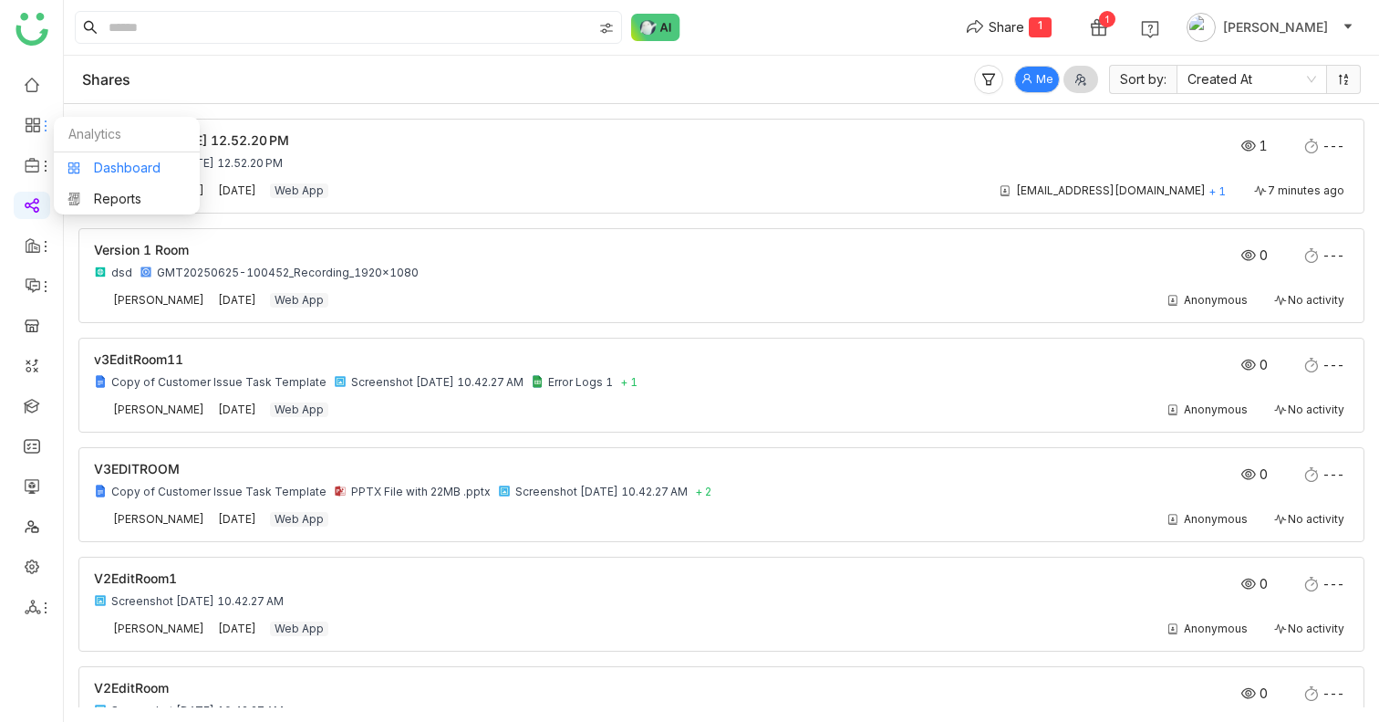
click at [120, 171] on link "Dashboard" at bounding box center [126, 167] width 119 height 13
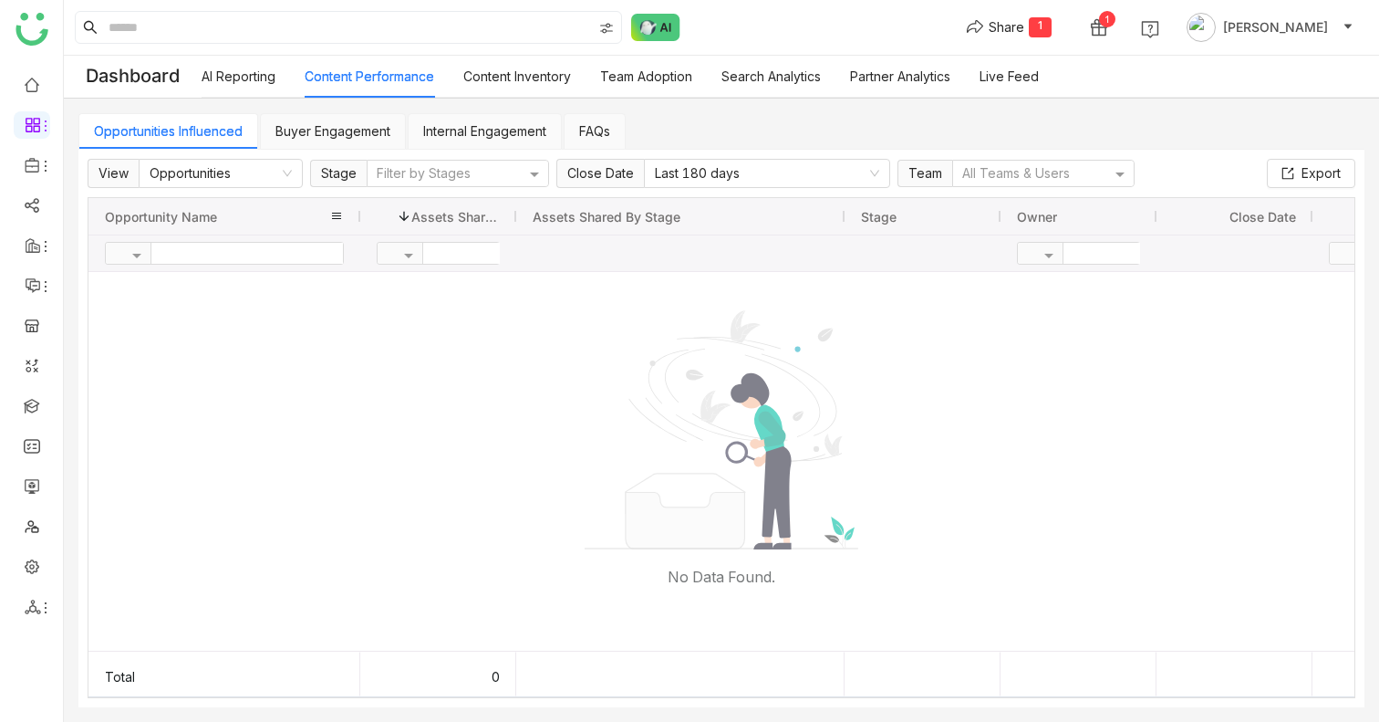
drag, startPoint x: 244, startPoint y: 207, endPoint x: 358, endPoint y: 207, distance: 114.0
click at [358, 207] on div at bounding box center [360, 216] width 7 height 36
drag, startPoint x: 516, startPoint y: 215, endPoint x: 534, endPoint y: 215, distance: 17.3
click at [725, 180] on nz-select-item "Last 180 days" at bounding box center [767, 173] width 224 height 27
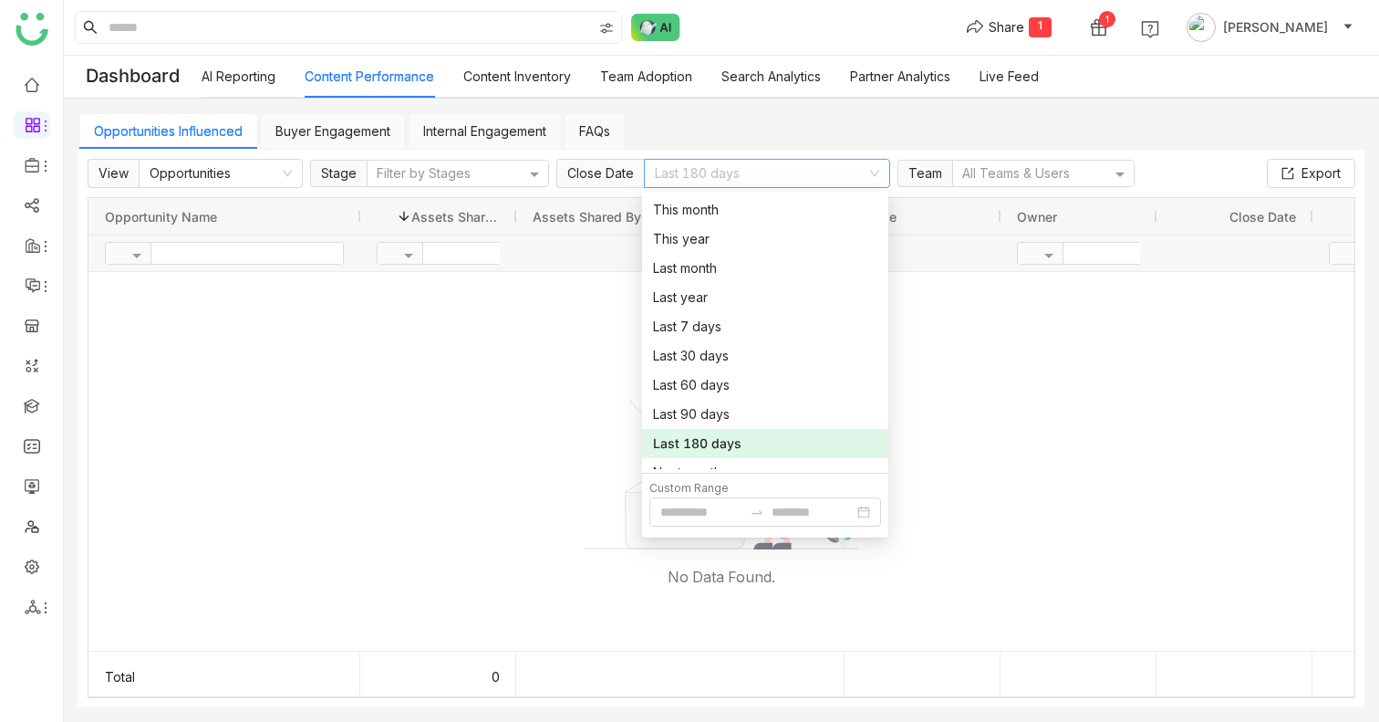
scroll to position [47, 0]
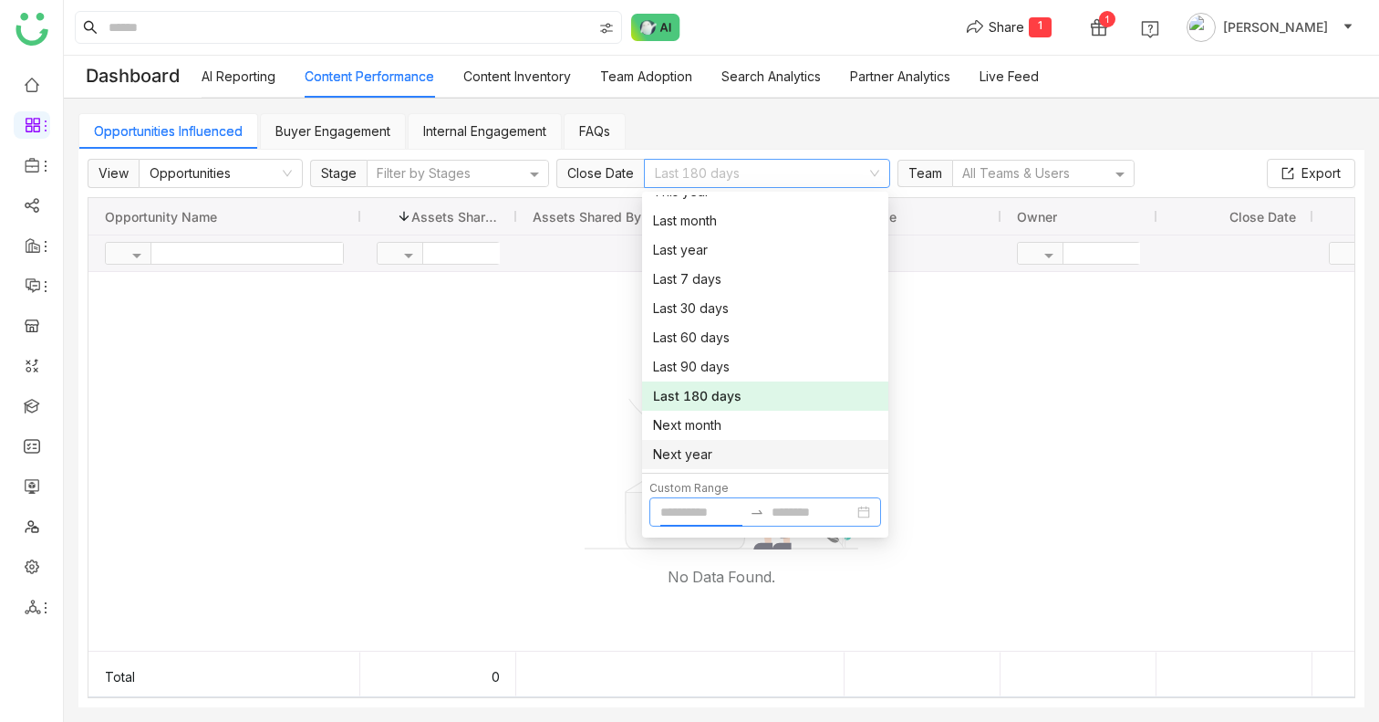
click at [701, 506] on input at bounding box center [701, 512] width 82 height 20
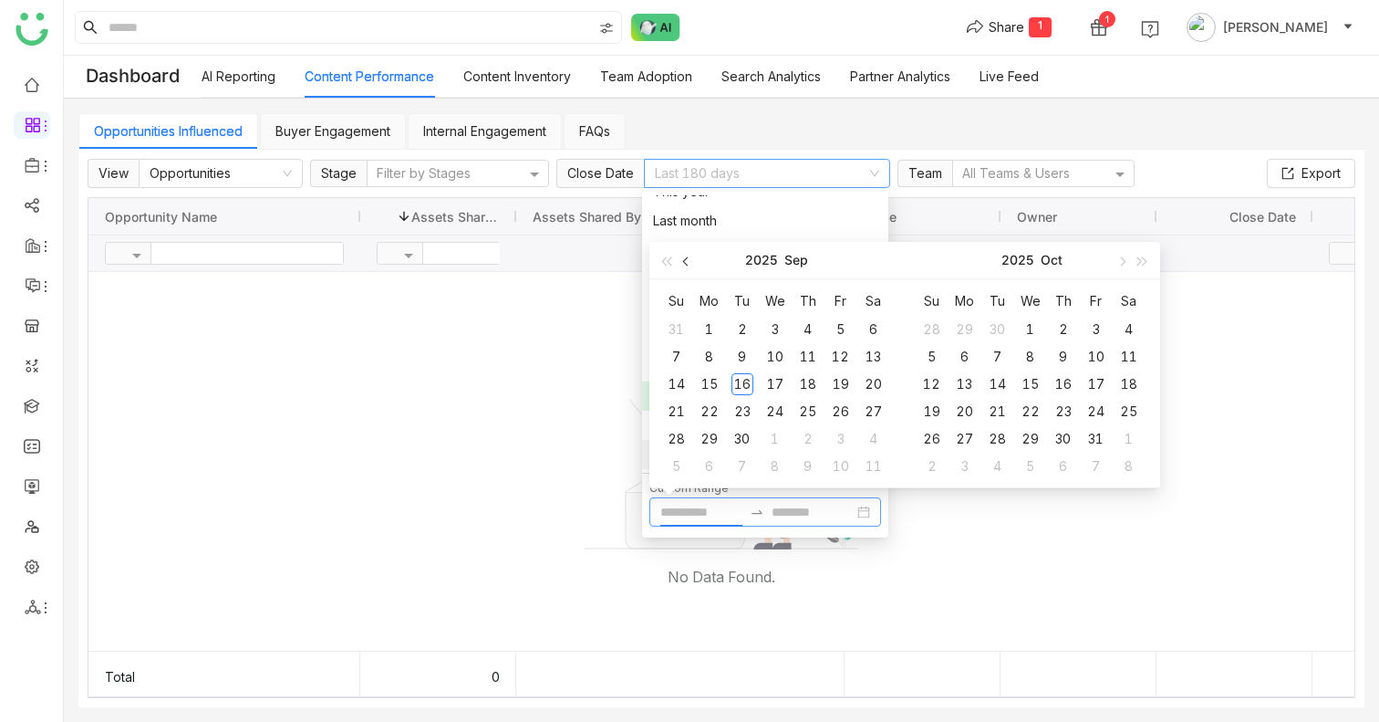
click at [687, 259] on span "button" at bounding box center [686, 261] width 9 height 9
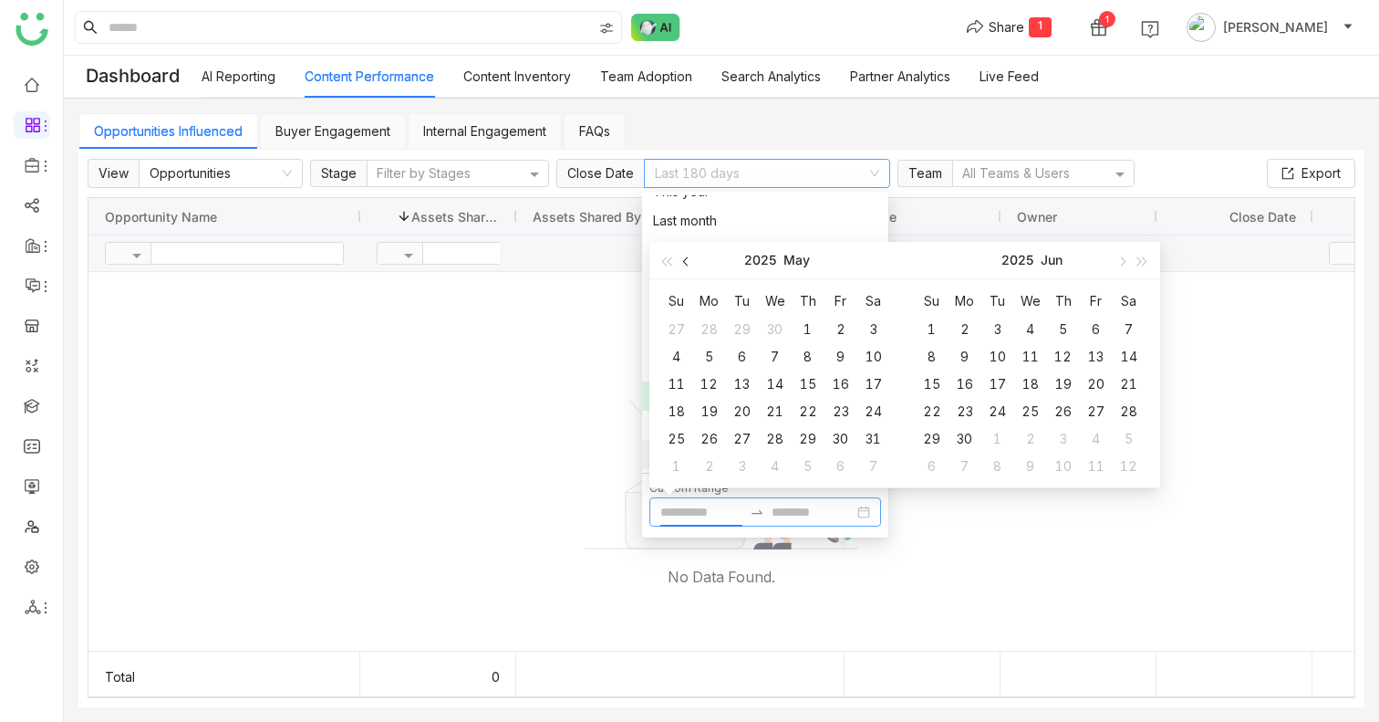
click at [687, 259] on span "button" at bounding box center [686, 261] width 9 height 9
click at [757, 259] on button "2024" at bounding box center [761, 260] width 33 height 36
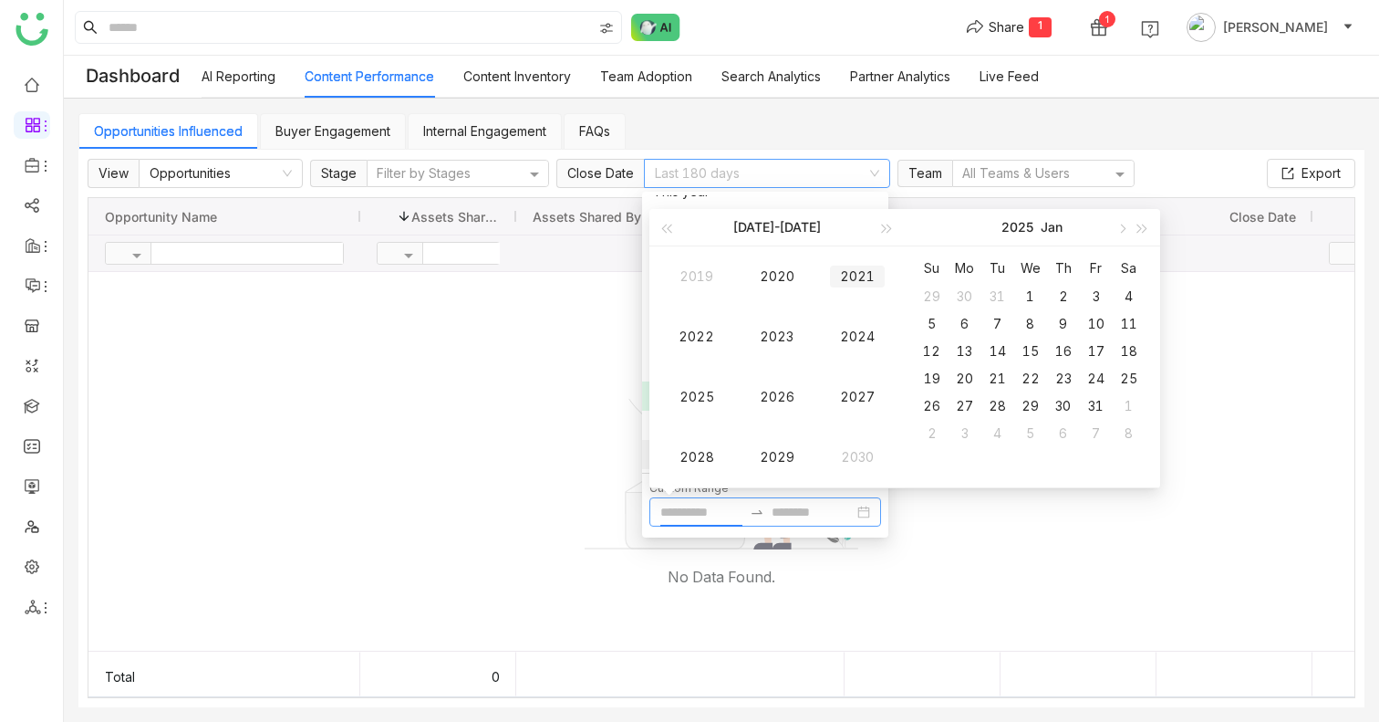
click at [855, 288] on td "2021" at bounding box center [857, 276] width 80 height 60
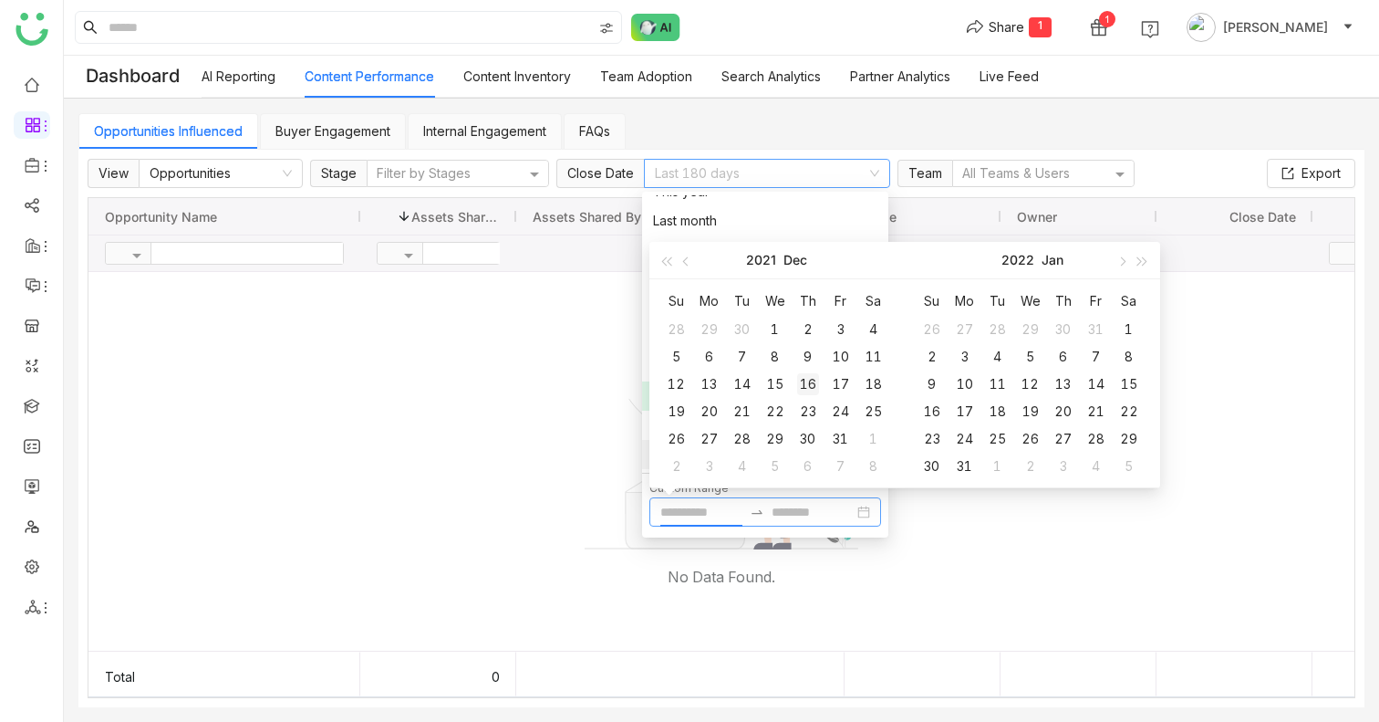
click at [793, 382] on td "16" at bounding box center [808, 383] width 33 height 27
type input "**********"
click at [805, 509] on input at bounding box center [813, 512] width 82 height 20
click at [1031, 264] on button "2022" at bounding box center [1018, 260] width 33 height 36
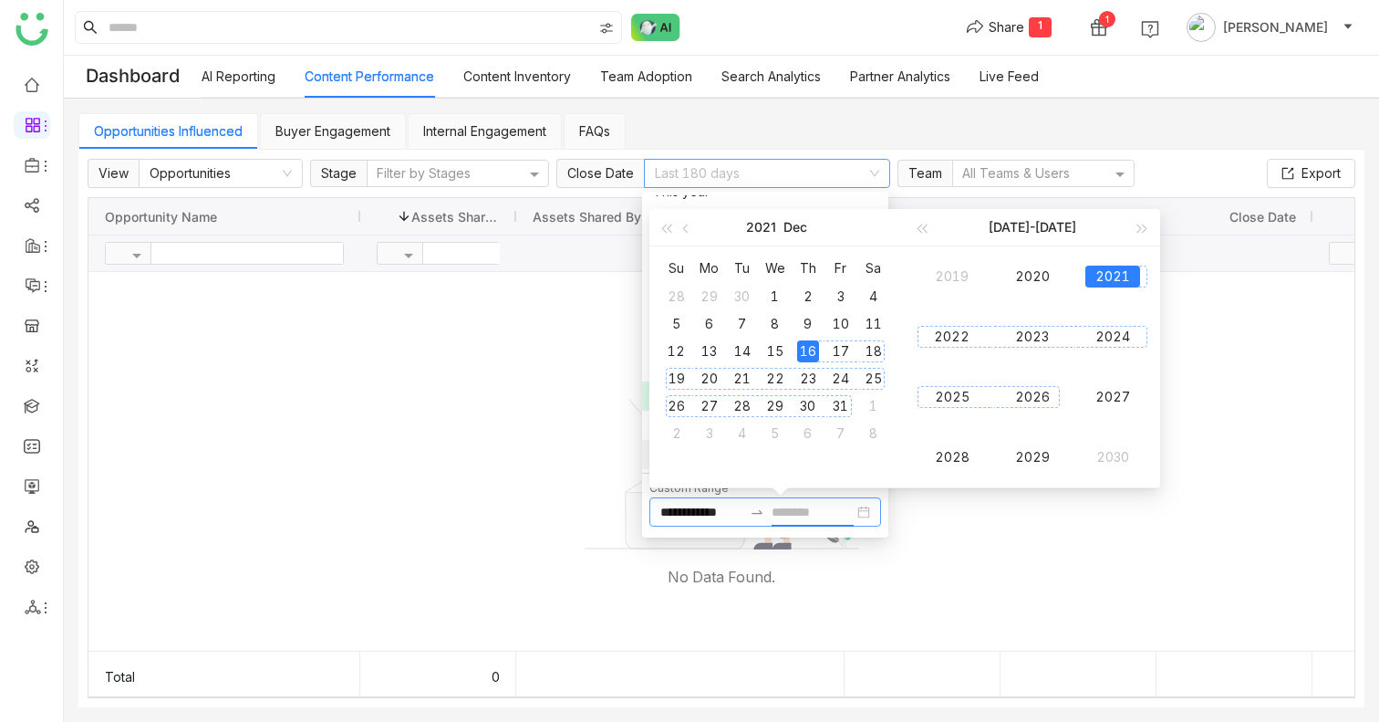
drag, startPoint x: 1038, startPoint y: 343, endPoint x: 1037, endPoint y: 389, distance: 46.5
click at [1037, 389] on tbody "2019 2020 2021 2022 2023 2024 2025 2026 2027 2028 2029 2030" at bounding box center [1032, 366] width 241 height 241
click at [1037, 389] on div "2026" at bounding box center [1032, 397] width 55 height 22
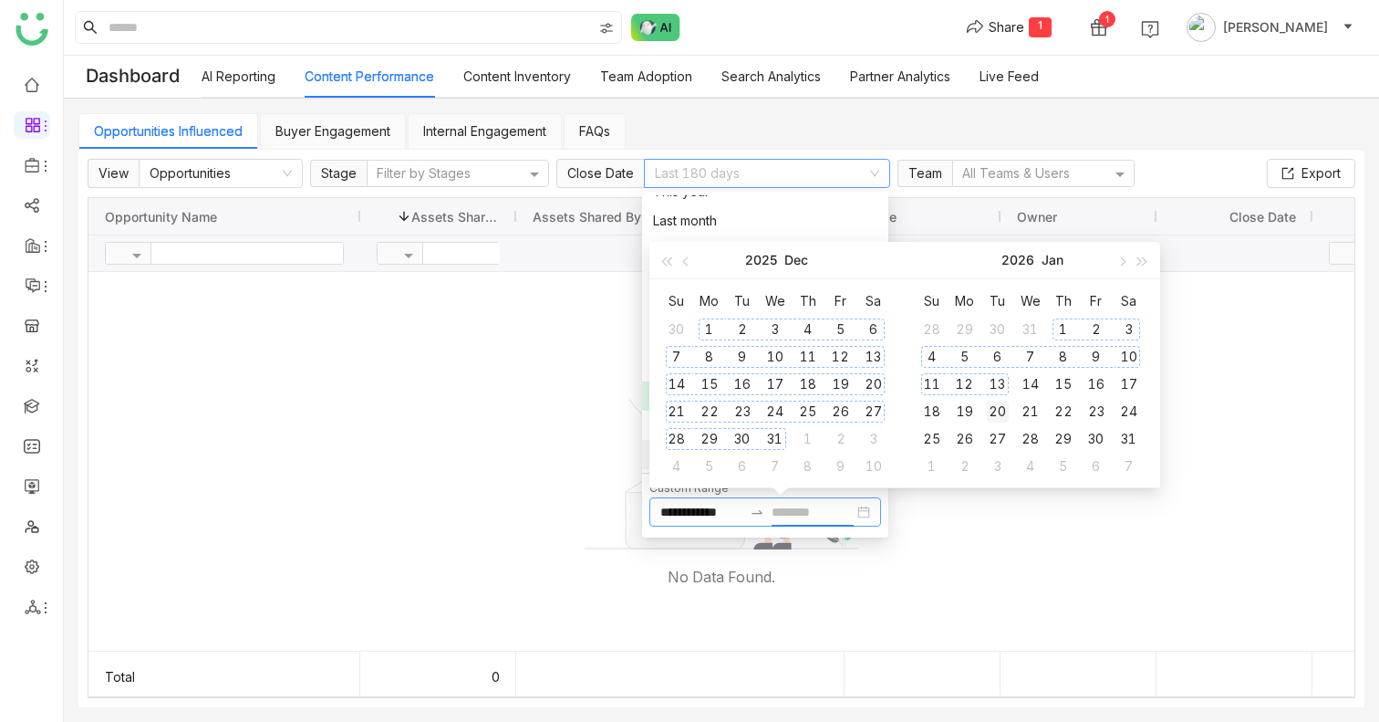
click at [1011, 401] on td "20" at bounding box center [997, 411] width 33 height 27
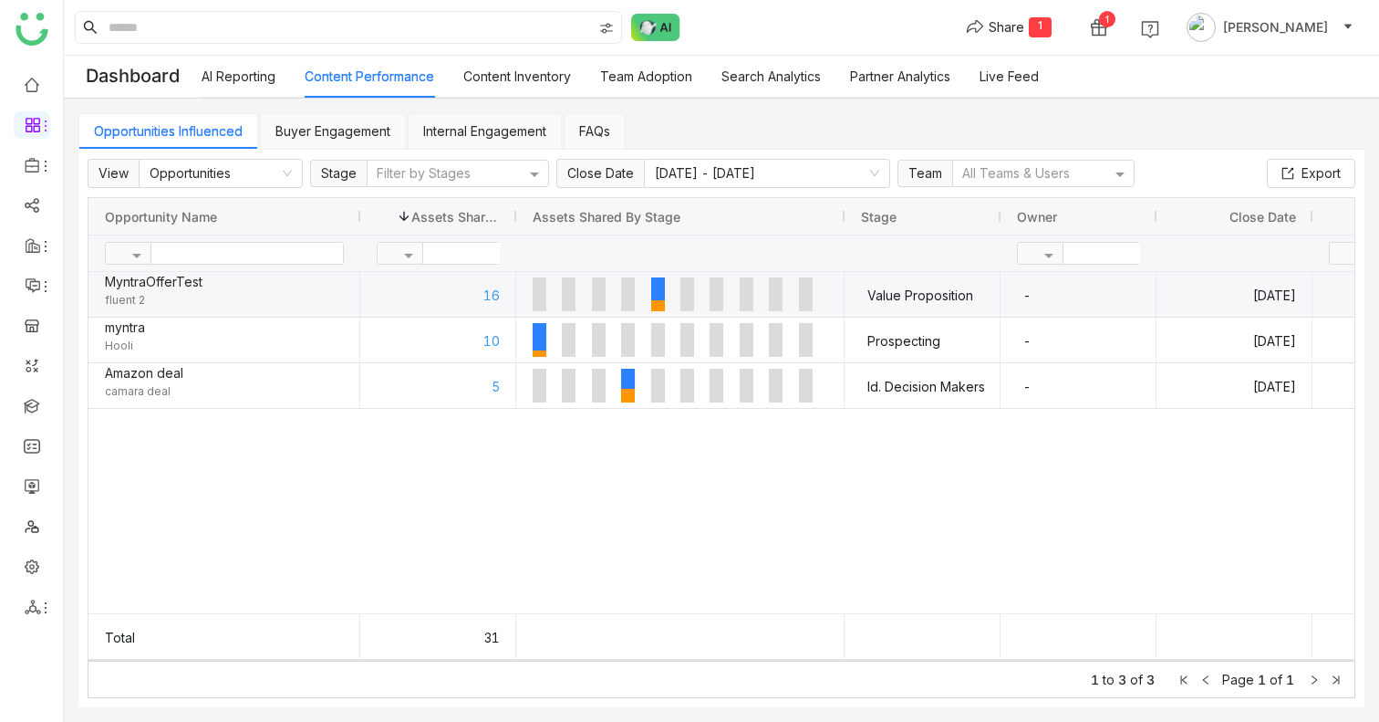
click at [492, 296] on div "16" at bounding box center [438, 296] width 123 height 46
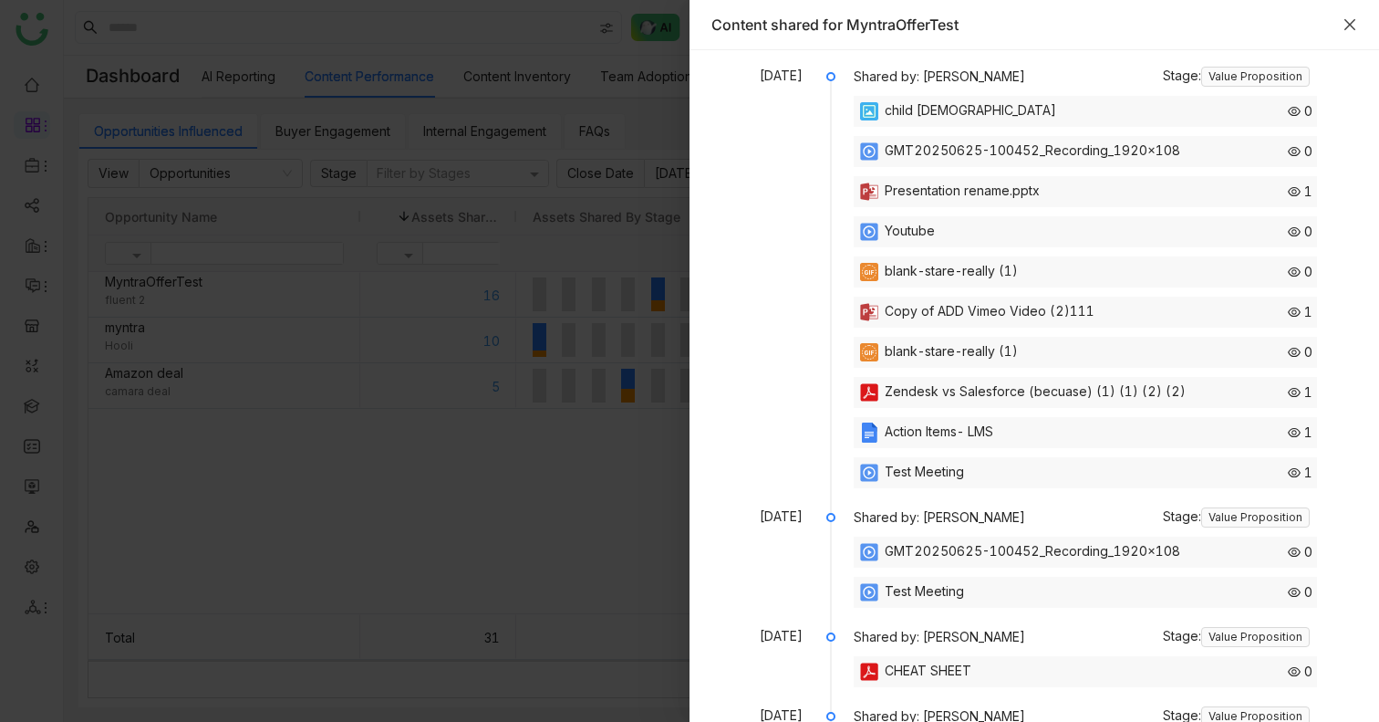
click at [1354, 30] on icon "Close" at bounding box center [1350, 24] width 15 height 15
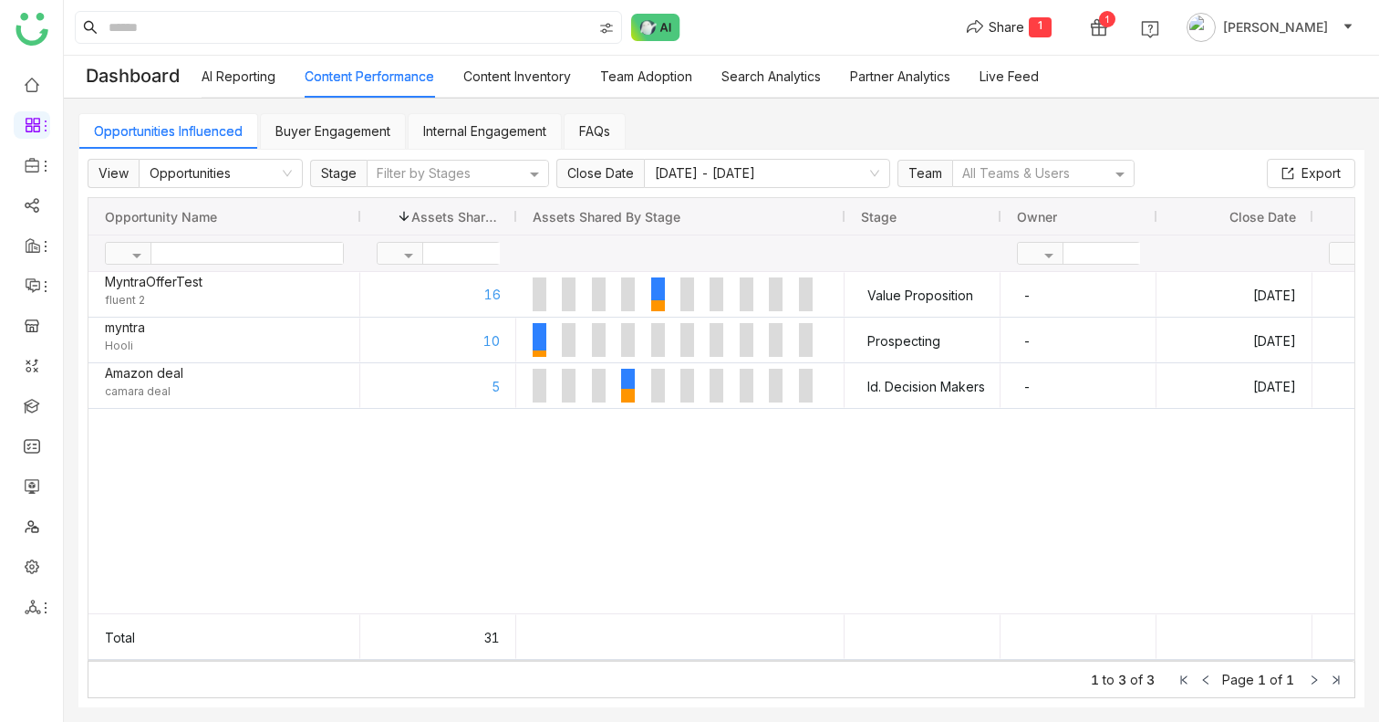
click at [324, 124] on link "Buyer Engagement" at bounding box center [332, 131] width 115 height 16
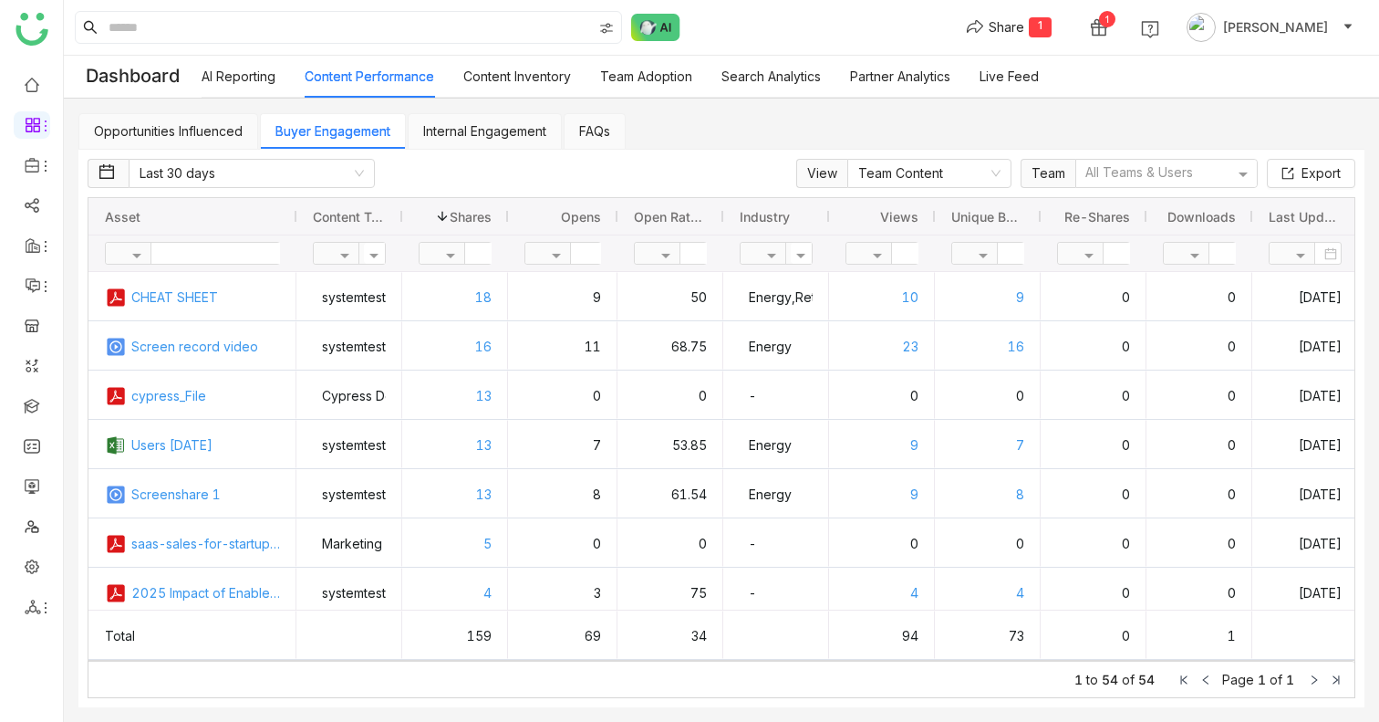
drag, startPoint x: 610, startPoint y: 221, endPoint x: 652, endPoint y: 221, distance: 42.0
click at [621, 221] on div at bounding box center [617, 216] width 7 height 36
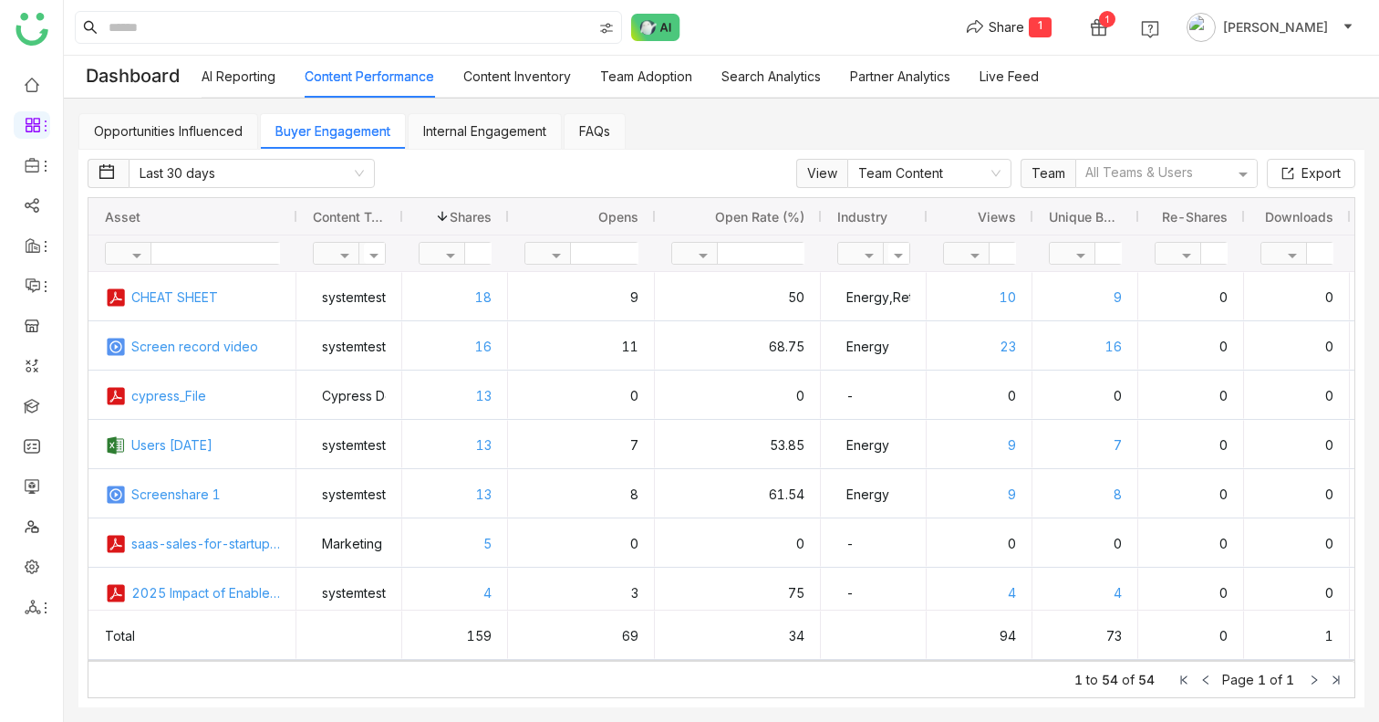
drag, startPoint x: 759, startPoint y: 214, endPoint x: 824, endPoint y: 214, distance: 64.8
click at [824, 214] on div at bounding box center [820, 216] width 7 height 36
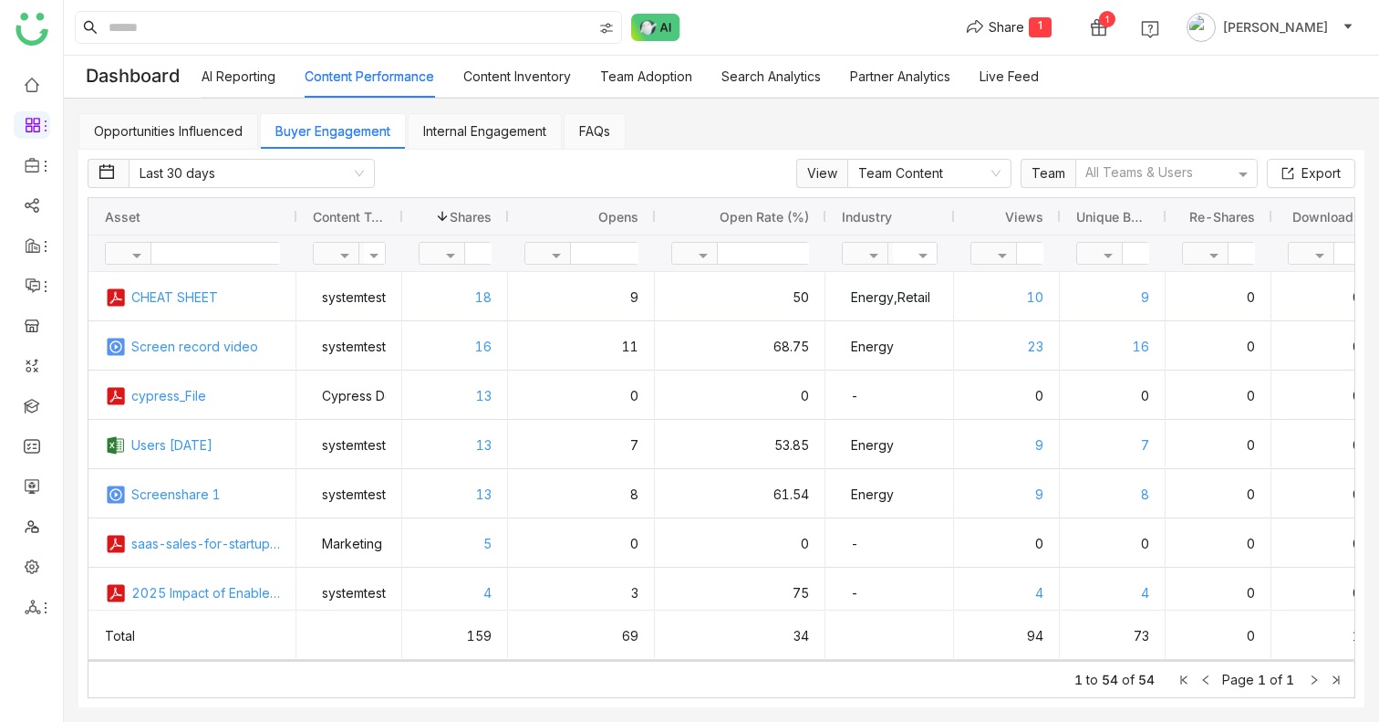
drag, startPoint x: 928, startPoint y: 218, endPoint x: 898, endPoint y: 225, distance: 30.1
click at [950, 225] on div at bounding box center [953, 216] width 7 height 36
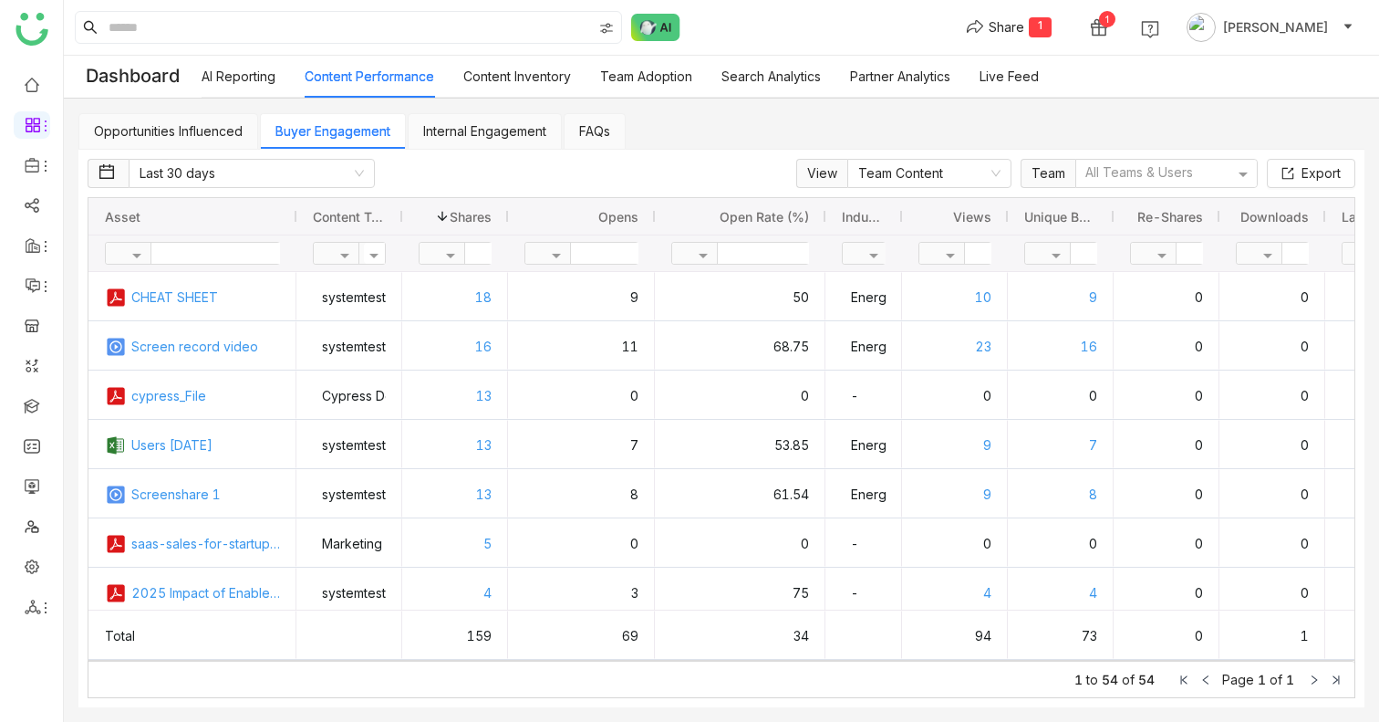
click at [206, 258] on input "text" at bounding box center [217, 253] width 132 height 21
click at [495, 125] on link "Internal Engagement" at bounding box center [484, 131] width 123 height 16
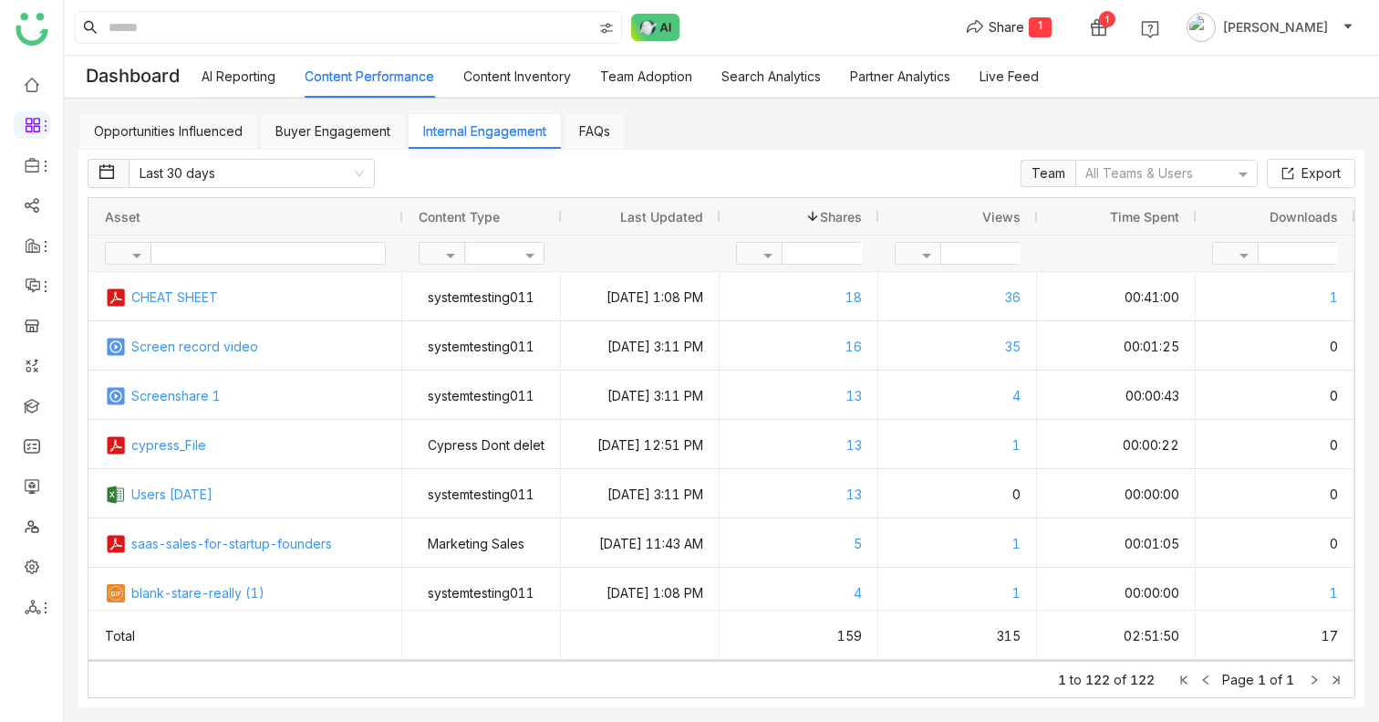
click at [589, 130] on link "FAQs" at bounding box center [594, 131] width 31 height 16
click at [607, 130] on link "FAQs" at bounding box center [594, 131] width 31 height 16
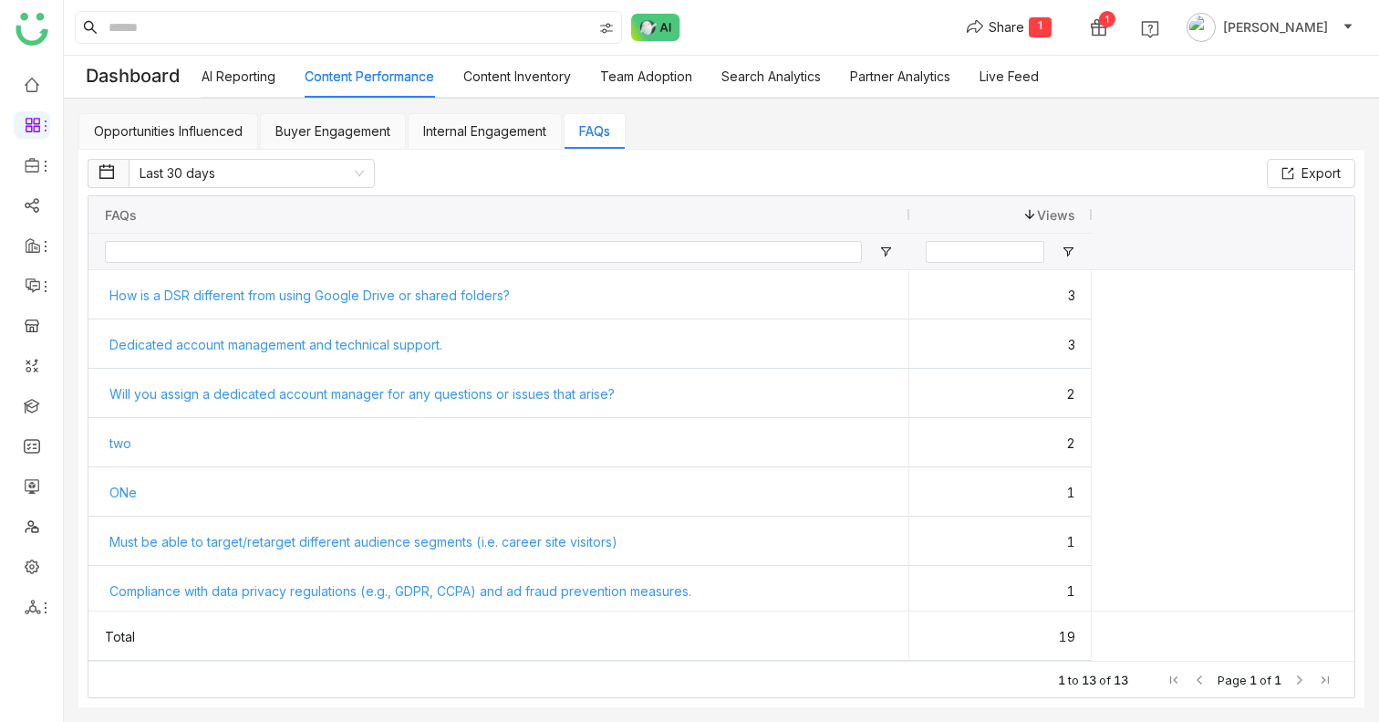
click at [496, 77] on link "Content Inventory" at bounding box center [517, 76] width 108 height 16
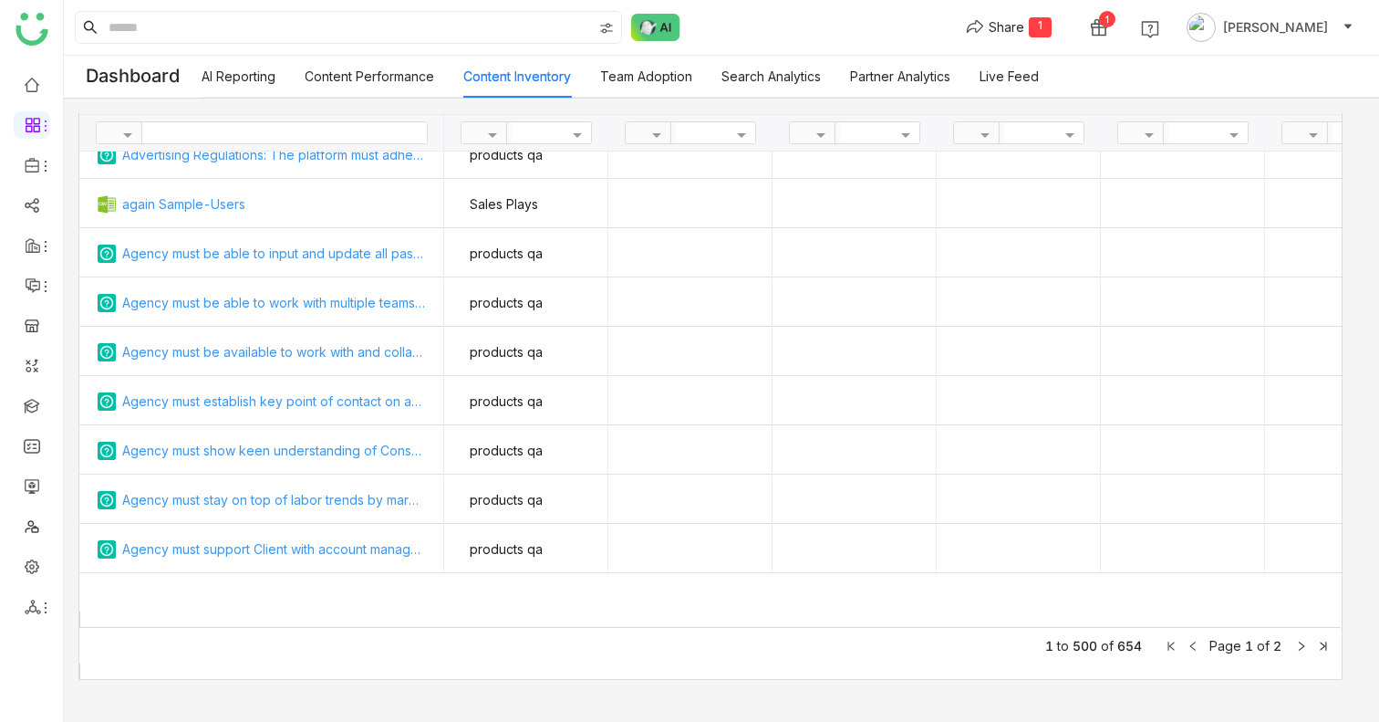
scroll to position [1279, 0]
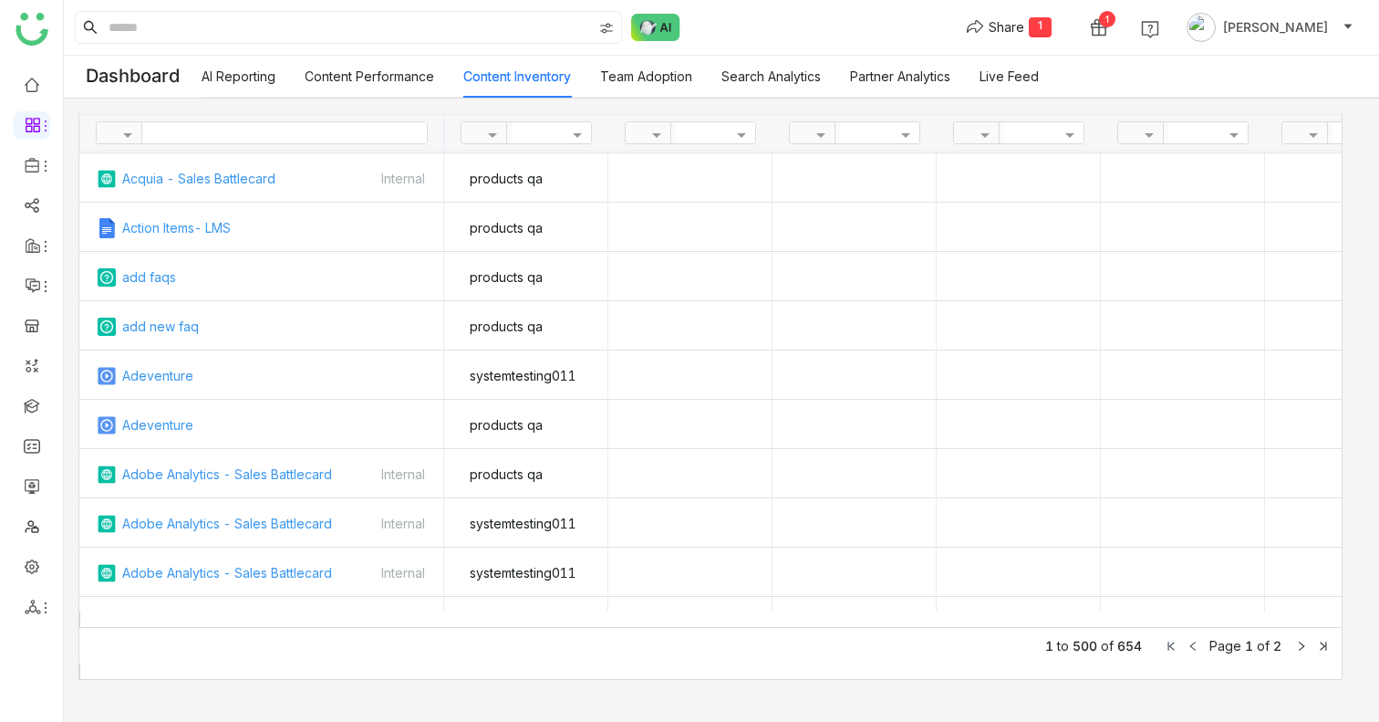
click at [667, 84] on link "Team Adoption" at bounding box center [646, 76] width 92 height 16
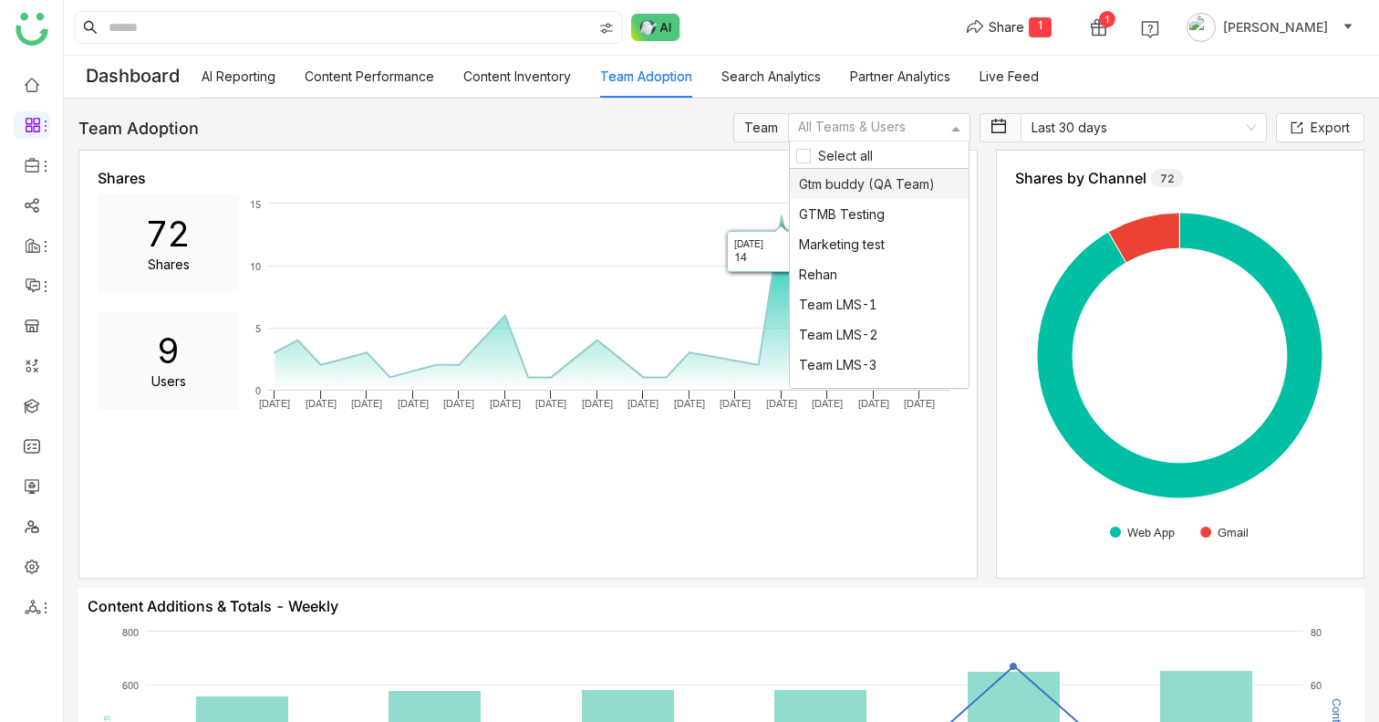
click at [883, 126] on div at bounding box center [870, 128] width 151 height 19
click at [851, 202] on div "GTMB Testing" at bounding box center [879, 214] width 179 height 30
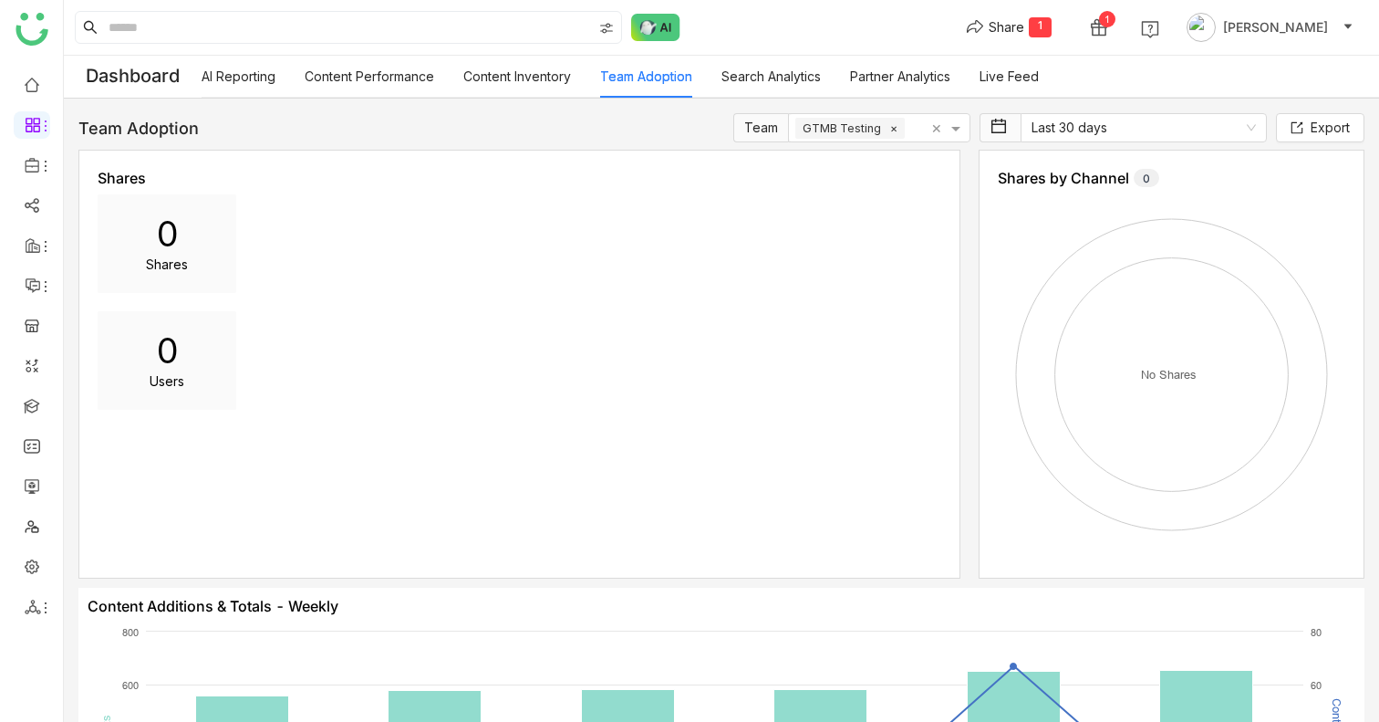
click at [793, 73] on link "Search Analytics" at bounding box center [771, 76] width 99 height 16
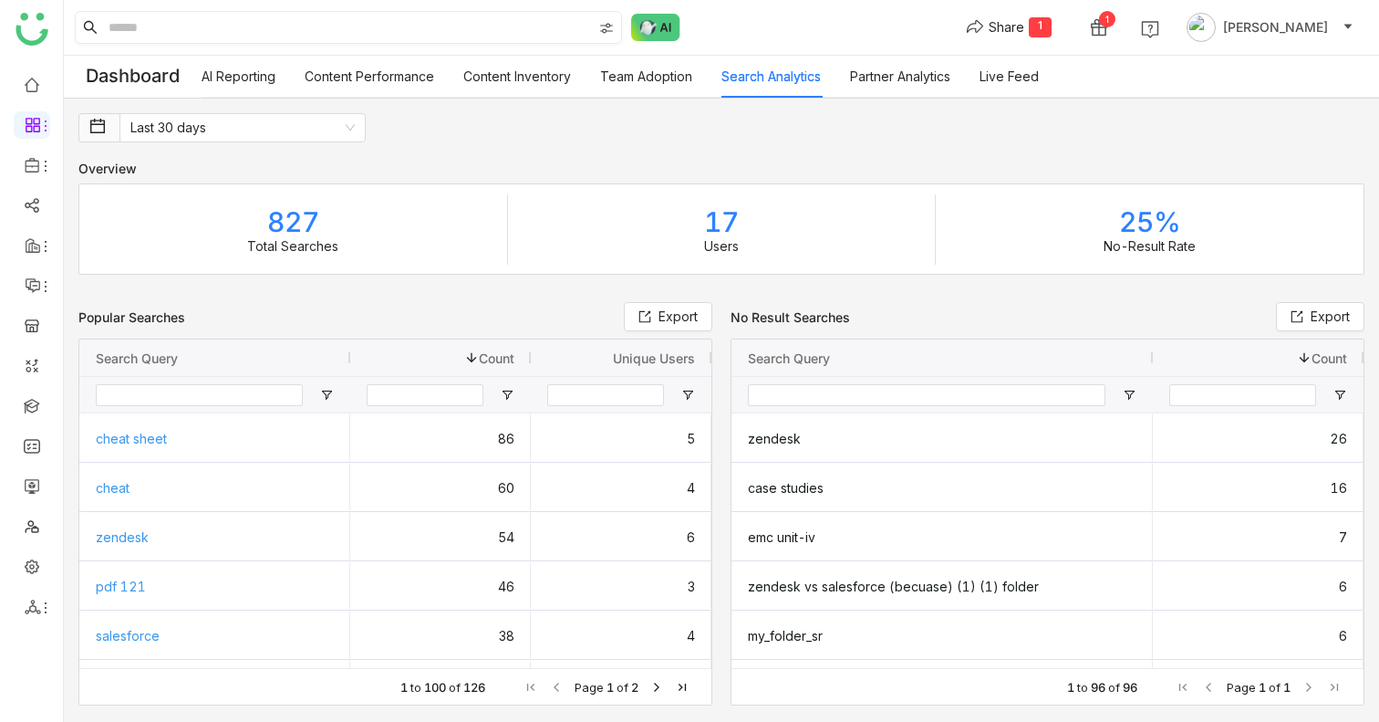
click at [335, 25] on input at bounding box center [348, 27] width 487 height 31
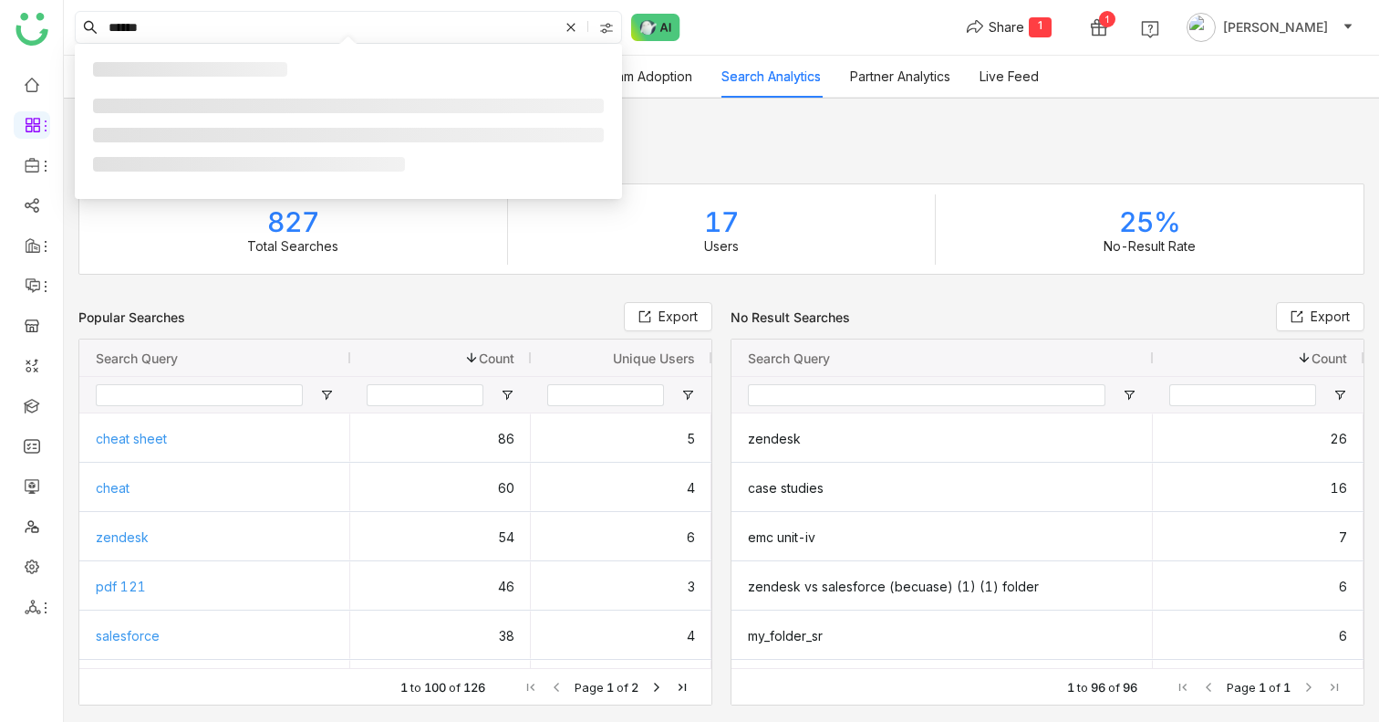
type input "*******"
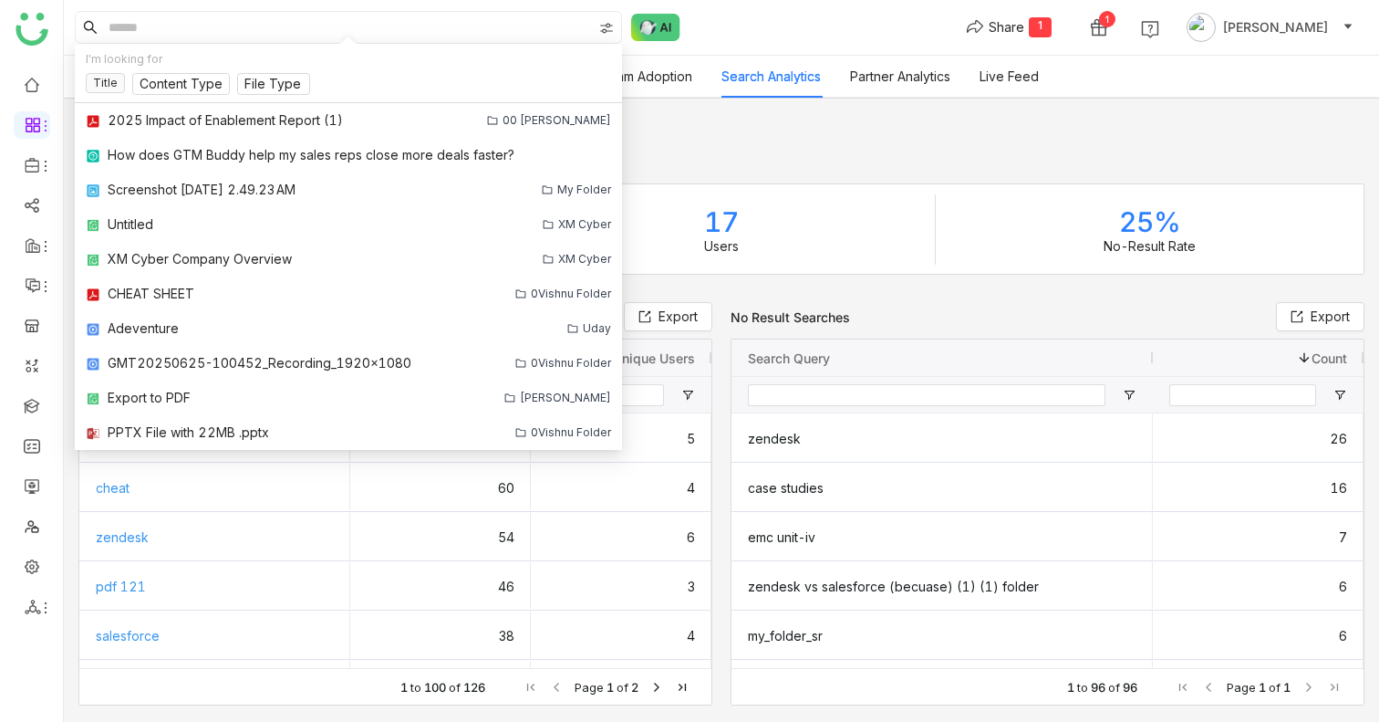
click at [857, 162] on div "Overview" at bounding box center [721, 169] width 1286 height 16
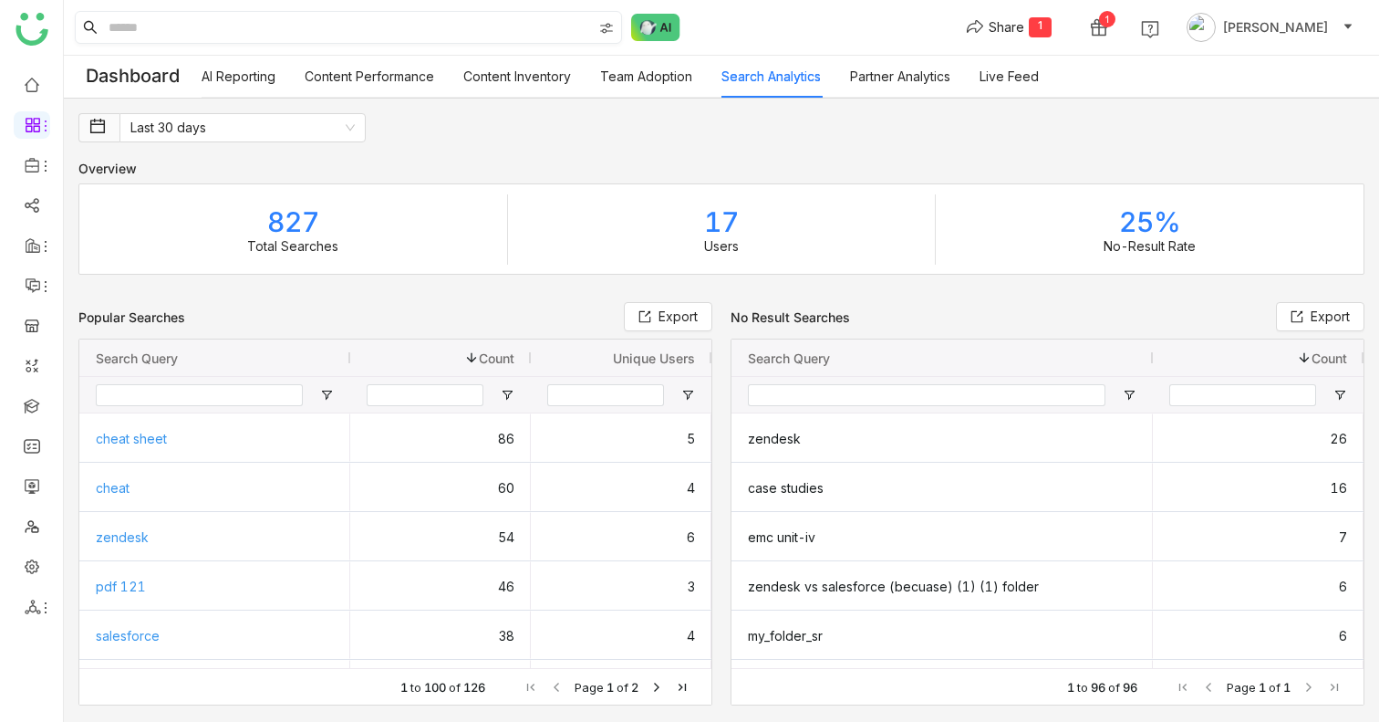
click at [392, 30] on input at bounding box center [348, 27] width 487 height 31
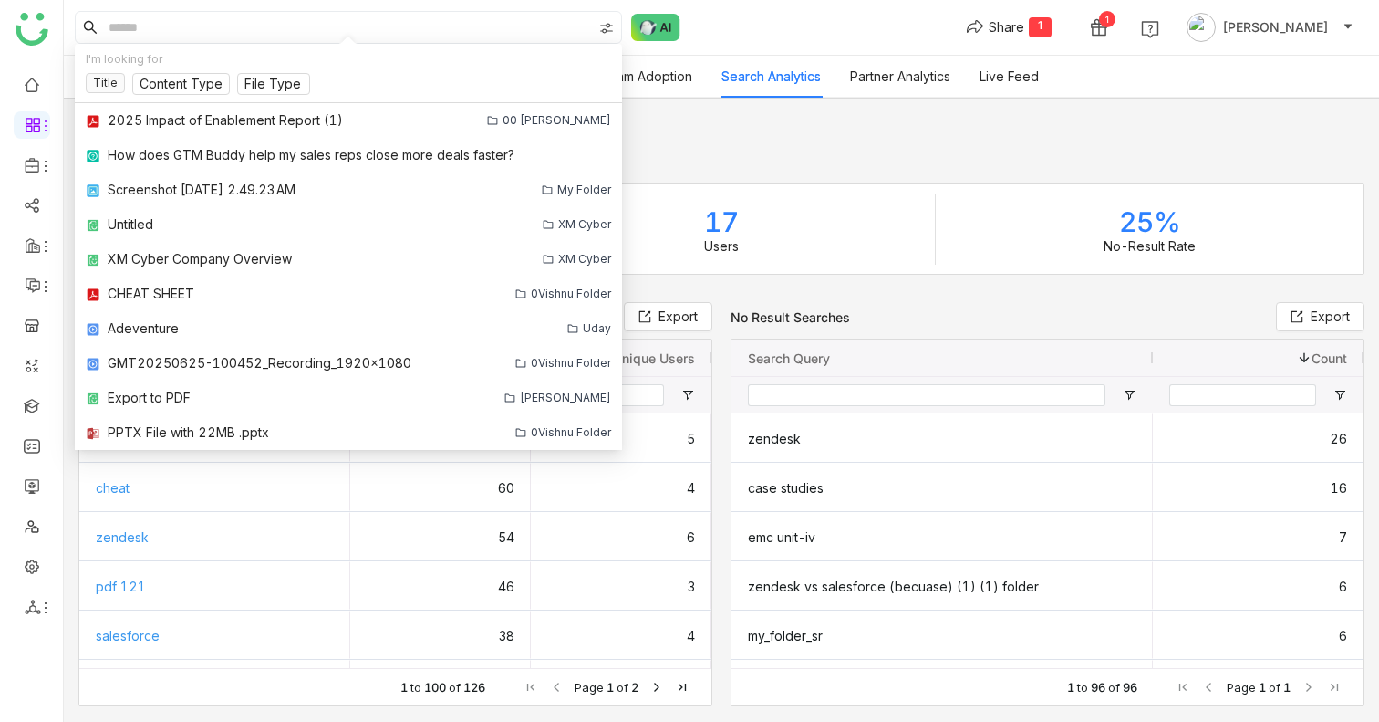
click at [788, 161] on div "Overview" at bounding box center [721, 169] width 1286 height 16
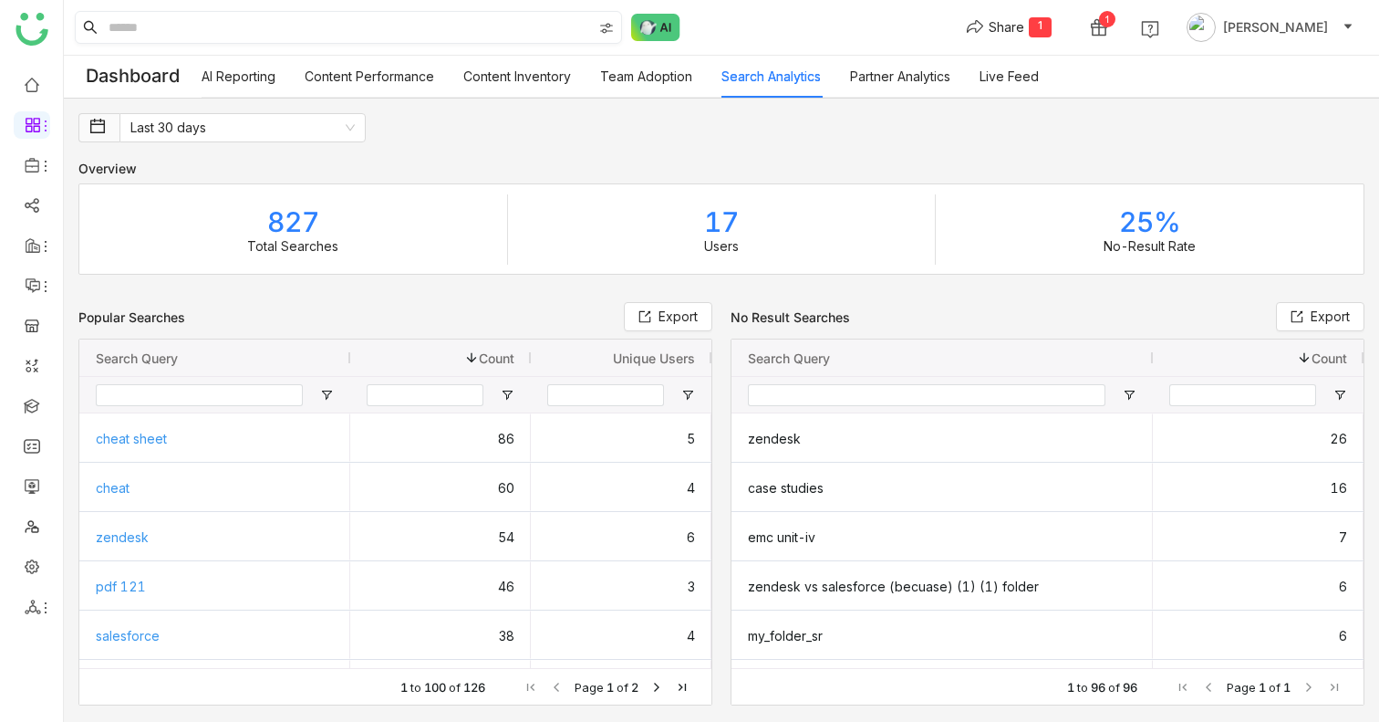
click at [533, 14] on input at bounding box center [348, 27] width 487 height 31
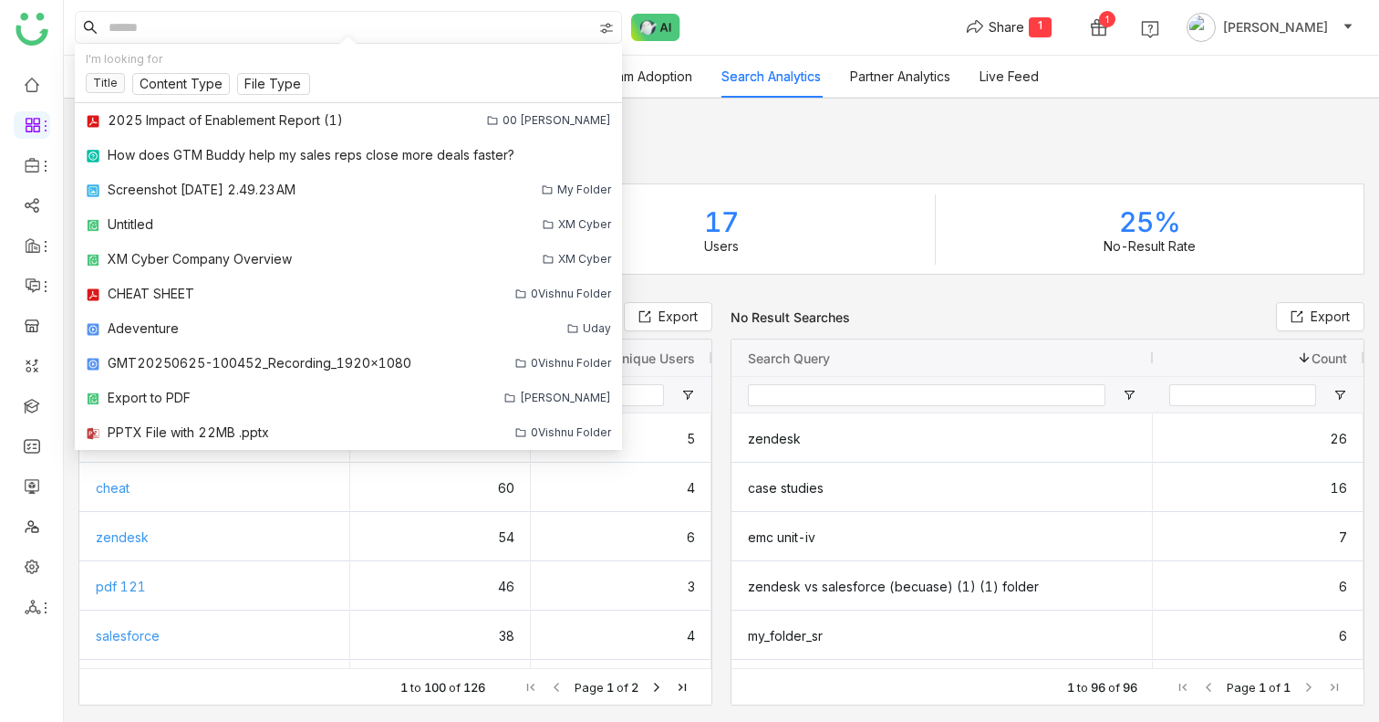
click at [964, 141] on span "Last 30 days" at bounding box center [721, 127] width 1286 height 29
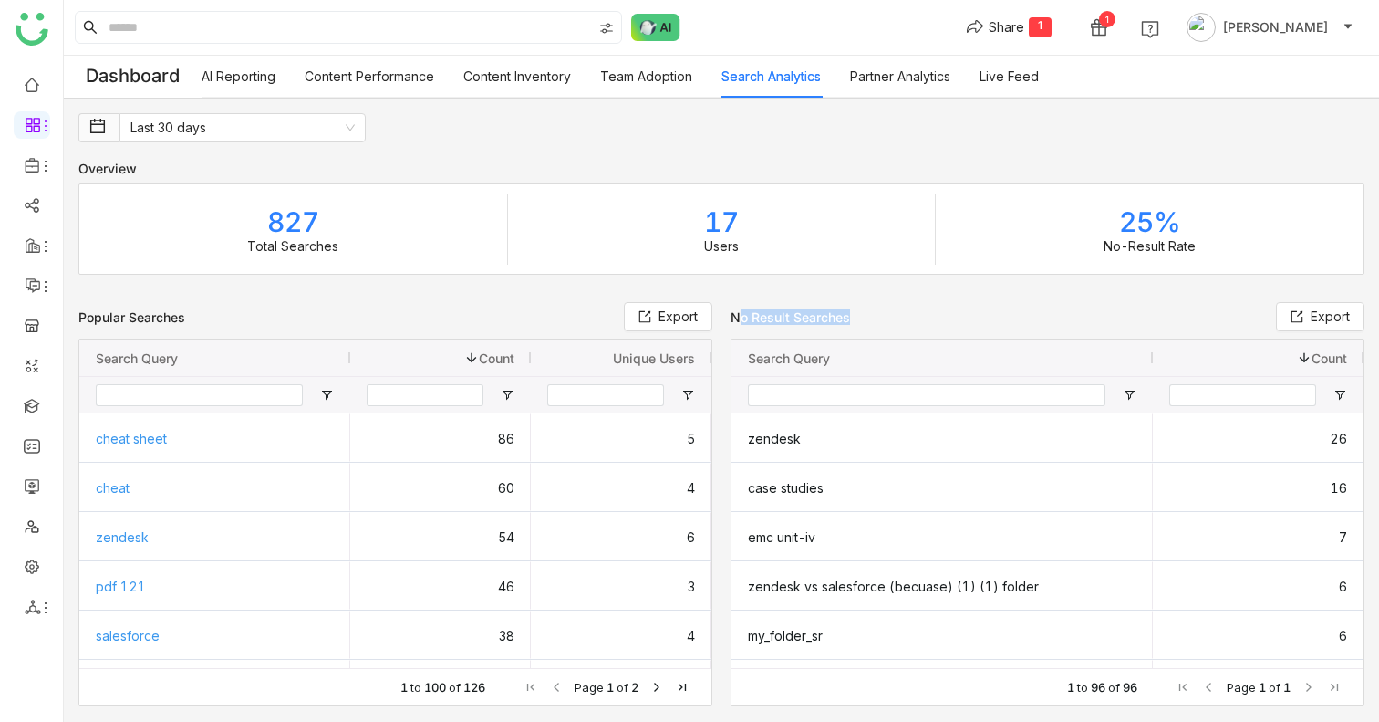
drag, startPoint x: 736, startPoint y: 322, endPoint x: 859, endPoint y: 322, distance: 123.1
click at [859, 322] on div "No Result Searches Export" at bounding box center [1048, 316] width 634 height 29
click at [914, 77] on link "Partner Analytics" at bounding box center [900, 76] width 100 height 16
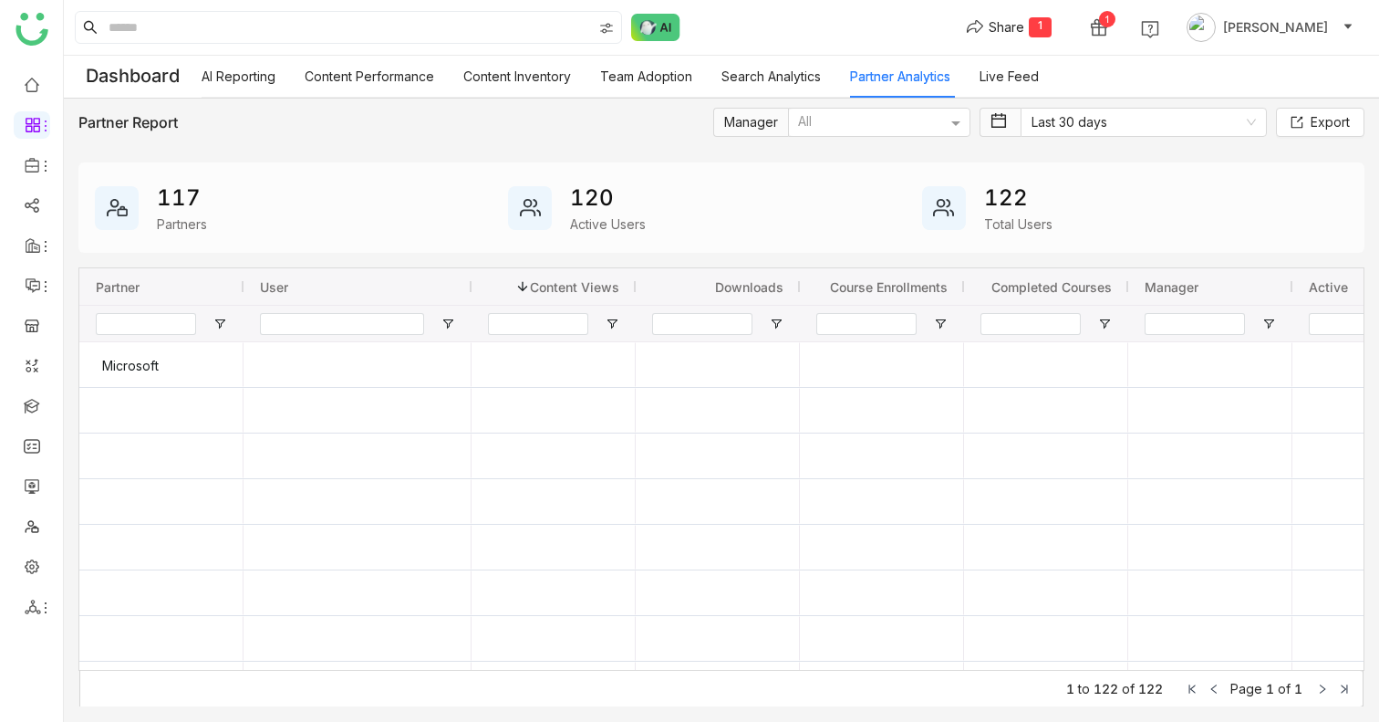
click at [811, 84] on link "Search Analytics" at bounding box center [771, 76] width 99 height 16
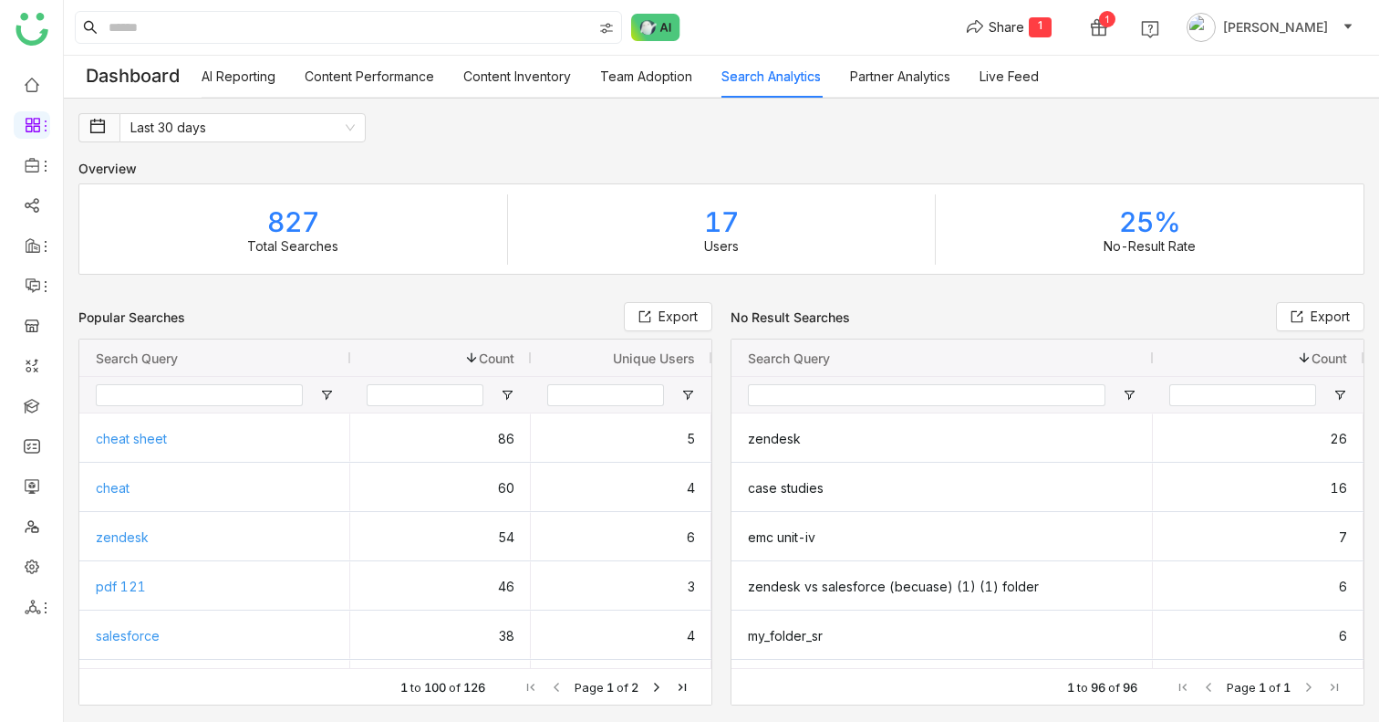
click at [227, 84] on link "AI Reporting" at bounding box center [239, 76] width 74 height 16
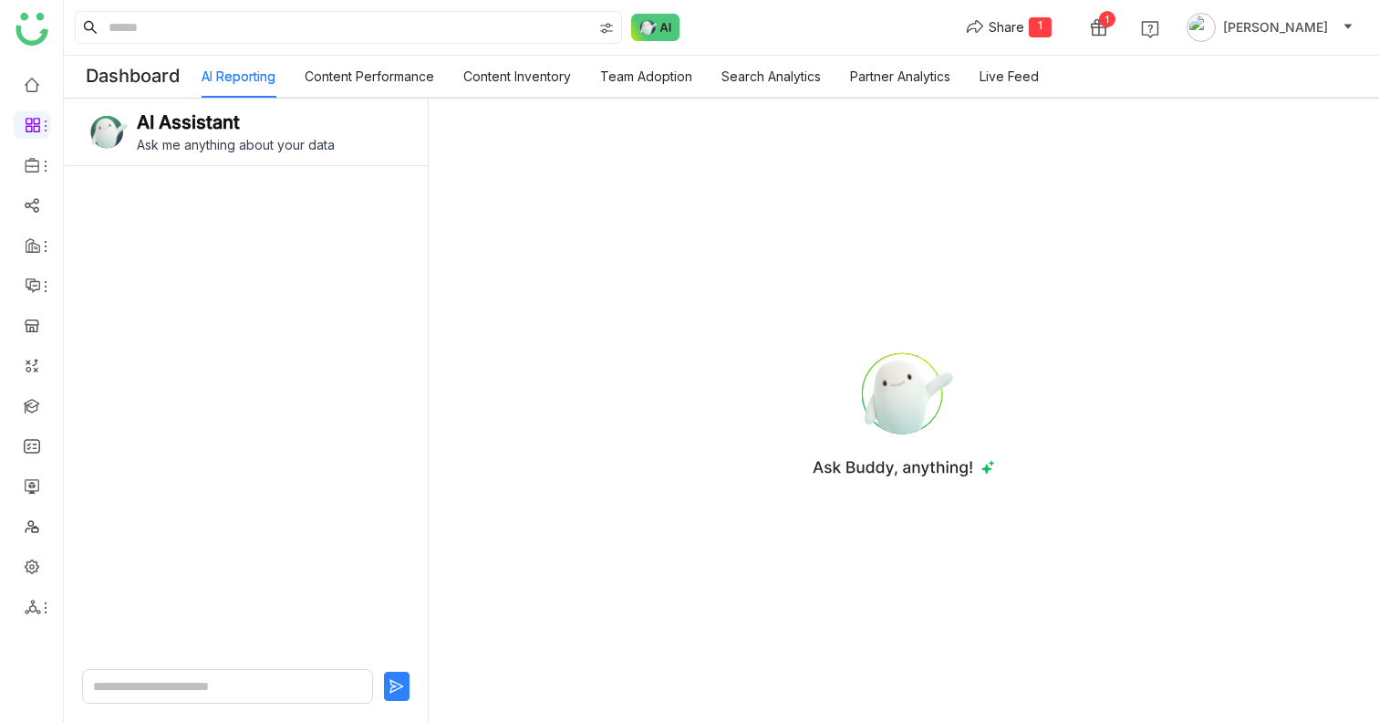
click at [192, 685] on textarea at bounding box center [227, 686] width 291 height 35
type textarea "**********"
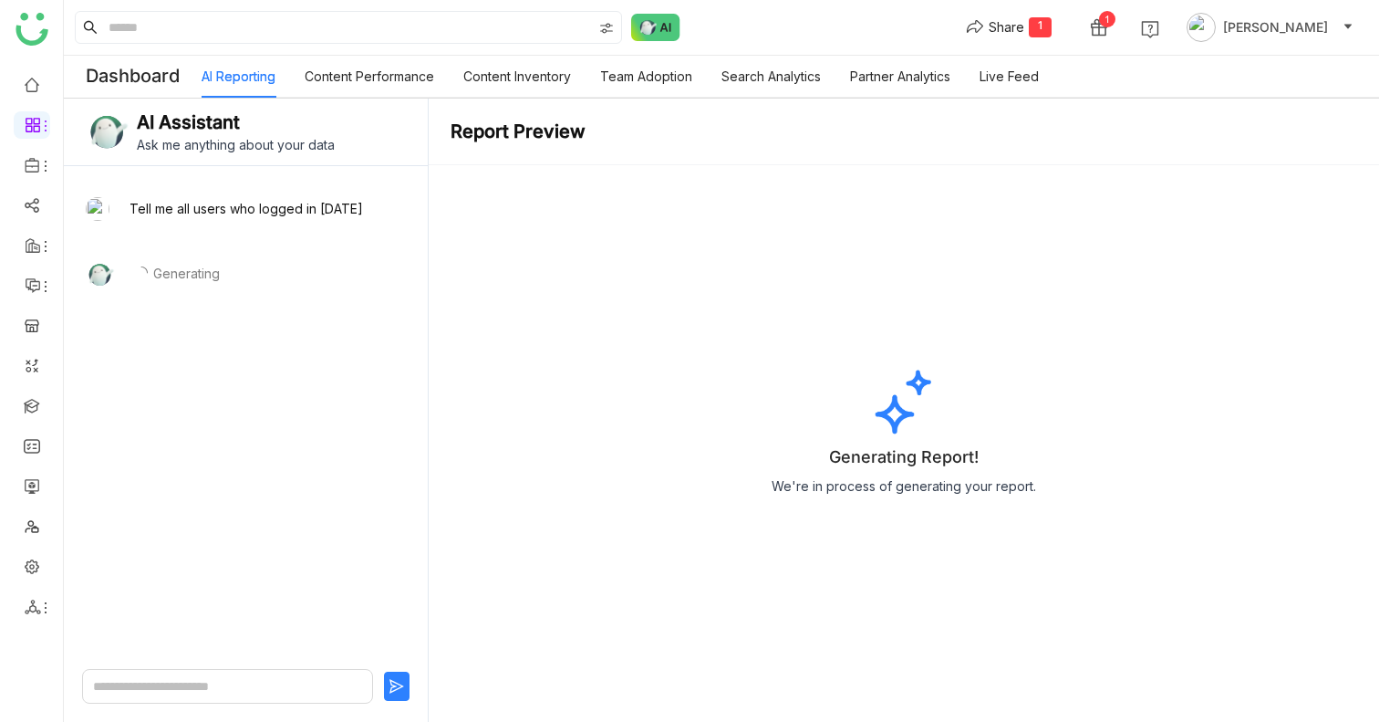
click at [140, 680] on textarea at bounding box center [227, 686] width 291 height 35
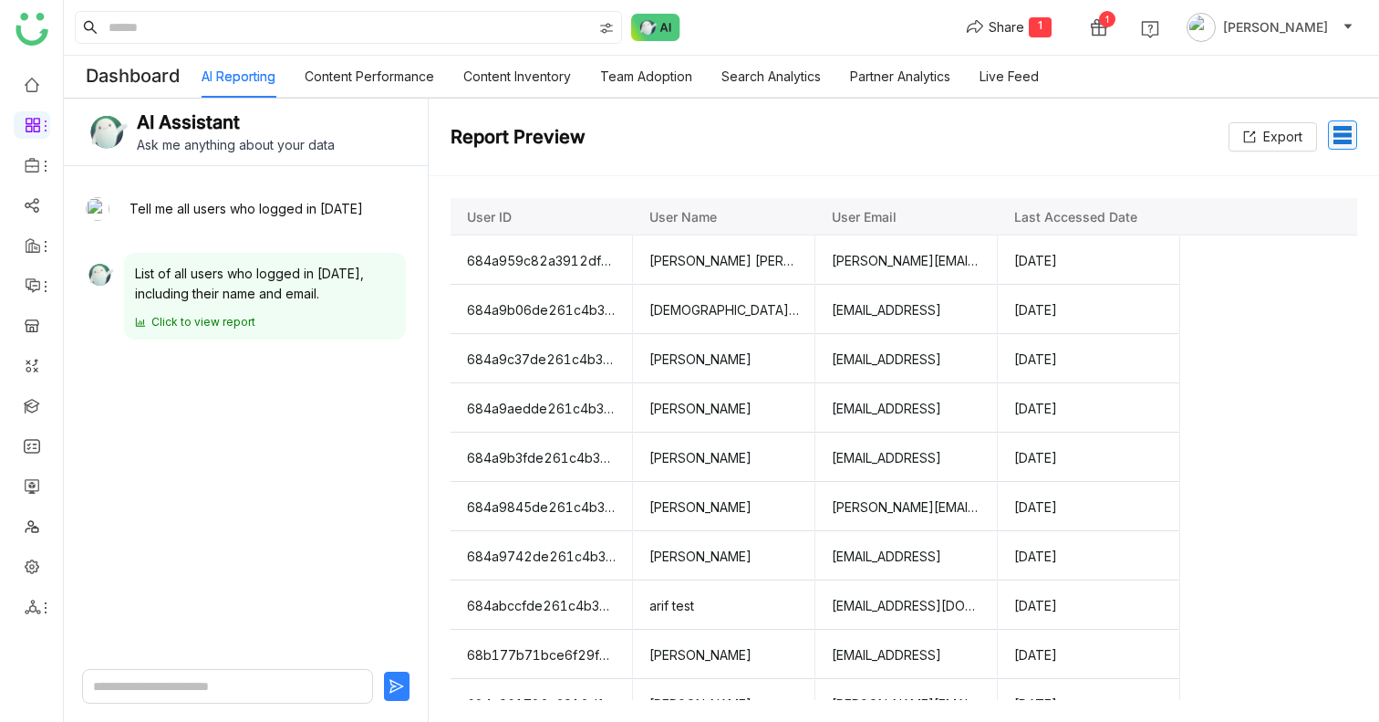
click at [170, 681] on textarea at bounding box center [227, 686] width 291 height 35
type textarea "**********"
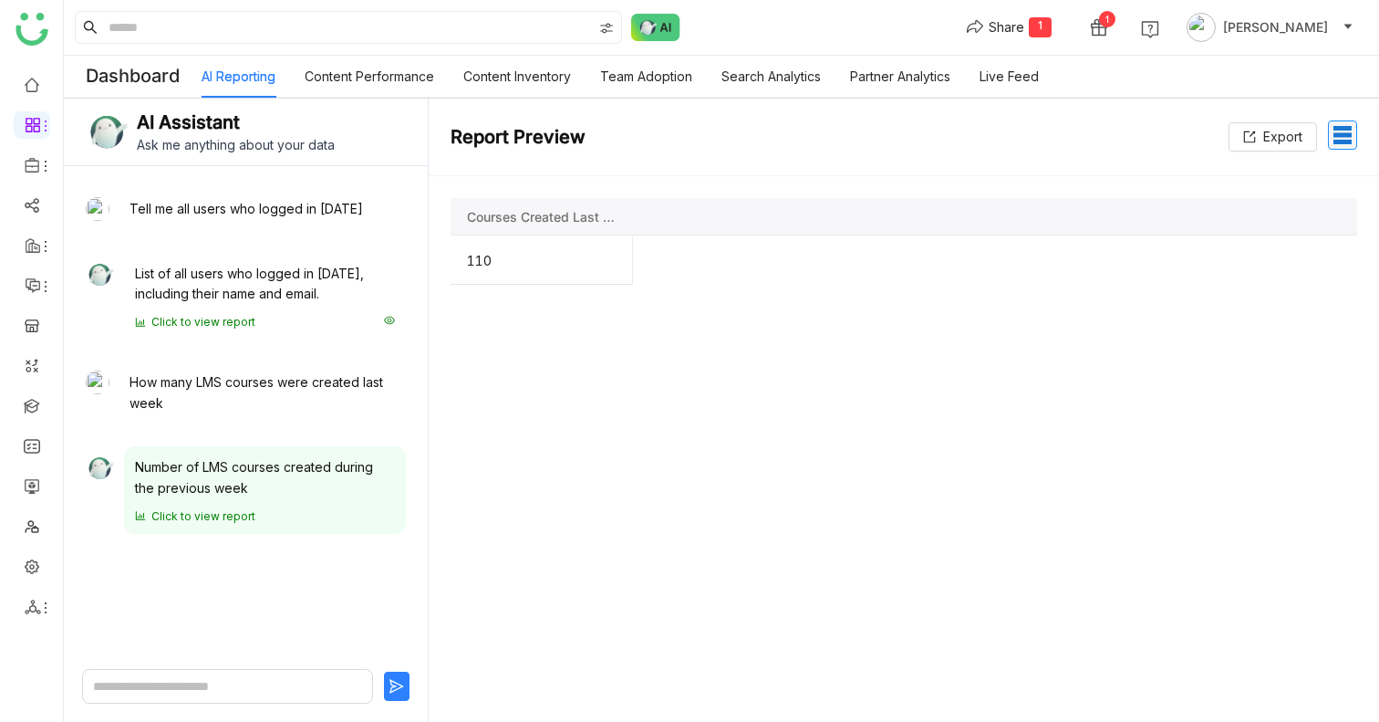
click at [279, 312] on div "List of all users who logged in today, including their name and email. Click to…" at bounding box center [265, 297] width 282 height 88
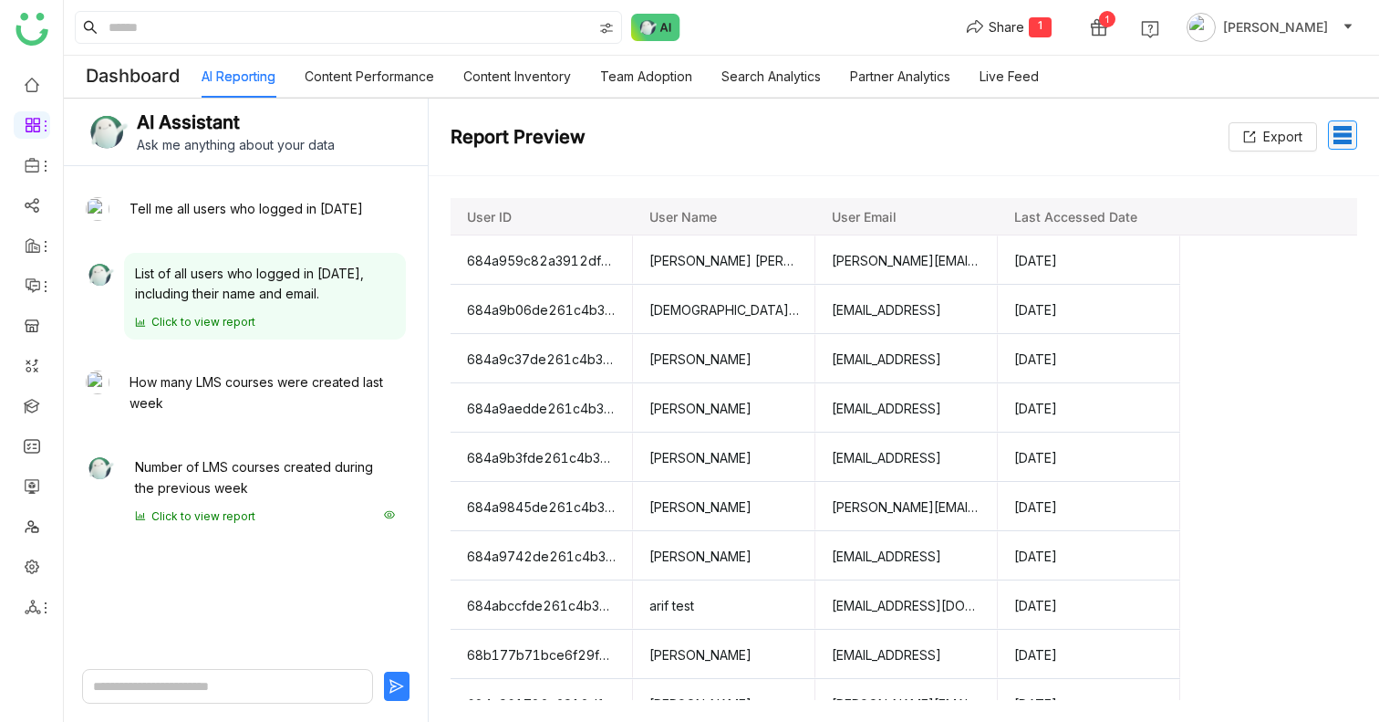
click at [252, 482] on div "Number of LMS courses created during the previous week" at bounding box center [265, 477] width 260 height 41
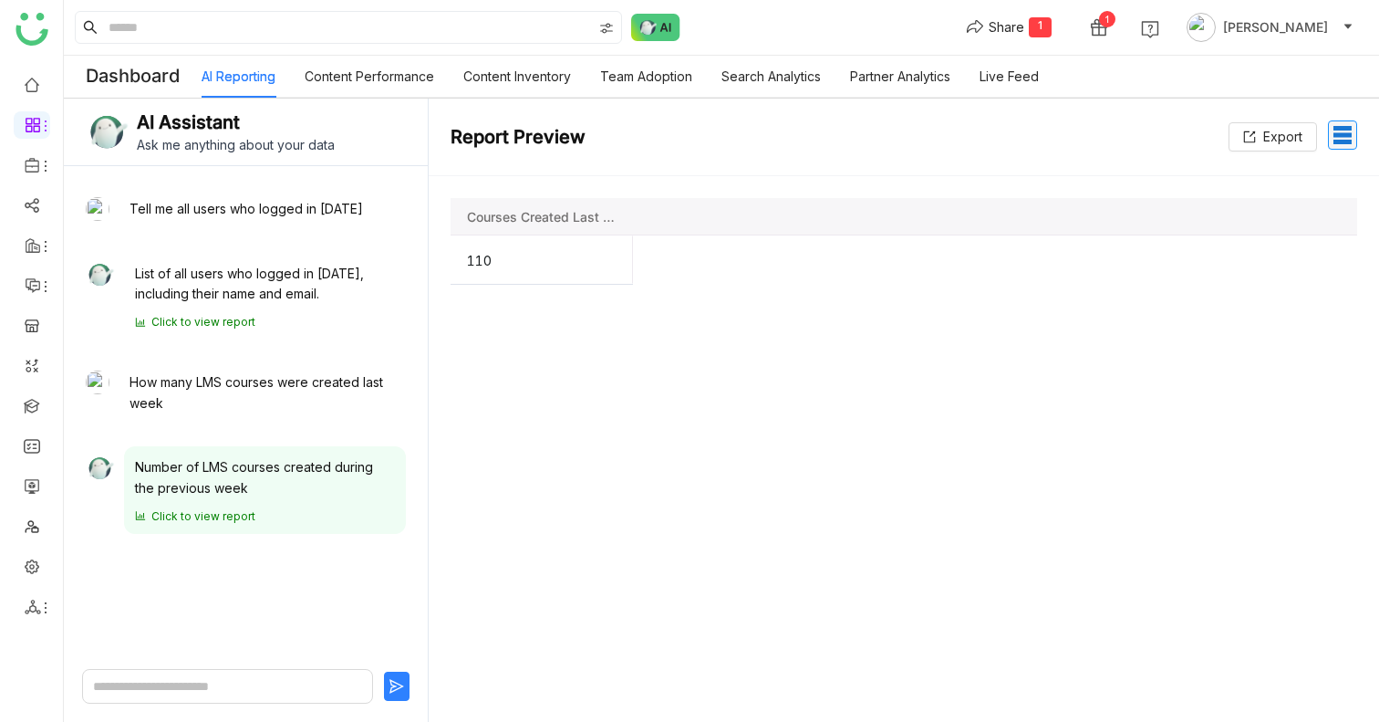
click at [226, 687] on textarea at bounding box center [227, 686] width 291 height 35
type textarea "*******"
type textarea "**********"
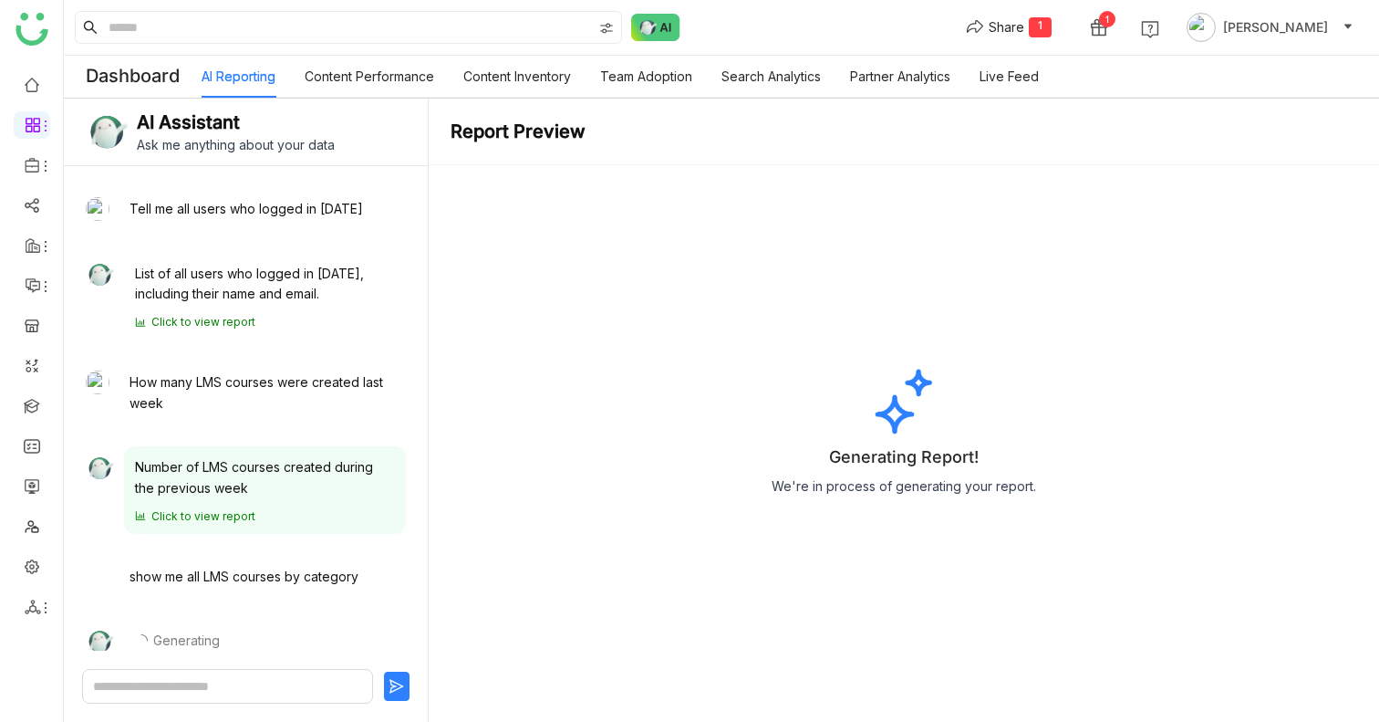
scroll to position [33, 0]
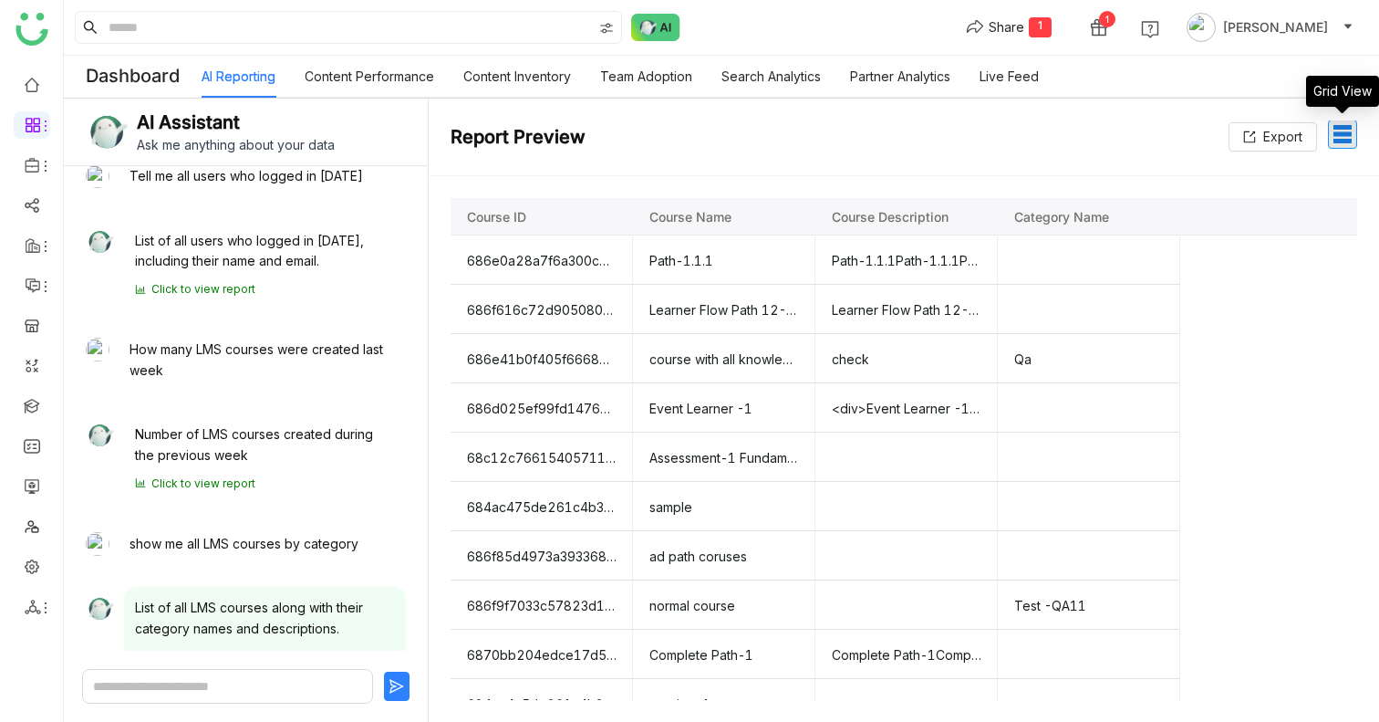
click at [1340, 137] on span "table_rows" at bounding box center [1343, 134] width 22 height 22
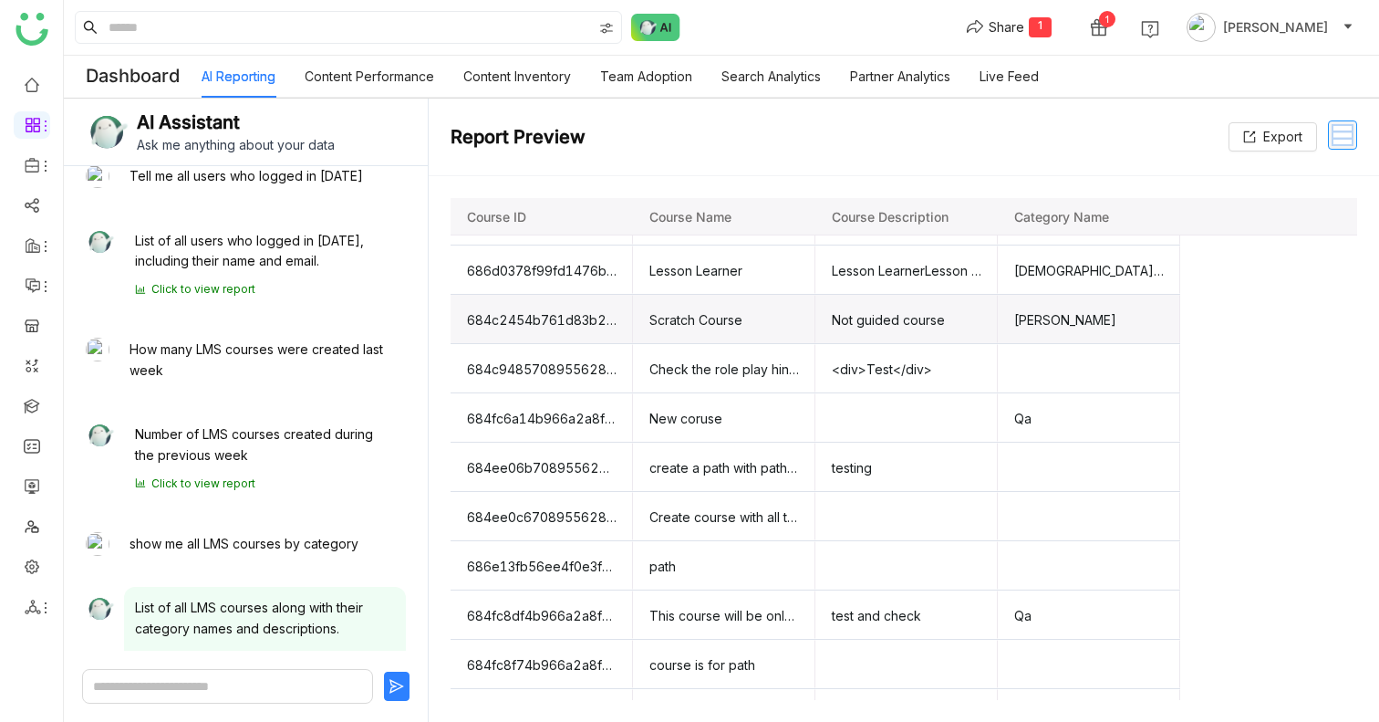
scroll to position [677, 0]
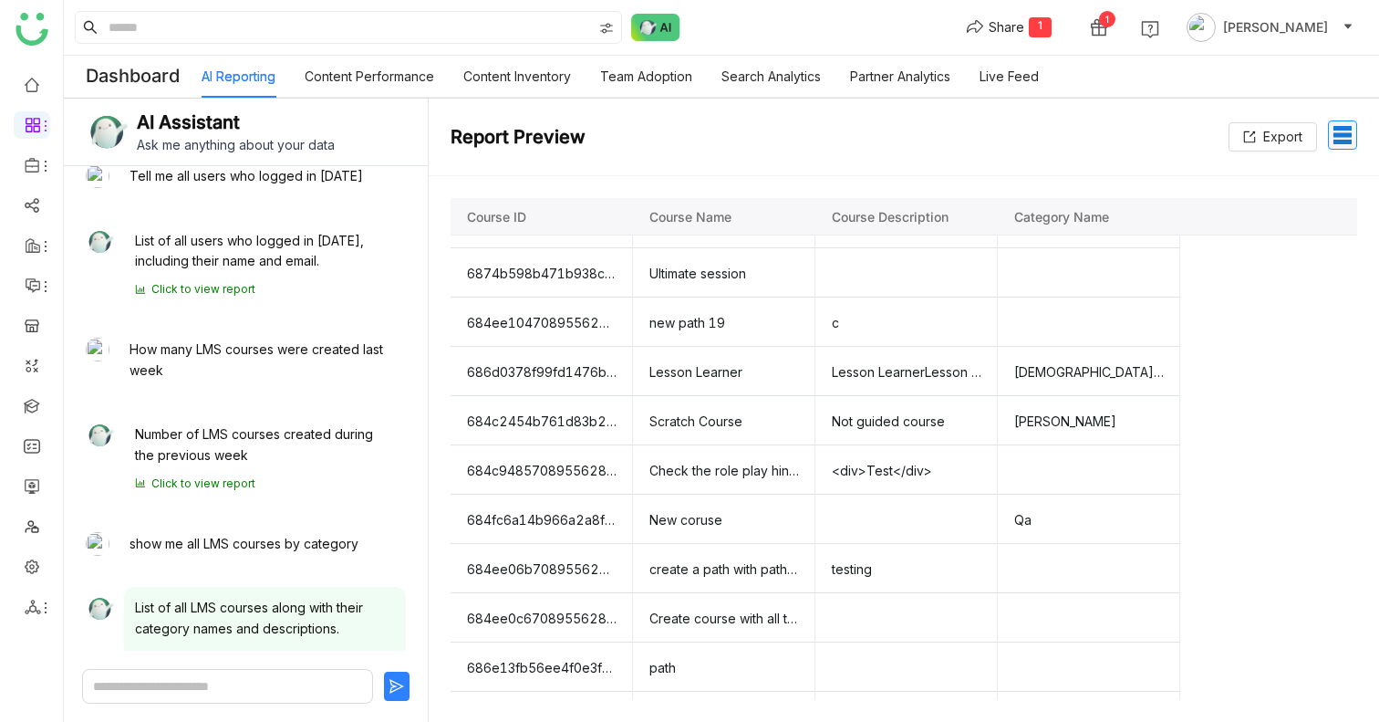
click at [213, 682] on textarea at bounding box center [227, 686] width 291 height 35
type textarea "*"
click at [229, 621] on div "List of all LMS courses along with their category names and descriptions." at bounding box center [265, 617] width 260 height 41
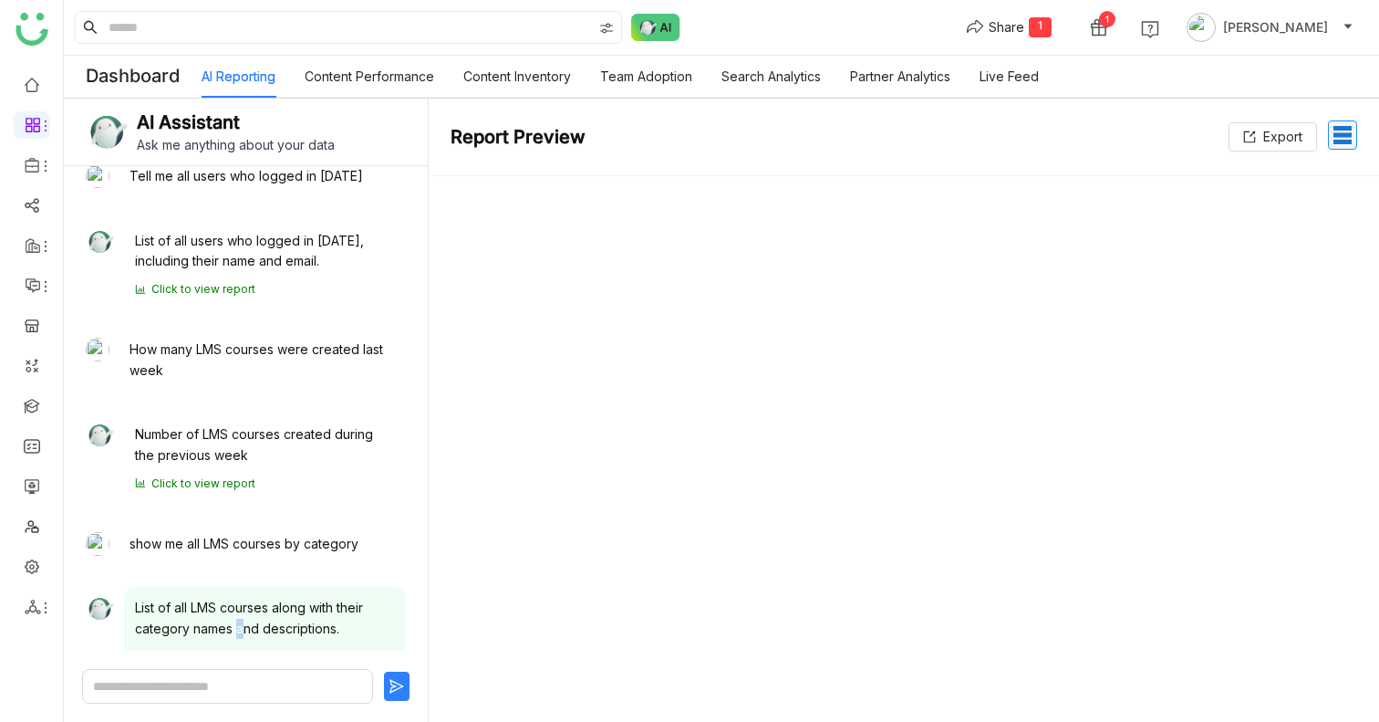
click at [229, 621] on div "List of all LMS courses along with their category names and descriptions." at bounding box center [265, 617] width 260 height 41
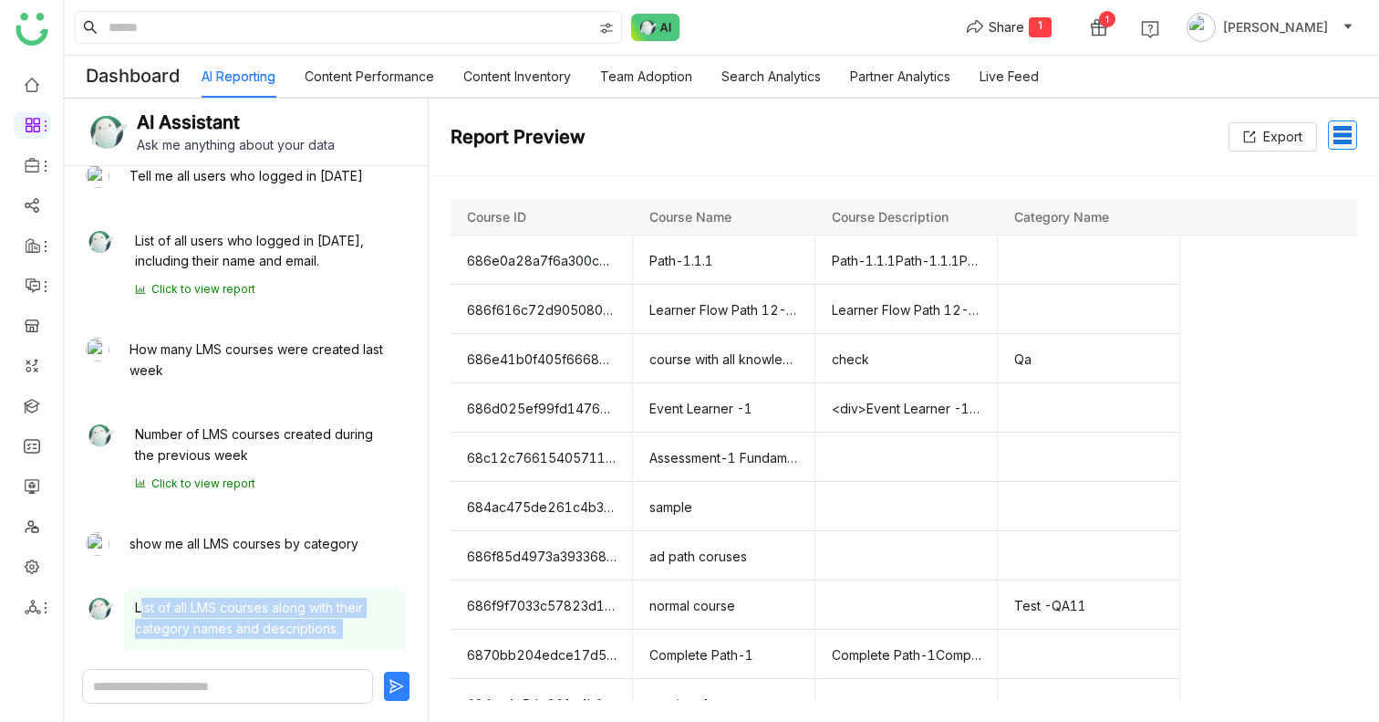
copy div "List of all LMS courses along with their category names and descriptions."
click at [212, 668] on div at bounding box center [246, 685] width 364 height 71
click at [212, 680] on textarea at bounding box center [227, 686] width 291 height 35
paste textarea "**********"
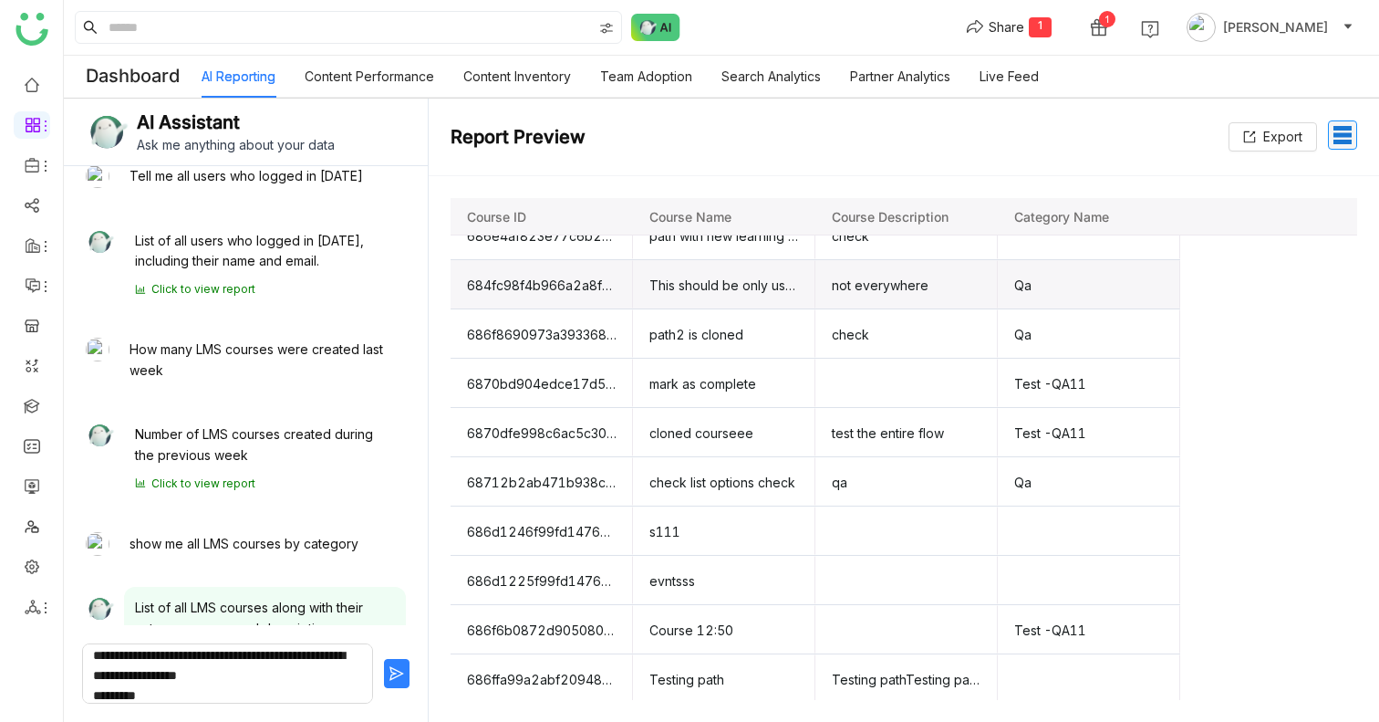
scroll to position [1799, 0]
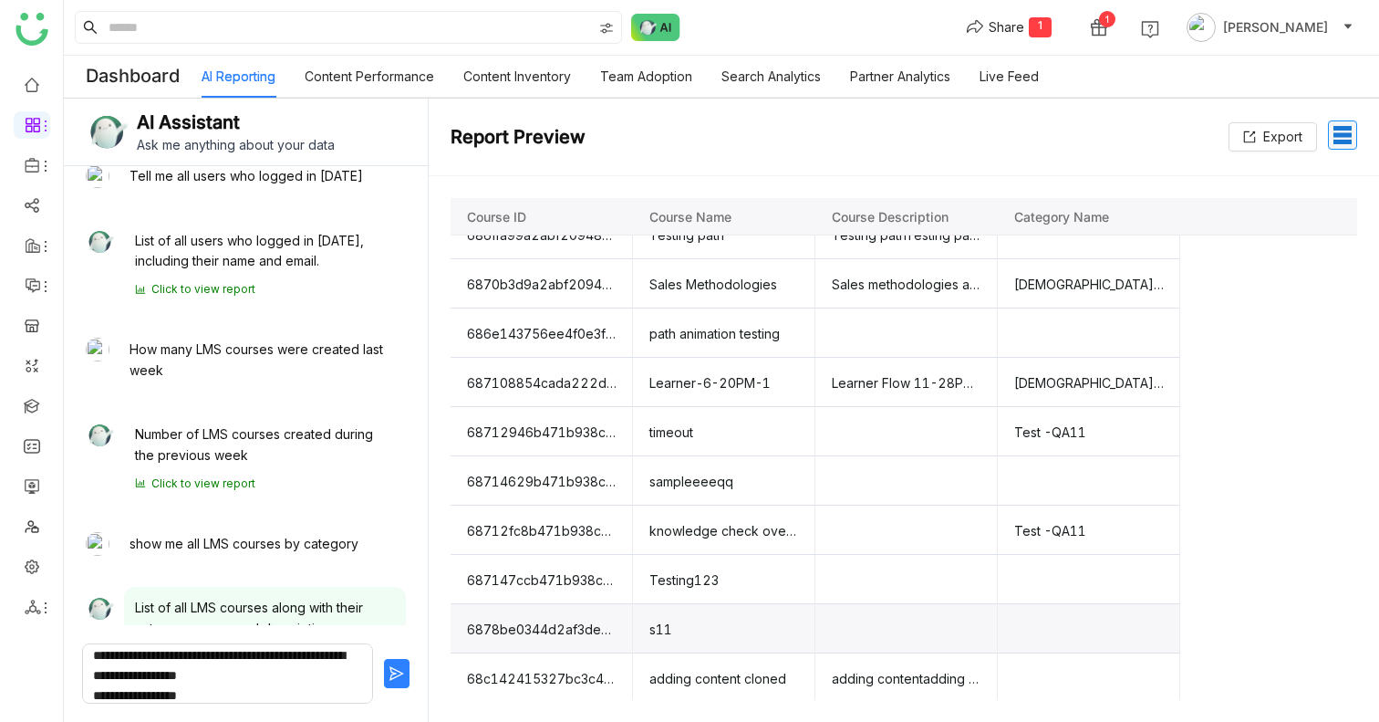
type textarea "**********"
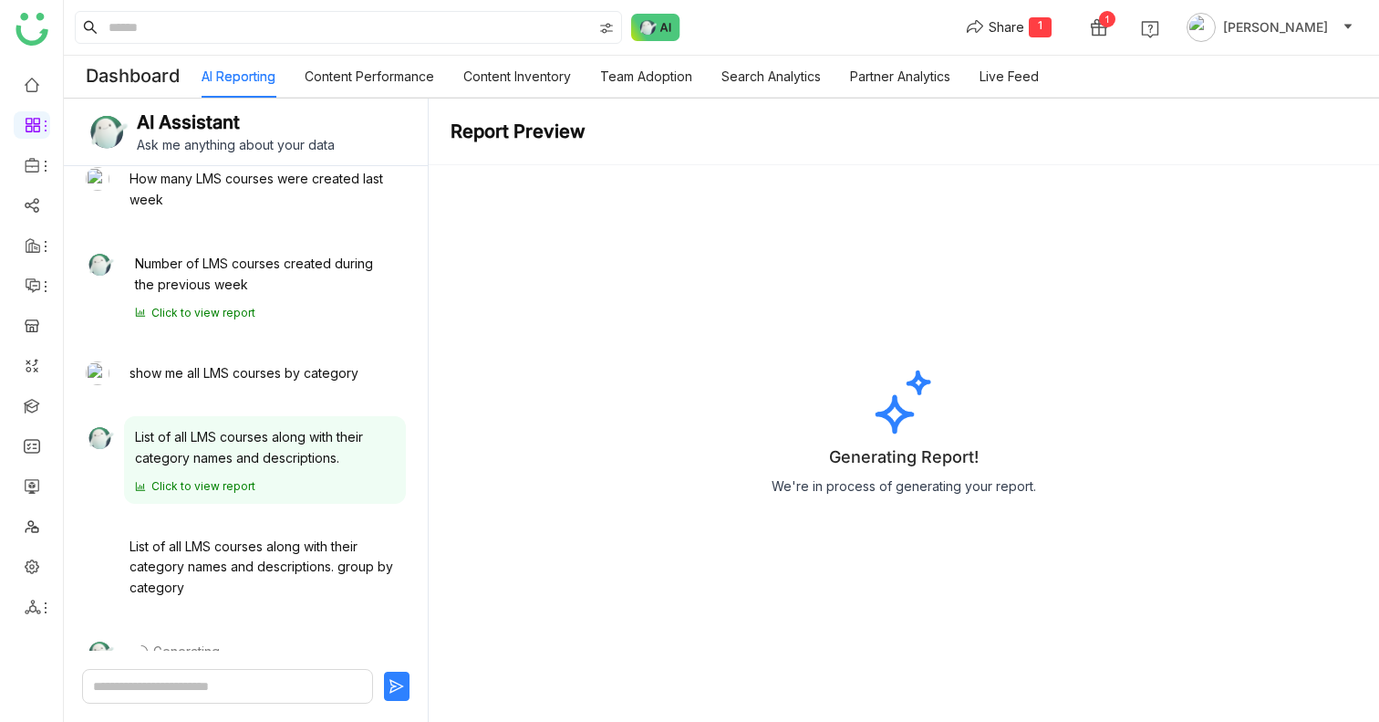
scroll to position [202, 0]
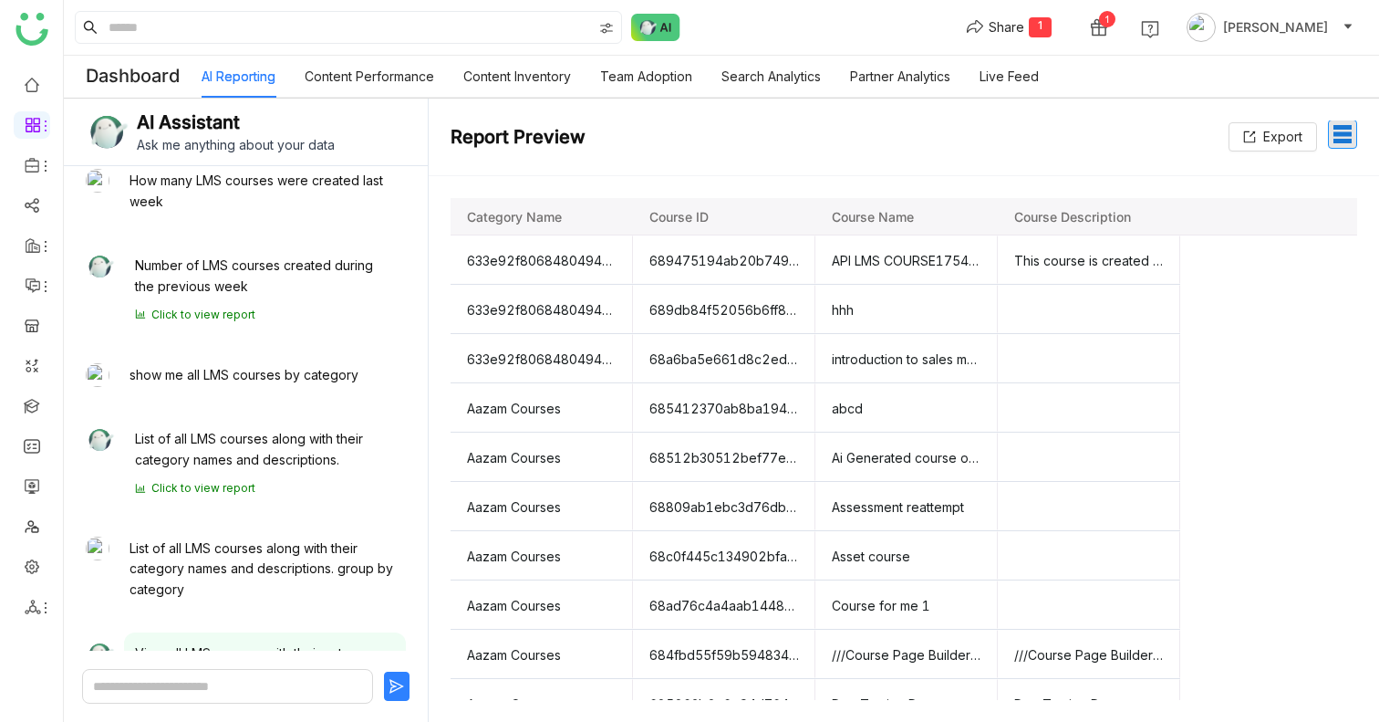
click at [1349, 132] on span "table_rows" at bounding box center [1343, 134] width 22 height 22
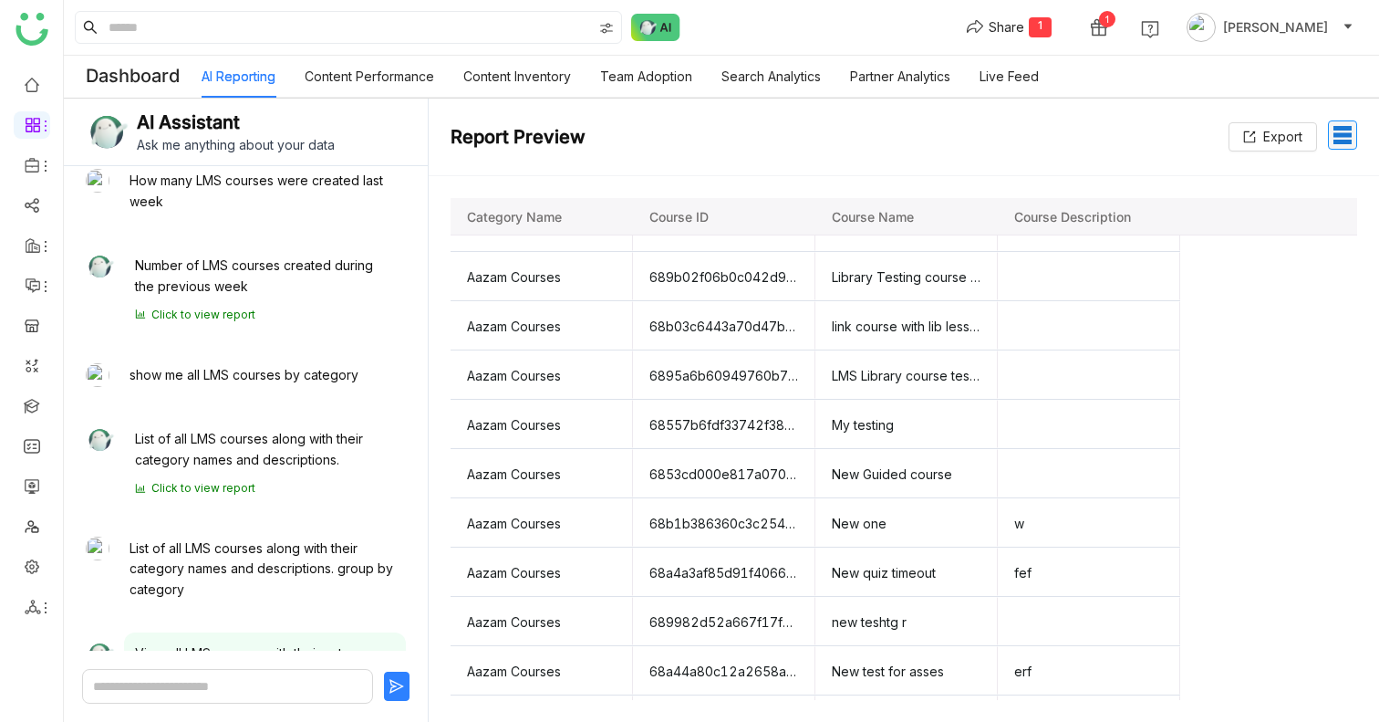
scroll to position [1386, 0]
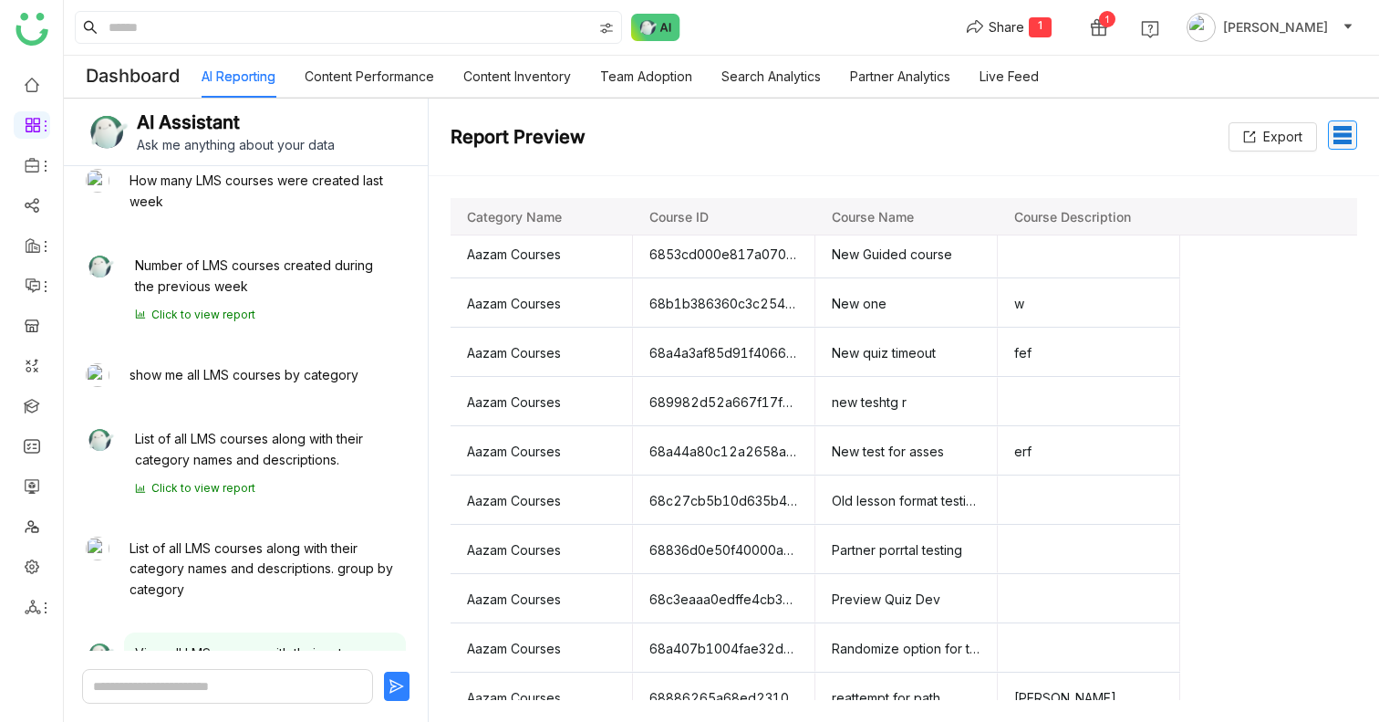
click at [188, 685] on textarea at bounding box center [227, 686] width 291 height 35
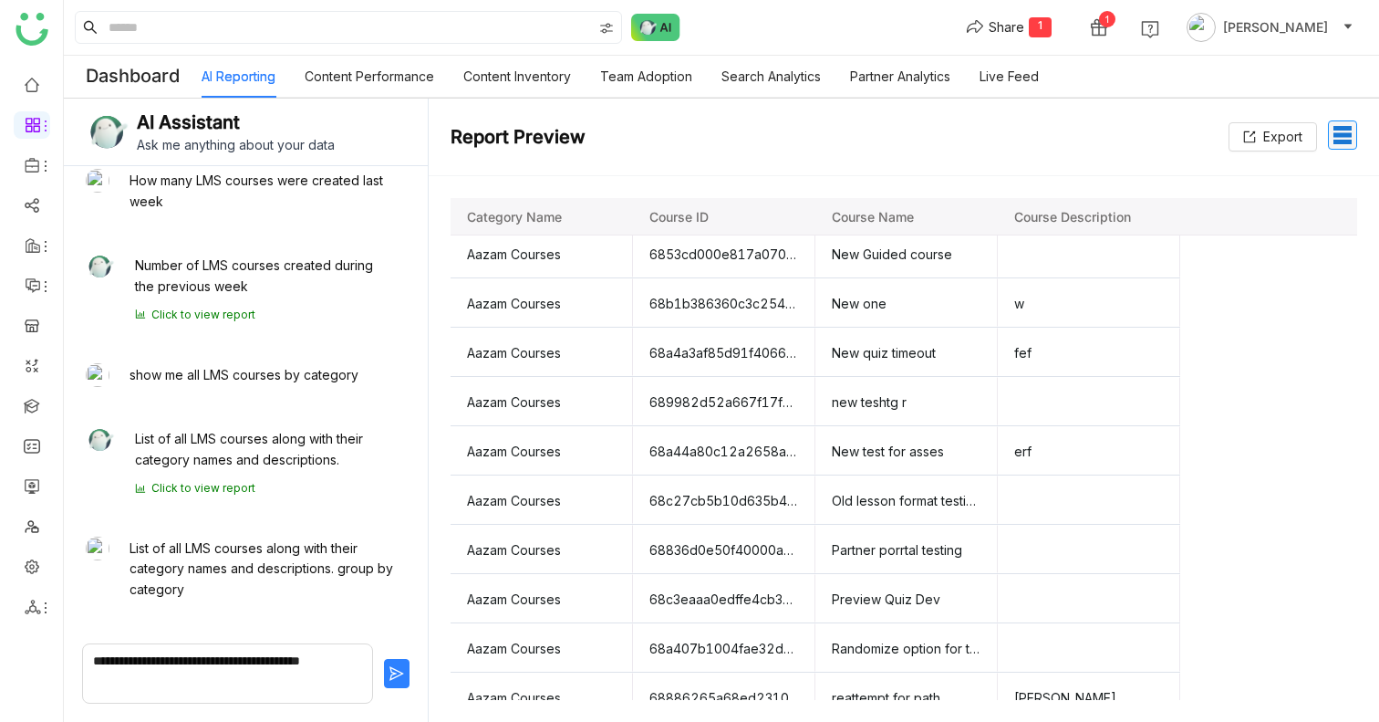
type textarea "**********"
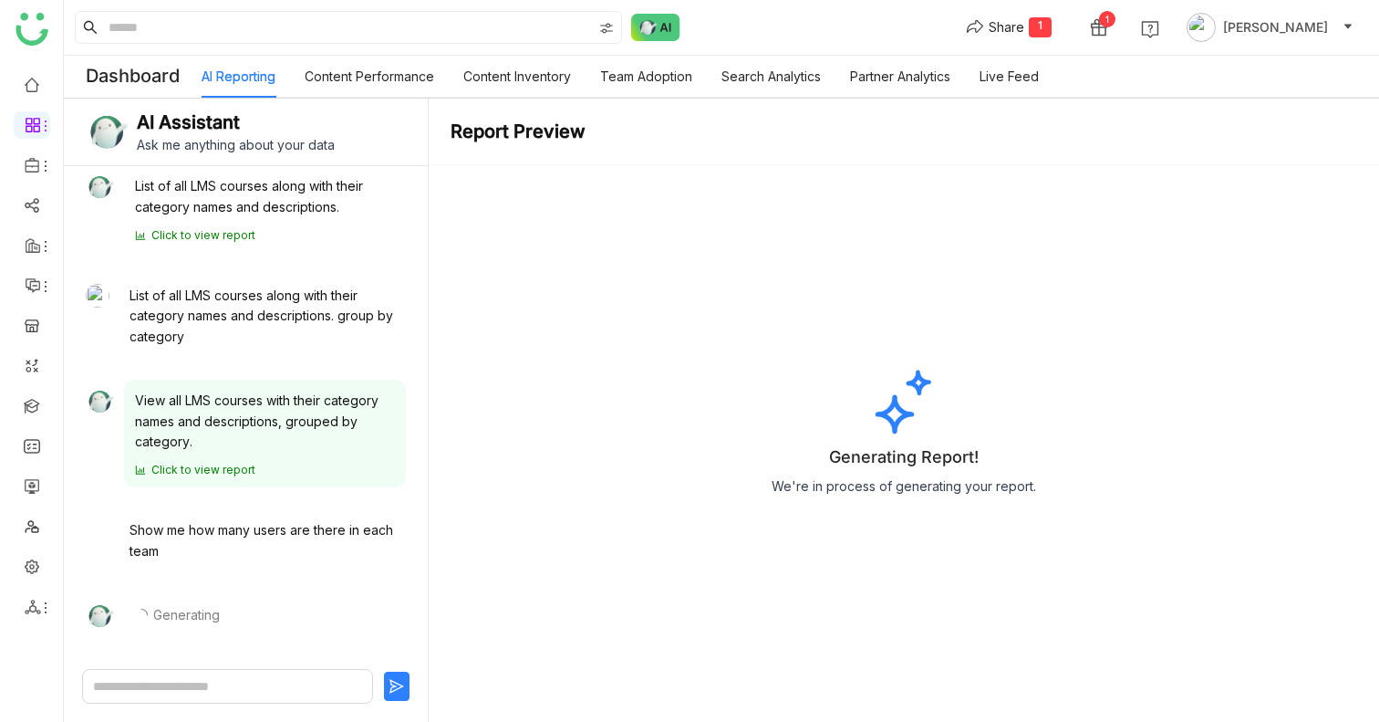
scroll to position [461, 0]
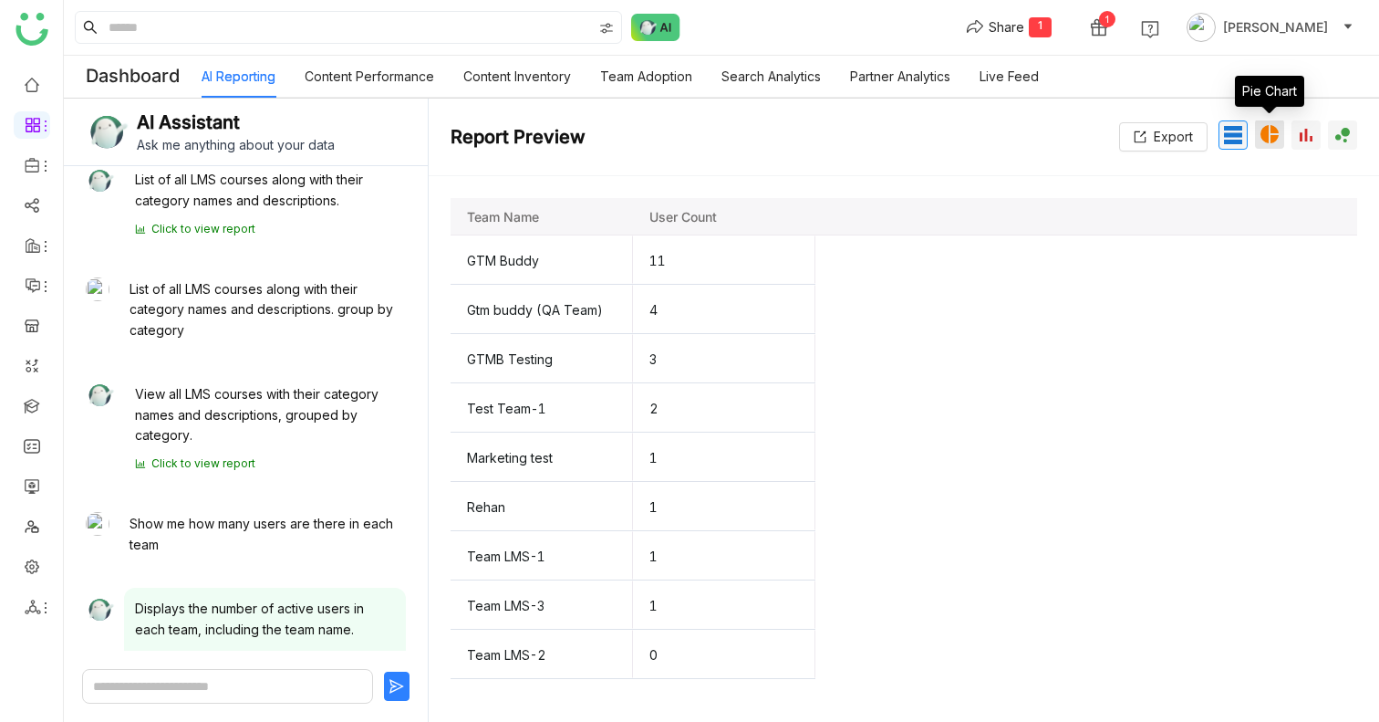
click at [1261, 142] on span "pie_chart" at bounding box center [1270, 134] width 22 height 22
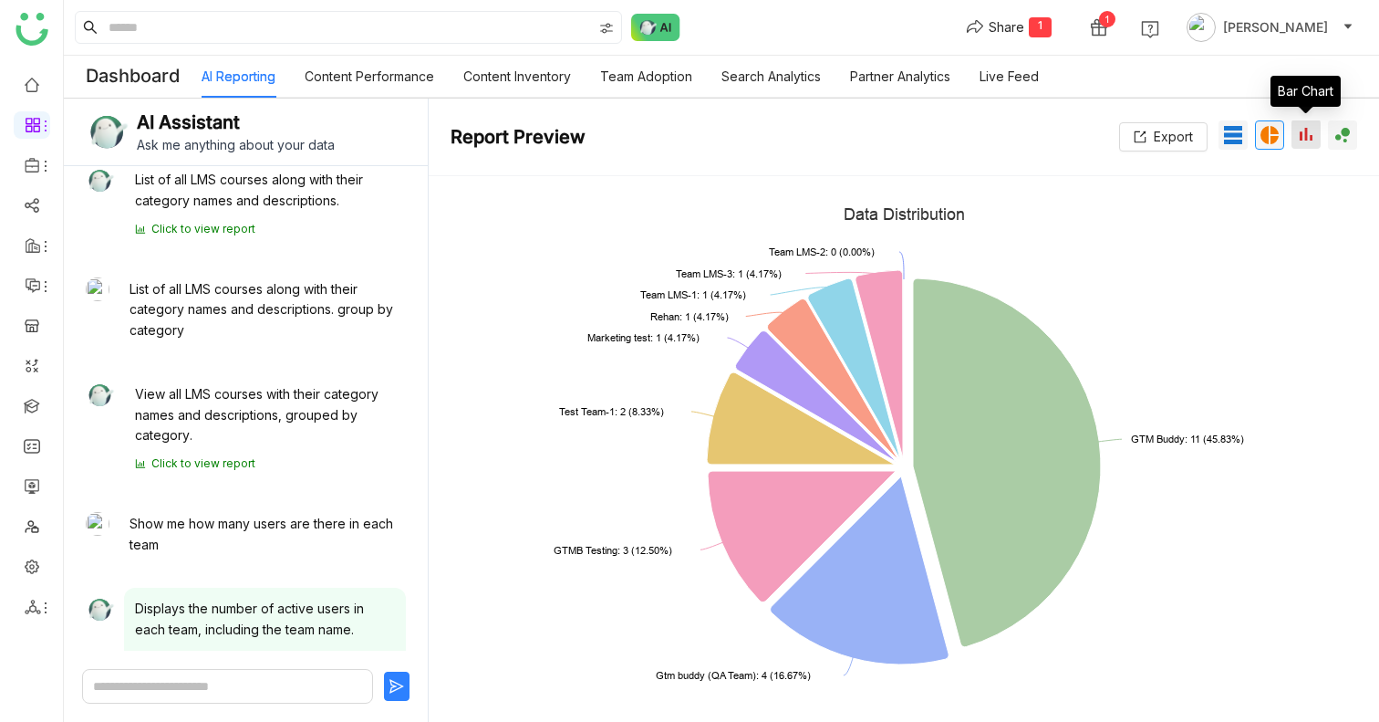
click at [1305, 132] on span "bar_chart" at bounding box center [1306, 134] width 22 height 22
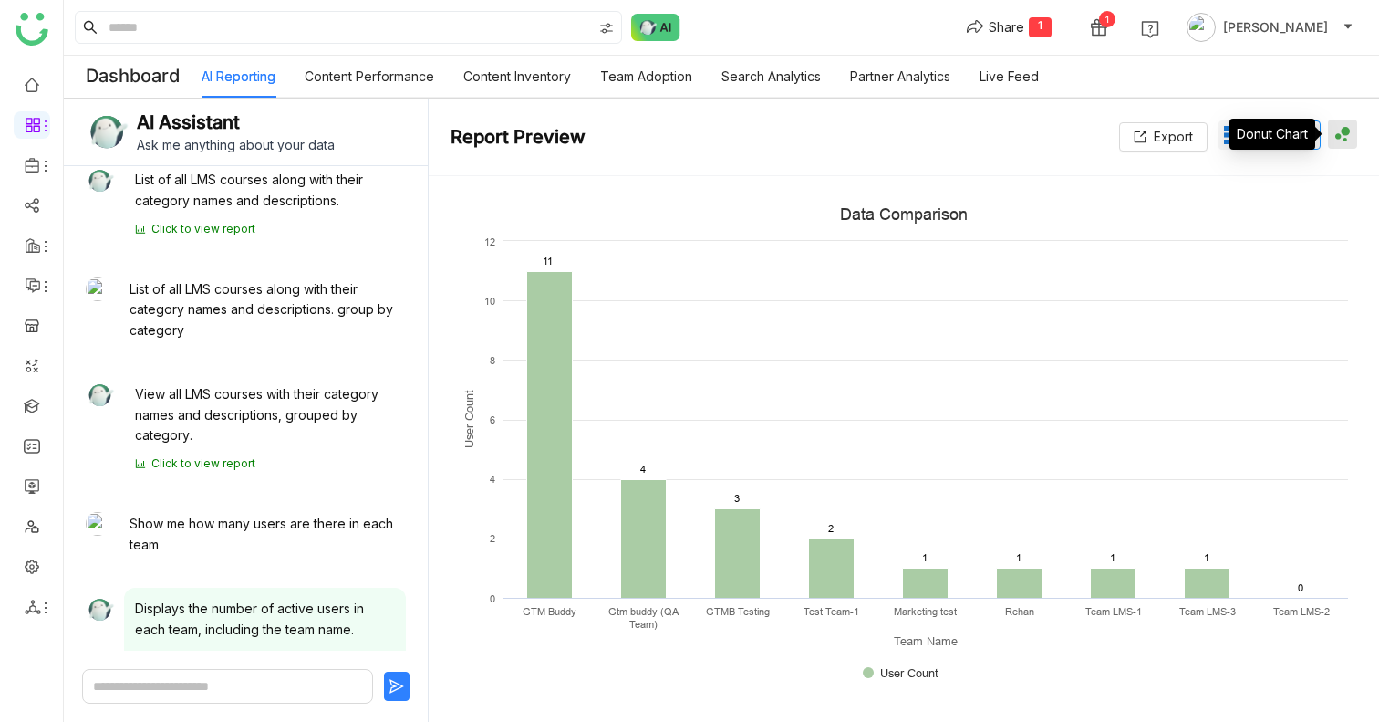
click at [1329, 134] on div "bubble_chart" at bounding box center [1342, 133] width 29 height 29
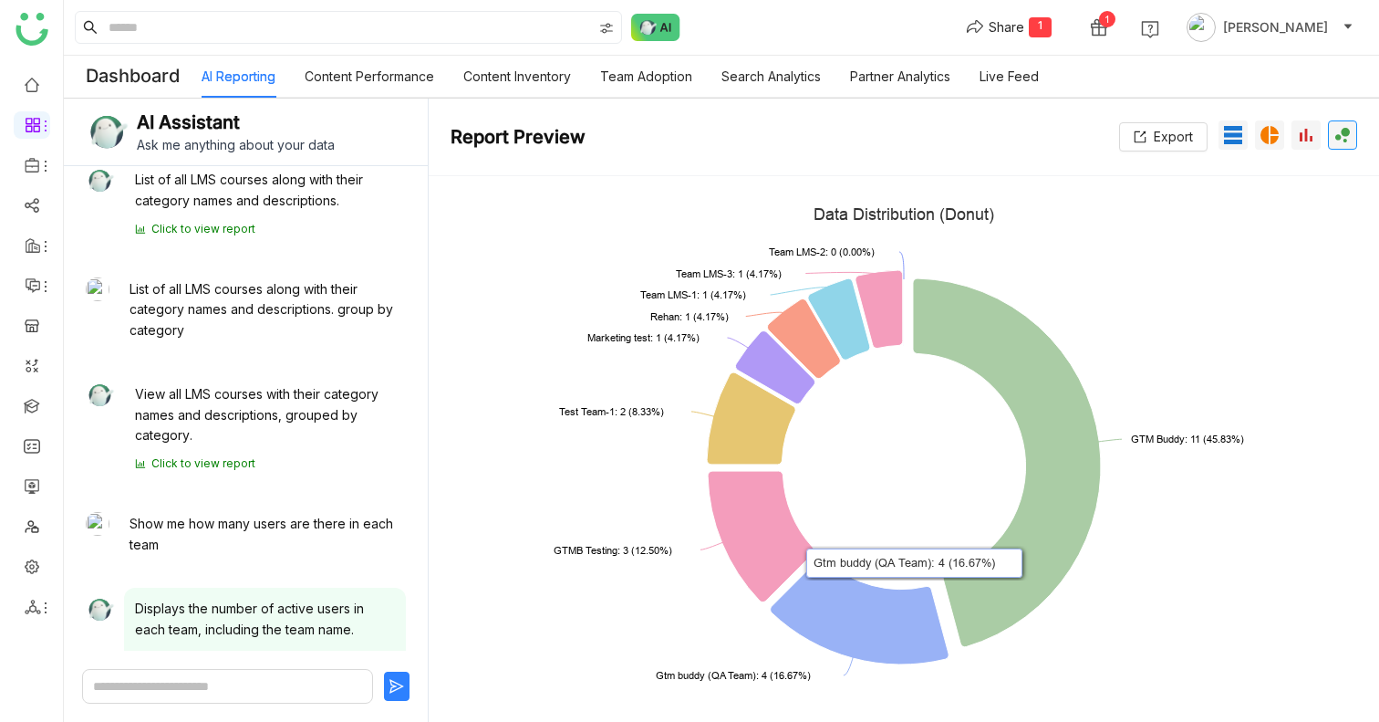
scroll to position [0, 0]
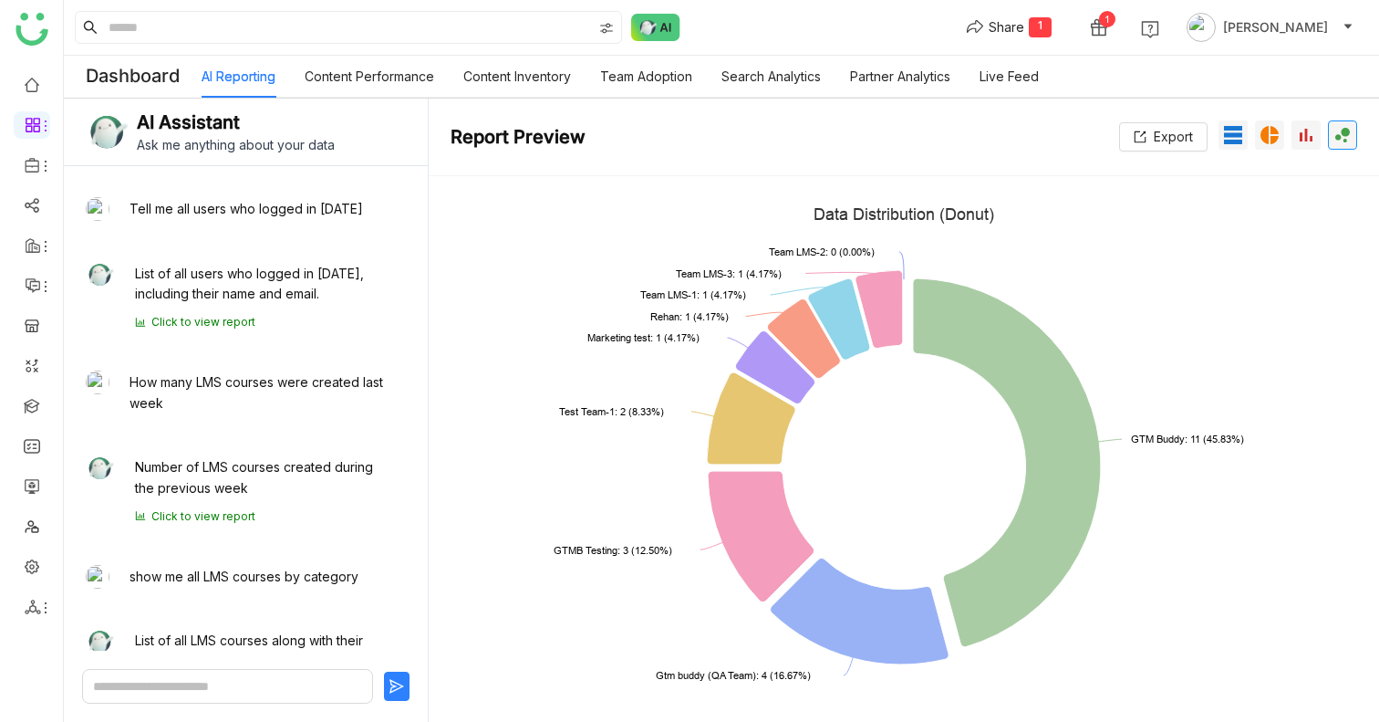
click at [199, 689] on textarea at bounding box center [227, 686] width 291 height 35
click at [40, 161] on icon at bounding box center [45, 166] width 15 height 15
click at [24, 91] on link at bounding box center [32, 84] width 16 height 16
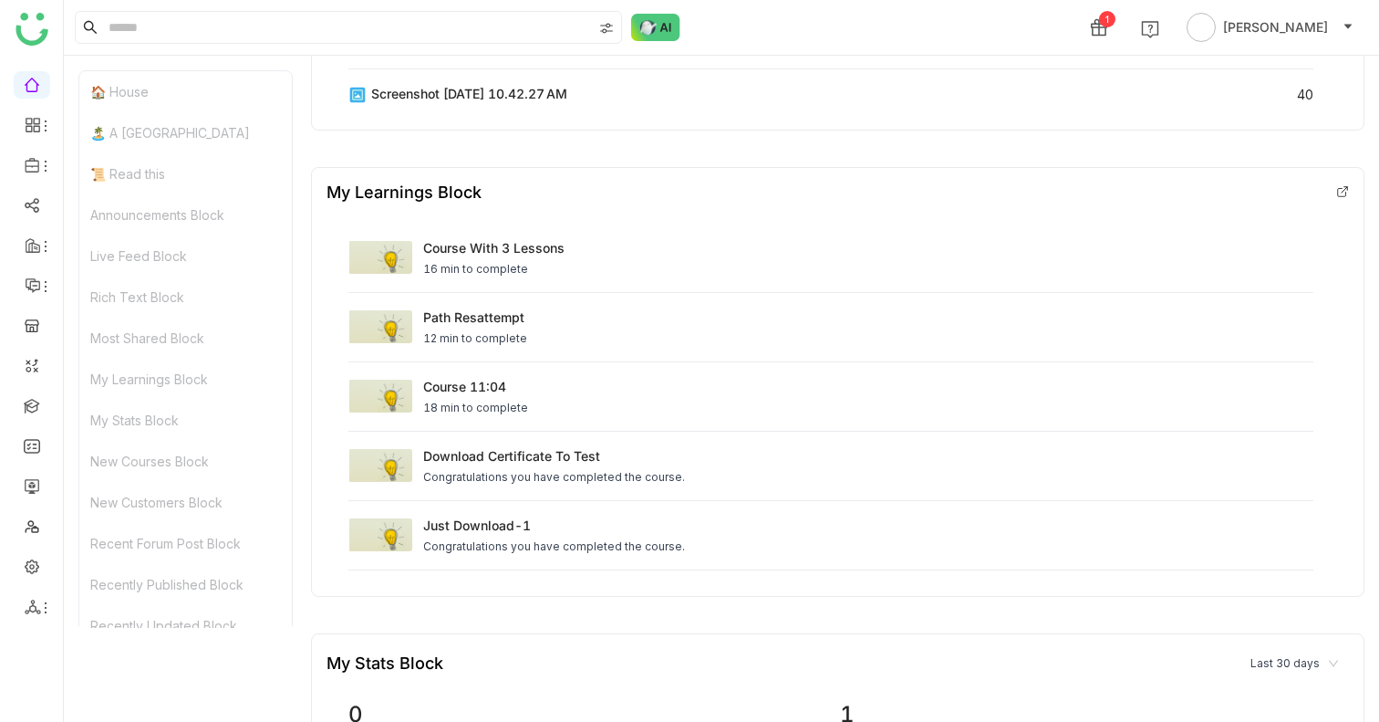
scroll to position [2899, 0]
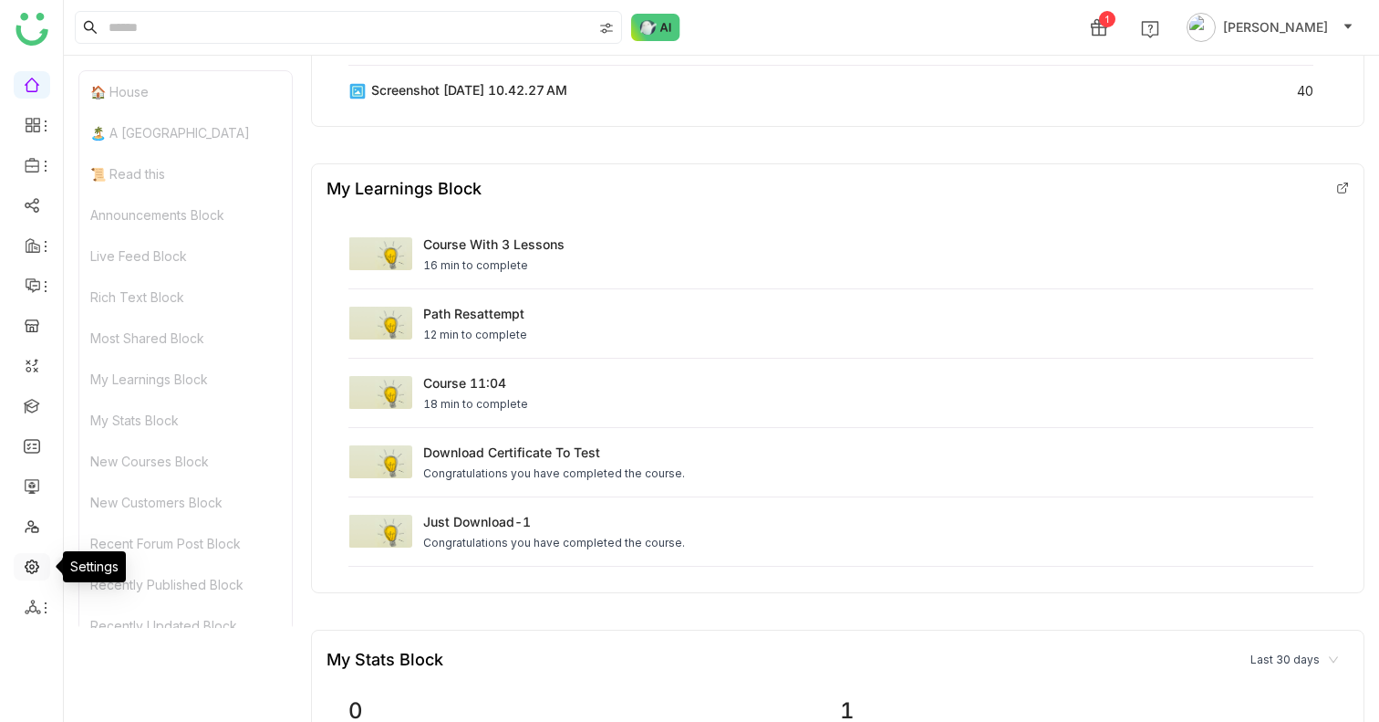
click at [32, 573] on link at bounding box center [32, 565] width 16 height 16
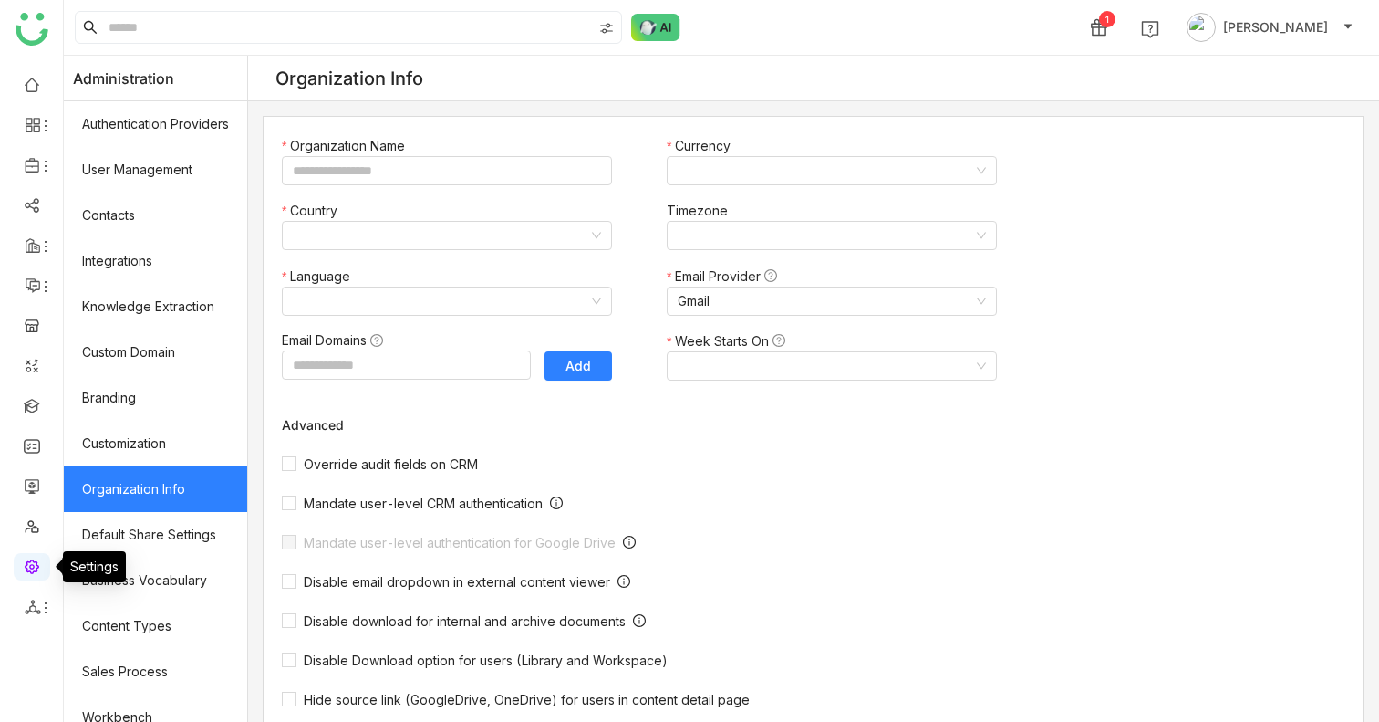
type input "*******"
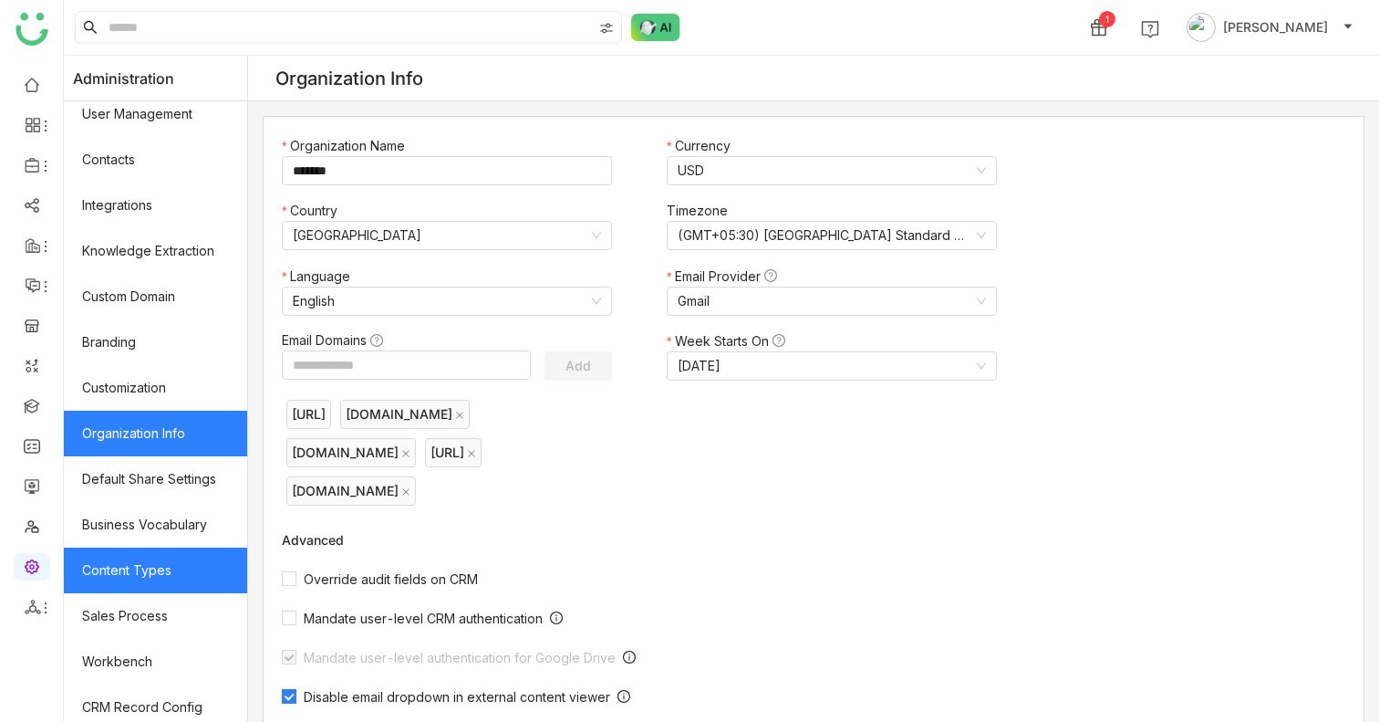
scroll to position [246, 0]
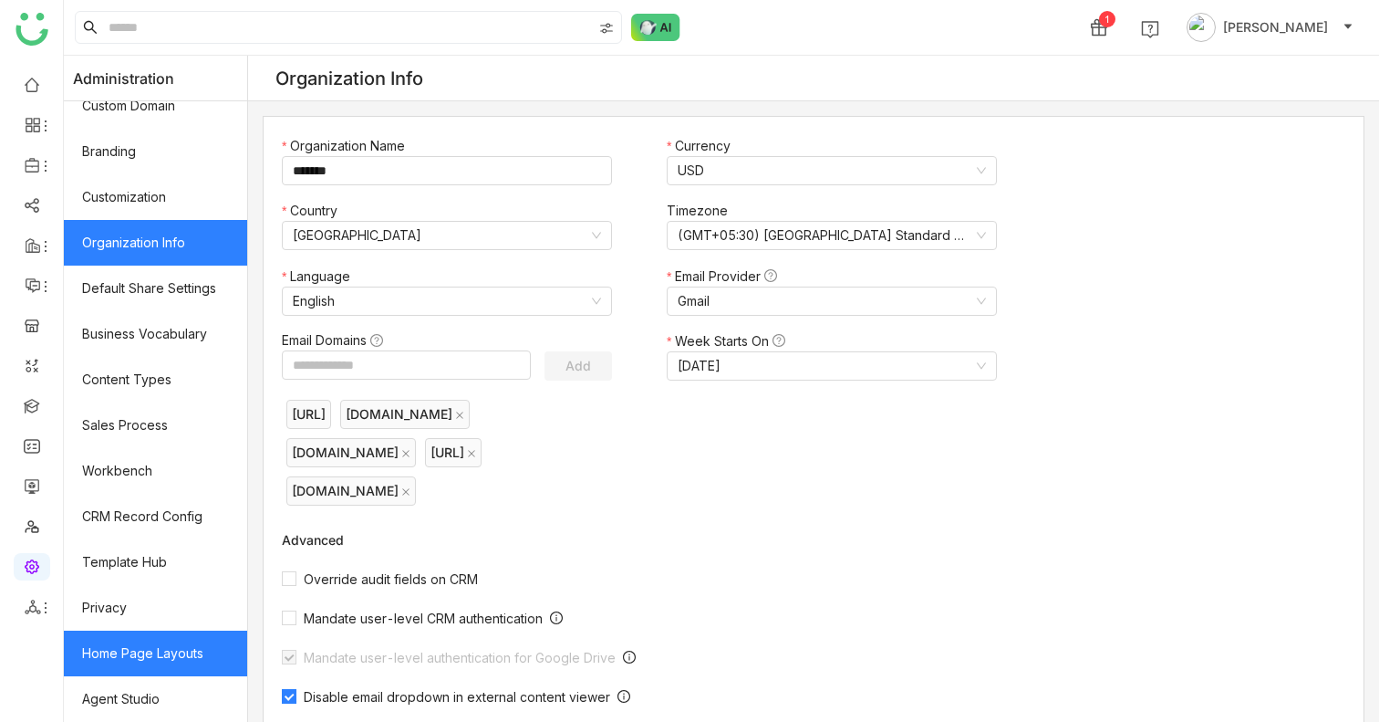
click at [144, 668] on link "Home Page Layouts" at bounding box center [155, 653] width 183 height 46
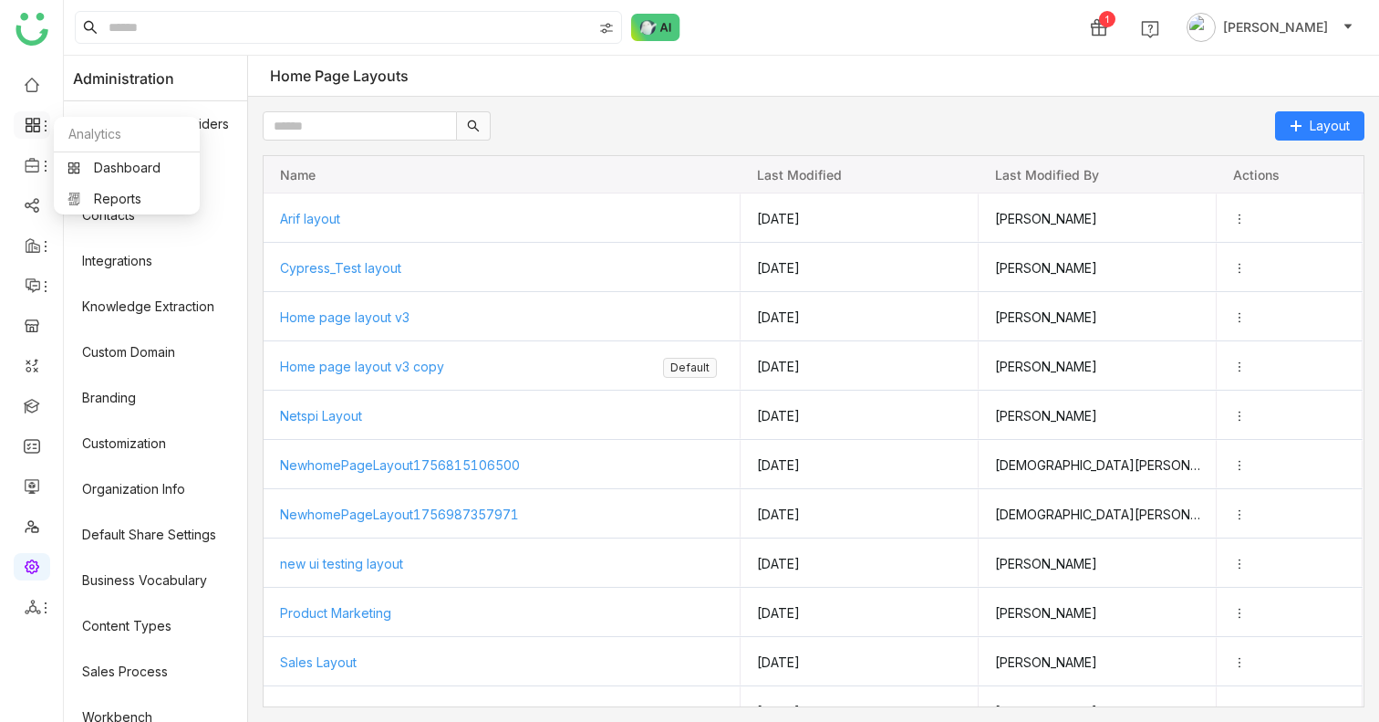
click at [38, 126] on icon at bounding box center [45, 126] width 15 height 15
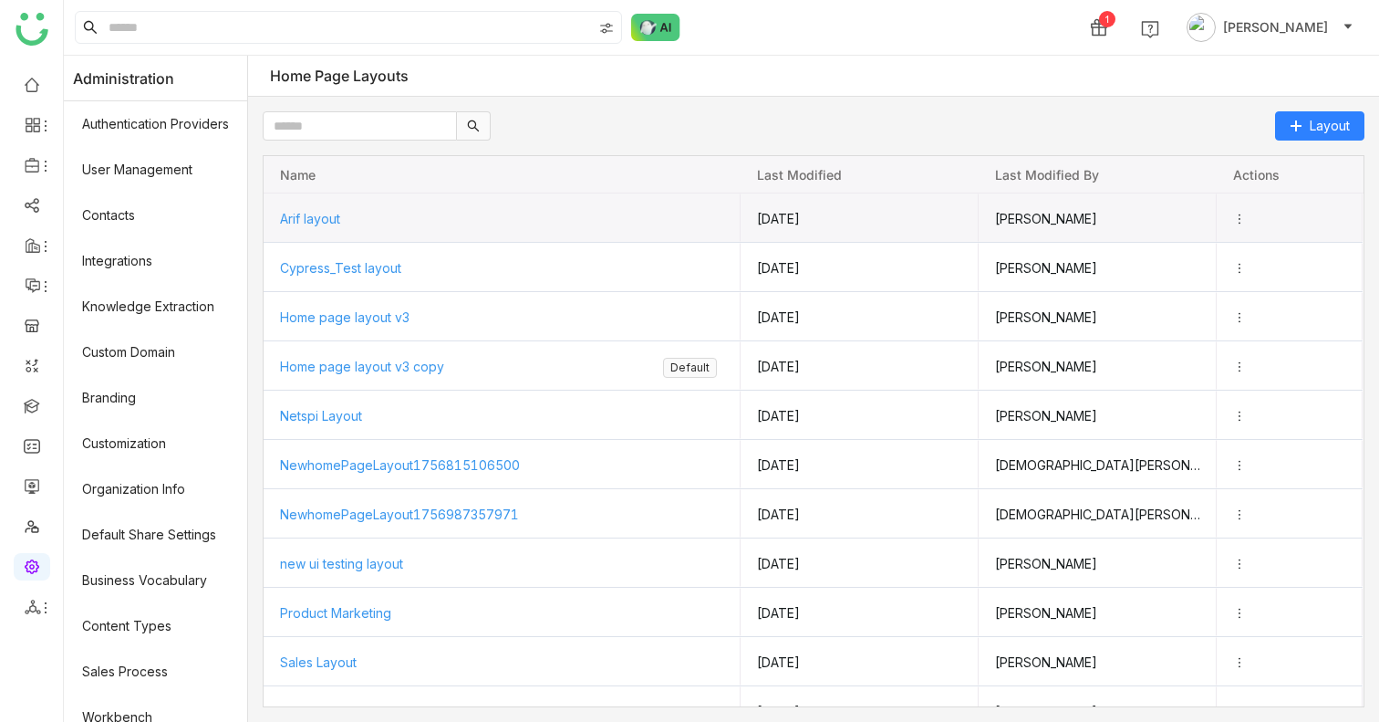
click at [1237, 218] on icon "Press SPACE to select this row." at bounding box center [1239, 219] width 13 height 13
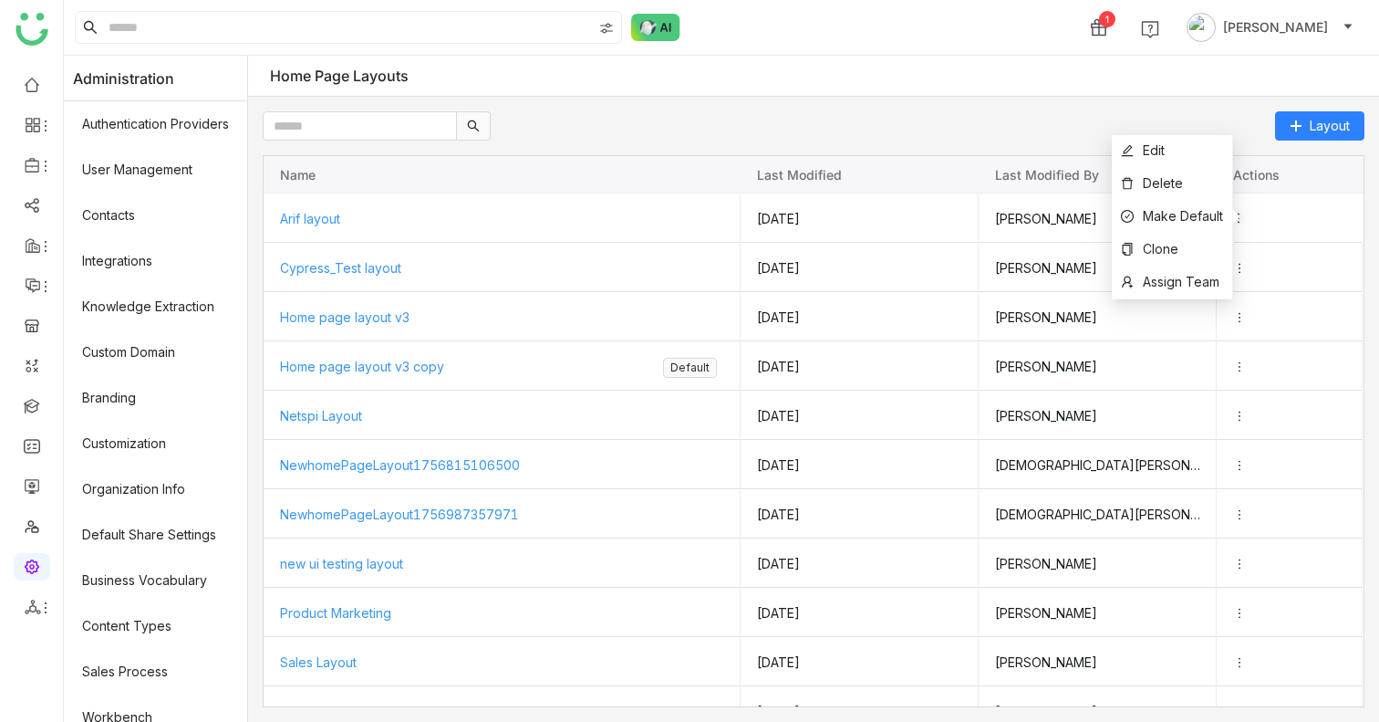
click at [1077, 115] on div "Layout" at bounding box center [814, 125] width 1102 height 29
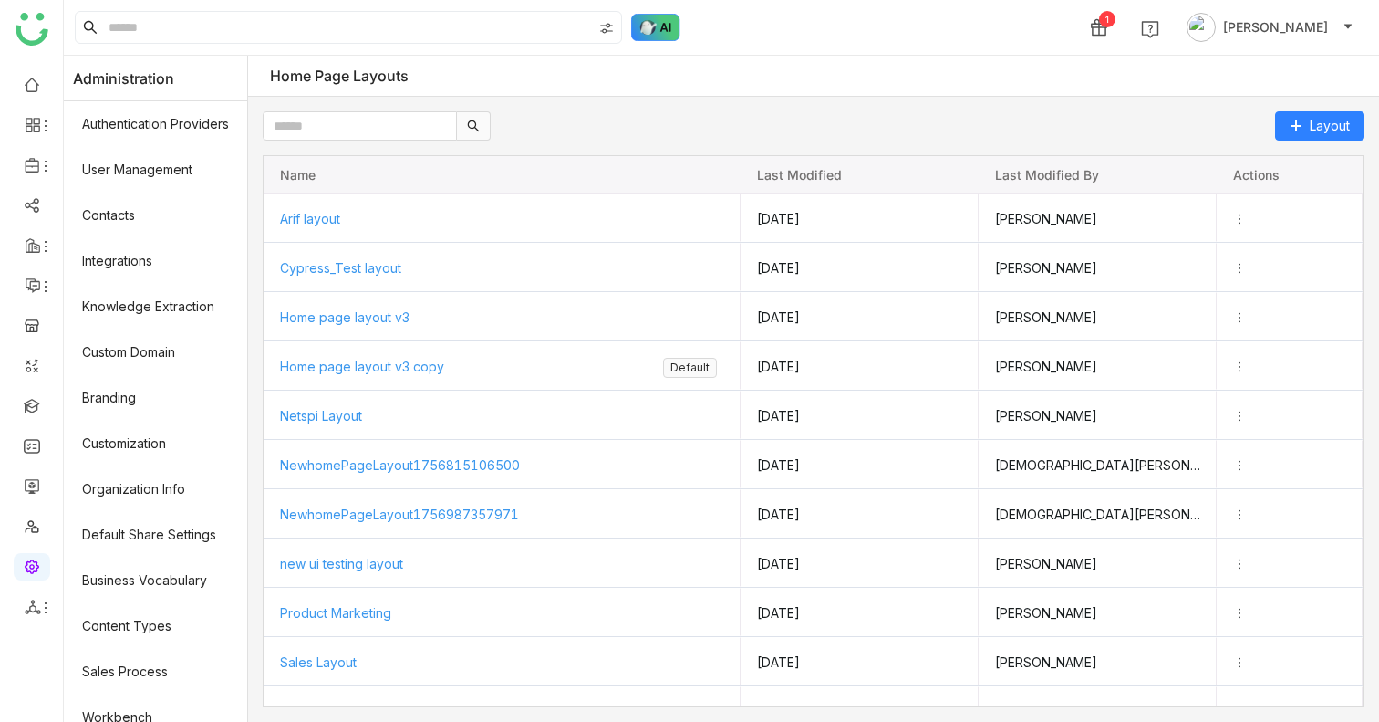
click at [665, 38] on img at bounding box center [655, 27] width 49 height 27
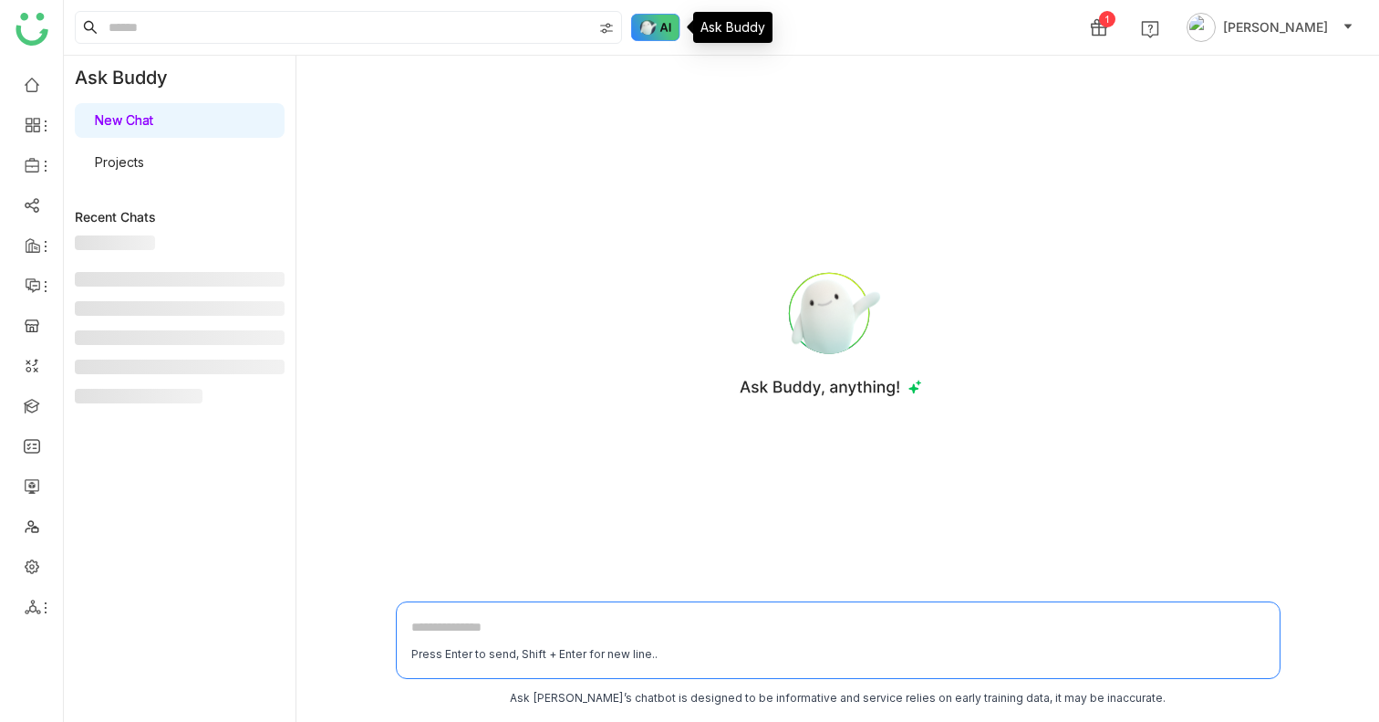
click at [659, 35] on img at bounding box center [655, 27] width 49 height 27
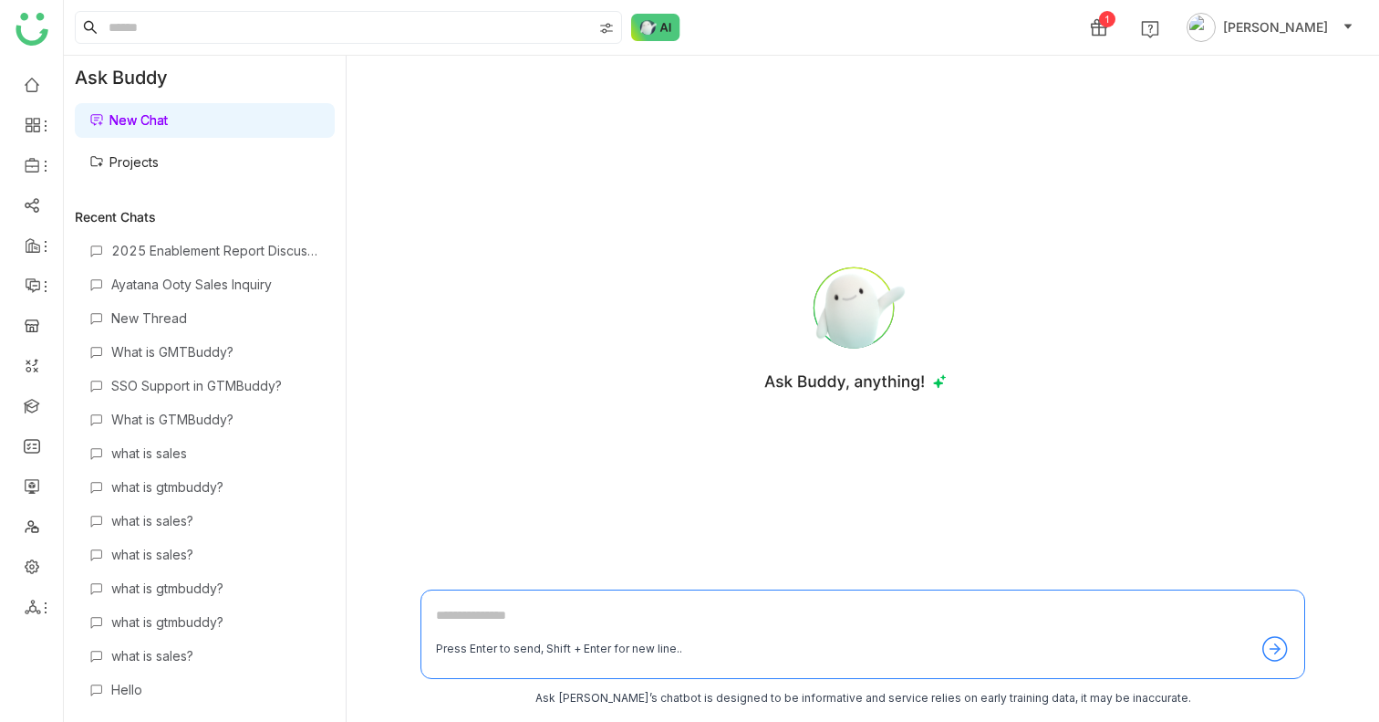
click at [597, 630] on textarea at bounding box center [863, 619] width 854 height 29
type textarea "**********"
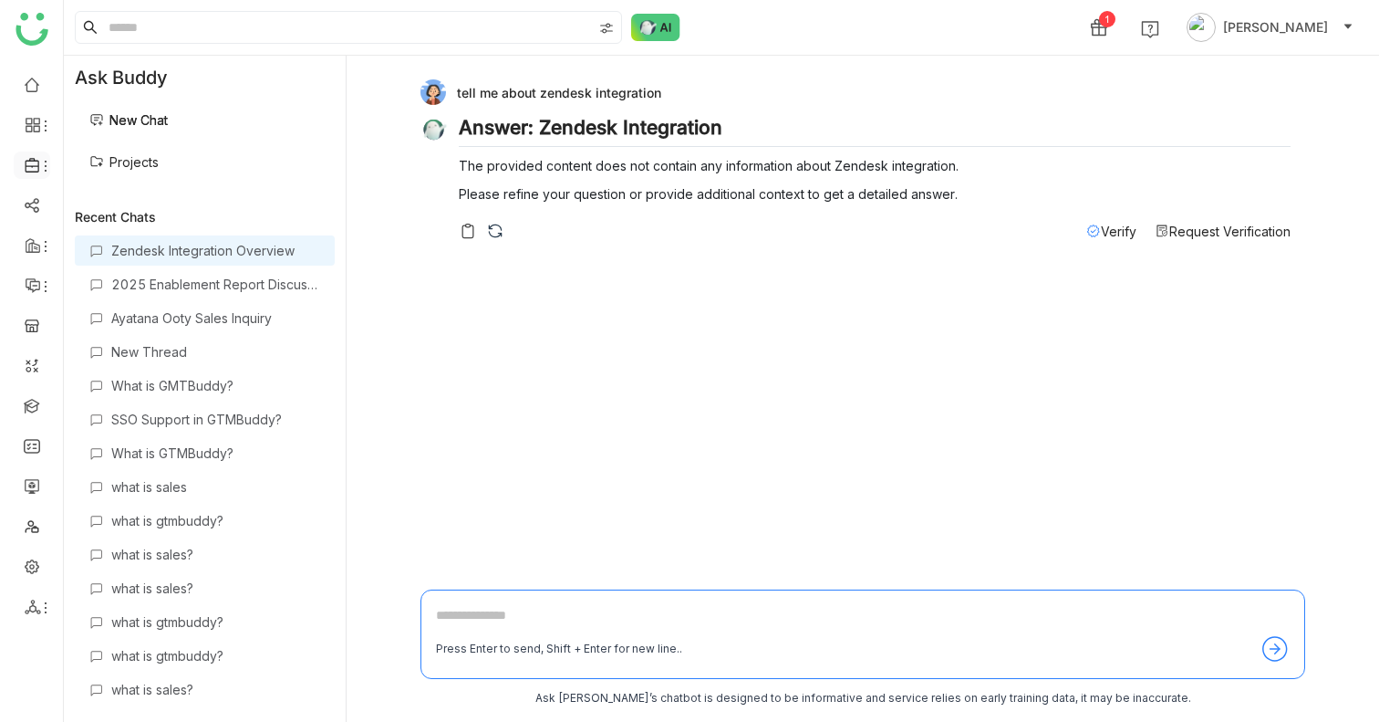
click at [31, 168] on icon at bounding box center [33, 165] width 16 height 16
click at [400, 263] on div "tell me about zendesk integration Answer: Zendesk Integration The provided cont…" at bounding box center [863, 389] width 1033 height 666
click at [7, 89] on ul at bounding box center [31, 345] width 63 height 575
click at [24, 88] on link at bounding box center [32, 84] width 16 height 16
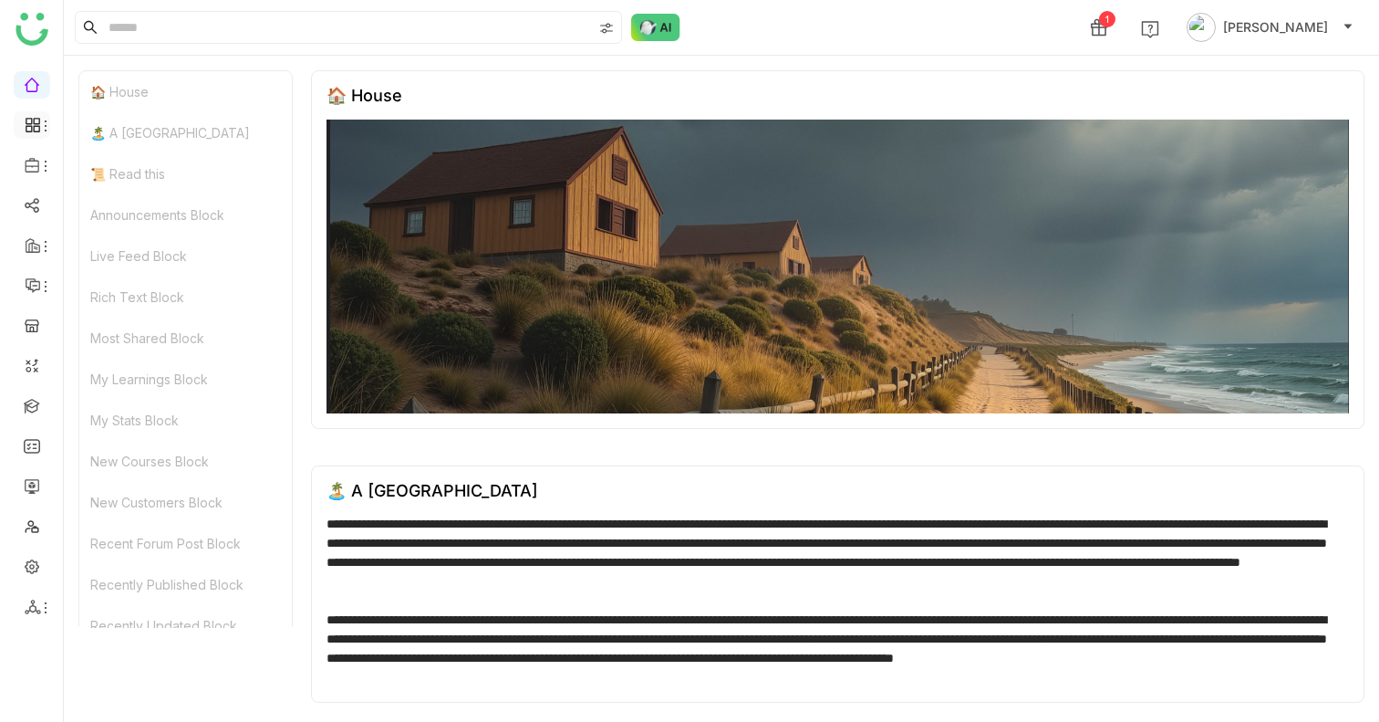
click at [36, 122] on icon at bounding box center [33, 125] width 16 height 16
click at [40, 210] on link at bounding box center [32, 204] width 16 height 16
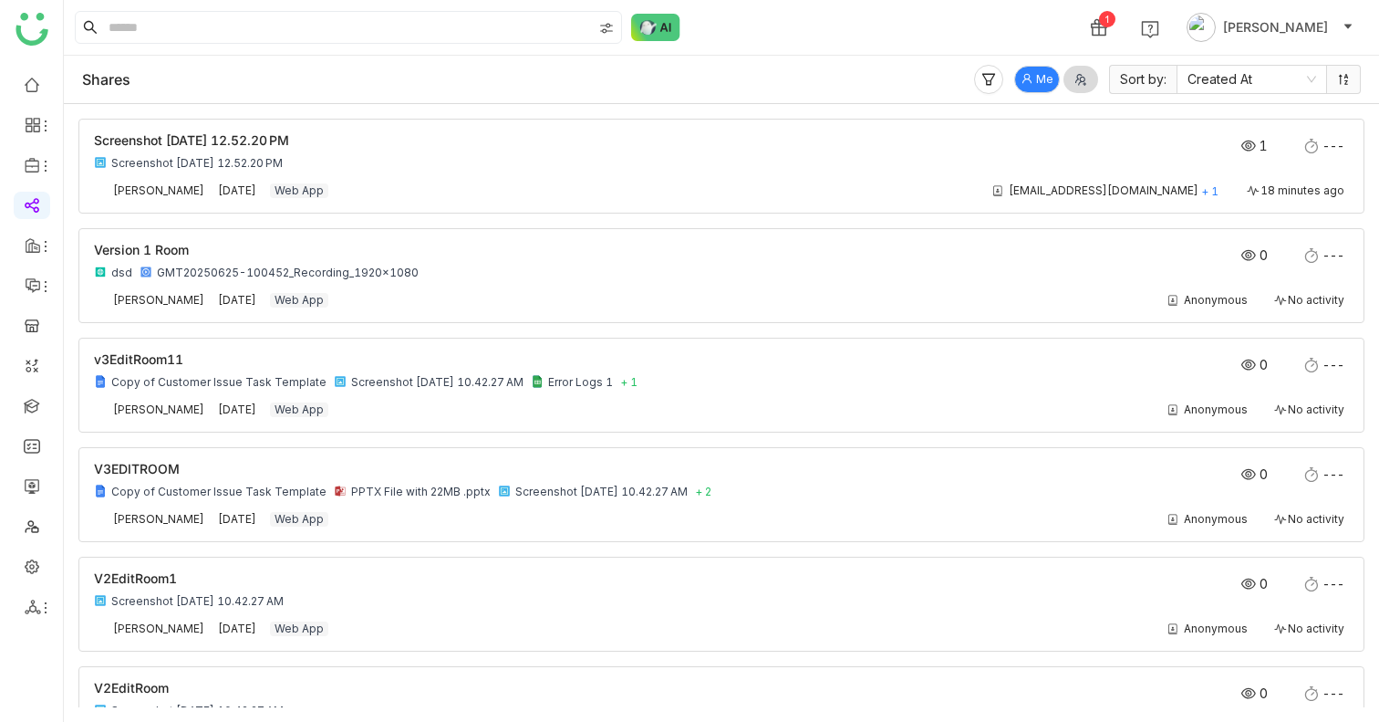
click at [25, 147] on ul at bounding box center [31, 345] width 63 height 575
click at [26, 132] on icon at bounding box center [33, 125] width 16 height 16
click at [34, 115] on li at bounding box center [32, 124] width 36 height 27
click at [34, 103] on ul at bounding box center [31, 345] width 63 height 575
click at [34, 88] on link at bounding box center [32, 84] width 16 height 16
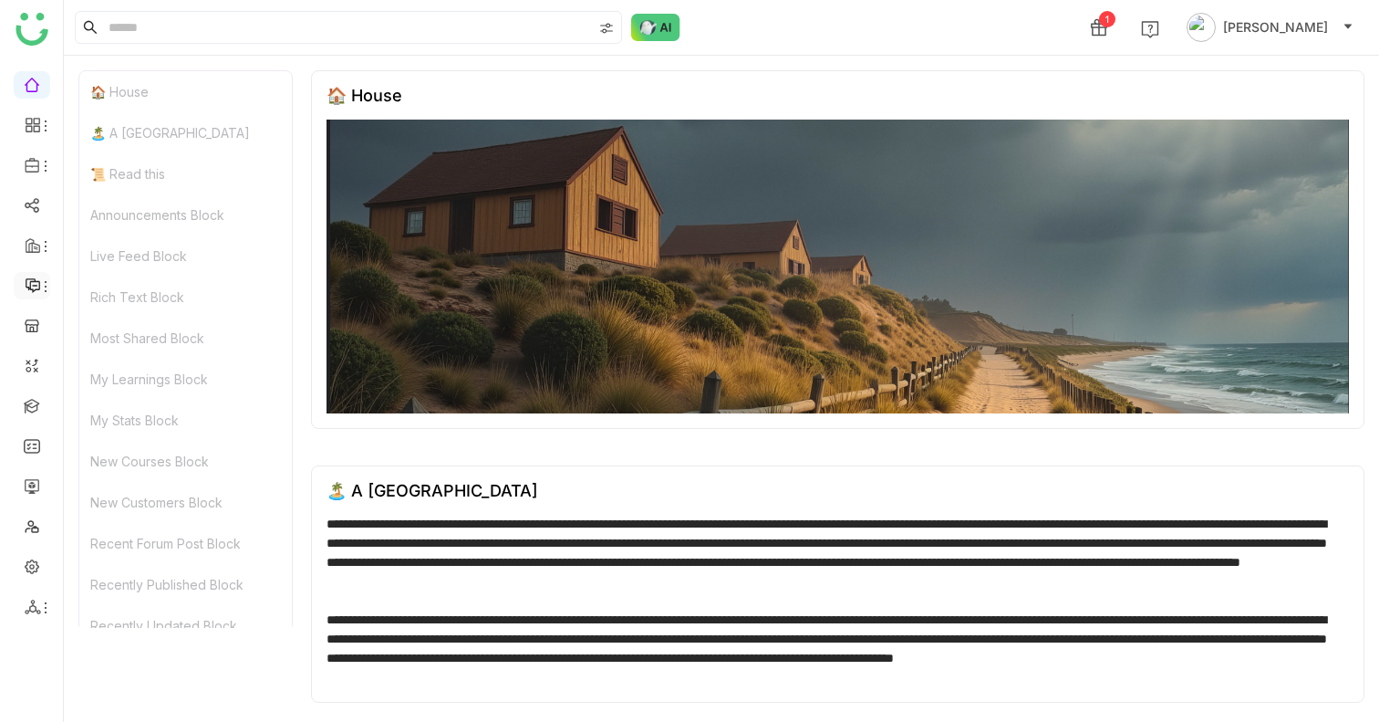
click at [24, 272] on li at bounding box center [32, 285] width 36 height 27
click at [26, 294] on li at bounding box center [32, 285] width 36 height 27
click at [29, 129] on icon at bounding box center [33, 125] width 16 height 16
click at [93, 168] on div "📜 Read this" at bounding box center [185, 173] width 213 height 41
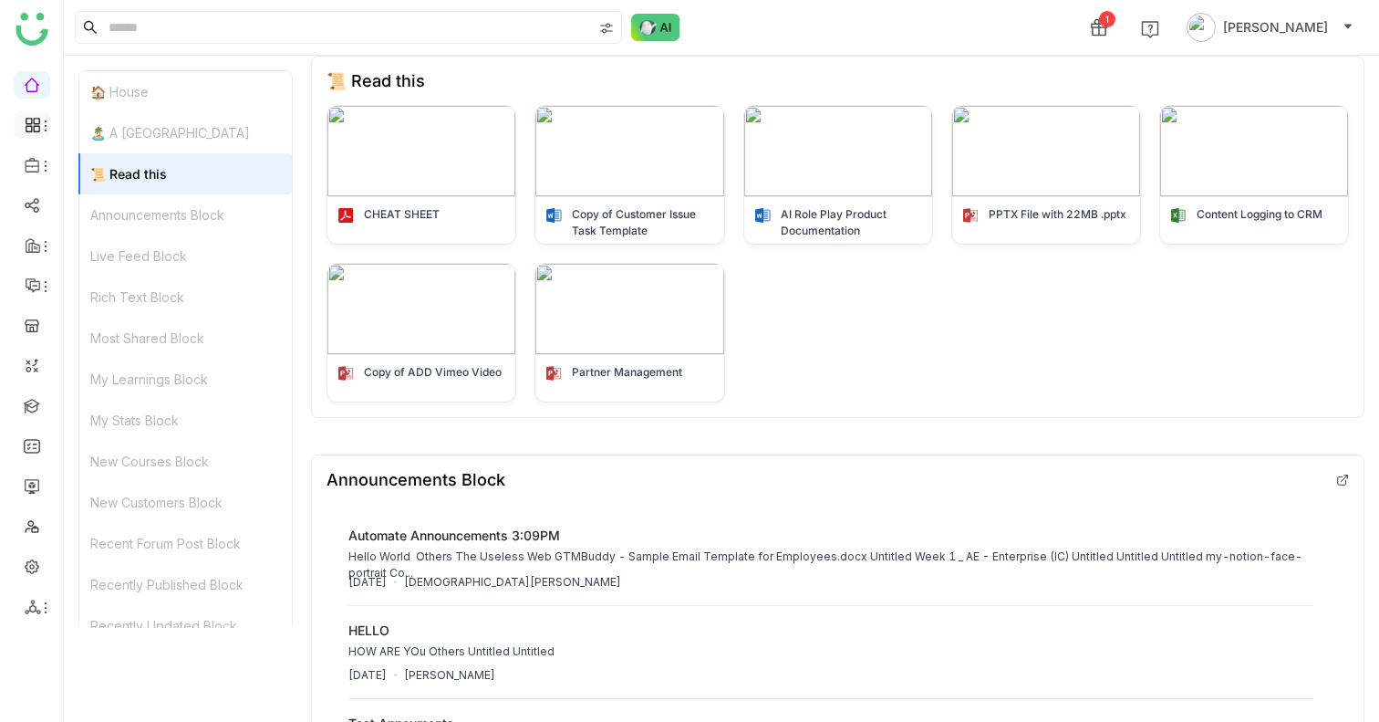
scroll to position [688, 0]
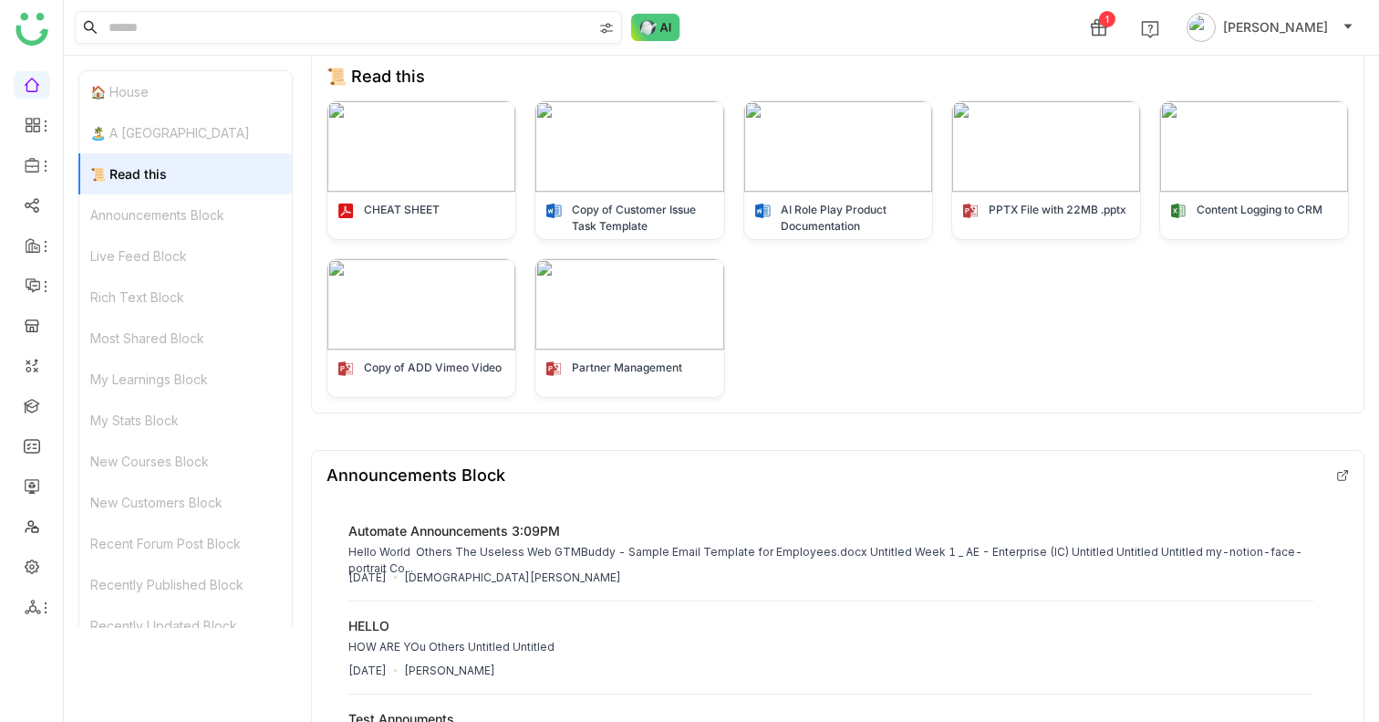
click at [265, 43] on nz-input-group at bounding box center [348, 27] width 547 height 33
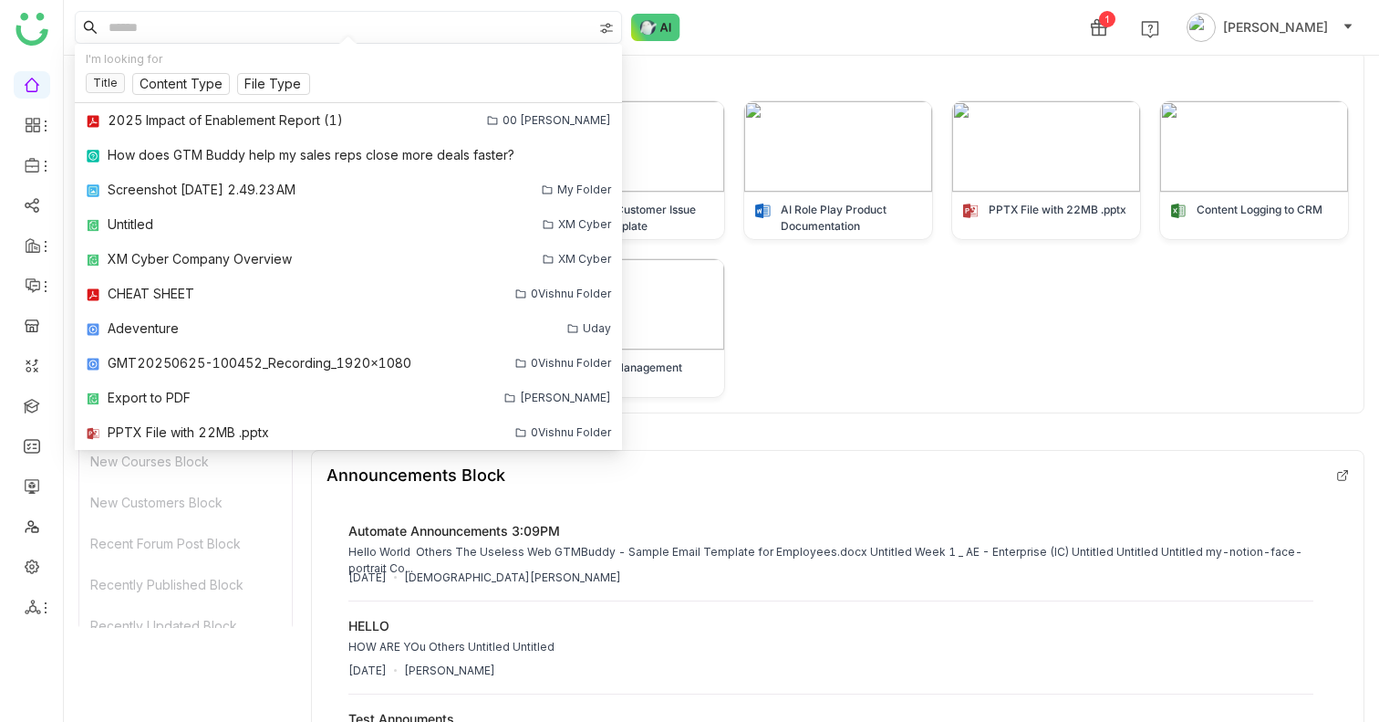
click at [266, 30] on input at bounding box center [348, 27] width 487 height 31
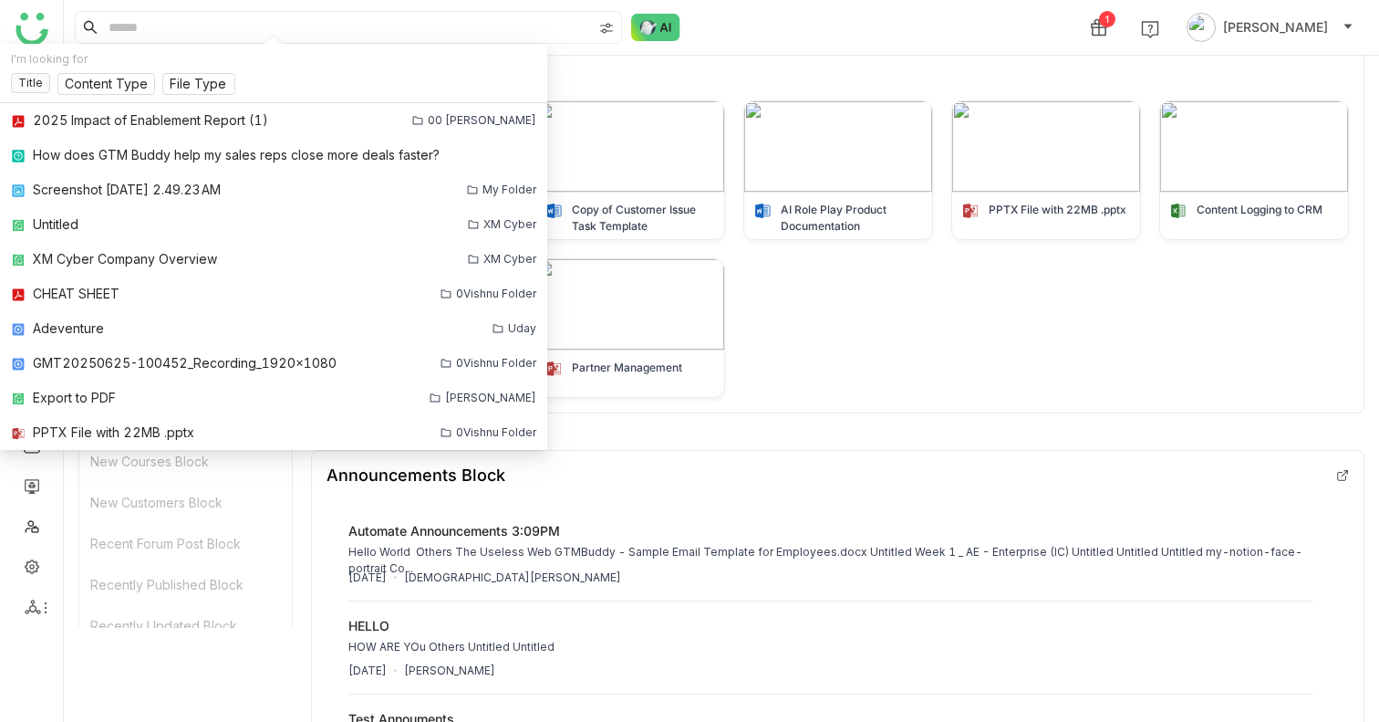
click at [842, 26] on div "1 Azhar Uddin" at bounding box center [721, 27] width 1315 height 55
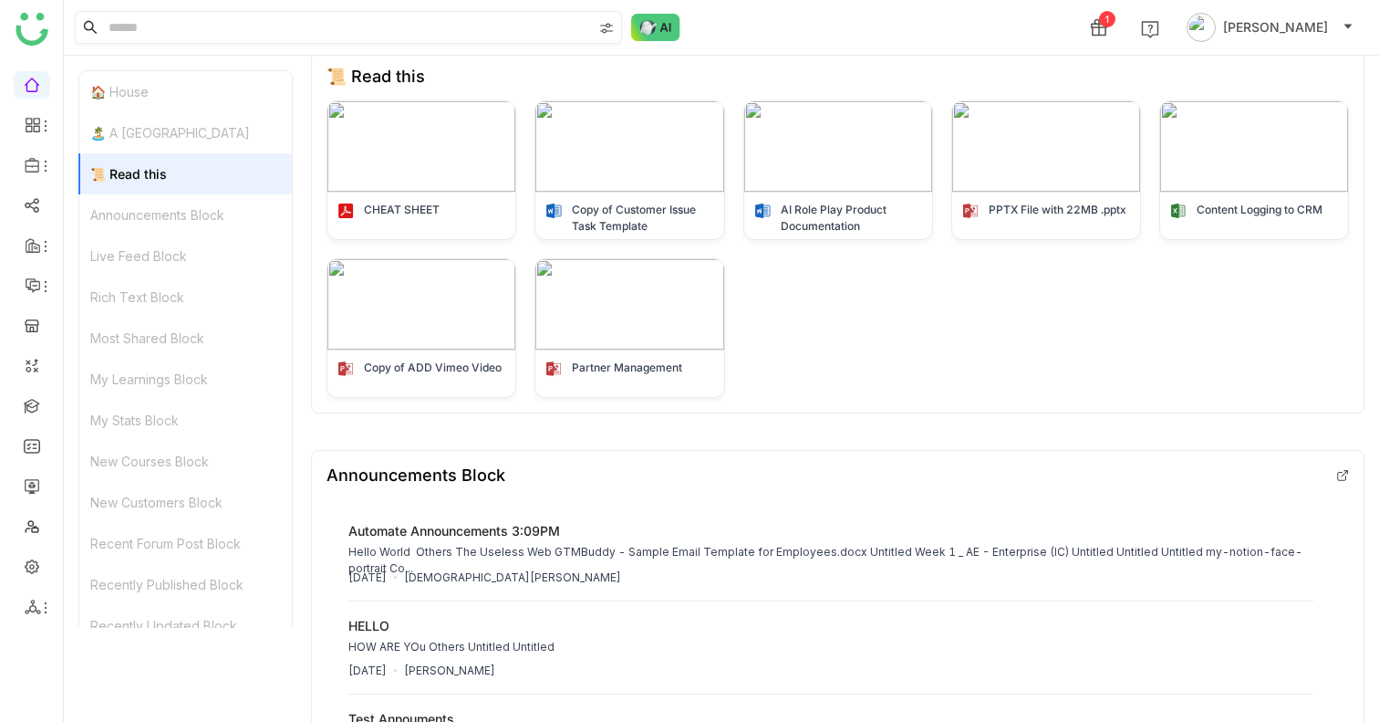
click at [315, 16] on input at bounding box center [348, 27] width 487 height 31
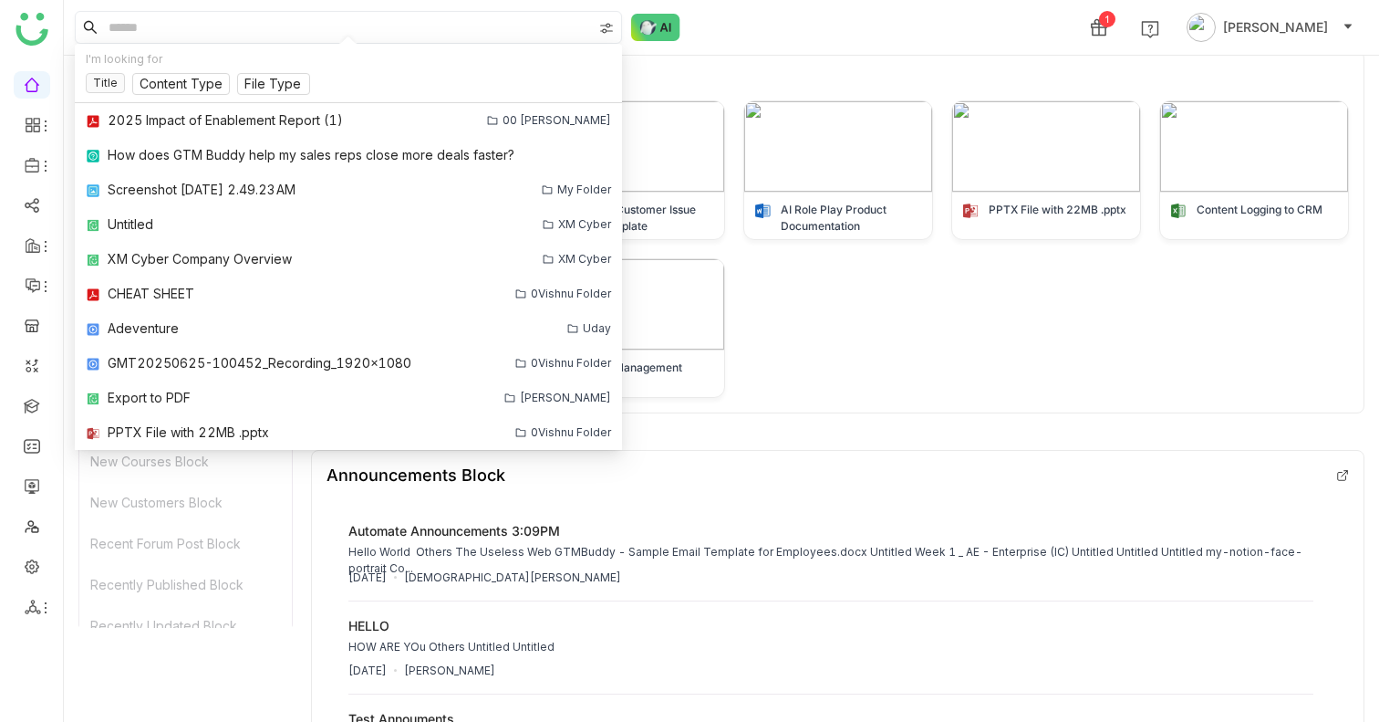
click at [338, 29] on input at bounding box center [348, 27] width 487 height 31
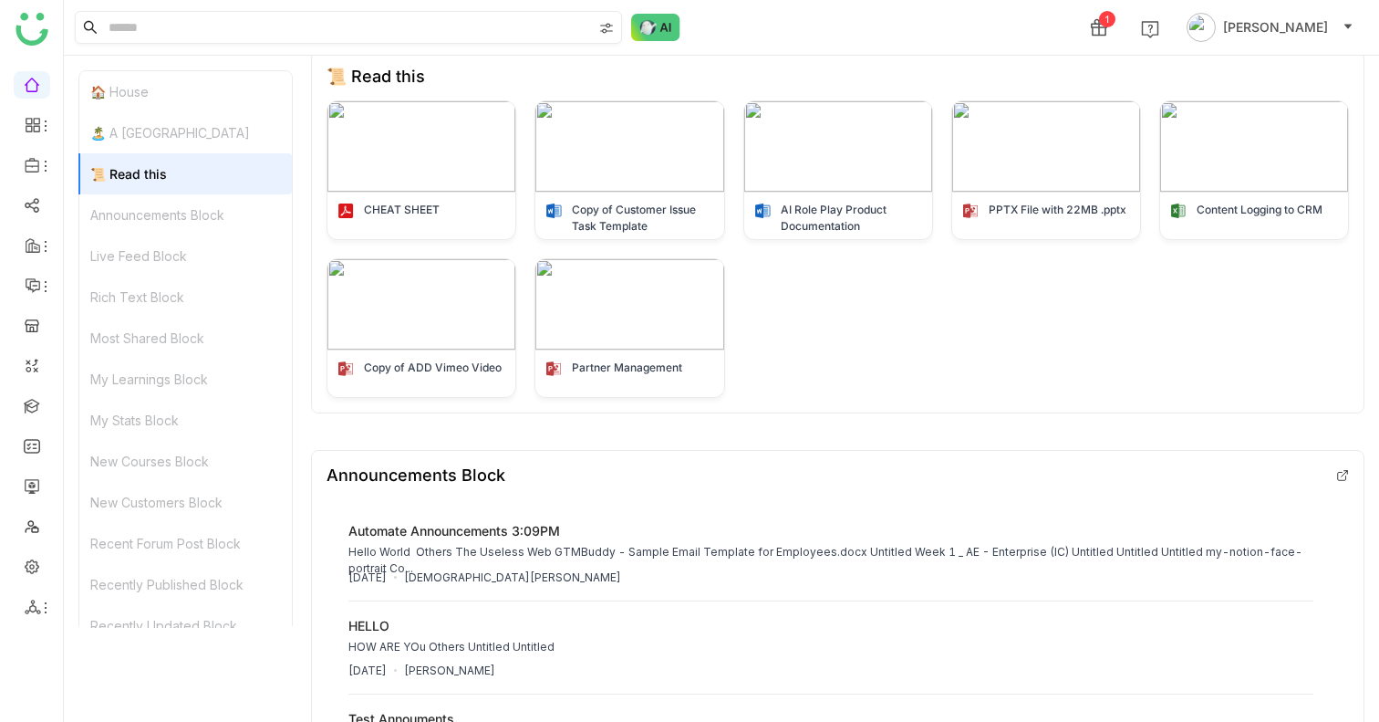
click at [338, 29] on input at bounding box center [348, 27] width 487 height 31
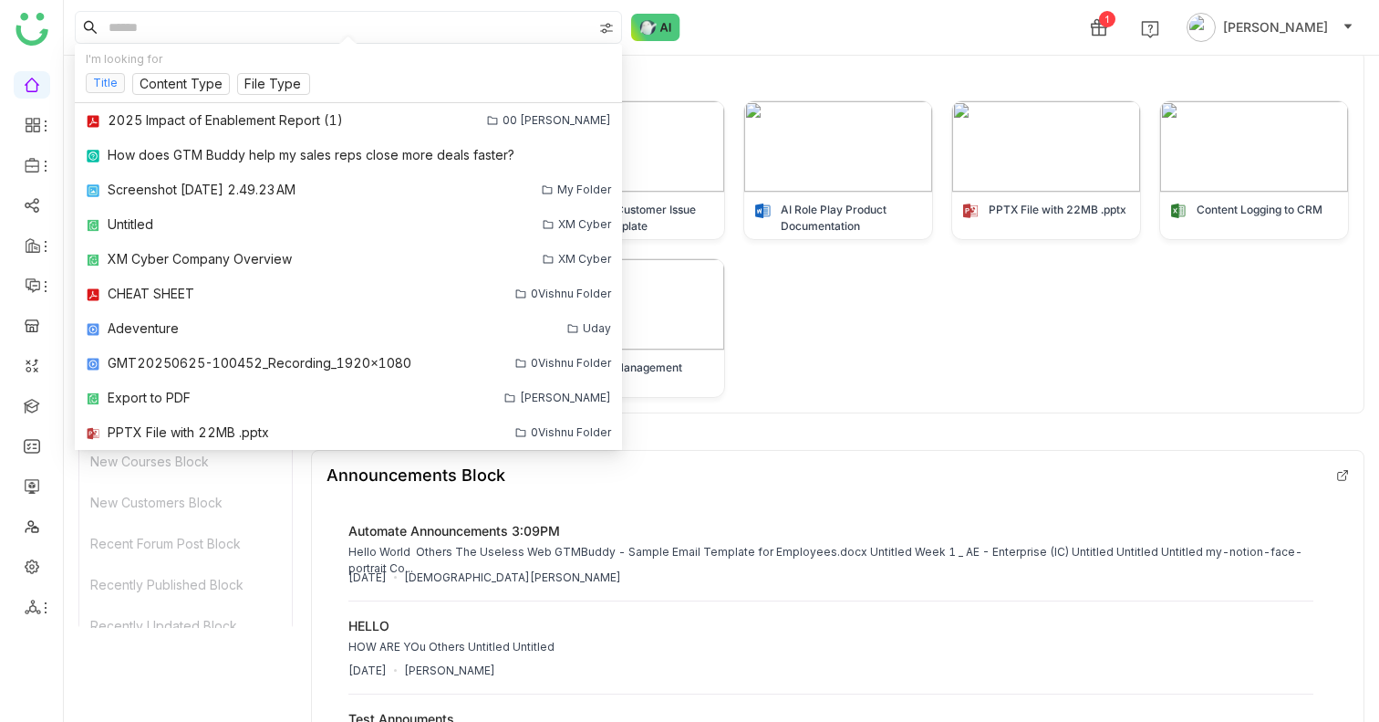
click at [107, 79] on nz-tag "Title" at bounding box center [105, 83] width 39 height 20
click at [113, 93] on div "Title Content Type File Type" at bounding box center [348, 87] width 525 height 29
click at [144, 26] on icon at bounding box center [139, 27] width 9 height 9
click at [218, 24] on input at bounding box center [348, 27] width 487 height 31
click at [898, 30] on div "1 Azhar Uddin" at bounding box center [721, 27] width 1315 height 55
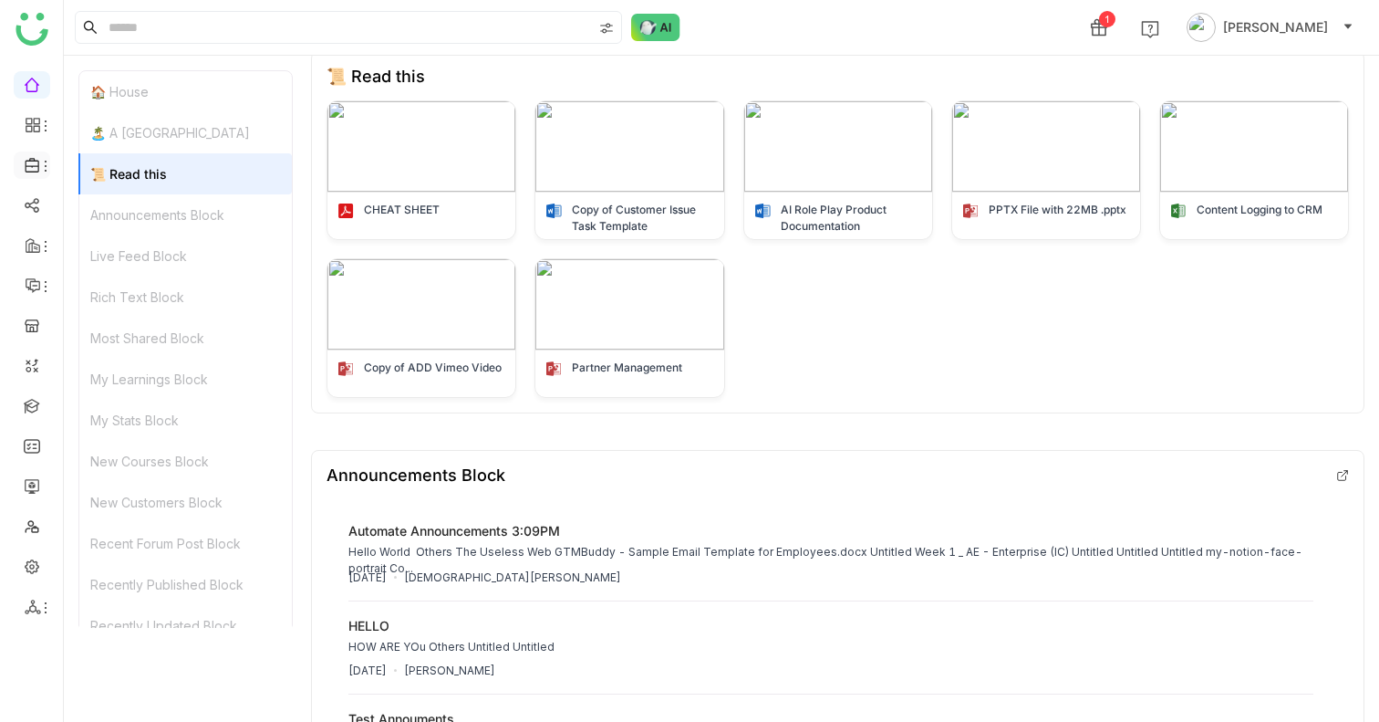
click at [35, 169] on icon at bounding box center [33, 165] width 16 height 16
click at [116, 239] on link "Template" at bounding box center [126, 239] width 119 height 13
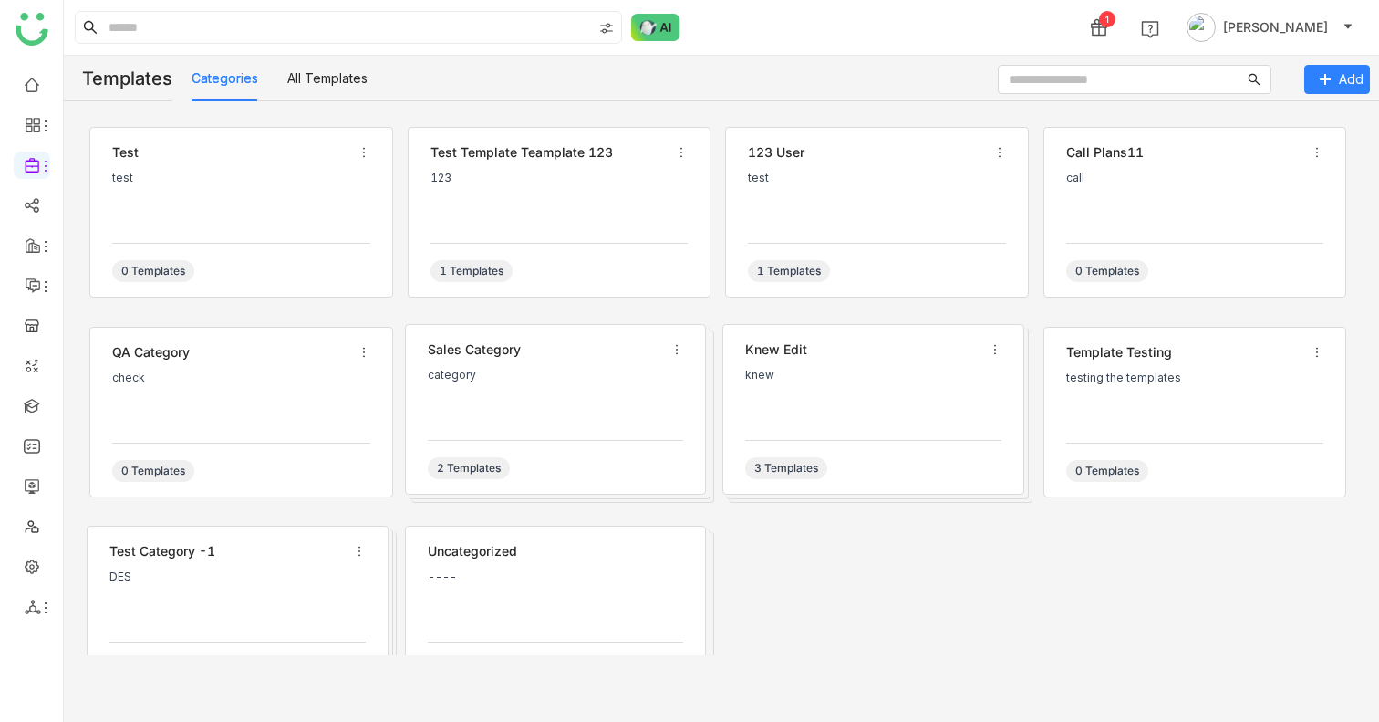
click at [26, 179] on ul at bounding box center [31, 345] width 63 height 575
click at [29, 175] on li at bounding box center [32, 164] width 36 height 27
click at [22, 166] on div at bounding box center [32, 165] width 36 height 16
click at [109, 264] on link "Library" at bounding box center [126, 270] width 119 height 13
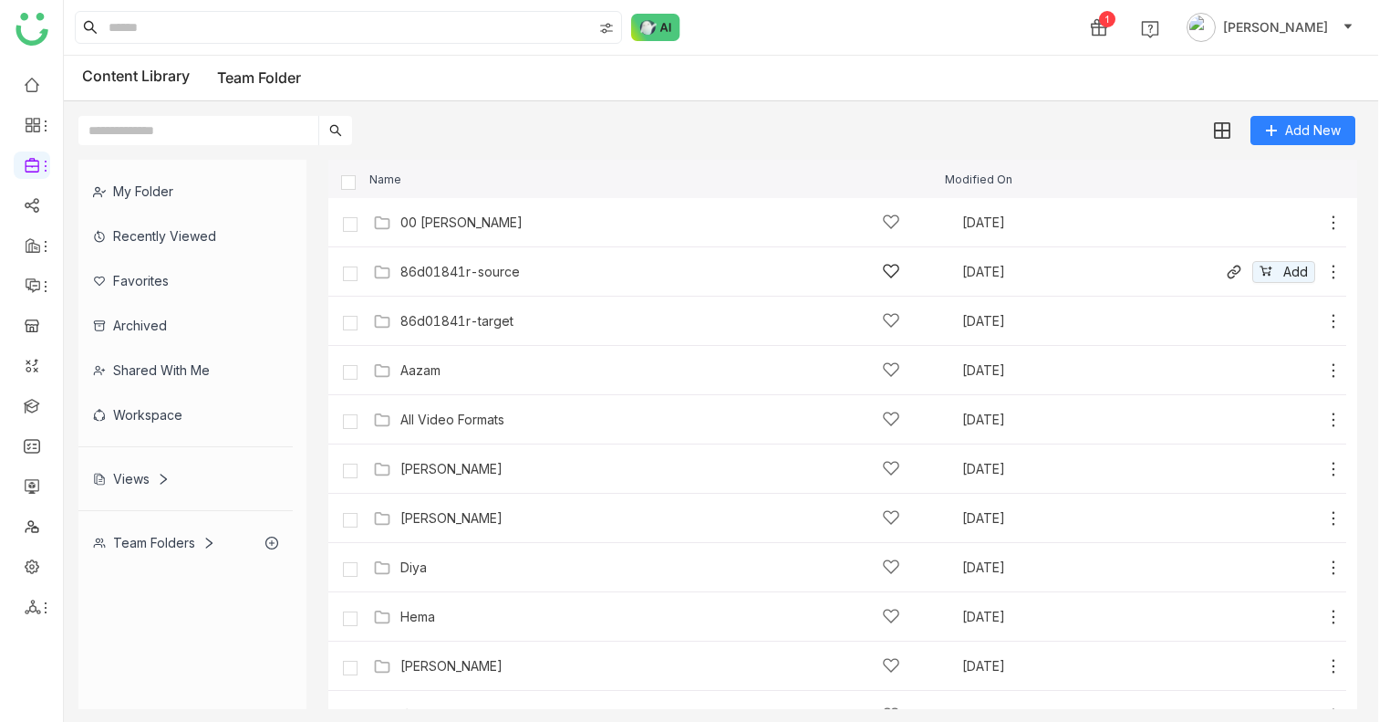
click at [623, 262] on div "86d01841r-source" at bounding box center [650, 271] width 500 height 19
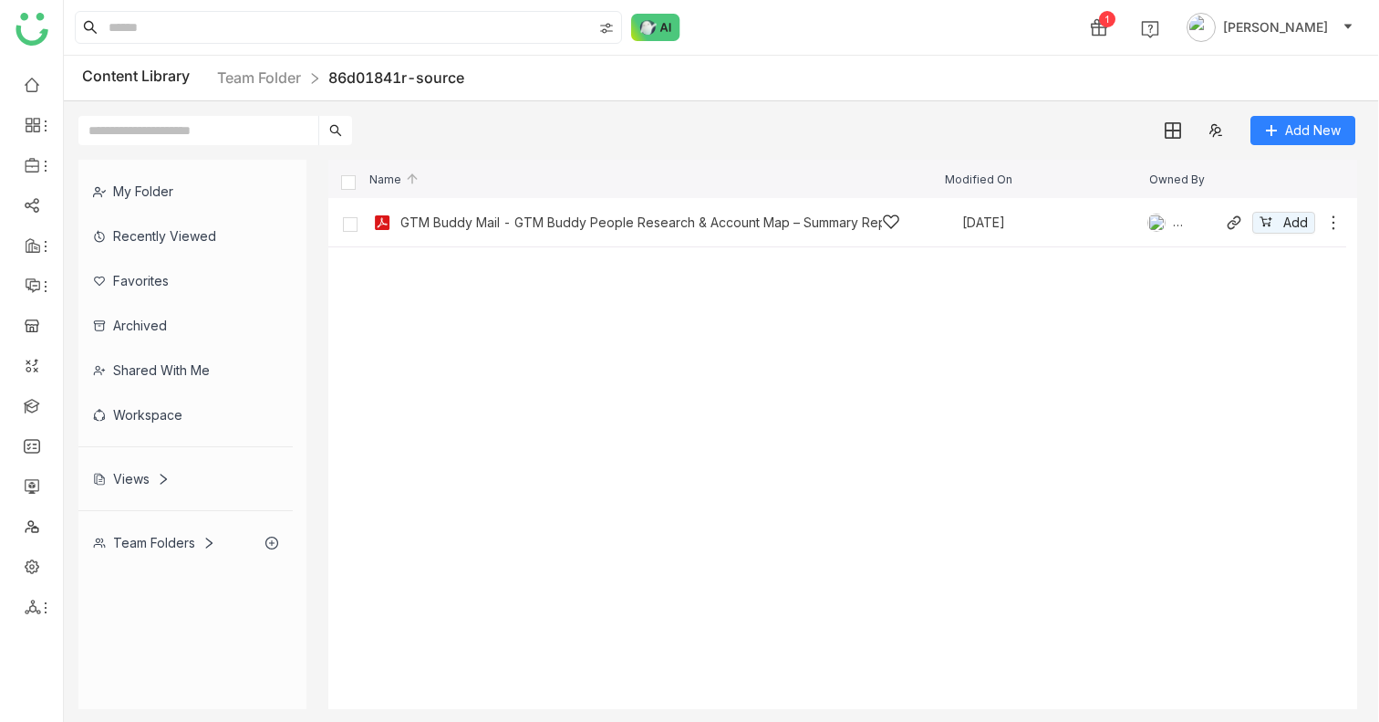
click at [654, 227] on div "GTM Buddy Mail - GTM Buddy People Research & Account Map – Summary Report" at bounding box center [641, 222] width 482 height 15
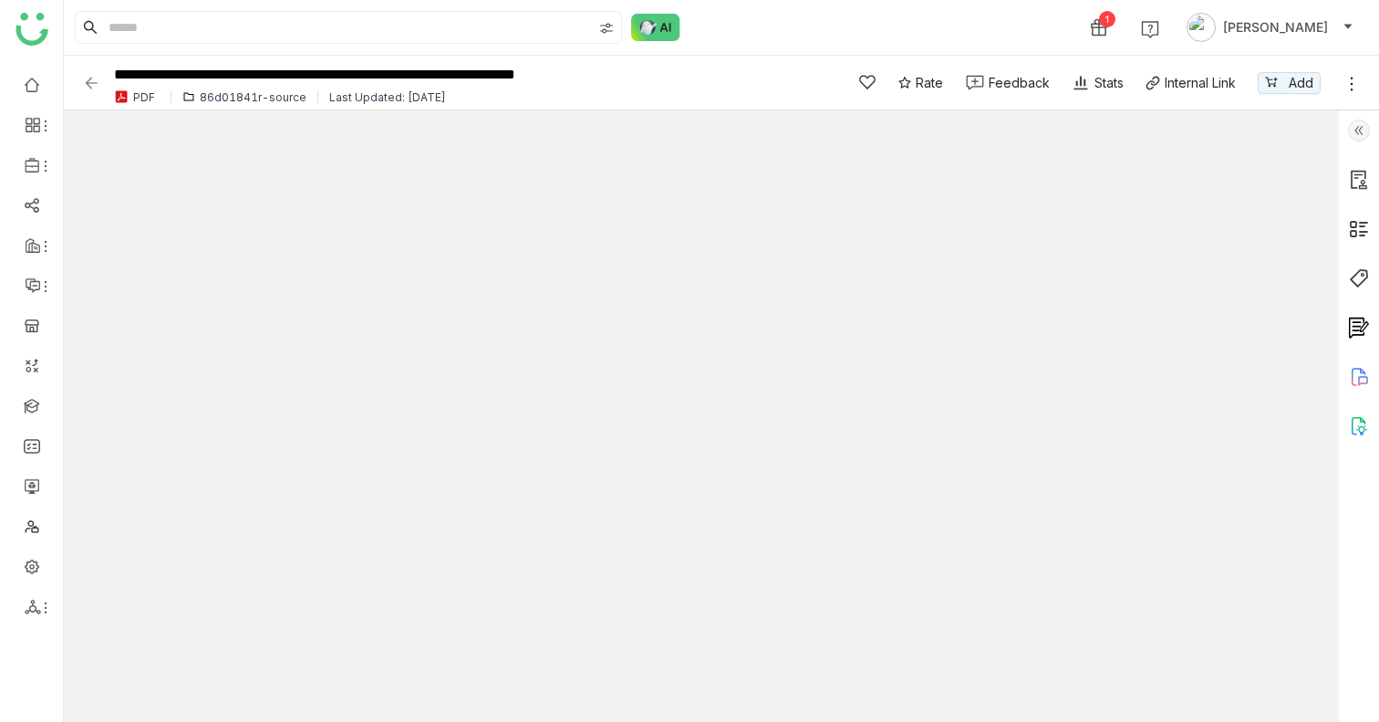
click at [1360, 119] on img at bounding box center [1359, 130] width 22 height 22
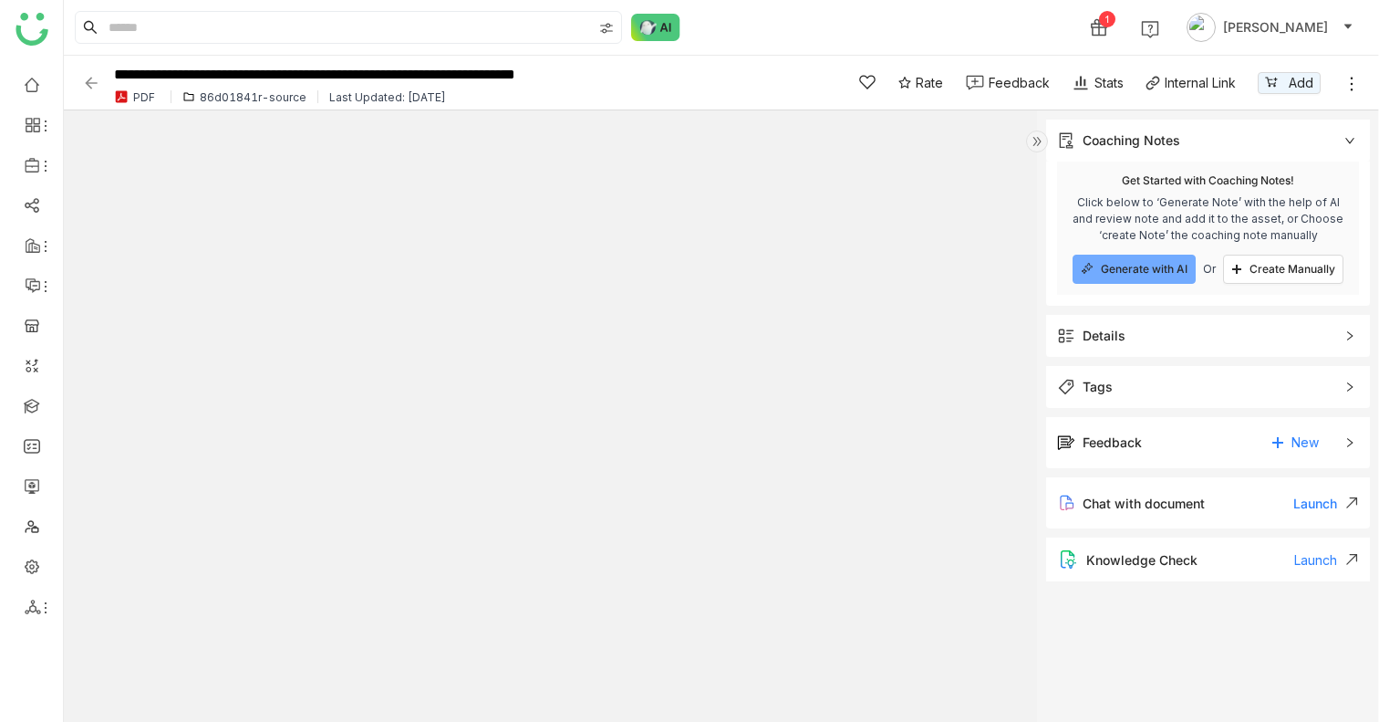
click at [1191, 400] on div "Tags" at bounding box center [1208, 387] width 324 height 42
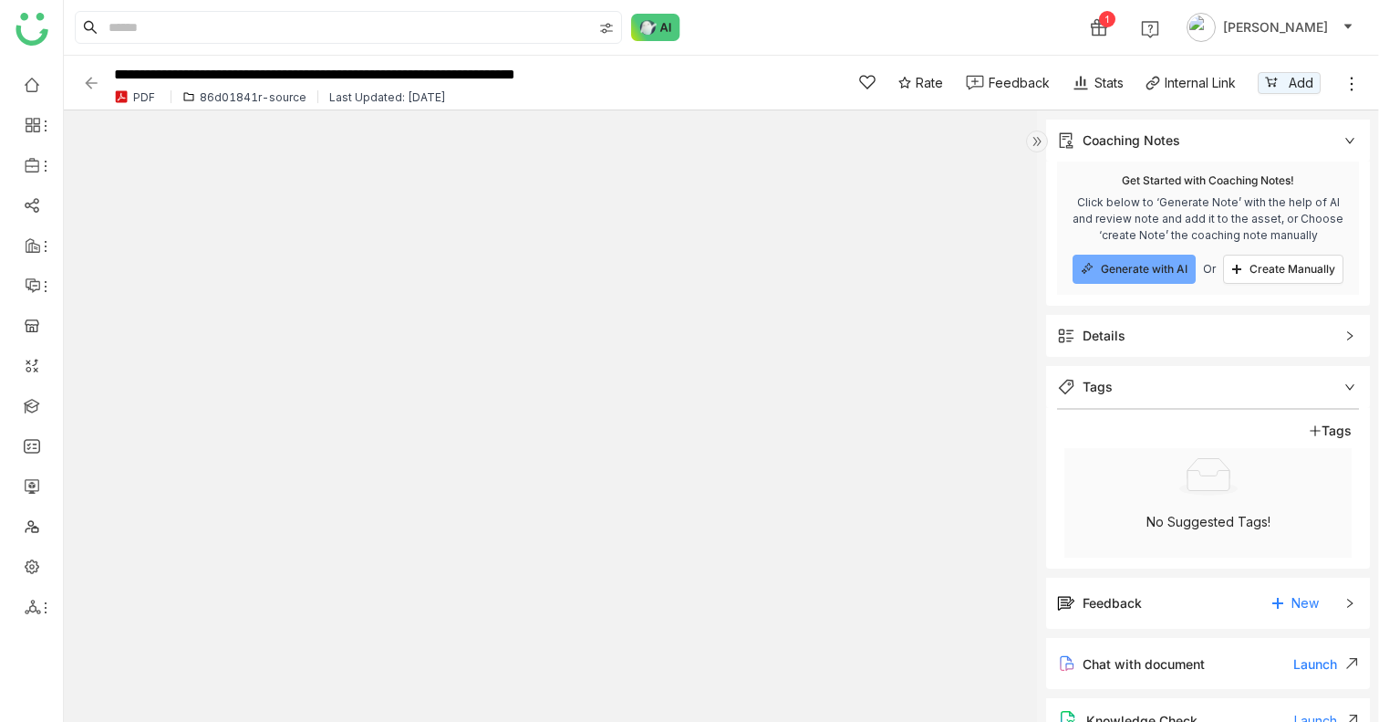
click at [1189, 400] on div "Tags" at bounding box center [1208, 387] width 324 height 42
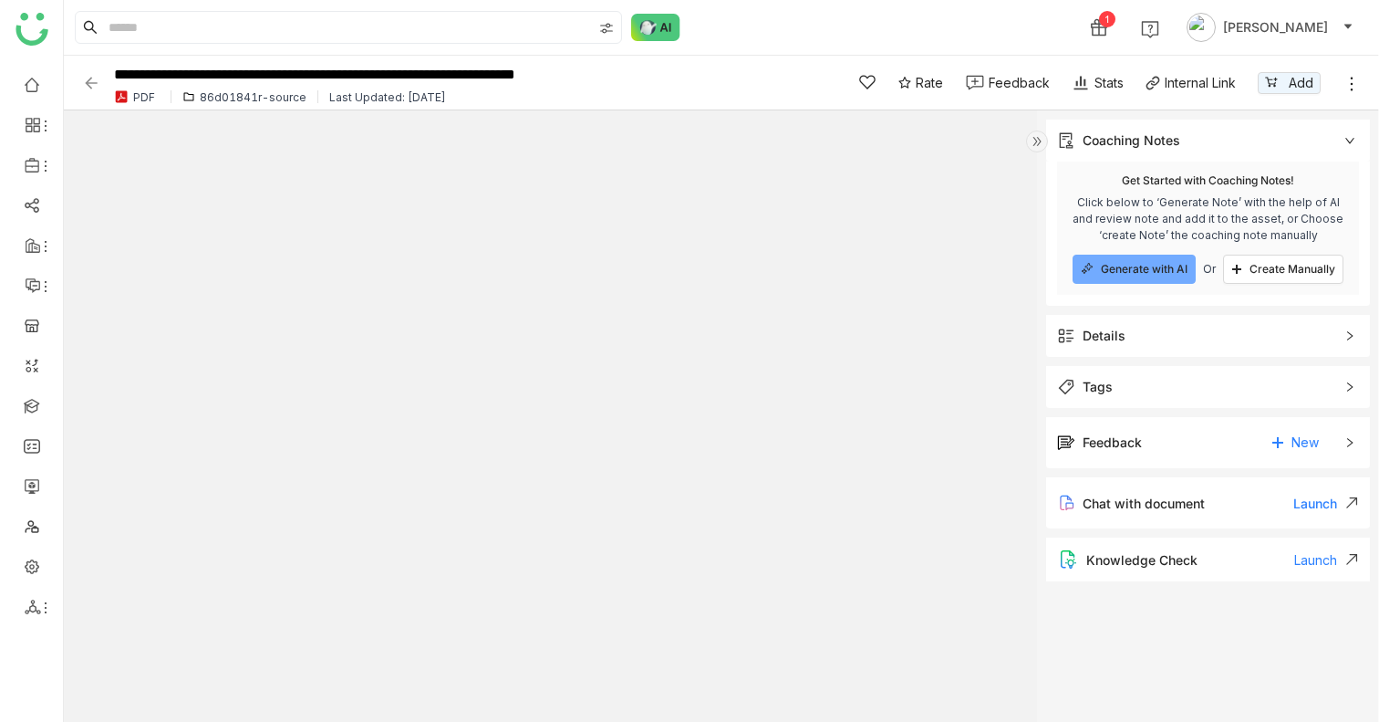
click at [1179, 337] on span "Details" at bounding box center [1195, 336] width 276 height 20
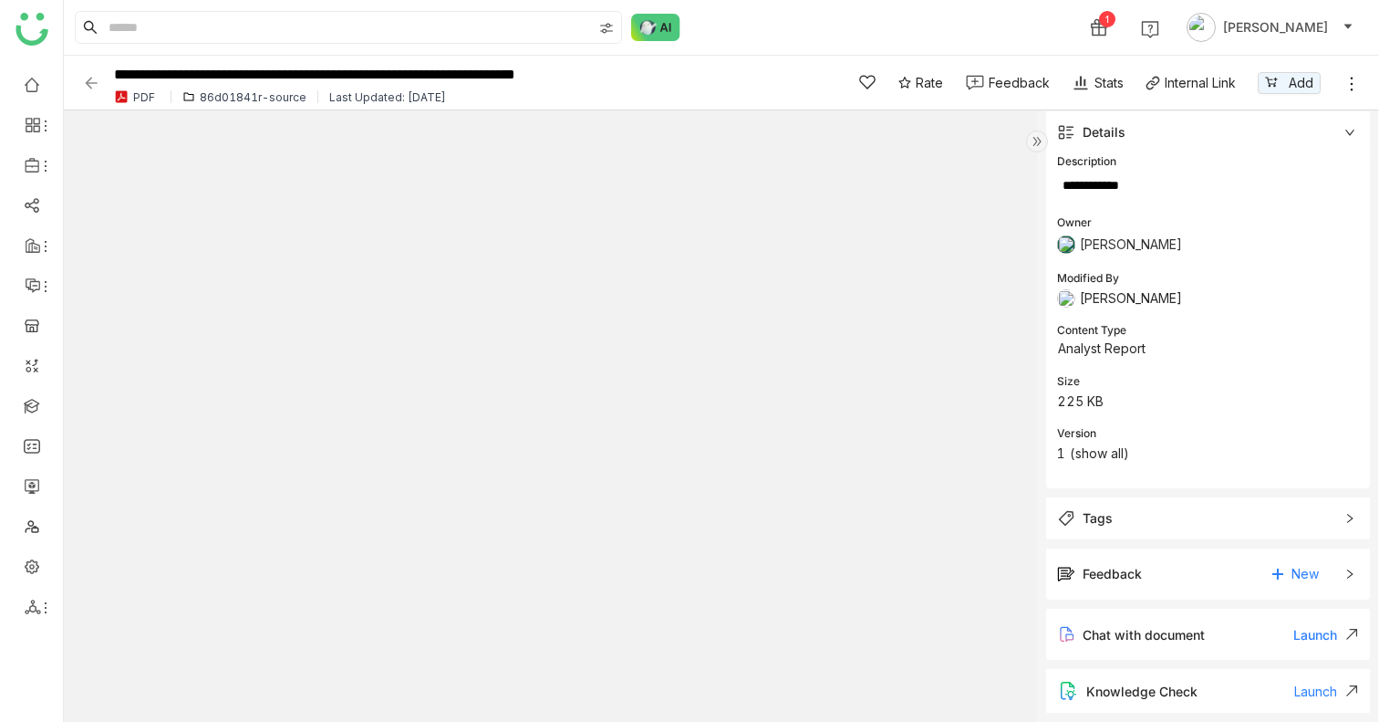
click at [1193, 517] on span "Tags" at bounding box center [1195, 518] width 276 height 20
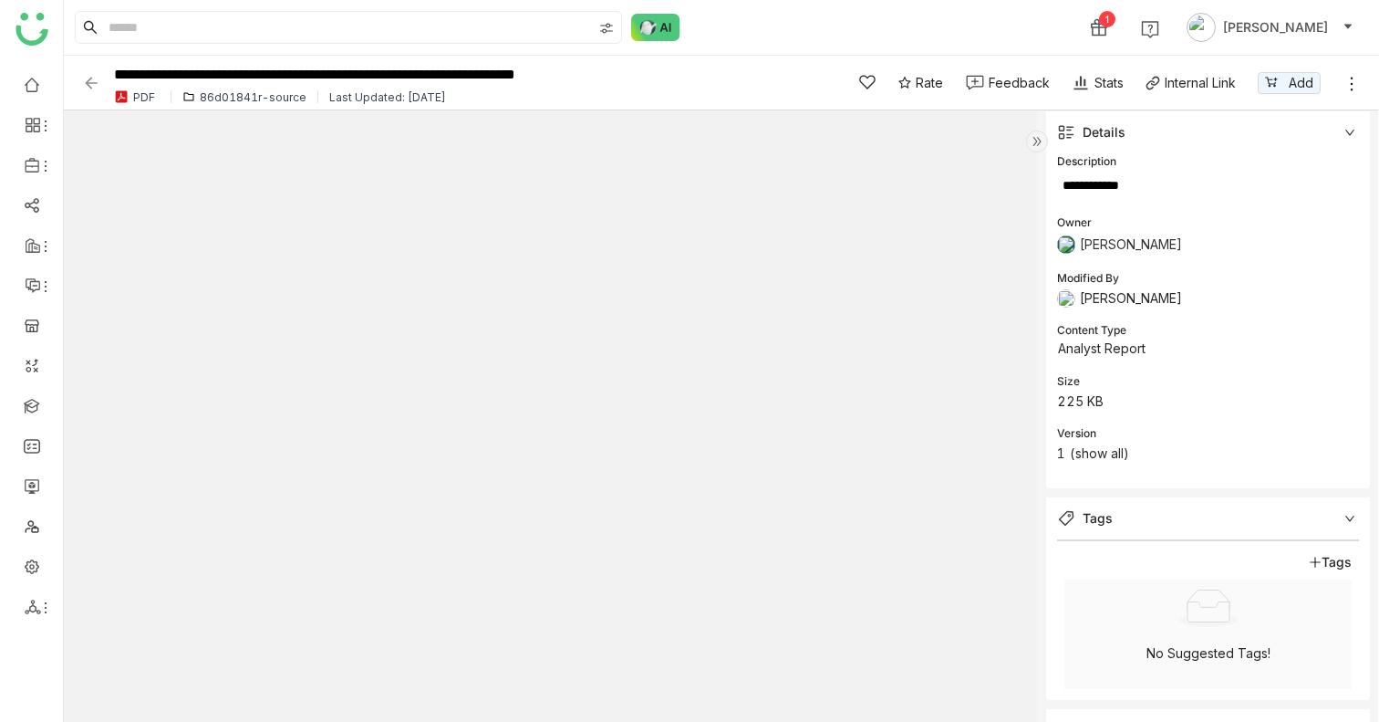
scroll to position [363, 0]
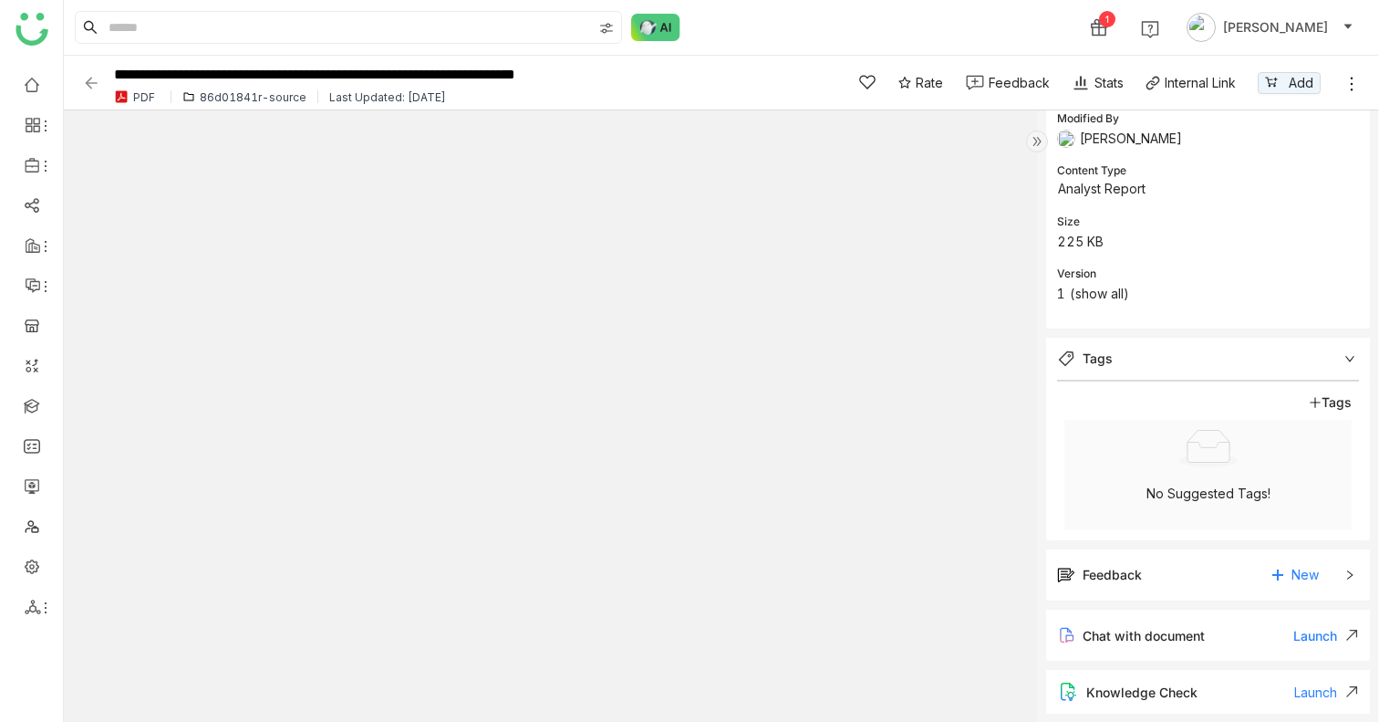
click at [1354, 342] on div "Tags" at bounding box center [1208, 358] width 324 height 42
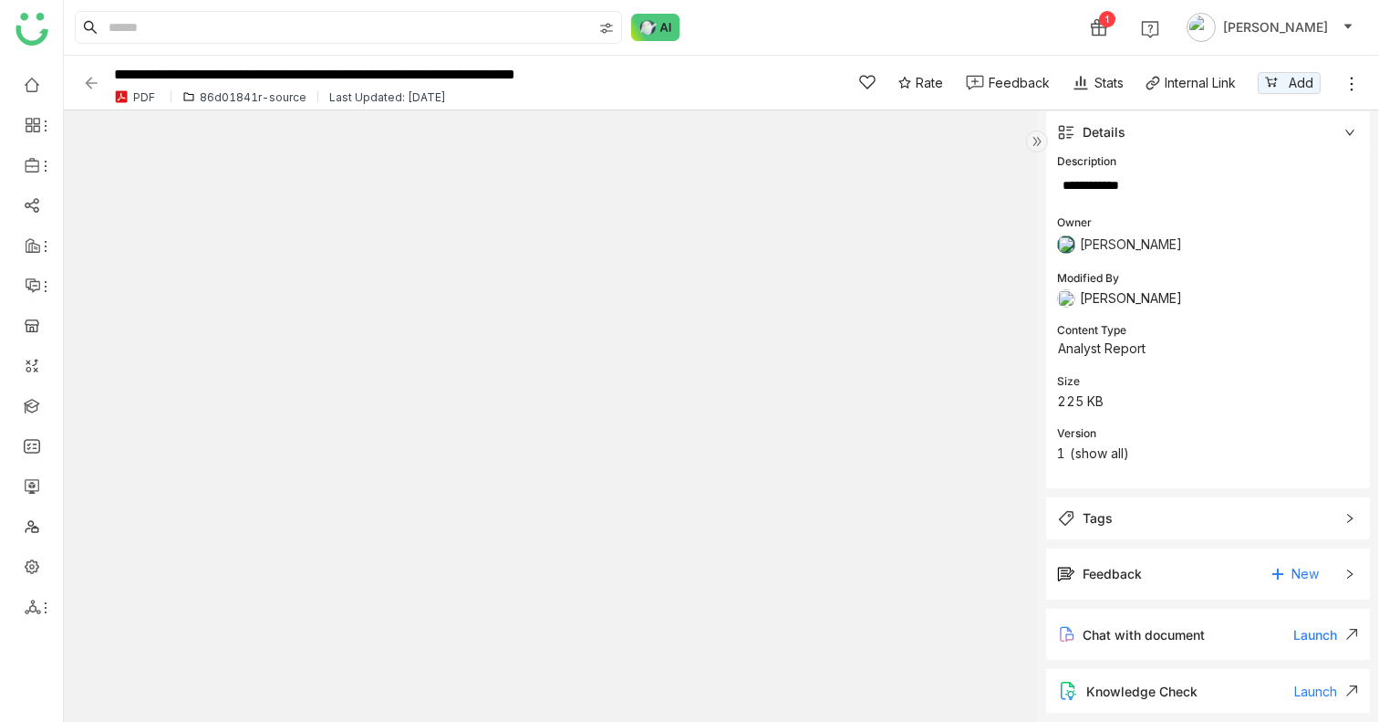
scroll to position [0, 0]
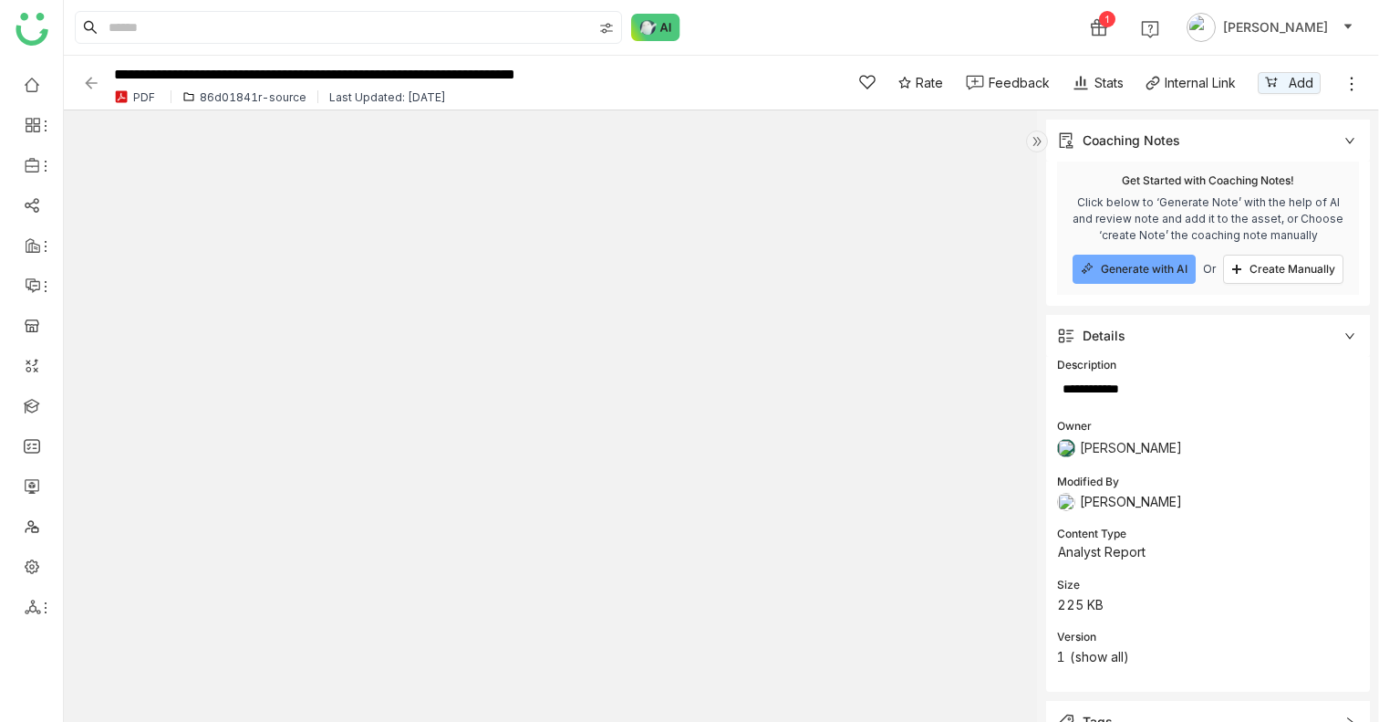
click at [1345, 341] on div "Details" at bounding box center [1208, 336] width 324 height 42
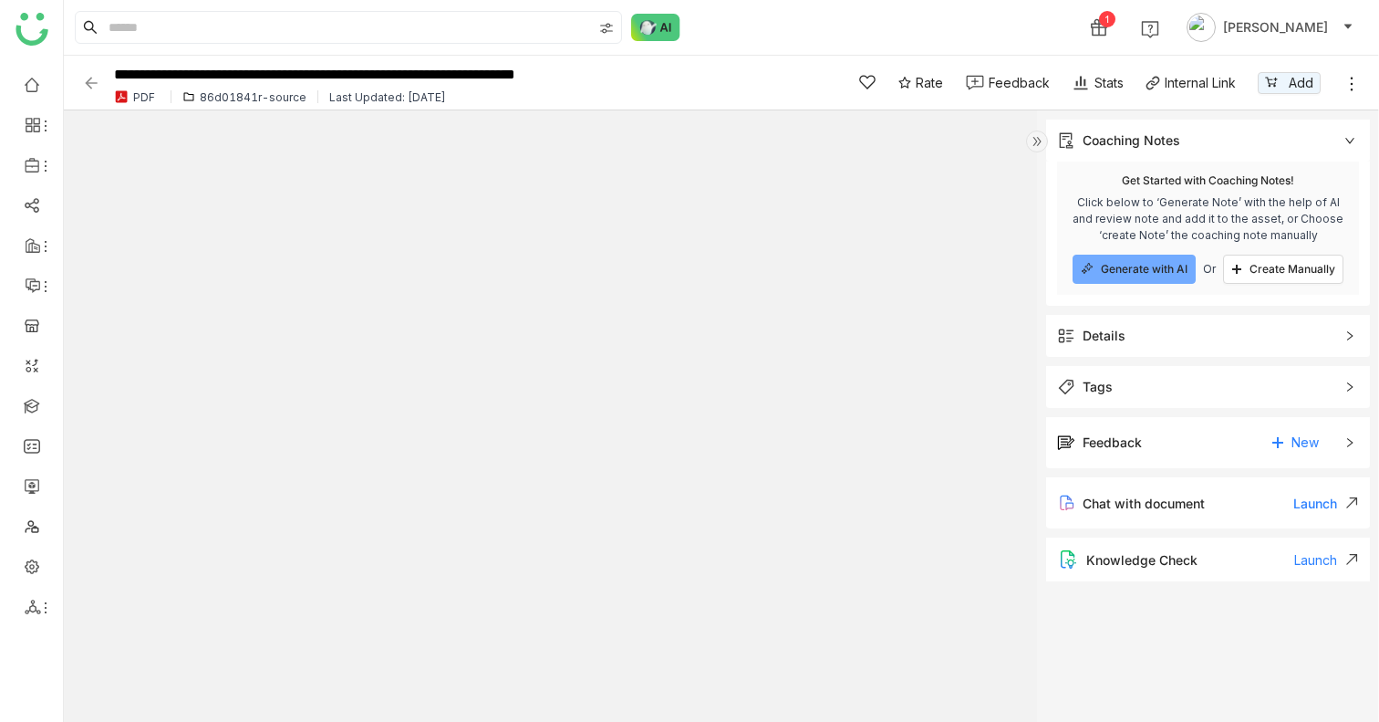
click at [1346, 142] on icon at bounding box center [1350, 140] width 11 height 11
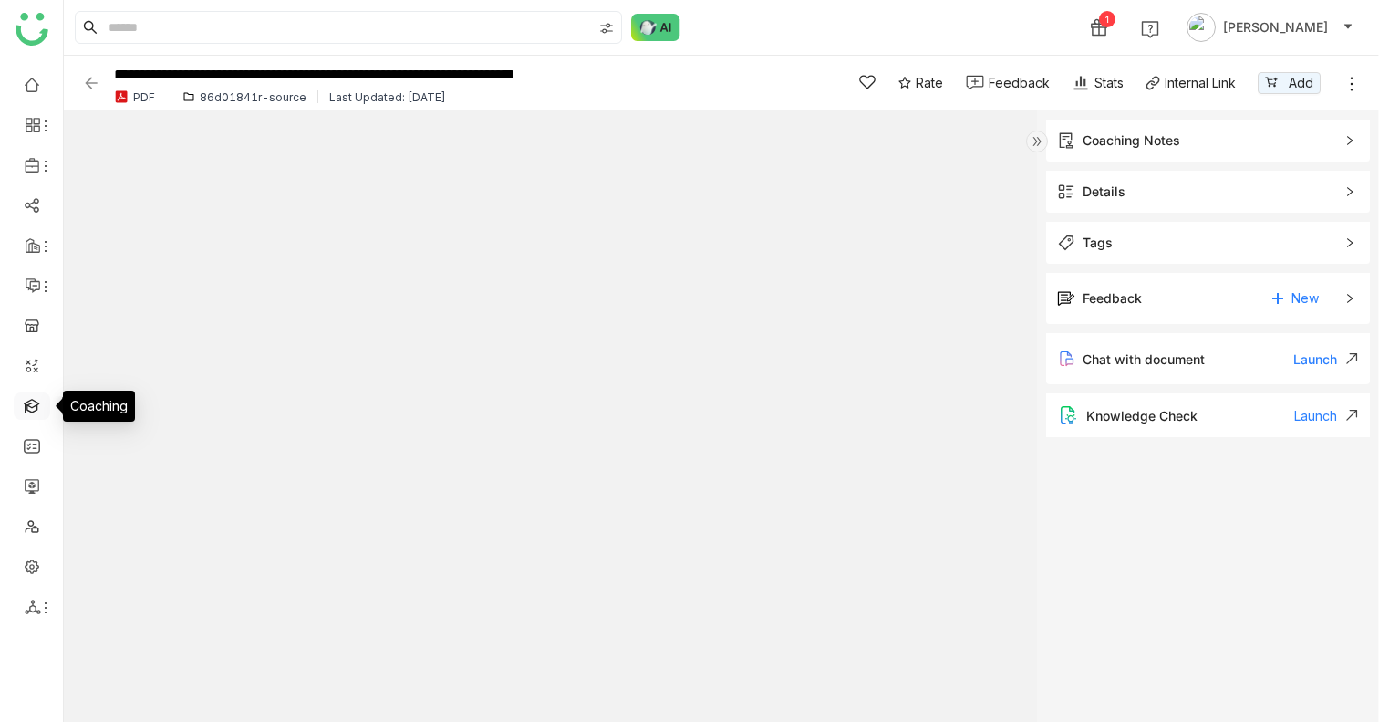
click at [35, 397] on link at bounding box center [32, 405] width 16 height 16
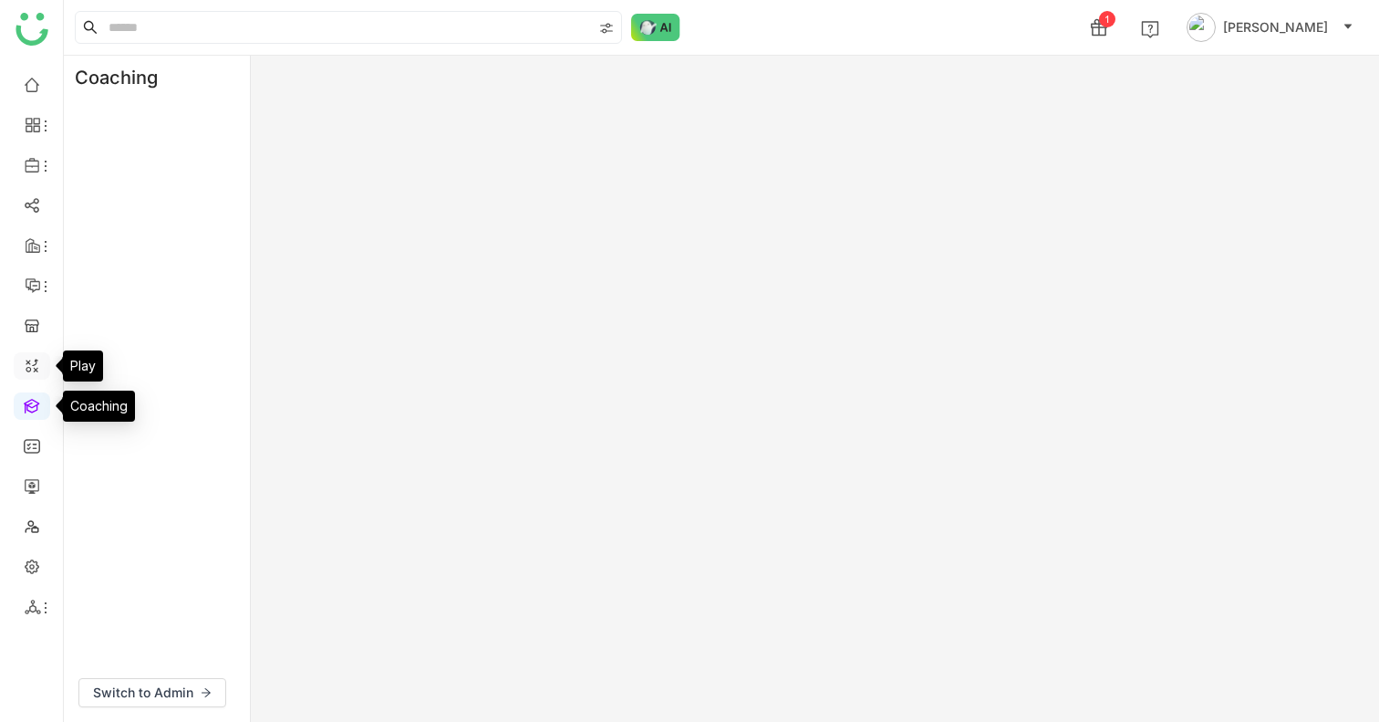
click at [36, 367] on link at bounding box center [32, 365] width 16 height 16
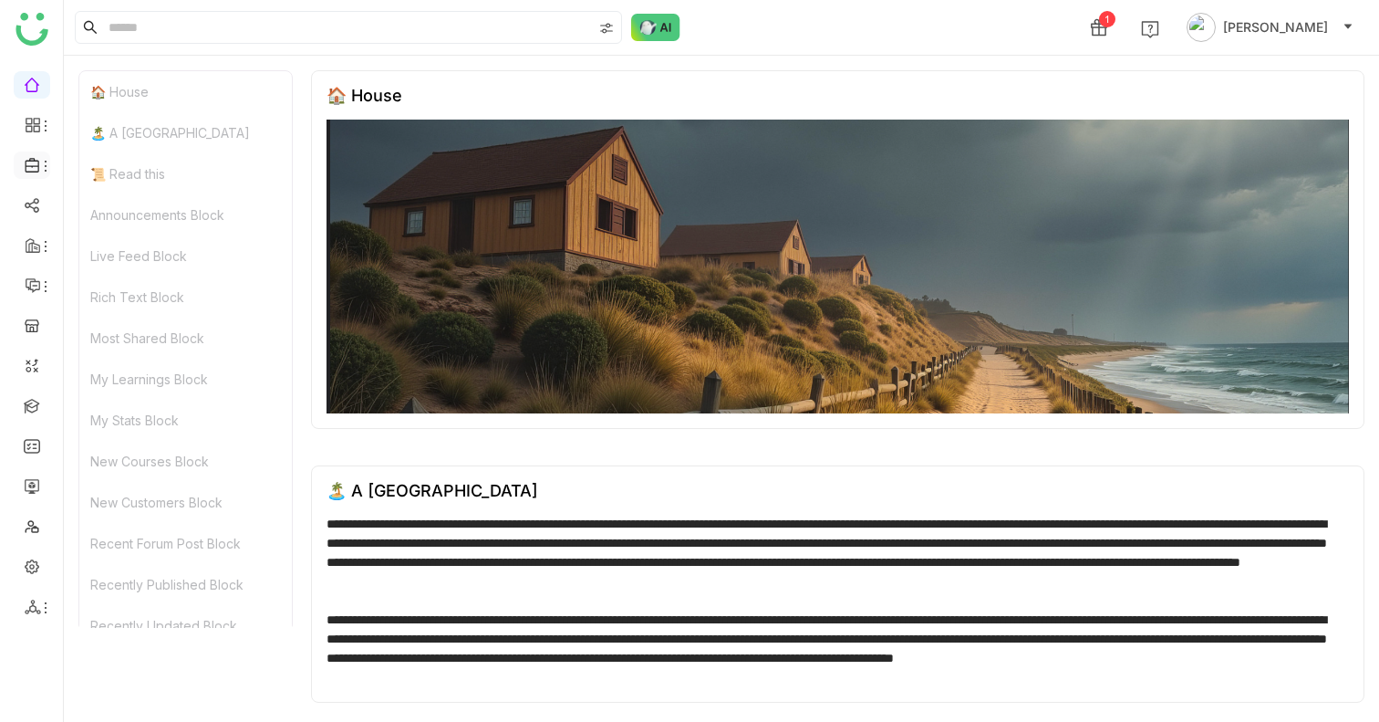
click at [43, 178] on li at bounding box center [32, 164] width 36 height 27
click at [43, 171] on icon at bounding box center [45, 166] width 15 height 15
click at [116, 264] on link "Library" at bounding box center [126, 270] width 119 height 13
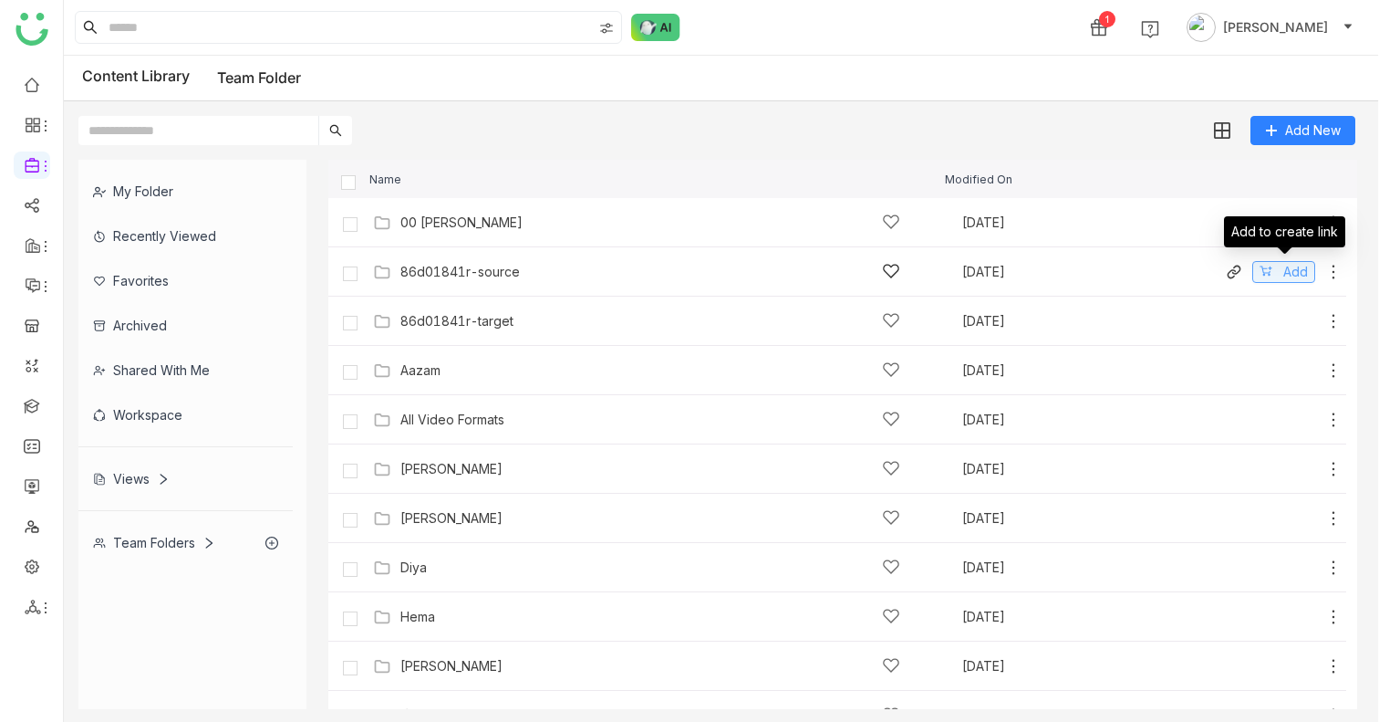
click at [1298, 266] on span "Add" at bounding box center [1295, 272] width 25 height 20
click at [181, 545] on div "Team Folders" at bounding box center [154, 543] width 122 height 16
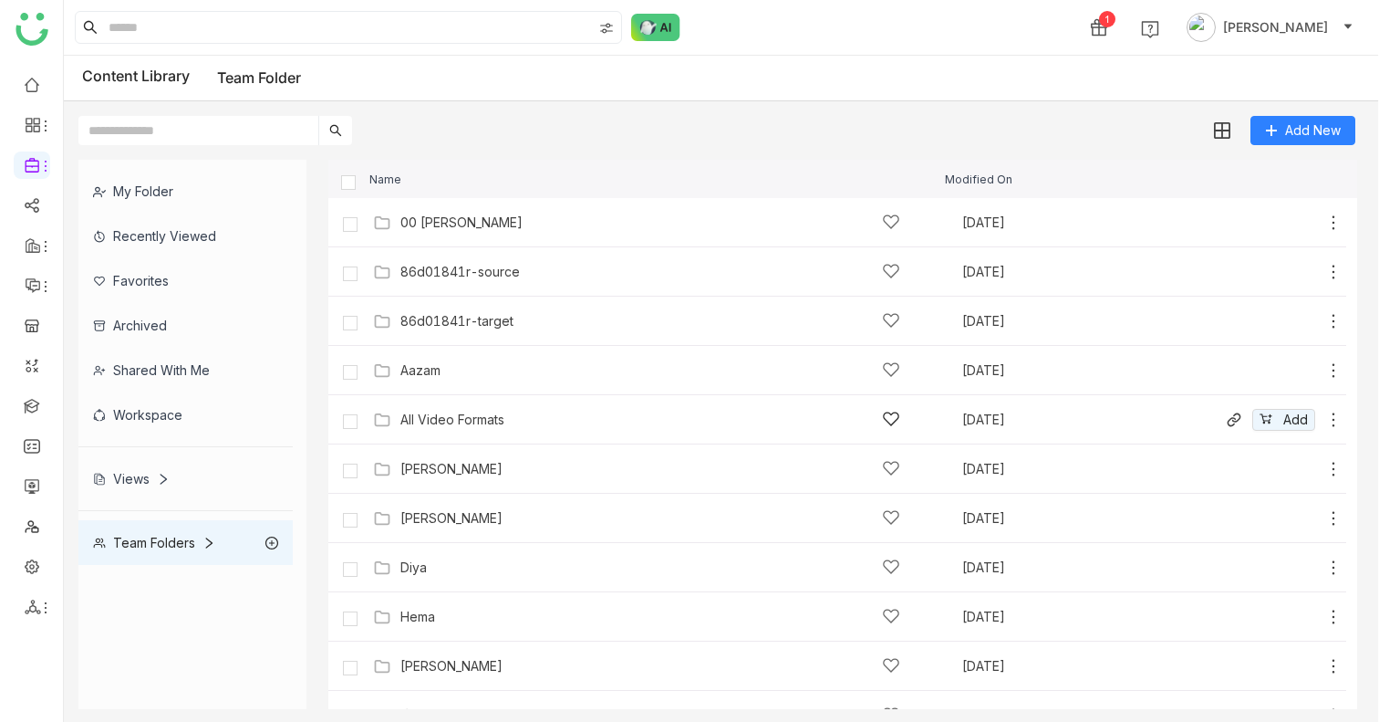
click at [450, 416] on div "All Video Formats" at bounding box center [452, 419] width 104 height 15
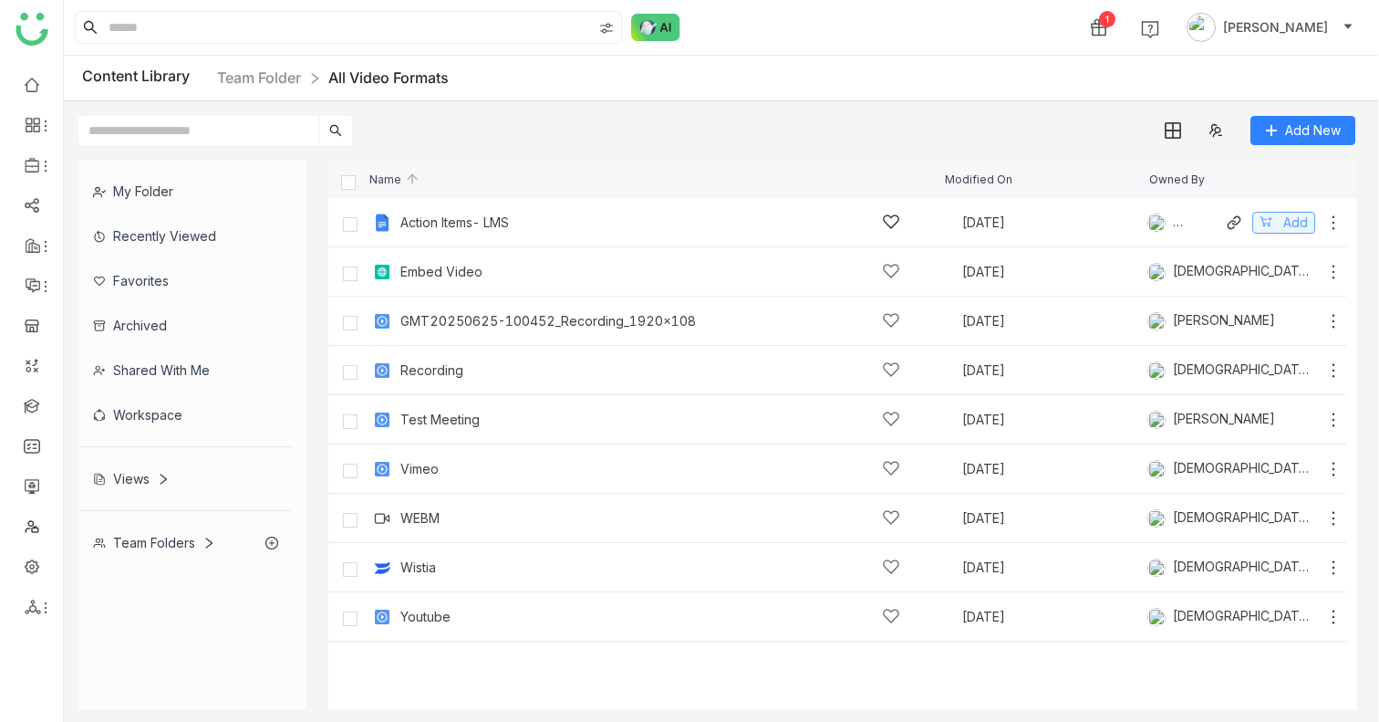
click at [1294, 223] on span "Add" at bounding box center [1295, 223] width 25 height 20
click at [1283, 330] on span "Add" at bounding box center [1295, 321] width 25 height 20
click at [1269, 423] on icon at bounding box center [1266, 418] width 13 height 13
click at [1052, 26] on div "3" at bounding box center [1040, 27] width 23 height 20
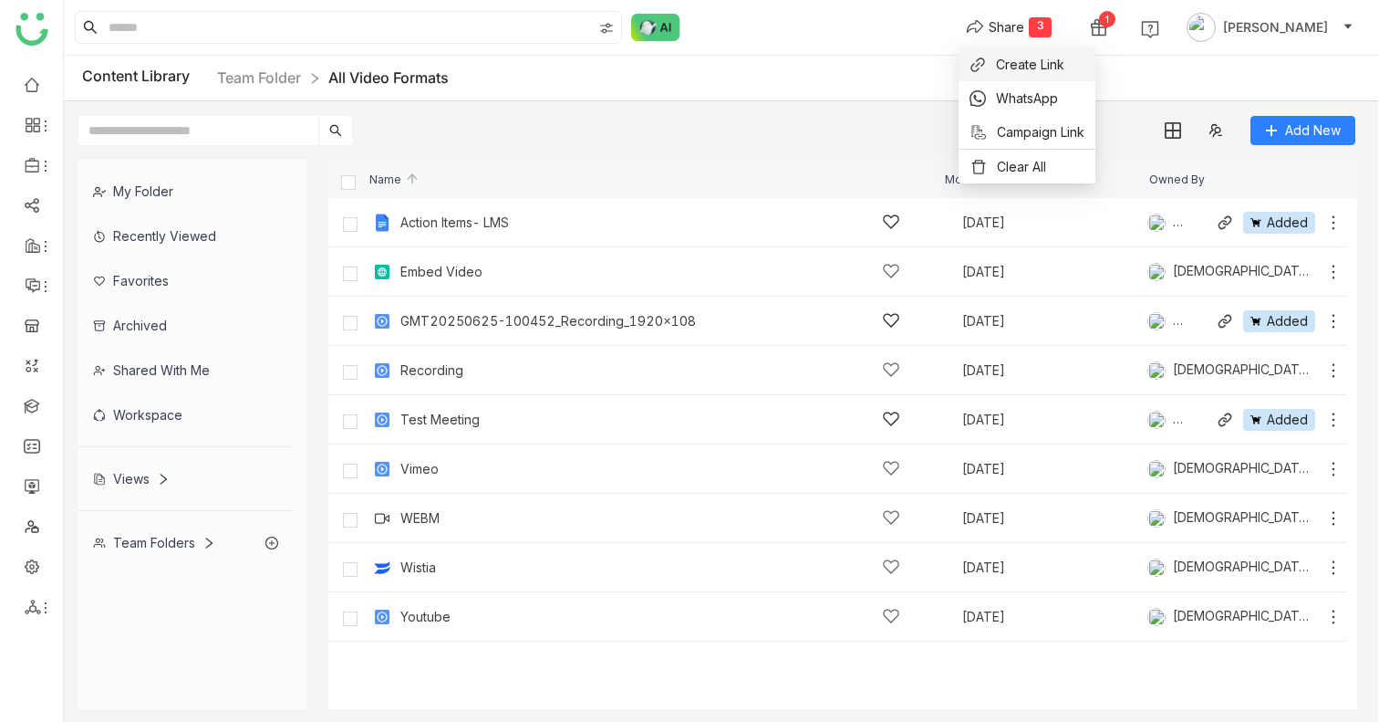
click at [1056, 53] on li "Create Link" at bounding box center [1027, 64] width 137 height 34
click at [1024, 28] on div "Share" at bounding box center [1007, 26] width 36 height 19
click at [1039, 67] on span "Create Link" at bounding box center [1030, 64] width 68 height 19
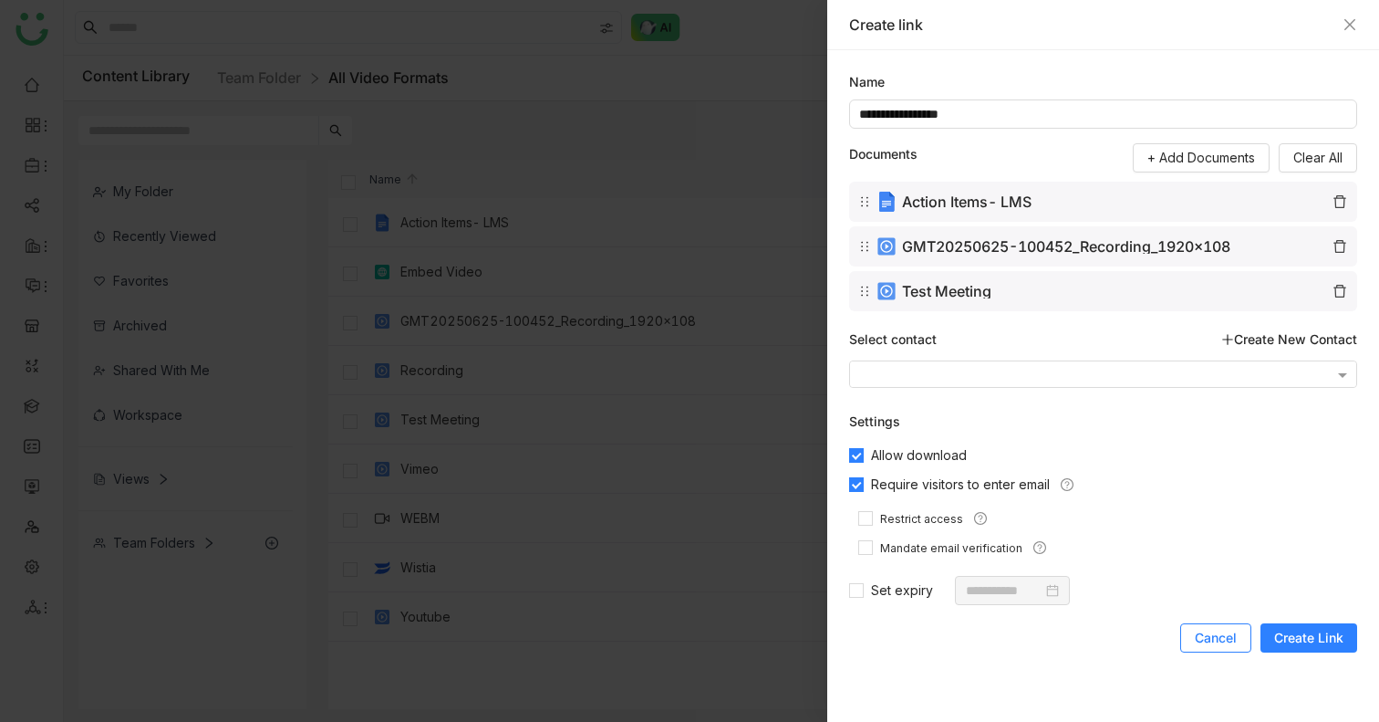
click at [1220, 638] on span "Cancel" at bounding box center [1216, 637] width 42 height 18
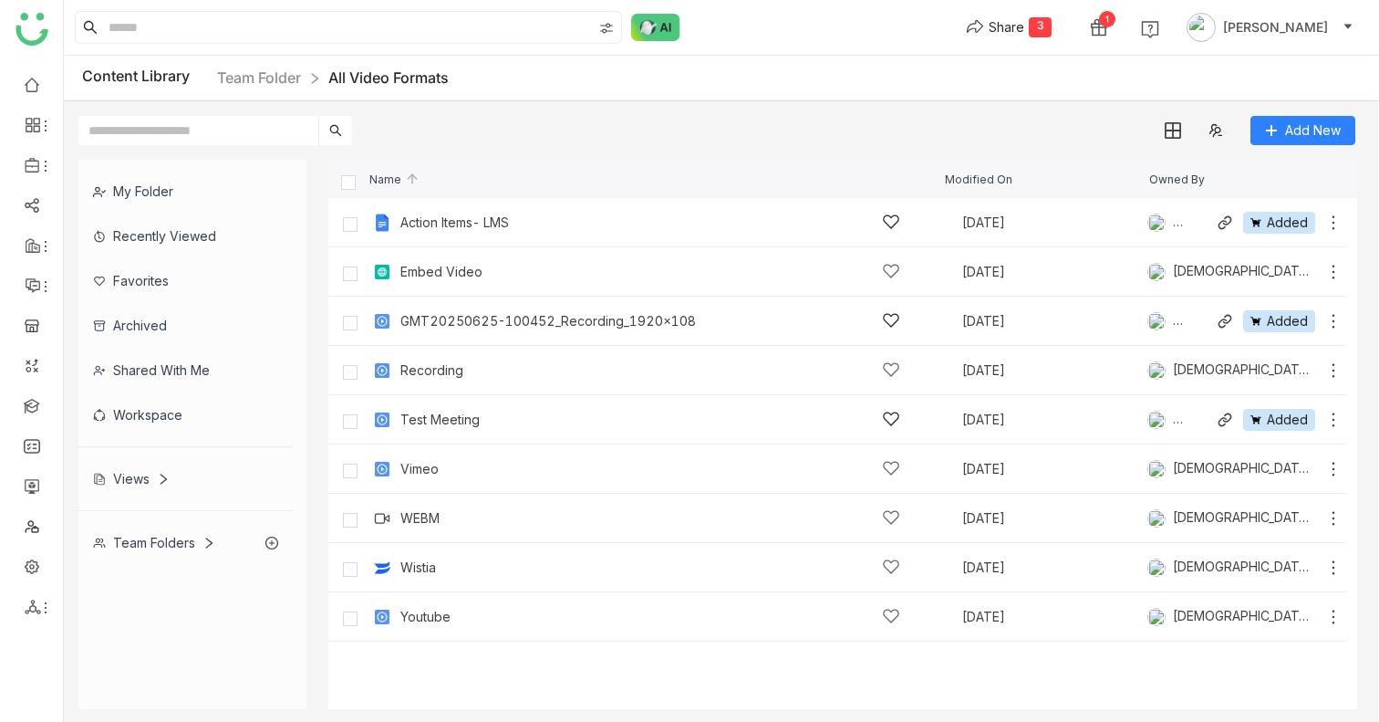
click at [1022, 12] on div "Share 3 1 [PERSON_NAME]" at bounding box center [1159, 27] width 417 height 36
click at [1022, 38] on button "Share 3" at bounding box center [1008, 27] width 115 height 29
click at [1033, 96] on span "WhatsApp" at bounding box center [1027, 97] width 62 height 19
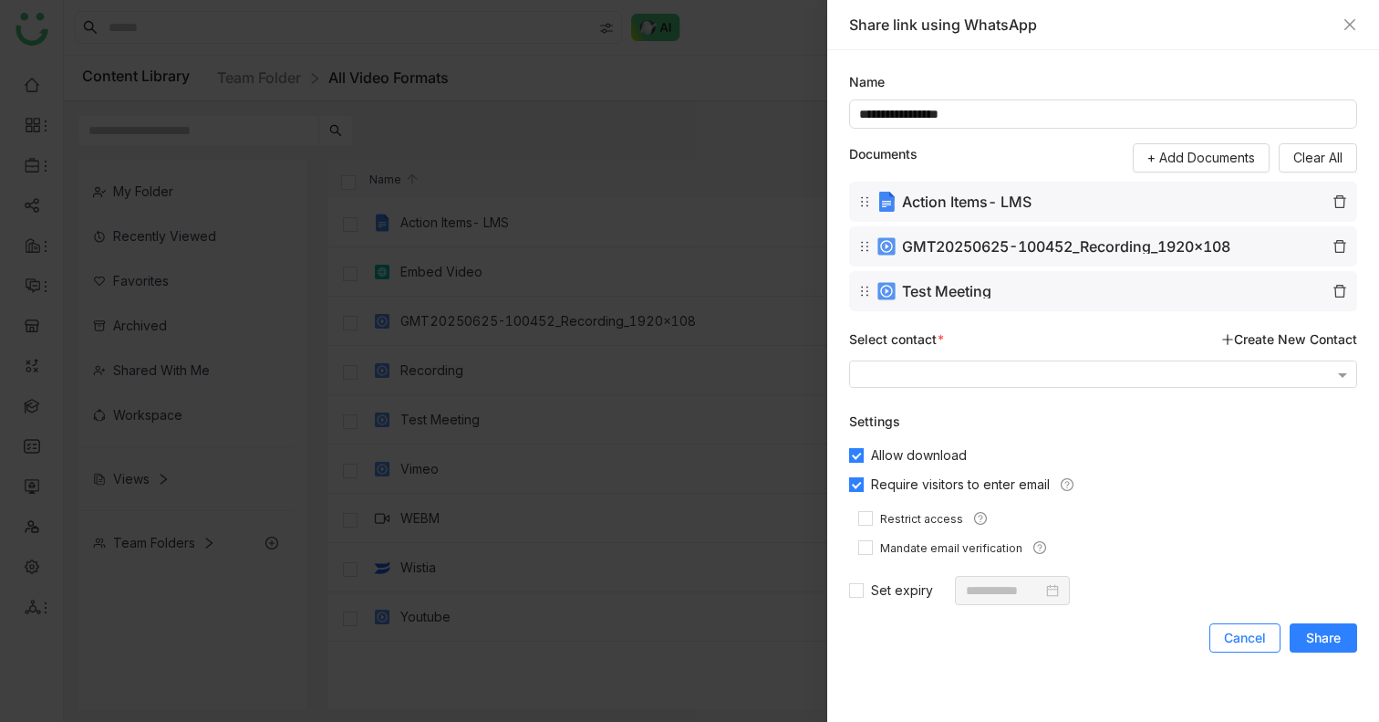
click at [1264, 628] on span "Cancel" at bounding box center [1245, 637] width 42 height 18
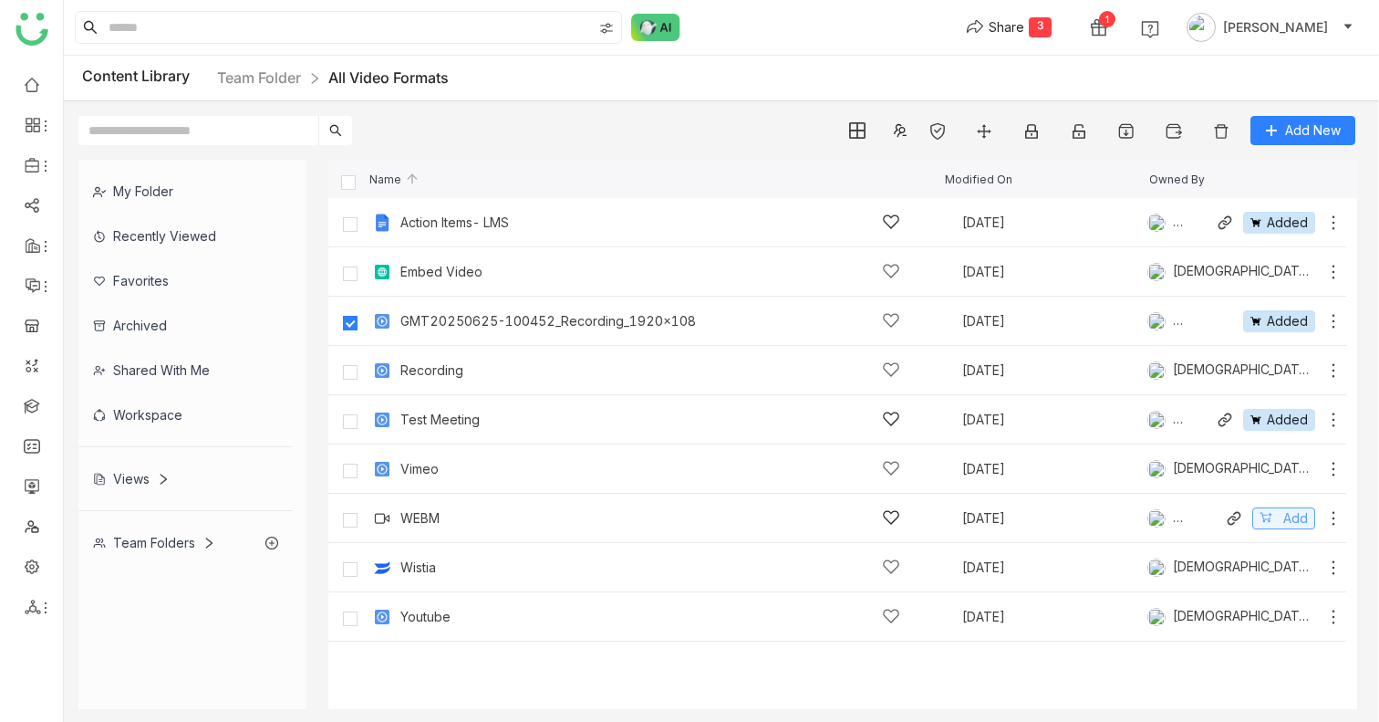
click at [1292, 514] on span "Add" at bounding box center [1295, 518] width 25 height 20
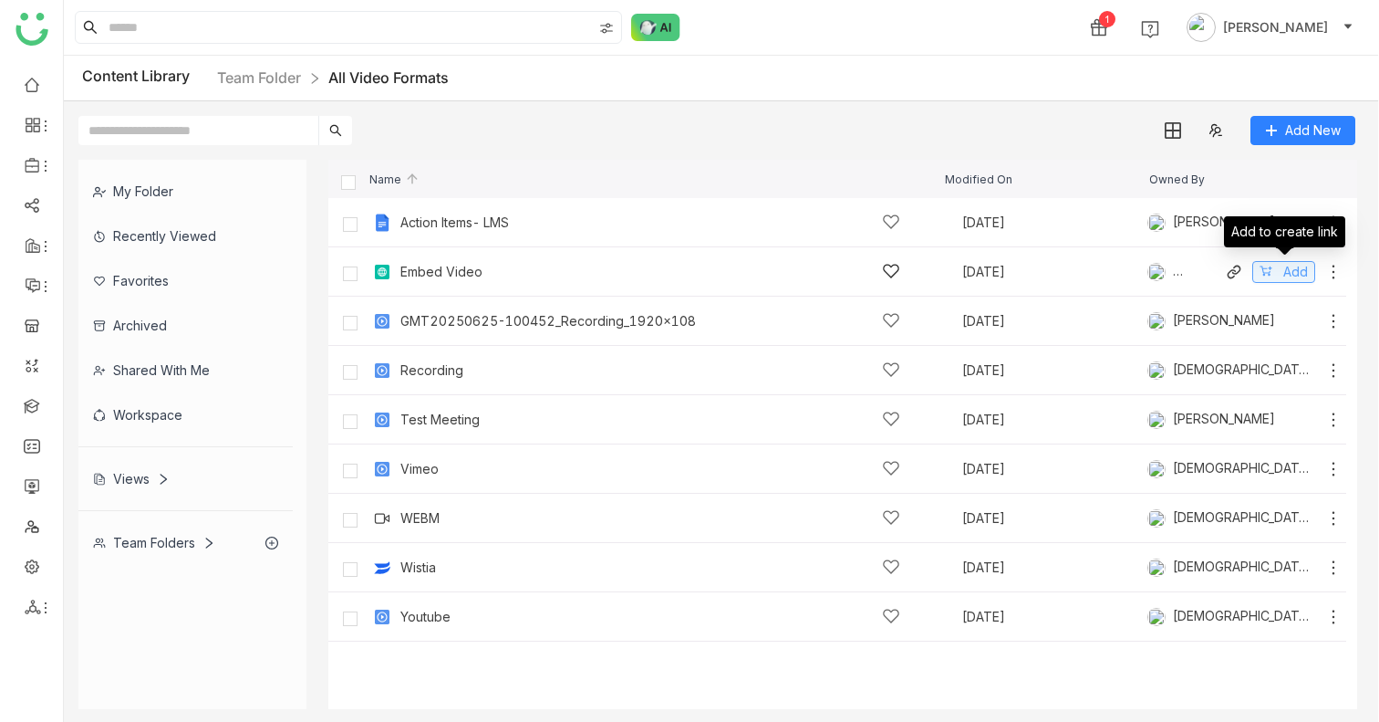
click at [1282, 271] on button "Add" at bounding box center [1283, 272] width 63 height 22
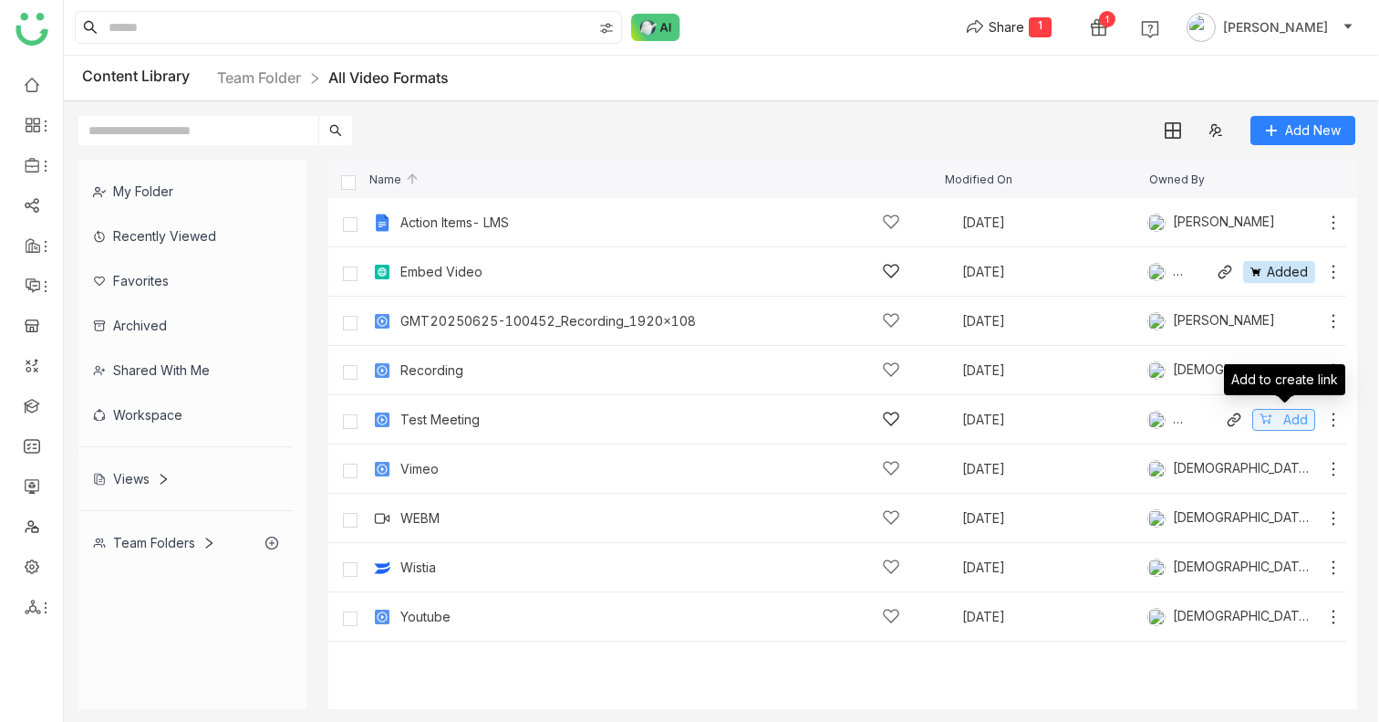
click at [1299, 425] on span "Add" at bounding box center [1295, 420] width 25 height 20
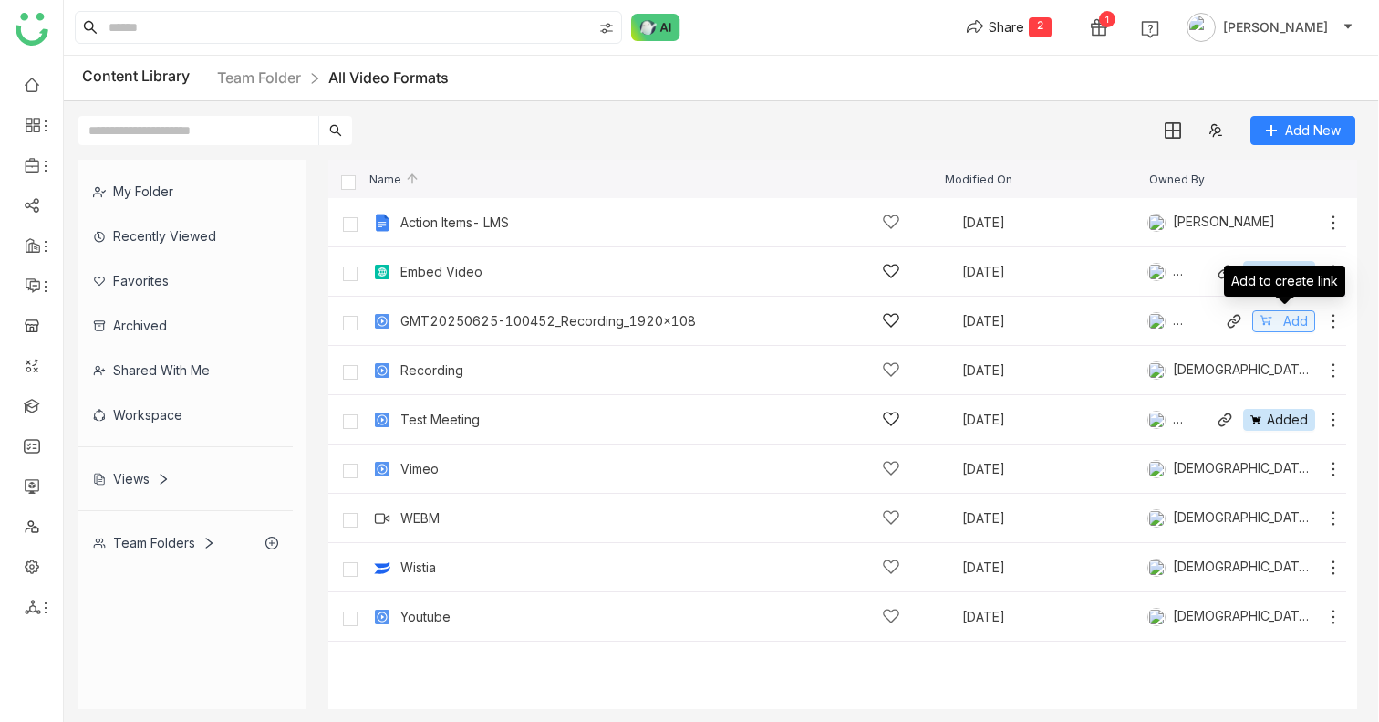
click at [1295, 326] on span "Add" at bounding box center [1295, 321] width 25 height 20
click at [163, 266] on div "Favorites" at bounding box center [185, 280] width 214 height 45
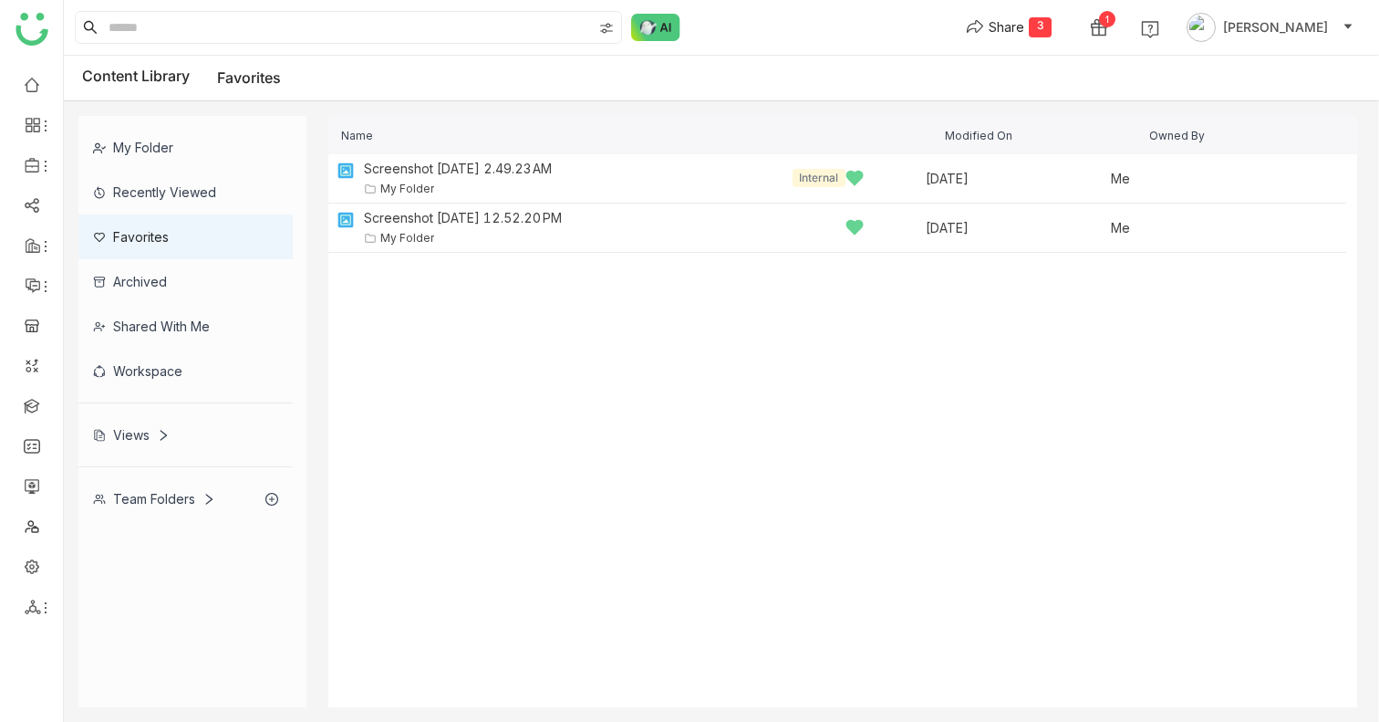
click at [166, 509] on div "Team Folders" at bounding box center [185, 498] width 214 height 45
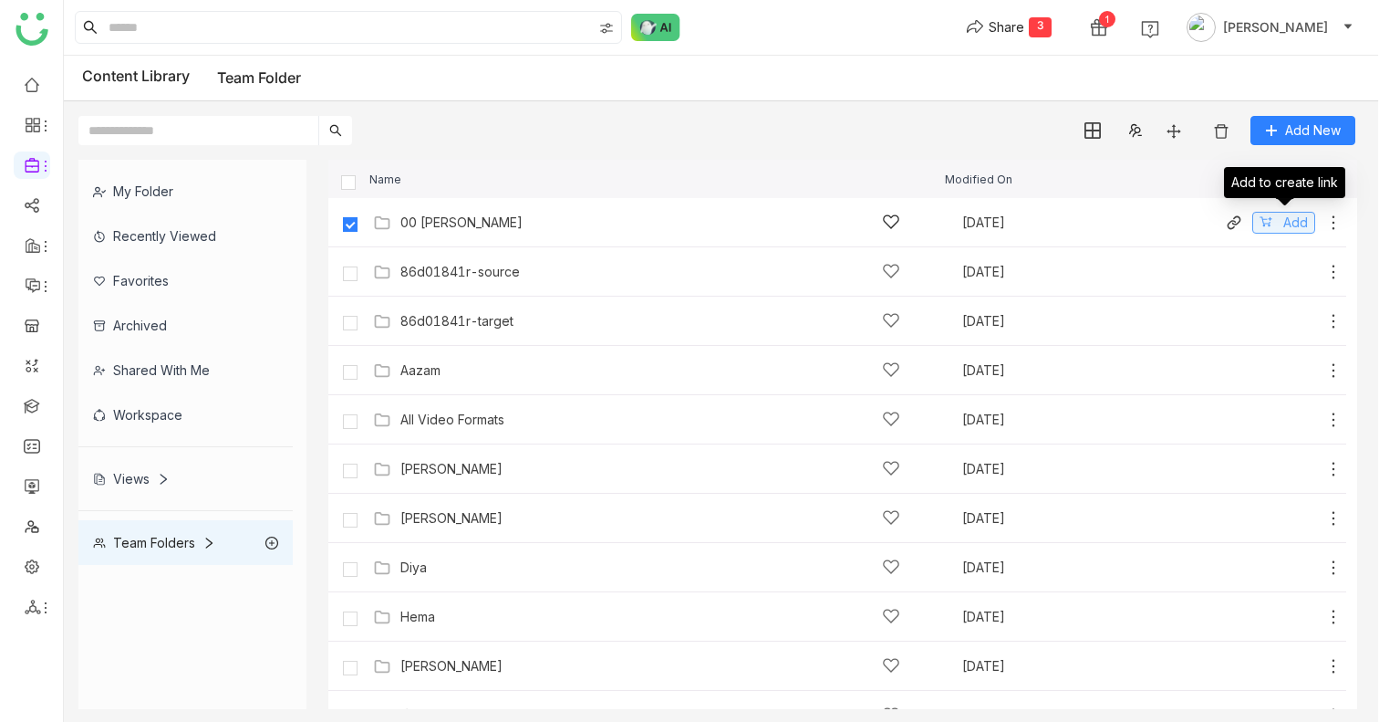
click at [1286, 215] on span "Add" at bounding box center [1295, 223] width 25 height 20
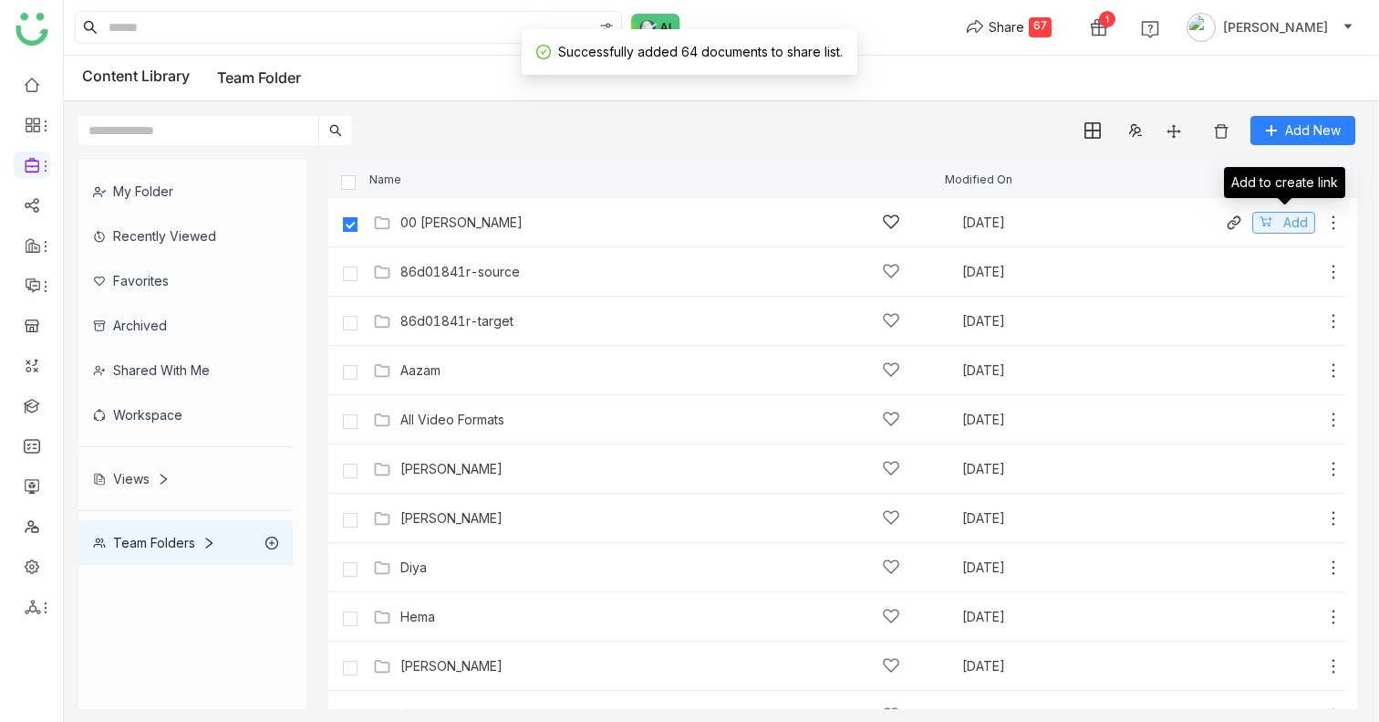
click at [1288, 222] on span "Add" at bounding box center [1295, 223] width 25 height 20
click at [1289, 270] on span "Add" at bounding box center [1295, 272] width 25 height 20
click at [1047, 14] on button "Share 68" at bounding box center [1008, 27] width 115 height 29
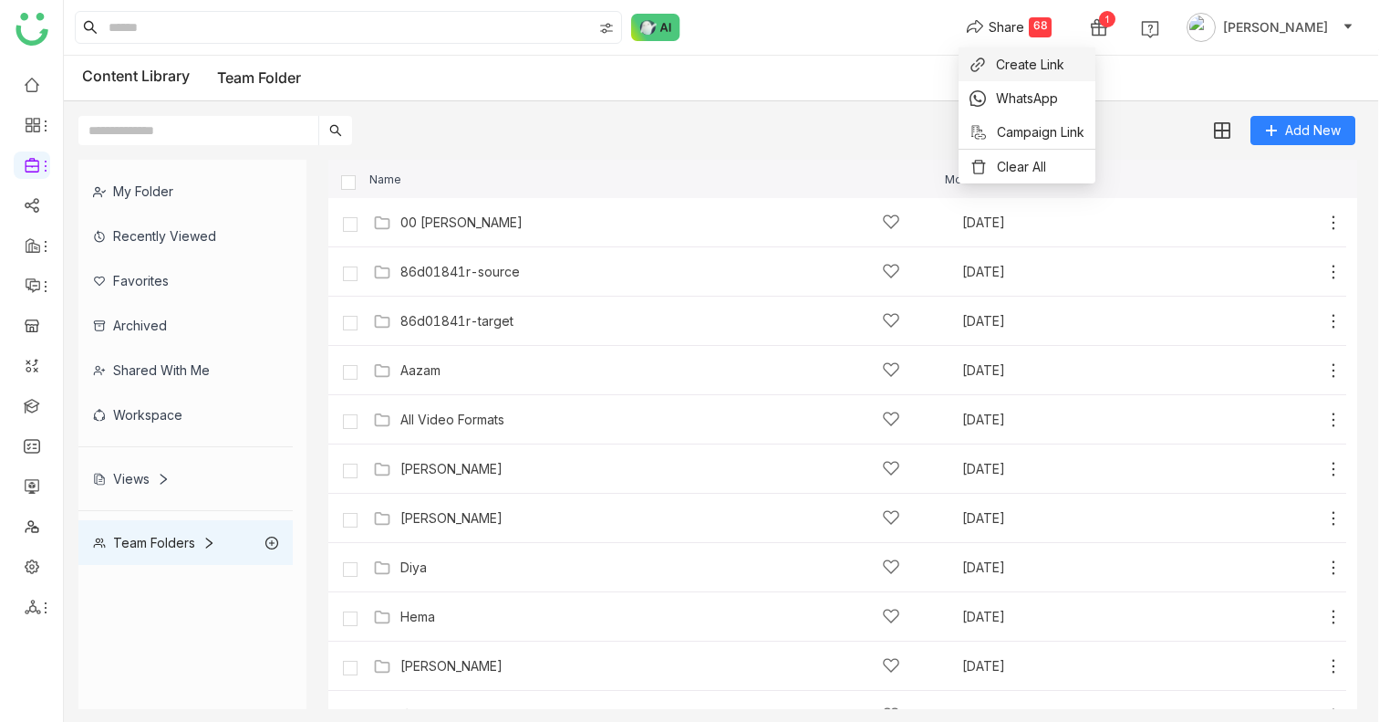
click at [1027, 59] on span "Create Link" at bounding box center [1030, 64] width 68 height 19
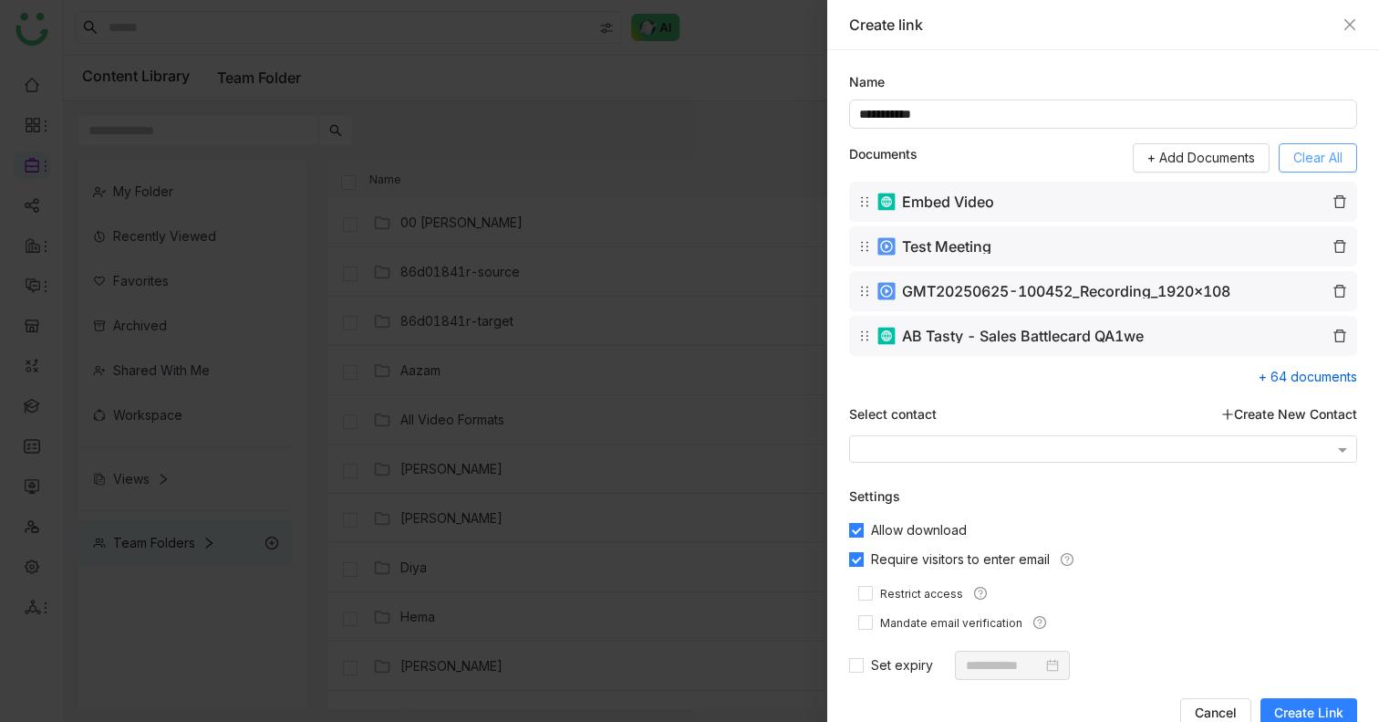
click at [1325, 167] on span "Clear All" at bounding box center [1317, 158] width 49 height 20
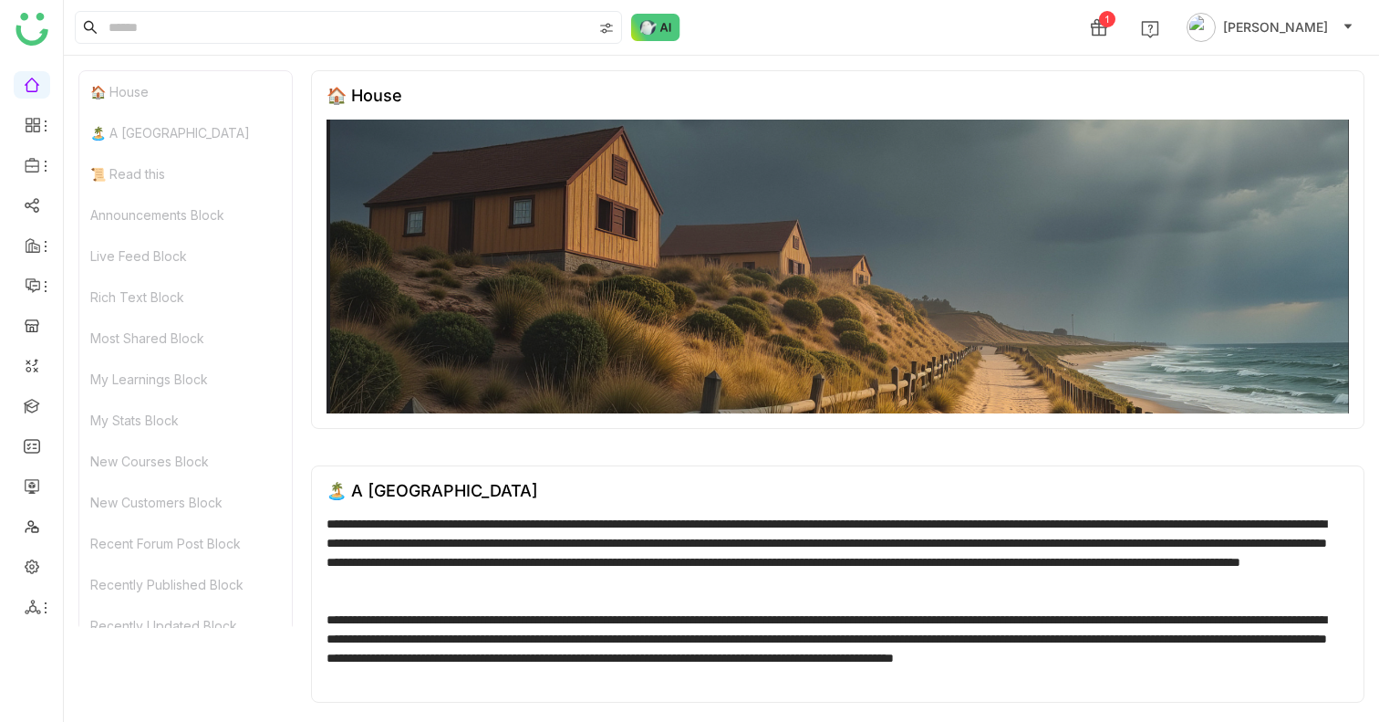
click at [112, 165] on div "📜 Read this" at bounding box center [185, 173] width 213 height 41
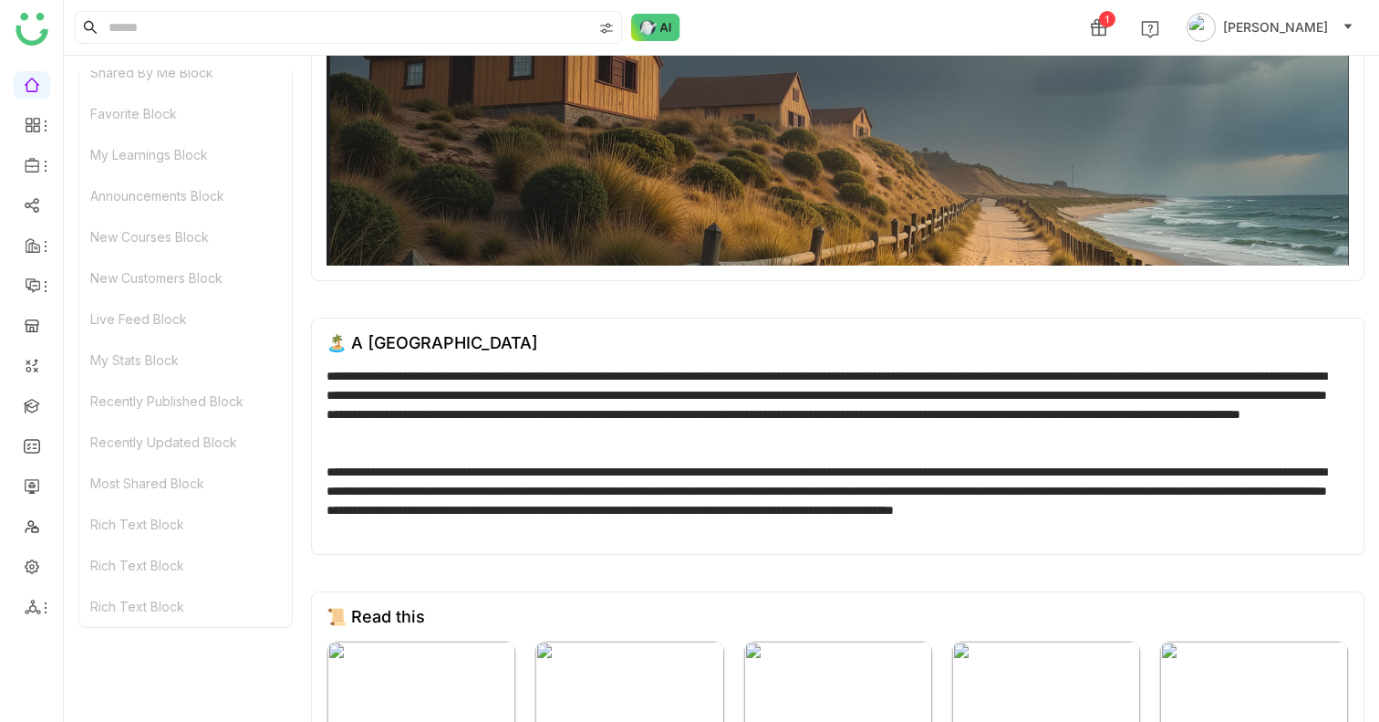
scroll to position [151, 0]
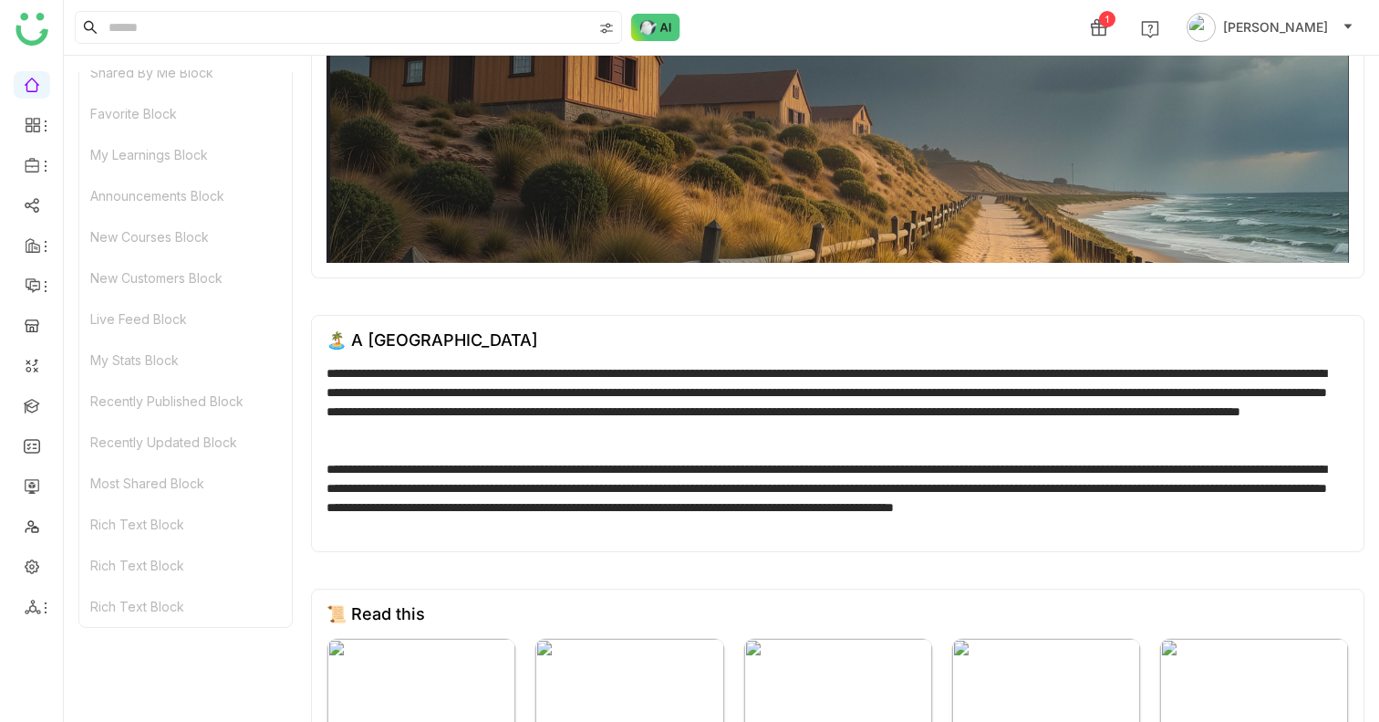
click at [311, 242] on gtmb-native-base-block "**********" at bounding box center [838, 433] width 1054 height 237
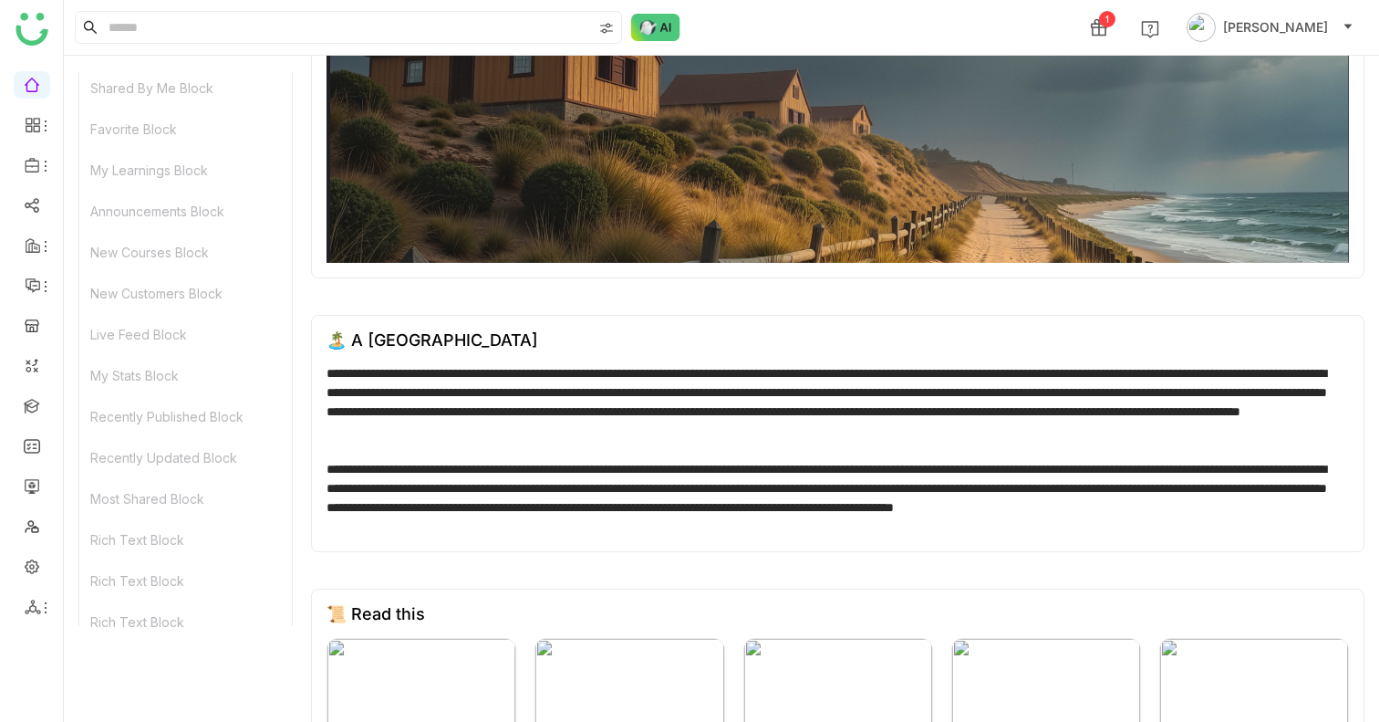
scroll to position [717, 0]
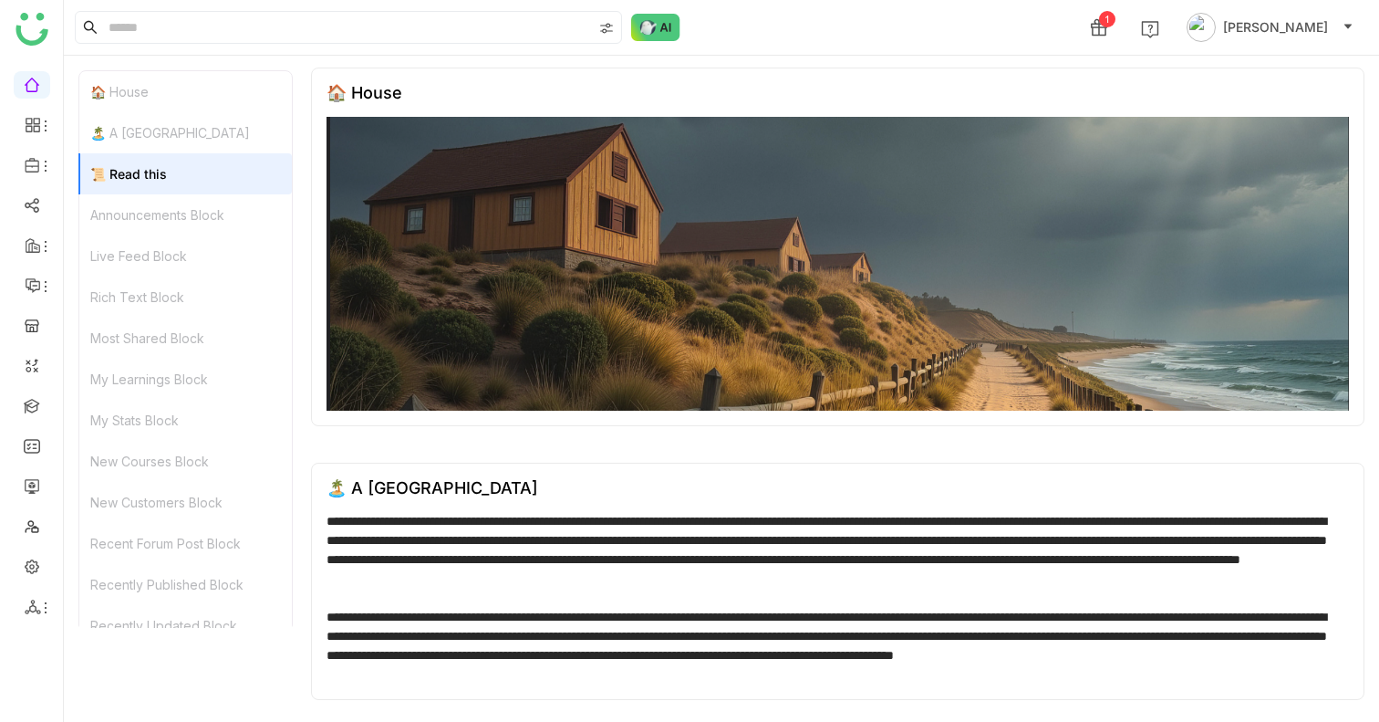
scroll to position [0, 0]
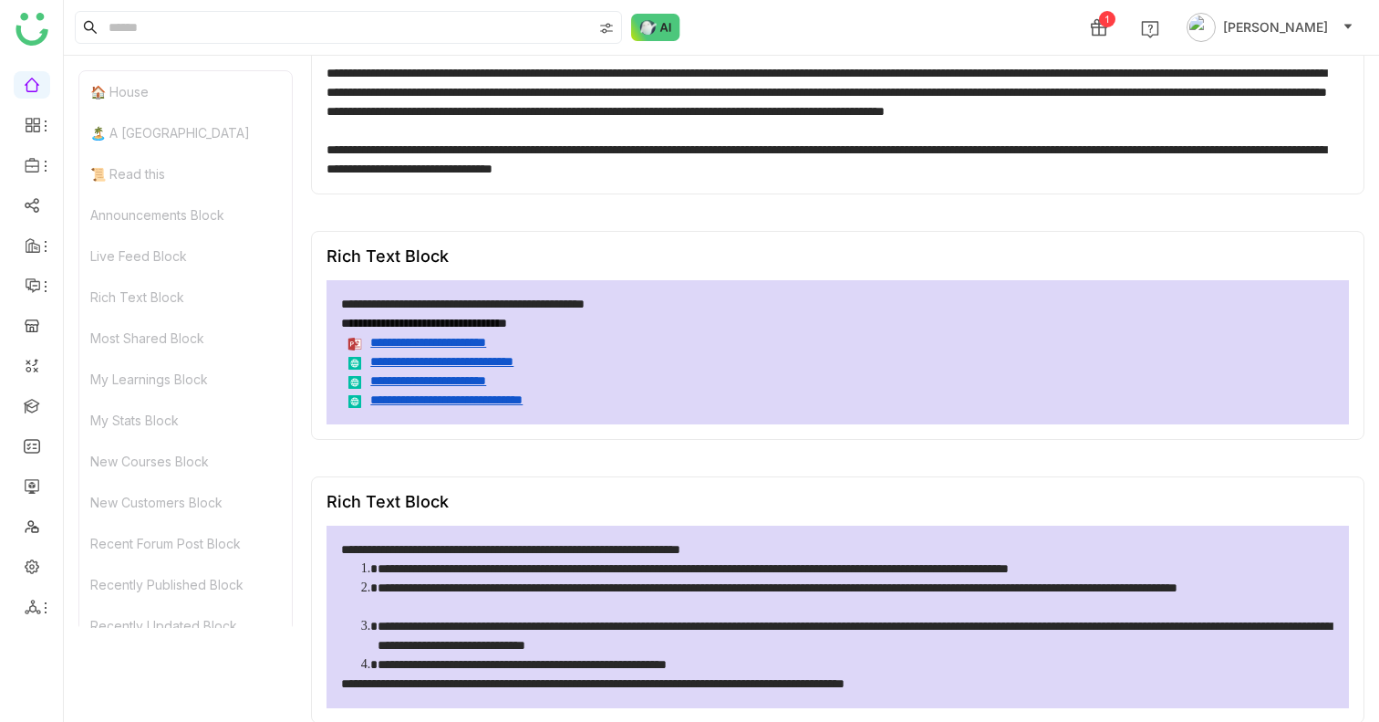
scroll to position [635, 0]
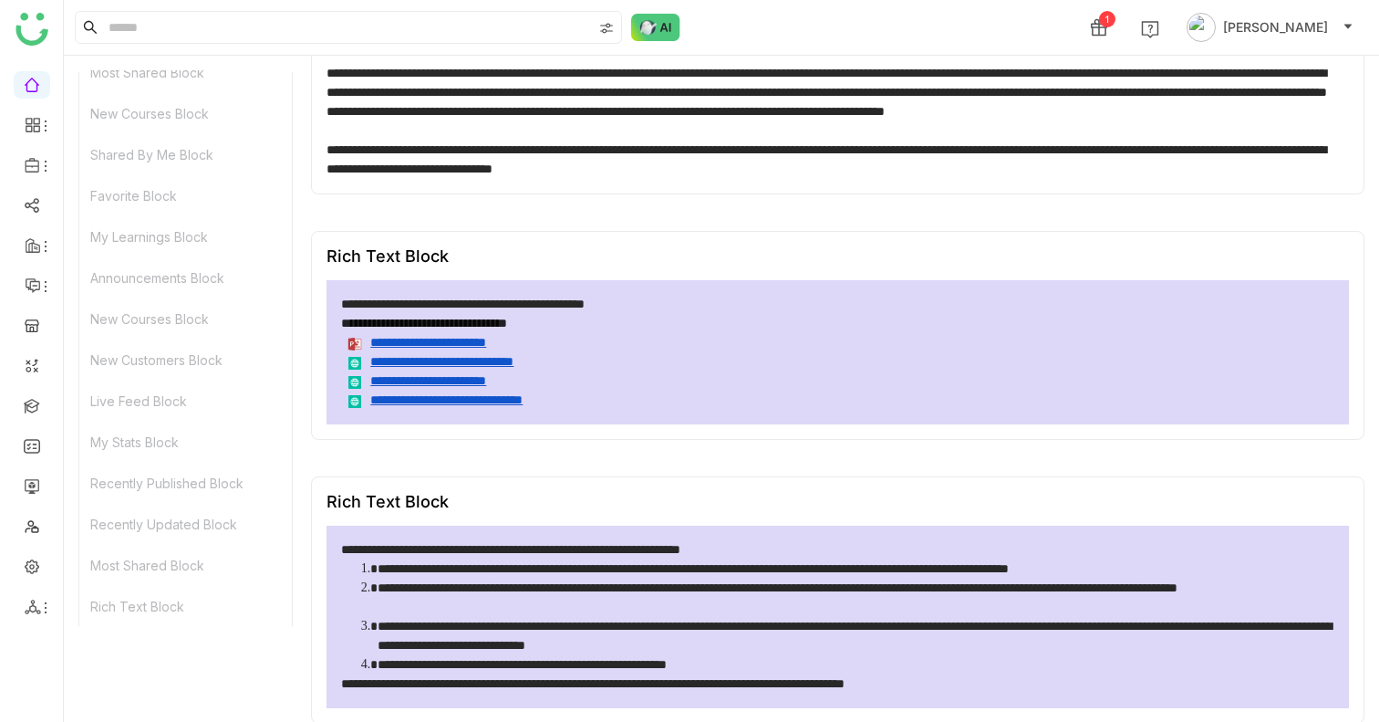
click at [202, 340] on div "New Customers Block" at bounding box center [185, 359] width 213 height 41
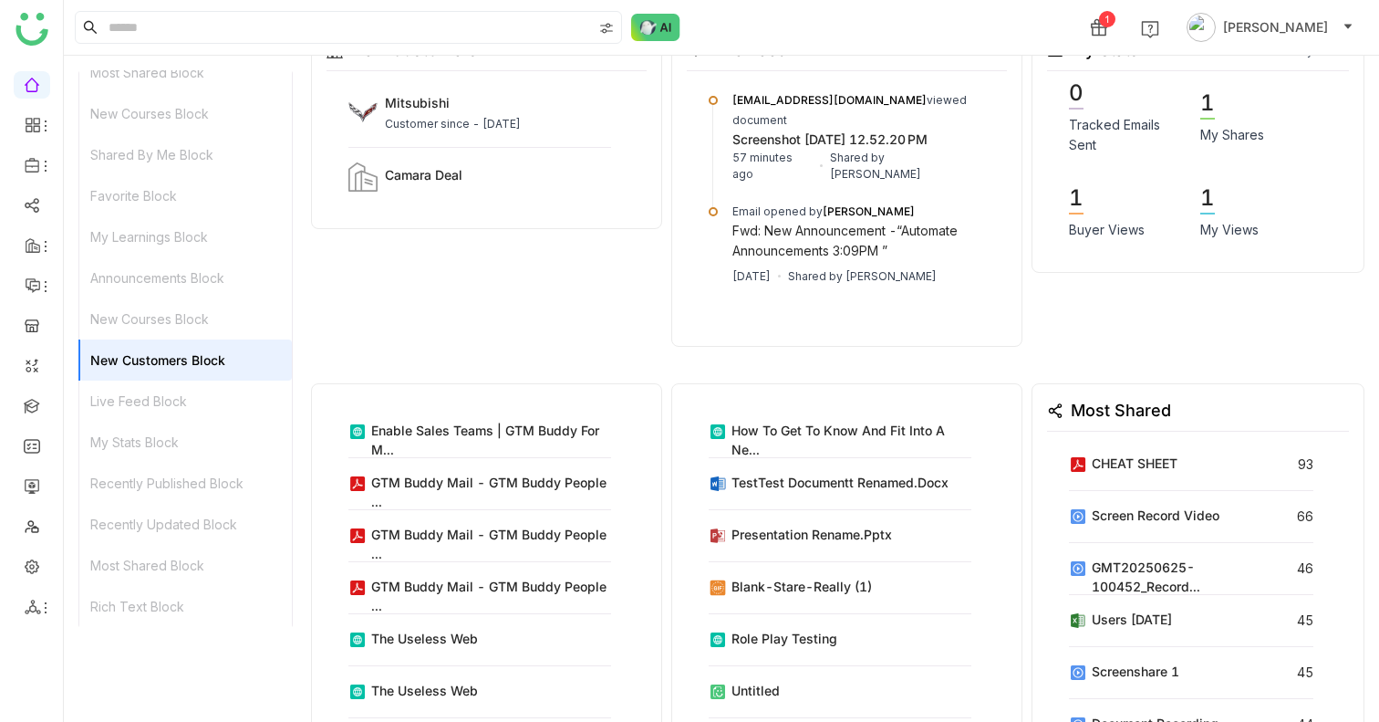
click at [204, 294] on div "Announcements Block" at bounding box center [185, 277] width 213 height 41
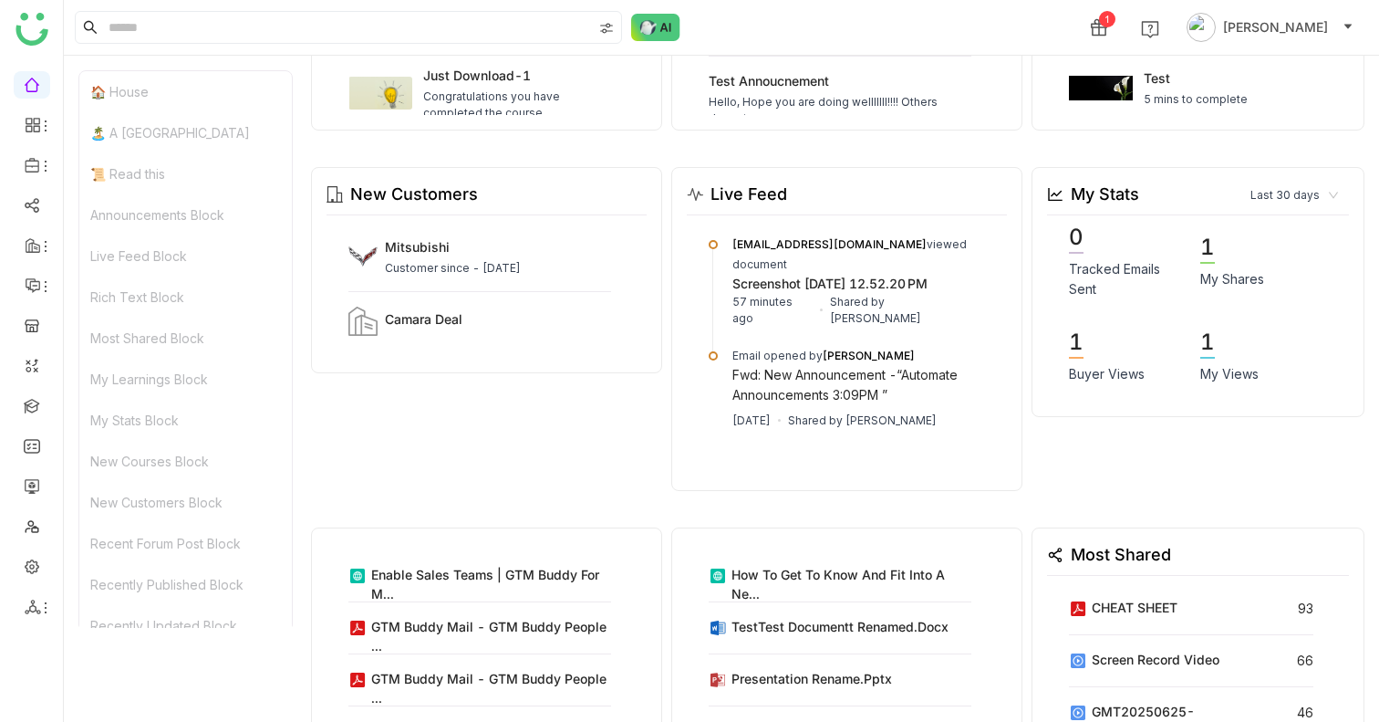
scroll to position [199, 0]
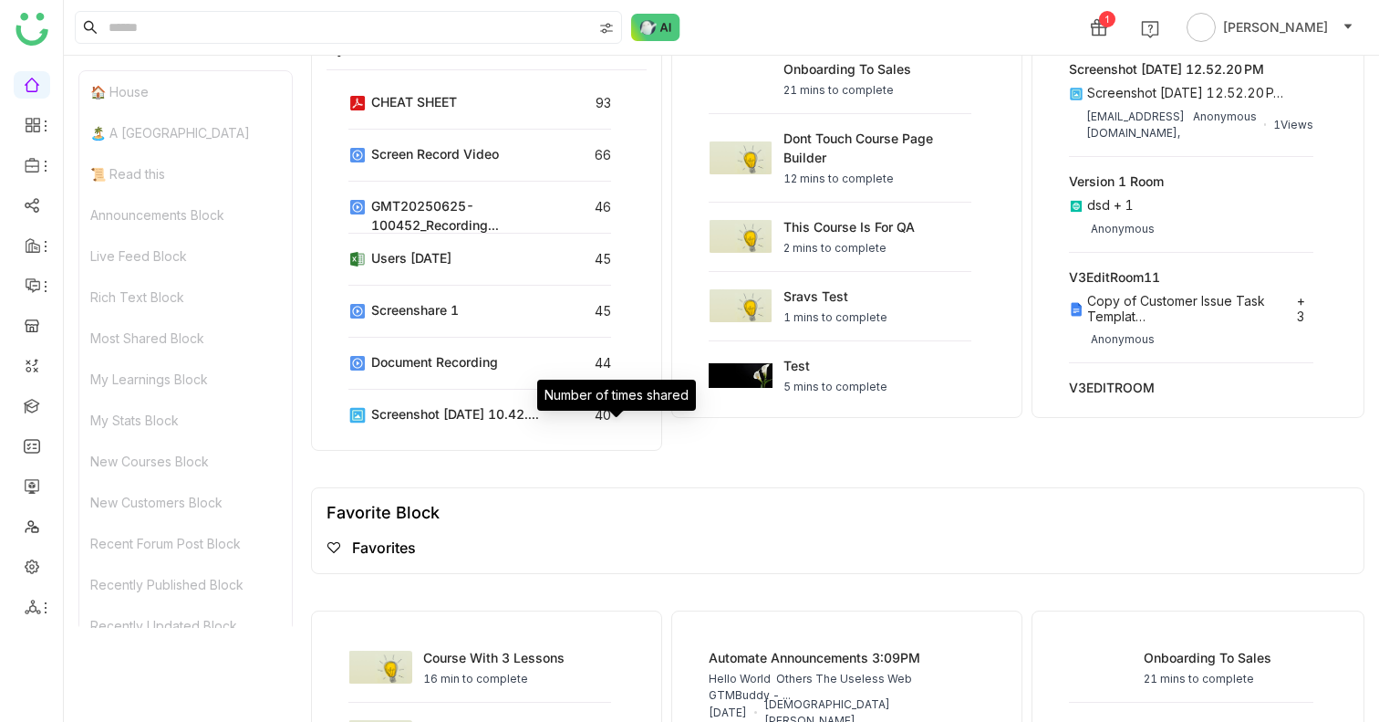
scroll to position [6183, 0]
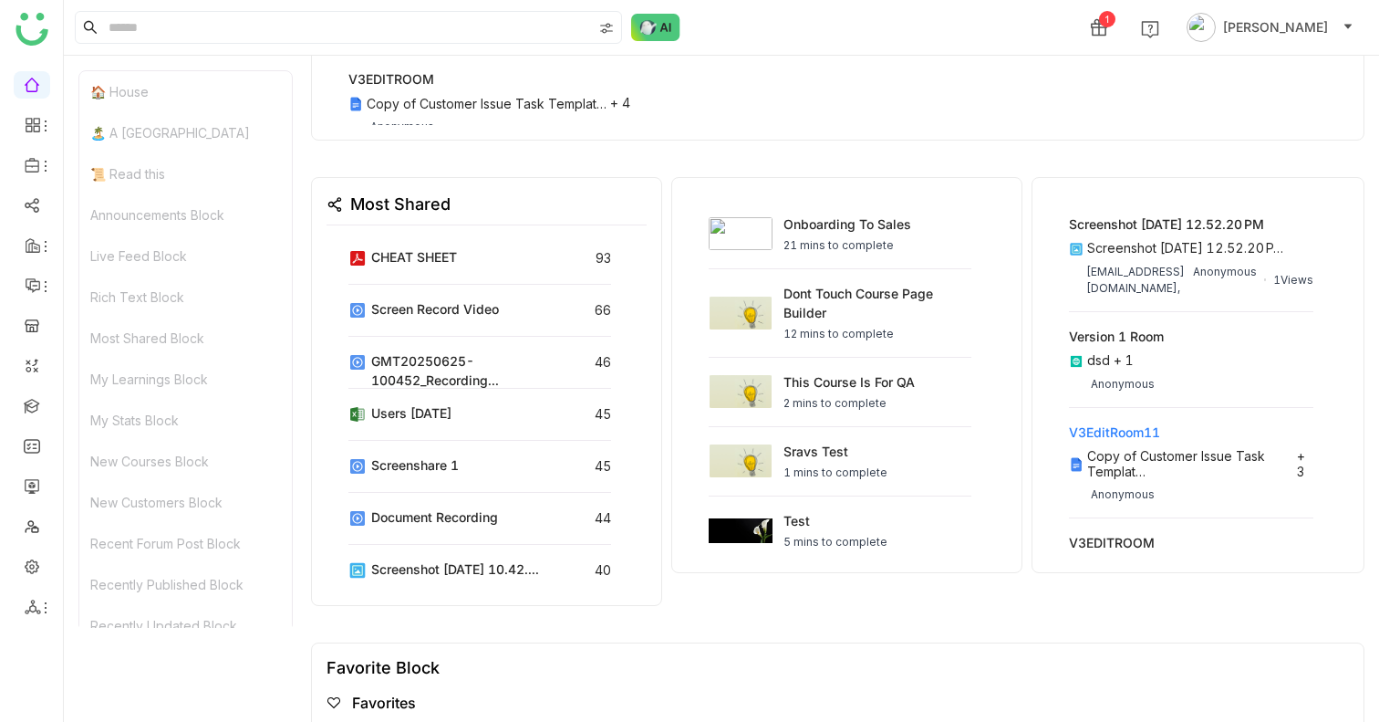
click at [1314, 473] on span "+ 3" at bounding box center [1305, 463] width 16 height 31
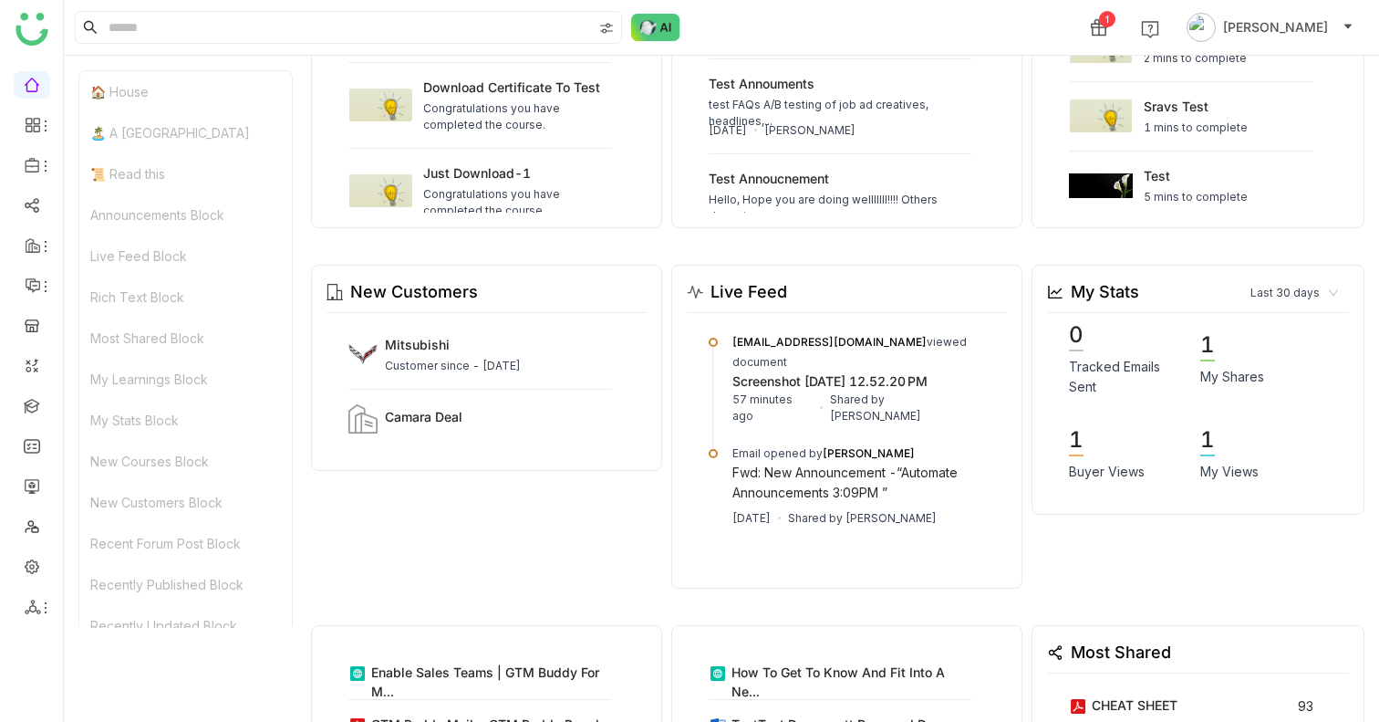
scroll to position [7168, 0]
